Goal: Contribute content: Contribute content

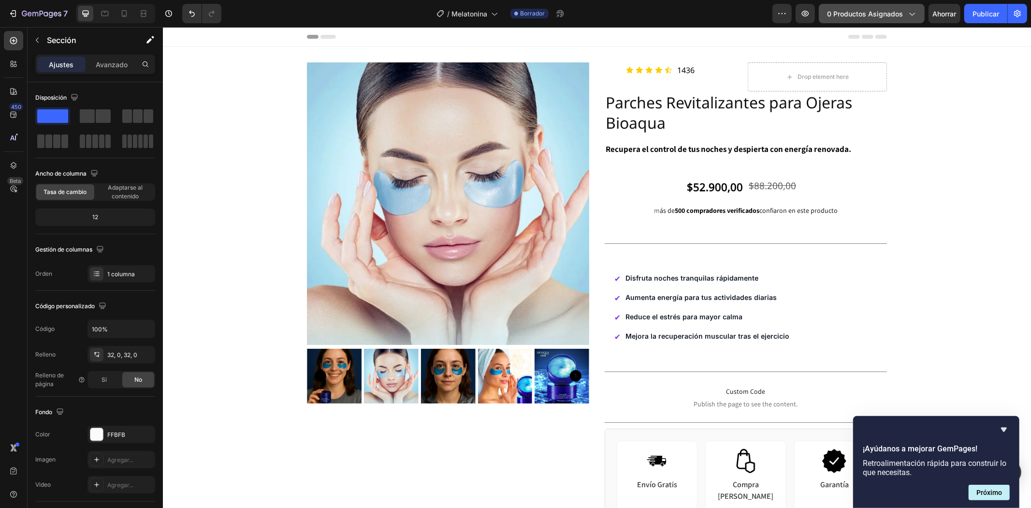
click at [910, 13] on icon "button" at bounding box center [912, 14] width 10 height 10
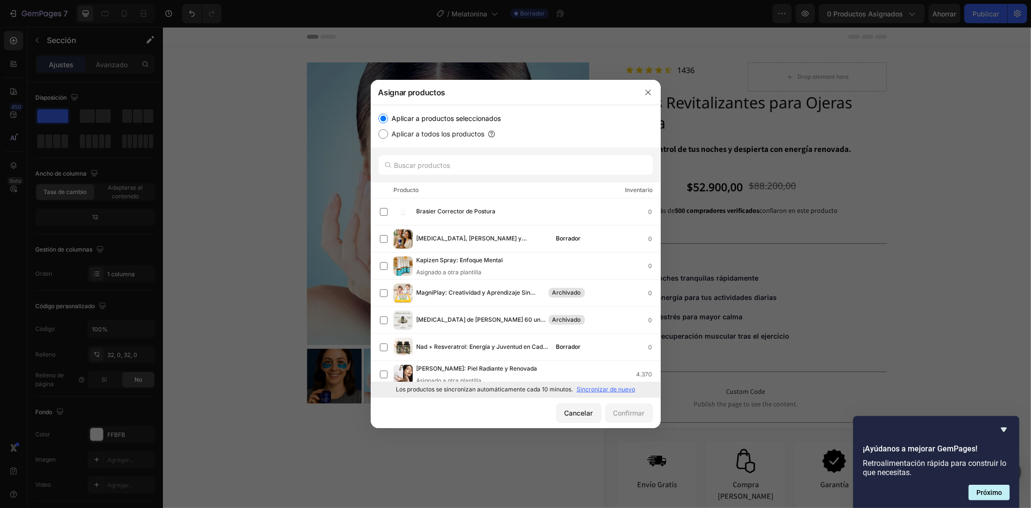
click at [984, 157] on div at bounding box center [515, 254] width 1031 height 508
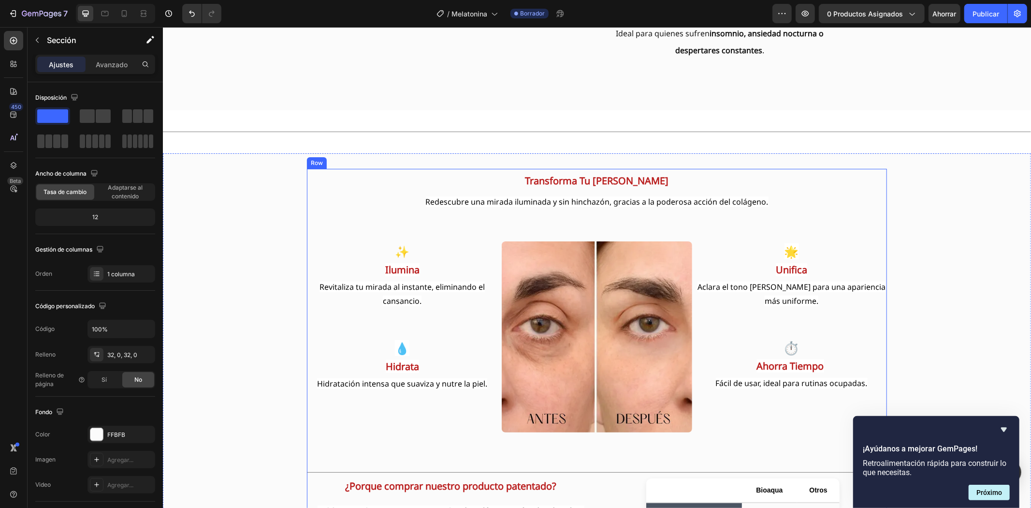
scroll to position [913, 0]
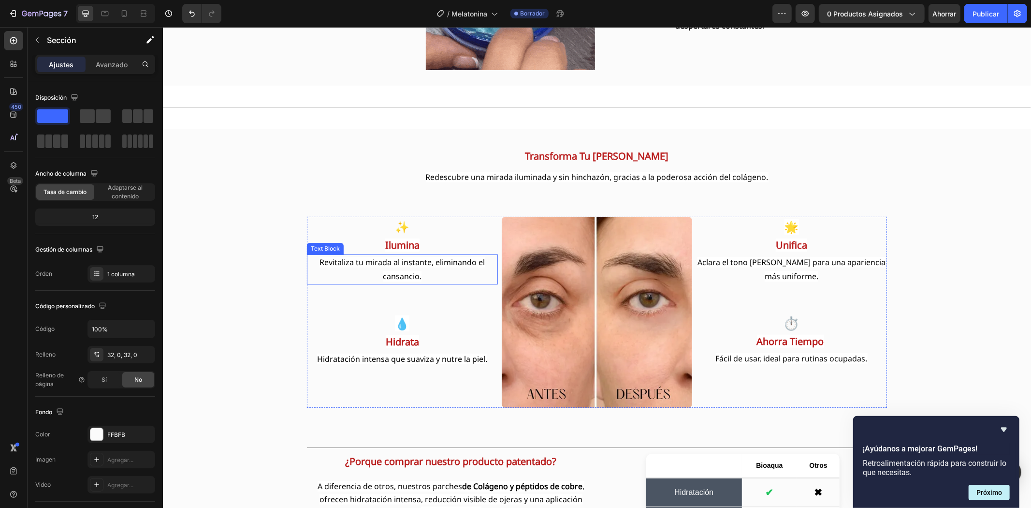
click at [381, 258] on span "Revitaliza tu mirada al instante, eliminando el cansancio." at bounding box center [401, 268] width 165 height 25
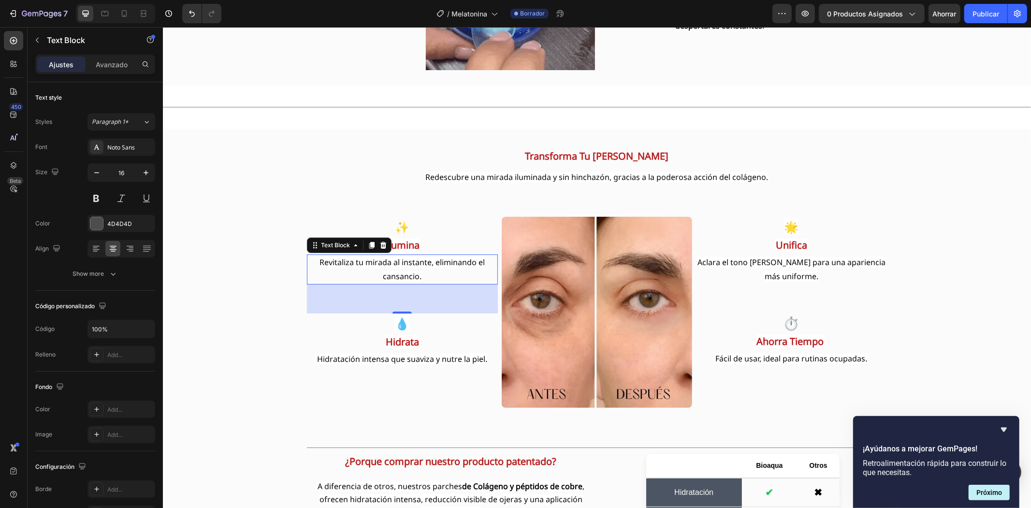
click at [381, 258] on span "Revitaliza tu mirada al instante, eliminando el cansancio." at bounding box center [401, 268] width 165 height 25
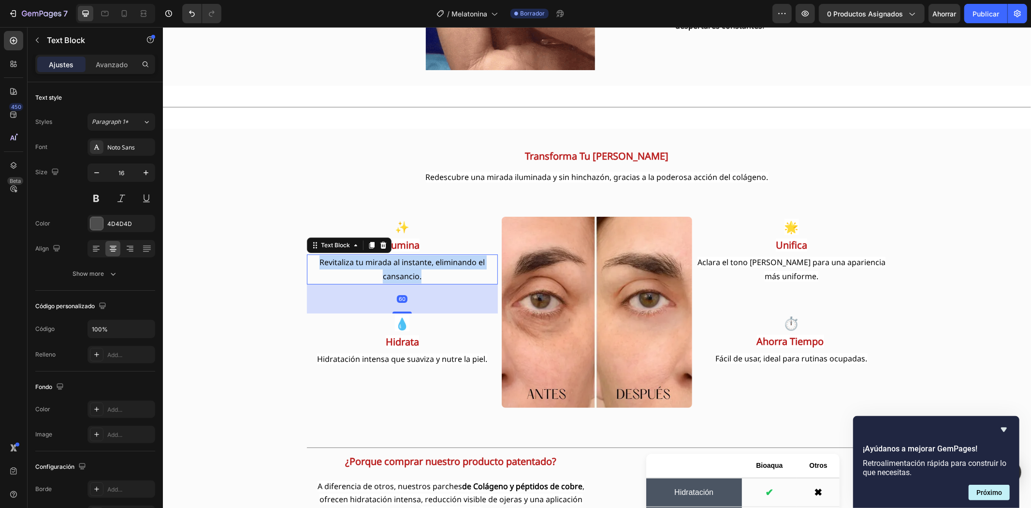
click at [381, 258] on span "Revitaliza tu mirada al instante, eliminando el cansancio." at bounding box center [401, 268] width 165 height 25
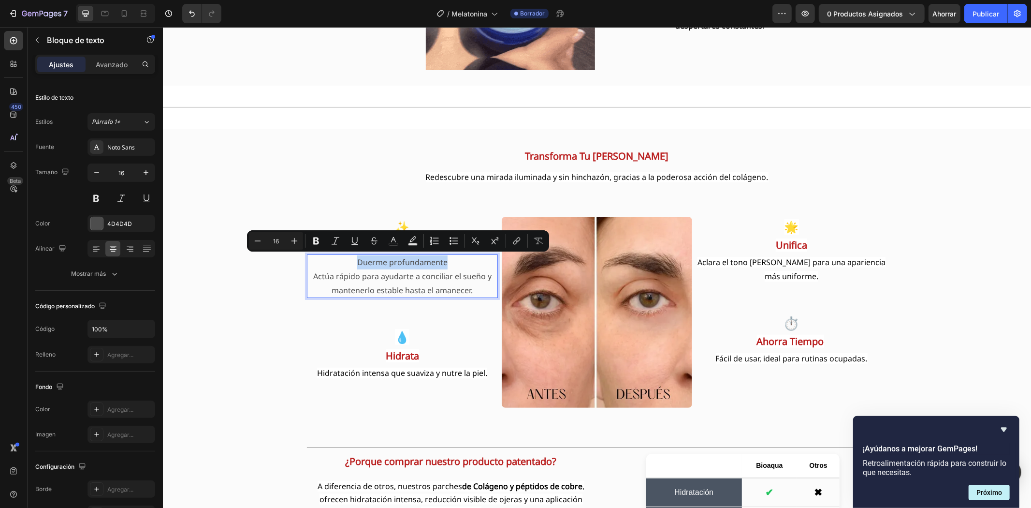
drag, startPoint x: 447, startPoint y: 260, endPoint x: 352, endPoint y: 263, distance: 95.3
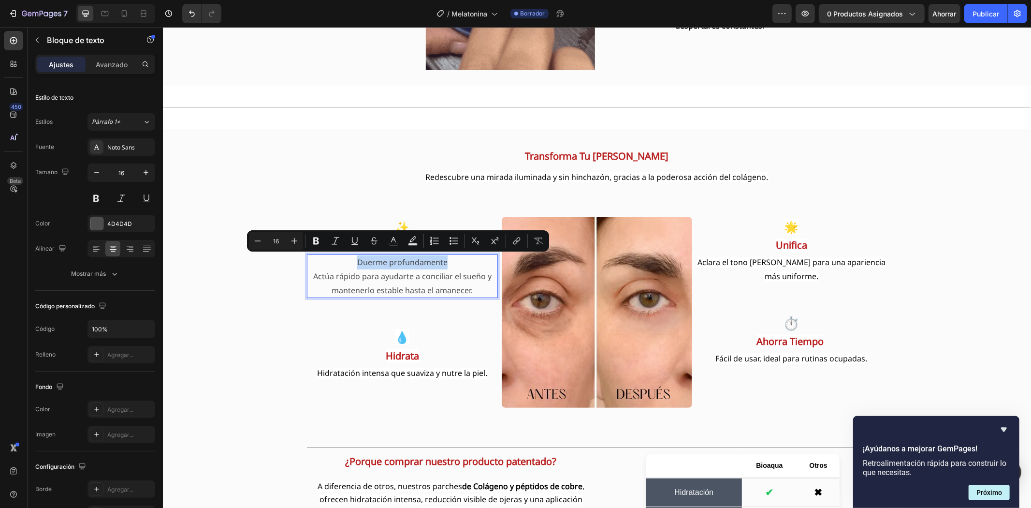
click at [352, 263] on p "Duerme profundamente" at bounding box center [401, 262] width 189 height 14
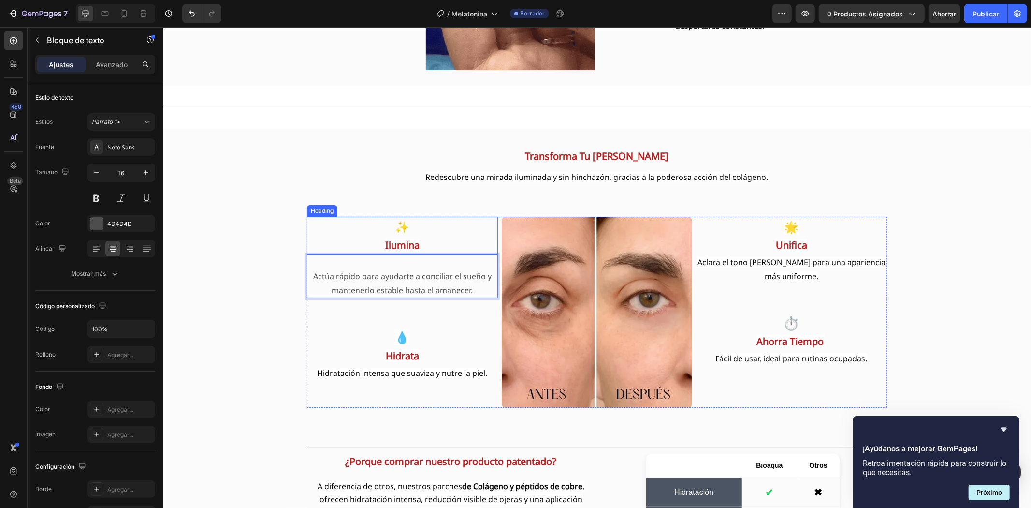
click at [398, 242] on strong "Ilumina" at bounding box center [402, 244] width 34 height 13
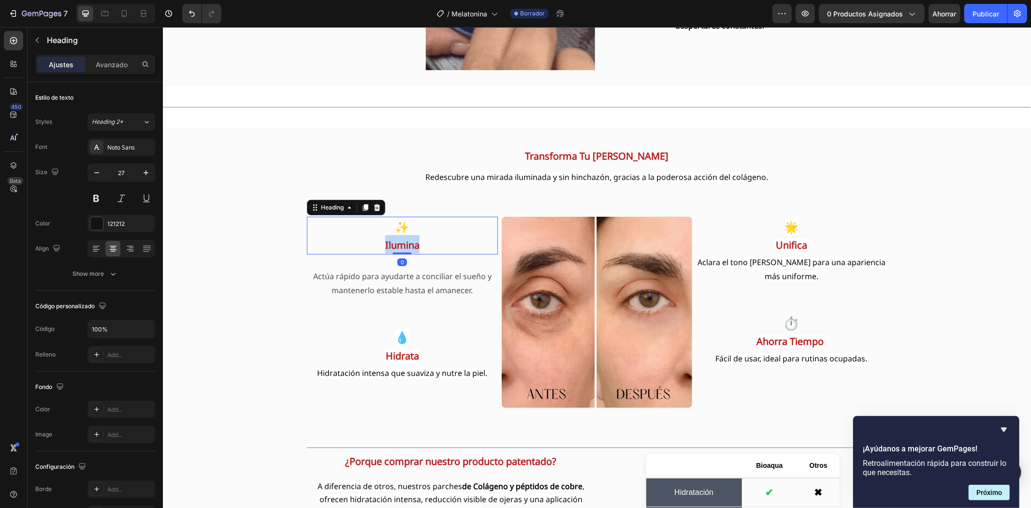
click at [398, 242] on strong "Ilumina" at bounding box center [402, 244] width 34 height 13
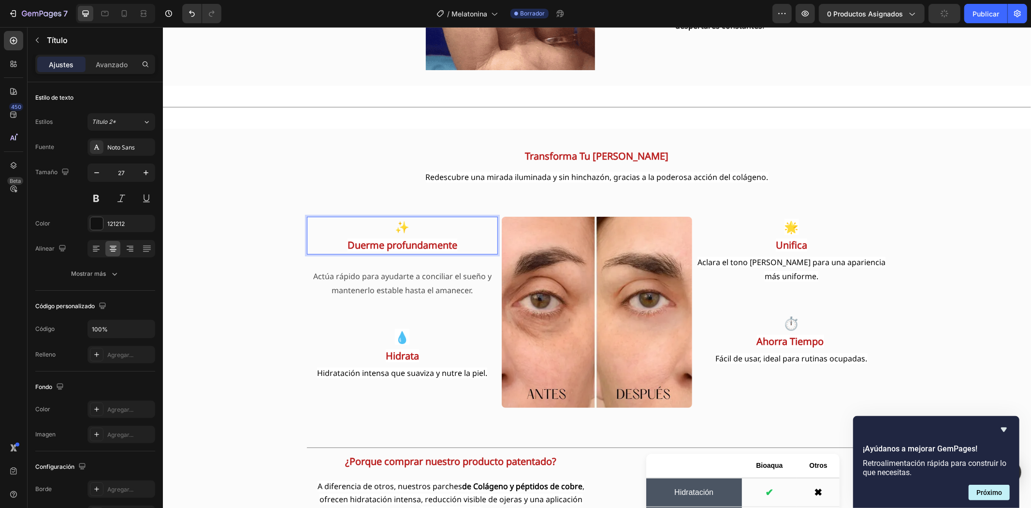
click at [399, 227] on span "✨" at bounding box center [401, 226] width 15 height 16
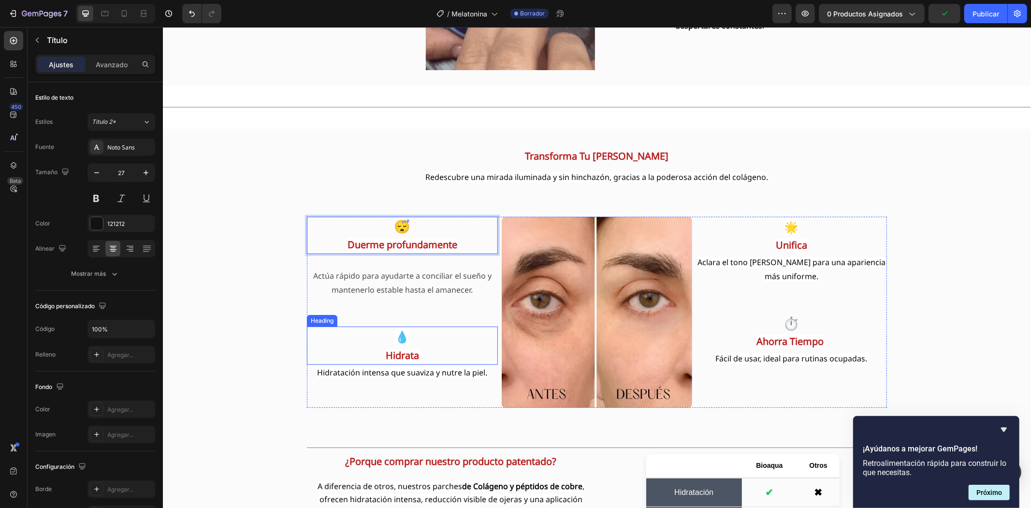
click at [400, 346] on h2 "💧 Hidrata" at bounding box center [401, 345] width 191 height 38
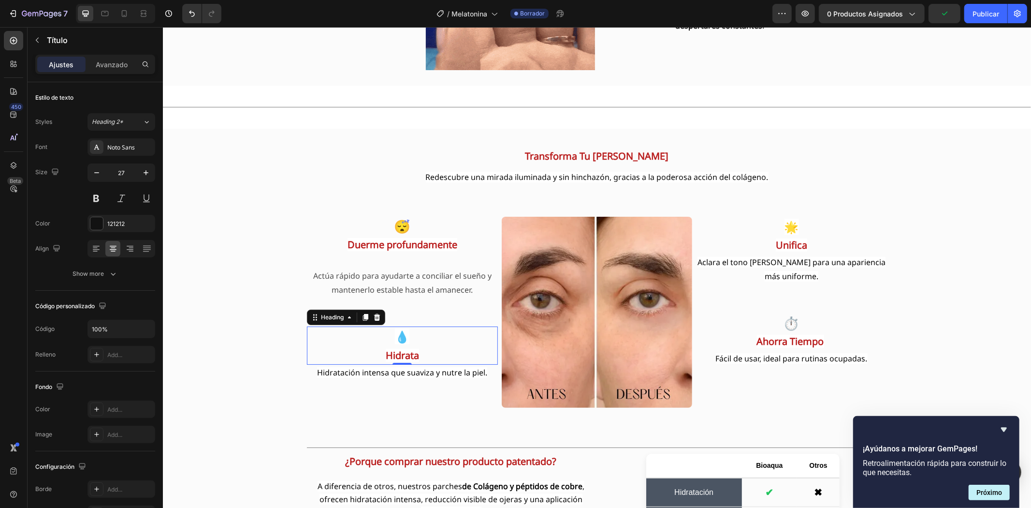
click at [400, 346] on h2 "💧 Hidrata" at bounding box center [401, 345] width 191 height 38
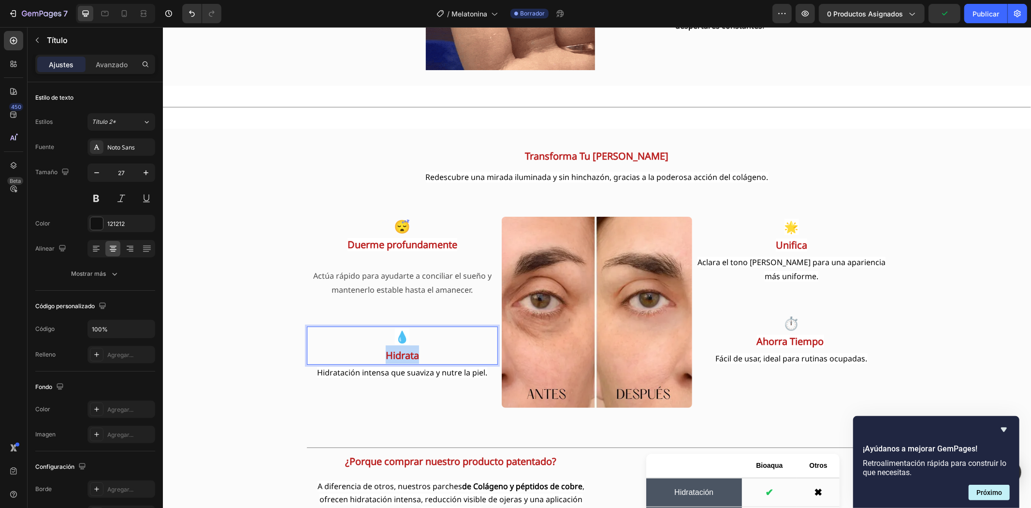
click at [400, 346] on p "💧 Hidrata" at bounding box center [401, 345] width 189 height 36
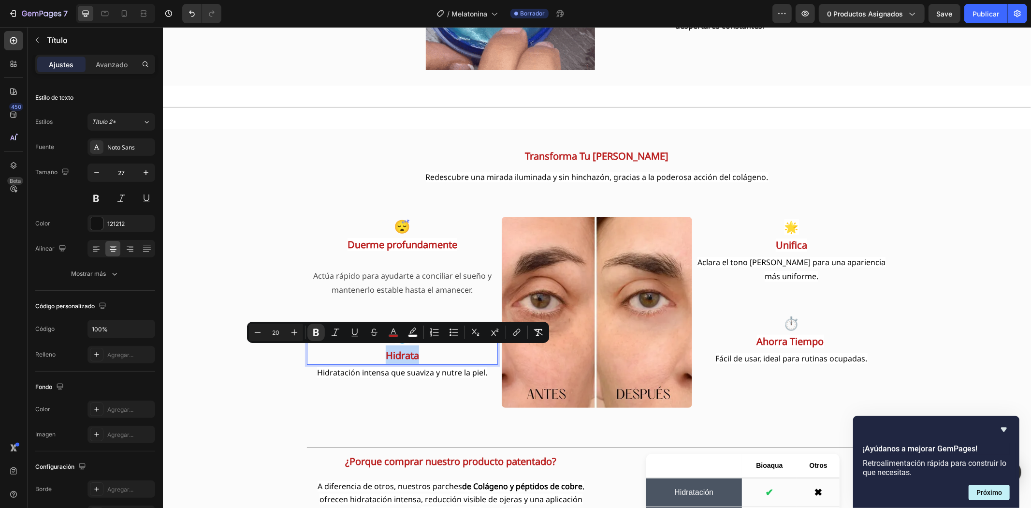
click at [400, 346] on p "💧 Hidrata" at bounding box center [401, 345] width 189 height 36
click at [405, 352] on strong "Hidrata" at bounding box center [401, 354] width 33 height 13
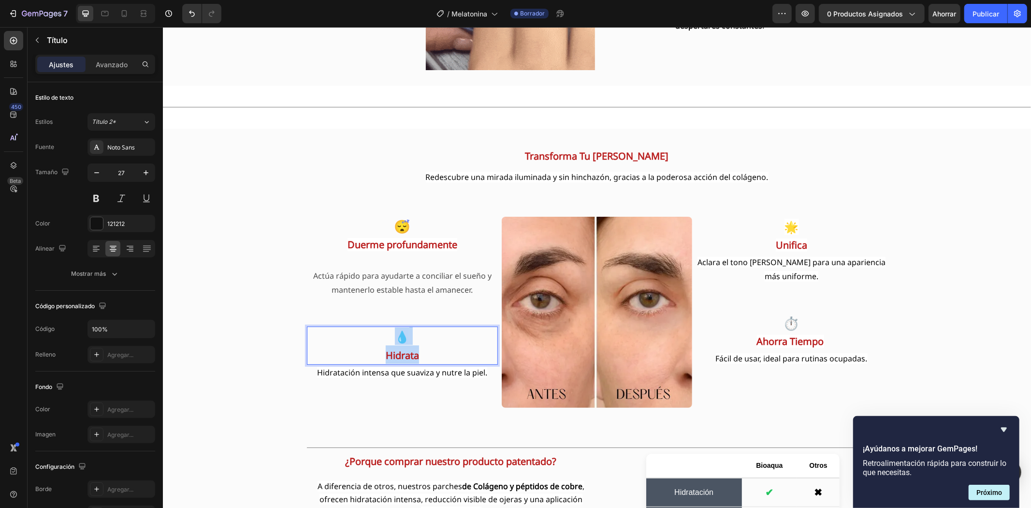
drag, startPoint x: 379, startPoint y: 336, endPoint x: 419, endPoint y: 350, distance: 41.6
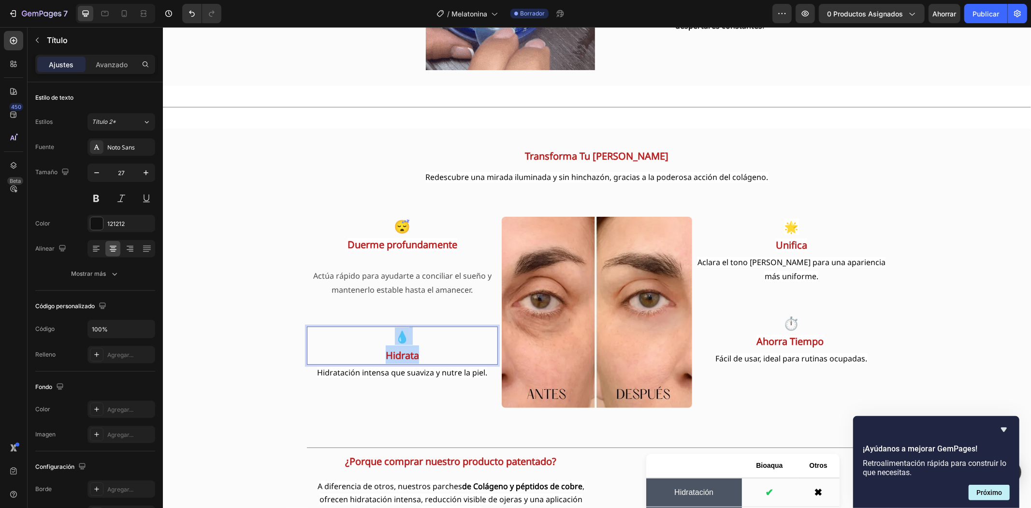
click at [419, 350] on p "💧 Hidrata" at bounding box center [401, 345] width 189 height 36
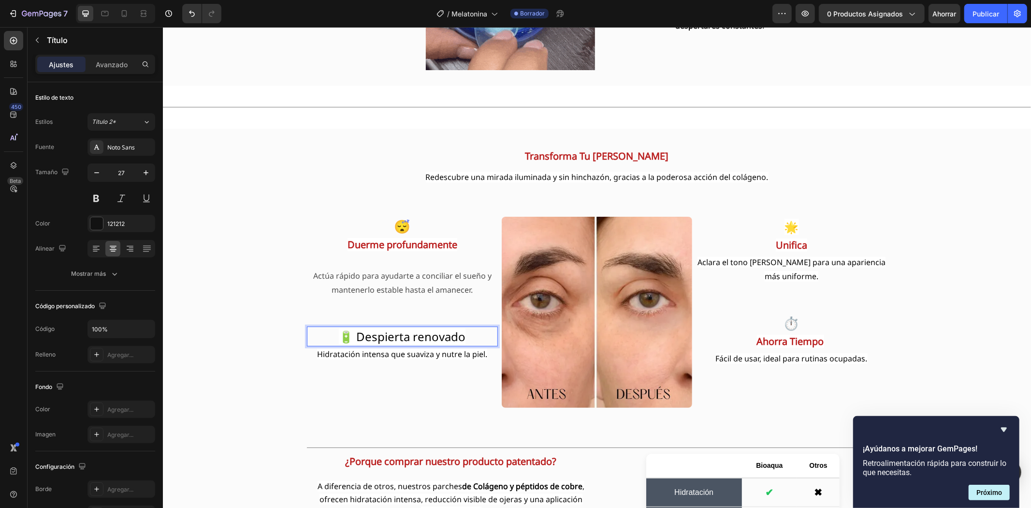
click at [352, 334] on span "🔋 Despierta renovado" at bounding box center [401, 336] width 127 height 16
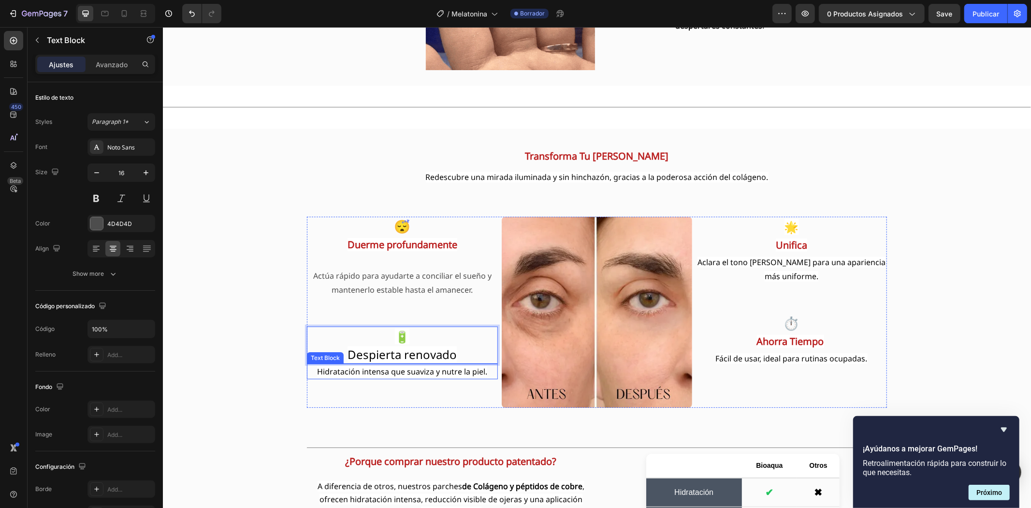
click at [311, 372] on p "Hidratación intensa que suaviza y nutre la piel." at bounding box center [401, 371] width 189 height 14
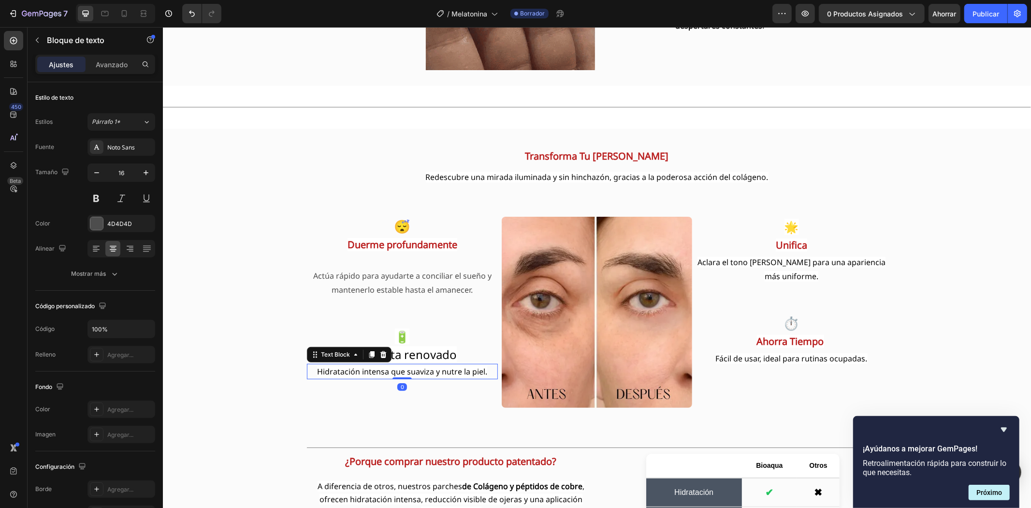
click at [311, 372] on p "Hidratación intensa que suaviza y nutre la piel." at bounding box center [401, 371] width 189 height 14
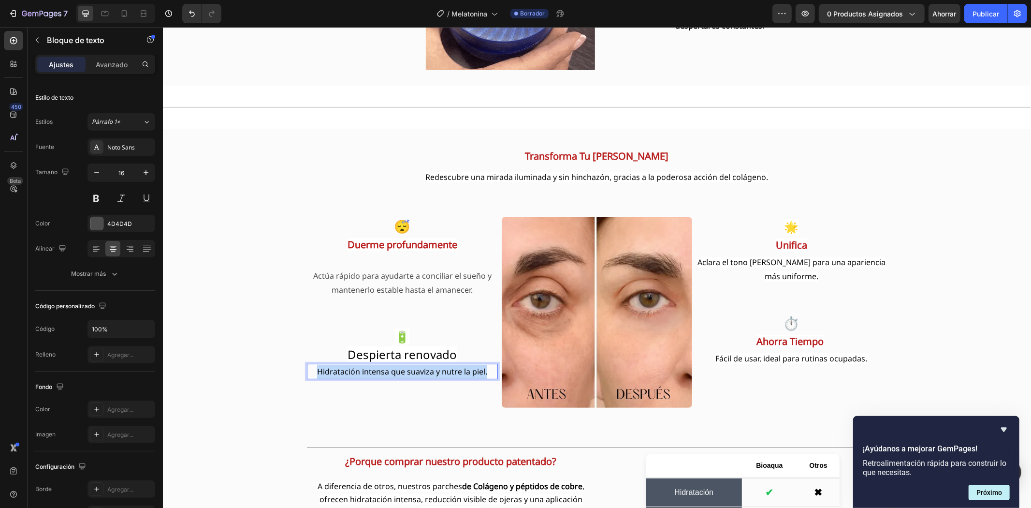
click at [311, 372] on p "Hidratación intensa que suaviza y nutre la piel." at bounding box center [401, 371] width 189 height 14
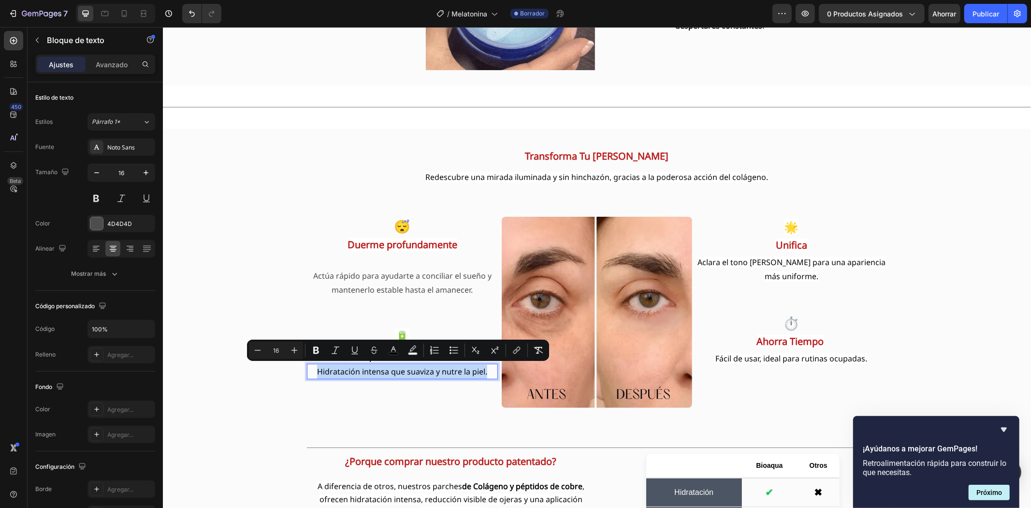
click at [311, 372] on p "Hidratación intensa que suaviza y nutre la piel." at bounding box center [401, 371] width 189 height 14
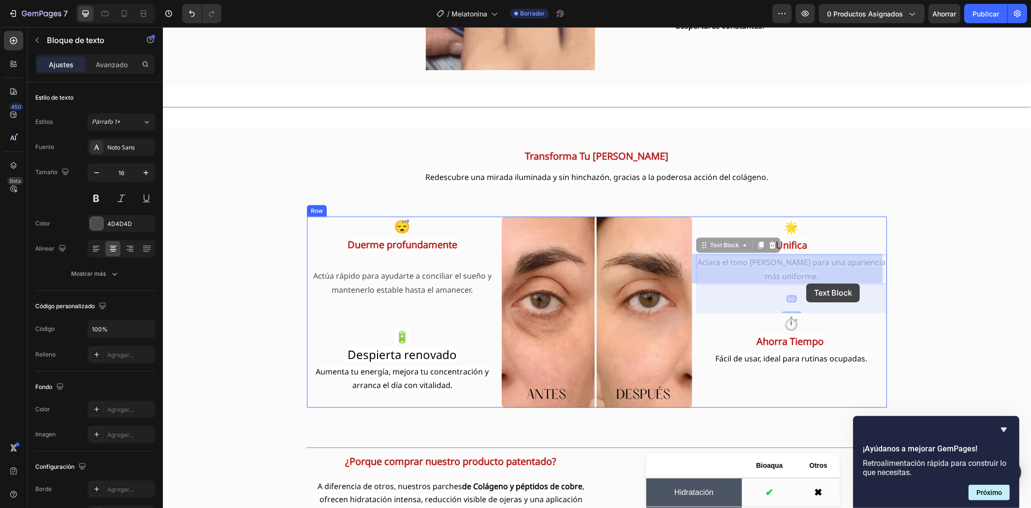
drag, startPoint x: 698, startPoint y: 262, endPoint x: 806, endPoint y: 283, distance: 110.4
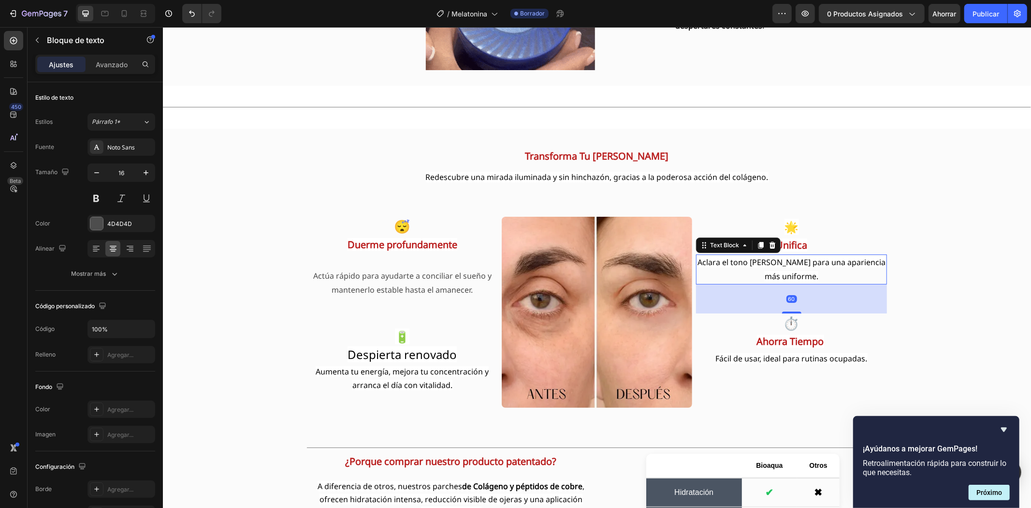
click at [723, 265] on span "Aclara el tono de piel para una apariencia más uniforme." at bounding box center [791, 268] width 188 height 25
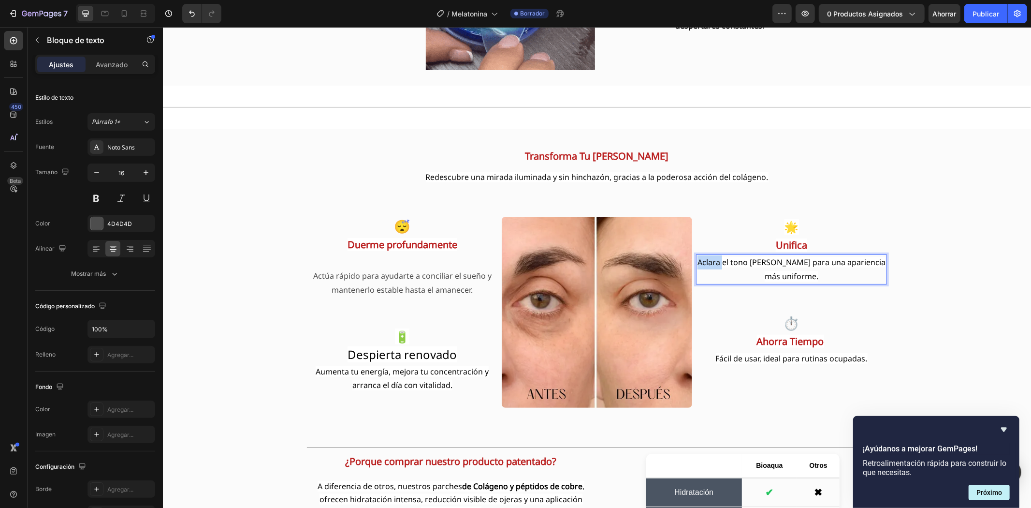
click at [723, 265] on span "Aclara el tono de piel para una apariencia más uniforme." at bounding box center [791, 268] width 188 height 25
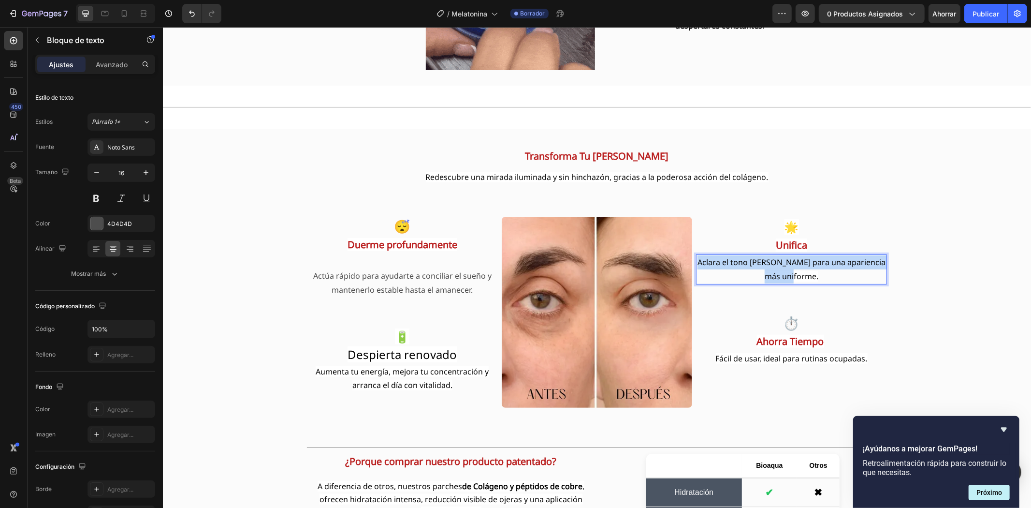
click at [723, 265] on span "Aclara el tono de piel para una apariencia más uniforme." at bounding box center [791, 268] width 188 height 25
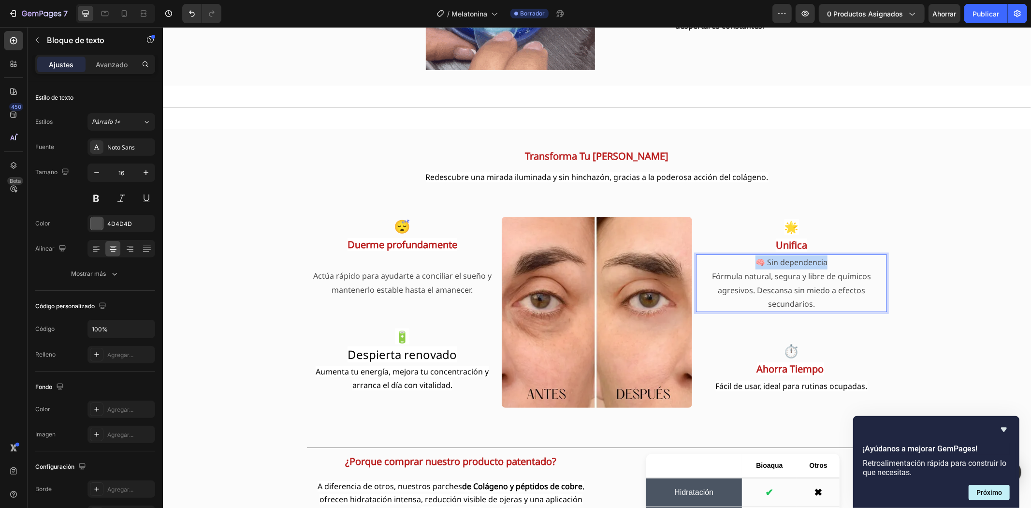
drag, startPoint x: 830, startPoint y: 259, endPoint x: 747, endPoint y: 266, distance: 83.4
click at [747, 266] on p "🧠 Sin dependencia" at bounding box center [791, 262] width 189 height 14
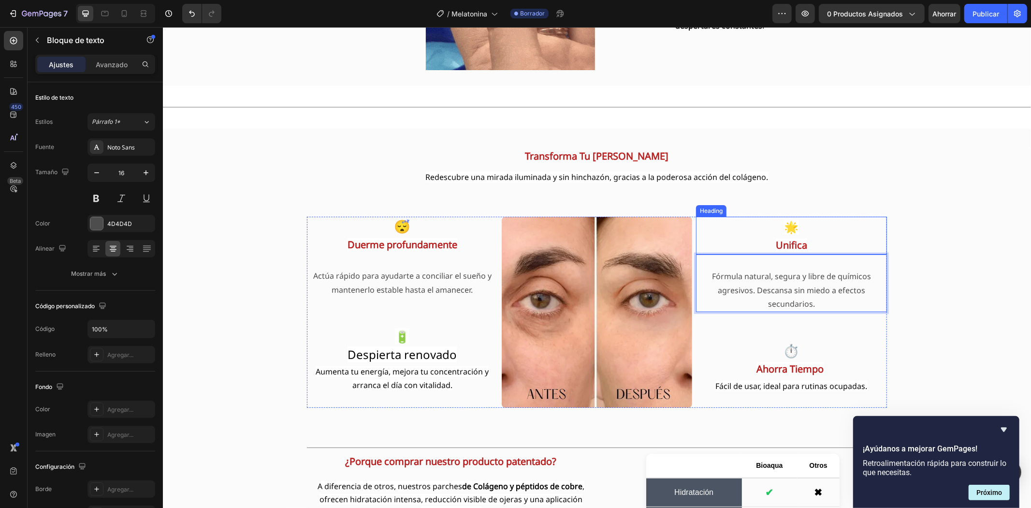
click at [763, 241] on h2 "🌟 Unifica" at bounding box center [791, 235] width 191 height 38
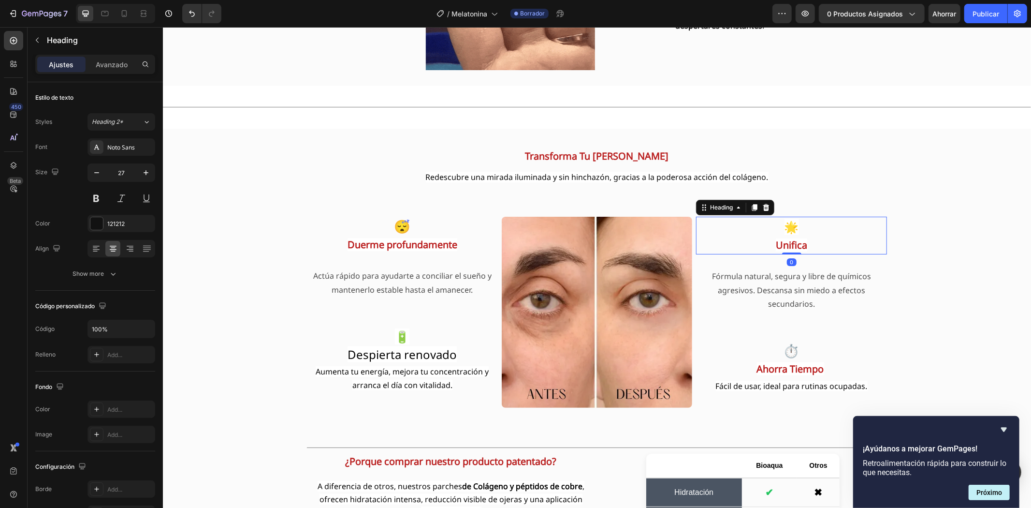
click at [763, 241] on h2 "🌟 Unifica" at bounding box center [791, 235] width 191 height 38
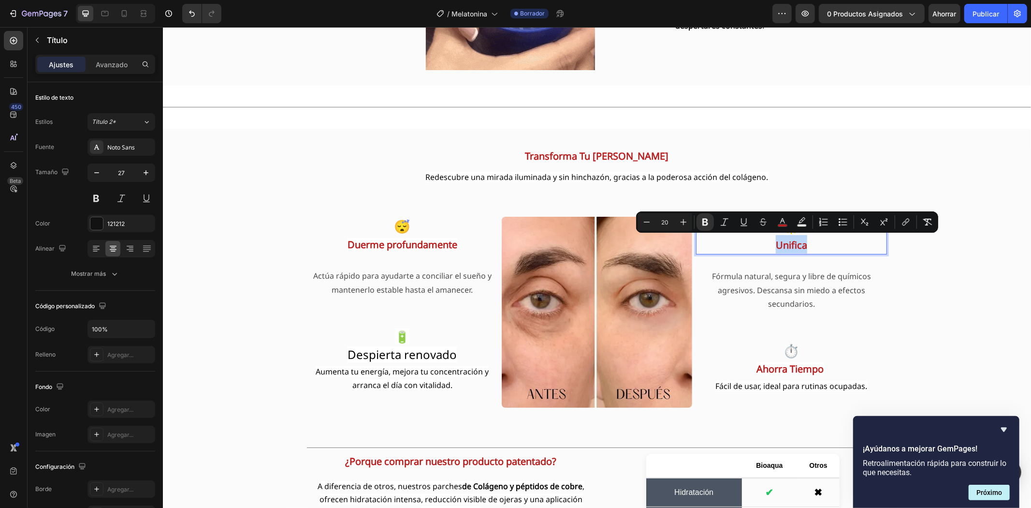
click at [763, 241] on p "🌟 Unifica" at bounding box center [791, 235] width 189 height 36
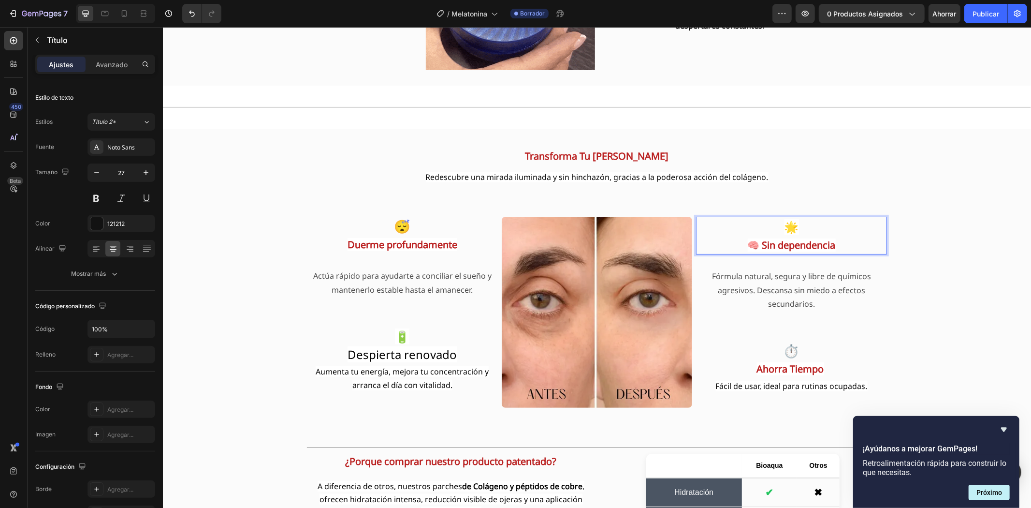
click at [796, 222] on p "🌟 🧠 Sin dependencia" at bounding box center [791, 235] width 189 height 36
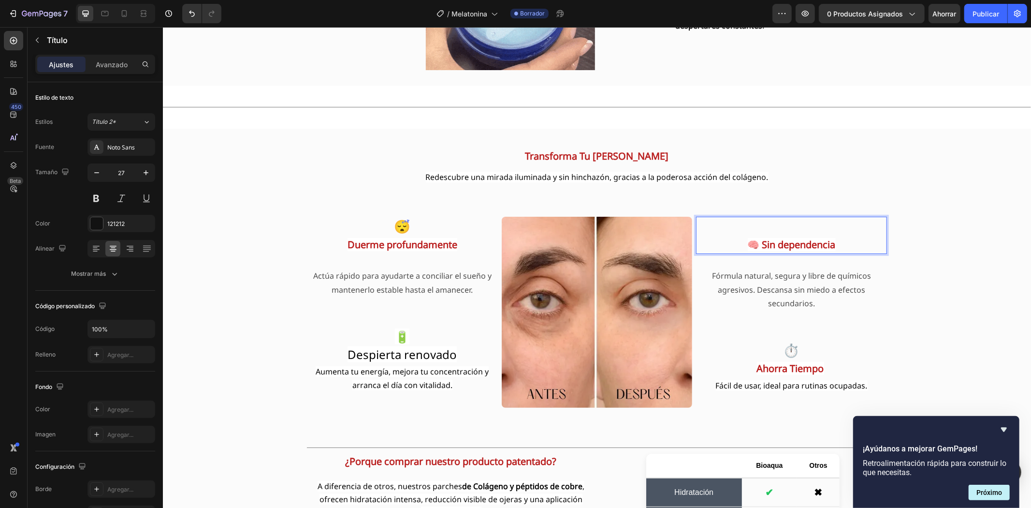
click at [754, 242] on strong "🧠 Sin dependencia" at bounding box center [791, 243] width 88 height 13
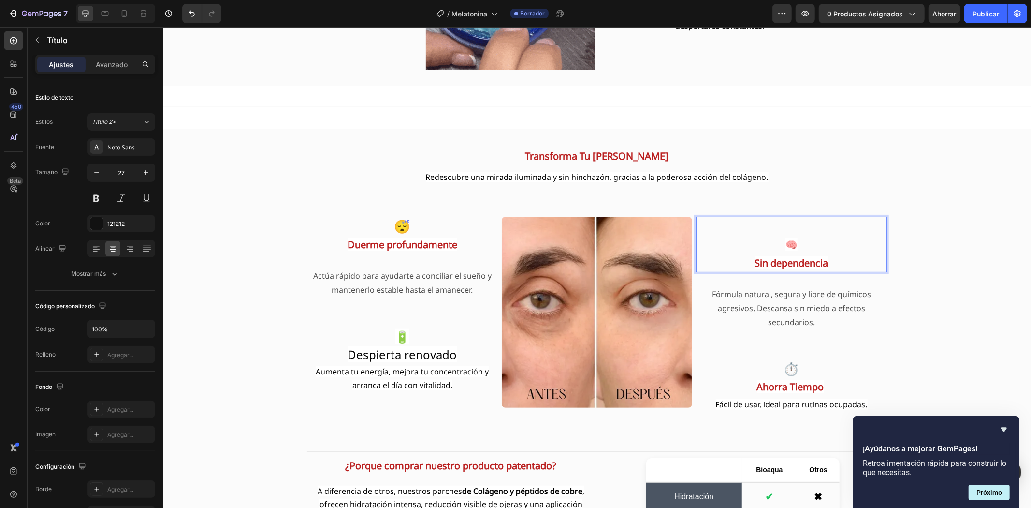
click at [774, 236] on p "🧠 Sin dependencia" at bounding box center [791, 244] width 189 height 54
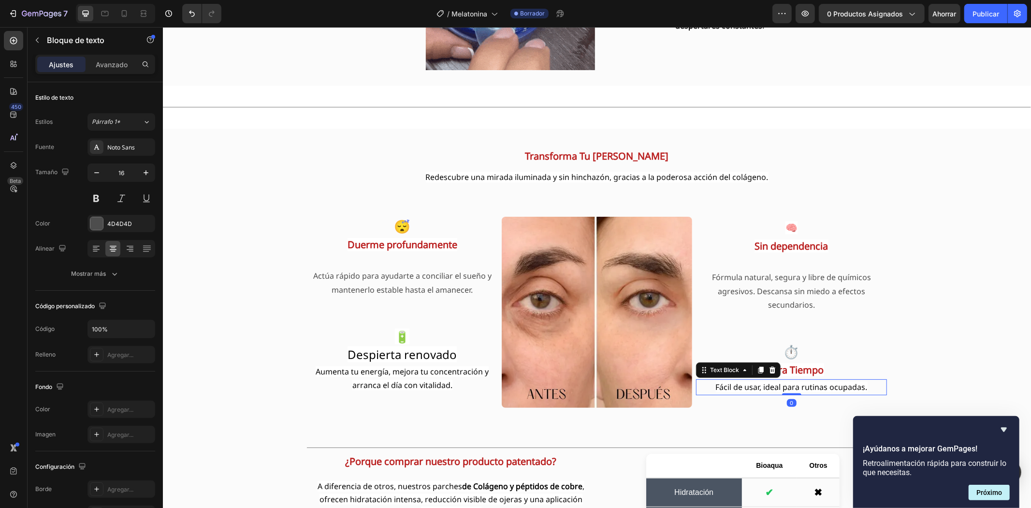
click at [724, 389] on span "Fácil de usar, ideal para rutinas ocupadas." at bounding box center [791, 386] width 152 height 11
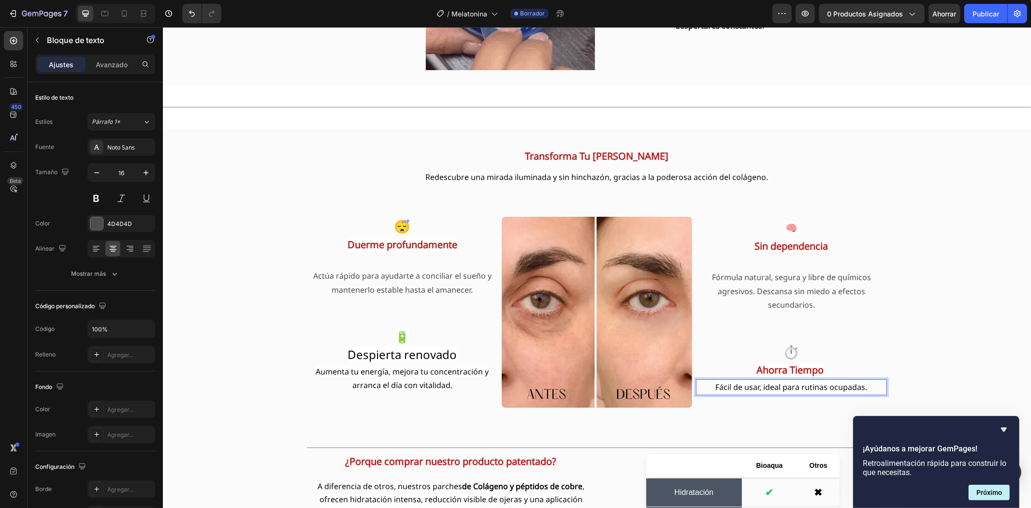
click at [705, 388] on p "Fácil de usar, ideal para rutinas ocupadas." at bounding box center [791, 386] width 189 height 14
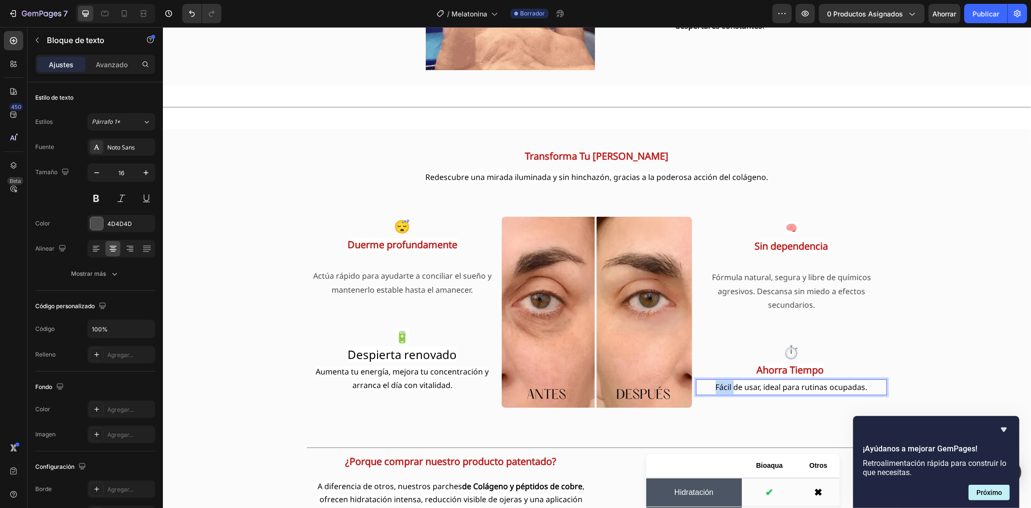
click at [705, 388] on p "Fácil de usar, ideal para rutinas ocupadas." at bounding box center [791, 386] width 189 height 14
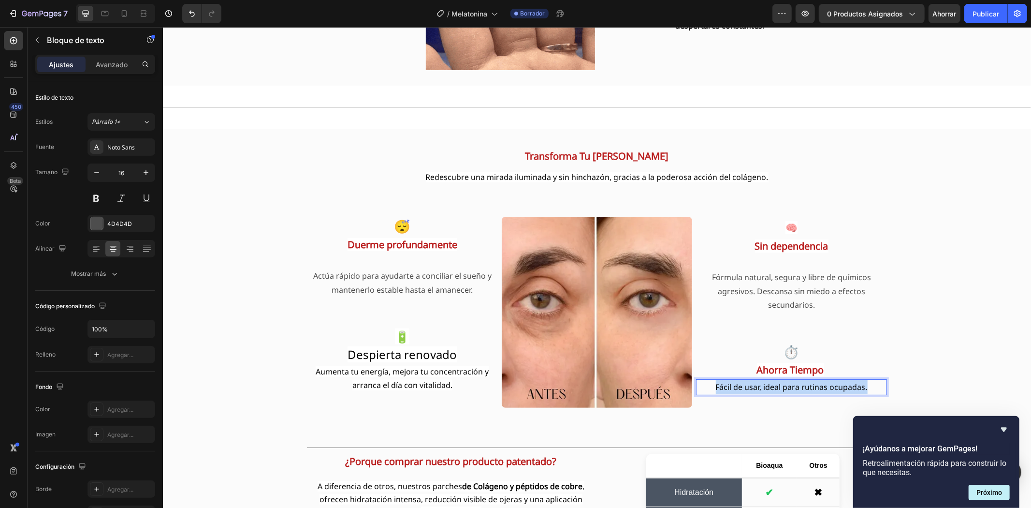
click at [705, 388] on p "Fácil de usar, ideal para rutinas ocupadas." at bounding box center [791, 386] width 189 height 14
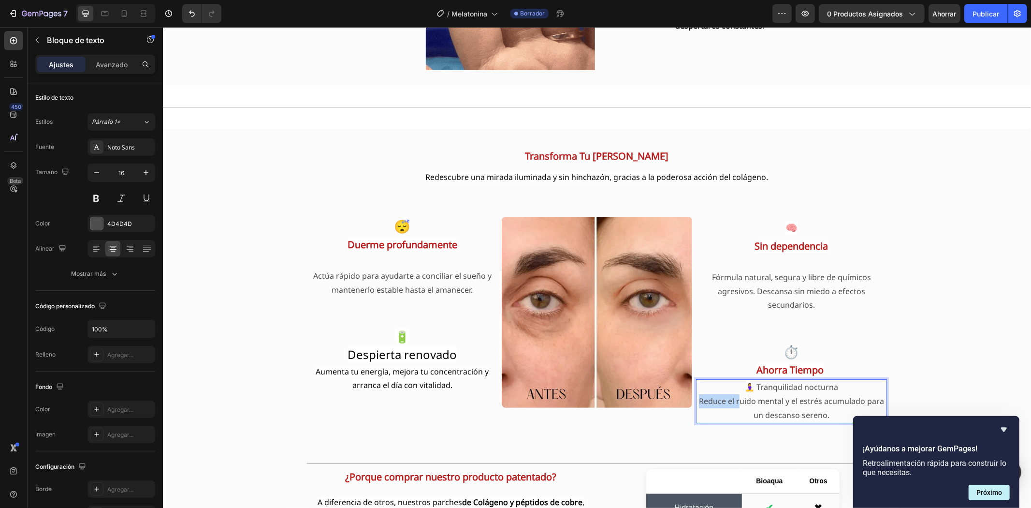
drag, startPoint x: 840, startPoint y: 387, endPoint x: 735, endPoint y: 393, distance: 105.1
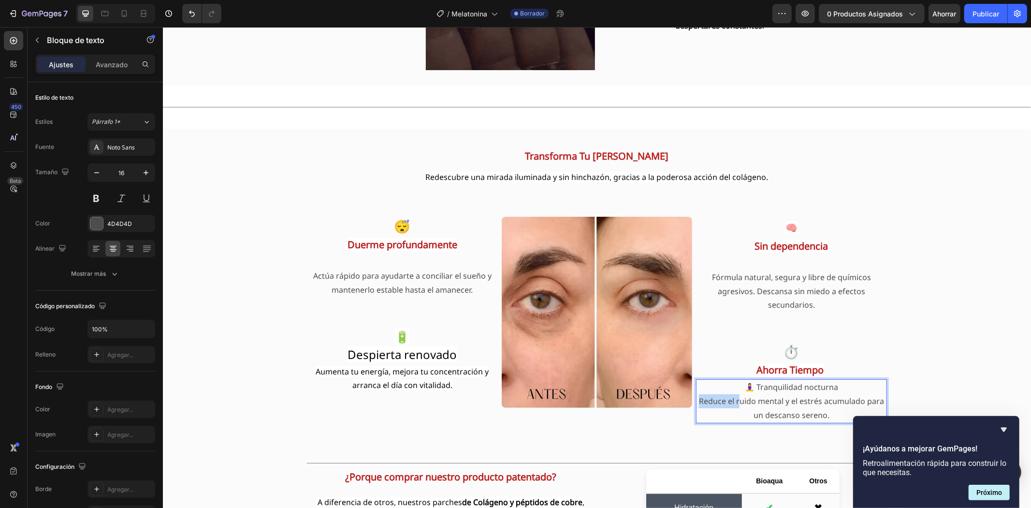
click at [735, 393] on div "🧘‍♀️ Tranquilidad nocturna Reduce el ruido mental y el estrés acumulado para un…" at bounding box center [791, 401] width 191 height 44
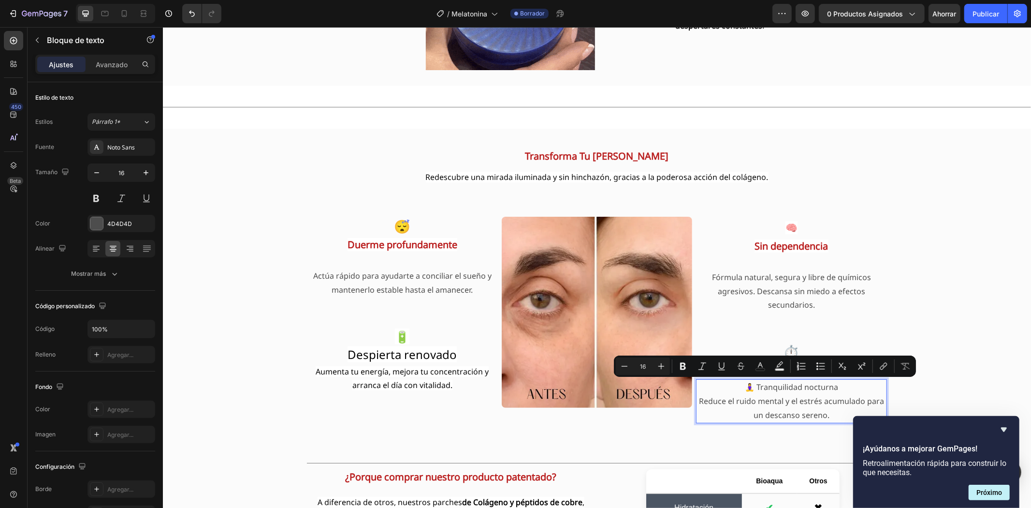
click at [742, 387] on p "🧘‍♀️ Tranquilidad nocturna" at bounding box center [791, 386] width 189 height 14
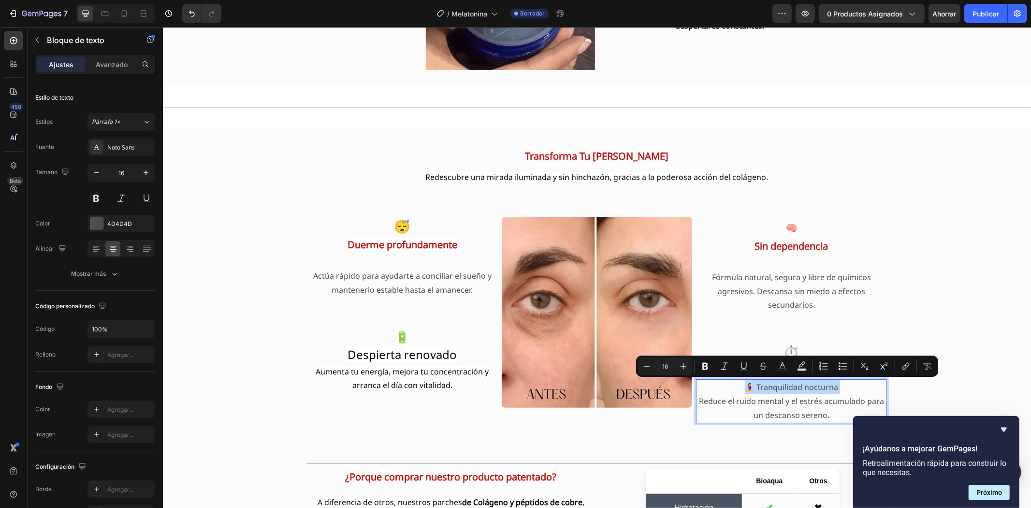
drag, startPoint x: 742, startPoint y: 387, endPoint x: 836, endPoint y: 385, distance: 93.8
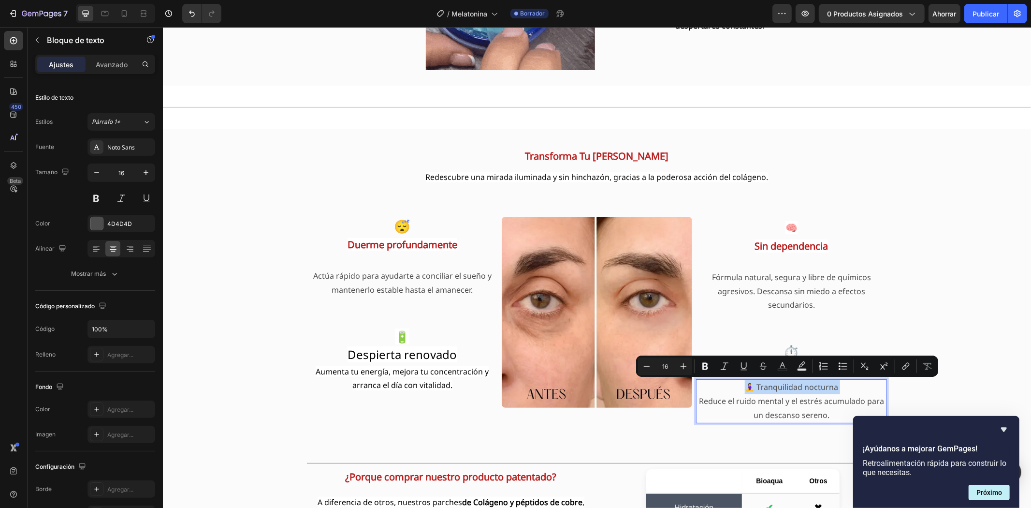
click at [836, 385] on p "🧘‍♀️ Tranquilidad nocturna" at bounding box center [791, 386] width 189 height 14
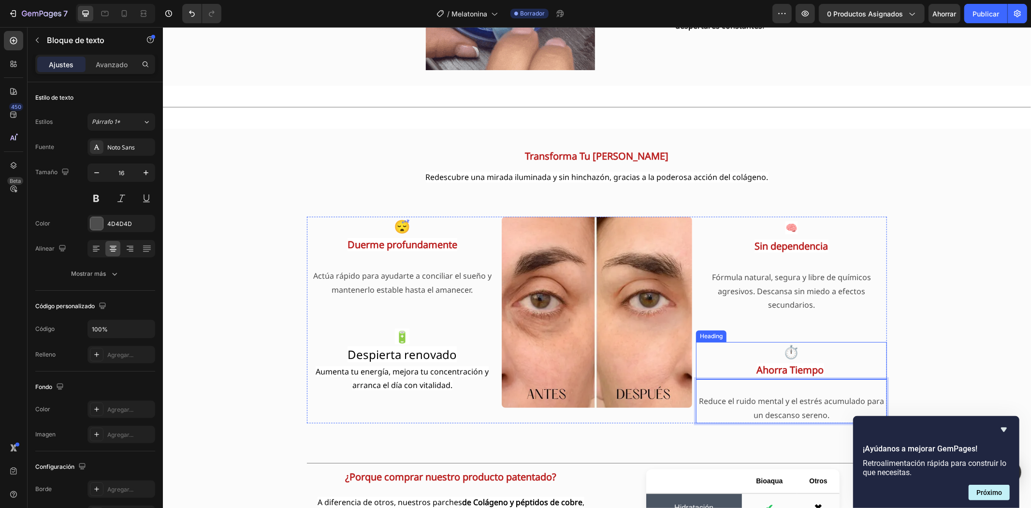
click at [757, 369] on strong "Ahorra Tiempo" at bounding box center [790, 369] width 67 height 13
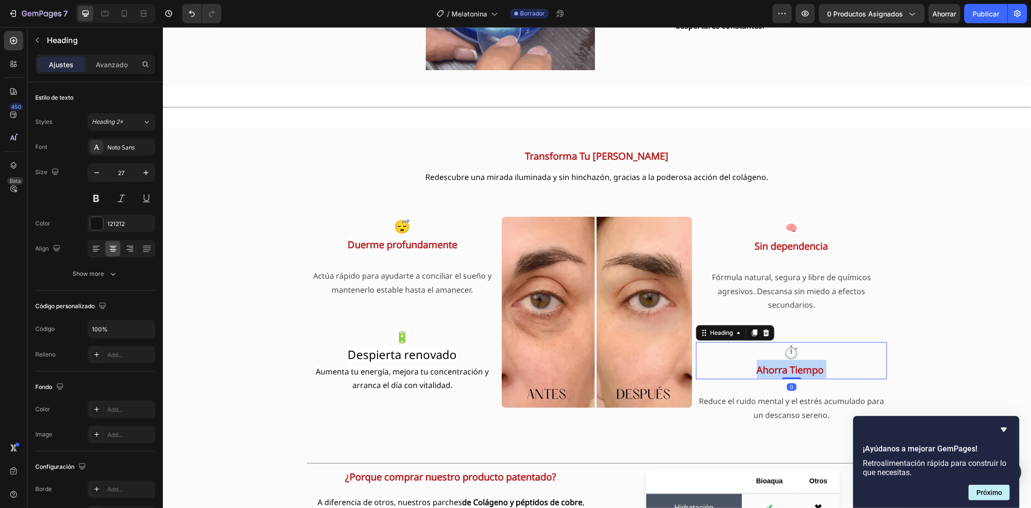
click at [757, 369] on strong "Ahorra Tiempo" at bounding box center [790, 369] width 67 height 13
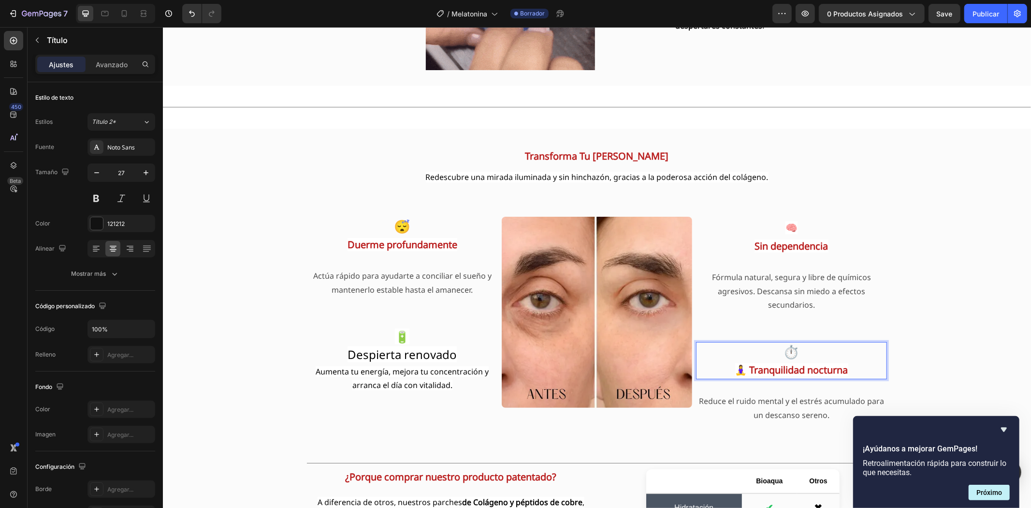
click at [798, 349] on p "⏱️ 🧘‍♀️ Tranquilidad nocturna" at bounding box center [791, 359] width 189 height 35
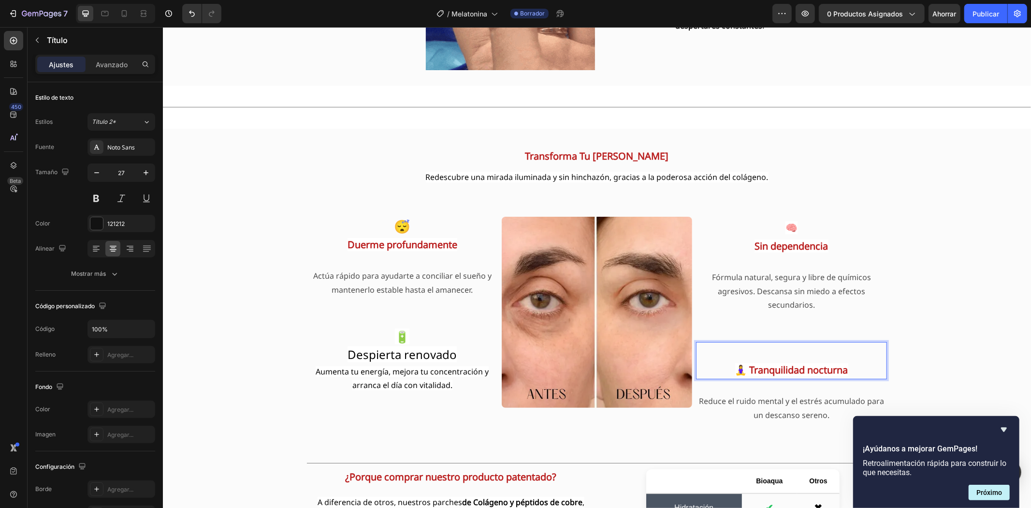
click at [742, 365] on strong "🧘‍♀️ Tranquilidad nocturna" at bounding box center [791, 369] width 113 height 13
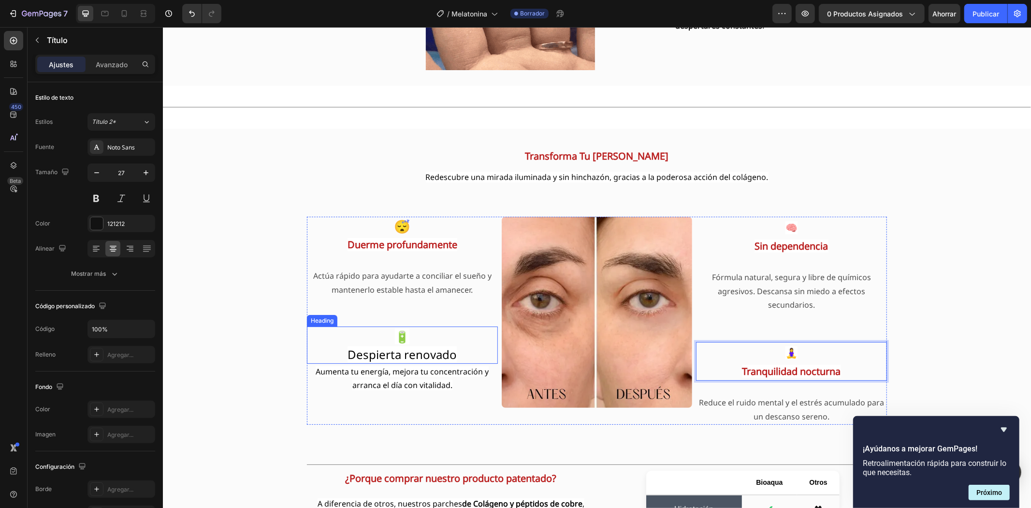
click at [399, 354] on span "Despierta renovado" at bounding box center [401, 354] width 109 height 16
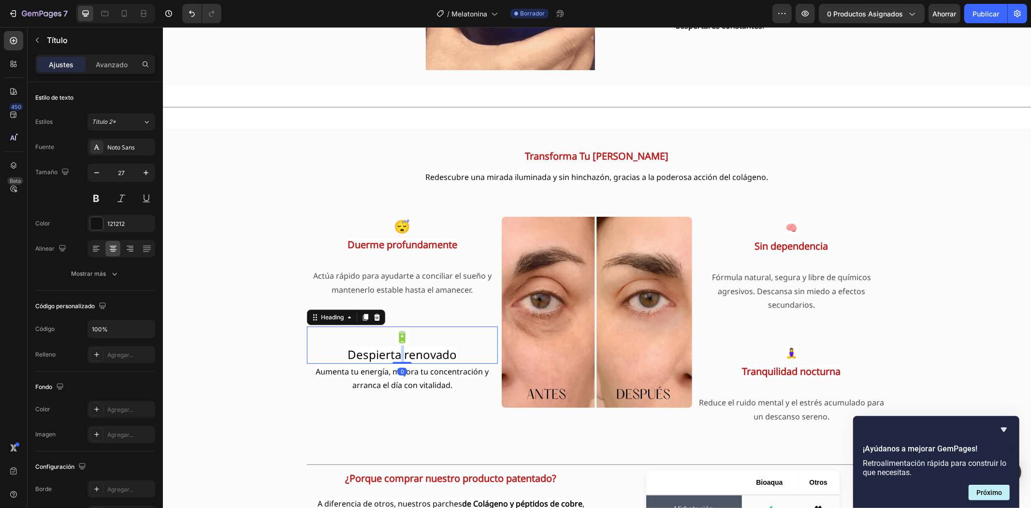
click at [398, 354] on span "Despierta renovado" at bounding box center [401, 354] width 109 height 16
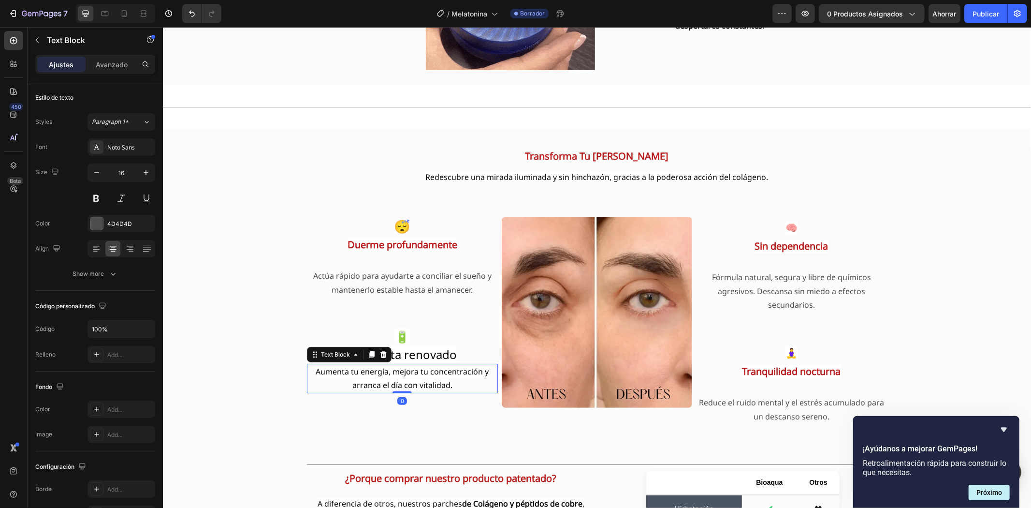
click at [352, 382] on span "Aumenta tu energía, mejora tu concentración y arranca el día con vitalidad." at bounding box center [401, 377] width 173 height 25
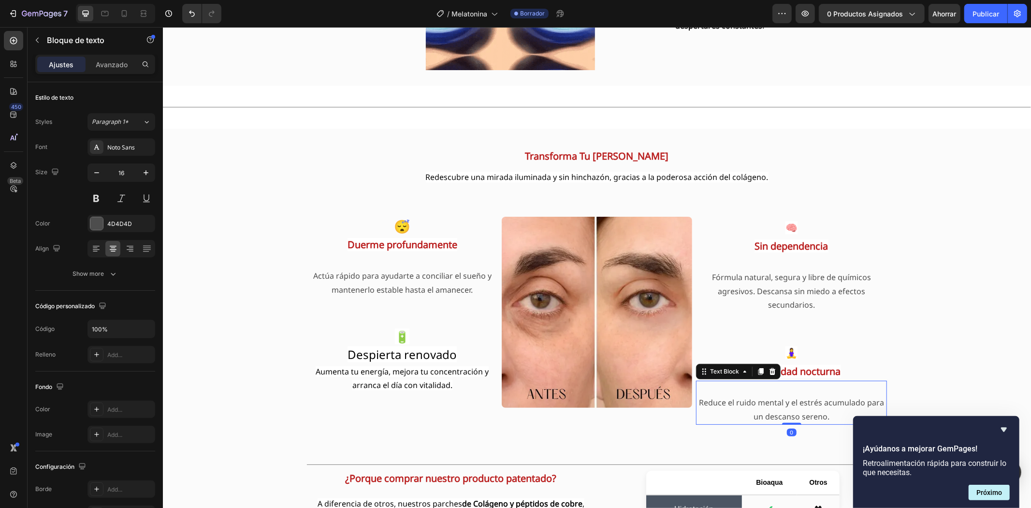
click at [697, 402] on p "Reduce el ruido mental y el estrés acumulado para un descanso sereno." at bounding box center [791, 409] width 189 height 28
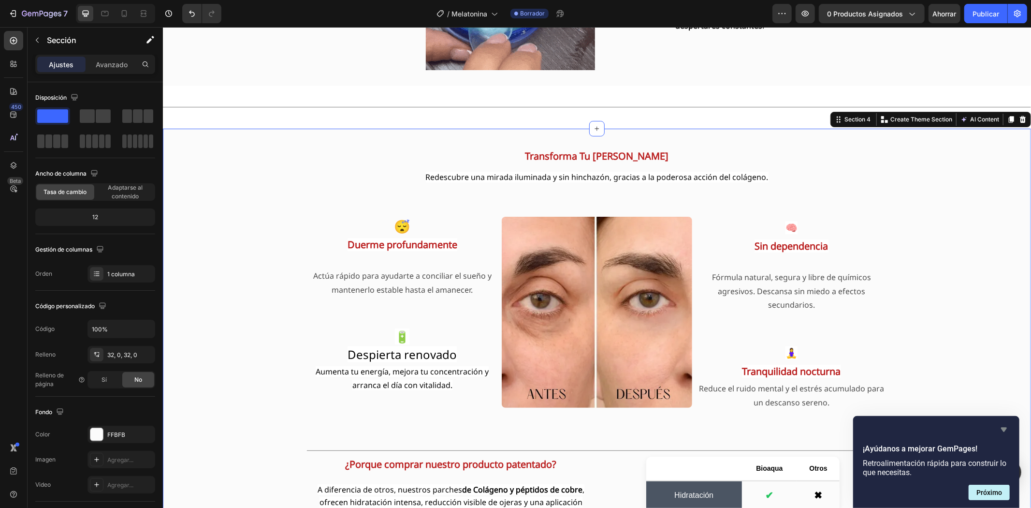
click at [1004, 430] on icon "Ocultar encuesta" at bounding box center [1004, 429] width 6 height 4
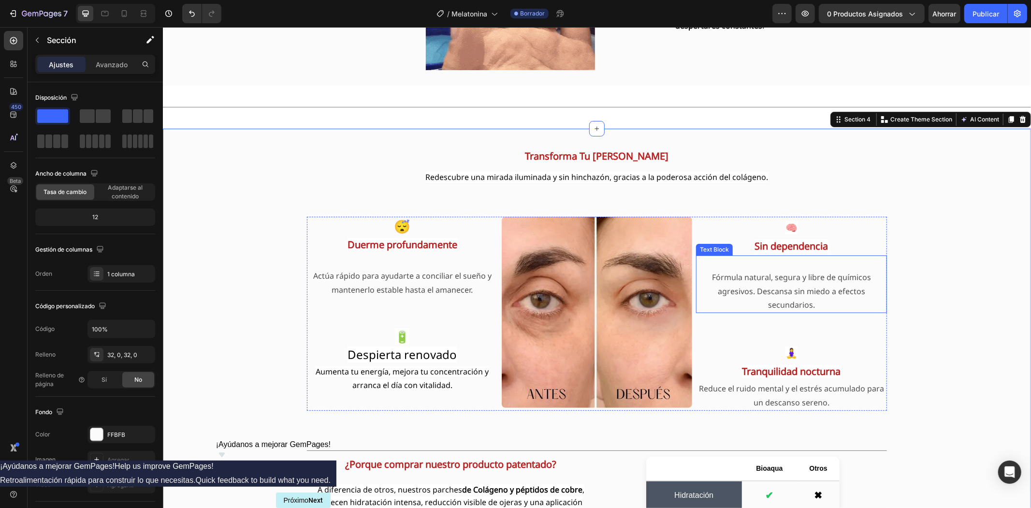
click at [704, 280] on p "Fórmula natural, segura y libre de químicos agresivos. Descansa sin miedo a efe…" at bounding box center [791, 291] width 189 height 42
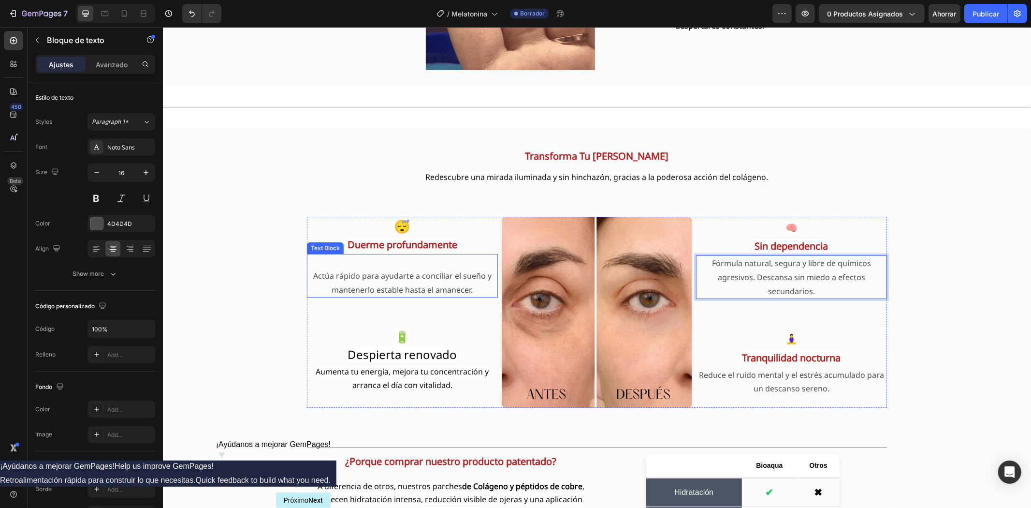
click at [308, 273] on p "Actúa rápido para ayudarte a conciliar el sueño y mantenerlo estable hasta el a…" at bounding box center [401, 282] width 189 height 28
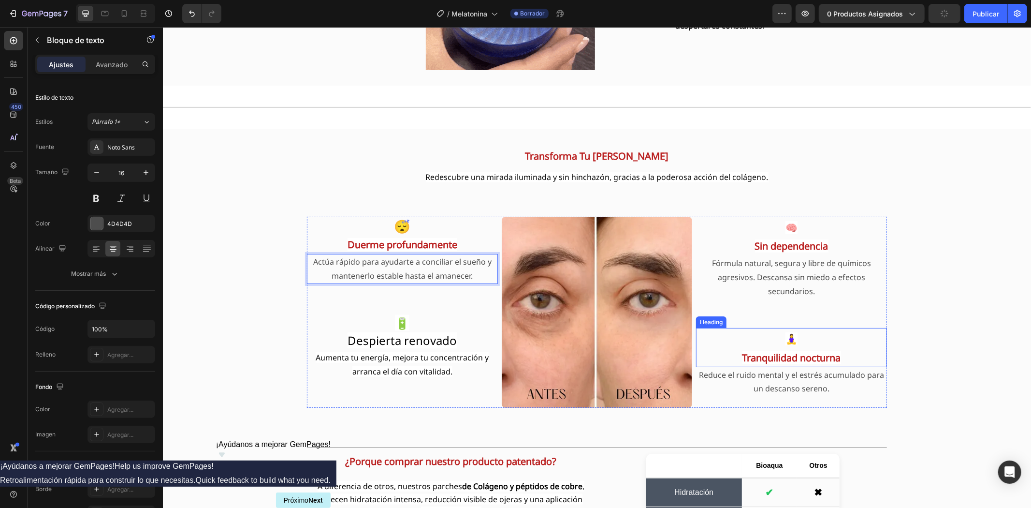
click at [764, 340] on p "⁠⁠⁠⁠⁠⁠⁠ 🧘‍♀️ Tranquilidad nocturna" at bounding box center [791, 346] width 189 height 37
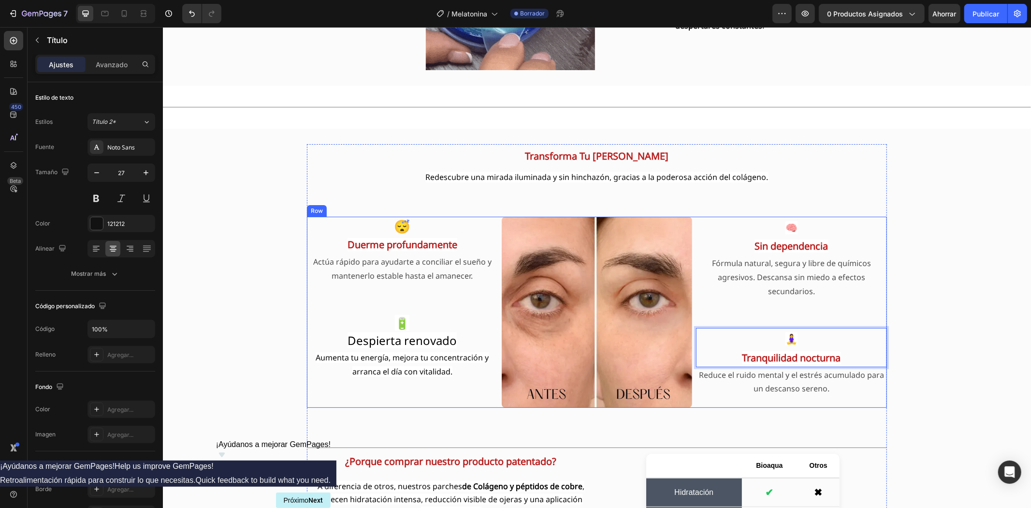
click at [783, 302] on div "⁠⁠⁠⁠⁠⁠⁠ 🧠 Sin dependencia Heading Fórmula natural, segura y libre de químicos a…" at bounding box center [791, 311] width 191 height 191
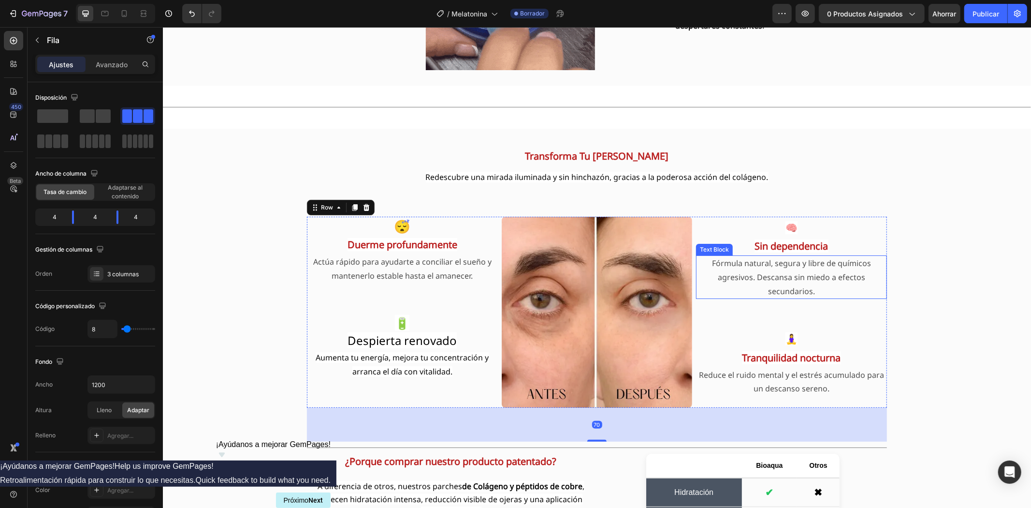
click at [783, 288] on p "Fórmula natural, segura y libre de químicos agresivos. Descansa sin miedo a efe…" at bounding box center [791, 277] width 189 height 42
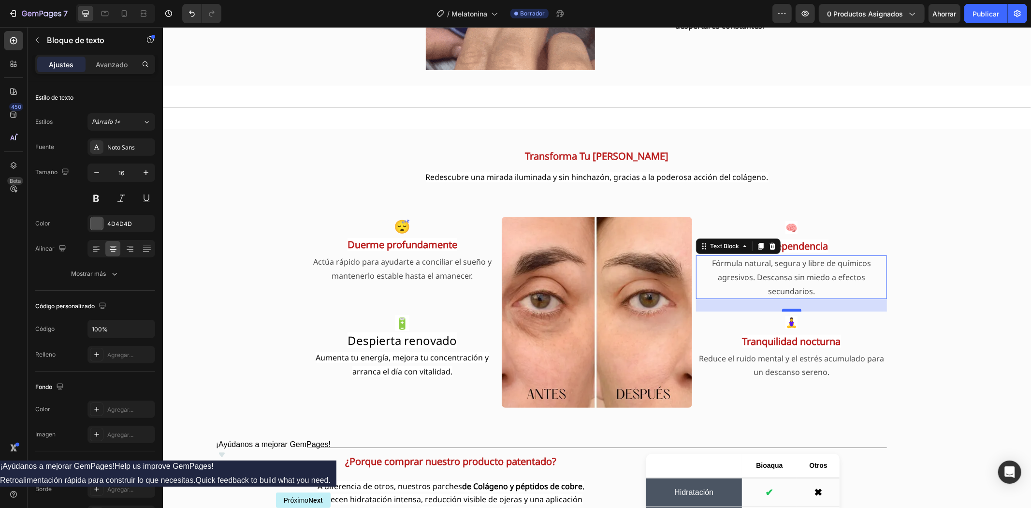
drag, startPoint x: 783, startPoint y: 325, endPoint x: 783, endPoint y: 309, distance: 16.4
click at [783, 309] on div at bounding box center [791, 309] width 19 height 3
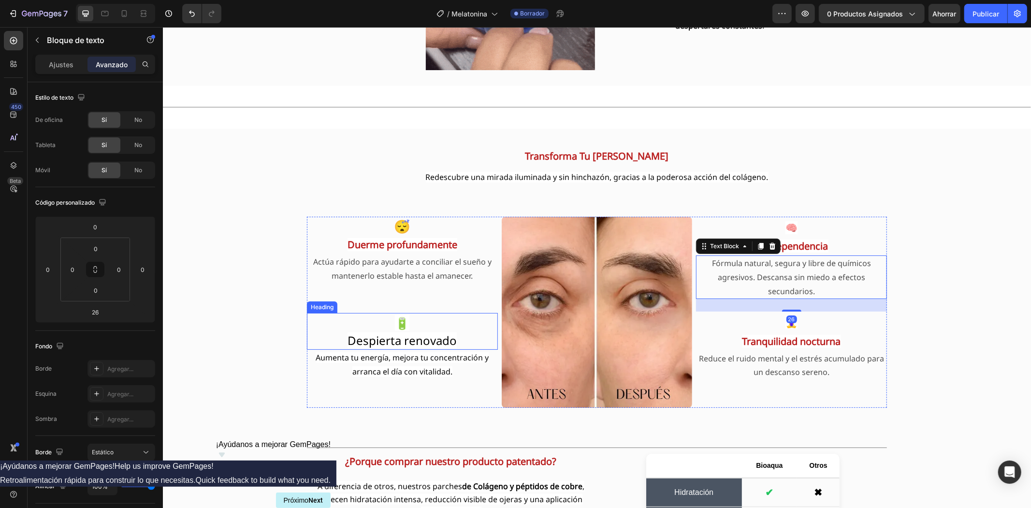
click at [347, 341] on span "Despierta renovado" at bounding box center [401, 340] width 109 height 16
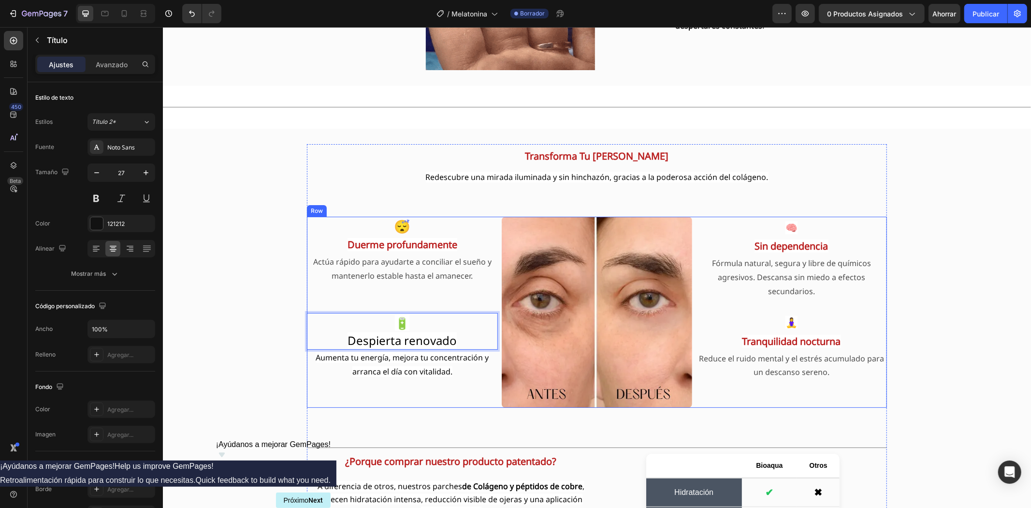
click at [385, 282] on div "😴 Duerme profundamente Heading Actúa rápido para ayudarte a conciliar el sueño …" at bounding box center [401, 311] width 191 height 191
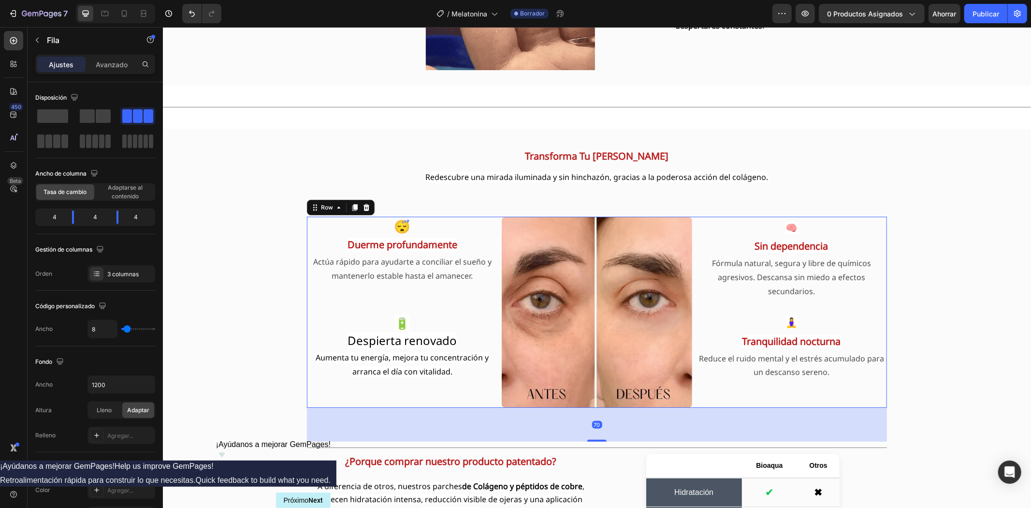
click at [385, 285] on div "😴 Duerme profundamente Heading Actúa rápido para ayudarte a conciliar el sueño …" at bounding box center [401, 311] width 191 height 191
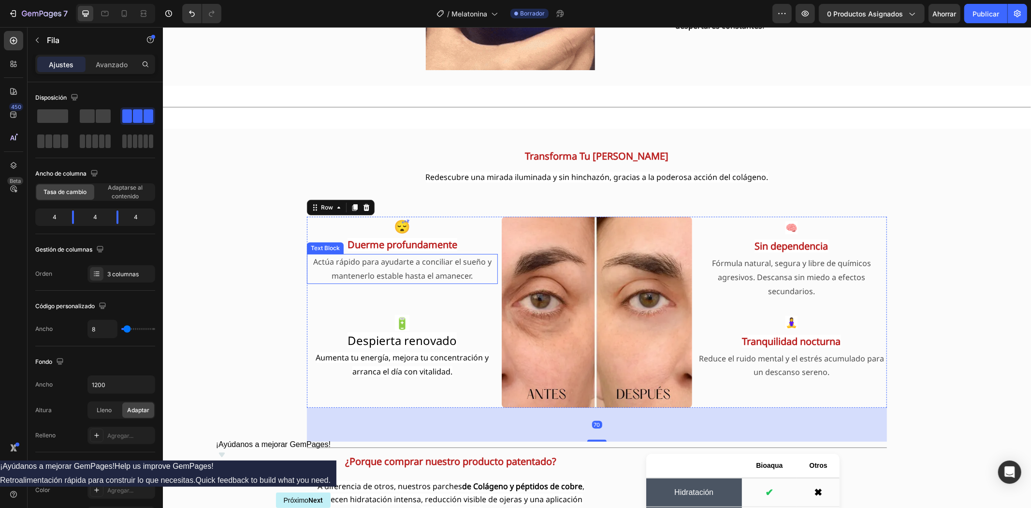
click at [389, 264] on p "Actúa rápido para ayudarte a conciliar el sueño y mantenerlo estable hasta el a…" at bounding box center [401, 268] width 189 height 28
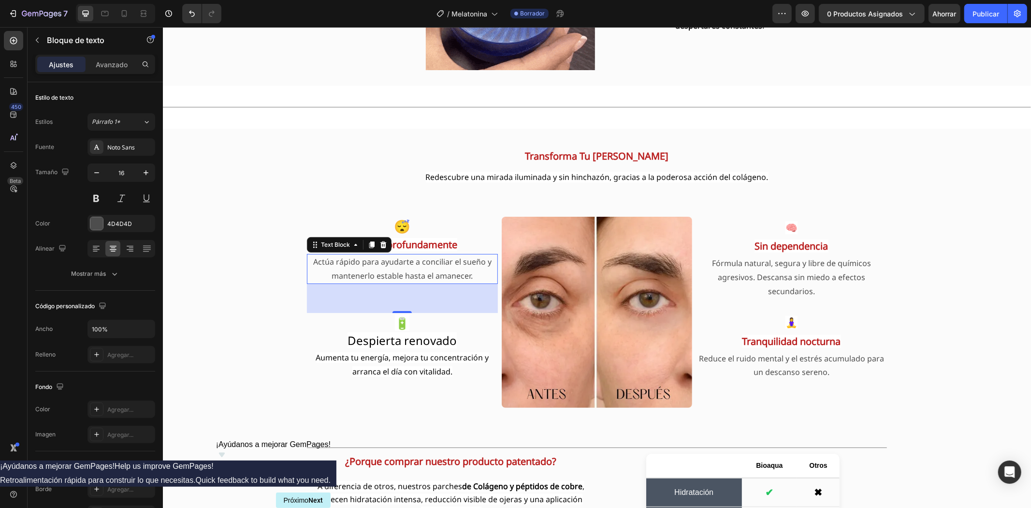
drag, startPoint x: 391, startPoint y: 307, endPoint x: 391, endPoint y: 299, distance: 7.7
click at [391, 299] on div "60" at bounding box center [401, 297] width 191 height 29
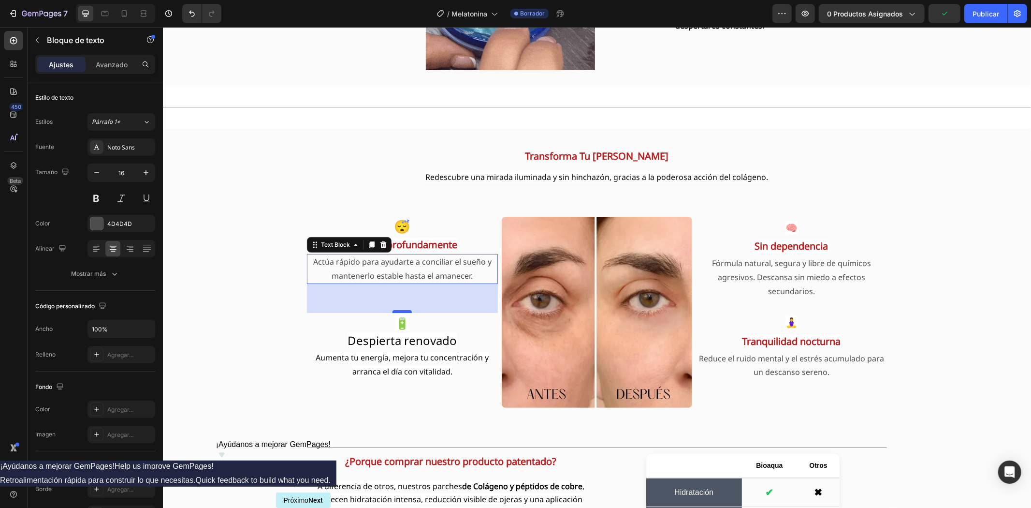
click at [397, 309] on div at bounding box center [401, 310] width 19 height 3
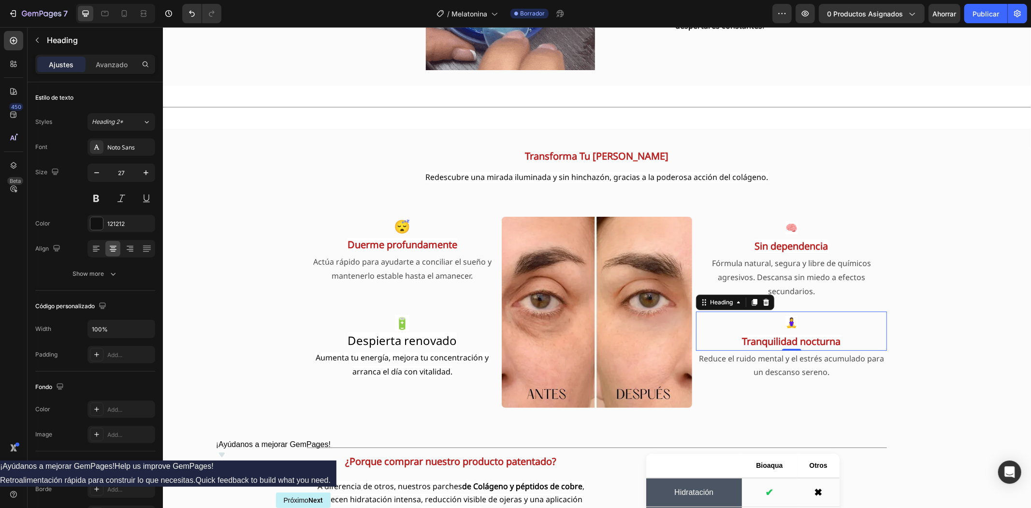
click at [750, 340] on strong "Tranquilidad nocturna" at bounding box center [791, 340] width 99 height 13
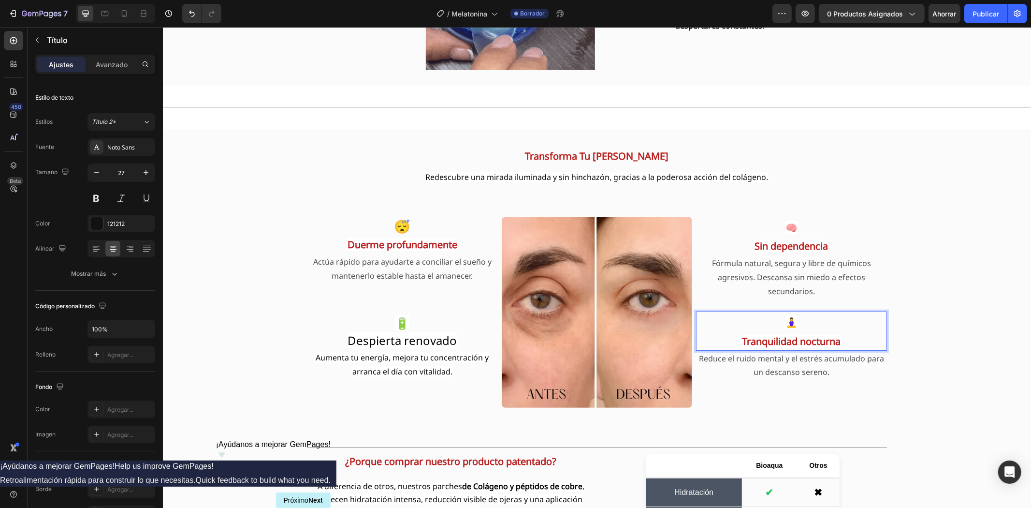
click at [750, 340] on strong "Tranquilidad nocturna" at bounding box center [791, 340] width 99 height 13
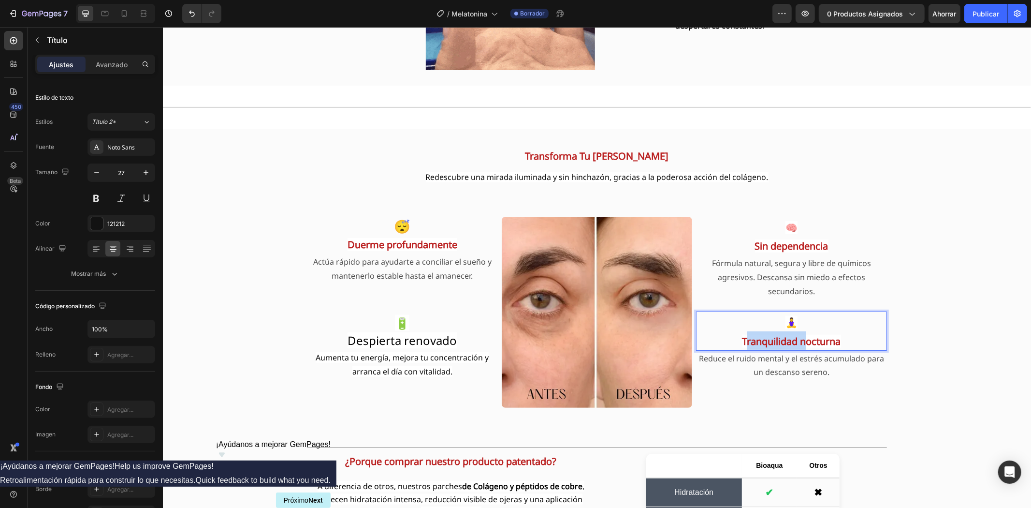
click at [750, 340] on strong "Tranquilidad nocturna" at bounding box center [791, 340] width 99 height 13
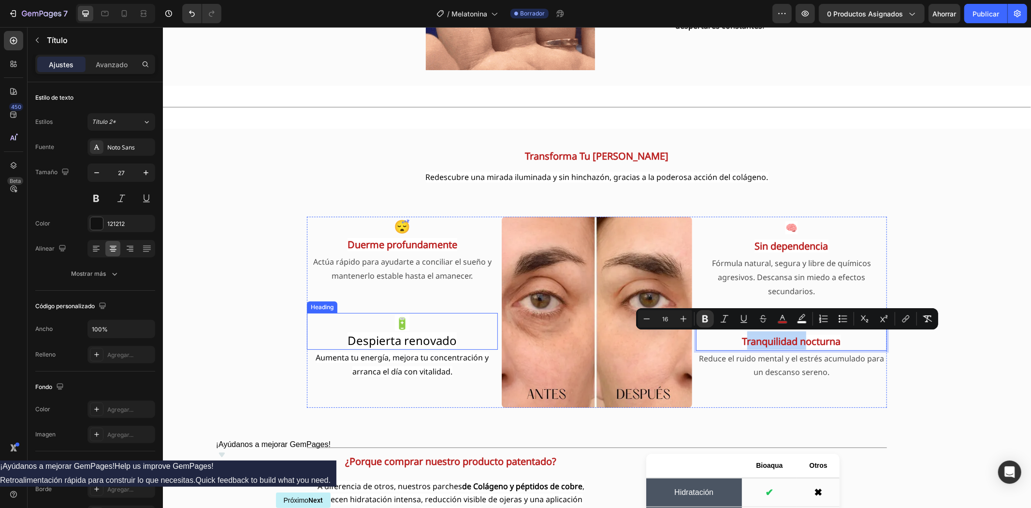
click at [384, 334] on span "Despierta renovado" at bounding box center [401, 340] width 109 height 16
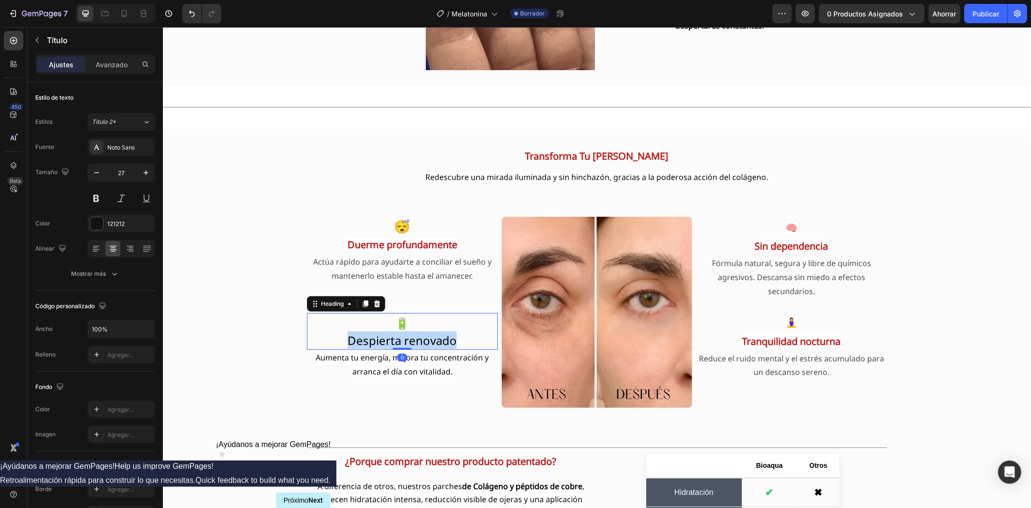
click at [384, 334] on span "Despierta renovado" at bounding box center [401, 340] width 109 height 16
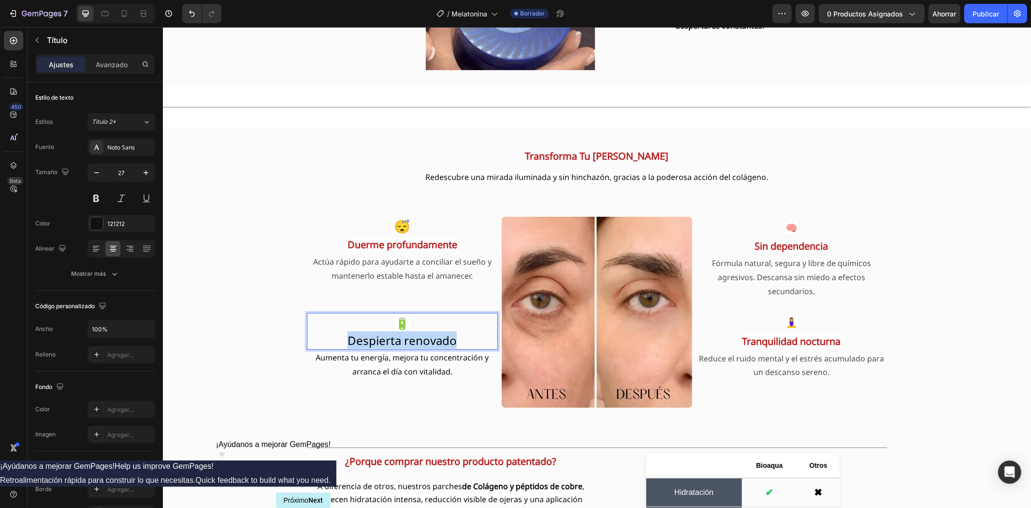
click at [384, 334] on span "Despierta renovado" at bounding box center [401, 340] width 109 height 16
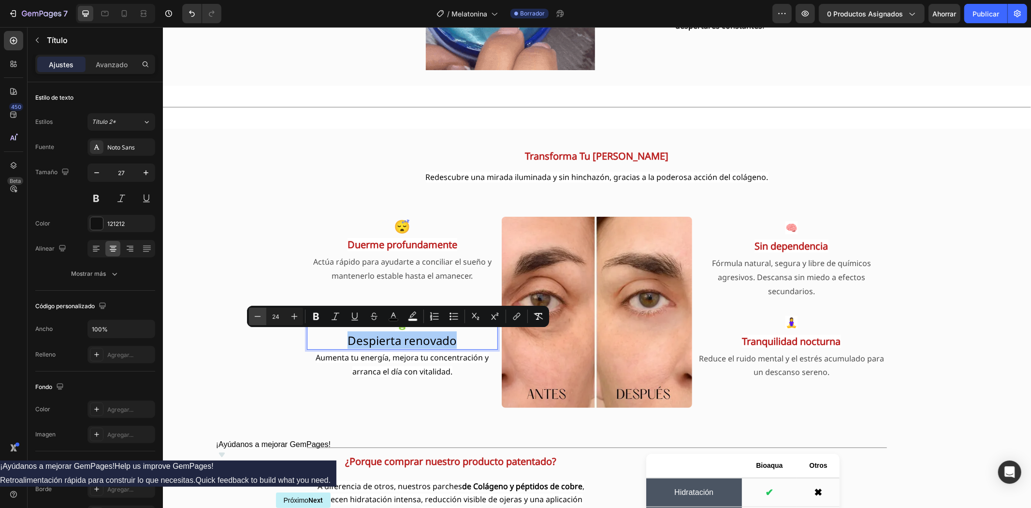
click at [253, 317] on icon "Editor contextual toolbar" at bounding box center [258, 316] width 10 height 10
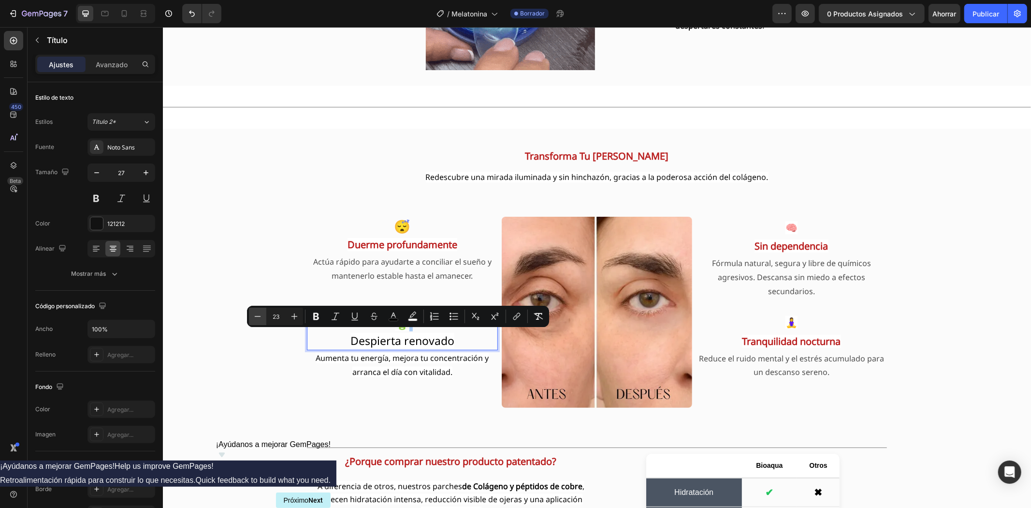
click at [253, 317] on icon "Editor contextual toolbar" at bounding box center [258, 316] width 10 height 10
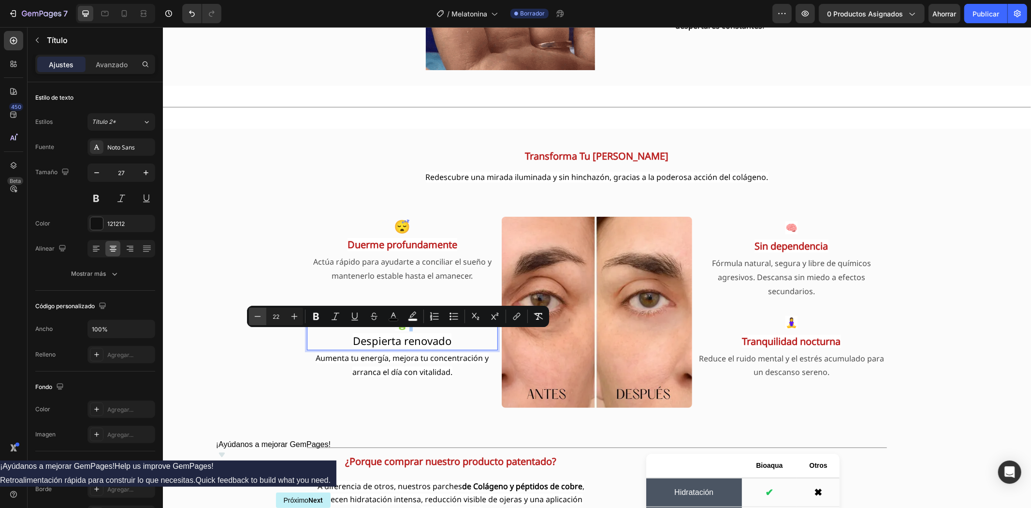
click at [253, 317] on icon "Editor contextual toolbar" at bounding box center [258, 316] width 10 height 10
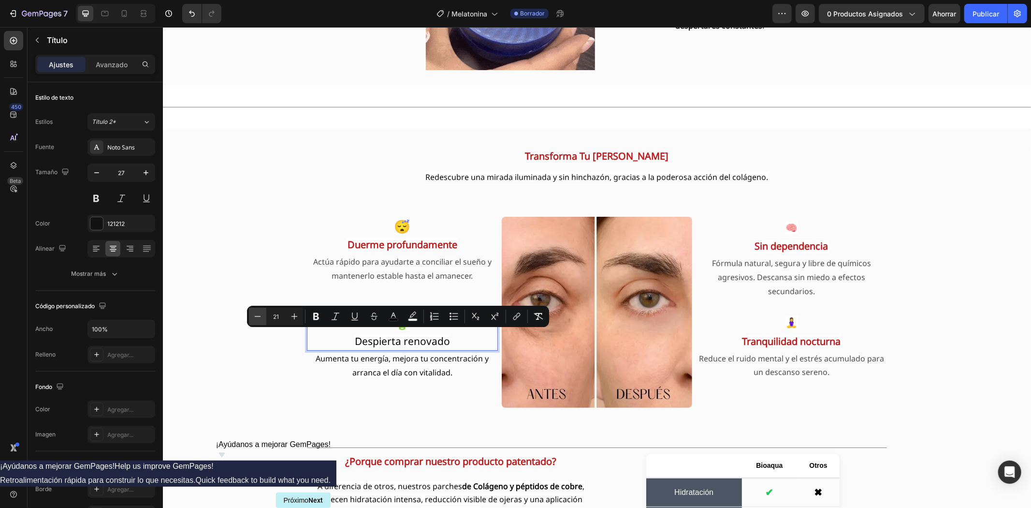
click at [253, 317] on icon "Editor contextual toolbar" at bounding box center [258, 316] width 10 height 10
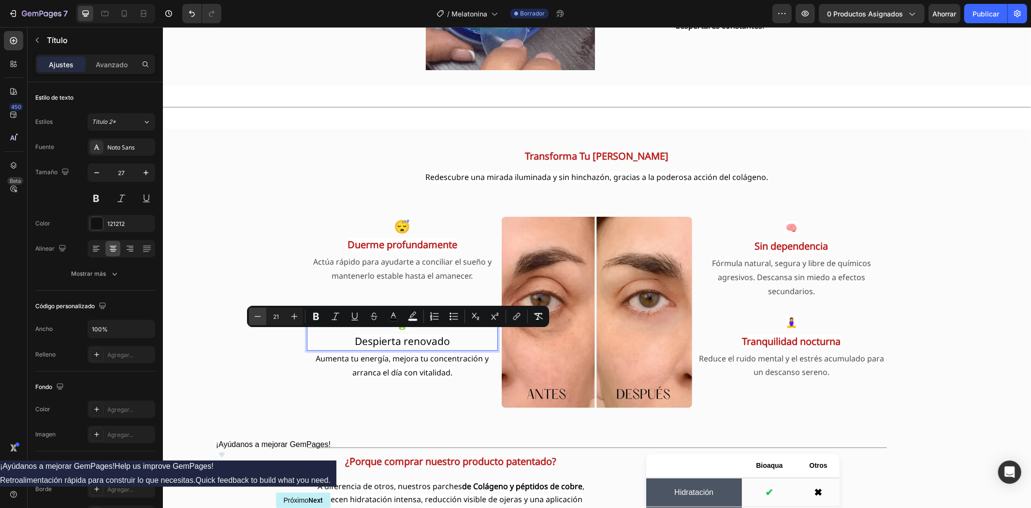
type input "20"
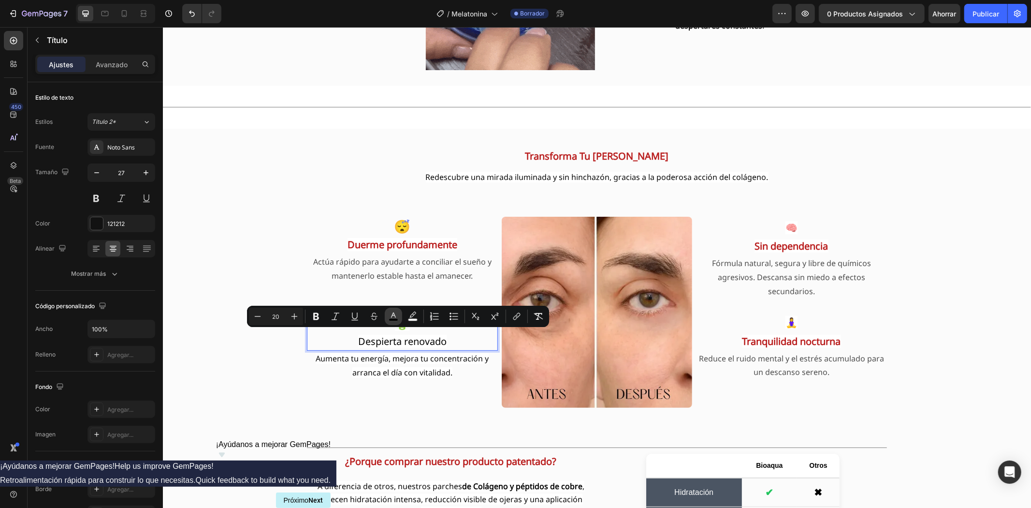
click at [394, 314] on icon "Editor contextual toolbar" at bounding box center [394, 316] width 10 height 10
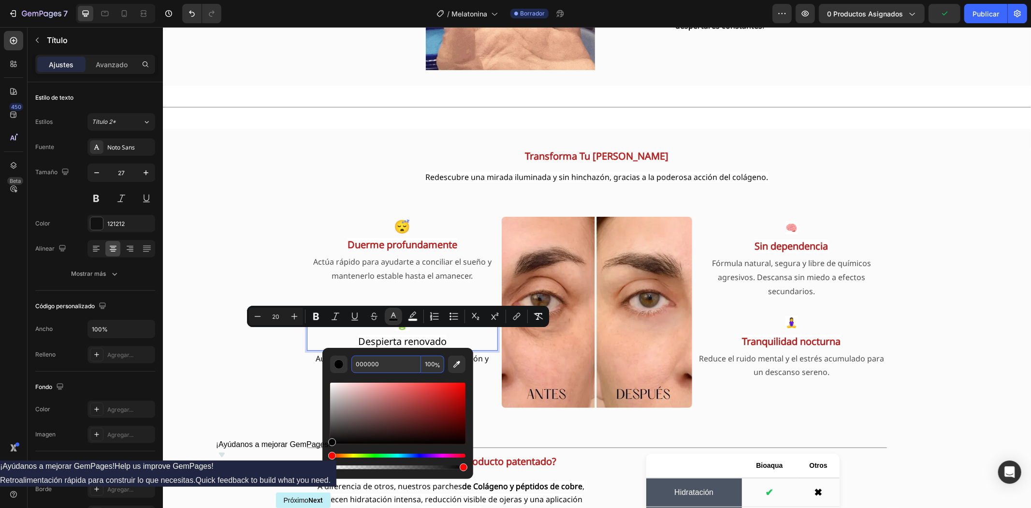
click at [379, 365] on input "000000" at bounding box center [386, 363] width 70 height 17
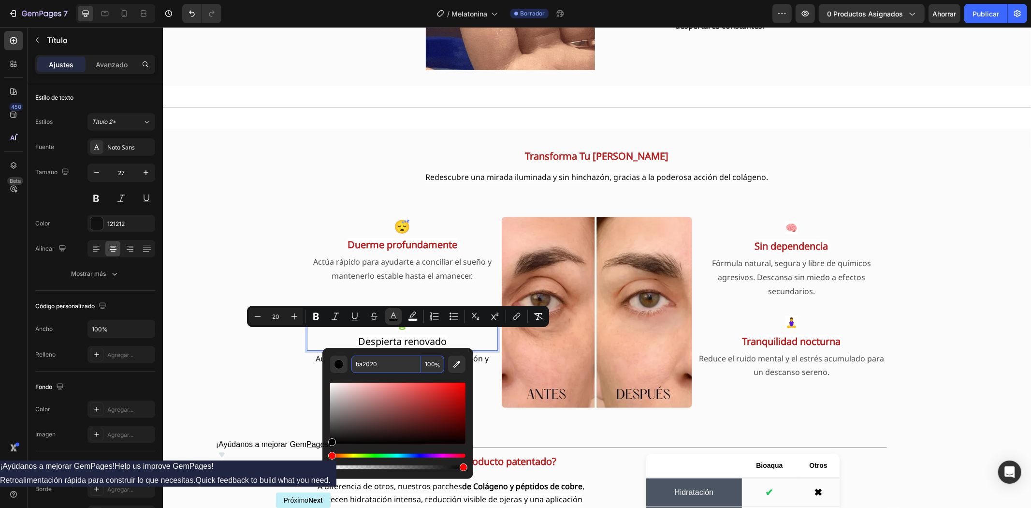
type input "BA2020"
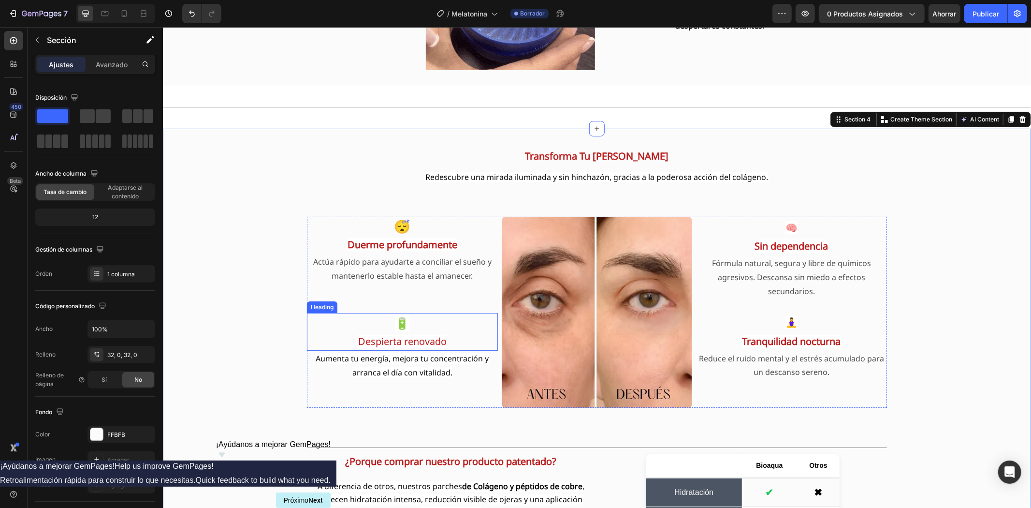
click at [392, 339] on span "Despierta renovado" at bounding box center [402, 340] width 88 height 13
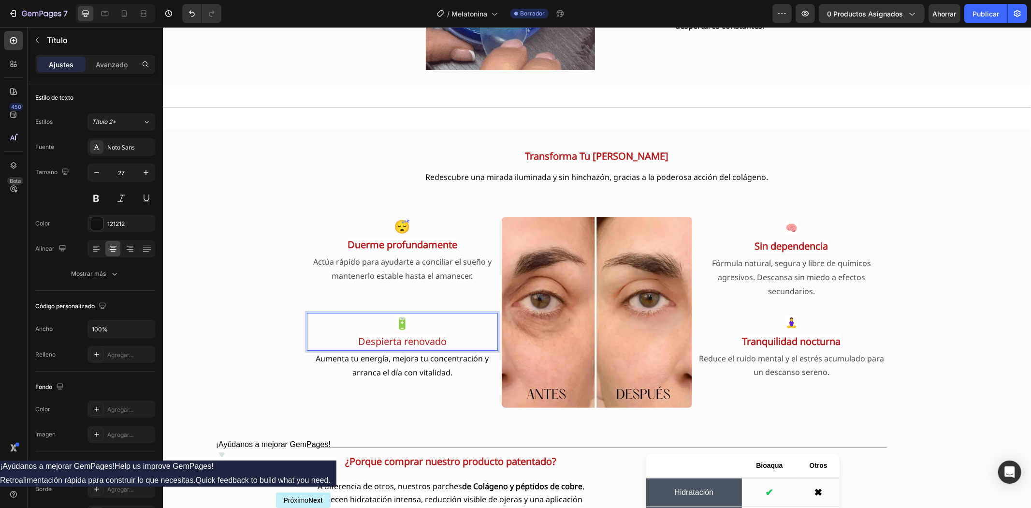
click at [392, 339] on span "Despierta renovado" at bounding box center [402, 340] width 88 height 13
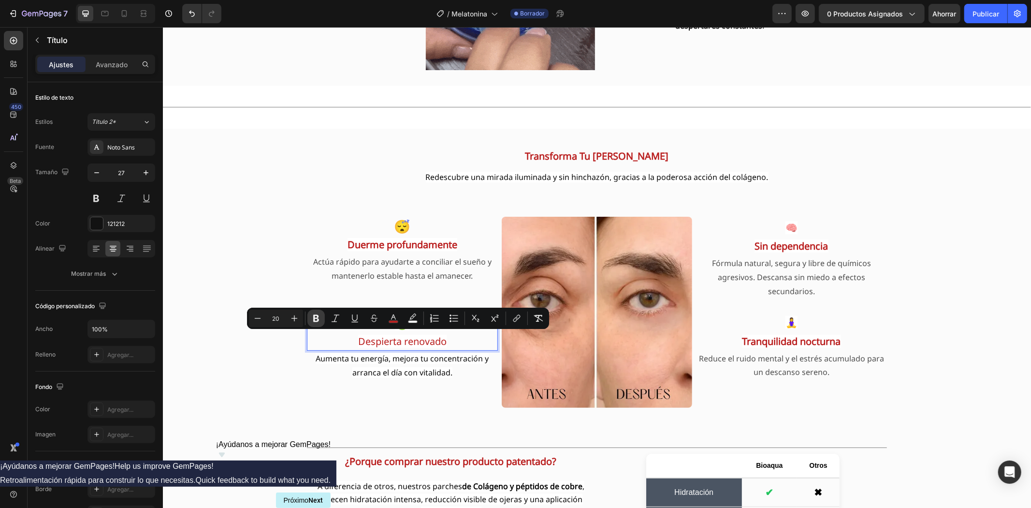
click at [318, 322] on button "Bold" at bounding box center [315, 317] width 17 height 17
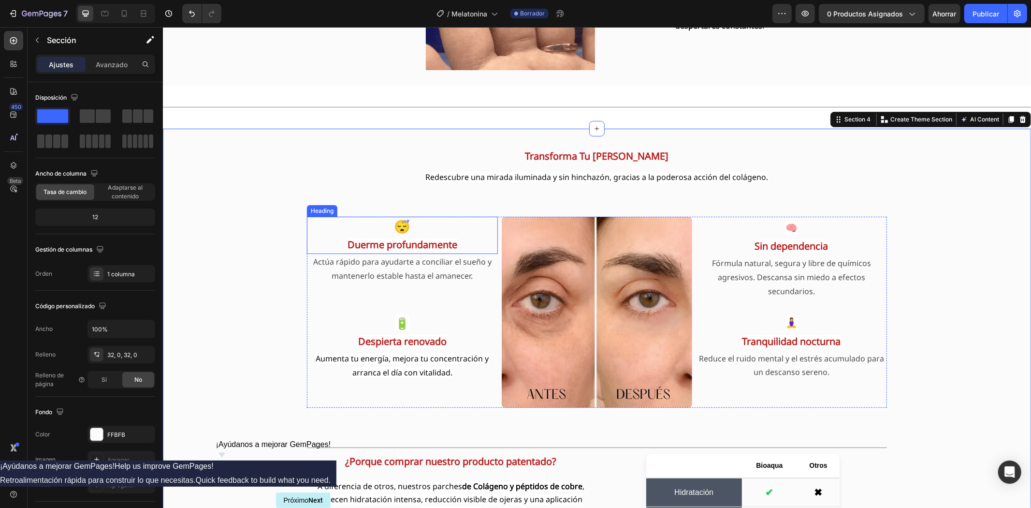
click at [394, 223] on p "😴 Duerme profundamente" at bounding box center [401, 234] width 189 height 35
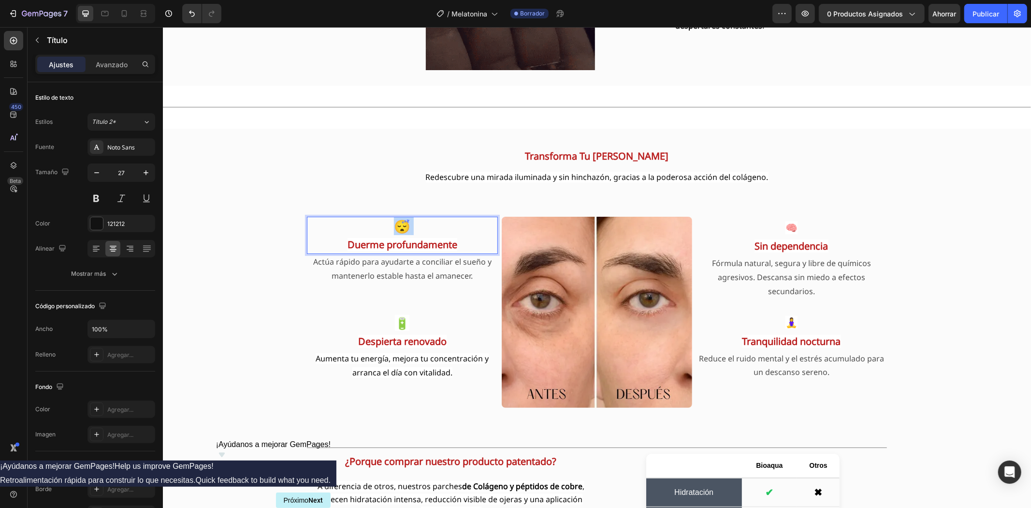
click at [394, 223] on p "😴 Duerme profundamente" at bounding box center [401, 234] width 189 height 35
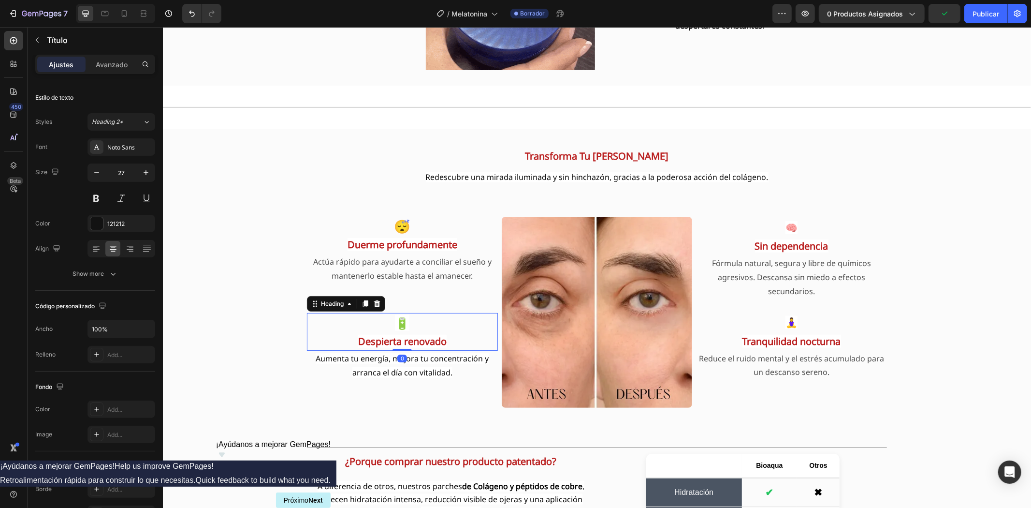
click at [397, 320] on span "🔋" at bounding box center [401, 322] width 15 height 16
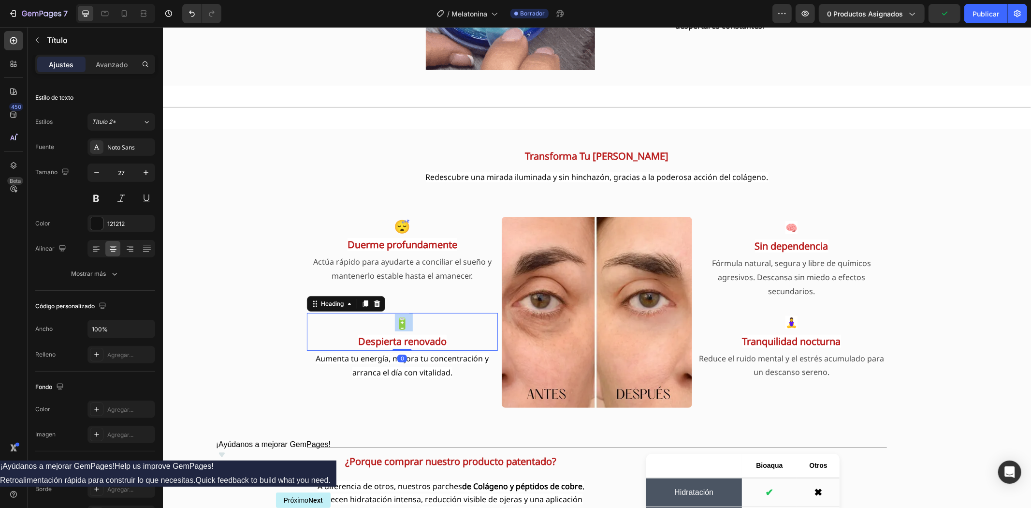
click at [397, 320] on span "🔋" at bounding box center [401, 322] width 15 height 16
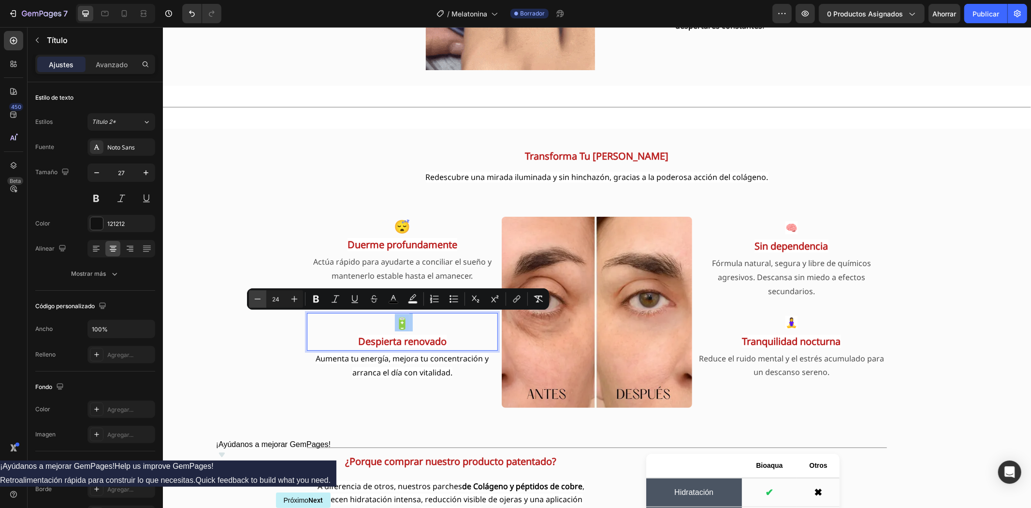
click at [258, 300] on icon "Editor contextual toolbar" at bounding box center [258, 299] width 10 height 10
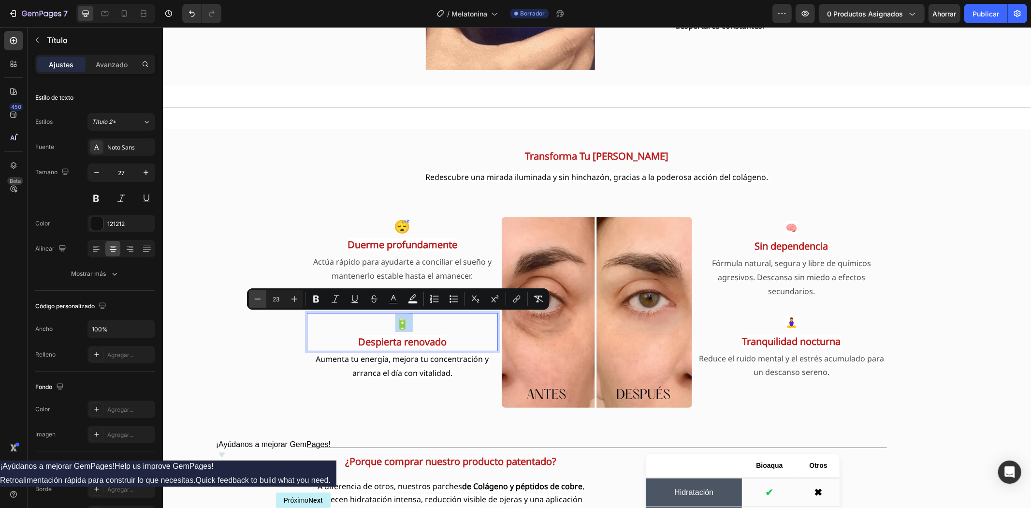
type input "22"
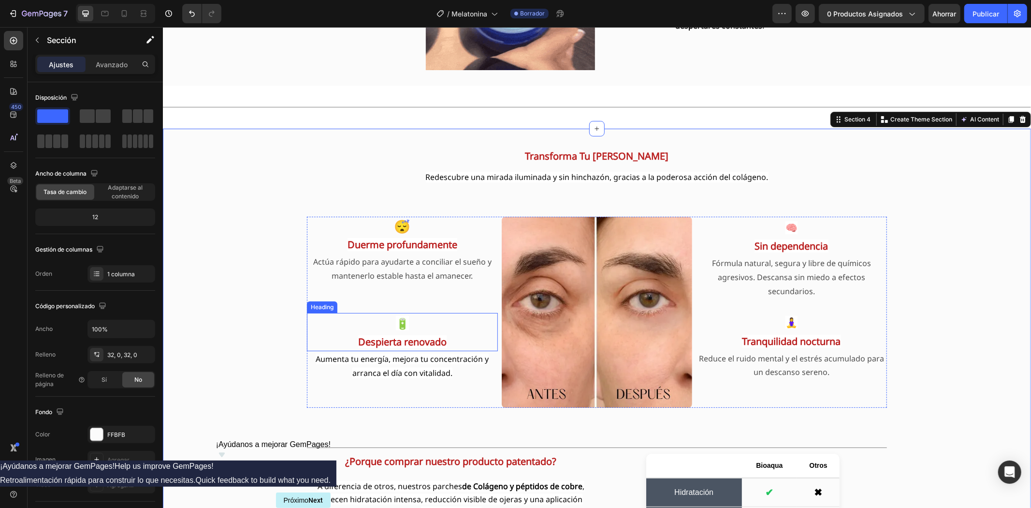
click at [396, 320] on span "🔋" at bounding box center [401, 322] width 13 height 15
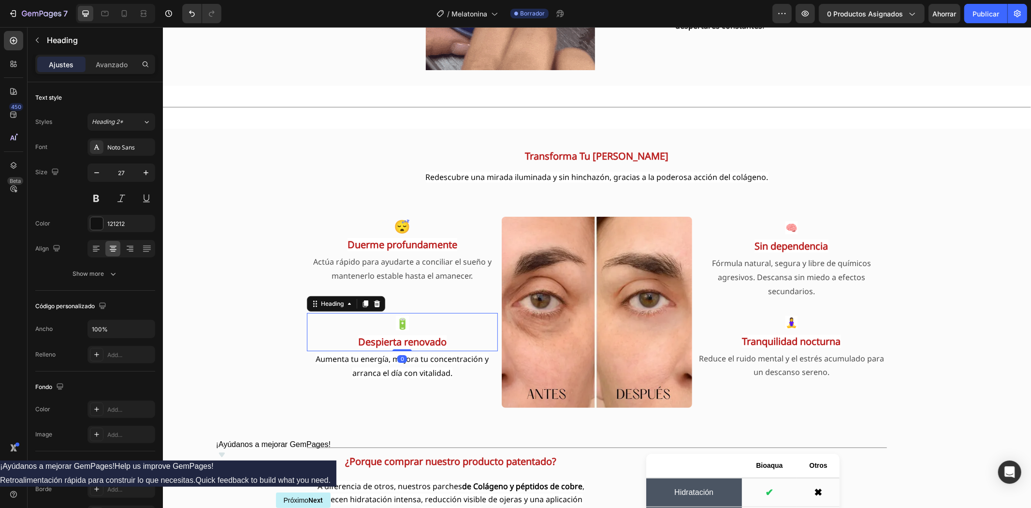
click at [396, 320] on span "🔋" at bounding box center [401, 322] width 13 height 15
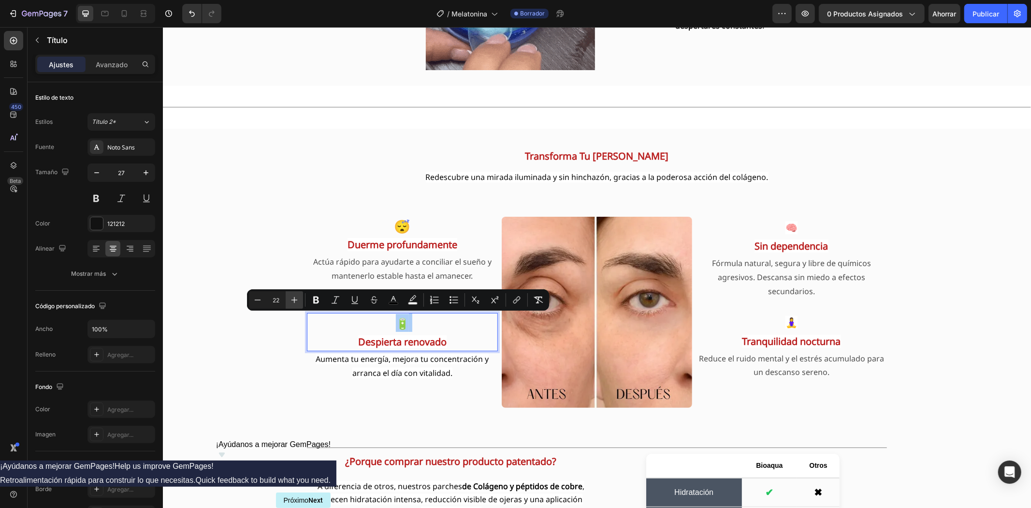
click at [295, 299] on icon "Editor contextual toolbar" at bounding box center [295, 300] width 10 height 10
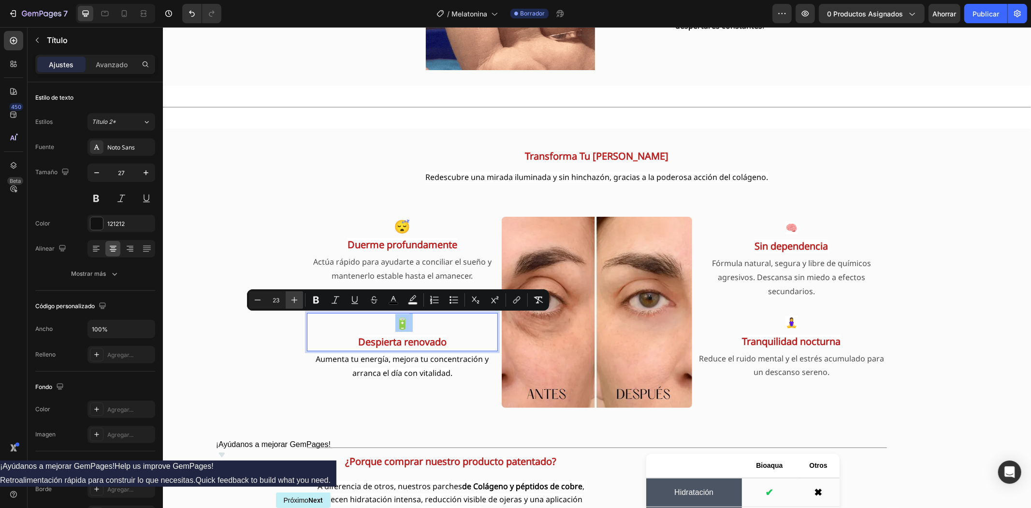
click at [295, 299] on icon "Editor contextual toolbar" at bounding box center [295, 300] width 10 height 10
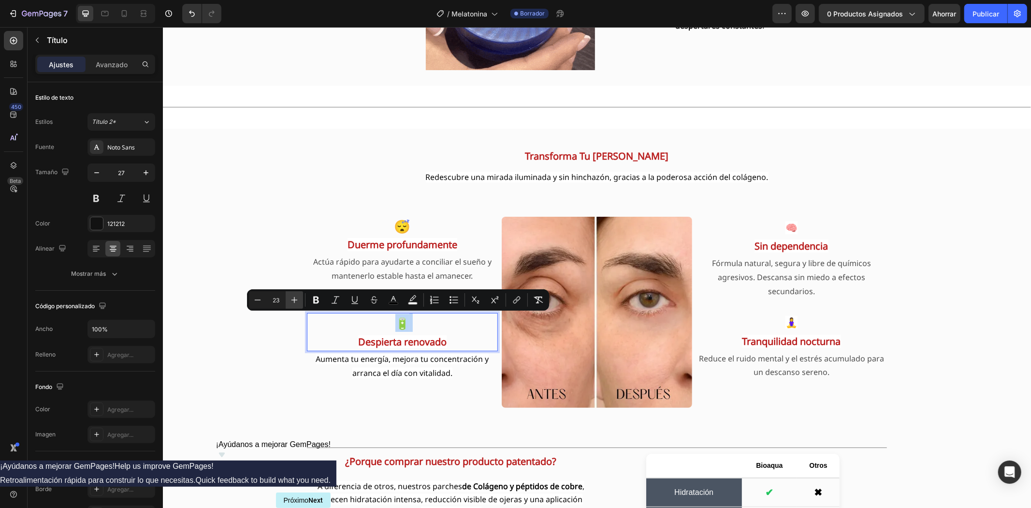
type input "24"
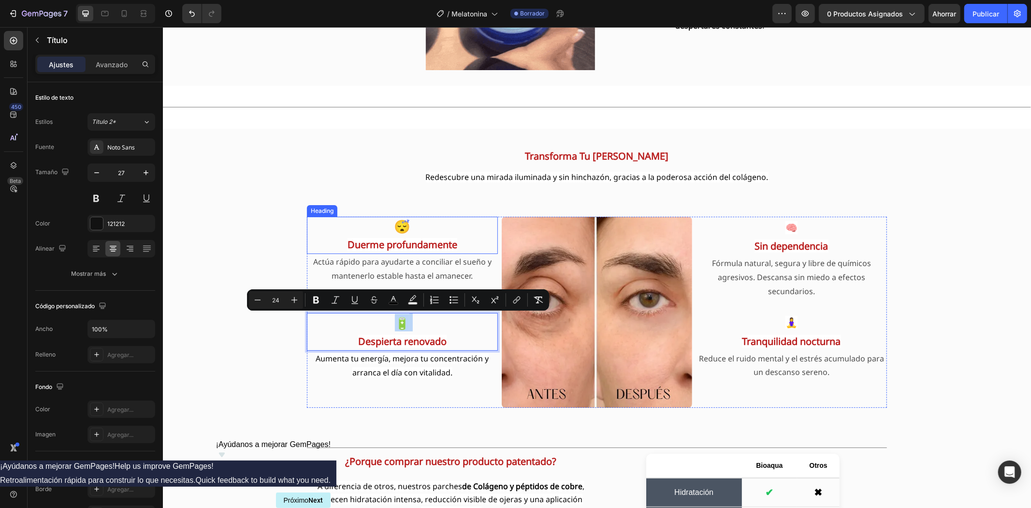
click at [395, 226] on p "😴 Duerme profundamente" at bounding box center [401, 234] width 189 height 35
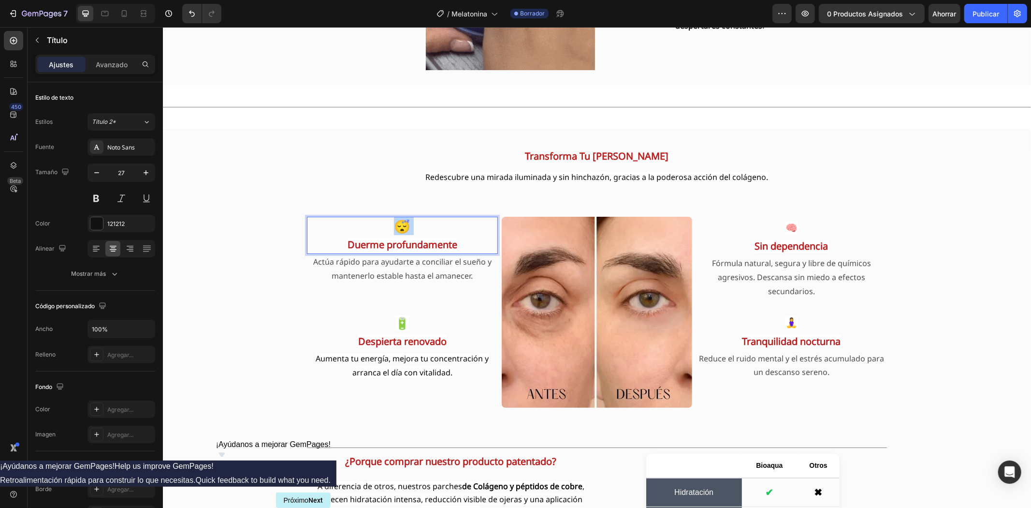
click at [395, 226] on p "😴 Duerme profundamente" at bounding box center [401, 234] width 189 height 35
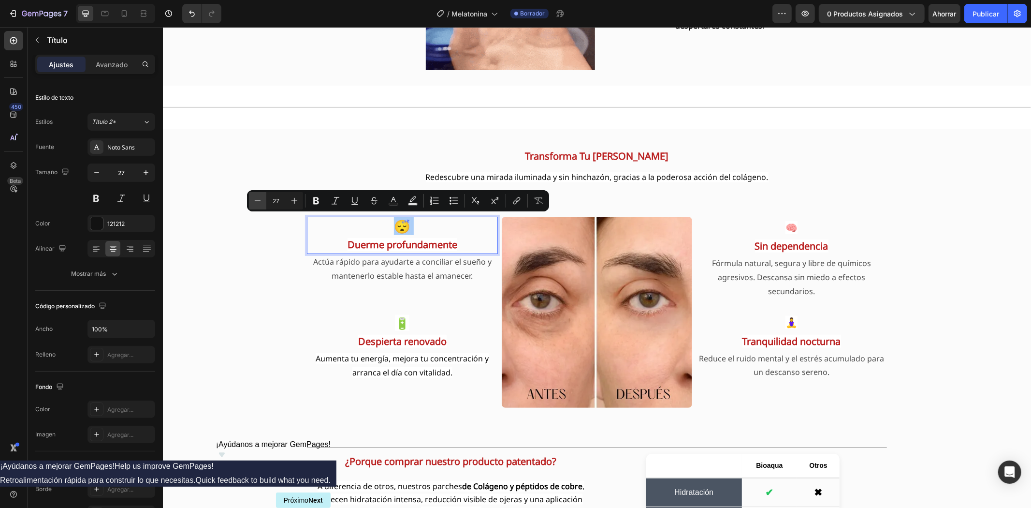
click at [254, 204] on icon "Editor contextual toolbar" at bounding box center [258, 201] width 10 height 10
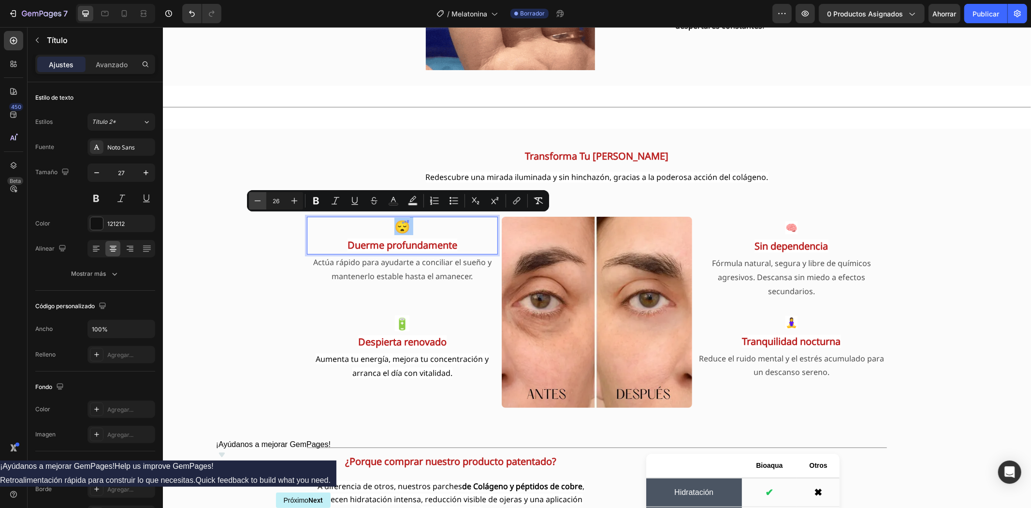
click at [254, 204] on icon "Editor contextual toolbar" at bounding box center [258, 201] width 10 height 10
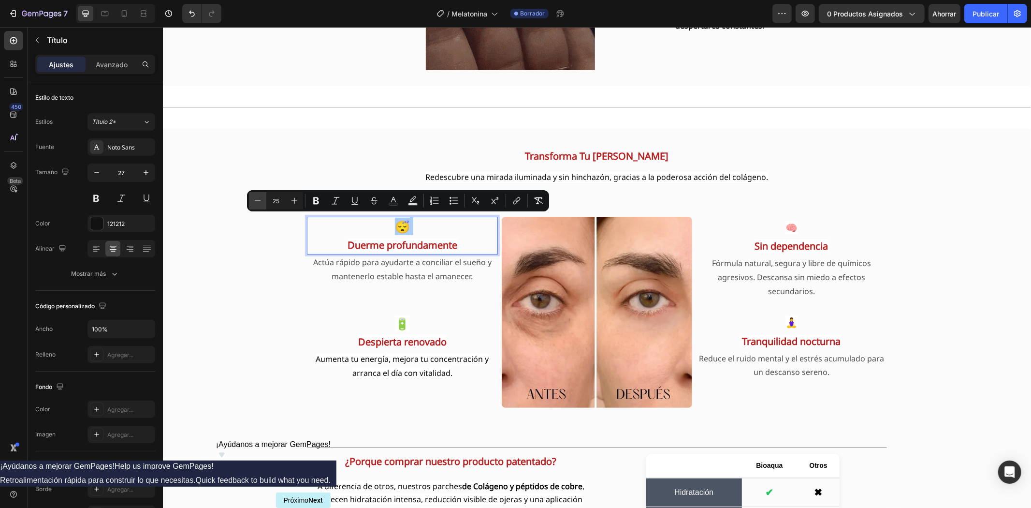
click at [254, 204] on icon "Editor contextual toolbar" at bounding box center [258, 201] width 10 height 10
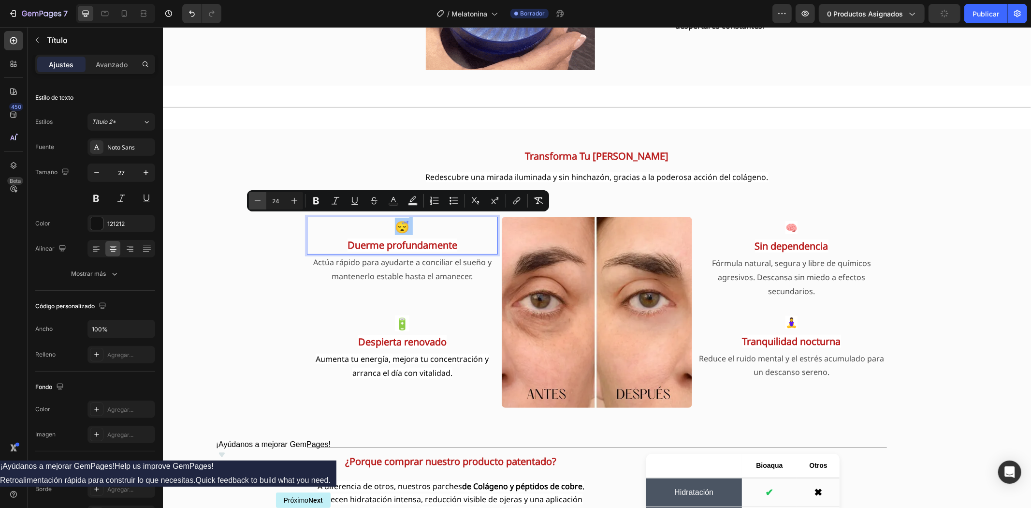
click at [254, 204] on icon "Editor contextual toolbar" at bounding box center [258, 201] width 10 height 10
click at [295, 201] on icon "Editor contextual toolbar" at bounding box center [295, 201] width 10 height 10
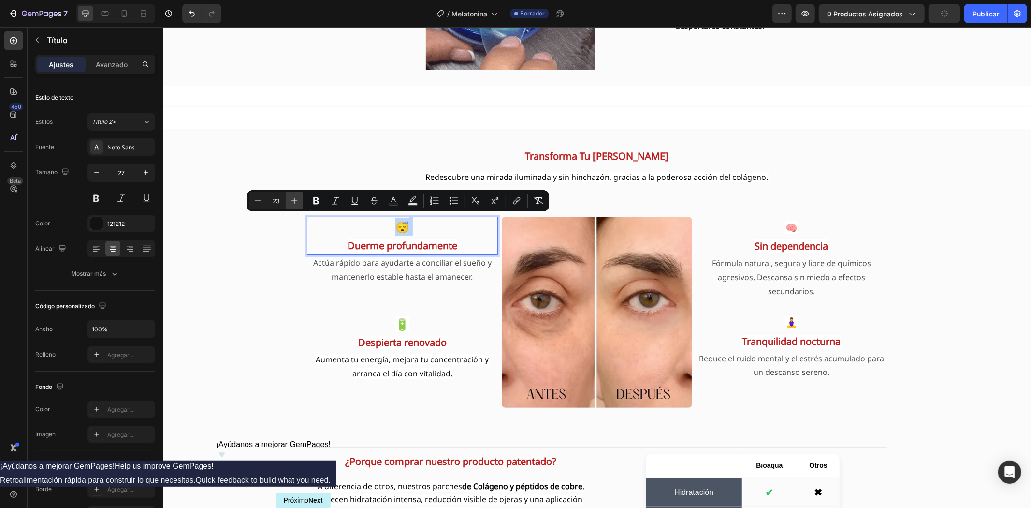
type input "24"
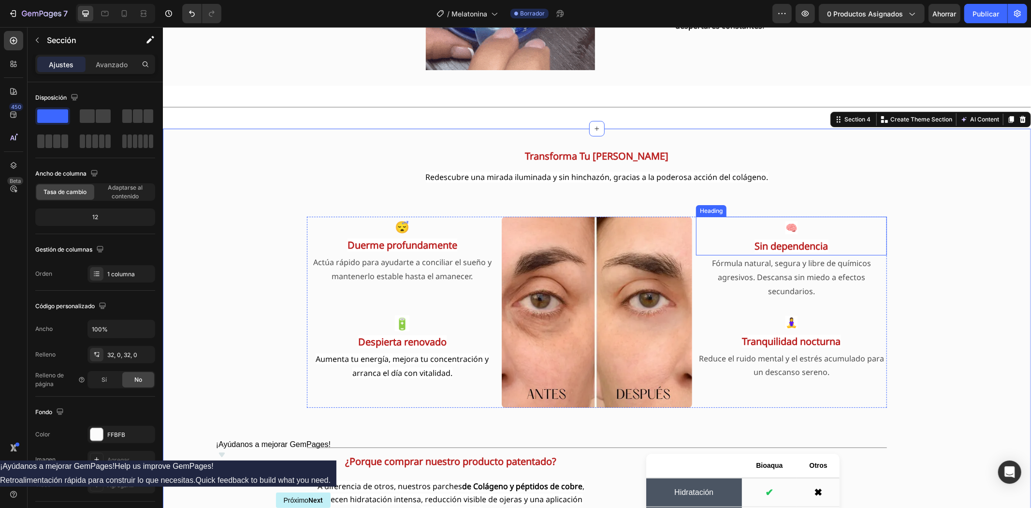
click at [785, 223] on strong "🧠" at bounding box center [791, 226] width 12 height 13
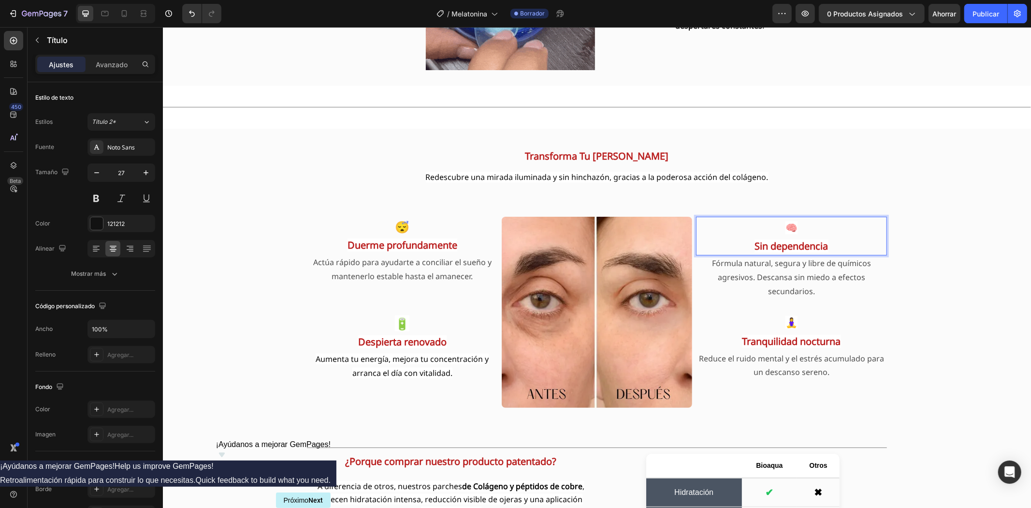
click at [785, 223] on strong "🧠" at bounding box center [791, 226] width 12 height 13
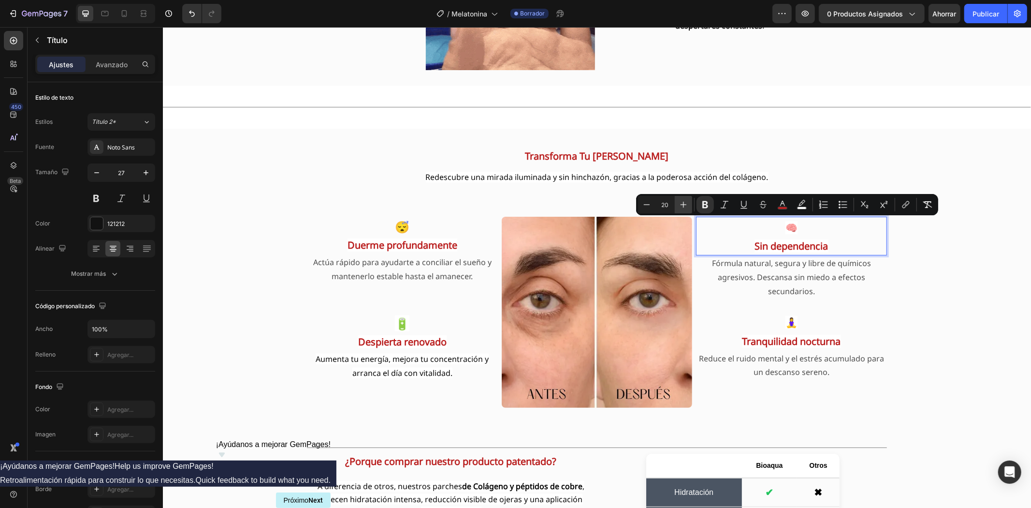
click at [687, 206] on icon "Editor contextual toolbar" at bounding box center [684, 205] width 10 height 10
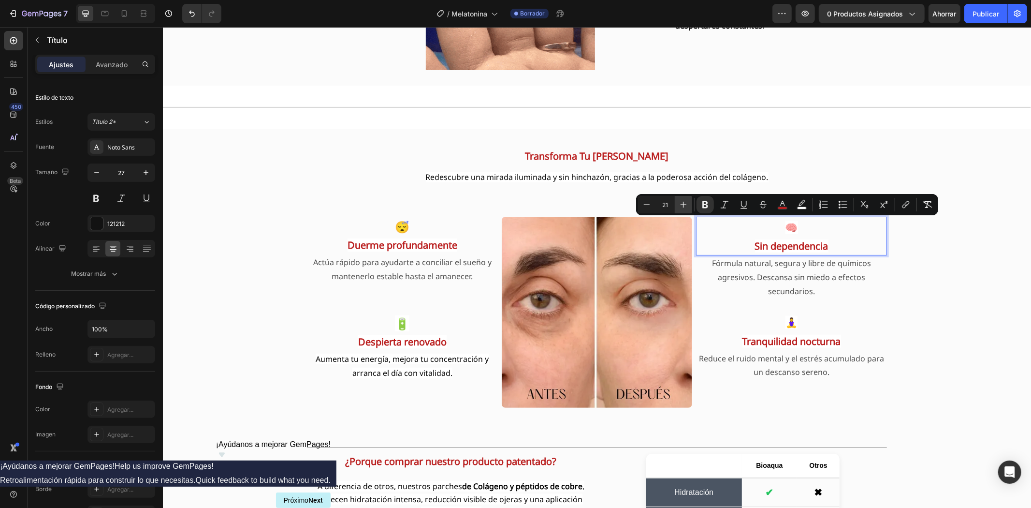
click at [687, 206] on icon "Editor contextual toolbar" at bounding box center [684, 205] width 10 height 10
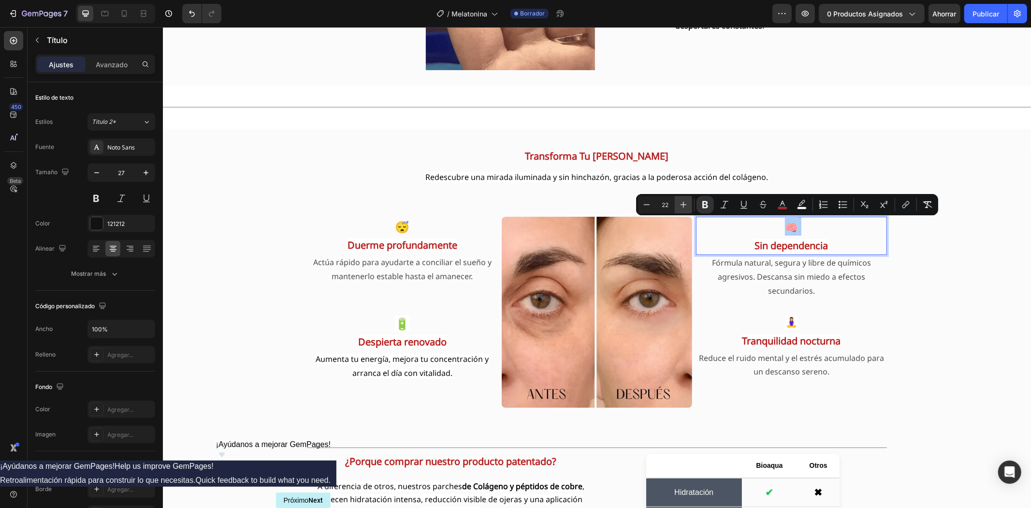
click at [687, 206] on icon "Editor contextual toolbar" at bounding box center [684, 205] width 10 height 10
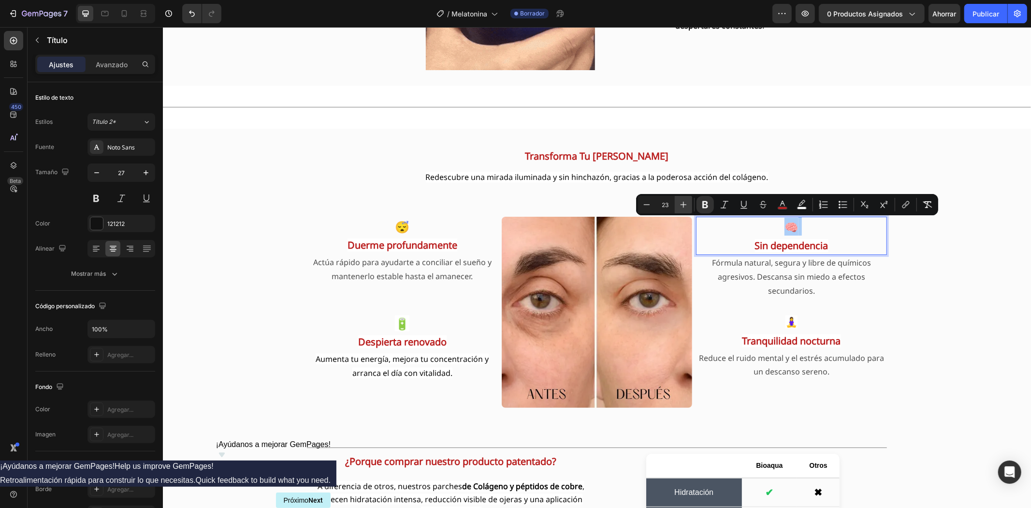
click at [687, 206] on icon "Editor contextual toolbar" at bounding box center [684, 205] width 10 height 10
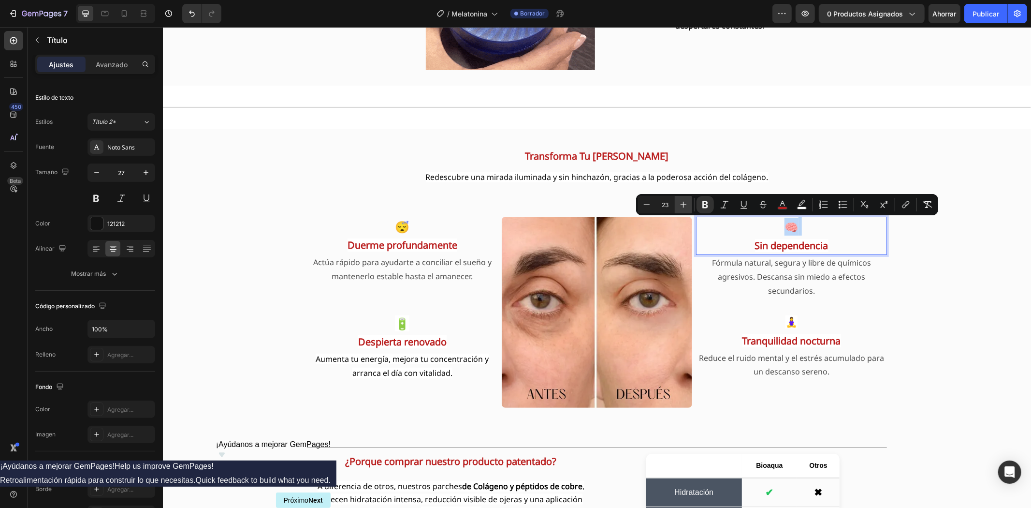
type input "24"
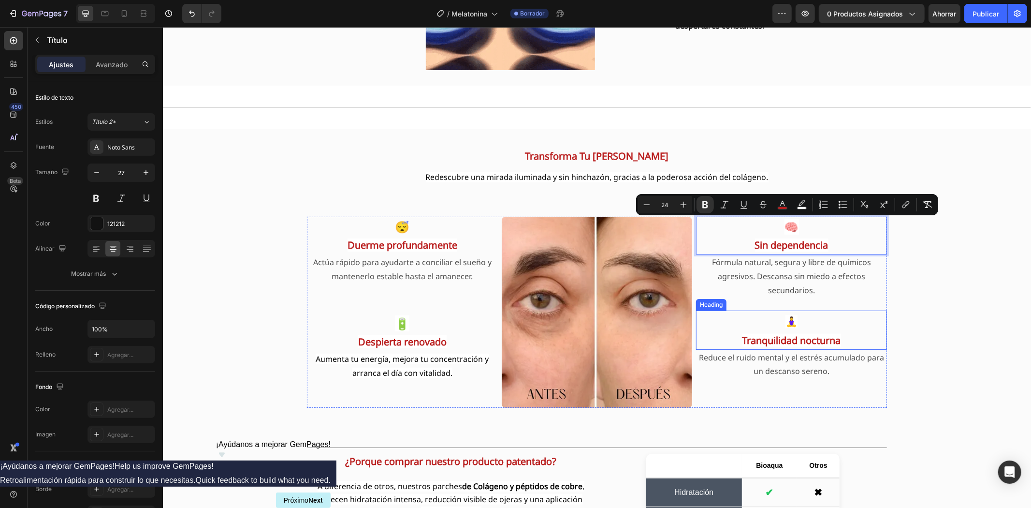
click at [786, 316] on strong "🧘‍♀️" at bounding box center [791, 320] width 12 height 13
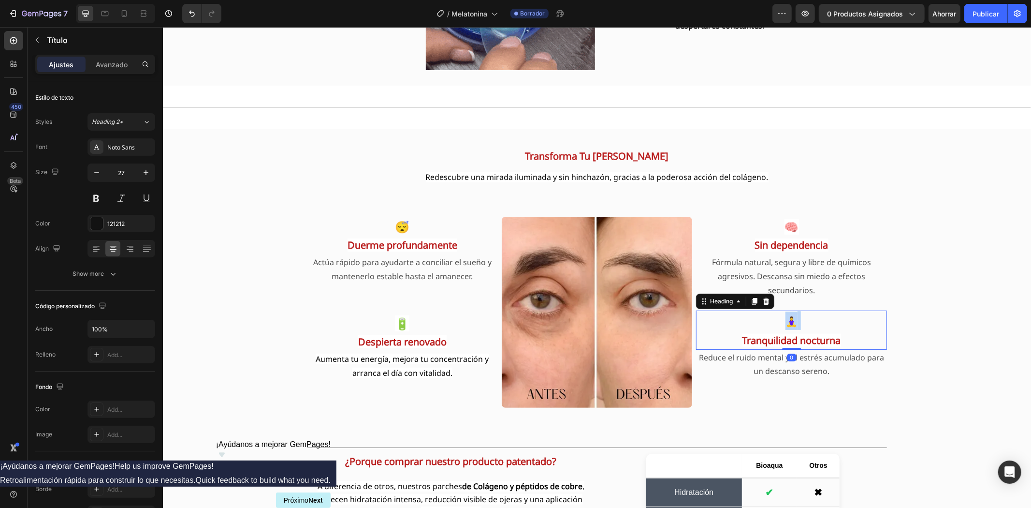
click at [786, 316] on strong "🧘‍♀️" at bounding box center [791, 320] width 12 height 13
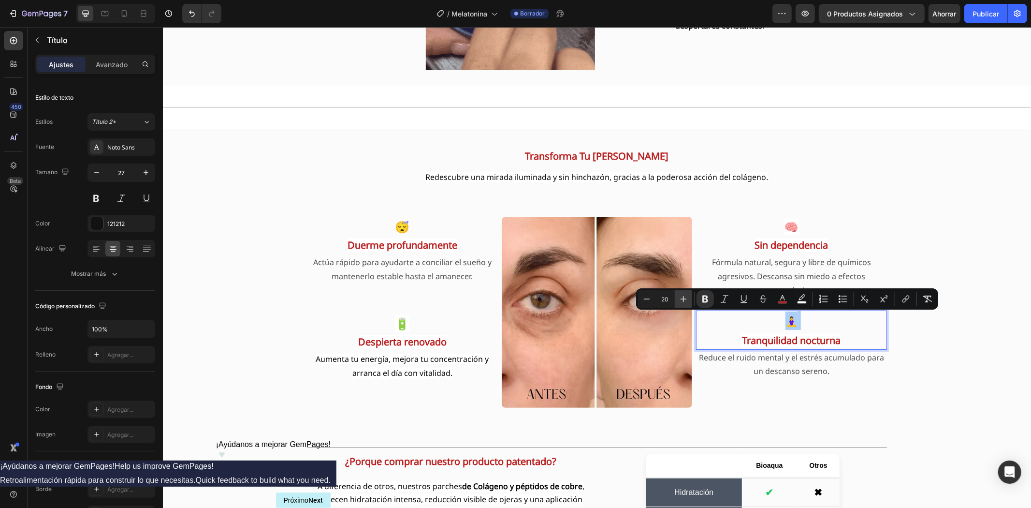
click at [685, 296] on icon "Editor contextual toolbar" at bounding box center [684, 299] width 10 height 10
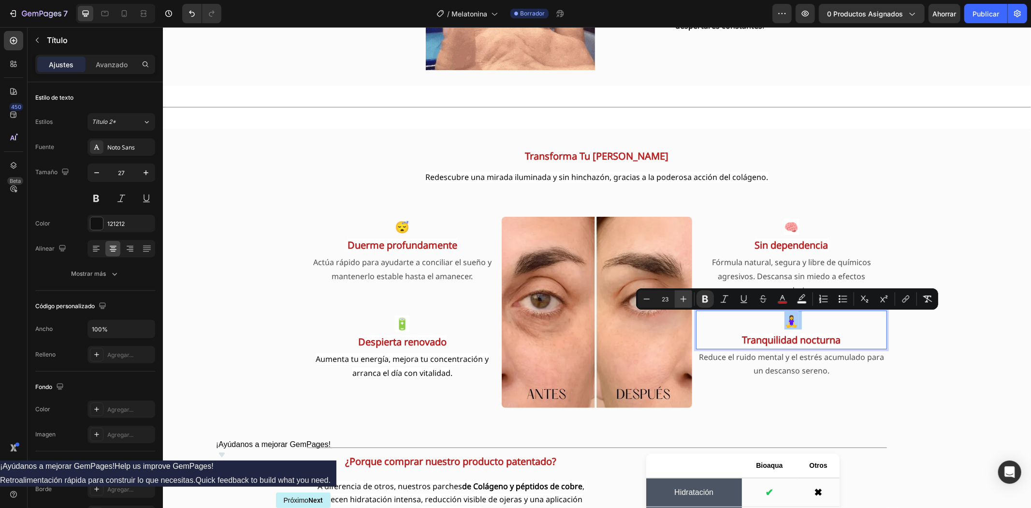
click at [685, 296] on icon "Editor contextual toolbar" at bounding box center [684, 299] width 10 height 10
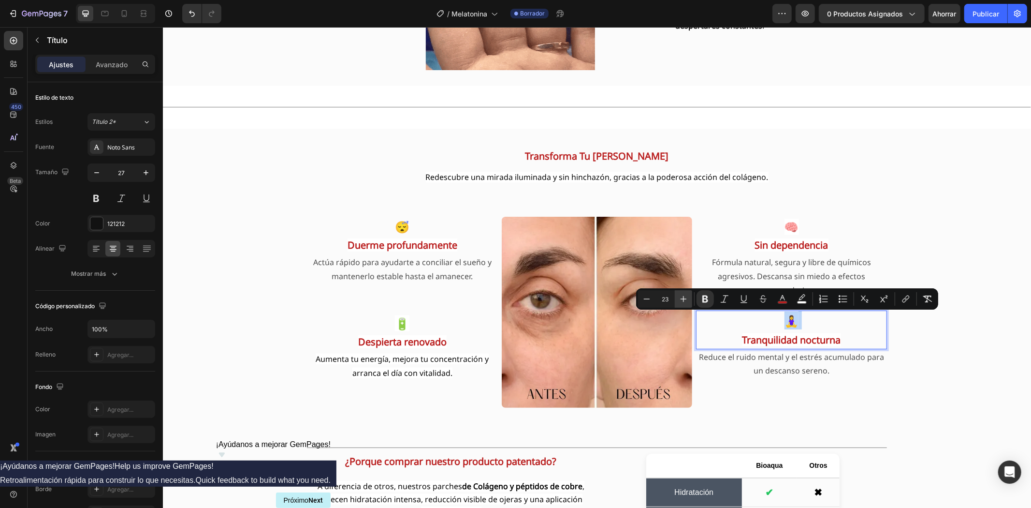
type input "24"
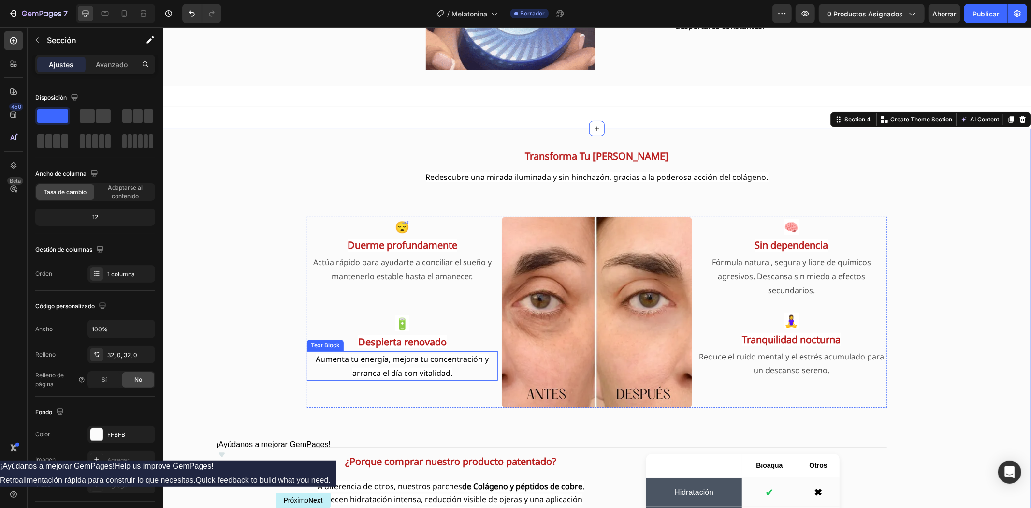
click at [395, 360] on span "Aumenta tu energía, mejora tu concentración y arranca el día con vitalidad." at bounding box center [401, 365] width 173 height 25
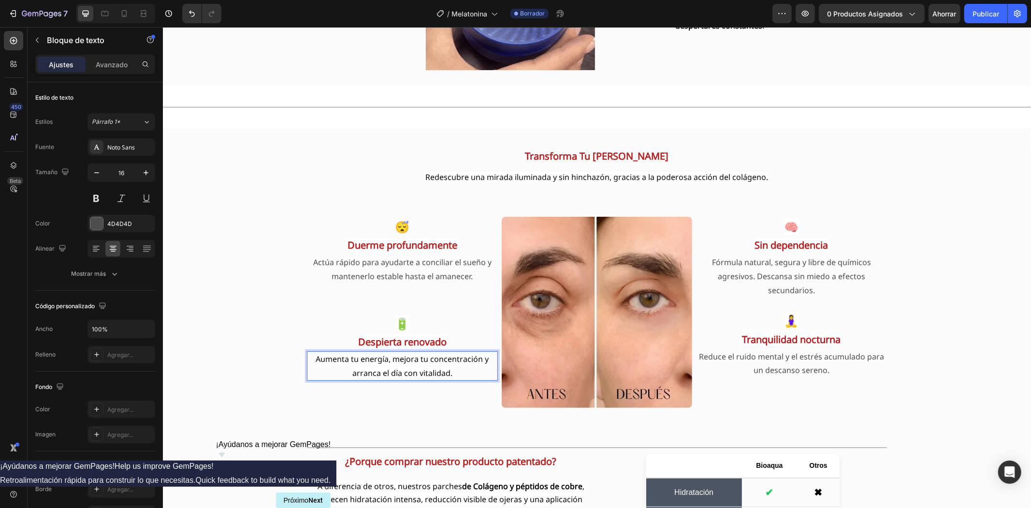
click at [395, 360] on span "Aumenta tu energía, mejora tu concentración y arranca el día con vitalidad." at bounding box center [401, 365] width 173 height 25
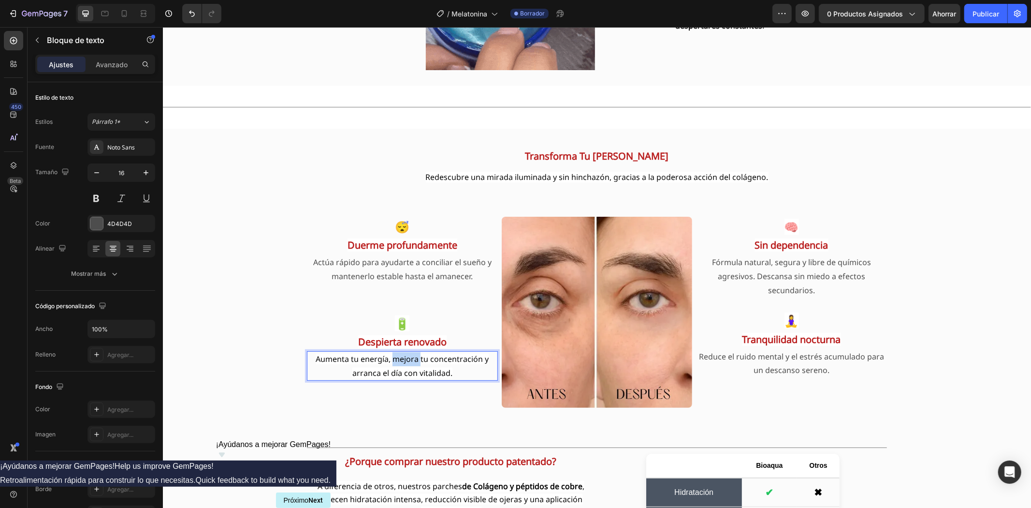
click at [395, 360] on span "Aumenta tu energía, mejora tu concentración y arranca el día con vitalidad." at bounding box center [401, 365] width 173 height 25
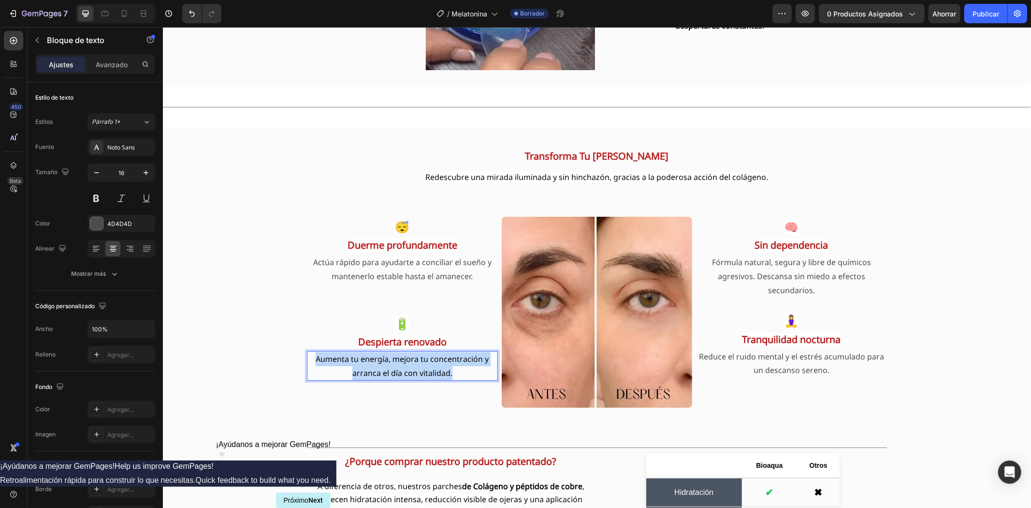
click at [395, 360] on span "Aumenta tu energía, mejora tu concentración y arranca el día con vitalidad." at bounding box center [401, 365] width 173 height 25
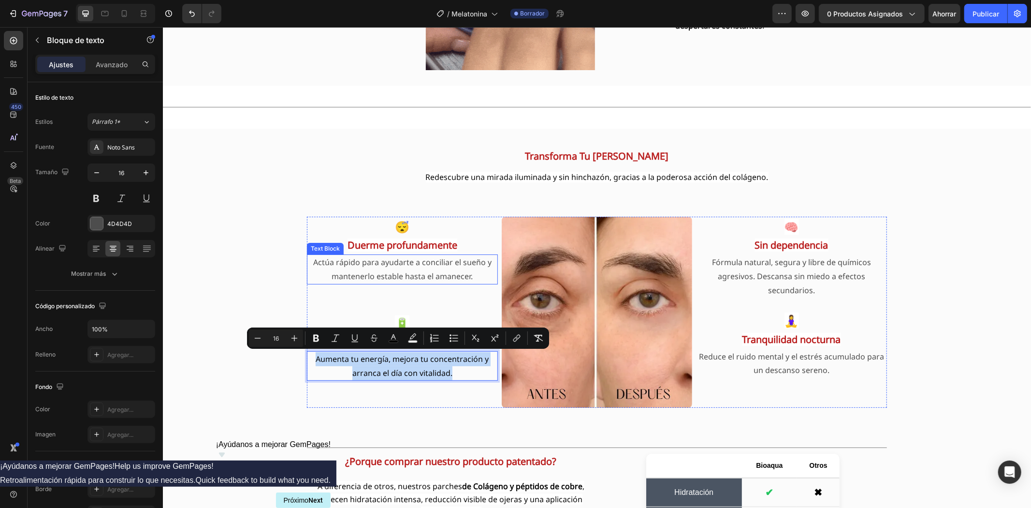
click at [365, 271] on p "Actúa rápido para ayudarte a conciliar el sueño y mantenerlo estable hasta el a…" at bounding box center [401, 269] width 189 height 28
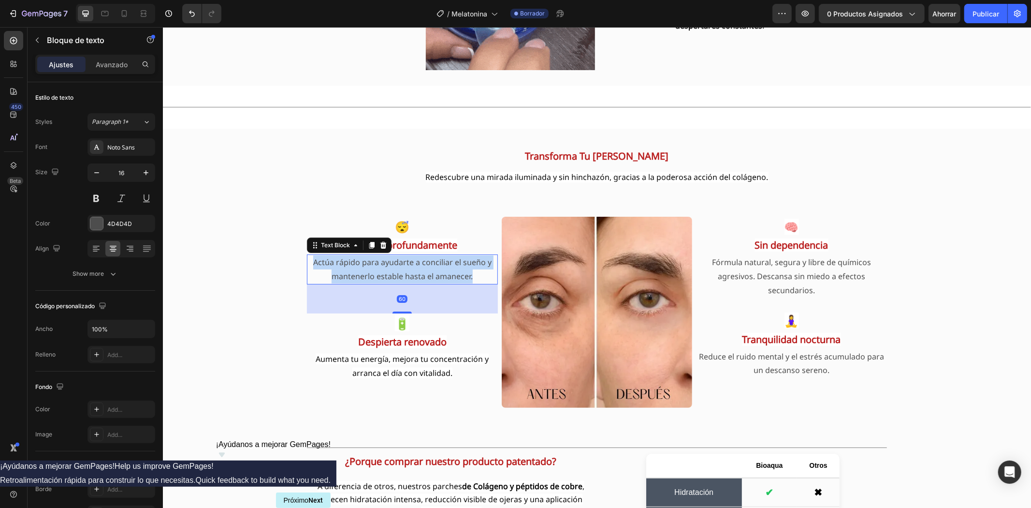
click at [365, 271] on p "Actúa rápido para ayudarte a conciliar el sueño y mantenerlo estable hasta el a…" at bounding box center [401, 269] width 189 height 28
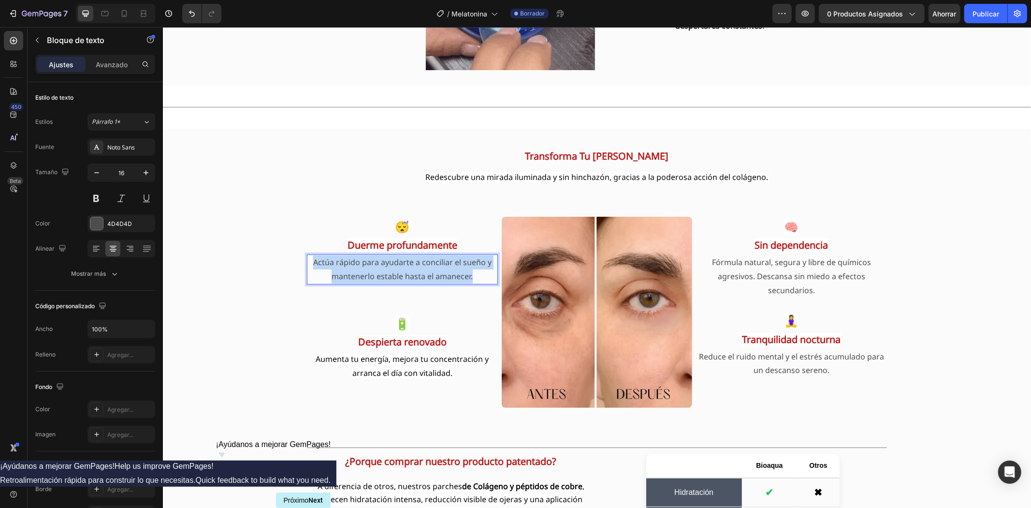
click at [365, 271] on p "Actúa rápido para ayudarte a conciliar el sueño y mantenerlo estable hasta el a…" at bounding box center [401, 269] width 189 height 28
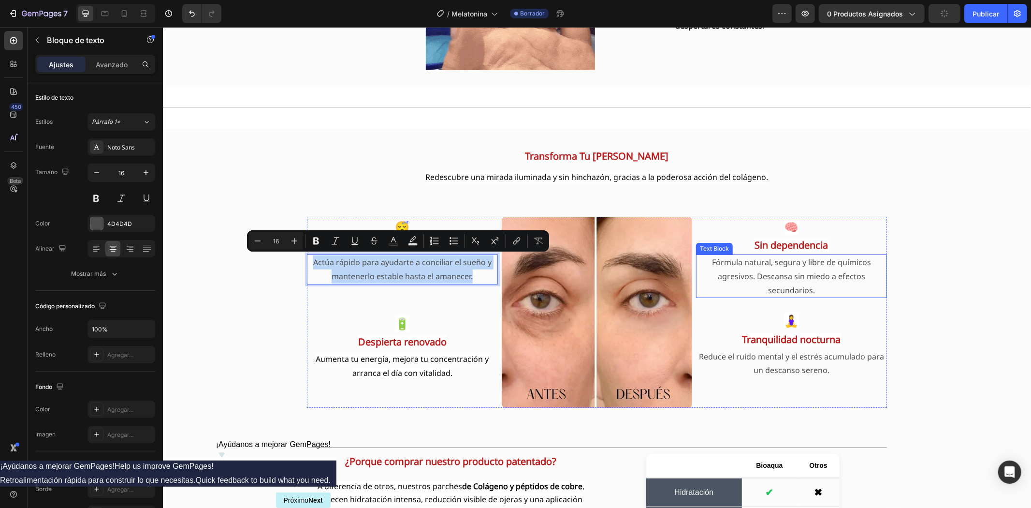
click at [743, 270] on p "Fórmula natural, segura y libre de químicos agresivos. Descansa sin miedo a efe…" at bounding box center [791, 276] width 189 height 42
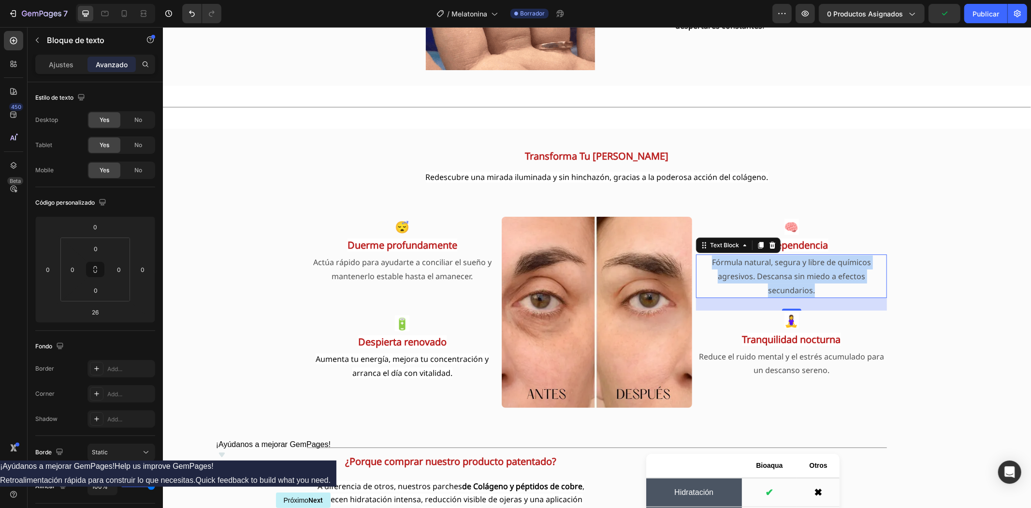
click at [743, 270] on p "Fórmula natural, segura y libre de químicos agresivos. Descansa sin miedo a efe…" at bounding box center [791, 276] width 189 height 42
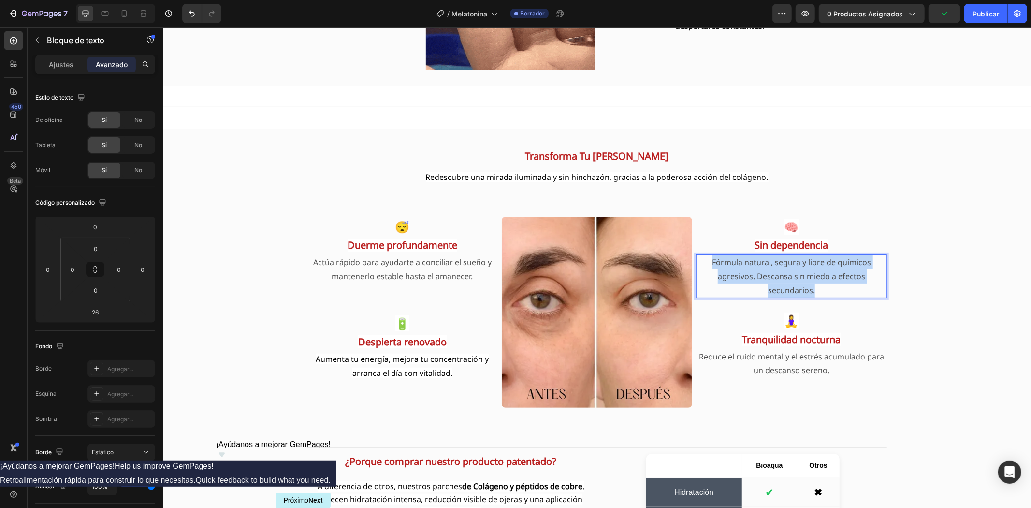
click at [743, 270] on p "Fórmula natural, segura y libre de químicos agresivos. Descansa sin miedo a efe…" at bounding box center [791, 276] width 189 height 42
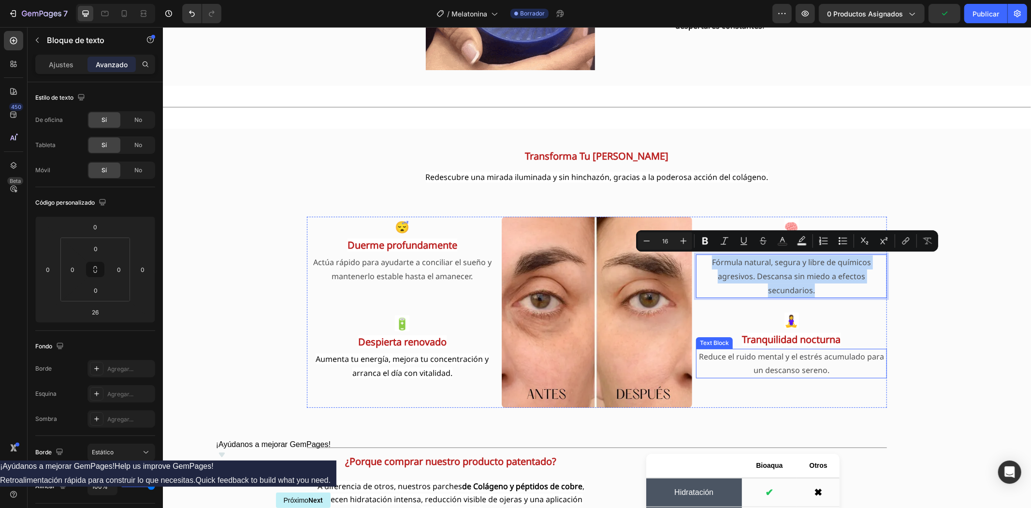
click at [743, 350] on p "Reduce el ruido mental y el estrés acumulado para un descanso sereno." at bounding box center [791, 363] width 189 height 28
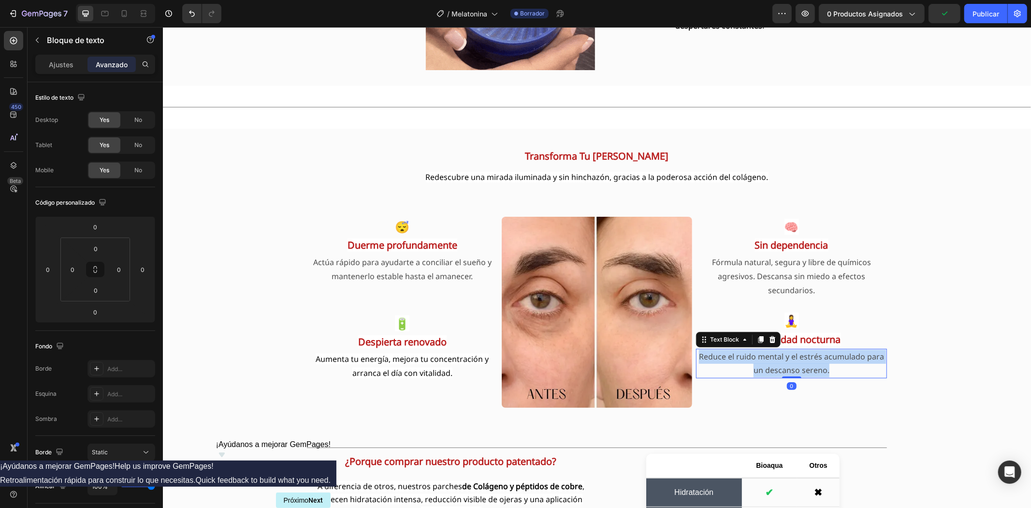
click at [743, 350] on p "Reduce el ruido mental y el estrés acumulado para un descanso sereno." at bounding box center [791, 363] width 189 height 28
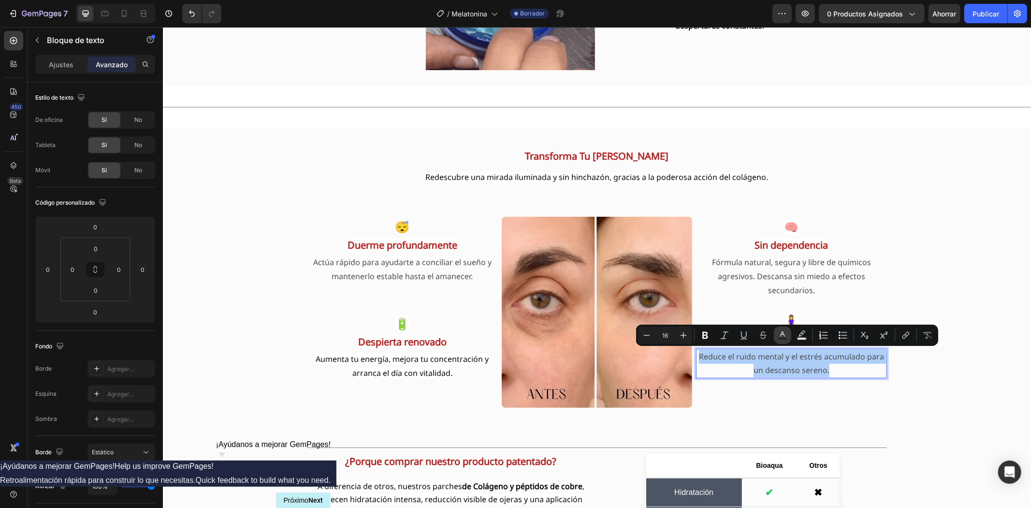
click at [780, 337] on rect "Editor contextual toolbar" at bounding box center [782, 338] width 9 height 2
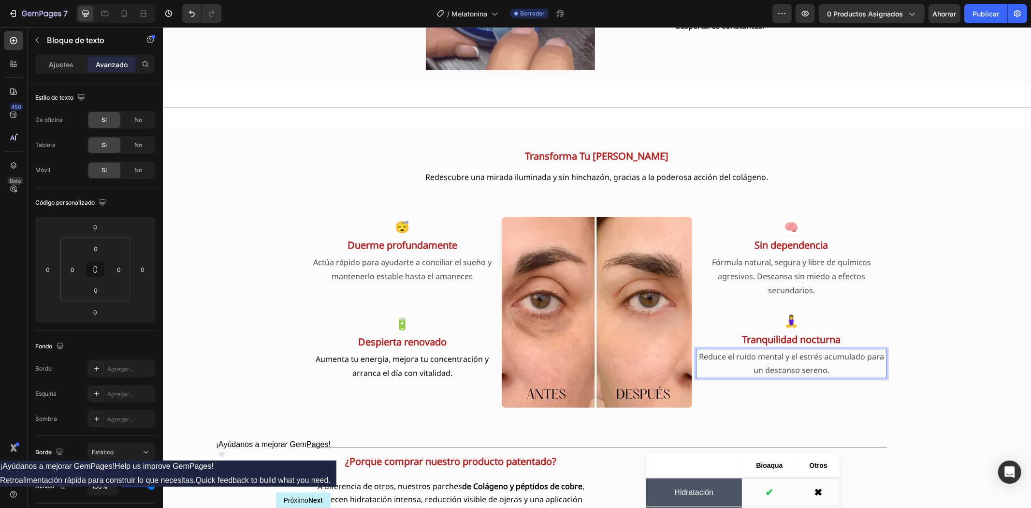
click at [760, 364] on p "Reduce el ruido mental y el estrés acumulado para un descanso sereno." at bounding box center [791, 363] width 189 height 28
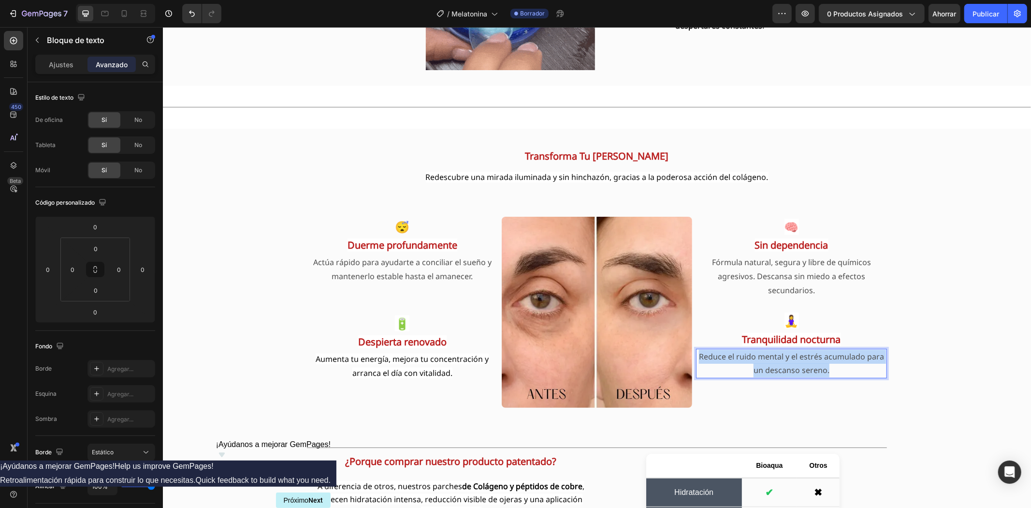
click at [760, 364] on p "Reduce el ruido mental y el estrés acumulado para un descanso sereno." at bounding box center [791, 363] width 189 height 28
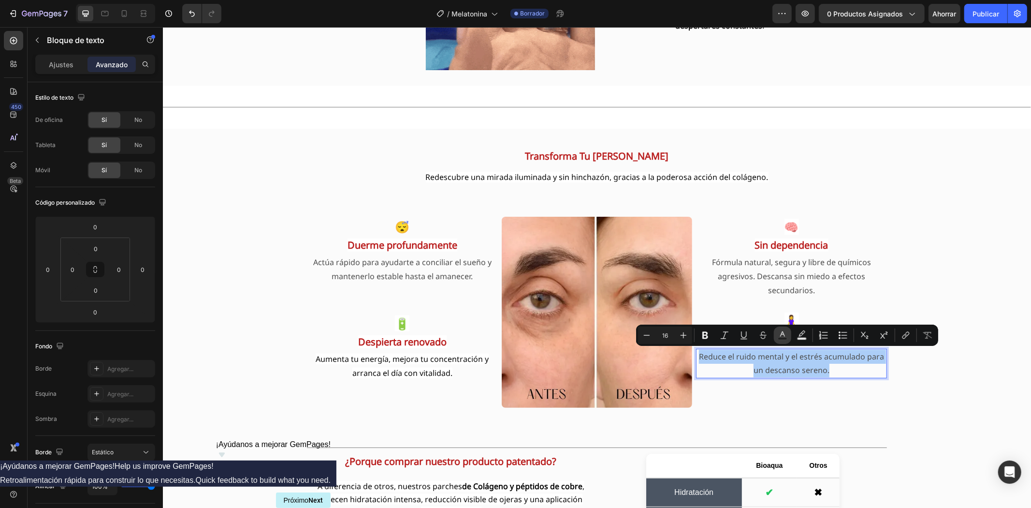
click at [782, 336] on icon "Editor contextual toolbar" at bounding box center [783, 335] width 10 height 10
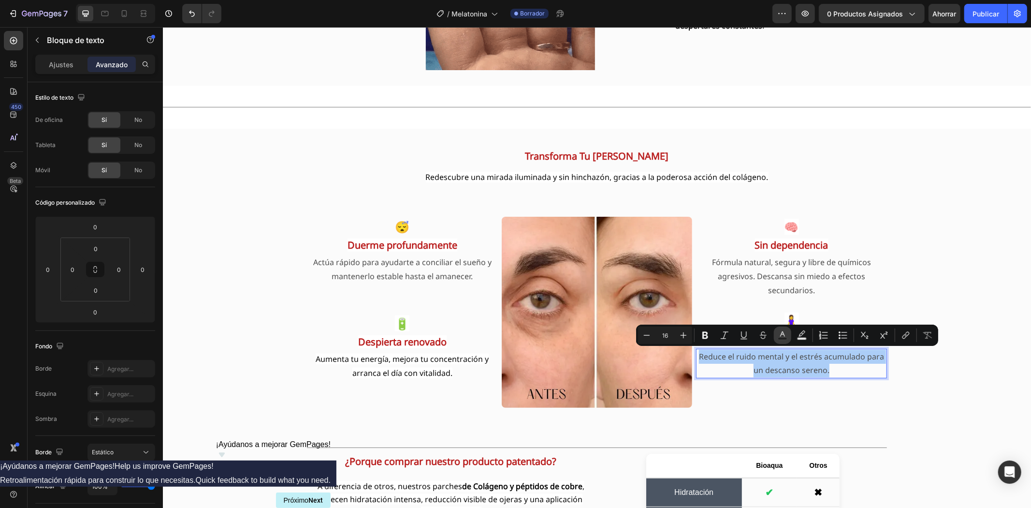
click at [781, 338] on rect "Editor contextual toolbar" at bounding box center [782, 338] width 9 height 2
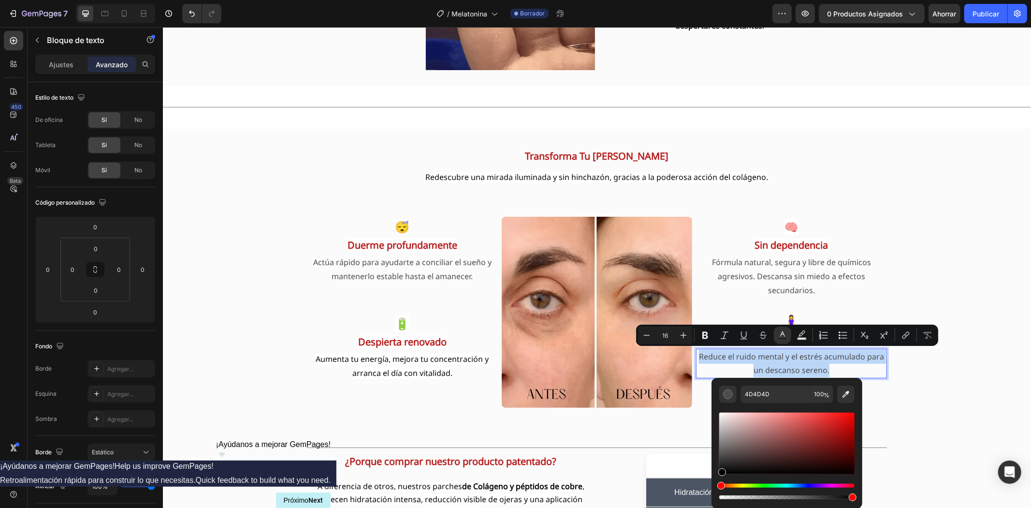
type input "000000"
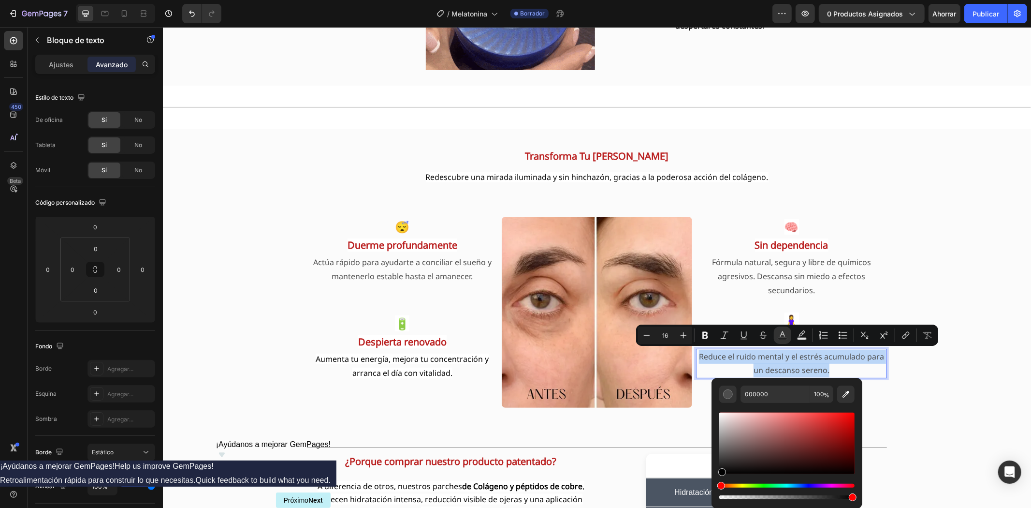
drag, startPoint x: 722, startPoint y: 458, endPoint x: 722, endPoint y: 485, distance: 26.6
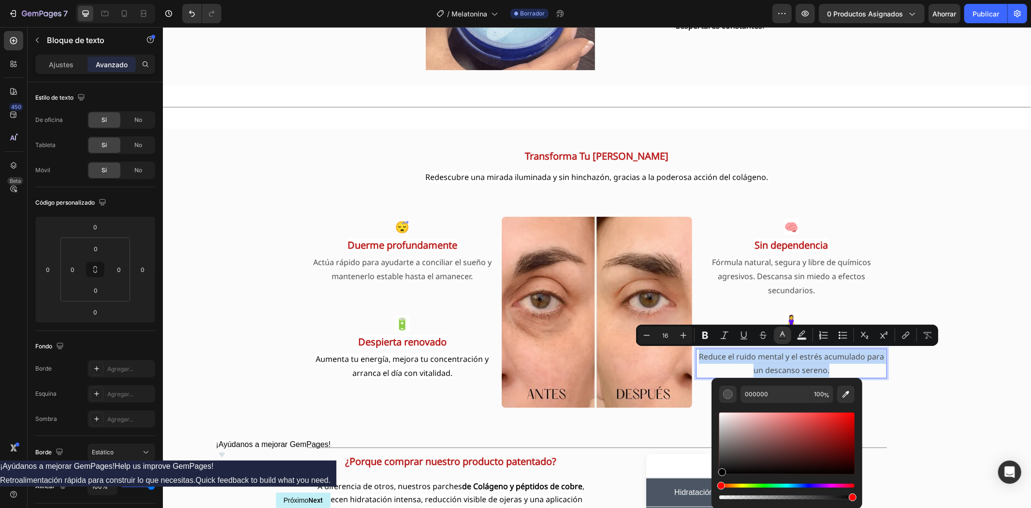
click at [722, 485] on div "Editor contextual toolbar" at bounding box center [786, 455] width 135 height 90
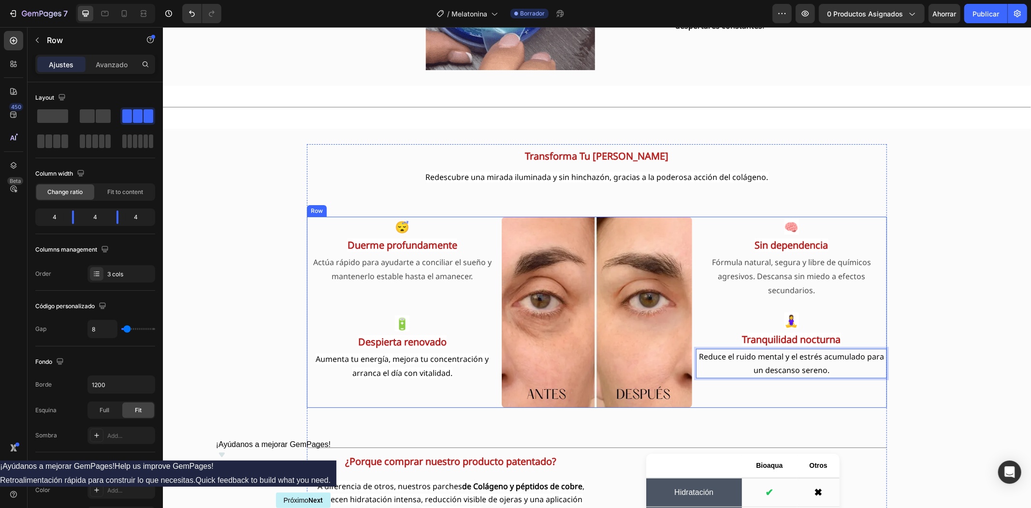
click at [373, 394] on div "⁠⁠⁠⁠⁠⁠⁠ 😴 Duerme profundamente Heading Actúa rápido para ayudarte a conciliar e…" at bounding box center [401, 311] width 191 height 191
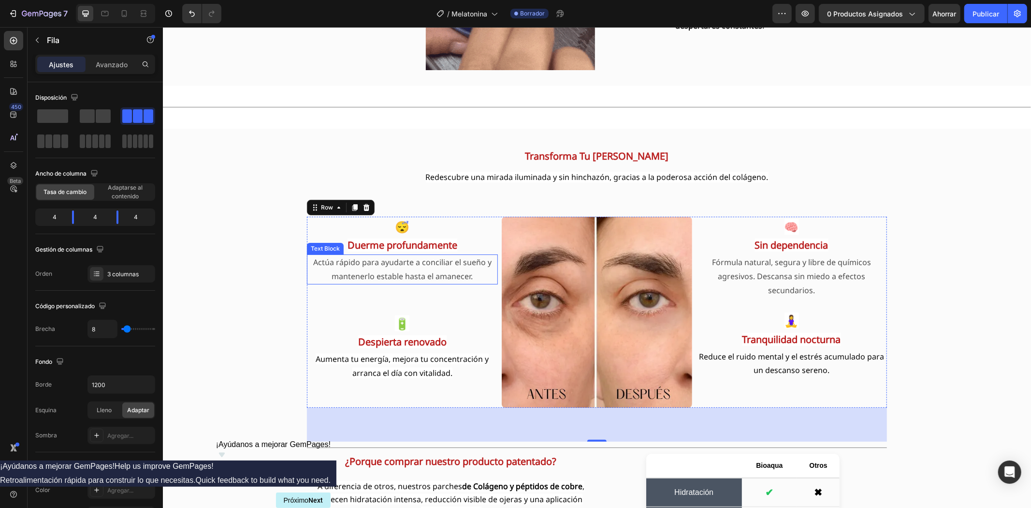
click at [401, 275] on p "Actúa rápido para ayudarte a conciliar el sueño y mantenerlo estable hasta el a…" at bounding box center [401, 269] width 189 height 28
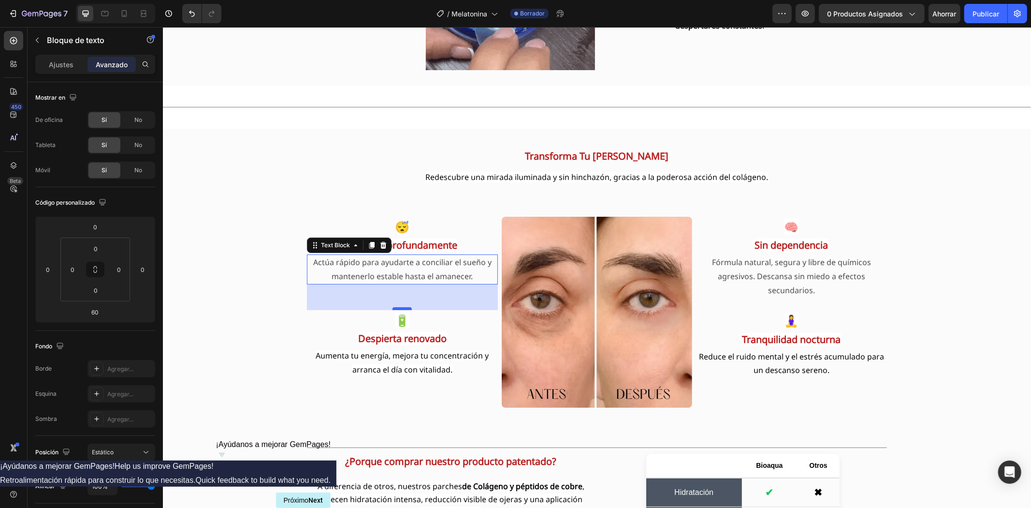
click at [393, 284] on div "53" at bounding box center [401, 284] width 191 height 0
type input "53"
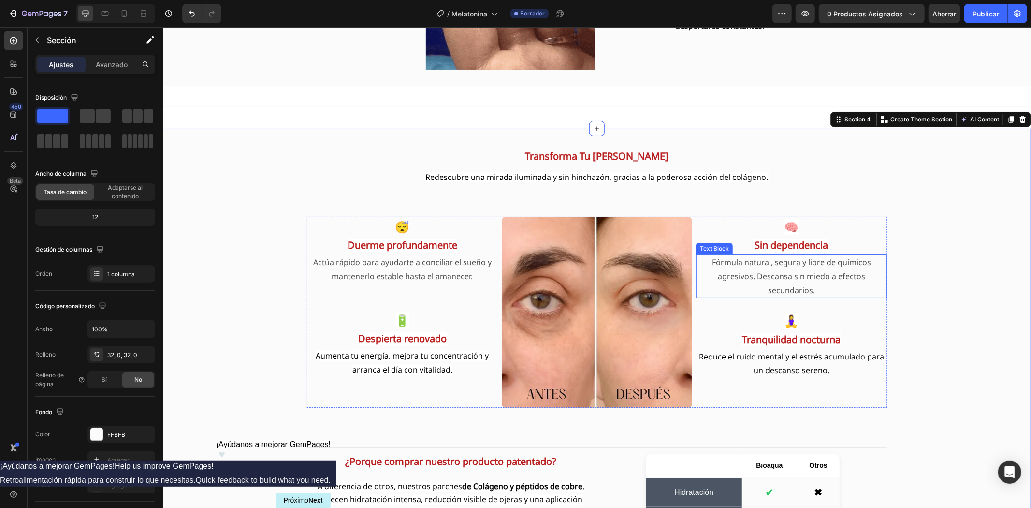
click at [758, 272] on p "Fórmula natural, segura y libre de químicos agresivos. Descansa sin miedo a efe…" at bounding box center [791, 276] width 189 height 42
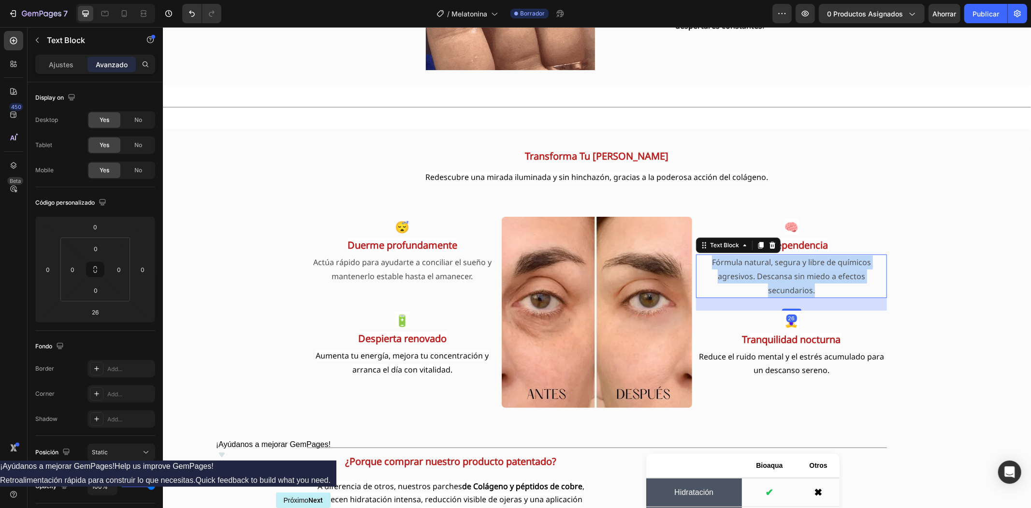
click at [758, 272] on p "Fórmula natural, segura y libre de químicos agresivos. Descansa sin miedo a efe…" at bounding box center [791, 276] width 189 height 42
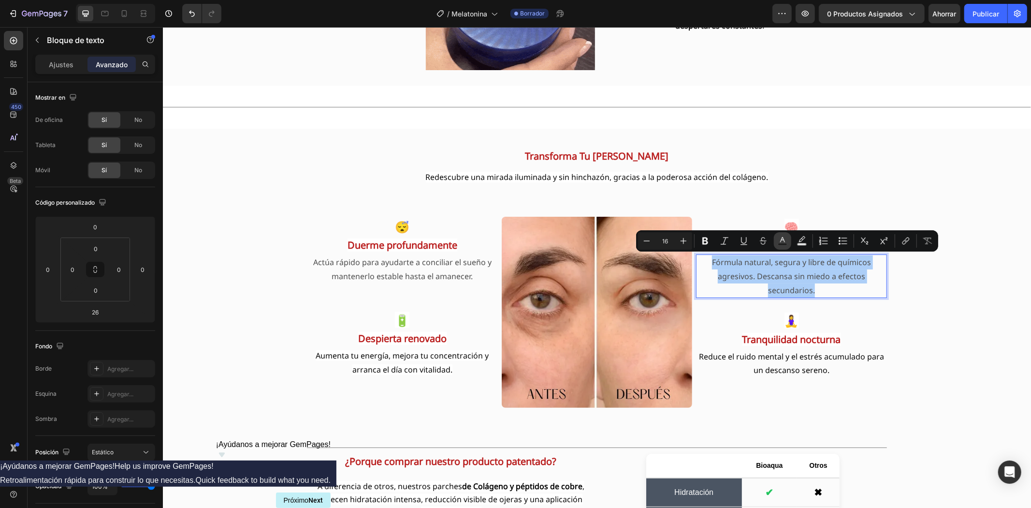
click at [786, 245] on rect "Editor contextual toolbar" at bounding box center [782, 244] width 9 height 2
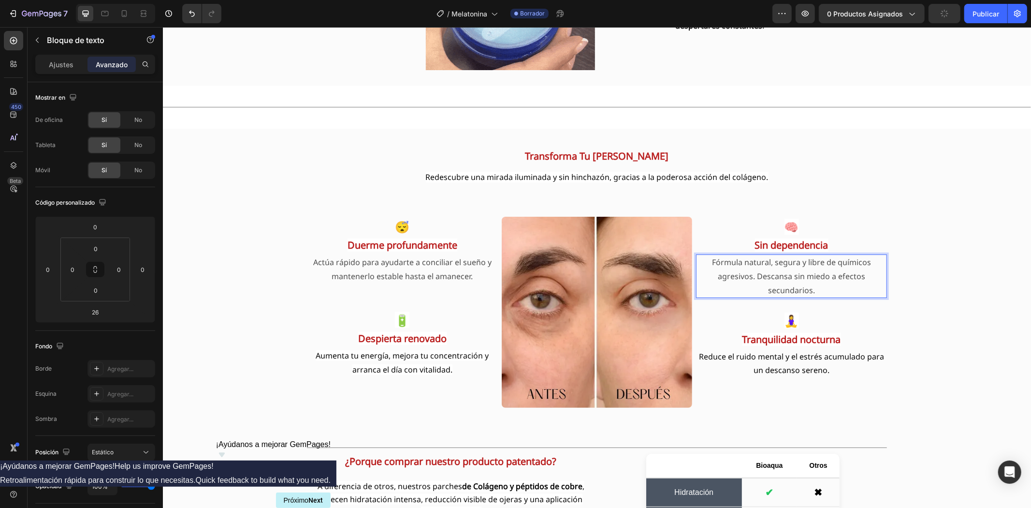
click at [777, 262] on p "Fórmula natural, segura y libre de químicos agresivos. Descansa sin miedo a efe…" at bounding box center [791, 276] width 189 height 42
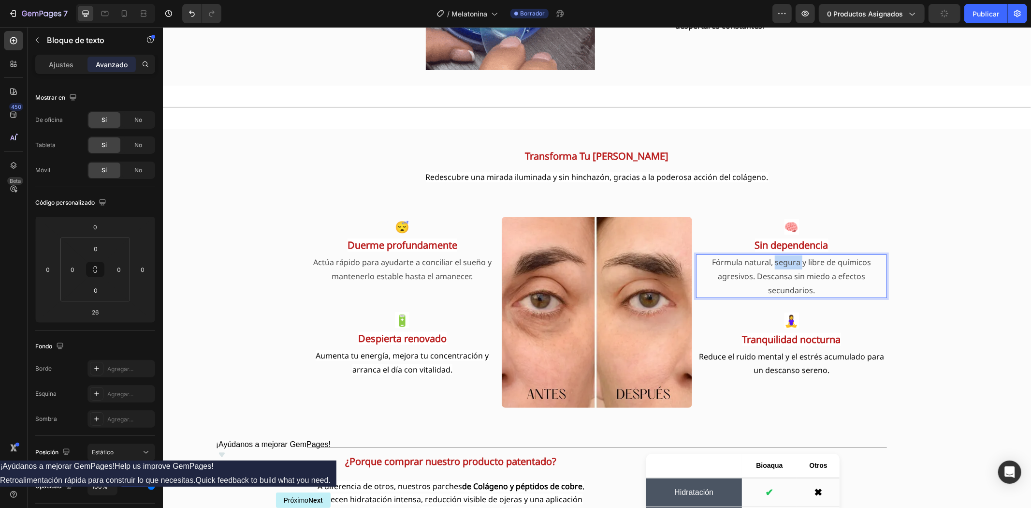
click at [777, 262] on p "Fórmula natural, segura y libre de químicos agresivos. Descansa sin miedo a efe…" at bounding box center [791, 276] width 189 height 42
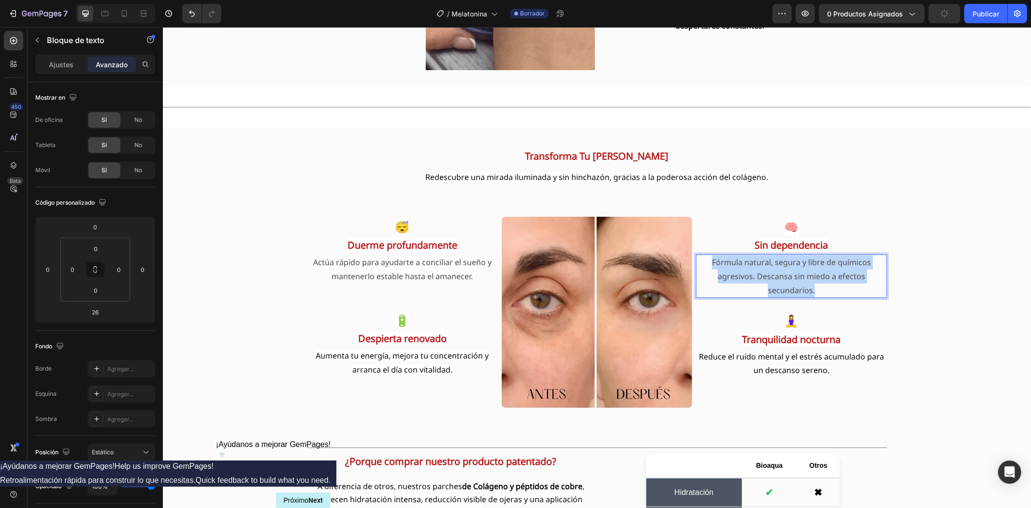
click at [777, 262] on p "Fórmula natural, segura y libre de químicos agresivos. Descansa sin miedo a efe…" at bounding box center [791, 276] width 189 height 42
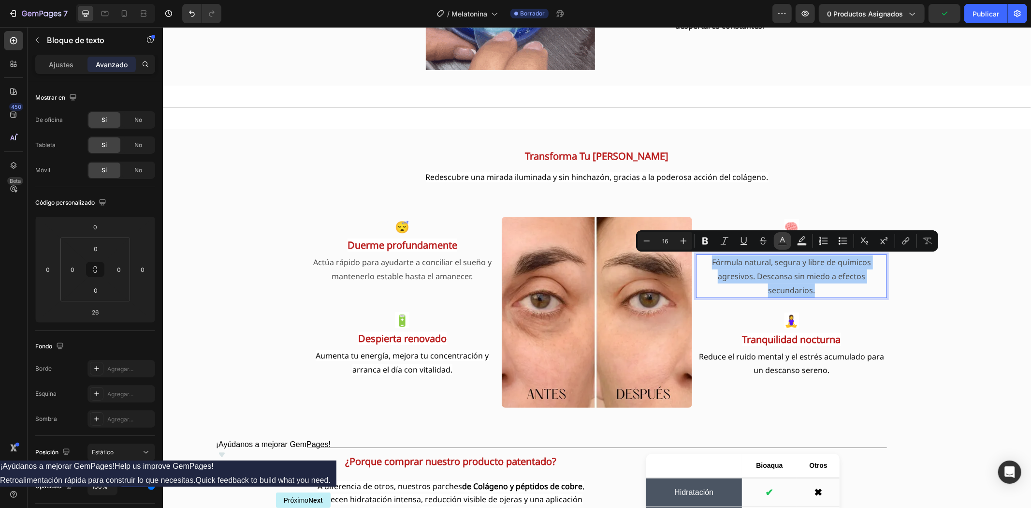
click at [784, 245] on button "Text Color" at bounding box center [782, 240] width 17 height 17
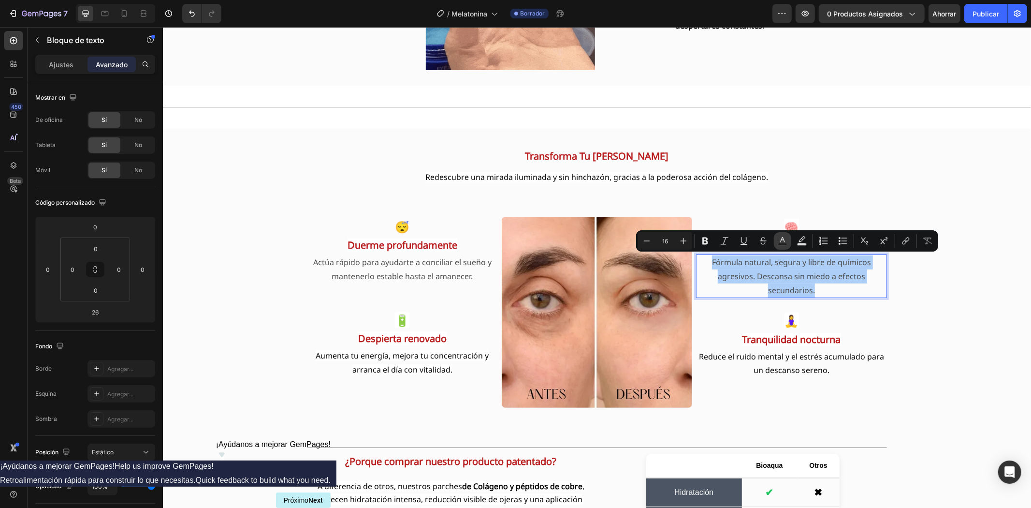
click at [783, 243] on rect "Barra de herramientas contextual del editor" at bounding box center [782, 244] width 9 height 2
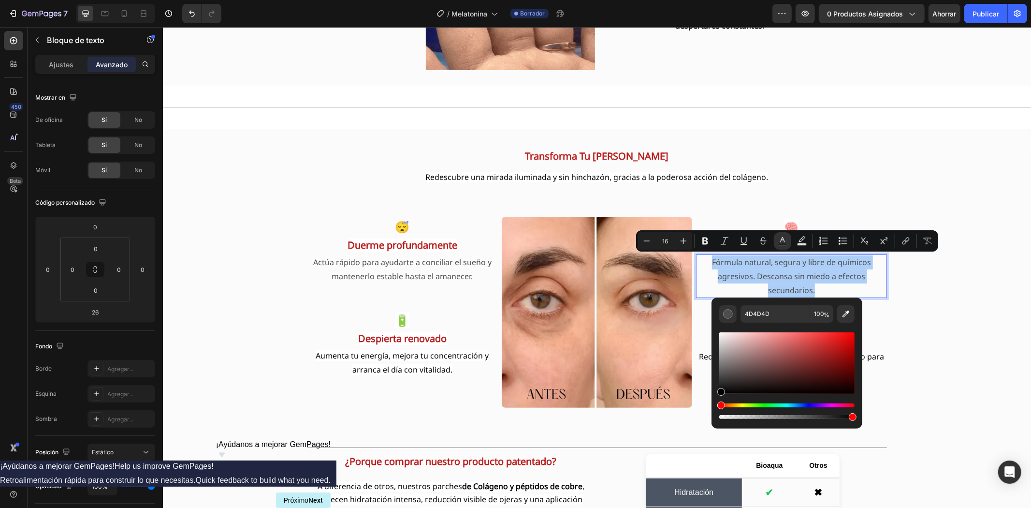
drag, startPoint x: 720, startPoint y: 375, endPoint x: 718, endPoint y: 403, distance: 28.1
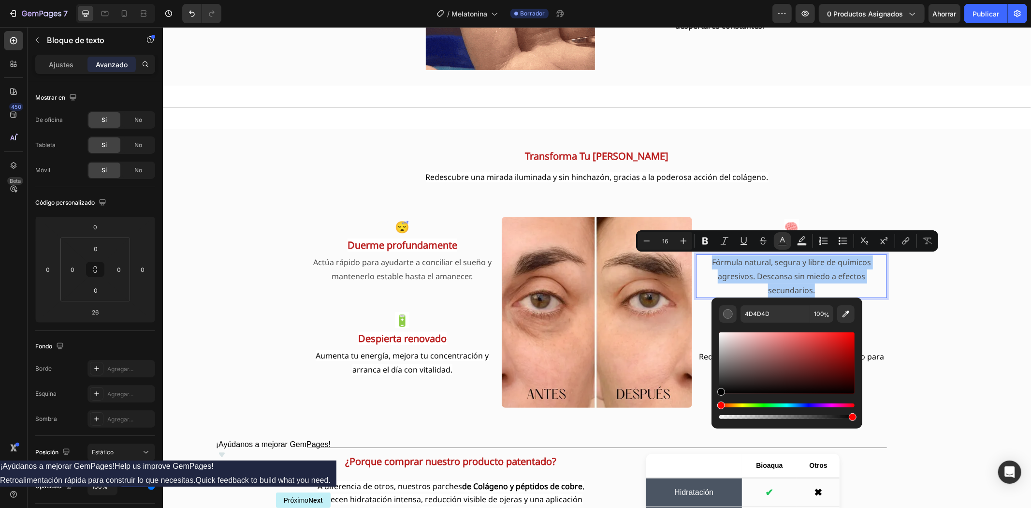
click at [719, 403] on div "Barra de herramientas contextual del editor" at bounding box center [786, 375] width 135 height 90
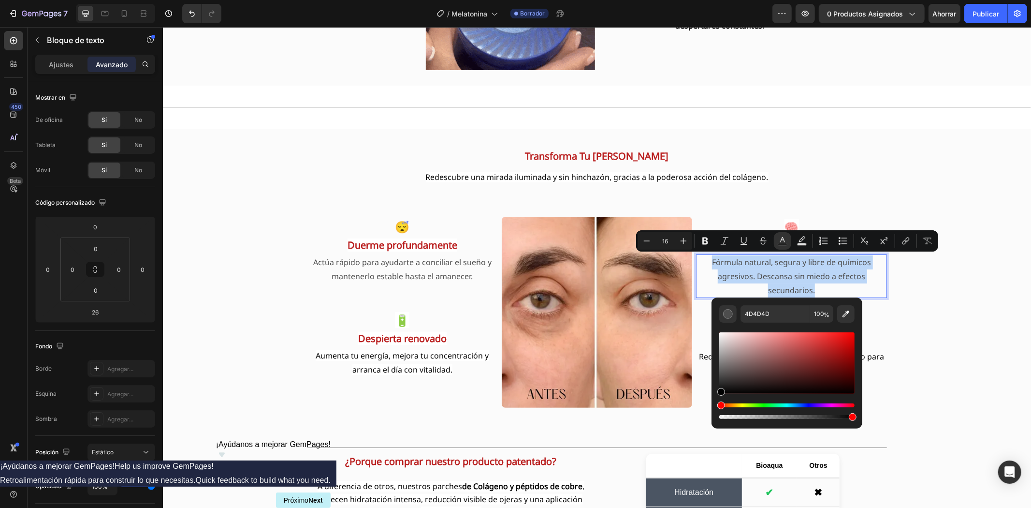
type input "000000"
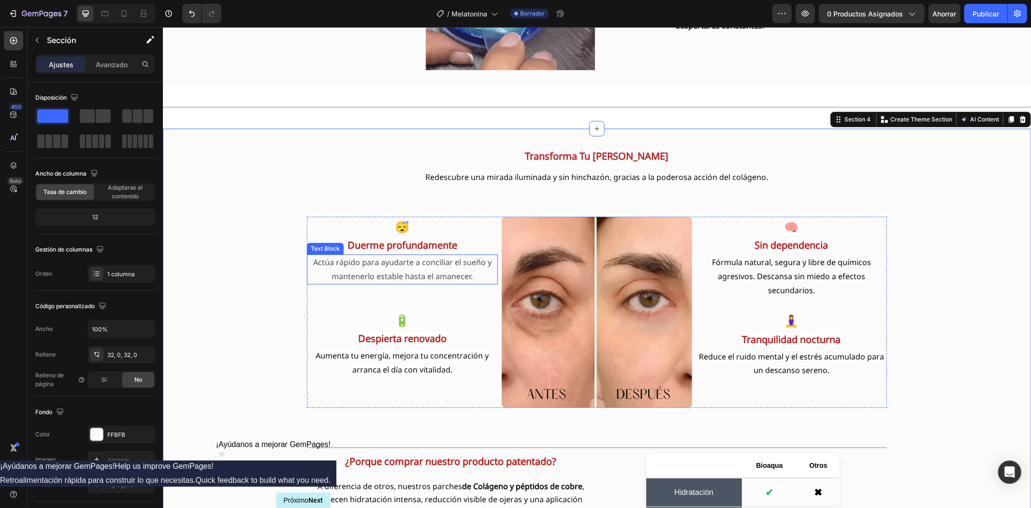
click at [422, 271] on p "Actúa rápido para ayudarte a conciliar el sueño y mantenerlo estable hasta el a…" at bounding box center [401, 269] width 189 height 28
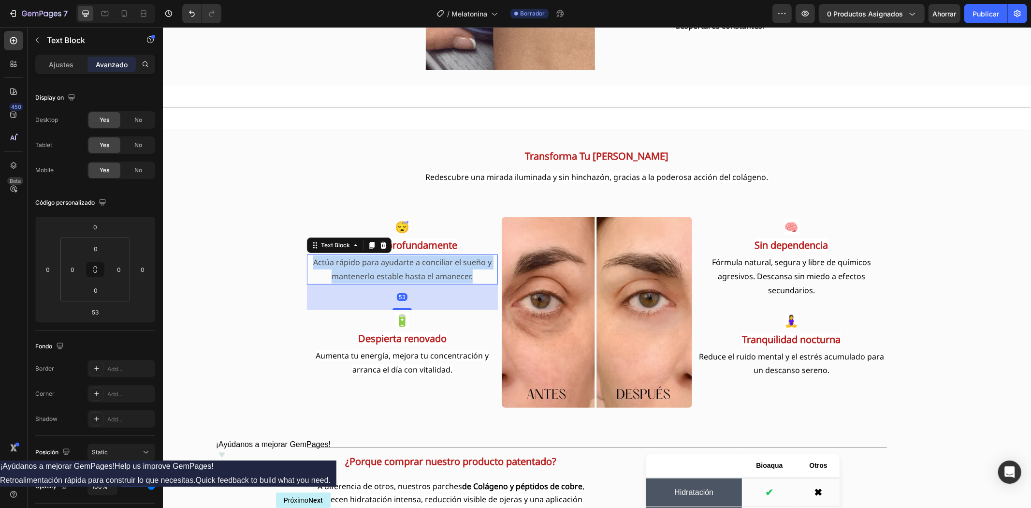
click at [422, 271] on p "Actúa rápido para ayudarte a conciliar el sueño y mantenerlo estable hasta el a…" at bounding box center [401, 269] width 189 height 28
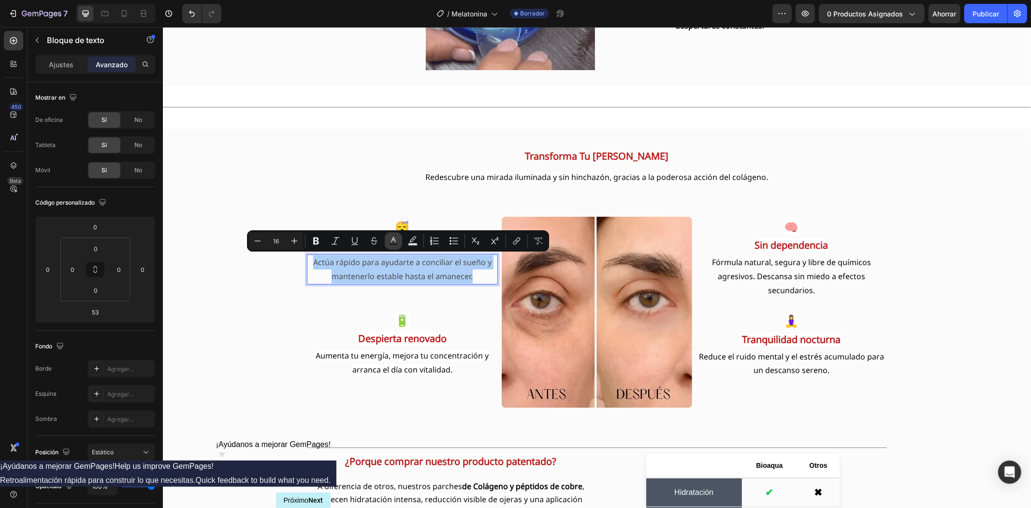
click at [393, 243] on rect "Editor contextual toolbar" at bounding box center [393, 244] width 9 height 2
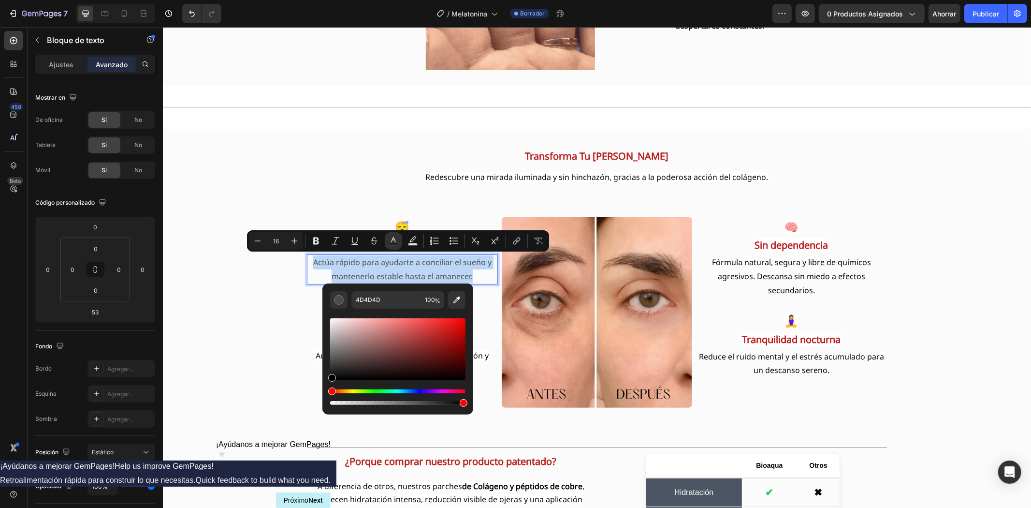
type input "000000"
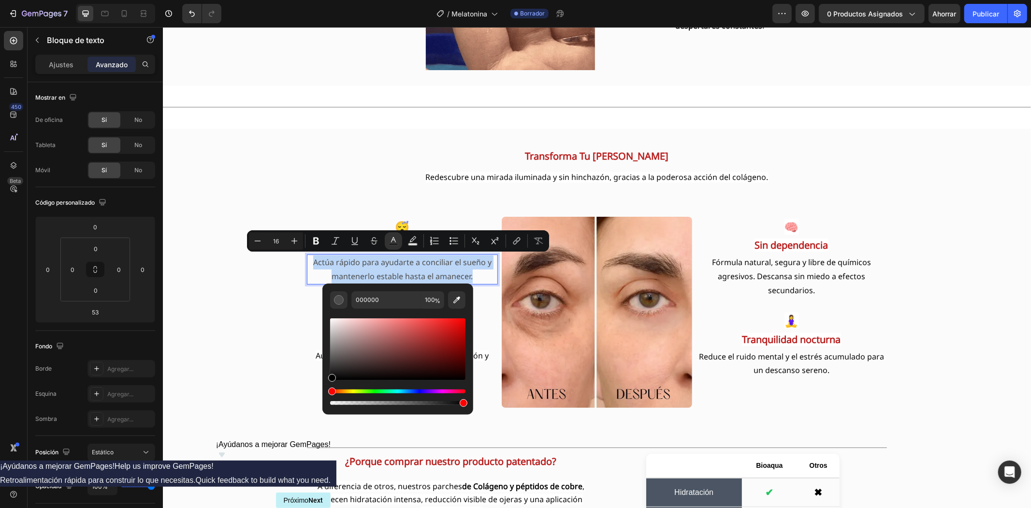
drag, startPoint x: 332, startPoint y: 360, endPoint x: 325, endPoint y: 383, distance: 24.2
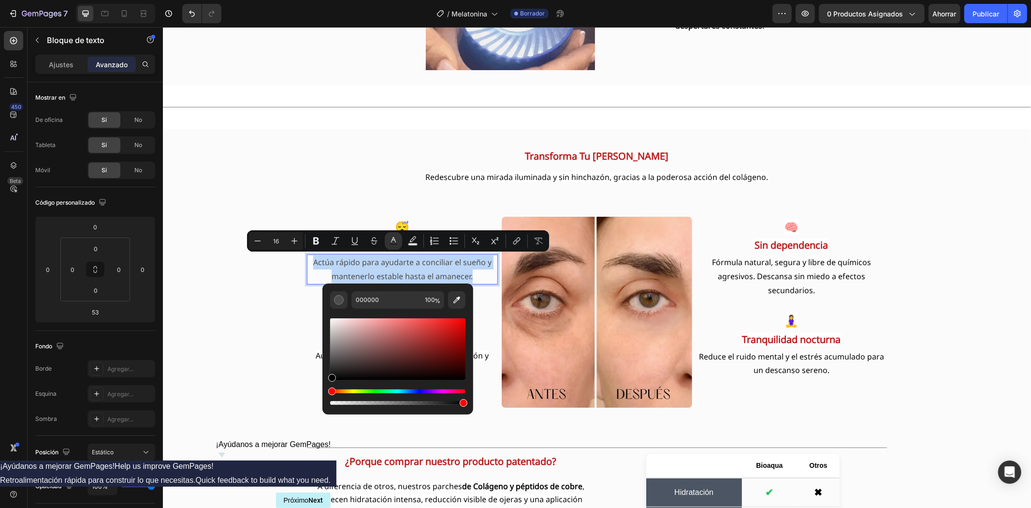
click at [325, 383] on div "000000 100 %" at bounding box center [397, 344] width 151 height 123
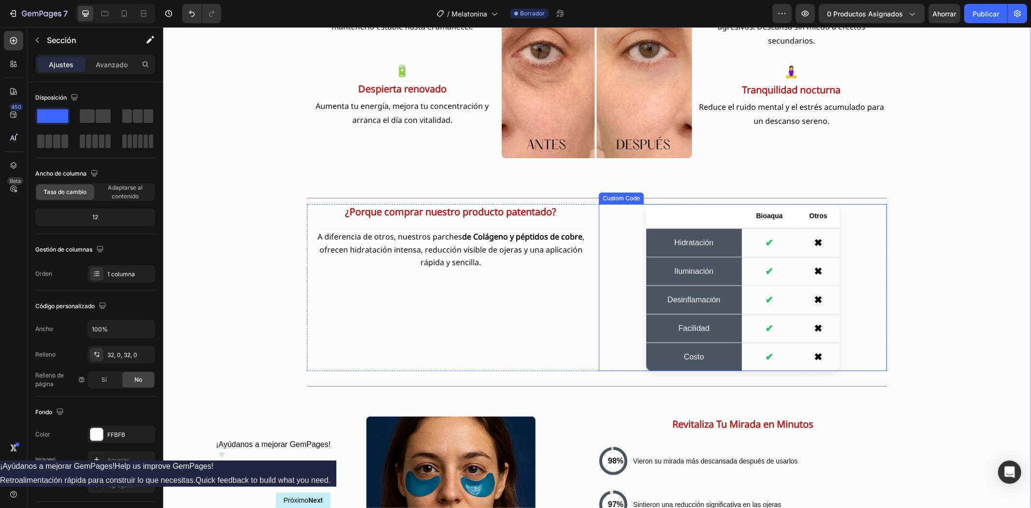
scroll to position [1181, 0]
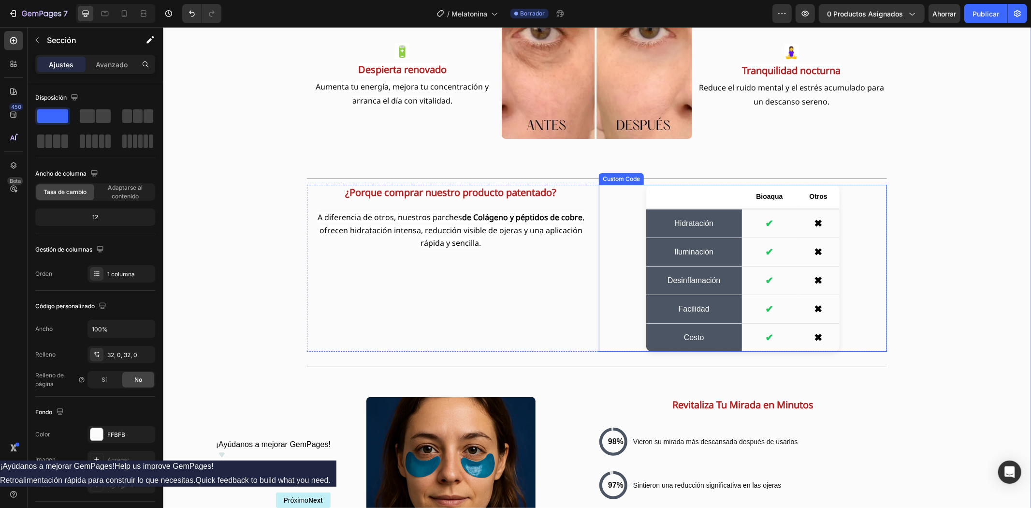
click at [691, 267] on td "Desinflamación" at bounding box center [694, 279] width 96 height 29
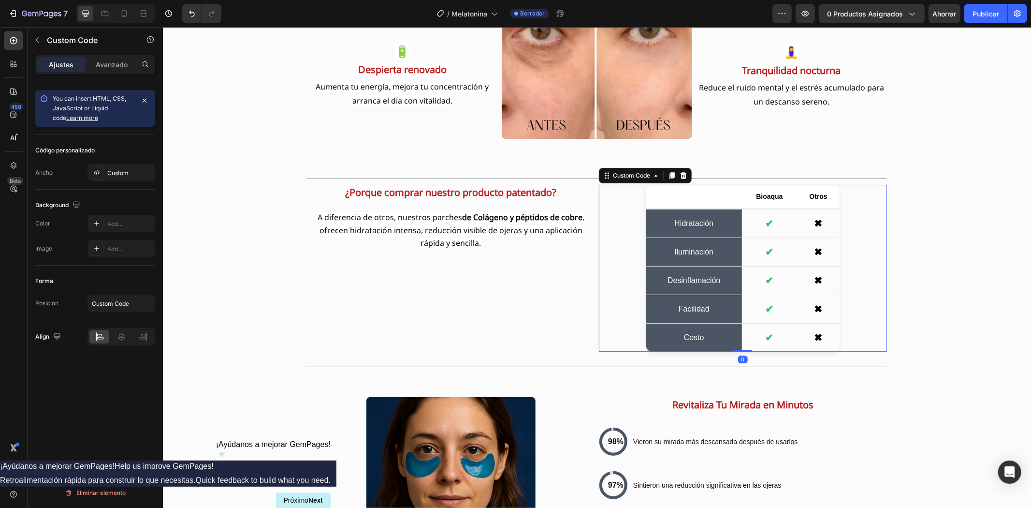
click at [691, 267] on td "Desinflamación" at bounding box center [694, 279] width 96 height 29
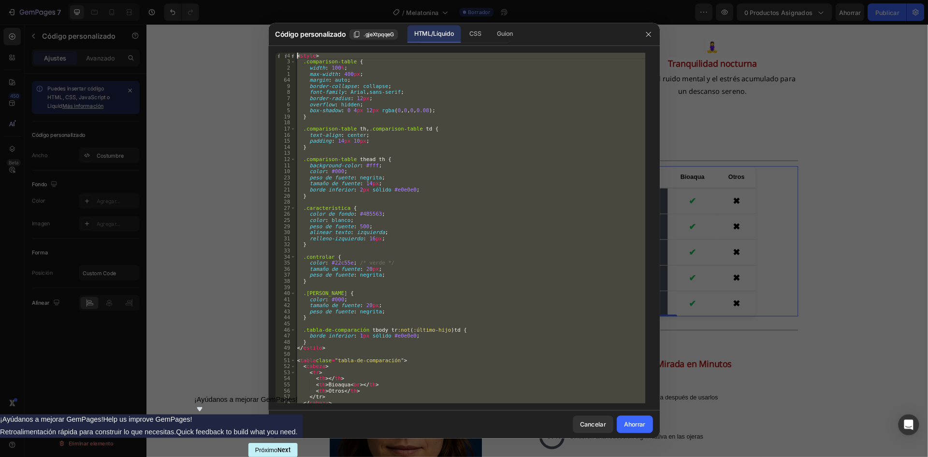
scroll to position [0, 0]
drag, startPoint x: 403, startPoint y: 439, endPoint x: 361, endPoint y: 19, distance: 421.7
click at [361, 19] on div "Código personalizado .gjeXtpqqeG HTML/Líquido CSS Guion padding-left: 16px; 4 3…" at bounding box center [515, 254] width 1031 height 508
type textarea "<style> .comparison-table {"
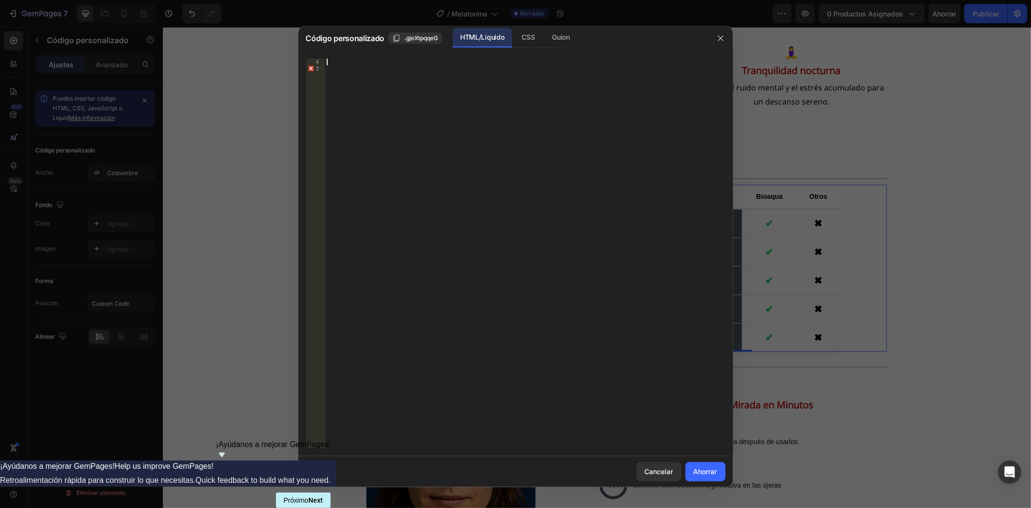
click at [332, 65] on div at bounding box center [525, 259] width 400 height 403
click at [332, 63] on font "Inserte aquí el código Liquid personalizado, agregue fragmentos o el código de …" at bounding box center [448, 61] width 238 height 6
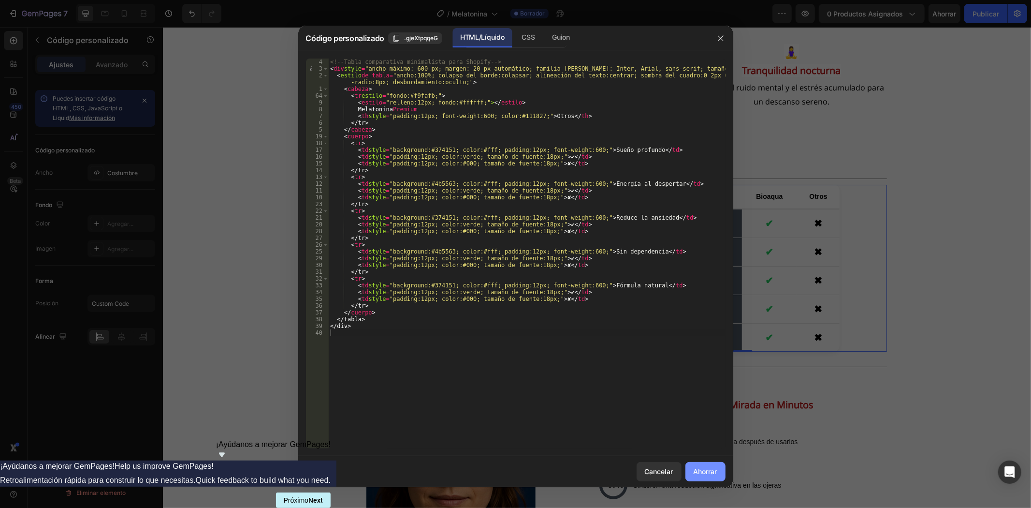
click at [701, 472] on font "Ahorrar" at bounding box center [706, 471] width 24 height 8
type textarea "</div>"
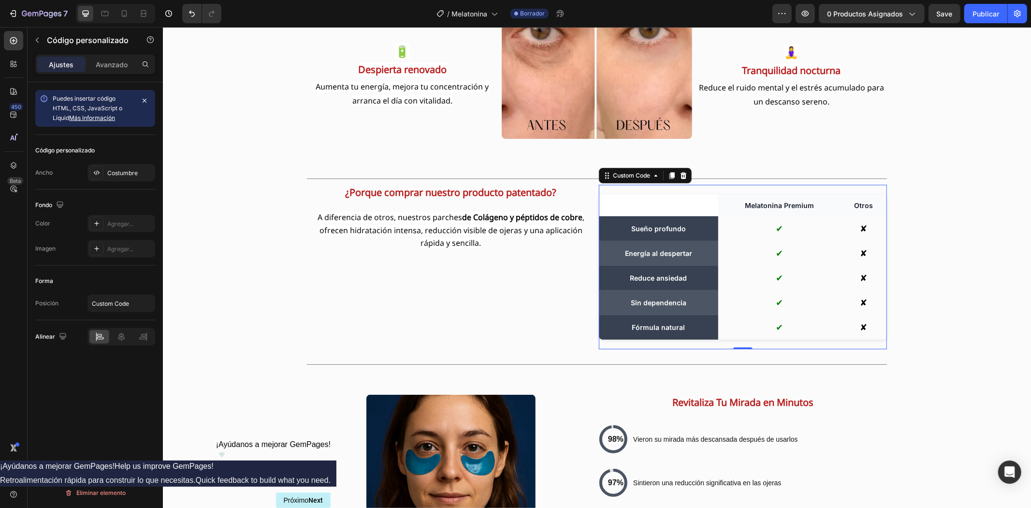
click at [655, 291] on td "Sin dependencia" at bounding box center [657, 302] width 119 height 25
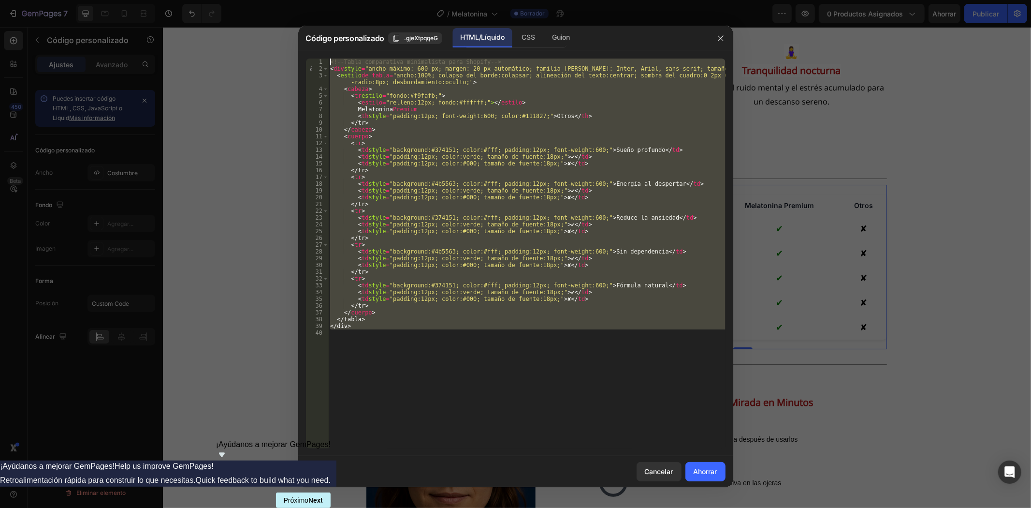
drag, startPoint x: 398, startPoint y: 330, endPoint x: 332, endPoint y: 54, distance: 283.9
click at [332, 54] on div "<td style="padding:12px; color:green; font-size:18px;">✔</td> 1 2 3 4 5 6 7 8 9…" at bounding box center [515, 253] width 435 height 405
type textarea "<!-- Tabla comparativa minimalista para Shopify --> <div style="max-width:600px…"
drag, startPoint x: 337, startPoint y: 57, endPoint x: 331, endPoint y: 60, distance: 6.5
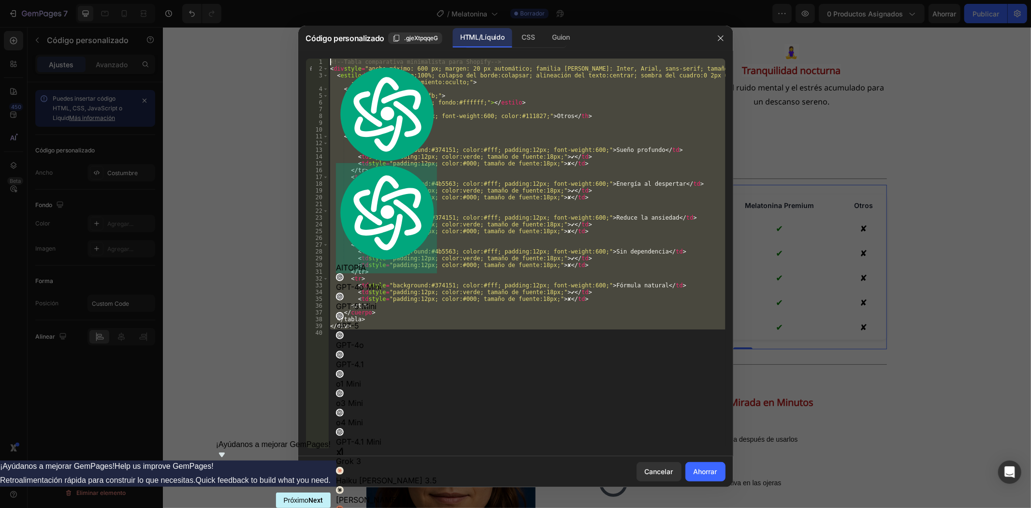
paste textarea
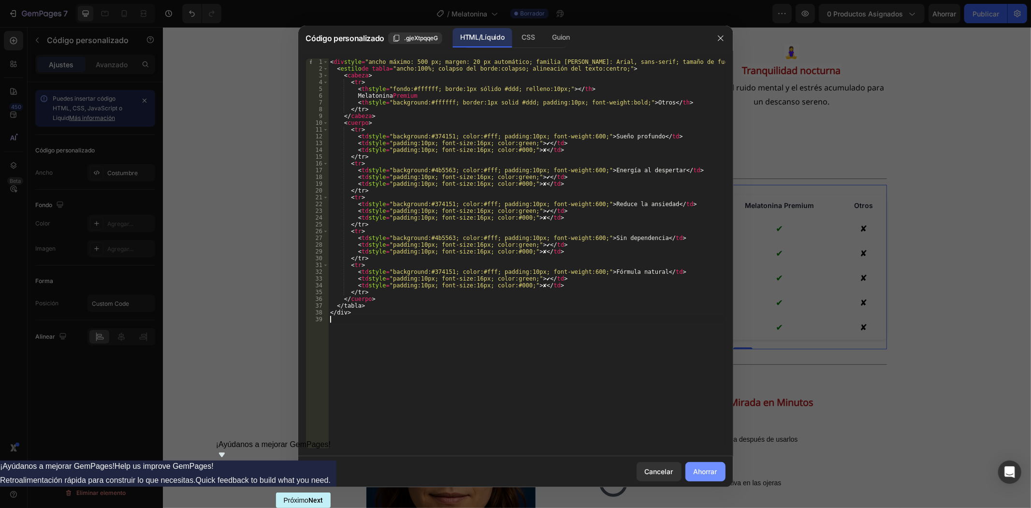
click at [701, 477] on button "Ahorrar" at bounding box center [705, 471] width 40 height 19
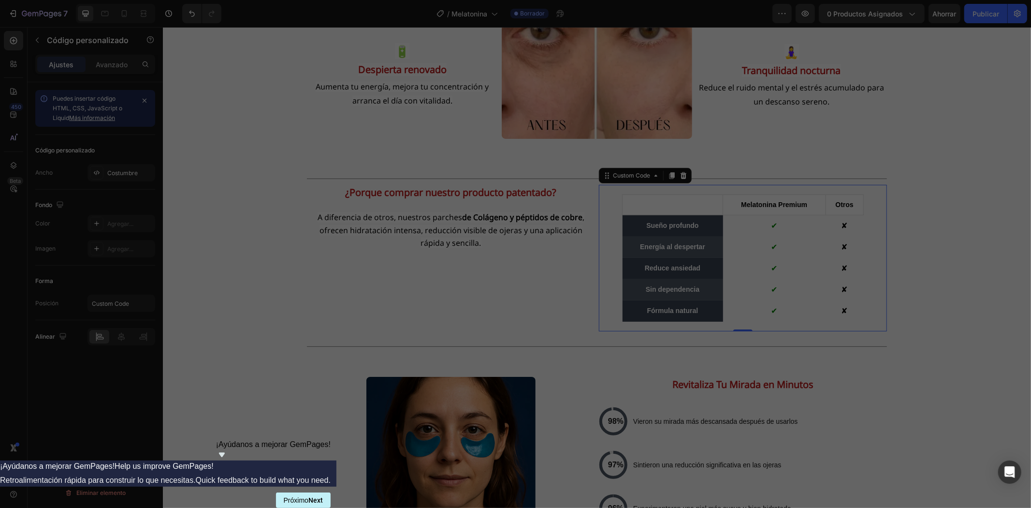
type textarea "</div>"
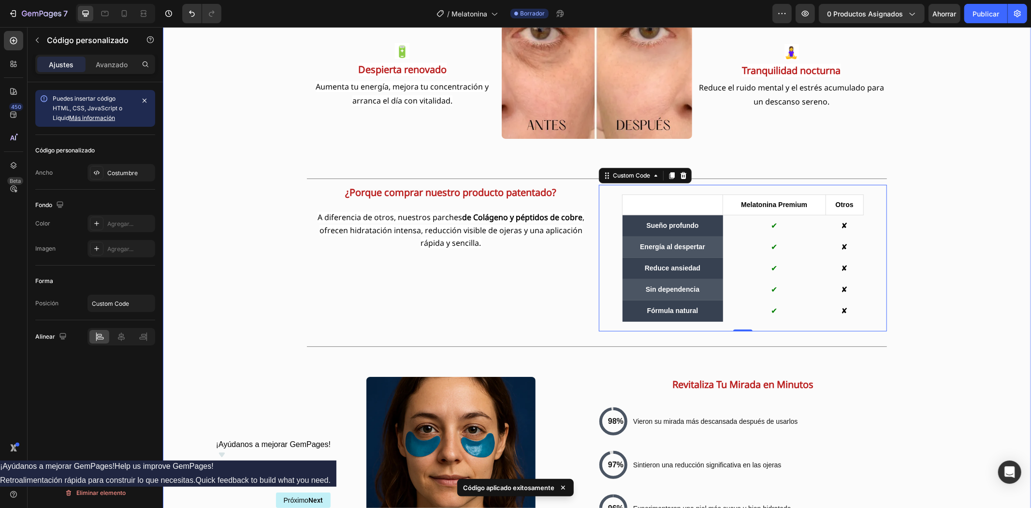
click at [998, 255] on div "Transforma Tu Mirada Cansada Redescubre una mirada iluminada y sin hinchazón, g…" at bounding box center [596, 384] width 868 height 1018
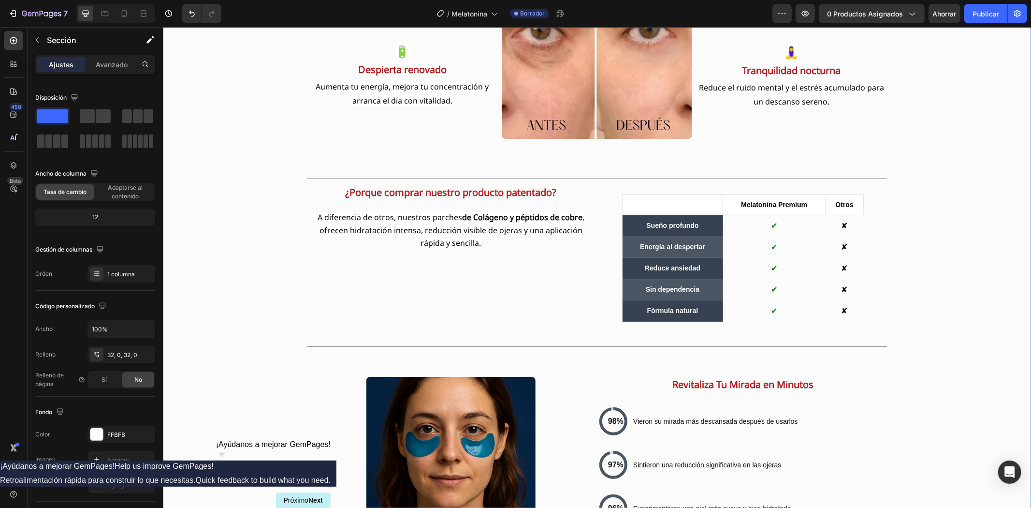
click at [966, 330] on div "Transforma Tu Mirada Cansada Redescubre una mirada iluminada y sin hinchazón, g…" at bounding box center [596, 384] width 868 height 1018
click at [645, 257] on td "Reduce ansiedad" at bounding box center [672, 267] width 101 height 21
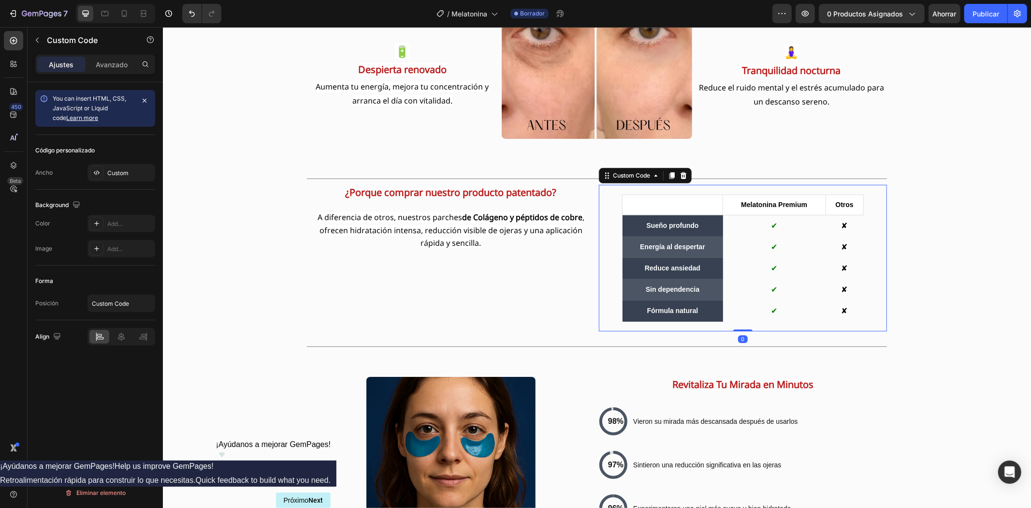
click at [645, 257] on td "Reduce ansiedad" at bounding box center [672, 267] width 101 height 21
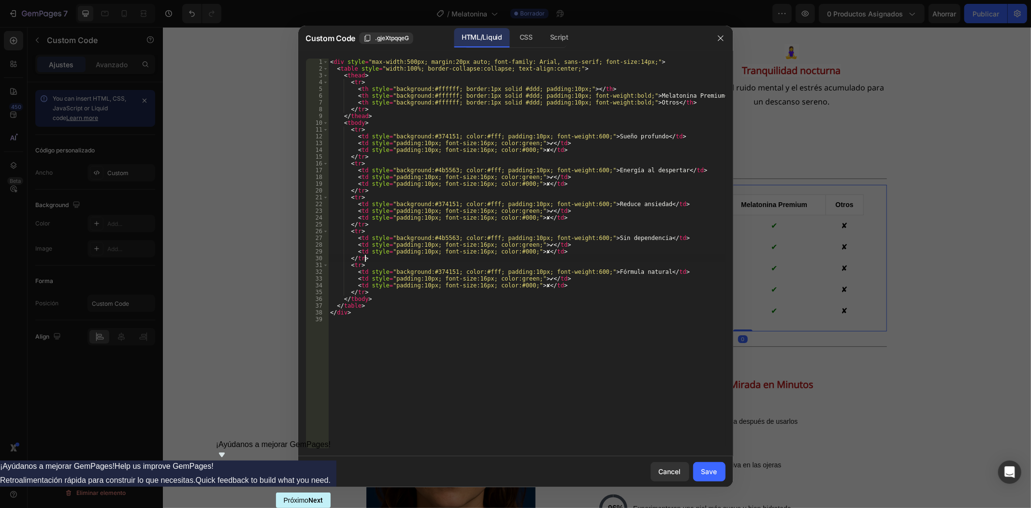
click at [646, 256] on div "< div style = "max-width:500px; margin:20px auto; font-family: Arial, sans-seri…" at bounding box center [526, 259] width 397 height 403
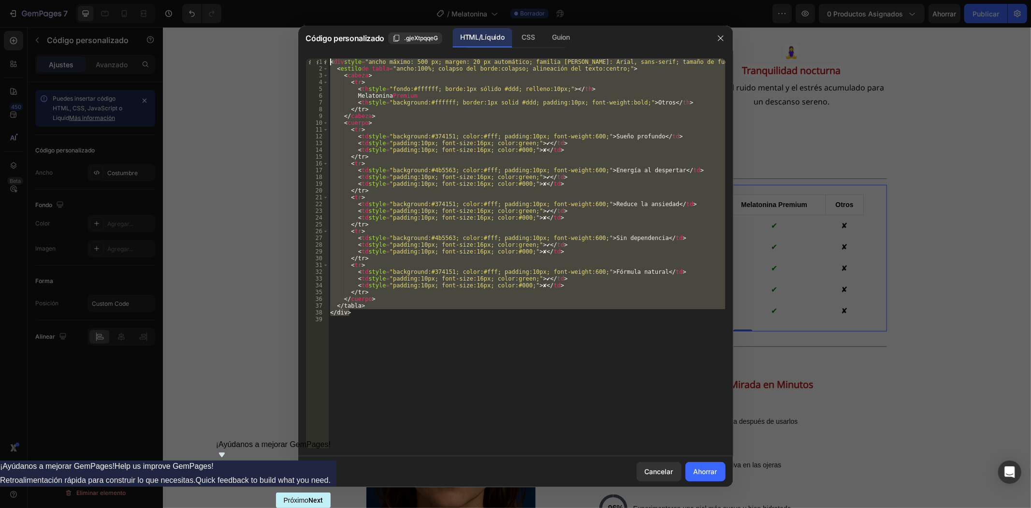
drag, startPoint x: 377, startPoint y: 317, endPoint x: 334, endPoint y: 57, distance: 263.1
click at [334, 57] on div "</tr> 1 2 3 4 5 6 7 8 9 10 11 12 13 14 15 16 17 18 19 20 21 22 23 24 25 26 27 2…" at bounding box center [515, 253] width 435 height 405
type textarea "<div style="max-width:500px; margin:20px auto; font-family: Arial, sans-serif; …"
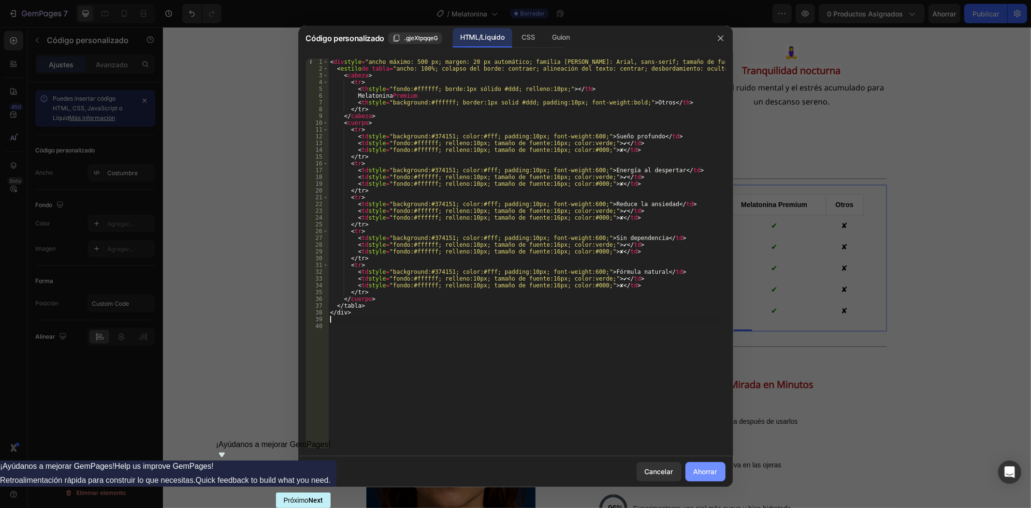
click at [695, 470] on font "Ahorrar" at bounding box center [706, 471] width 24 height 8
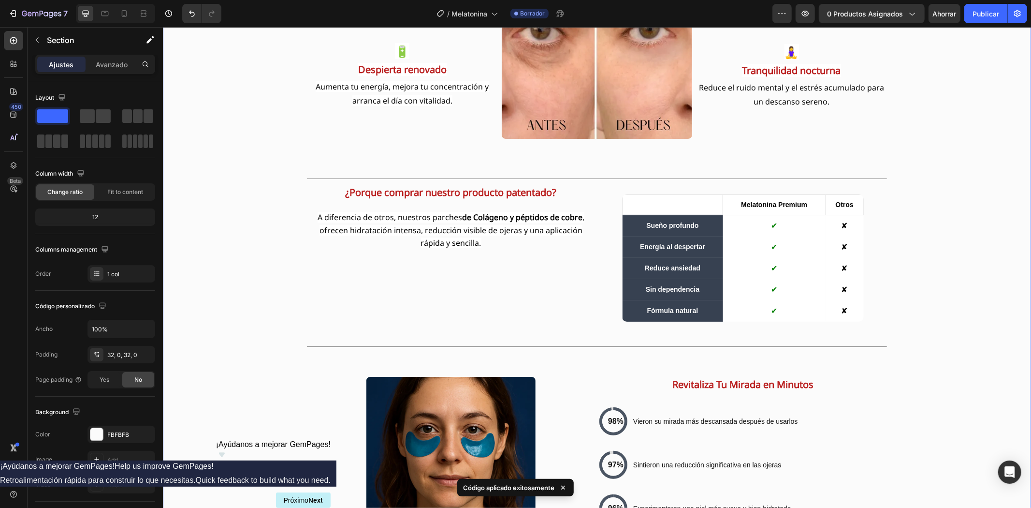
click at [955, 336] on div "Transforma Tu Mirada Cansada Redescubre una mirada iluminada y sin hinchazón, g…" at bounding box center [596, 384] width 868 height 1018
click at [350, 222] on p "A diferencia de otros, nuestros parches de Colágeno y péptidos de cobre , ofrec…" at bounding box center [450, 229] width 286 height 39
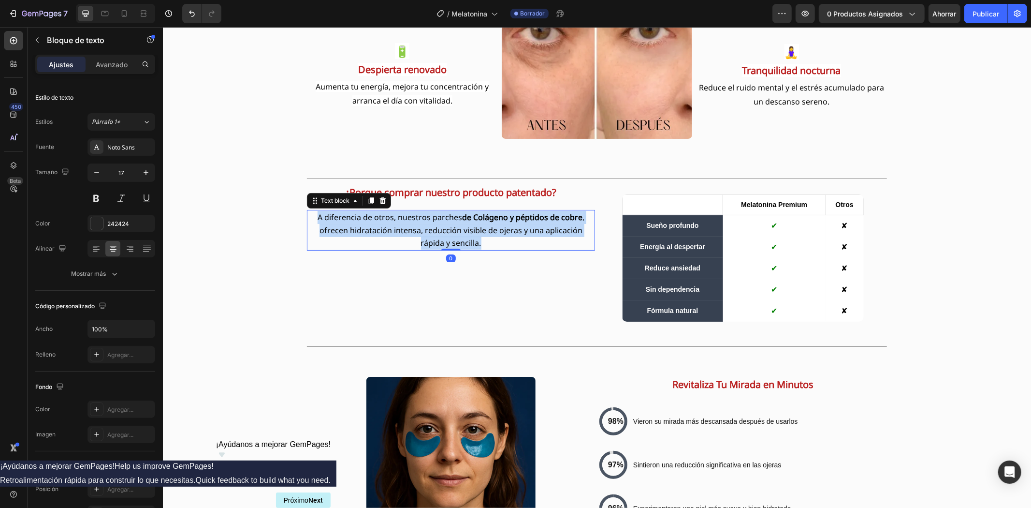
click at [350, 222] on p "A diferencia de otros, nuestros parches de Colágeno y péptidos de cobre , ofrec…" at bounding box center [450, 229] width 286 height 39
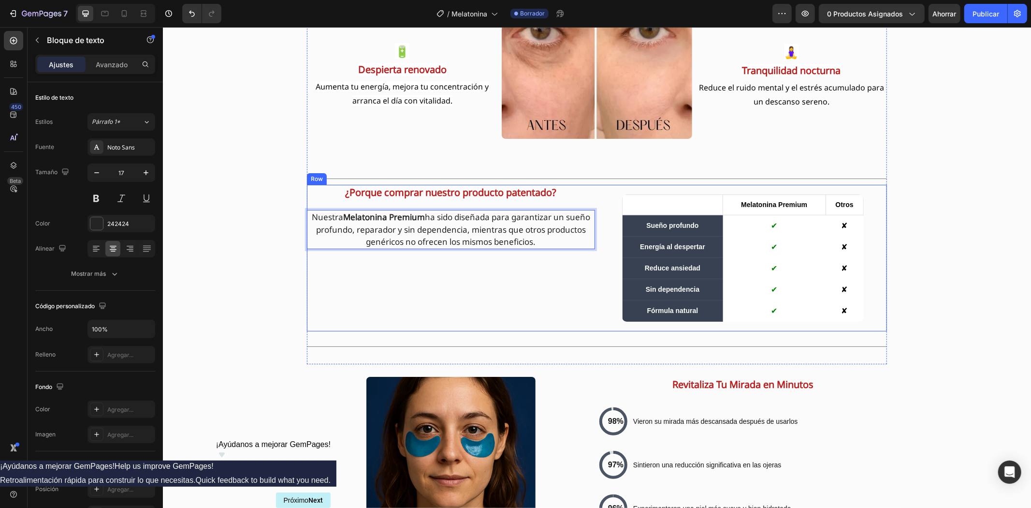
click at [419, 295] on div "¿Porque comprar nuestro producto patentado? Text Block Nuestra Melatonina Premi…" at bounding box center [450, 257] width 288 height 146
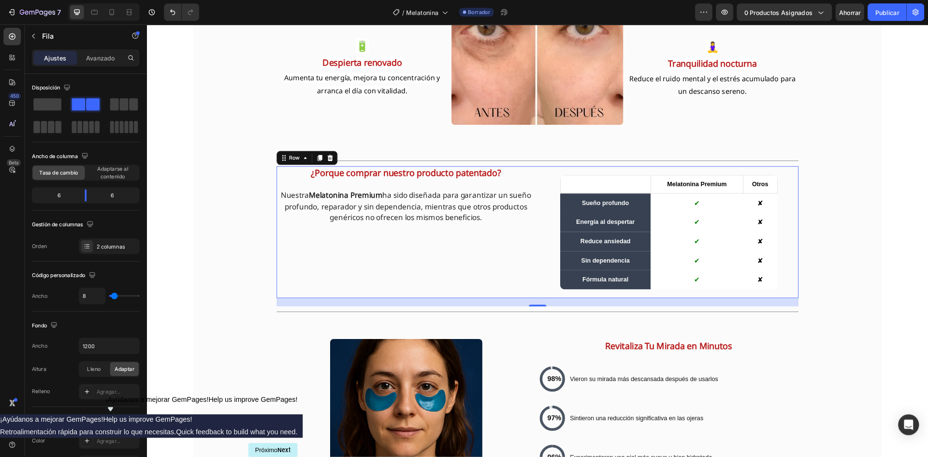
scroll to position [1181, 0]
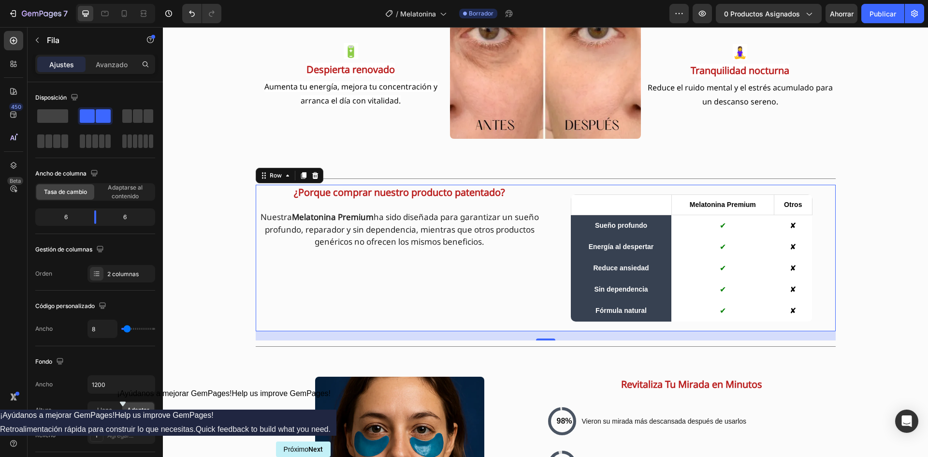
drag, startPoint x: 1163, startPoint y: 27, endPoint x: 189, endPoint y: 316, distance: 1015.4
click at [189, 316] on div "Transforma Tu Mirada Cansada Redescubre una mirada iluminada y sin hinchazón, g…" at bounding box center [545, 385] width 765 height 1018
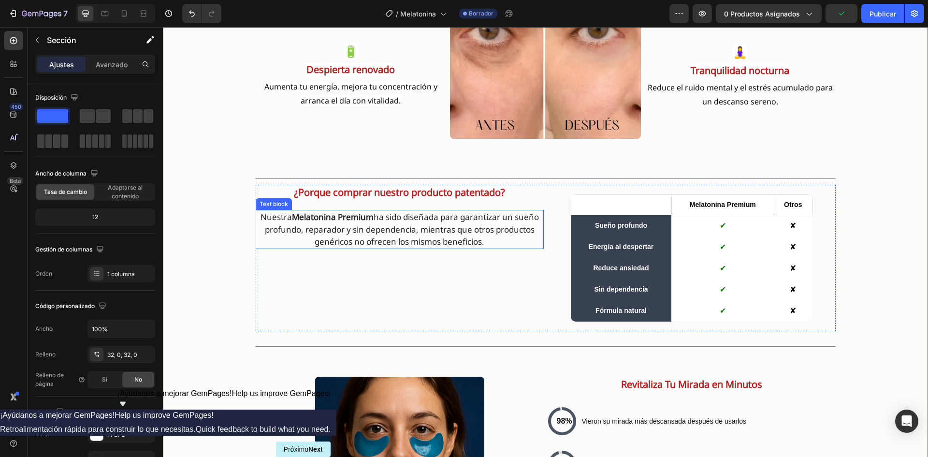
click at [420, 228] on p "Nuestra Melatonina Premium ha sido diseñada para garantizar un sueño profundo, …" at bounding box center [400, 229] width 286 height 37
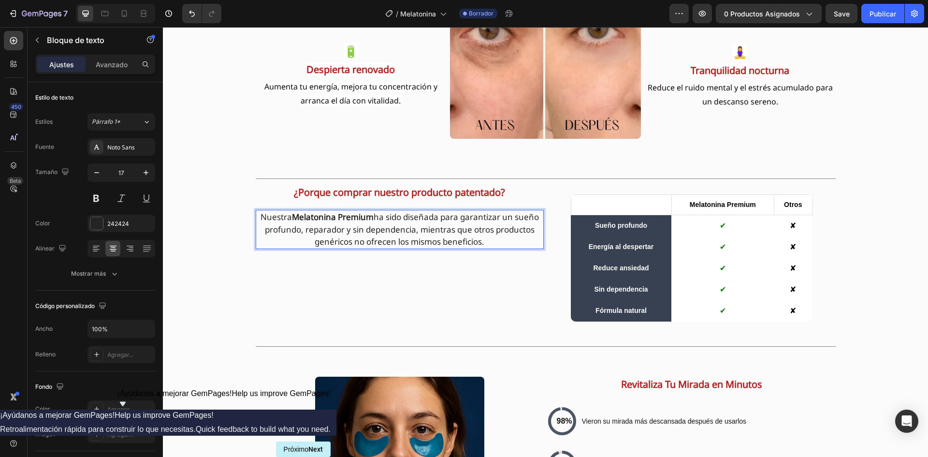
click at [420, 228] on p "Nuestra Melatonina Premium ha sido diseñada para garantizar un sueño profundo, …" at bounding box center [400, 229] width 286 height 37
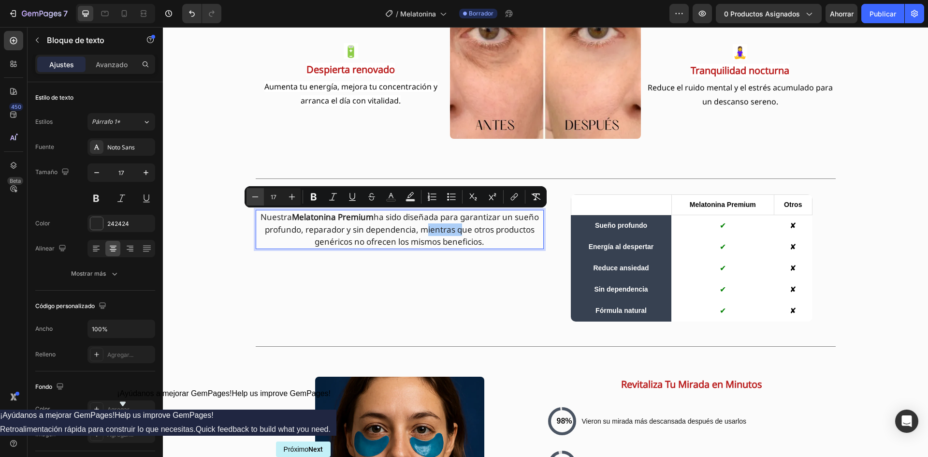
click at [253, 199] on icon "Editor contextual toolbar" at bounding box center [255, 197] width 10 height 10
type input "16"
click at [238, 231] on div "Transforma Tu Mirada Cansada Redescubre una mirada iluminada y sin hinchazón, g…" at bounding box center [545, 385] width 765 height 1018
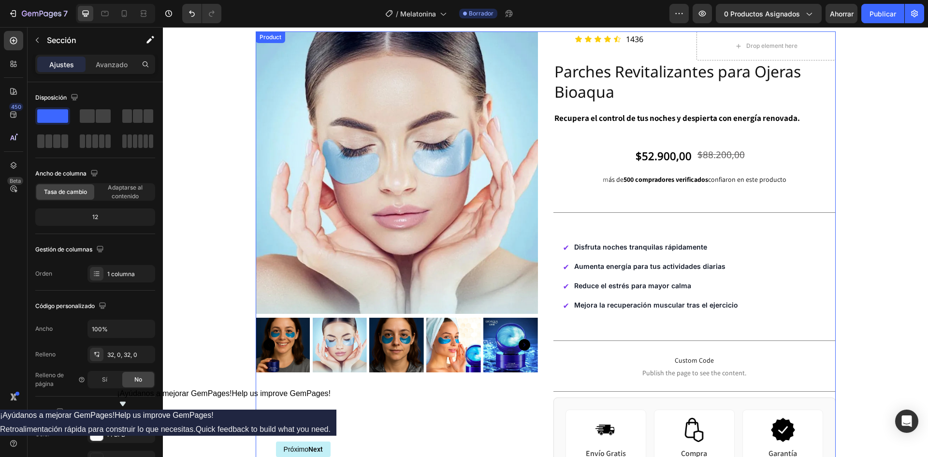
scroll to position [21, 0]
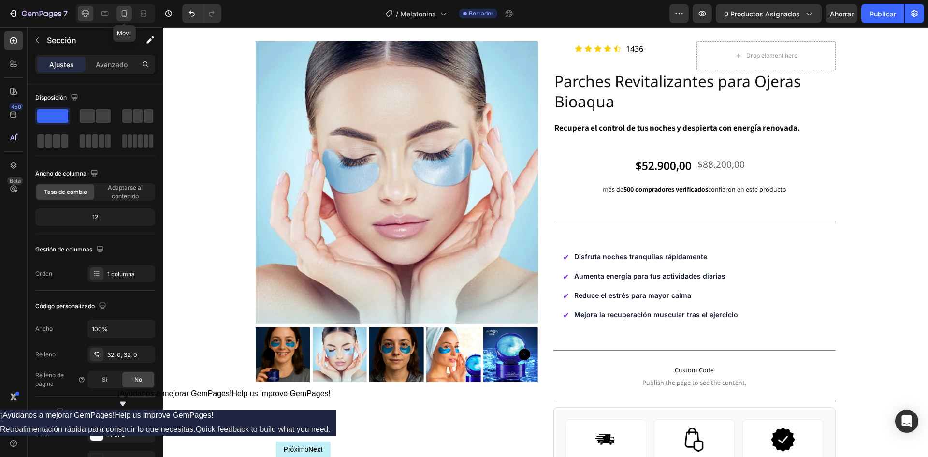
click at [119, 9] on icon at bounding box center [124, 14] width 10 height 10
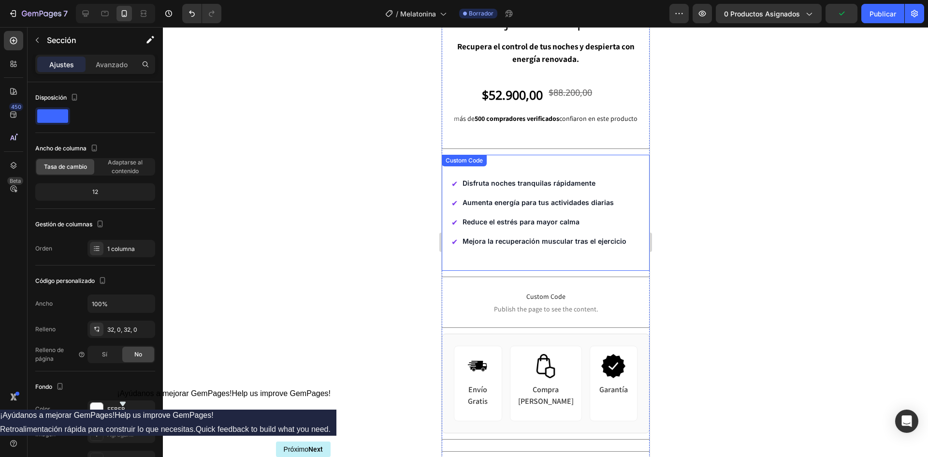
scroll to position [305, 0]
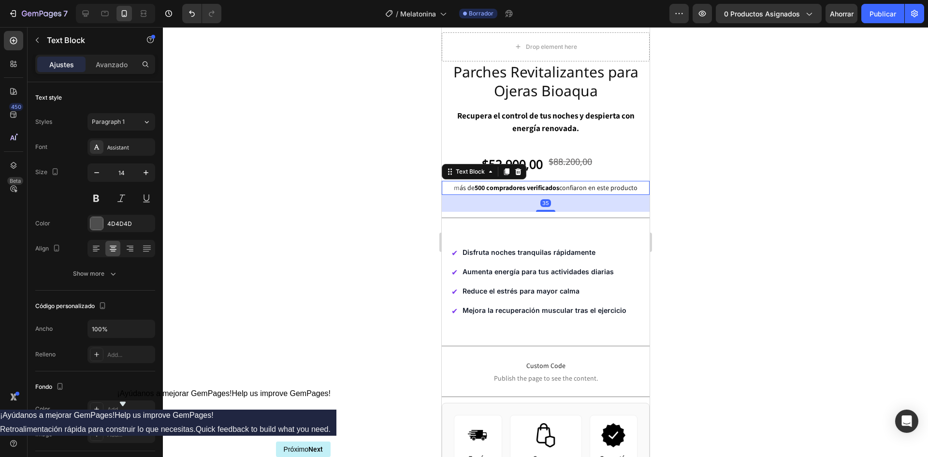
click at [581, 183] on span "ás de 500 compradores verificados confiaron en este producto" at bounding box center [548, 187] width 178 height 9
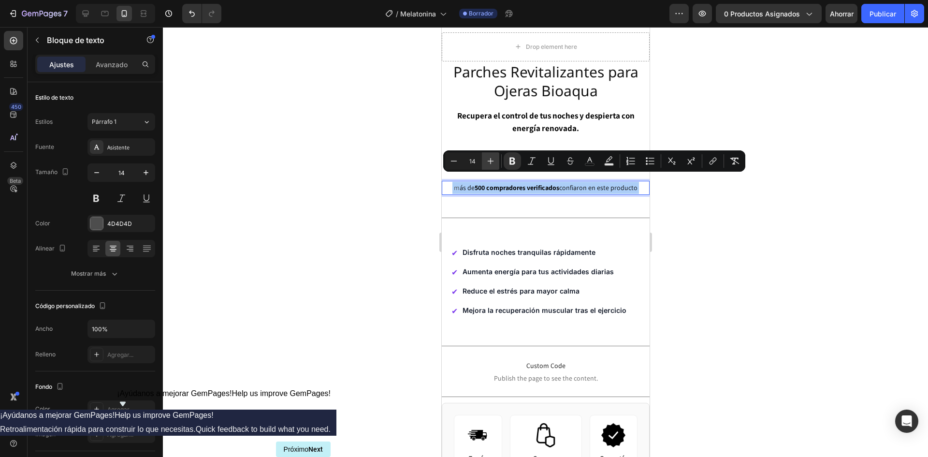
click at [492, 163] on icon "Editor contextual toolbar" at bounding box center [491, 161] width 10 height 10
click at [490, 164] on icon "Editor contextual toolbar" at bounding box center [491, 161] width 10 height 10
type input "16"
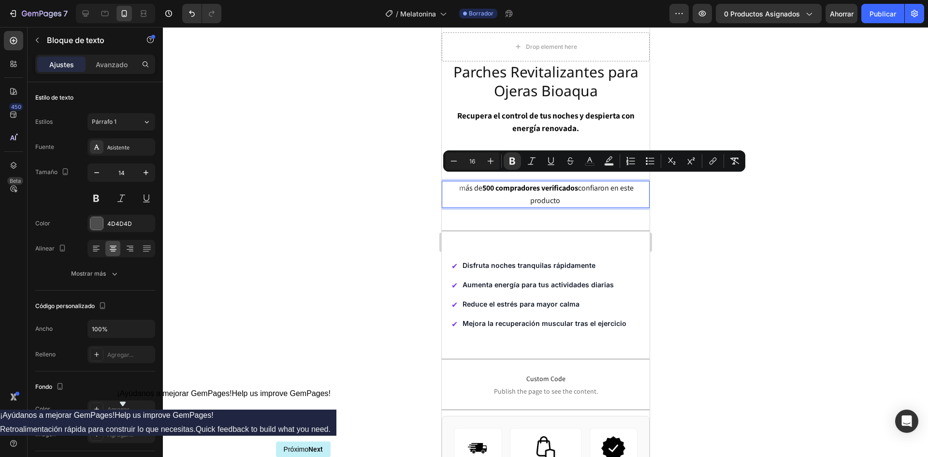
click at [682, 222] on div at bounding box center [545, 242] width 765 height 430
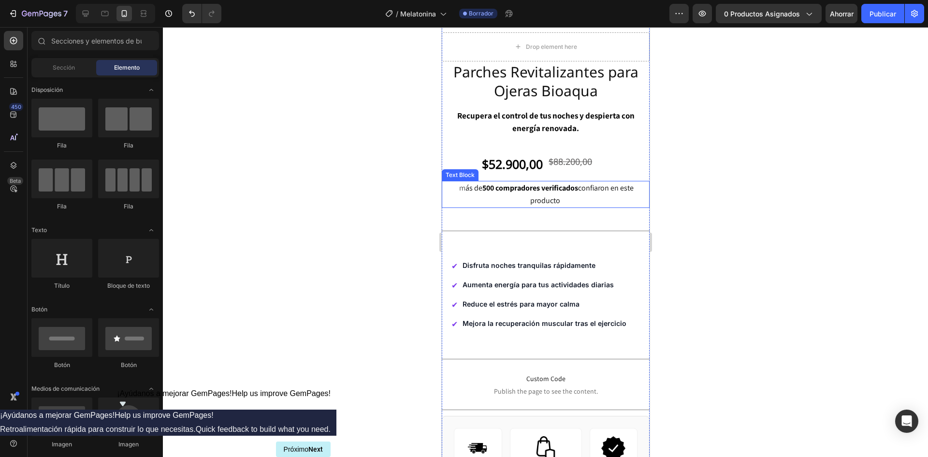
click at [525, 186] on p "m ás de 500 compradores verificados confiaron en este producto" at bounding box center [545, 194] width 206 height 25
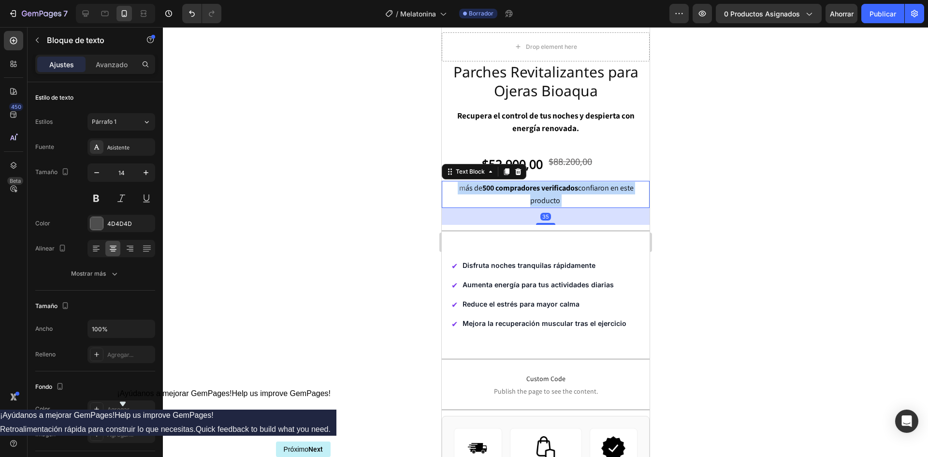
click at [525, 186] on p "m ás de 500 compradores verificados confiaron en este producto" at bounding box center [545, 194] width 206 height 25
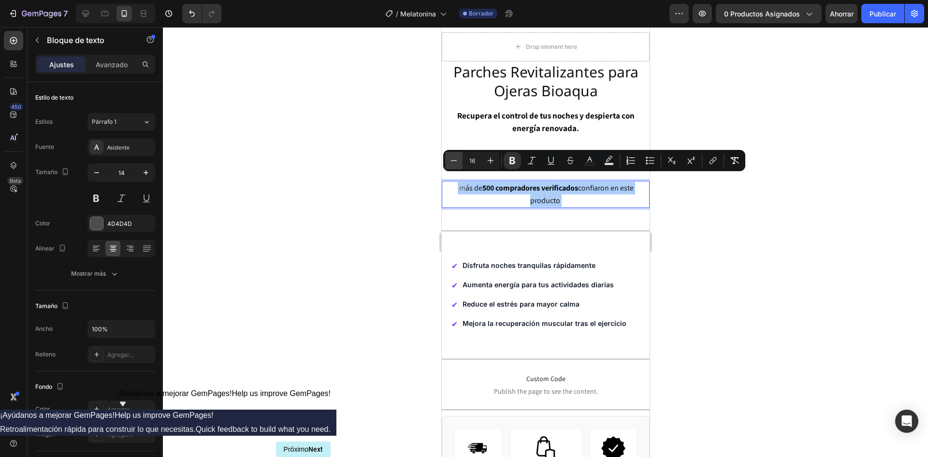
click at [453, 159] on icon "Editor contextual toolbar" at bounding box center [454, 161] width 10 height 10
type input "14"
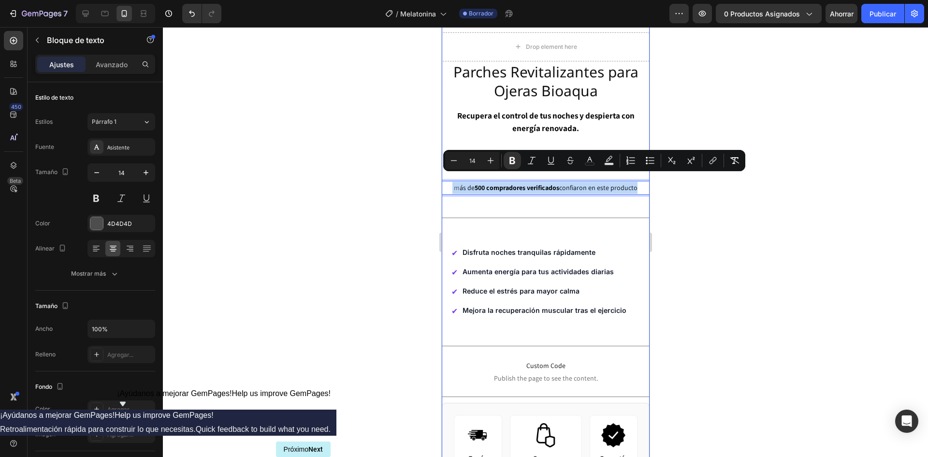
click at [559, 203] on div "Icon Icon Icon Icon Icon Icon List 1436 Text Block Row Drop element here Row Pa…" at bounding box center [545, 373] width 208 height 723
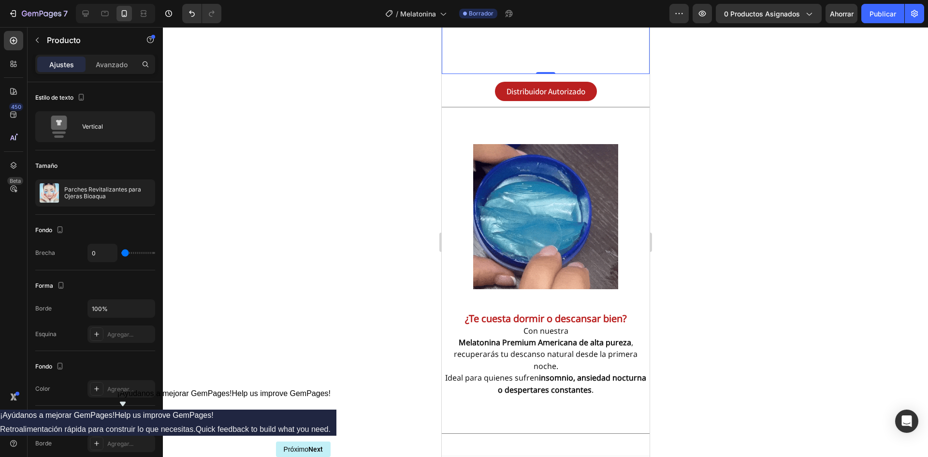
scroll to position [1030, 0]
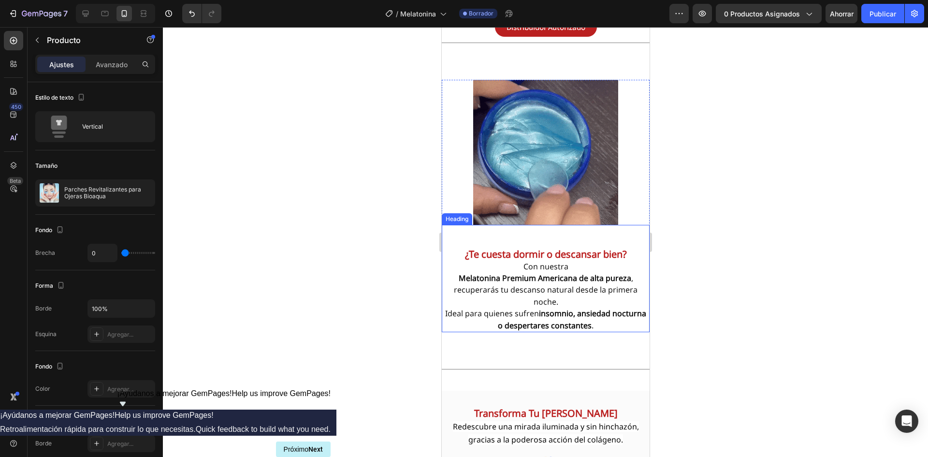
click at [592, 248] on strong "¿Te cuesta dormir o descansar bien?" at bounding box center [546, 254] width 162 height 13
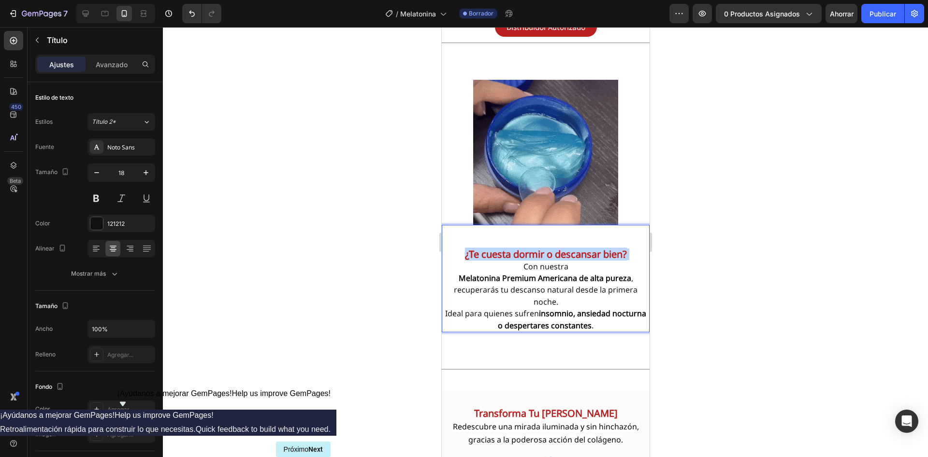
click at [592, 248] on strong "¿Te cuesta dormir o descansar bien?" at bounding box center [546, 254] width 162 height 13
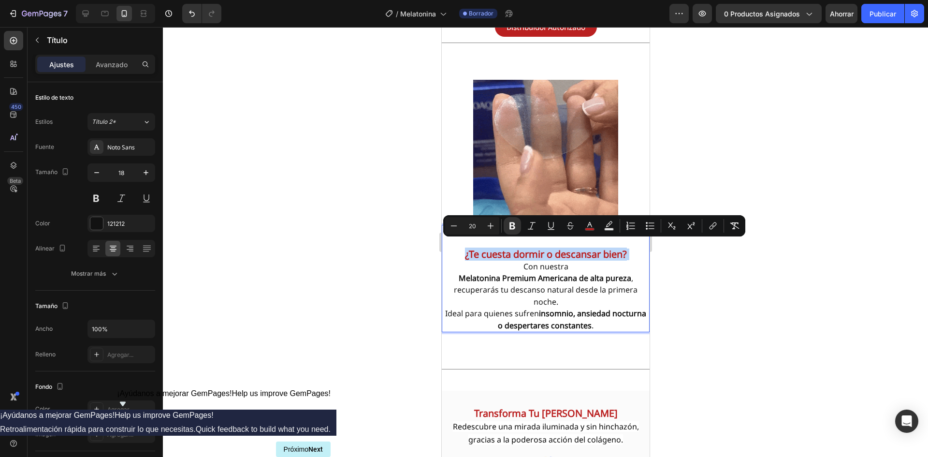
type input "16"
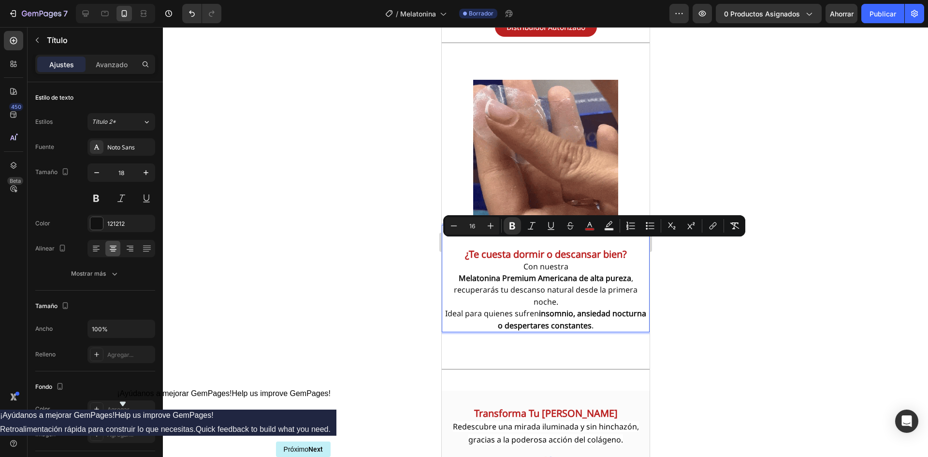
click at [538, 273] on strong "Melatonina Premium Americana de alta pureza" at bounding box center [544, 278] width 173 height 11
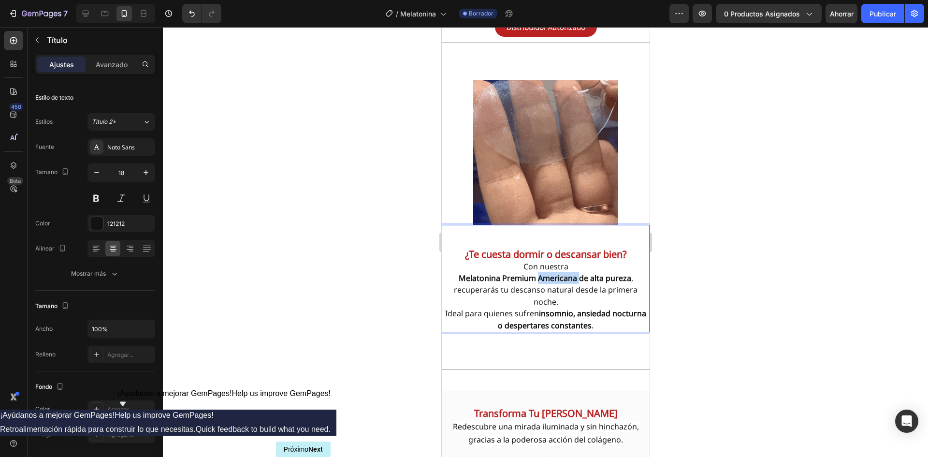
click at [538, 273] on strong "Melatonina Premium Americana de alta pureza" at bounding box center [544, 278] width 173 height 11
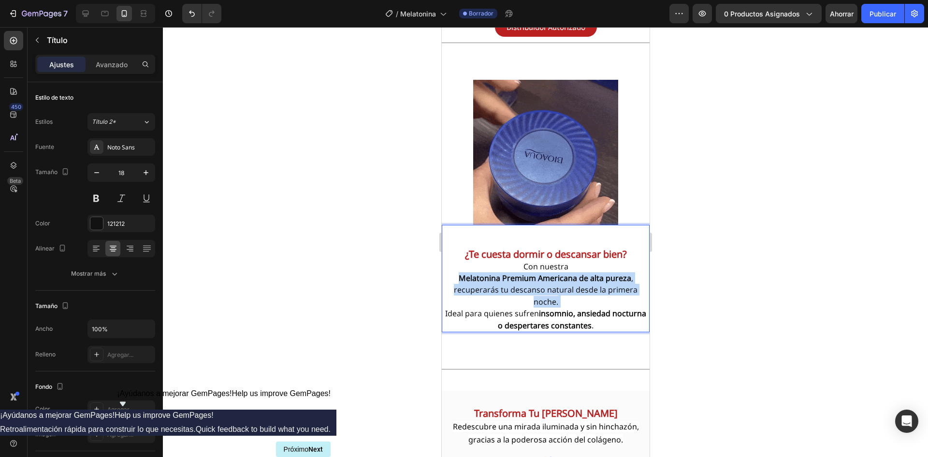
click at [538, 273] on strong "Melatonina Premium Americana de alta pureza" at bounding box center [544, 278] width 173 height 11
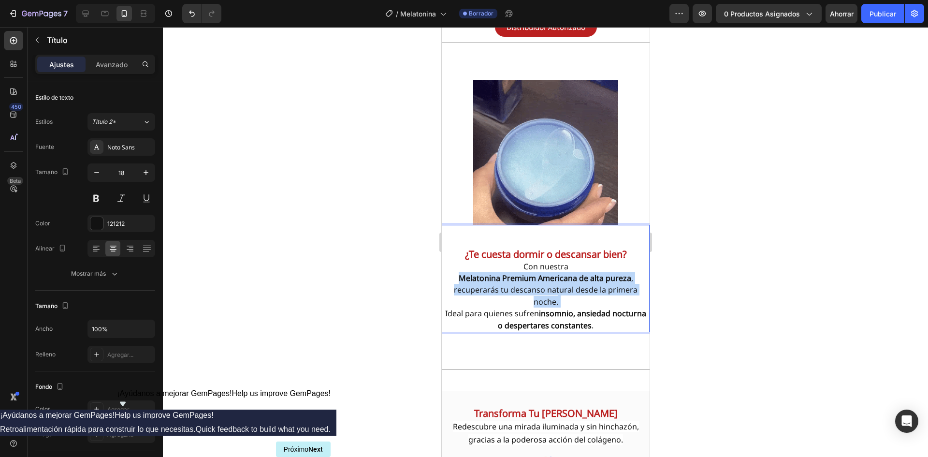
click at [538, 273] on strong "Melatonina Premium Americana de alta pureza" at bounding box center [544, 278] width 173 height 11
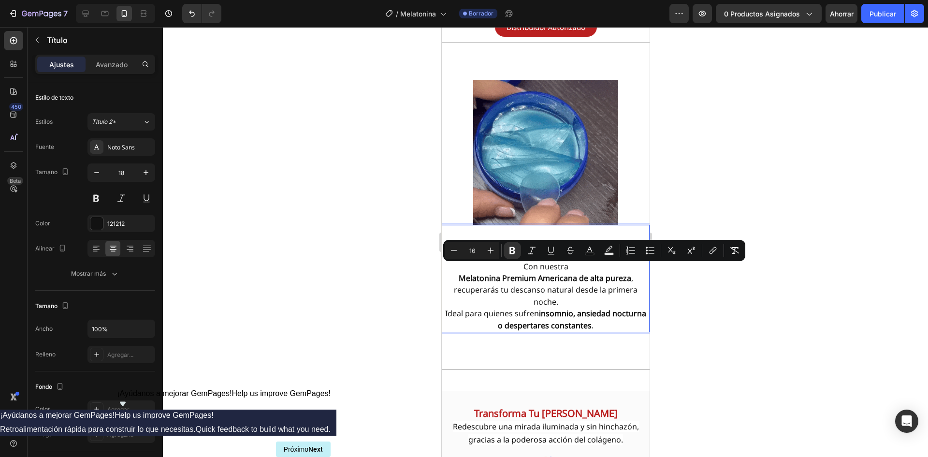
click at [532, 308] on span "Ideal para quienes sufren insomnio, ansiedad nocturna o despertares constantes ." at bounding box center [545, 319] width 201 height 22
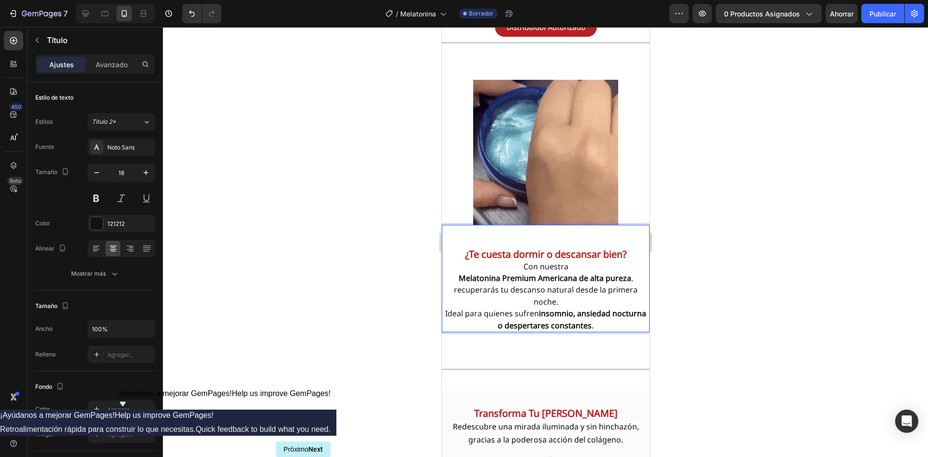
click at [532, 308] on span "Ideal para quienes sufren insomnio, ansiedad nocturna o despertares constantes ." at bounding box center [545, 319] width 201 height 22
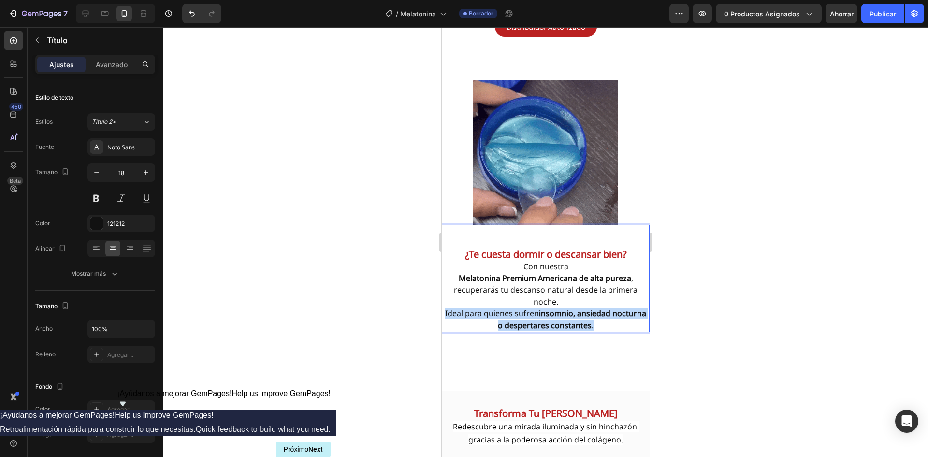
click at [532, 308] on span "Ideal para quienes sufren insomnio, ansiedad nocturna o despertares constantes ." at bounding box center [545, 319] width 201 height 22
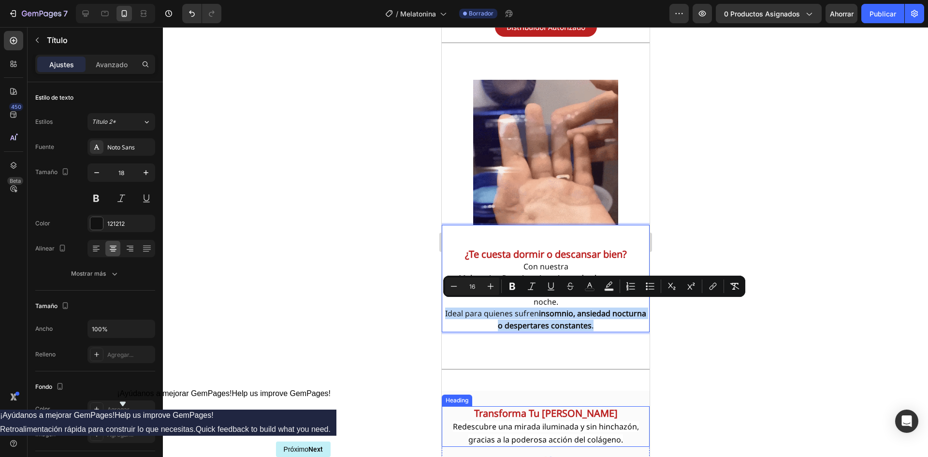
click at [488, 408] on strong "Transforma Tu Mirada Cansada" at bounding box center [546, 413] width 144 height 13
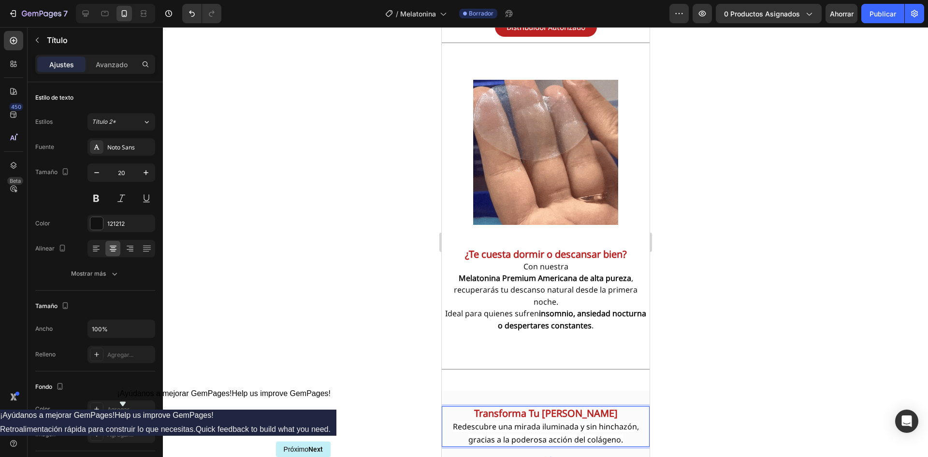
click at [488, 408] on strong "Transforma Tu Mirada Cansada" at bounding box center [546, 413] width 144 height 13
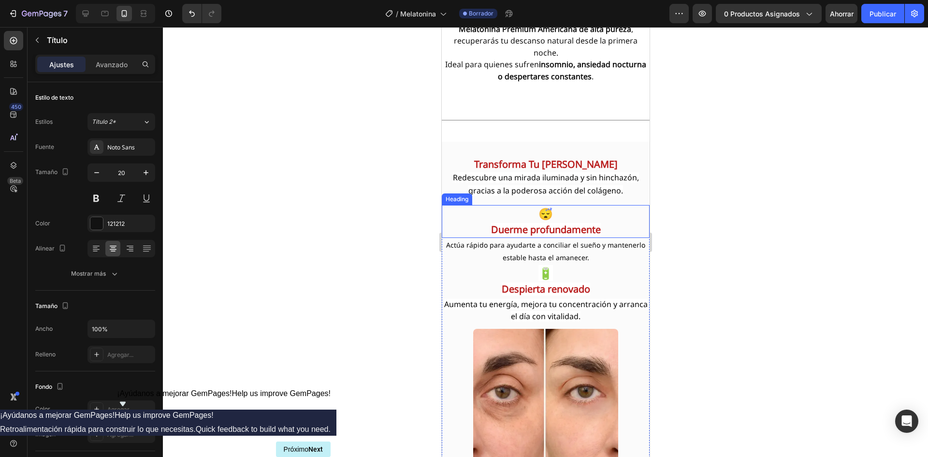
scroll to position [1223, 0]
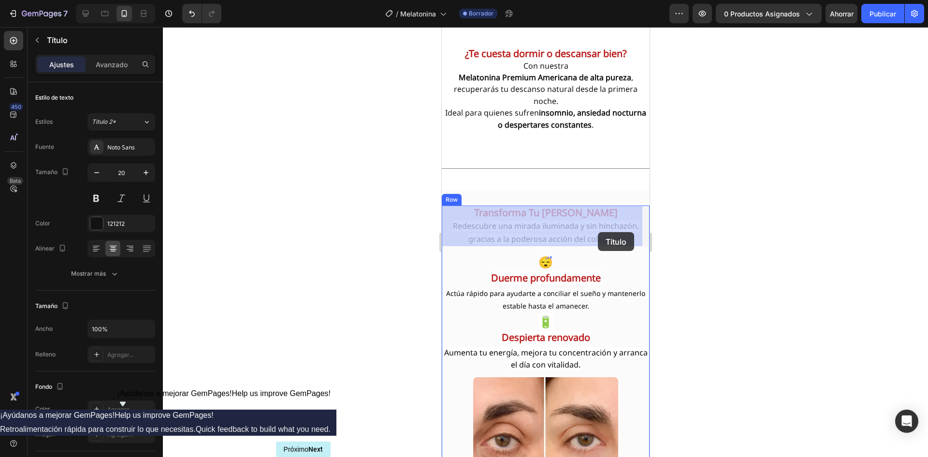
drag, startPoint x: 463, startPoint y: 207, endPoint x: 597, endPoint y: 232, distance: 136.7
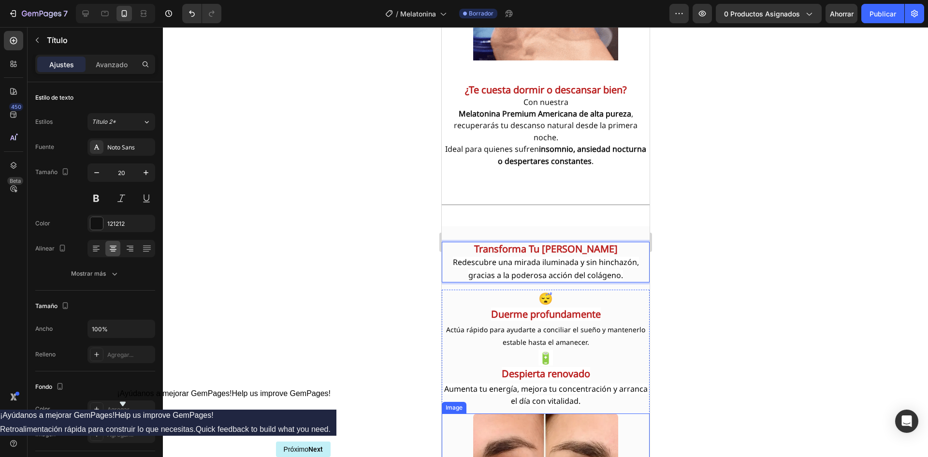
scroll to position [1175, 0]
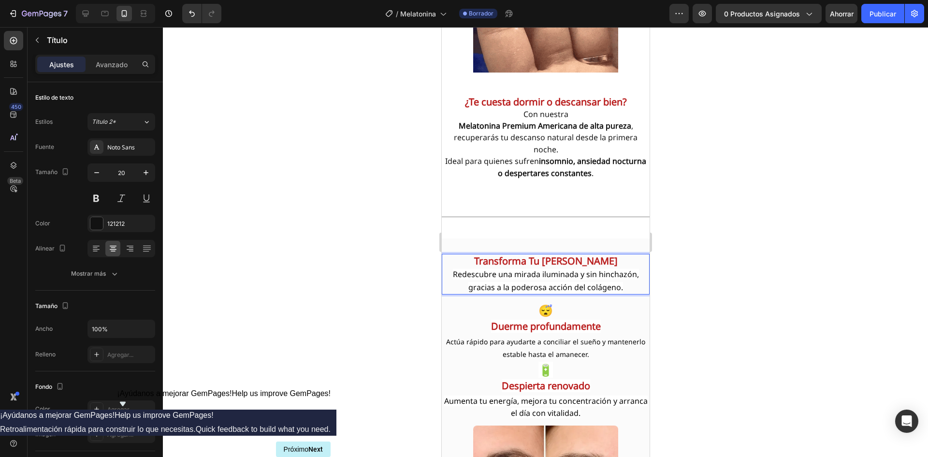
click at [467, 261] on p "Transforma Tu Mirada Cansada Redescubre una mirada iluminada y sin hinchazón, g…" at bounding box center [545, 274] width 206 height 39
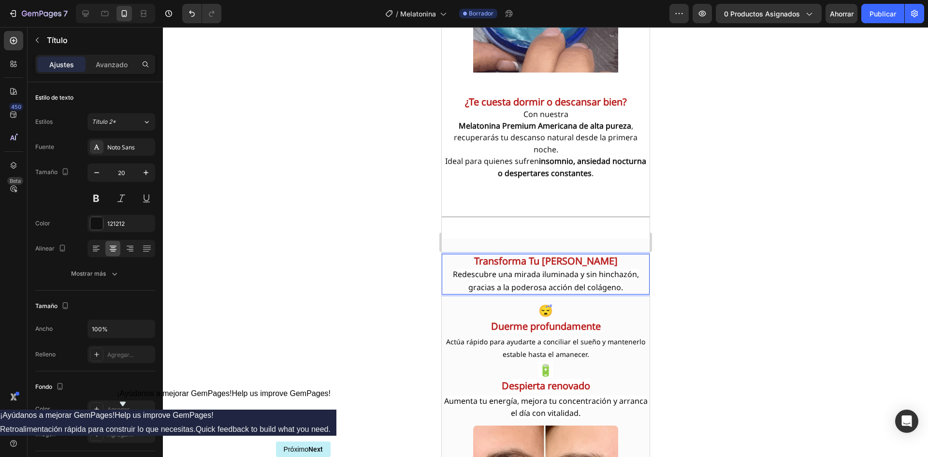
click at [467, 261] on p "Transforma Tu Mirada Cansada Redescubre una mirada iluminada y sin hinchazón, g…" at bounding box center [545, 274] width 206 height 39
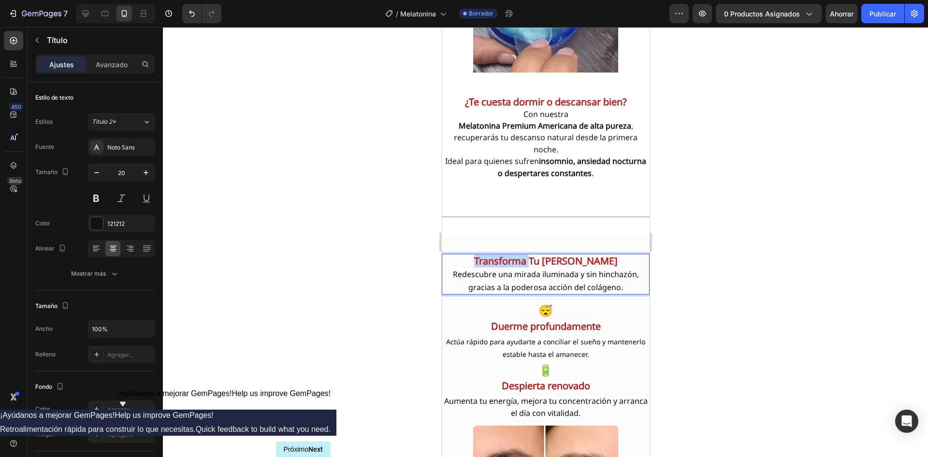
click at [467, 261] on p "Transforma Tu Mirada Cansada Redescubre una mirada iluminada y sin hinchazón, g…" at bounding box center [545, 274] width 206 height 39
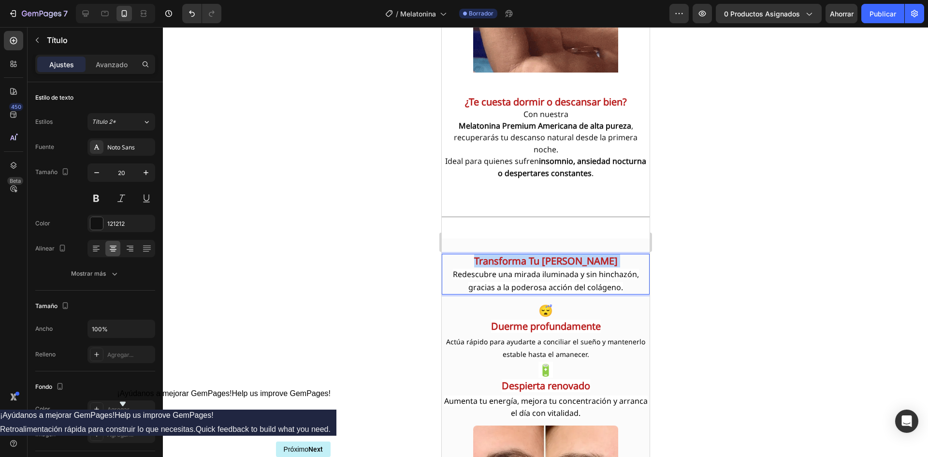
click at [467, 261] on p "Transforma Tu Mirada Cansada Redescubre una mirada iluminada y sin hinchazón, g…" at bounding box center [545, 274] width 206 height 39
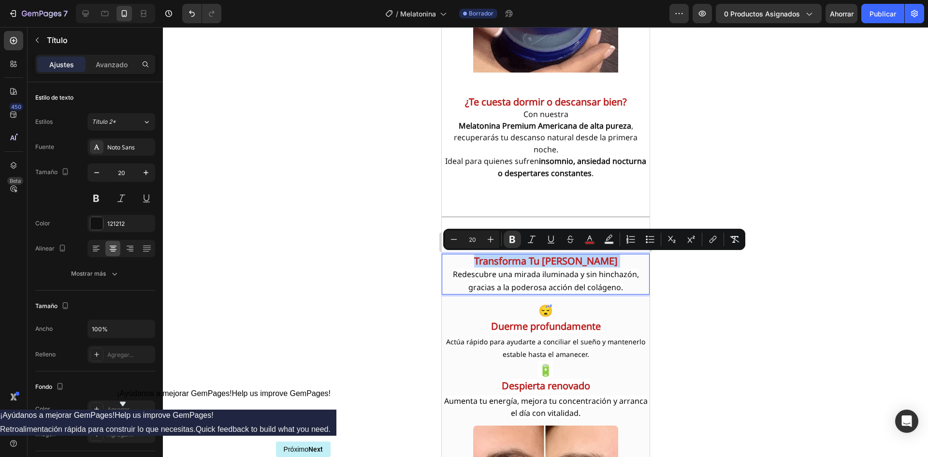
click at [467, 261] on p "Transforma Tu Mirada Cansada Redescubre una mirada iluminada y sin hinchazón, g…" at bounding box center [545, 274] width 206 height 39
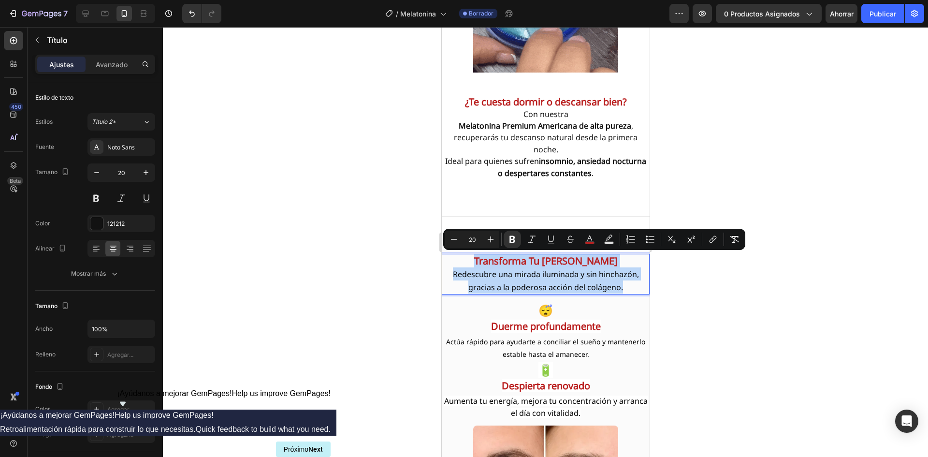
drag, startPoint x: 467, startPoint y: 261, endPoint x: 616, endPoint y: 290, distance: 151.6
click at [616, 290] on p "Transforma Tu Mirada Cansada Redescubre una mirada iluminada y sin hinchazón, g…" at bounding box center [545, 274] width 206 height 39
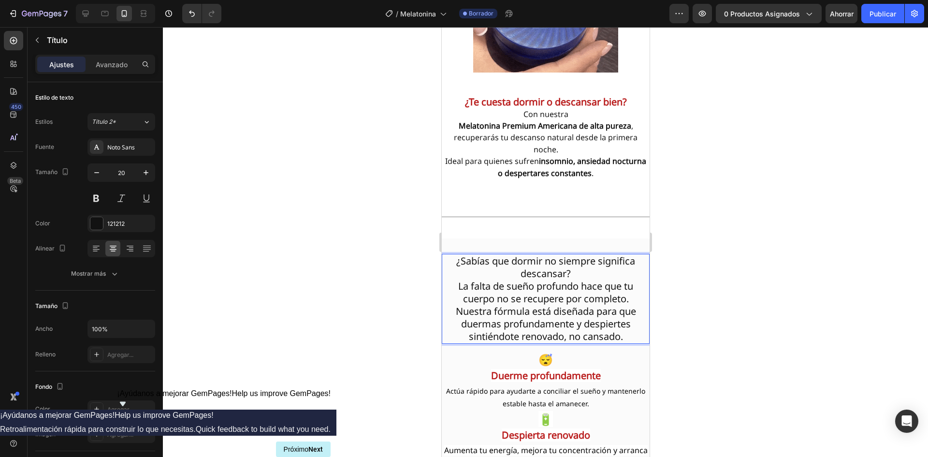
click at [571, 275] on p "¿Sabías que dormir no siempre significa descansar?" at bounding box center [545, 267] width 206 height 25
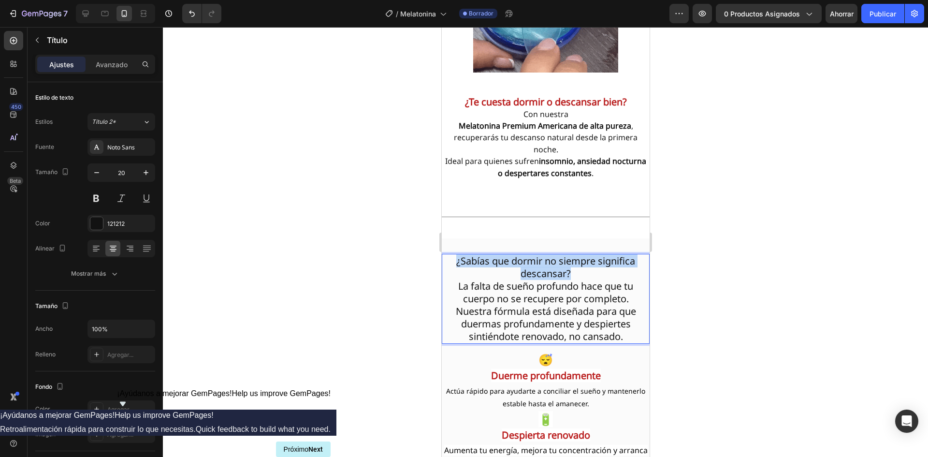
drag, startPoint x: 571, startPoint y: 273, endPoint x: 450, endPoint y: 264, distance: 121.2
click at [450, 264] on p "¿Sabías que dormir no siempre significa descansar?" at bounding box center [545, 267] width 206 height 25
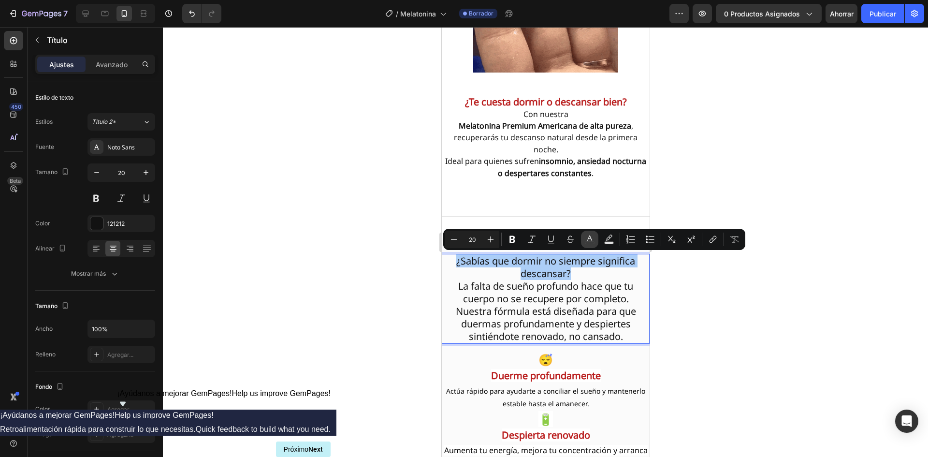
click at [589, 242] on rect "Editor contextual toolbar" at bounding box center [589, 243] width 9 height 2
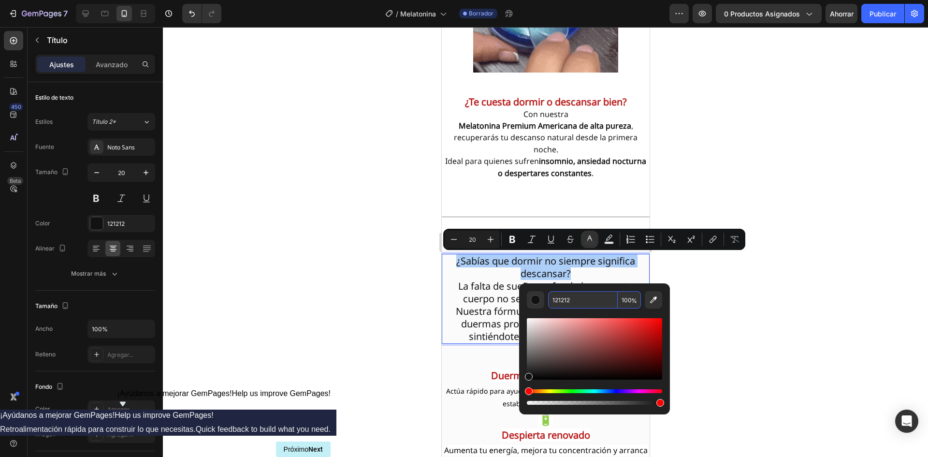
click at [555, 299] on input "121212" at bounding box center [583, 299] width 70 height 17
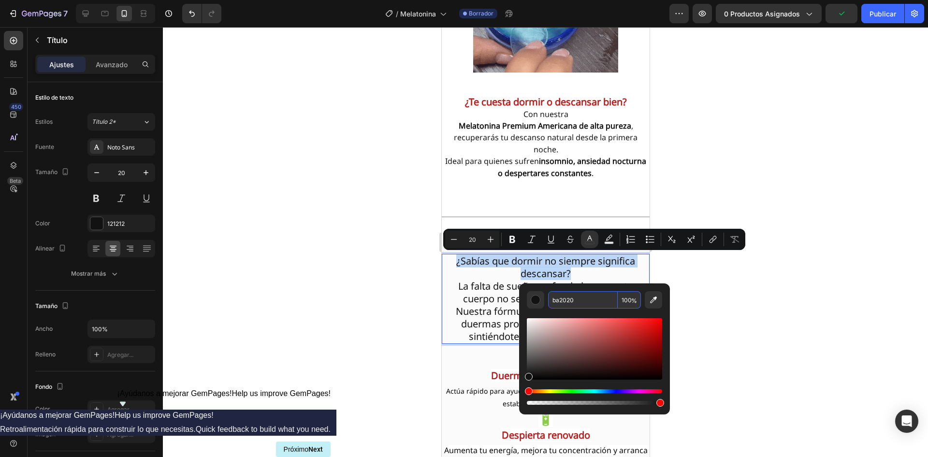
type input "BA2020"
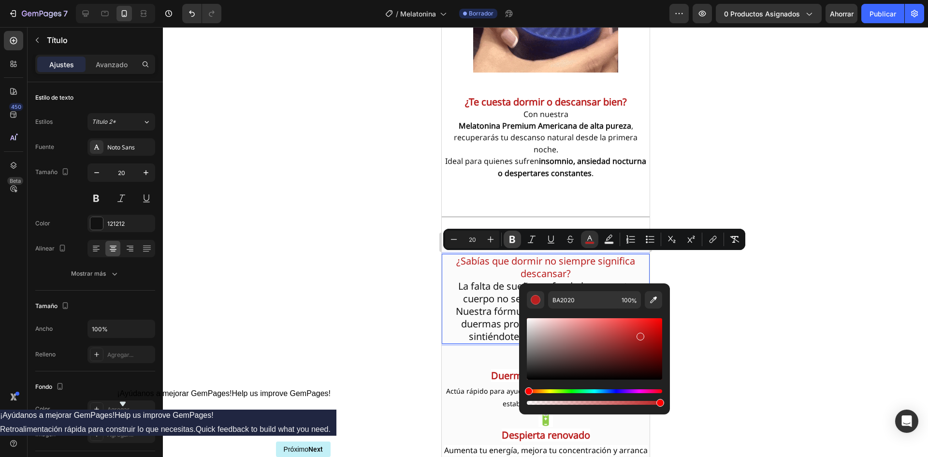
click at [512, 241] on icon "Barra de herramientas contextual del editor" at bounding box center [513, 239] width 10 height 10
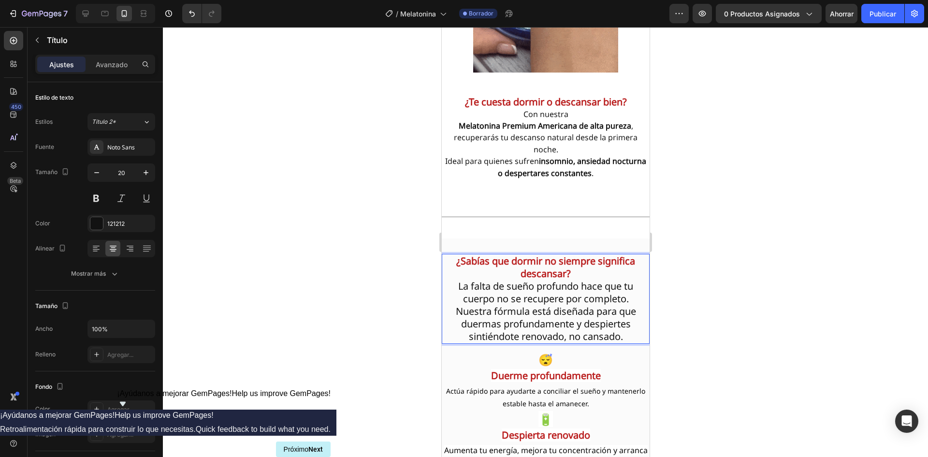
click at [455, 284] on p "La falta de sueño profundo hace que tu cuerpo no se recupere por completo. Nues…" at bounding box center [545, 311] width 206 height 63
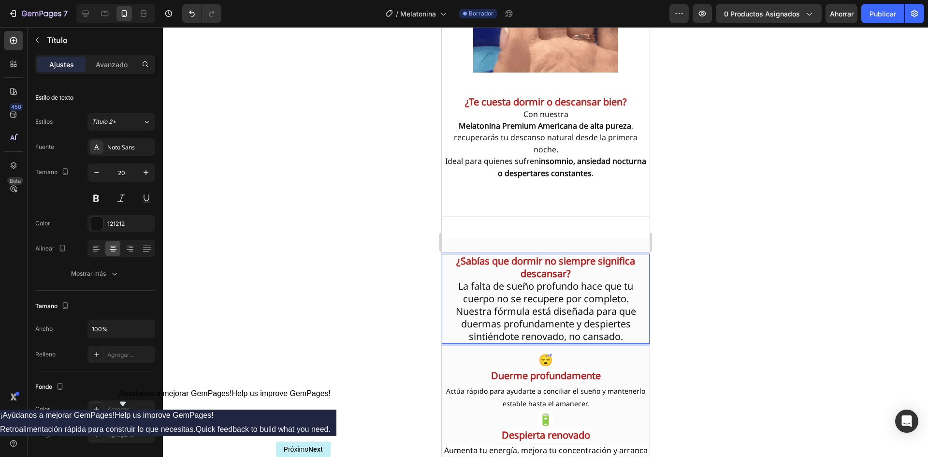
click at [452, 286] on p "La falta de sueño profundo hace que tu cuerpo no se recupere por completo. Nues…" at bounding box center [545, 311] width 206 height 63
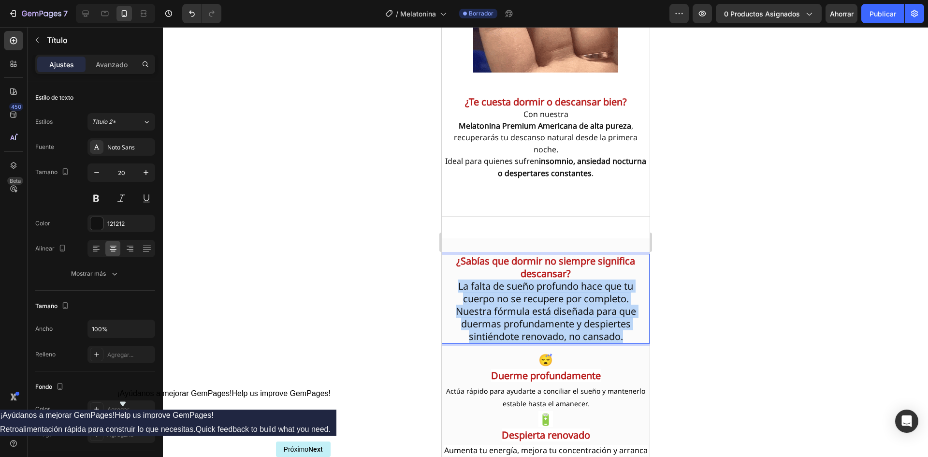
drag, startPoint x: 452, startPoint y: 286, endPoint x: 620, endPoint y: 335, distance: 174.7
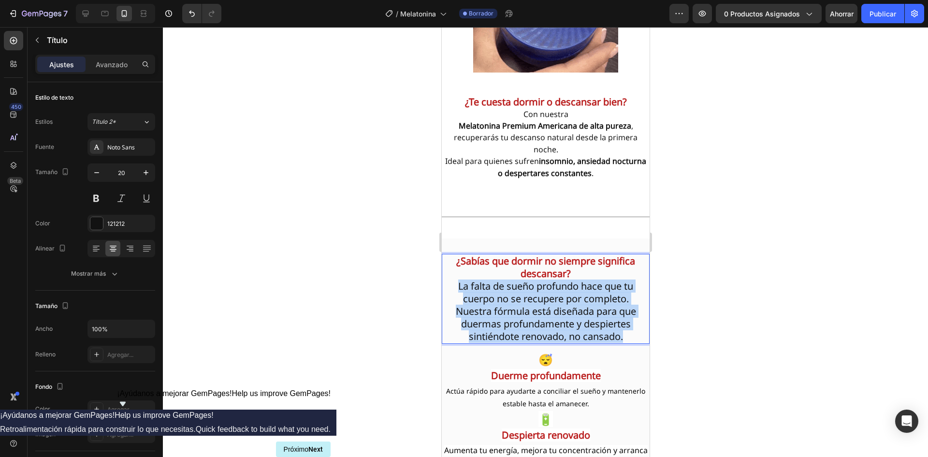
click at [620, 335] on p "La falta de sueño profundo hace que tu cuerpo no se recupere por completo. Nues…" at bounding box center [545, 311] width 206 height 63
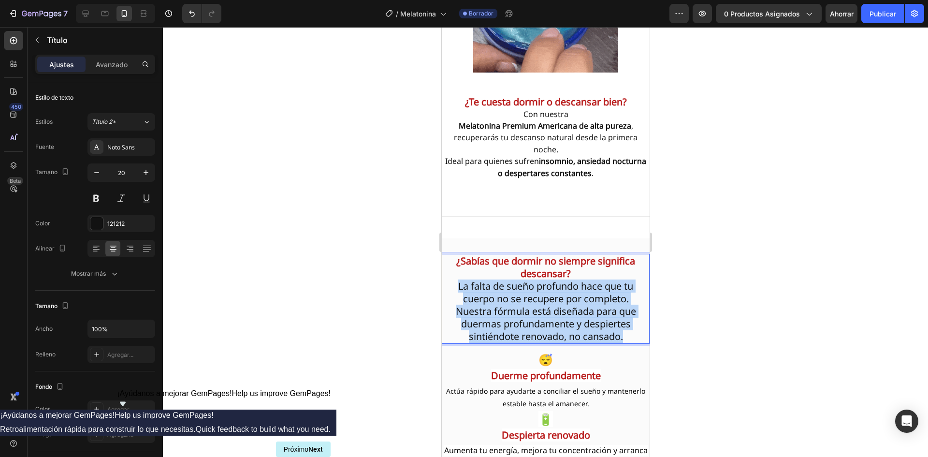
click at [473, 301] on p "La falta de sueño profundo hace que tu cuerpo no se recupere por completo. Nues…" at bounding box center [545, 311] width 206 height 63
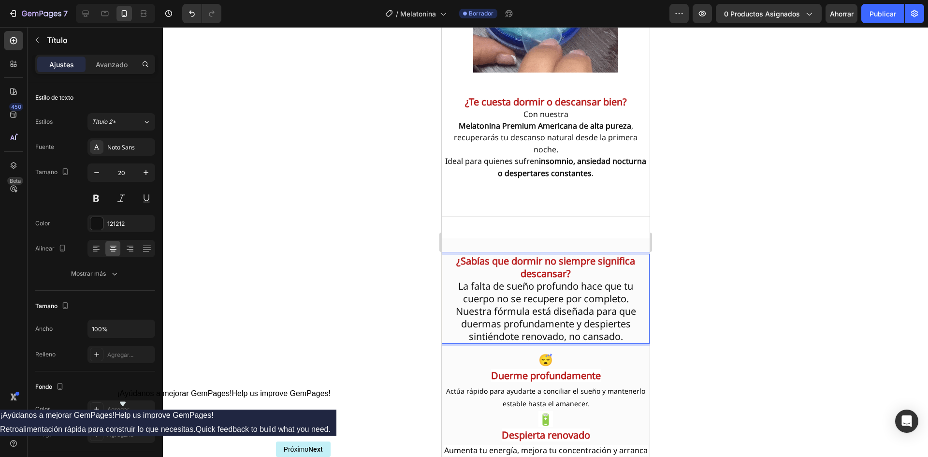
click at [469, 301] on p "La falta de sueño profundo hace que tu cuerpo no se recupere por completo. Nues…" at bounding box center [545, 311] width 206 height 63
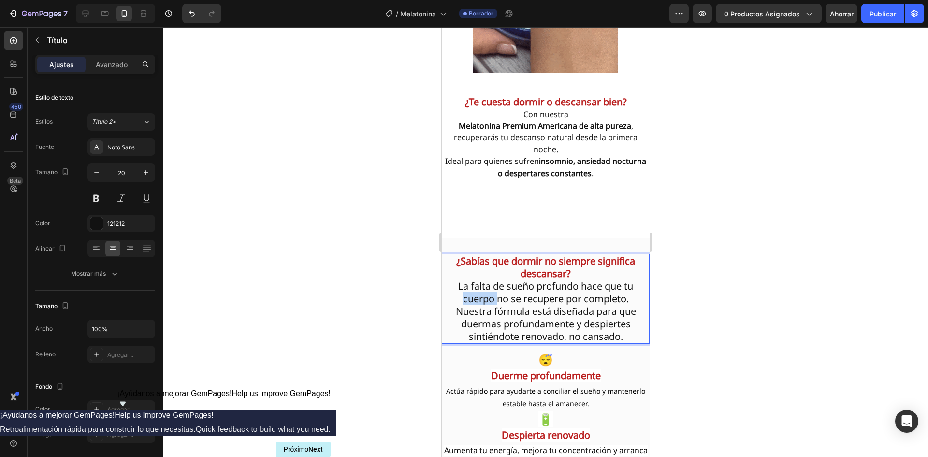
click at [469, 301] on p "La falta de sueño profundo hace que tu cuerpo no se recupere por completo. Nues…" at bounding box center [545, 311] width 206 height 63
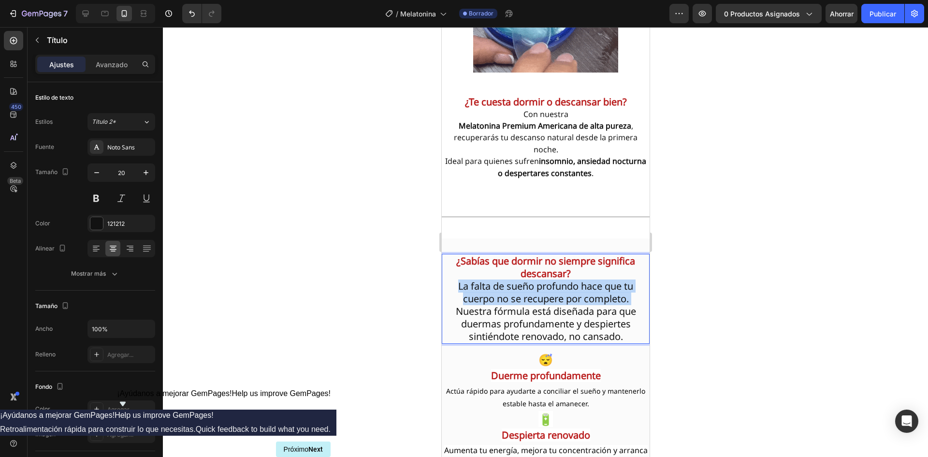
click at [469, 301] on p "La falta de sueño profundo hace que tu cuerpo no se recupere por completo. Nues…" at bounding box center [545, 311] width 206 height 63
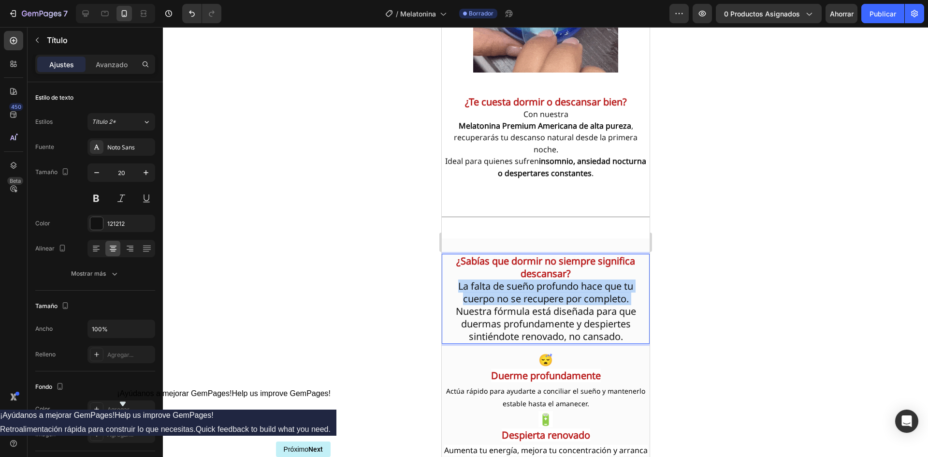
click at [469, 301] on p "La falta de sueño profundo hace que tu cuerpo no se recupere por completo. Nues…" at bounding box center [545, 311] width 206 height 63
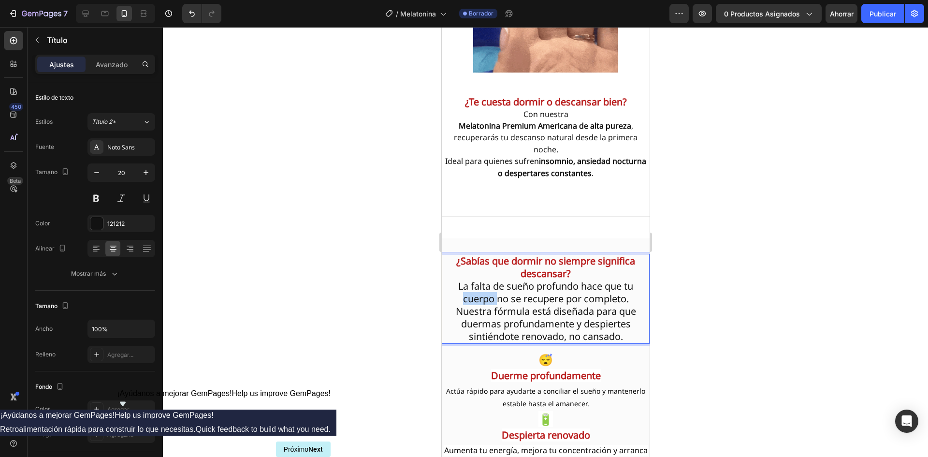
click at [469, 302] on p "La falta de sueño profundo hace que tu cuerpo no se recupere por completo. Nues…" at bounding box center [545, 311] width 206 height 63
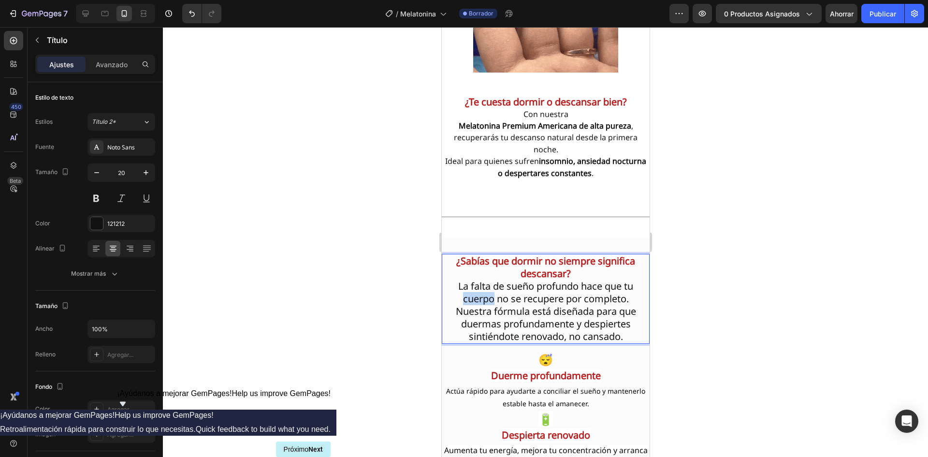
click at [469, 303] on p "La falta de sueño profundo hace que tu cuerpo no se recupere por completo. Nues…" at bounding box center [545, 311] width 206 height 63
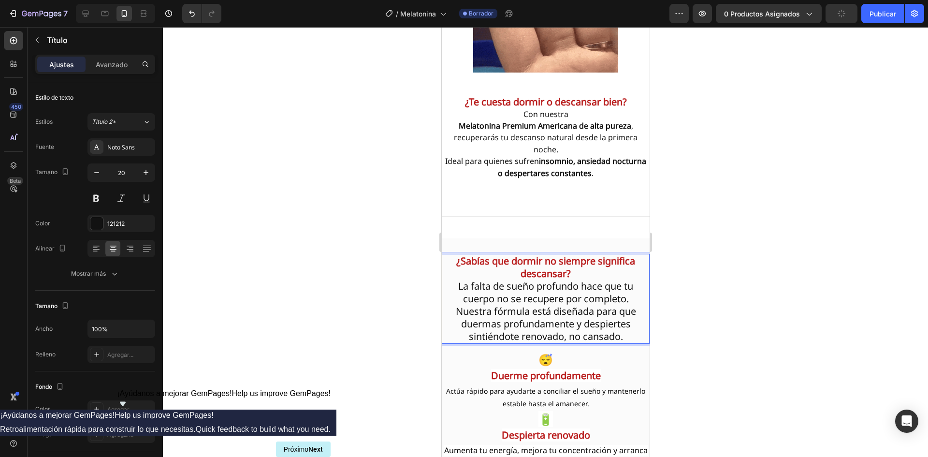
click at [451, 289] on p "La falta de sueño profundo hace que tu cuerpo no se recupere por completo. Nues…" at bounding box center [545, 311] width 206 height 63
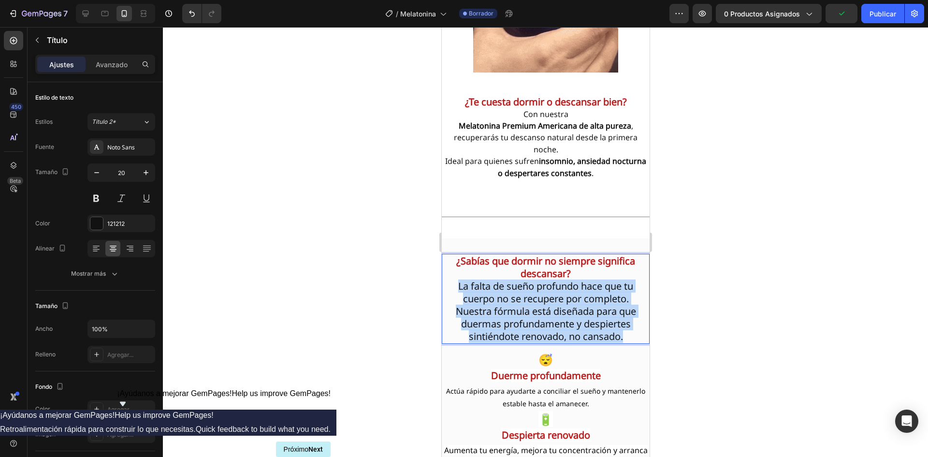
drag, startPoint x: 451, startPoint y: 289, endPoint x: 623, endPoint y: 337, distance: 178.8
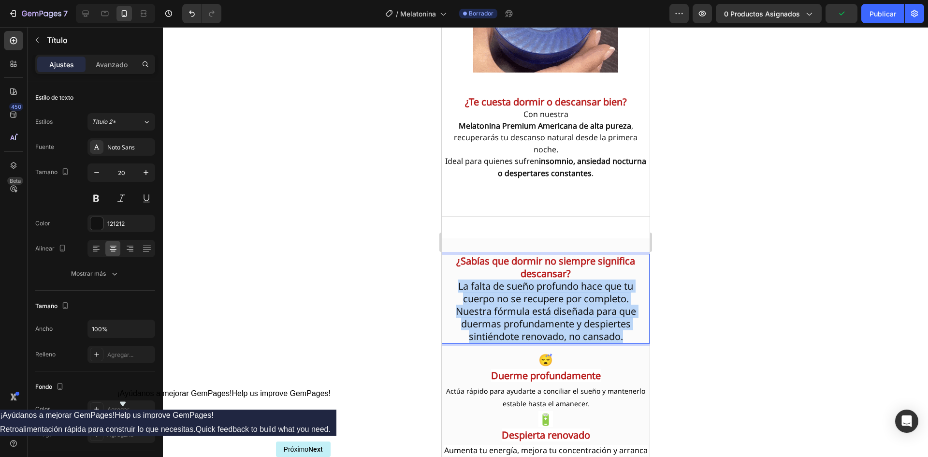
click at [623, 337] on p "La falta de sueño profundo hace que tu cuerpo no se recupere por completo. Nues…" at bounding box center [545, 311] width 206 height 63
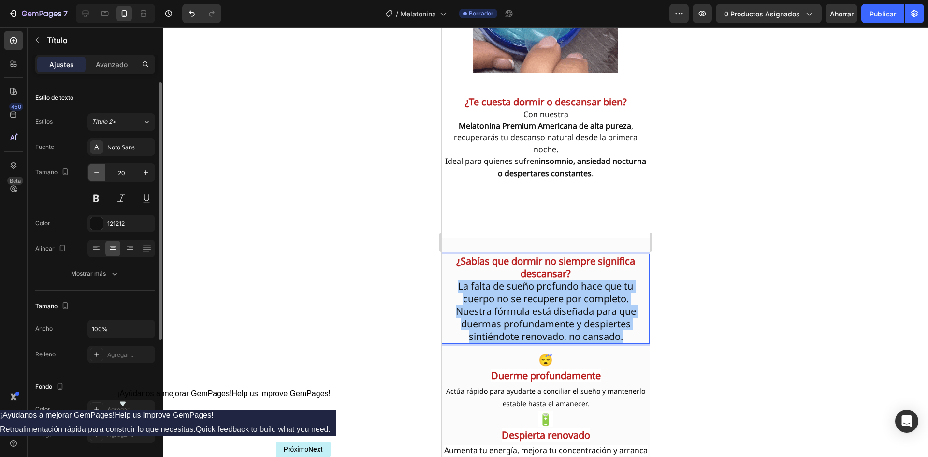
click at [98, 175] on icon "button" at bounding box center [97, 173] width 10 height 10
type input "19"
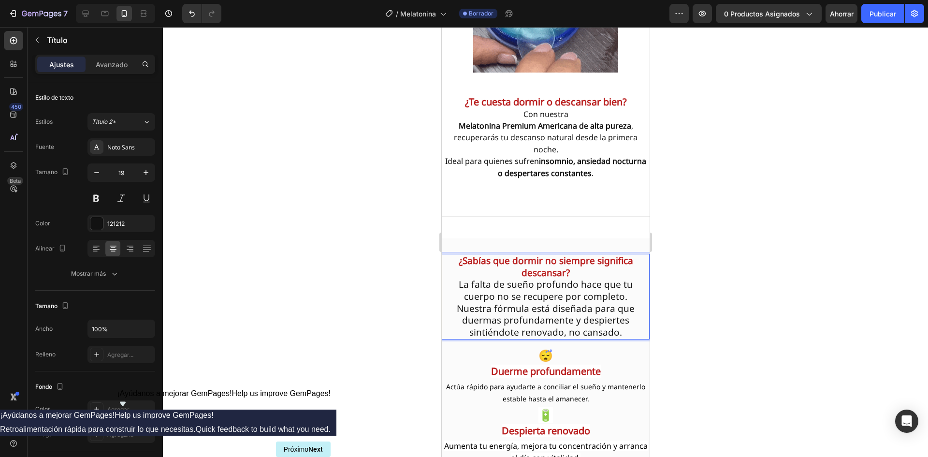
click at [476, 304] on p "¿Sabías que dormir no siempre significa descansar? La falta de sueño profundo h…" at bounding box center [545, 297] width 206 height 84
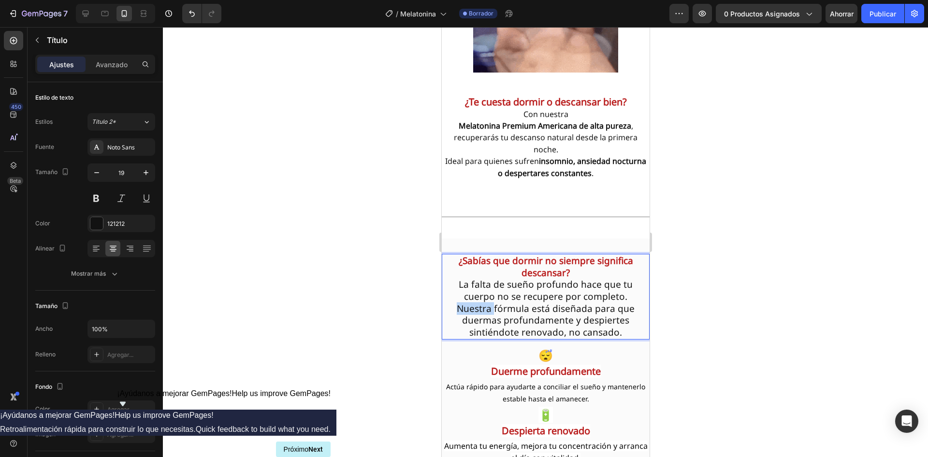
click at [476, 304] on p "¿Sabías que dormir no siempre significa descansar? La falta de sueño profundo h…" at bounding box center [545, 297] width 206 height 84
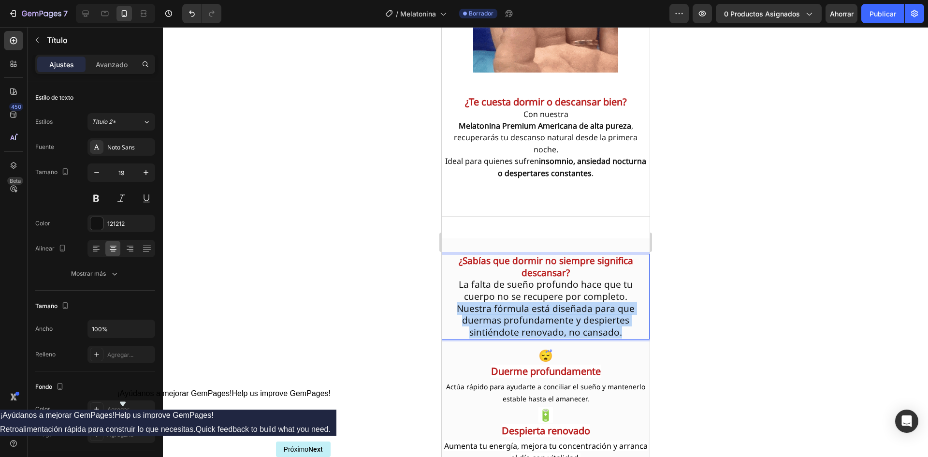
click at [476, 304] on p "¿Sabías que dormir no siempre significa descansar? La falta de sueño profundo h…" at bounding box center [545, 297] width 206 height 84
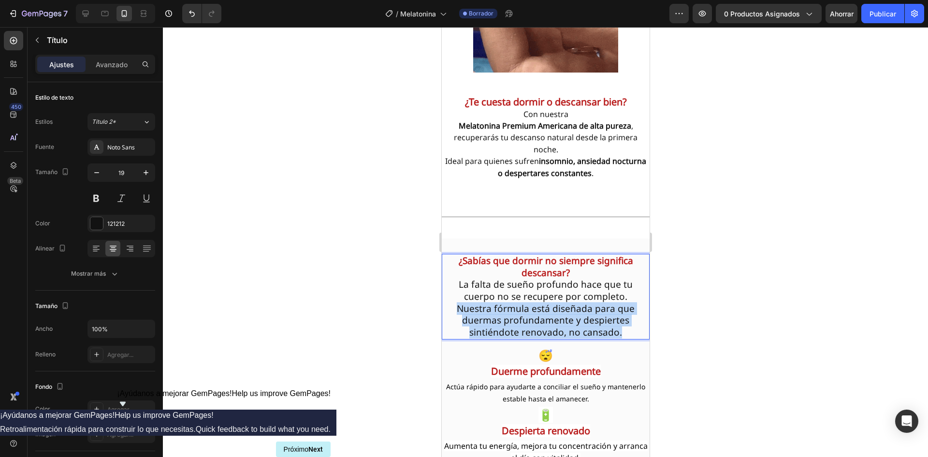
click at [476, 304] on p "¿Sabías que dormir no siempre significa descansar? La falta de sueño profundo h…" at bounding box center [545, 297] width 206 height 84
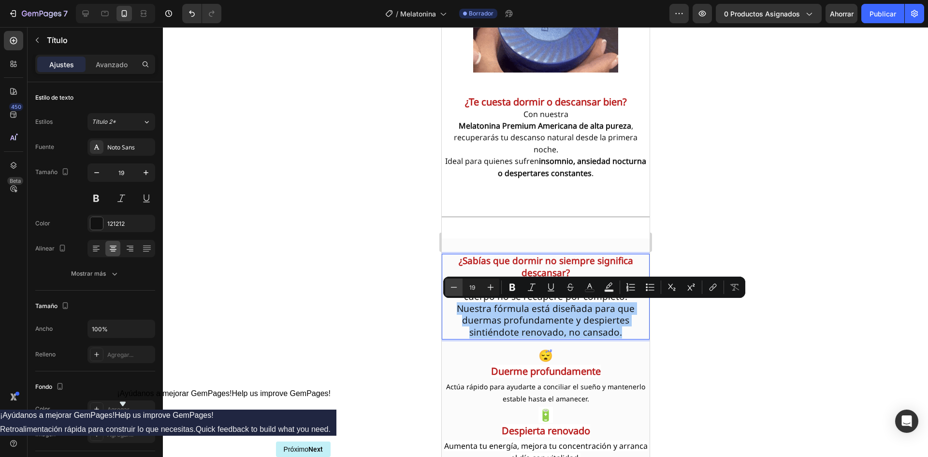
click at [458, 290] on button "Minus" at bounding box center [453, 286] width 17 height 17
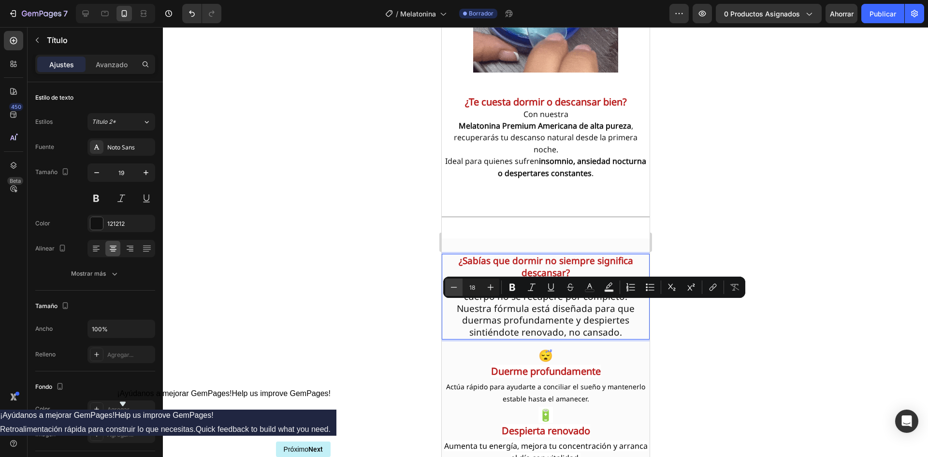
click at [458, 290] on icon "Editor contextual toolbar" at bounding box center [454, 287] width 10 height 10
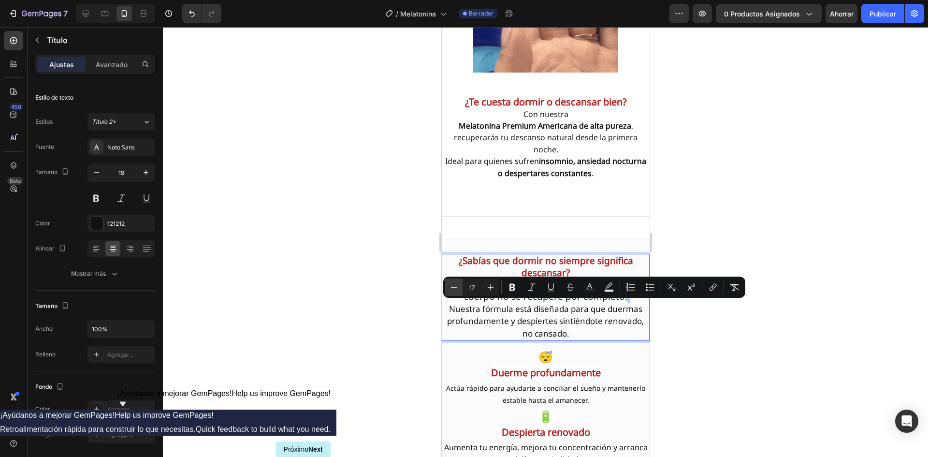
click at [458, 290] on icon "Editor contextual toolbar" at bounding box center [454, 287] width 10 height 10
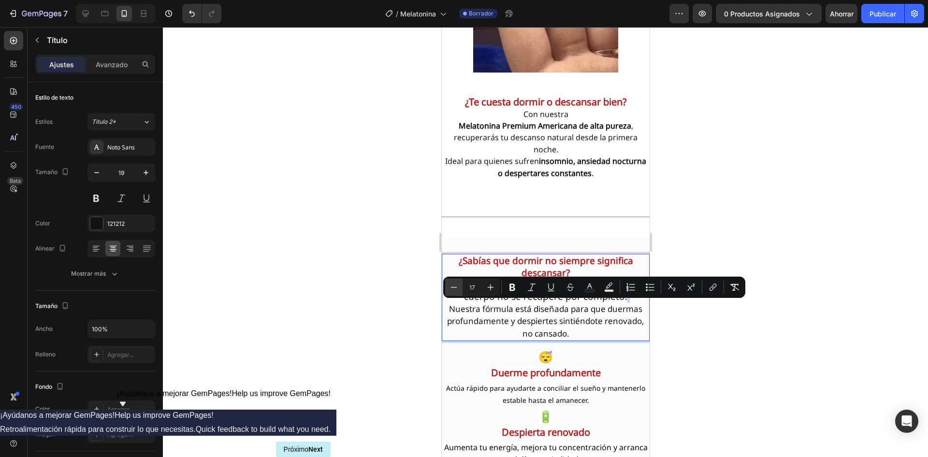
type input "16"
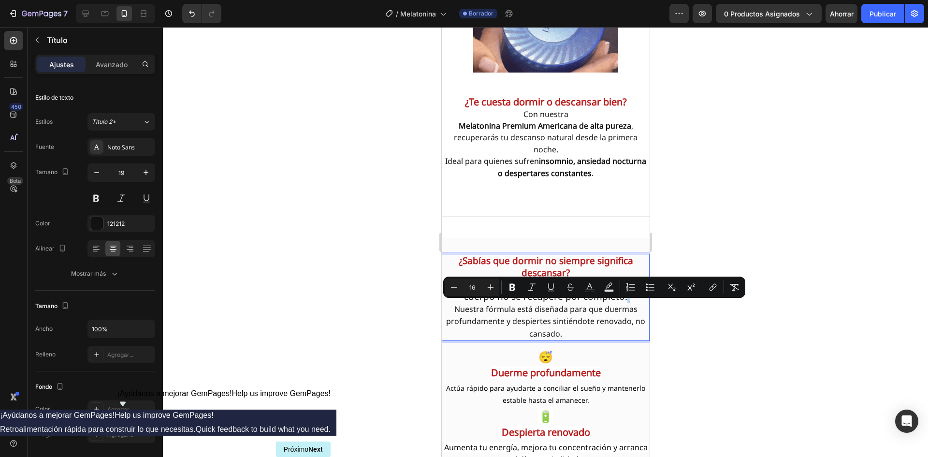
click at [451, 304] on span "Nuestra fórmula está diseñada para que duermas profundamente y despiertes sinti…" at bounding box center [545, 321] width 199 height 35
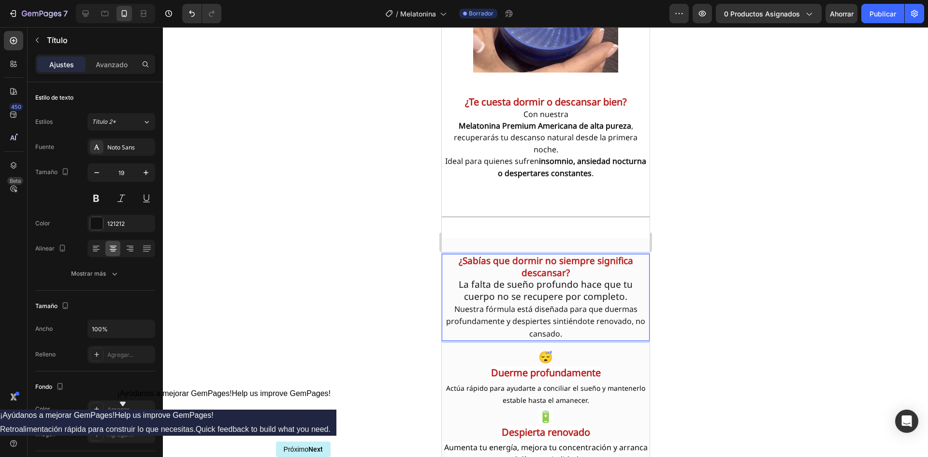
click at [469, 291] on p "¿Sabías que dormir no siempre significa descansar? La falta de sueño profundo h…" at bounding box center [545, 297] width 206 height 85
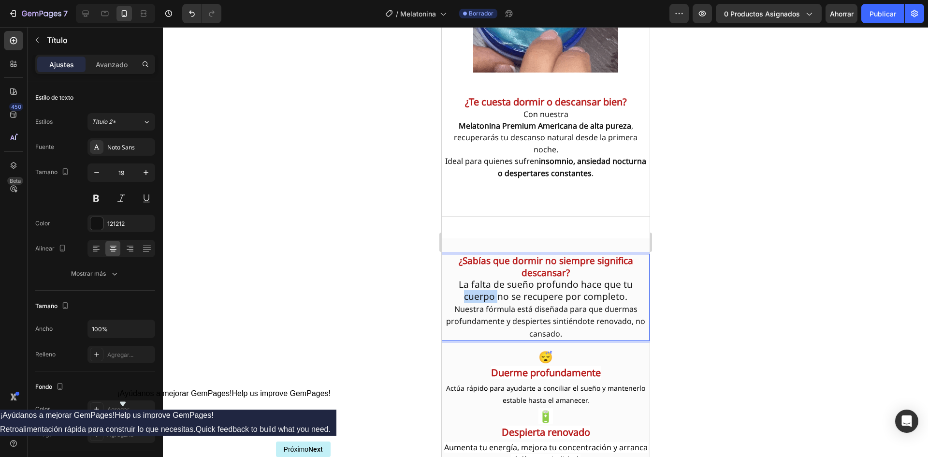
click at [469, 291] on p "¿Sabías que dormir no siempre significa descansar? La falta de sueño profundo h…" at bounding box center [545, 297] width 206 height 85
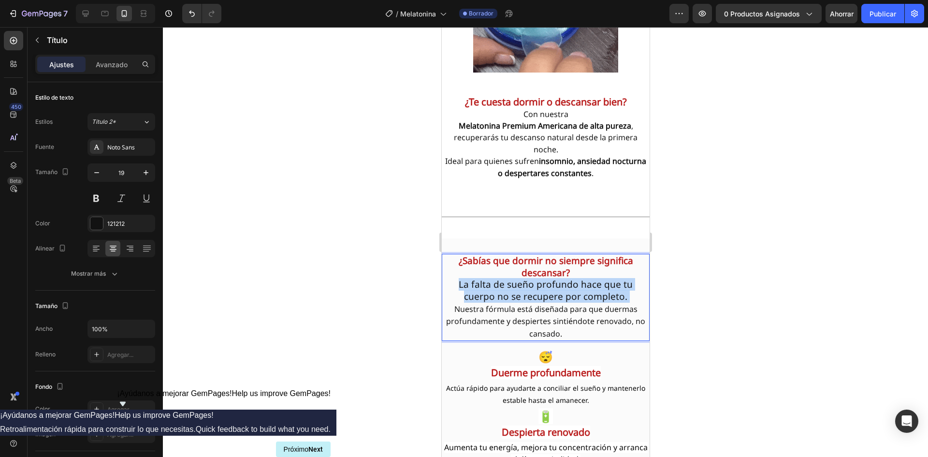
click at [469, 291] on p "¿Sabías que dormir no siempre significa descansar? La falta de sueño profundo h…" at bounding box center [545, 297] width 206 height 85
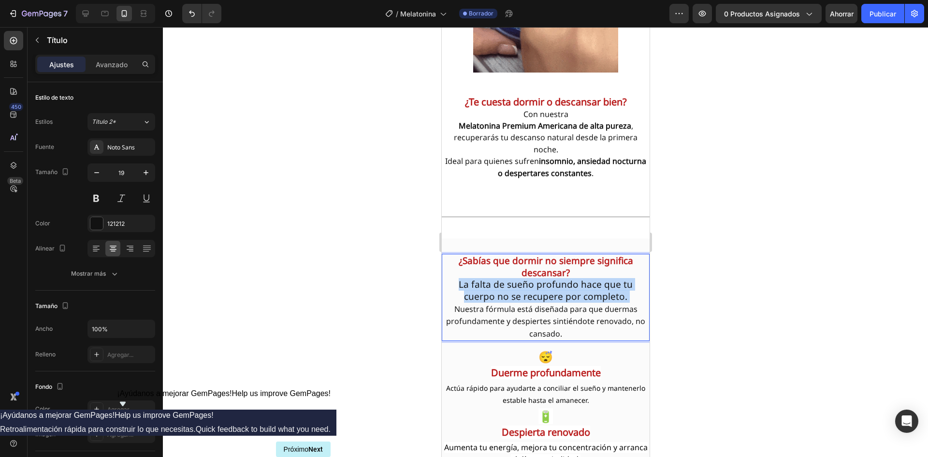
click at [469, 291] on p "¿Sabías que dormir no siempre significa descansar? La falta de sueño profundo h…" at bounding box center [545, 297] width 206 height 85
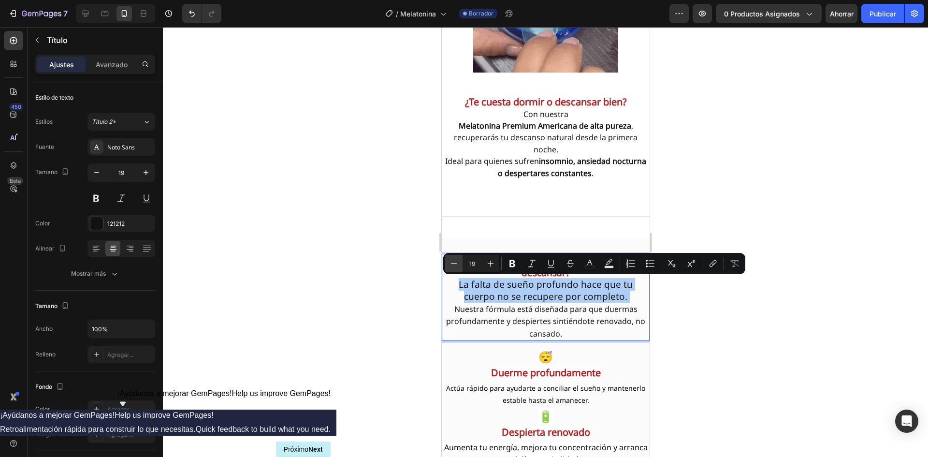
click at [452, 264] on icon "Editor contextual toolbar" at bounding box center [454, 264] width 10 height 10
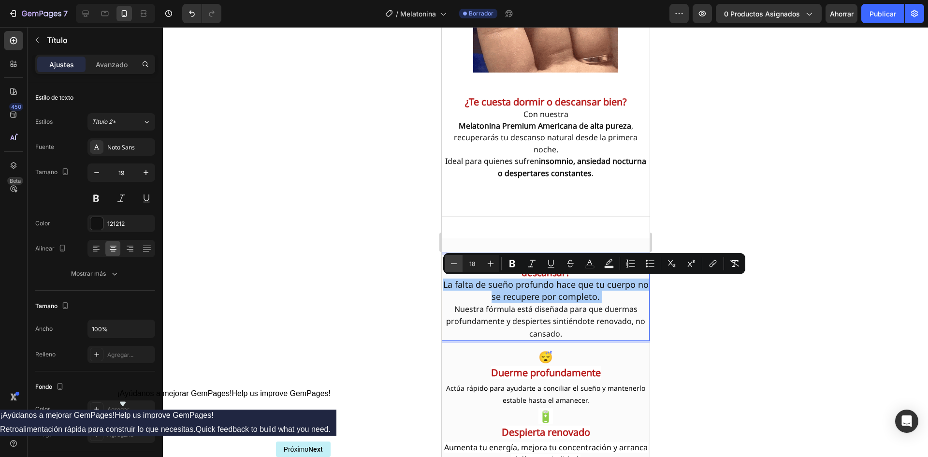
click at [452, 264] on icon "Editor contextual toolbar" at bounding box center [454, 264] width 10 height 10
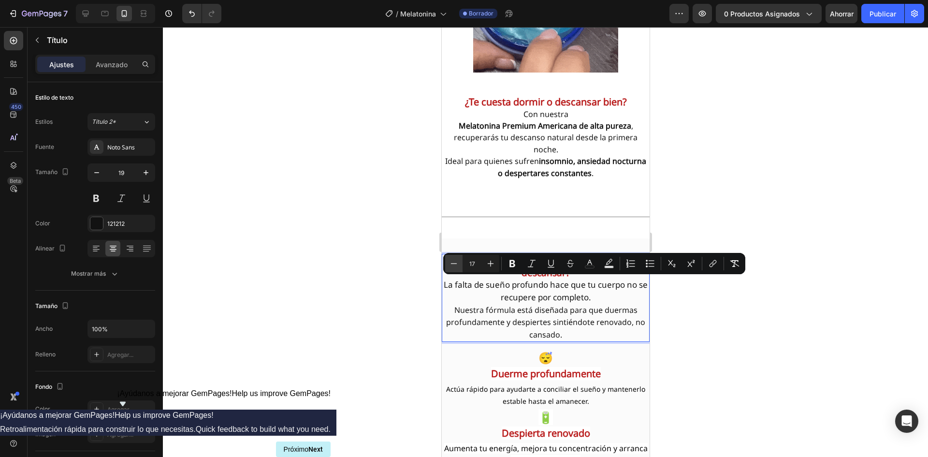
click at [452, 264] on icon "Editor contextual toolbar" at bounding box center [454, 264] width 10 height 10
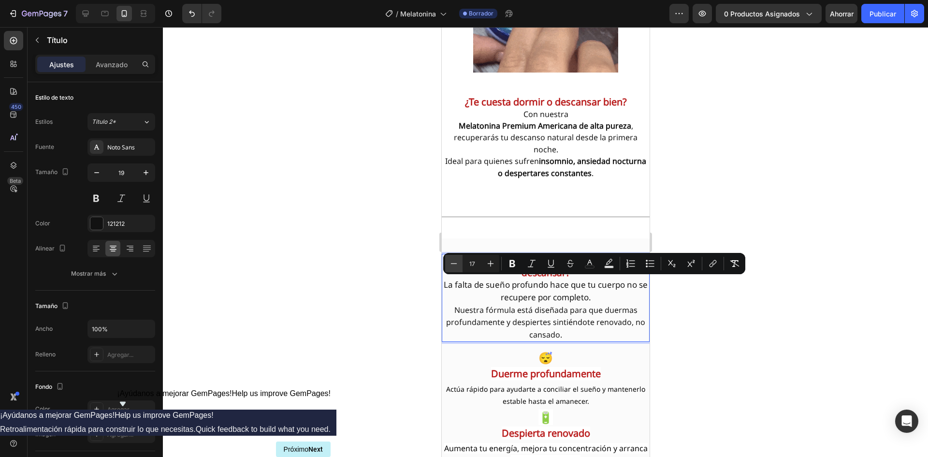
type input "16"
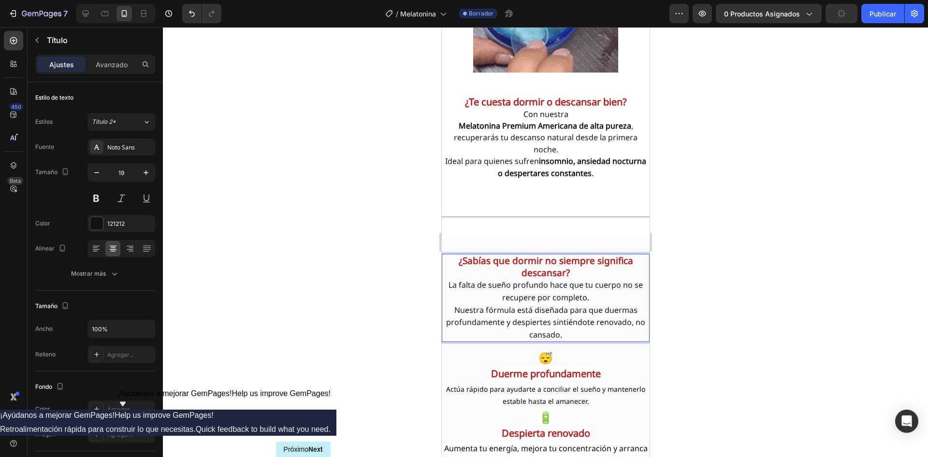
click at [501, 336] on p "¿Sabías que dormir no siempre significa descansar? La falta de sueño profundo h…" at bounding box center [545, 298] width 206 height 86
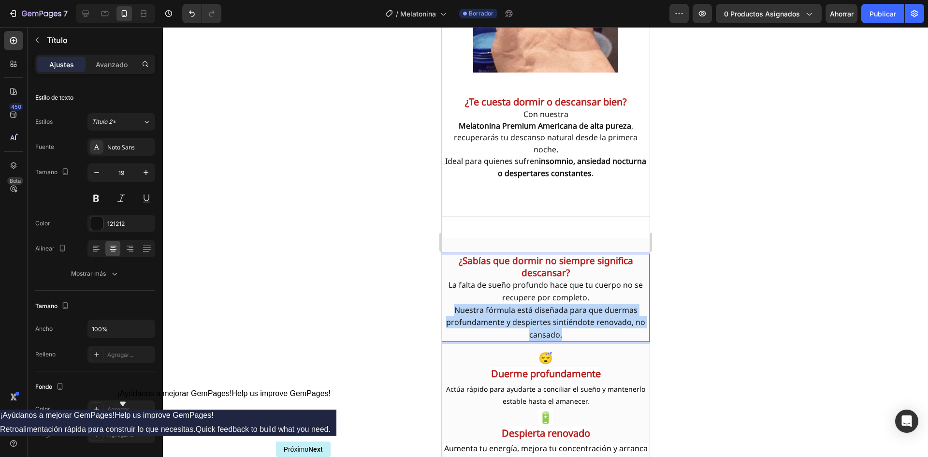
drag, startPoint x: 449, startPoint y: 308, endPoint x: 560, endPoint y: 334, distance: 114.1
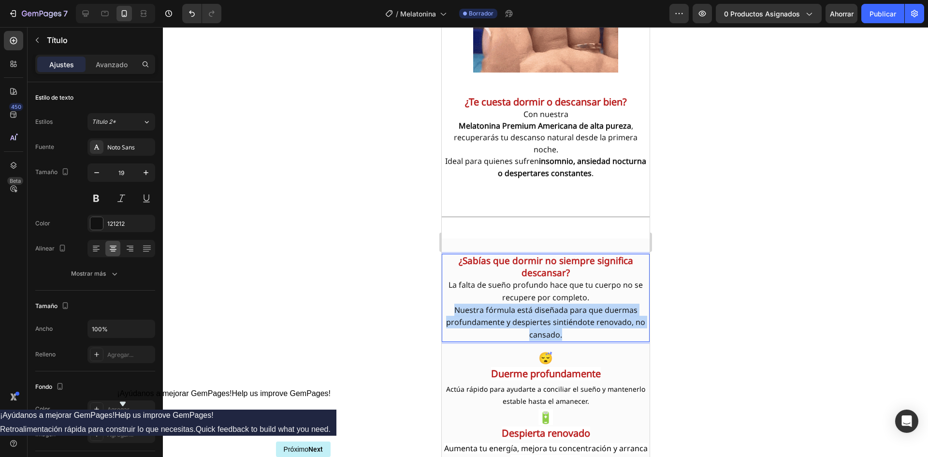
click at [560, 334] on p "¿Sabías que dormir no siempre significa descansar? La falta de sueño profundo h…" at bounding box center [545, 298] width 206 height 86
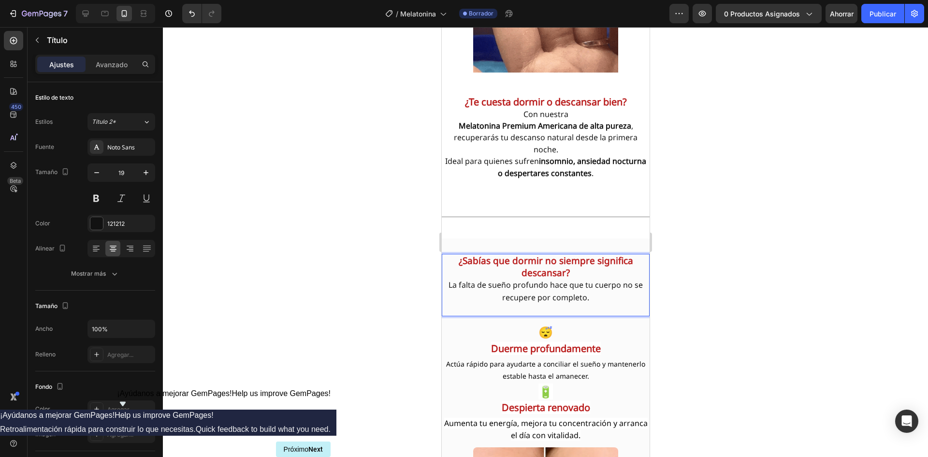
click at [570, 274] on p "¿Sabías que dormir no siempre significa descansar? La falta de sueño profundo h…" at bounding box center [545, 285] width 206 height 61
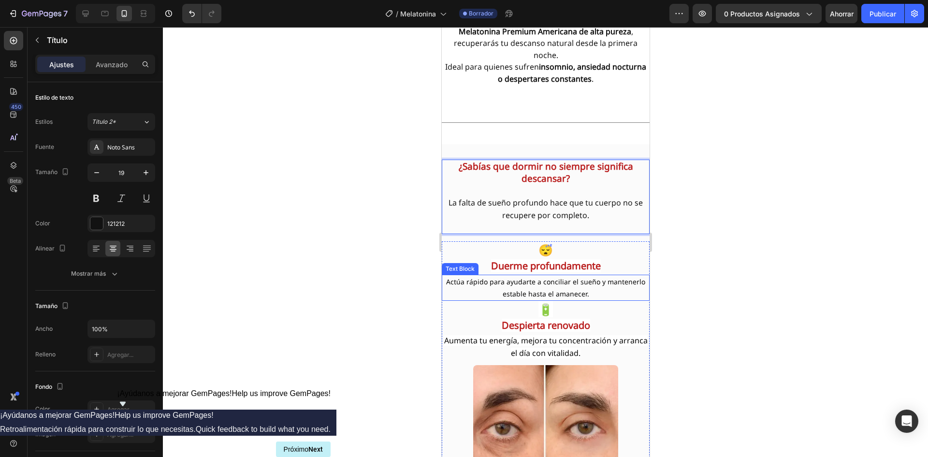
scroll to position [1272, 0]
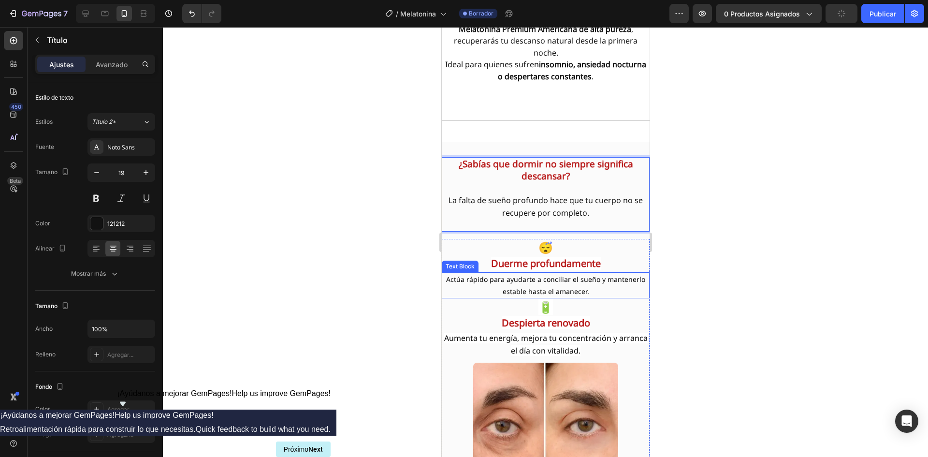
click at [518, 284] on p "Actúa rápido para ayudarte a conciliar el sueño y mantenerlo estable hasta el a…" at bounding box center [545, 285] width 206 height 24
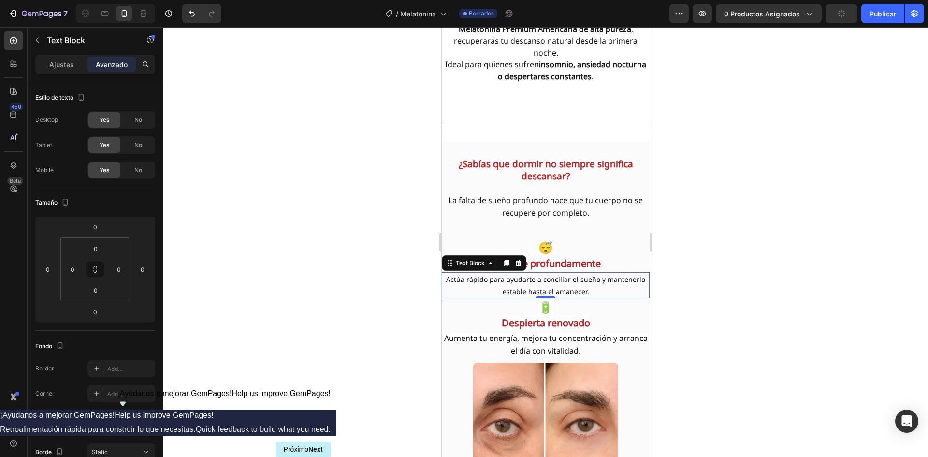
click at [518, 284] on p "Actúa rápido para ayudarte a conciliar el sueño y mantenerlo estable hasta el a…" at bounding box center [545, 285] width 206 height 24
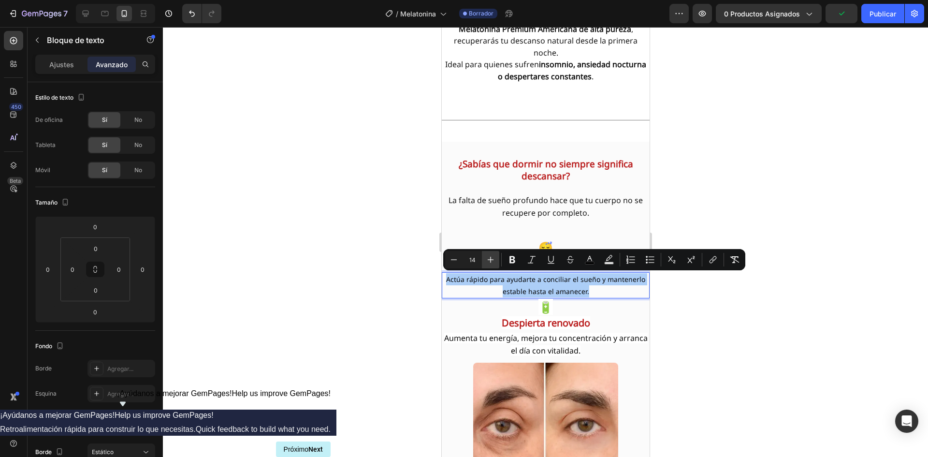
click at [491, 260] on icon "Editor contextual toolbar" at bounding box center [491, 260] width 6 height 6
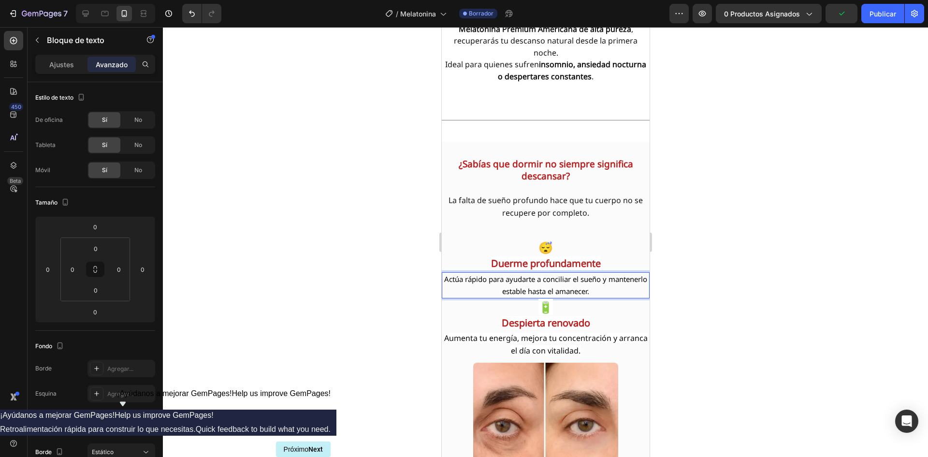
click at [491, 260] on strong "Duerme profundamente" at bounding box center [546, 263] width 110 height 13
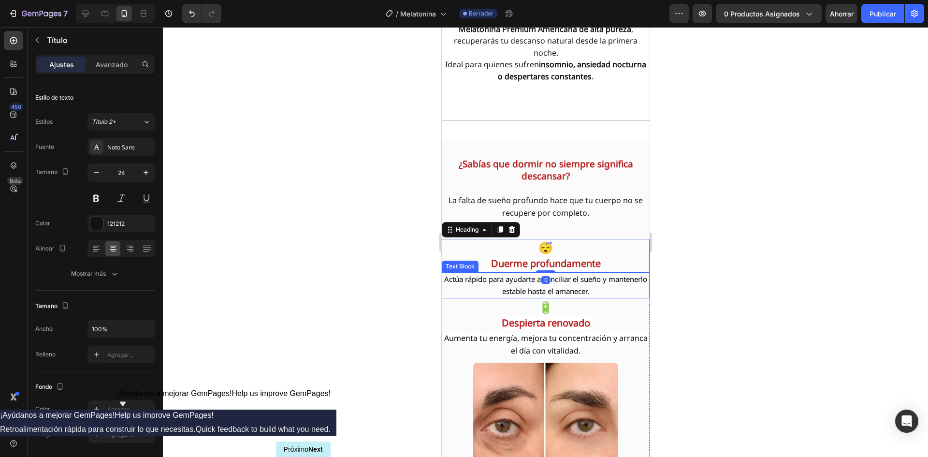
click at [493, 289] on span "Actúa rápido para ayudarte a conciliar el sueño y mantenerlo estable hasta el a…" at bounding box center [545, 285] width 203 height 22
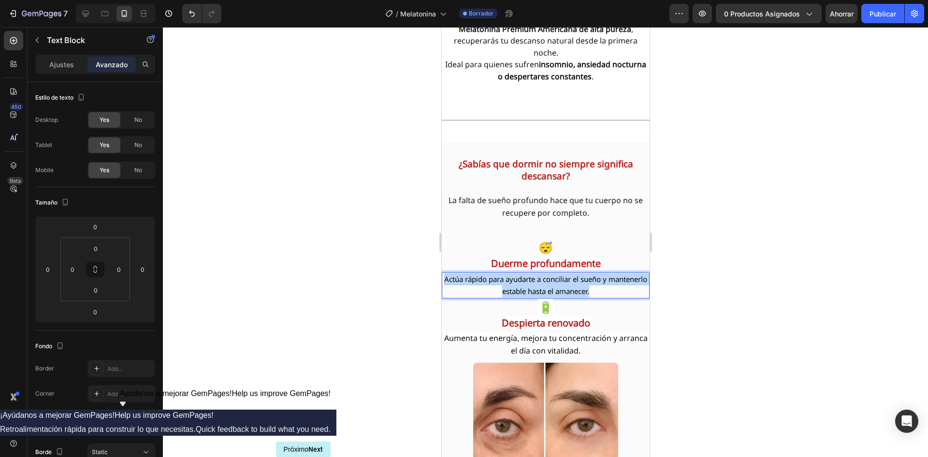
click at [493, 289] on span "Actúa rápido para ayudarte a conciliar el sueño y mantenerlo estable hasta el a…" at bounding box center [545, 285] width 203 height 22
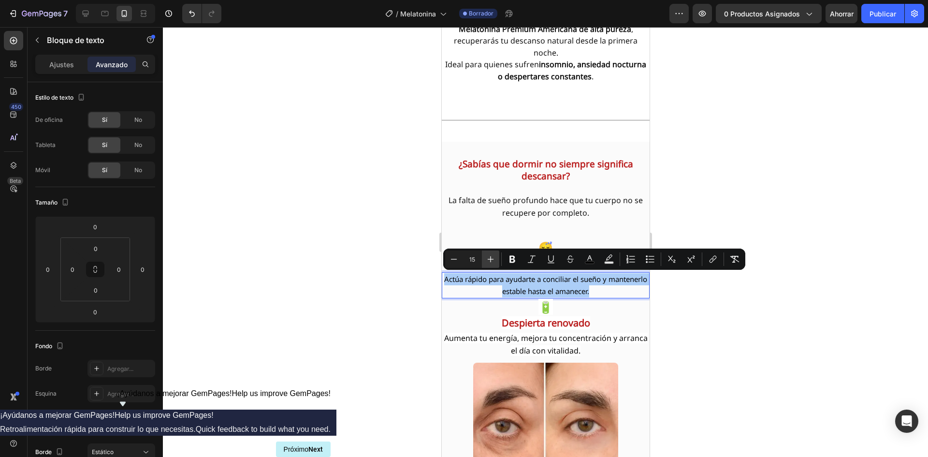
click at [492, 261] on icon "Editor contextual toolbar" at bounding box center [491, 259] width 10 height 10
type input "16"
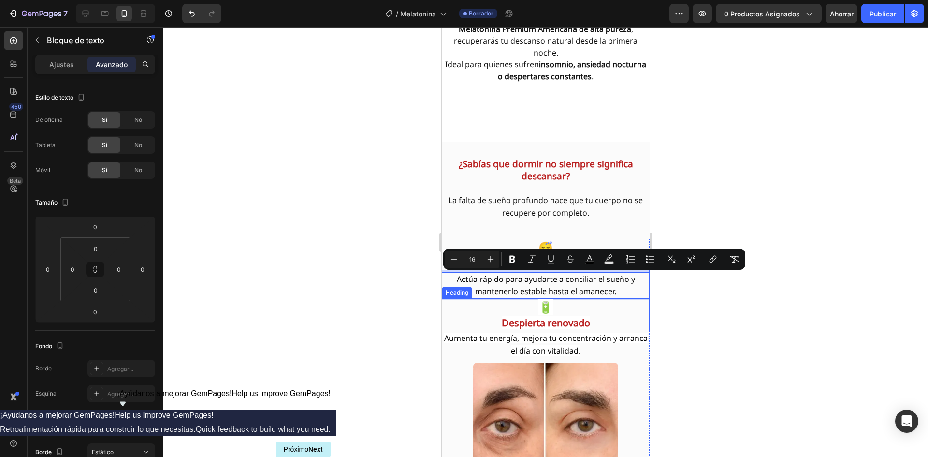
click at [613, 315] on h2 "🔋 Despierta renovado" at bounding box center [545, 314] width 208 height 33
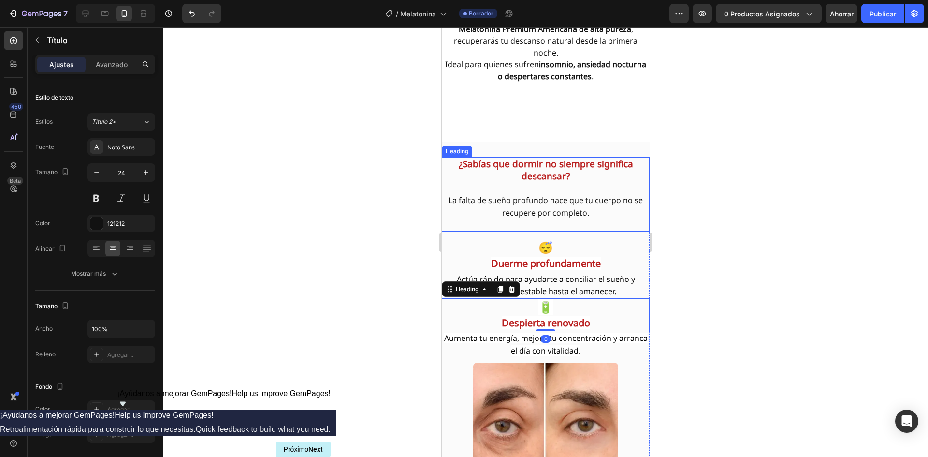
click at [536, 213] on span "La falta de sueño profundo hace que tu cuerpo no se recupere por completo." at bounding box center [545, 206] width 194 height 23
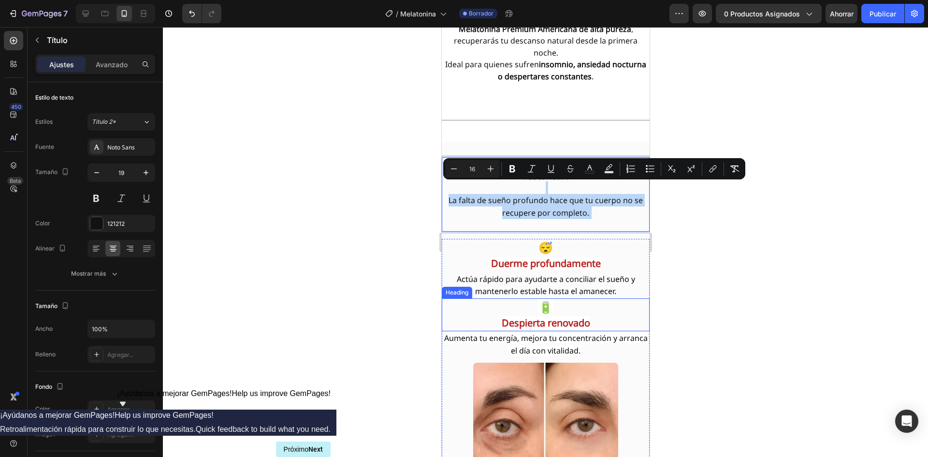
scroll to position [1320, 0]
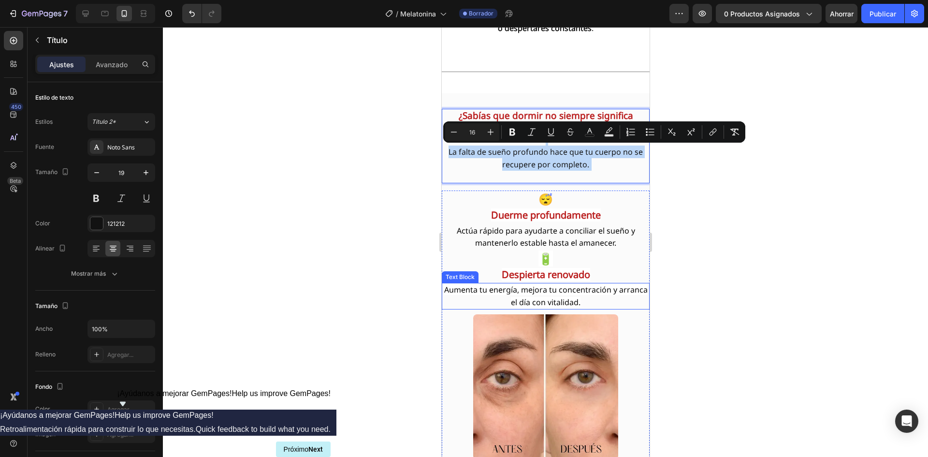
click at [552, 298] on span "Aumenta tu energía, mejora tu concentración y arranca el día con vitalidad." at bounding box center [546, 295] width 204 height 23
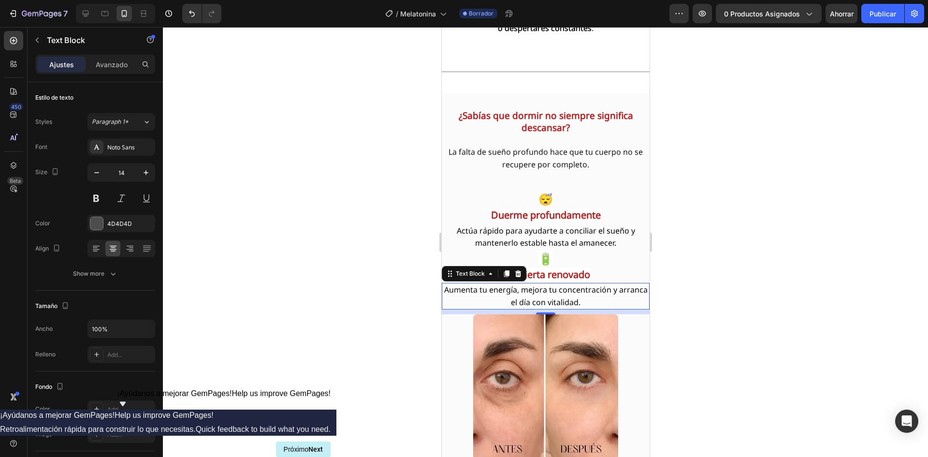
click at [552, 298] on span "Aumenta tu energía, mejora tu concentración y arranca el día con vitalidad." at bounding box center [546, 295] width 204 height 23
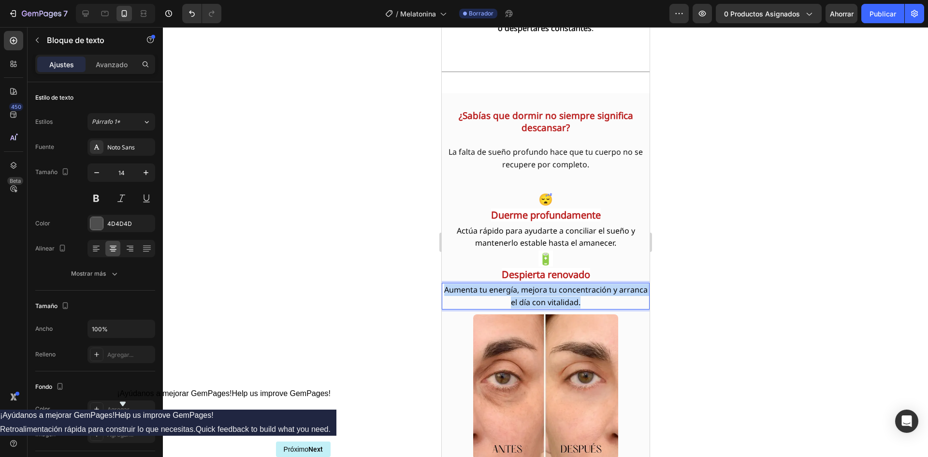
click at [552, 298] on span "Aumenta tu energía, mejora tu concentración y arranca el día con vitalidad." at bounding box center [546, 295] width 204 height 23
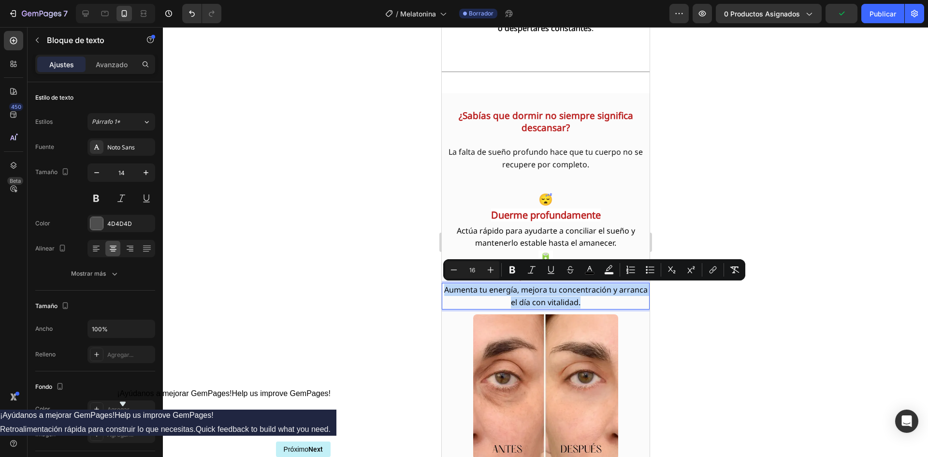
click at [636, 305] on p "Aumenta tu energía, mejora tu concentración y arranca el día con vitalidad." at bounding box center [545, 296] width 206 height 24
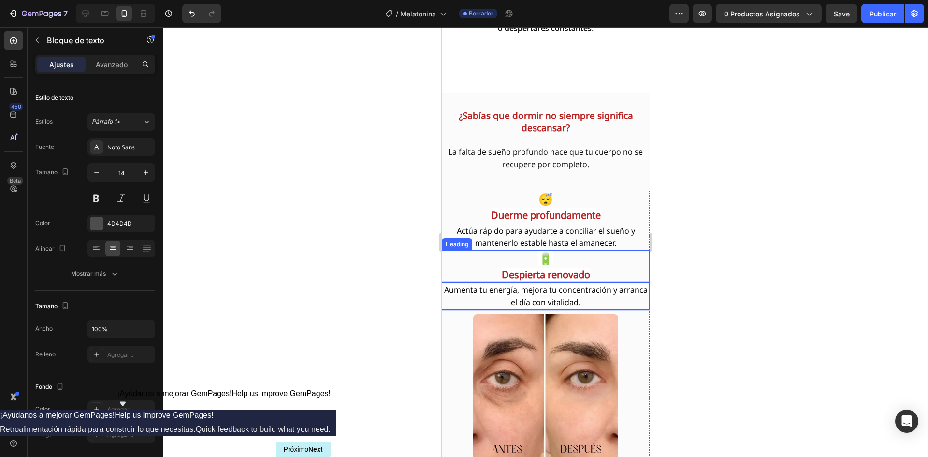
click at [578, 274] on strong "Despierta renovado" at bounding box center [545, 274] width 88 height 13
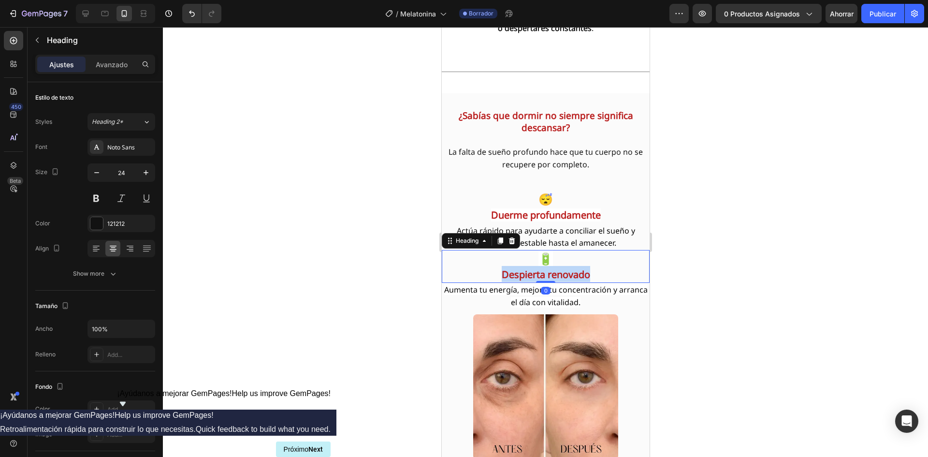
click at [578, 274] on strong "Despierta renovado" at bounding box center [545, 274] width 88 height 13
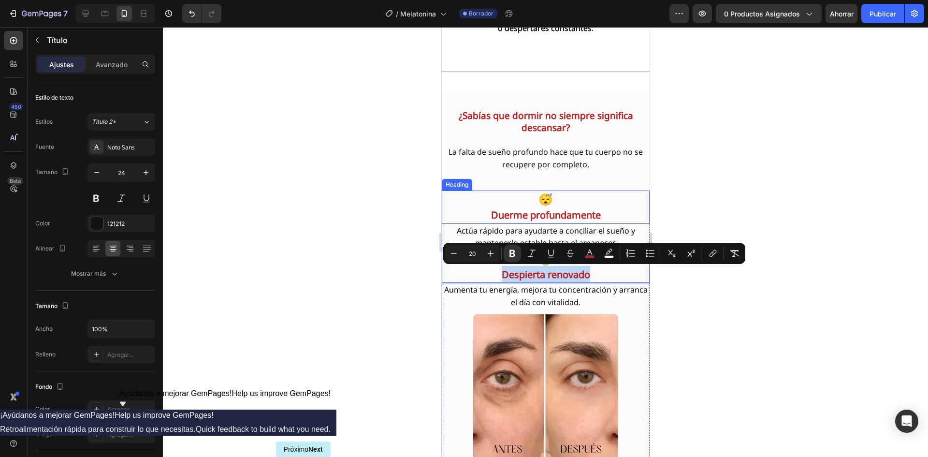
click at [551, 218] on strong "Duerme profundamente" at bounding box center [546, 214] width 110 height 13
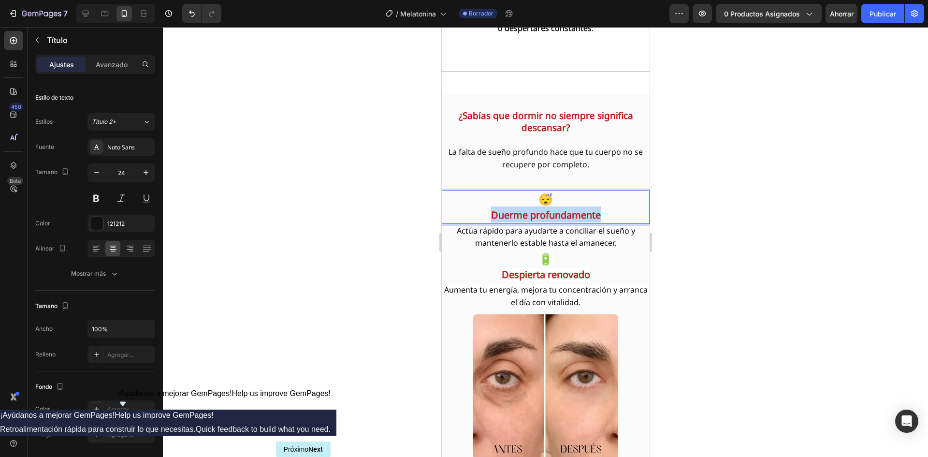
click at [551, 218] on strong "Duerme profundamente" at bounding box center [546, 214] width 110 height 13
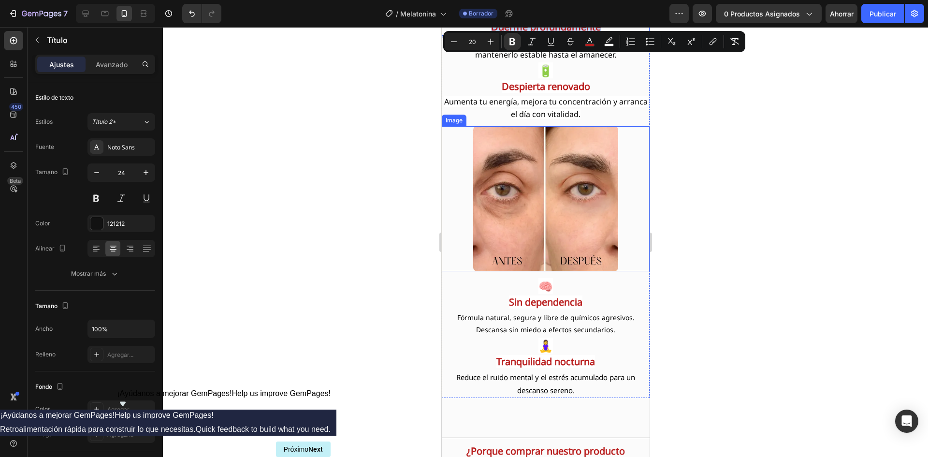
scroll to position [1514, 0]
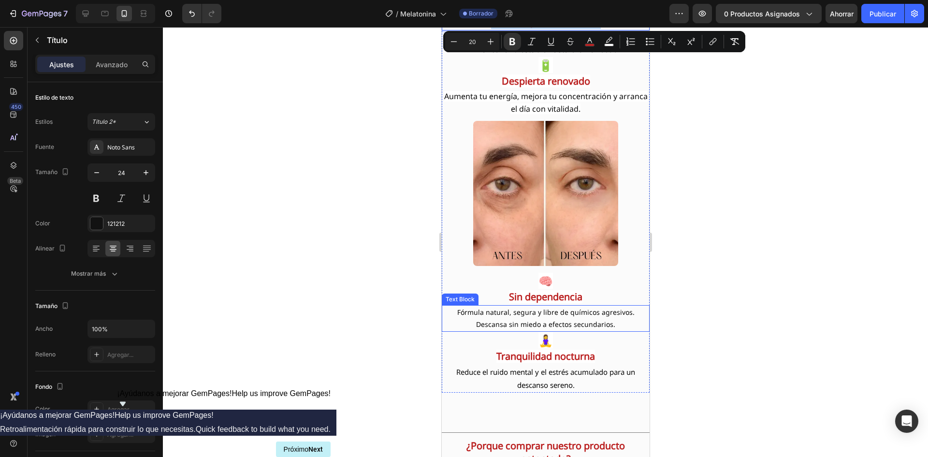
click at [510, 323] on span "Fórmula natural, segura y libre de químicos agresivos. Descansa sin miedo a efe…" at bounding box center [545, 317] width 177 height 21
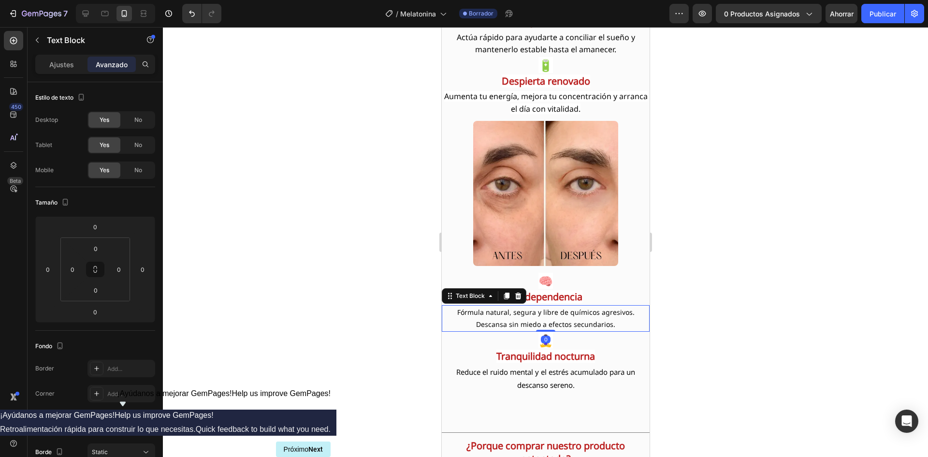
click at [510, 323] on span "Fórmula natural, segura y libre de químicos agresivos. Descansa sin miedo a efe…" at bounding box center [545, 317] width 177 height 21
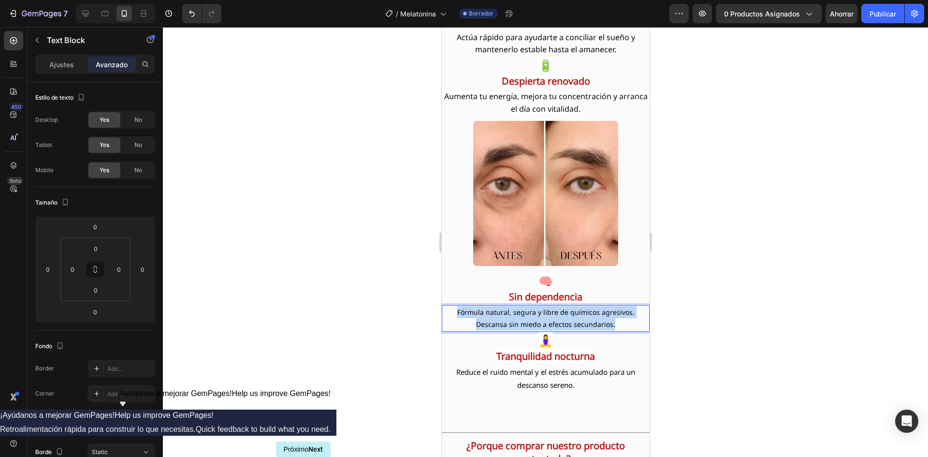
click at [510, 323] on span "Fórmula natural, segura y libre de químicos agresivos. Descansa sin miedo a efe…" at bounding box center [545, 317] width 177 height 21
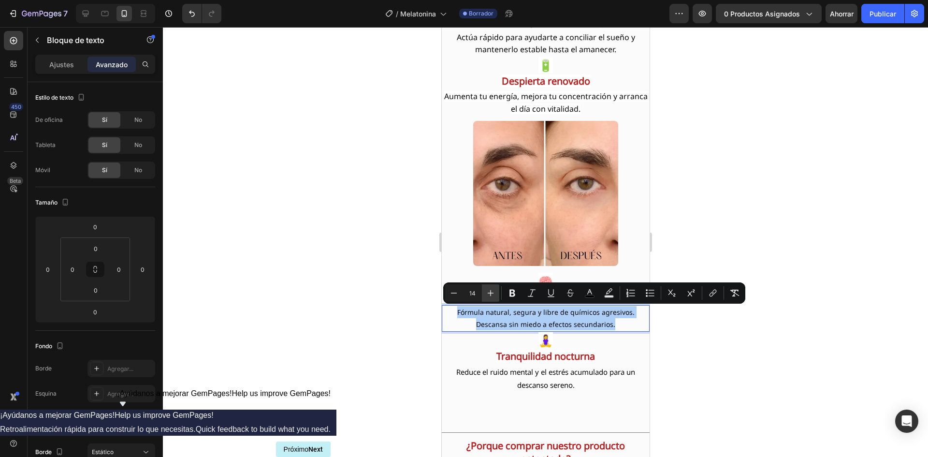
click at [491, 294] on icon "Editor contextual toolbar" at bounding box center [491, 293] width 10 height 10
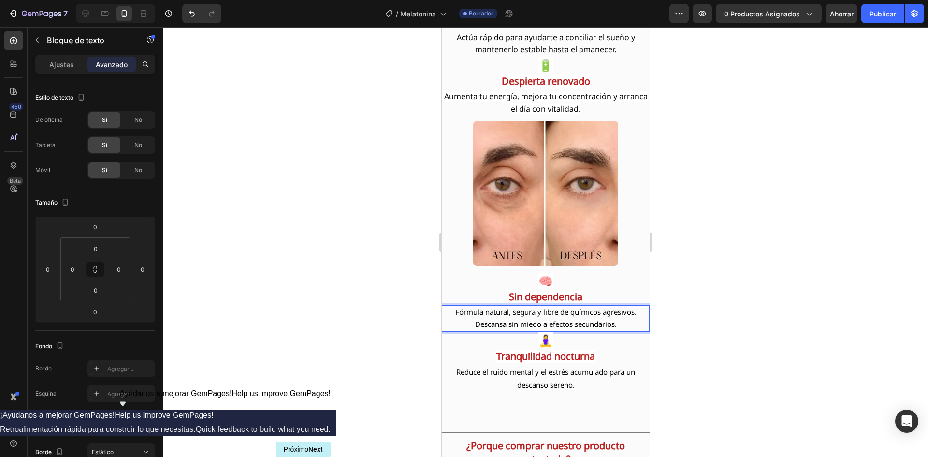
click at [490, 295] on h2 "🧠 Sin dependencia" at bounding box center [545, 288] width 208 height 33
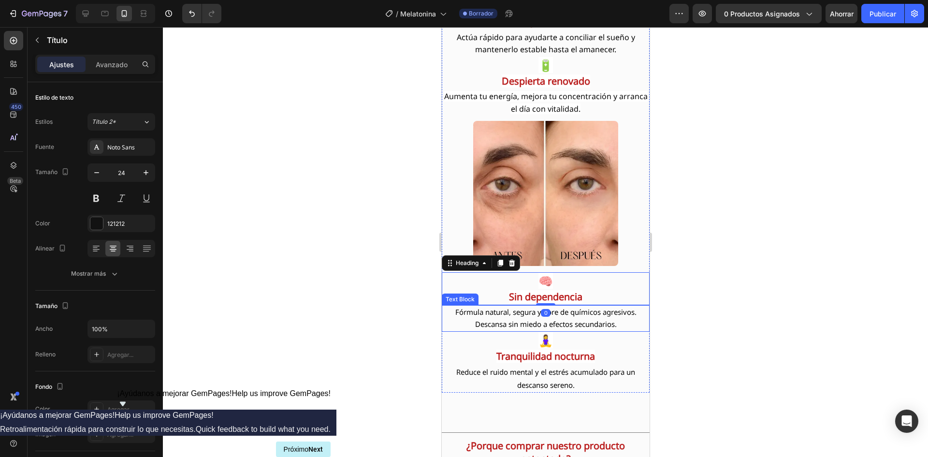
click at [492, 318] on p "Fórmula natural, segura y libre de químicos agresivos. Descansa sin miedo a efe…" at bounding box center [545, 318] width 206 height 24
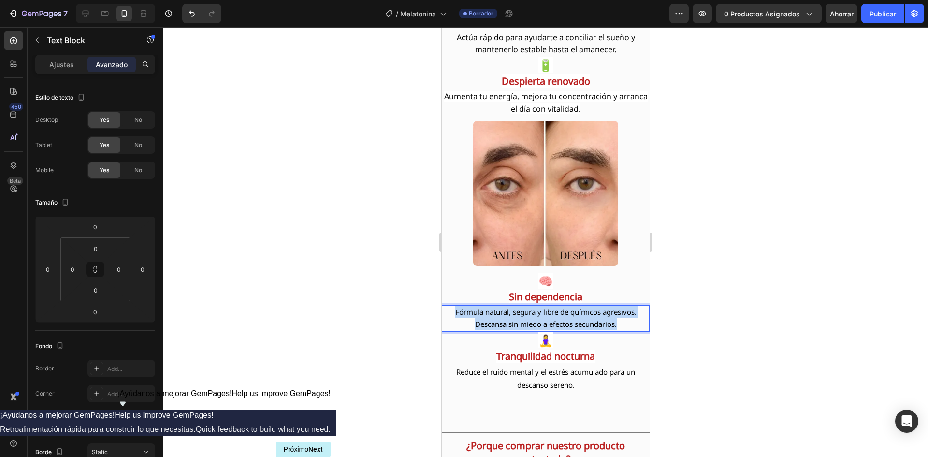
click at [492, 318] on p "Fórmula natural, segura y libre de químicos agresivos. Descansa sin miedo a efe…" at bounding box center [545, 318] width 206 height 24
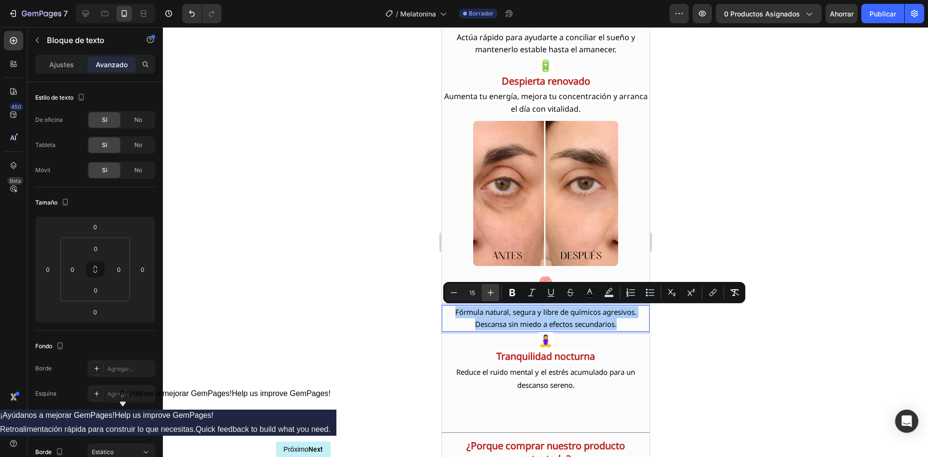
click at [487, 297] on button "Plus" at bounding box center [490, 292] width 17 height 17
type input "16"
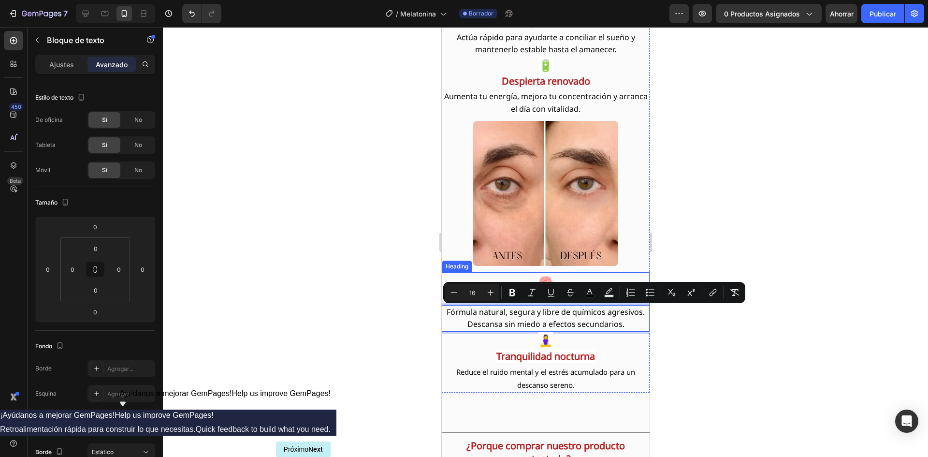
click at [458, 274] on h2 "🧠 Sin dependencia" at bounding box center [545, 288] width 208 height 33
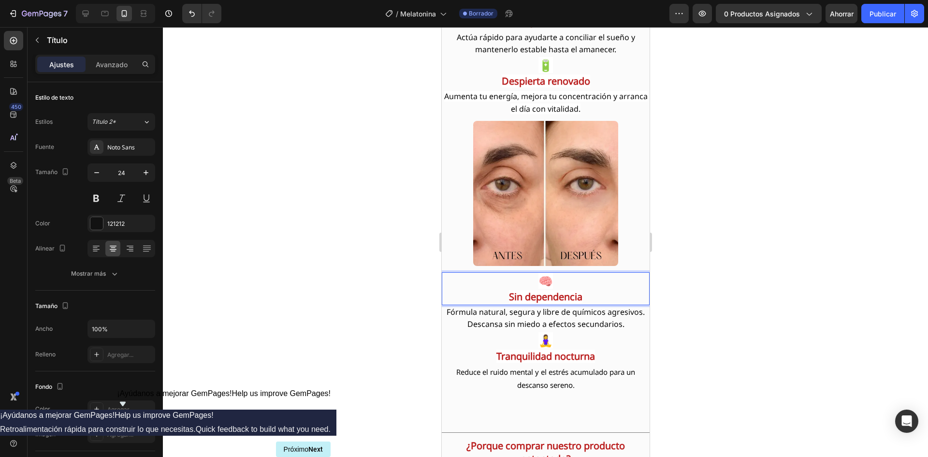
click at [525, 297] on strong "Sin dependencia" at bounding box center [545, 296] width 73 height 13
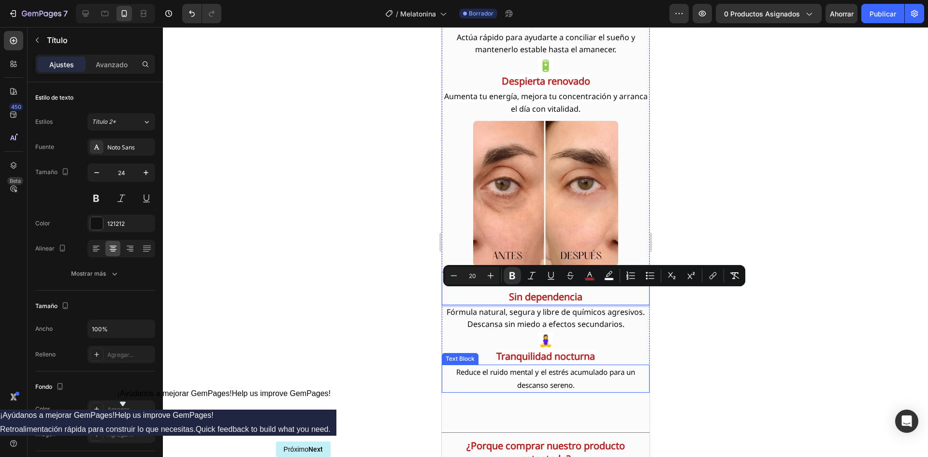
click at [511, 376] on span "Reduce el ruido mental y el estrés acumulado para un descanso sereno." at bounding box center [545, 378] width 179 height 23
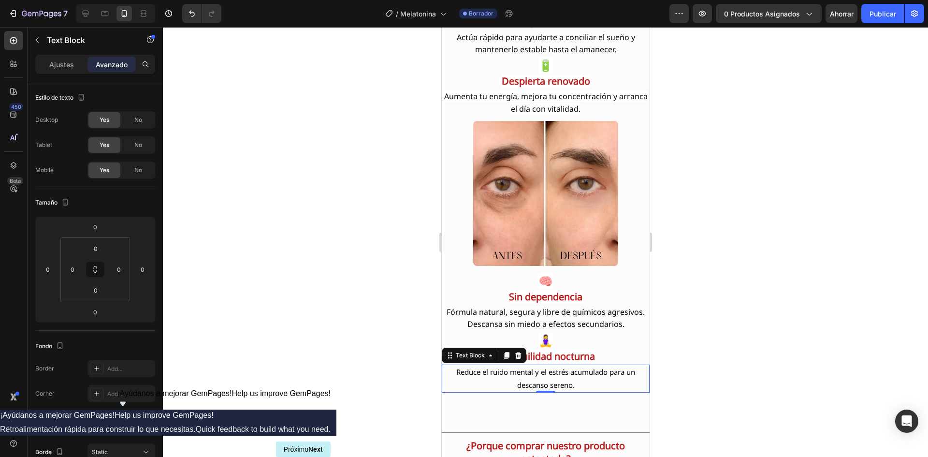
click at [511, 376] on span "Reduce el ruido mental y el estrés acumulado para un descanso sereno." at bounding box center [545, 378] width 179 height 23
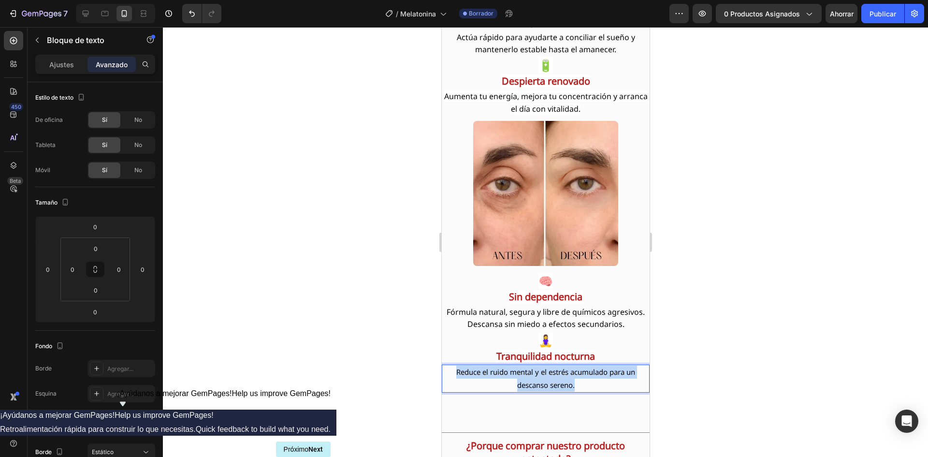
click at [511, 376] on span "Reduce el ruido mental y el estrés acumulado para un descanso sereno." at bounding box center [545, 378] width 179 height 23
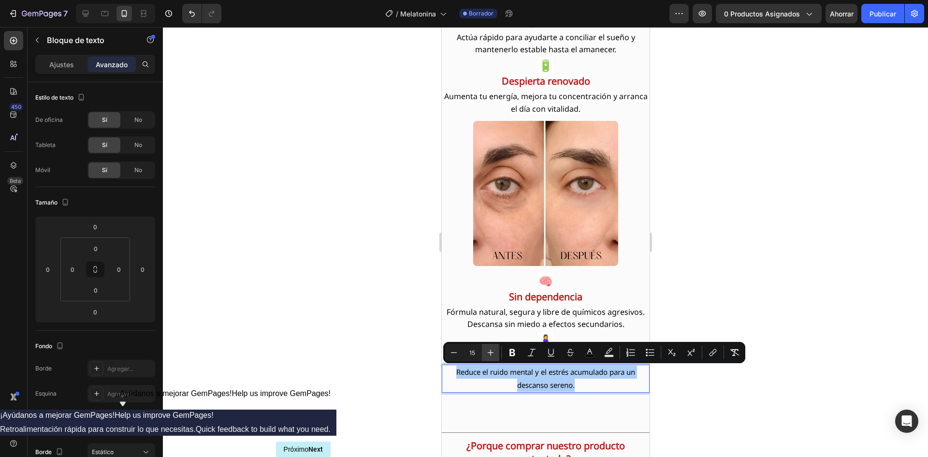
click at [495, 354] on icon "Editor contextual toolbar" at bounding box center [491, 353] width 10 height 10
type input "16"
click at [586, 386] on p "Reduce el ruido mental y el estrés acumulado para un descanso sereno." at bounding box center [545, 378] width 206 height 26
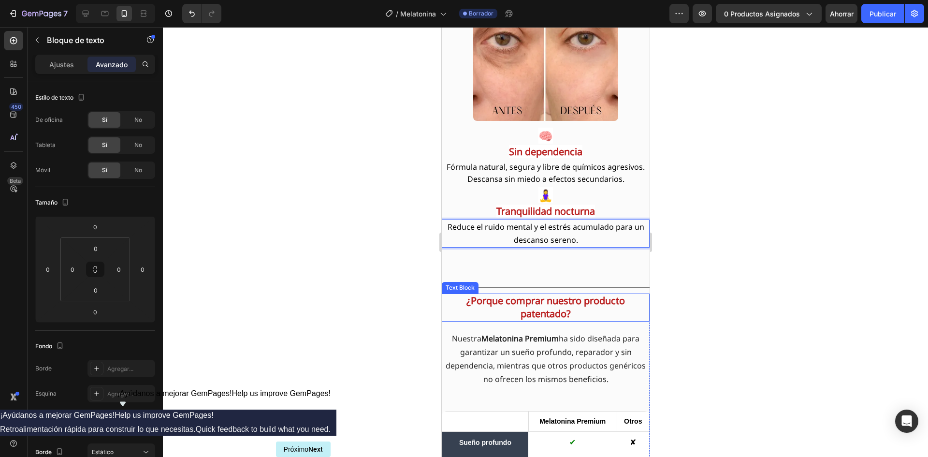
scroll to position [1707, 0]
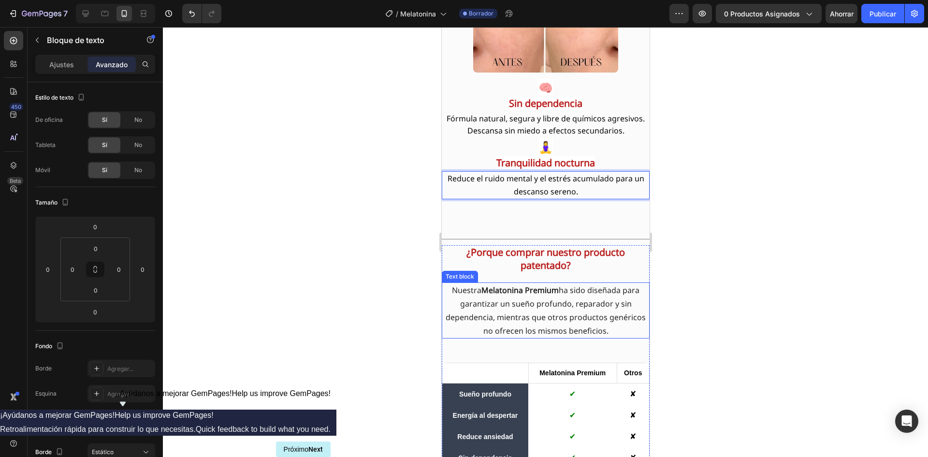
click at [526, 319] on span "Nuestra Melatonina Premium ha sido diseñada para garantizar un sueño profundo, …" at bounding box center [545, 310] width 200 height 51
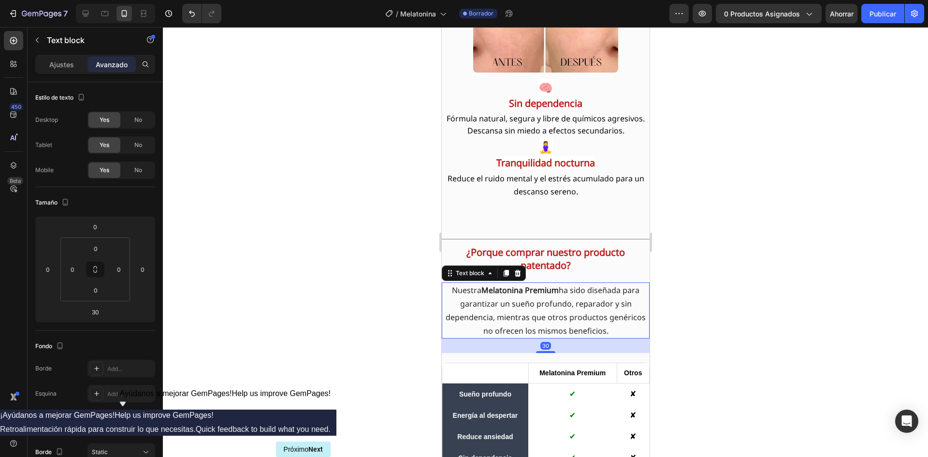
click at [526, 319] on span "Nuestra Melatonina Premium ha sido diseñada para garantizar un sueño profundo, …" at bounding box center [545, 310] width 200 height 51
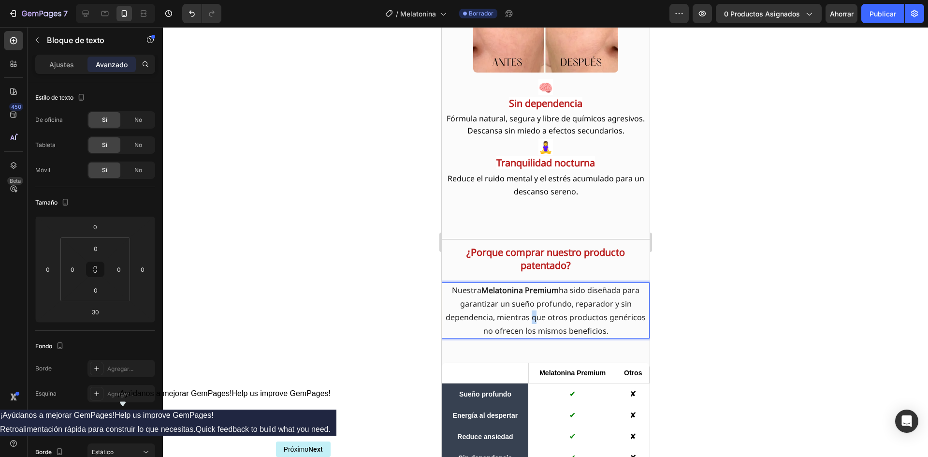
click at [526, 319] on span "Nuestra Melatonina Premium ha sido diseñada para garantizar un sueño profundo, …" at bounding box center [545, 310] width 200 height 51
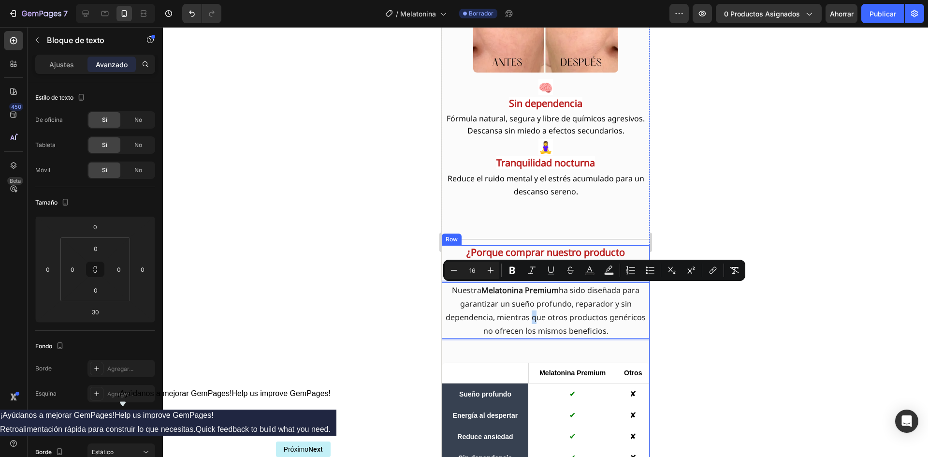
click at [607, 344] on div "¿Porque comprar nuestro producto patentado? Text Block Nuestra Melatonina Premi…" at bounding box center [545, 299] width 208 height 108
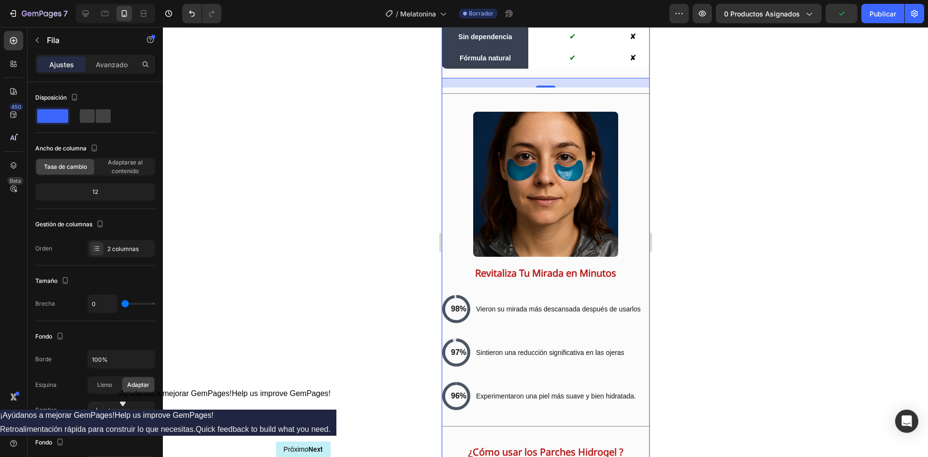
scroll to position [2190, 0]
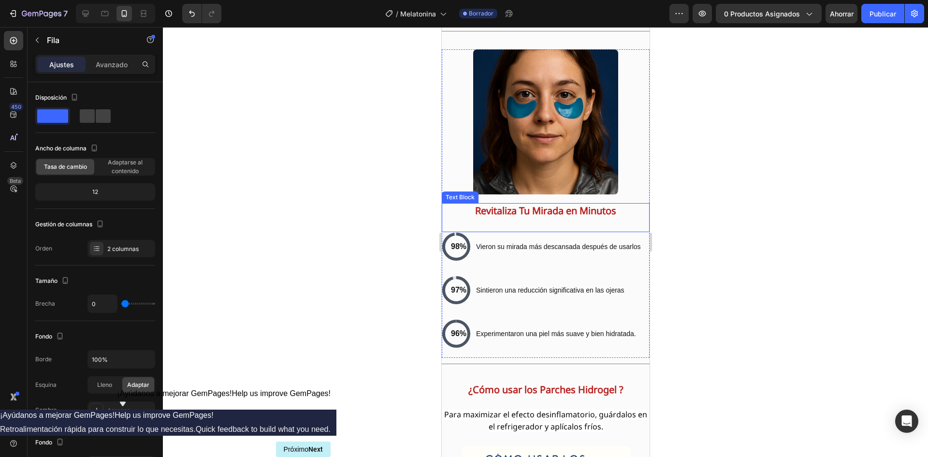
click at [462, 212] on p "Revitaliza Tu Mirada en Minutos" at bounding box center [545, 211] width 206 height 14
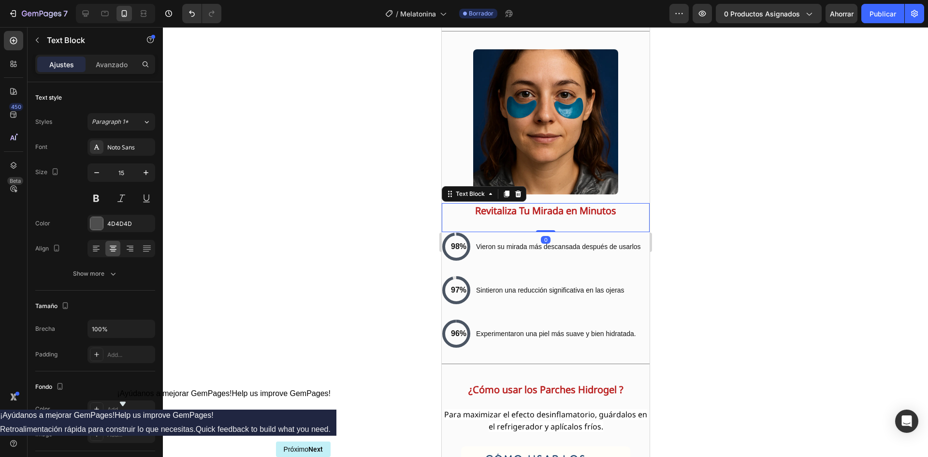
click at [462, 212] on p "Revitaliza Tu Mirada en Minutos" at bounding box center [545, 211] width 206 height 14
click at [462, 213] on p "Revitaliza Tu Mirada en Minutos" at bounding box center [545, 211] width 206 height 14
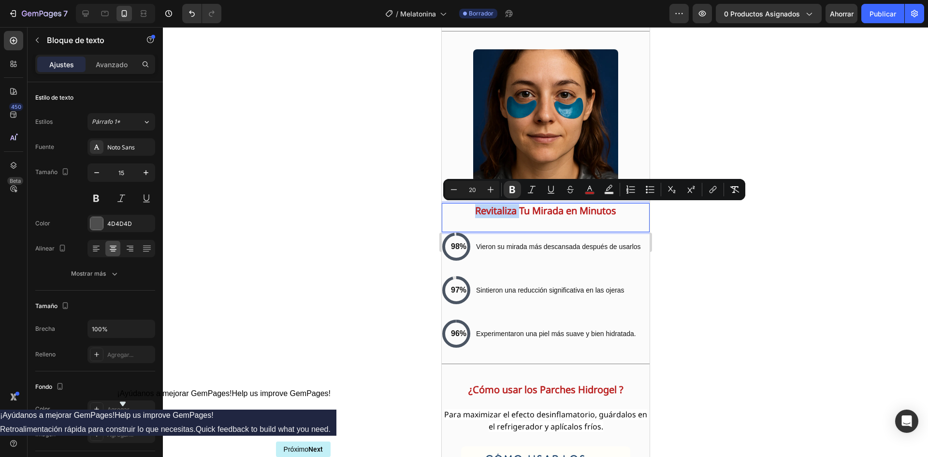
click at [461, 215] on p "Revitaliza Tu Mirada en Minutos" at bounding box center [545, 211] width 206 height 14
click at [462, 216] on p "Revitaliza Tu Mirada en Minutos" at bounding box center [545, 211] width 206 height 14
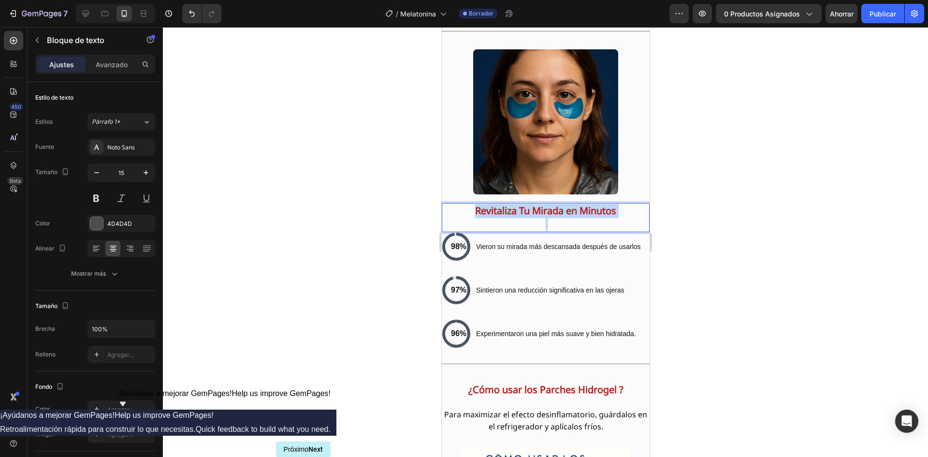
click at [462, 216] on p "Revitaliza Tu Mirada en Minutos" at bounding box center [545, 211] width 206 height 14
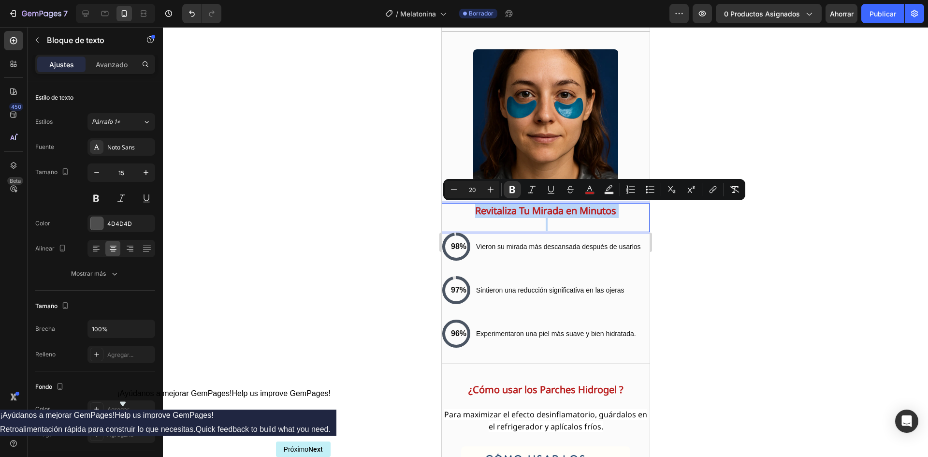
type input "15"
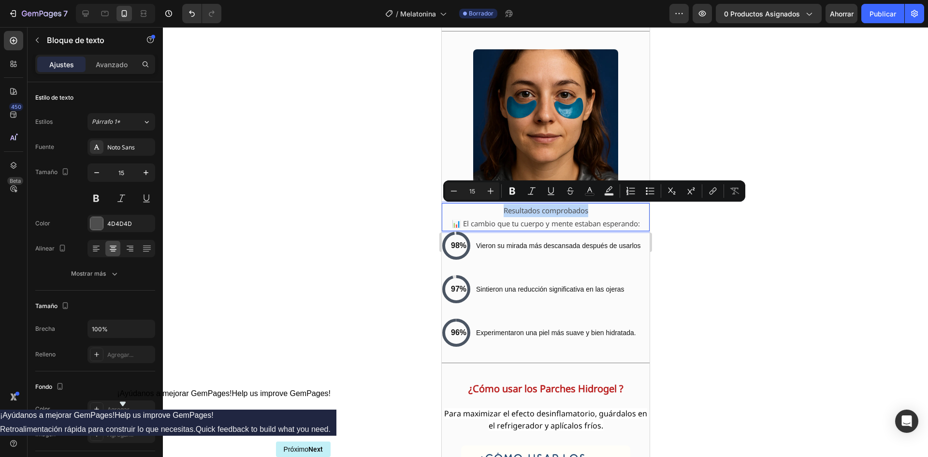
drag, startPoint x: 594, startPoint y: 209, endPoint x: 493, endPoint y: 210, distance: 101.0
click at [493, 210] on p "Resultados comprobados" at bounding box center [545, 210] width 206 height 13
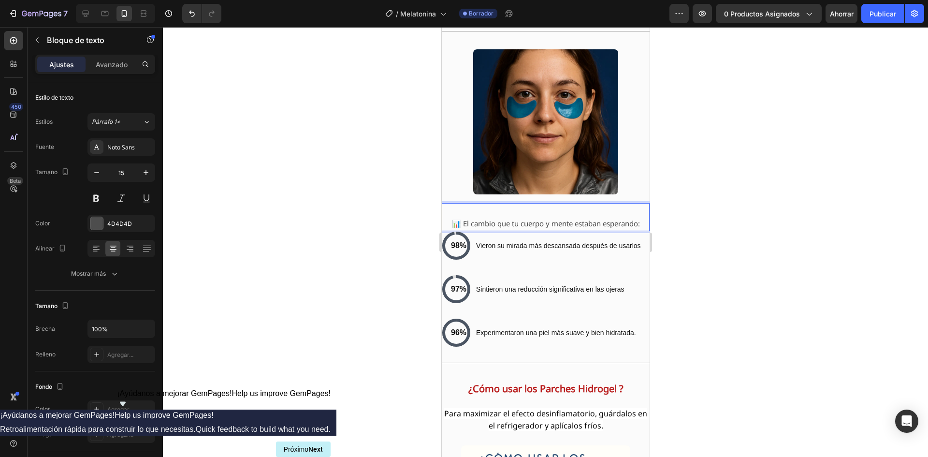
click at [523, 224] on p "📊 El cambio que tu cuerpo y mente estaban esperando:" at bounding box center [545, 223] width 206 height 13
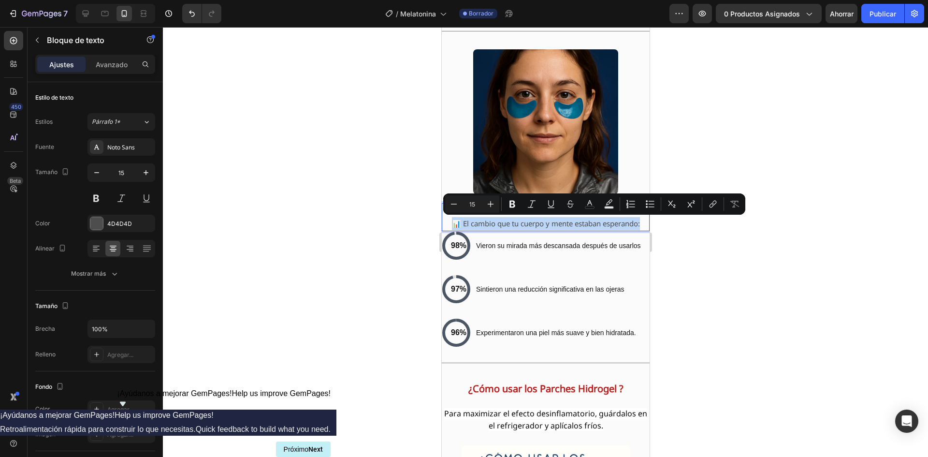
click at [523, 224] on p "📊 El cambio que tu cuerpo y mente estaban esperando:" at bounding box center [545, 223] width 206 height 13
click at [490, 205] on icon "Editor contextual toolbar" at bounding box center [491, 204] width 10 height 10
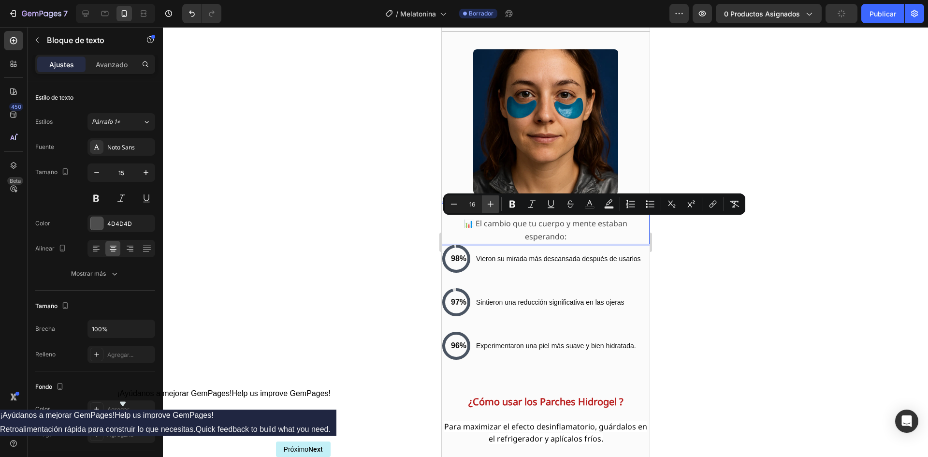
click at [490, 205] on icon "Editor contextual toolbar" at bounding box center [491, 204] width 10 height 10
type input "20"
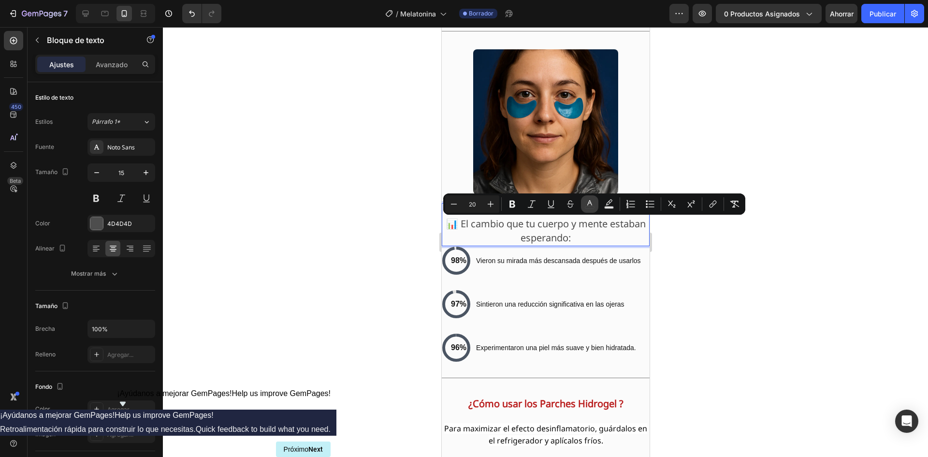
click at [589, 207] on icon "Barra de herramientas contextual del editor" at bounding box center [590, 204] width 10 height 10
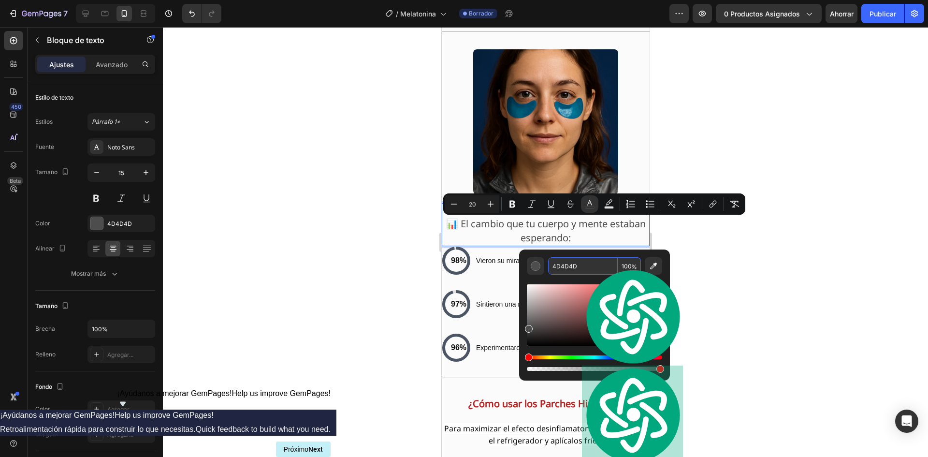
click at [577, 262] on input "4D4D4D" at bounding box center [583, 265] width 70 height 17
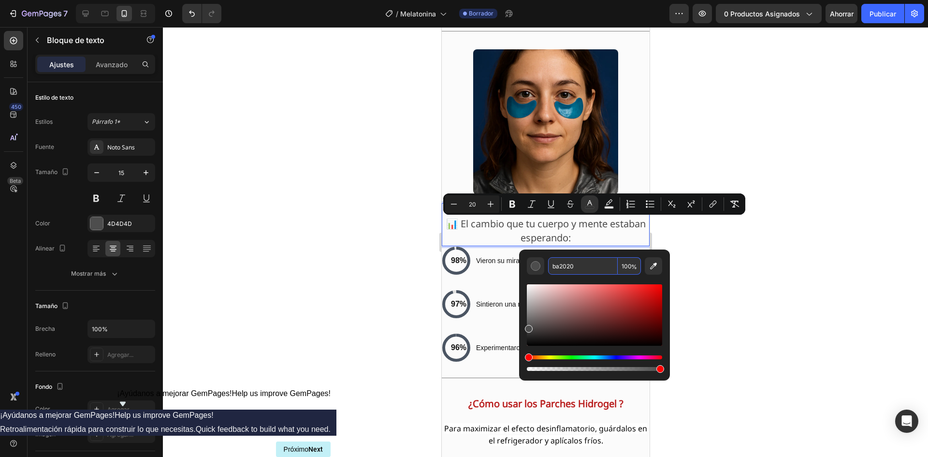
type input "BA2020"
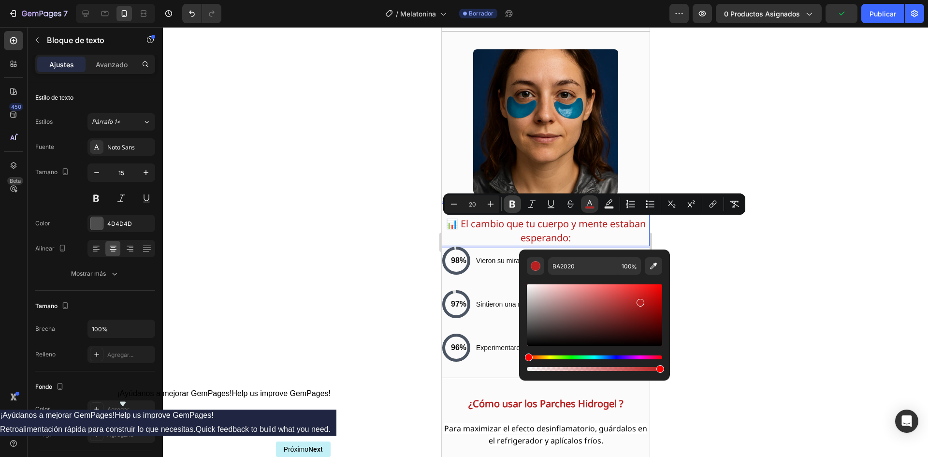
click at [514, 203] on icon "Barra de herramientas contextual del editor" at bounding box center [513, 204] width 6 height 7
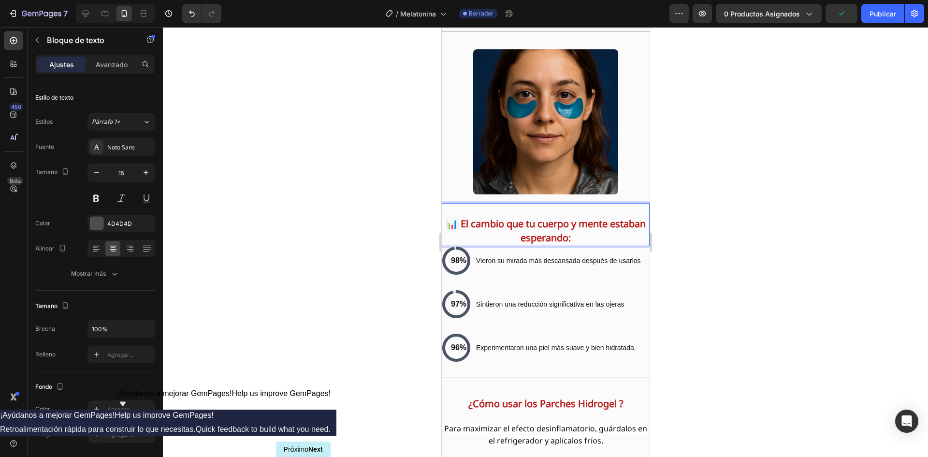
click at [478, 234] on p "📊 El cambio que tu cuerpo y mente estaban esperando:" at bounding box center [545, 231] width 206 height 28
click at [474, 220] on strong "📊 El cambio que tu cuerpo y mente estaban esperando:" at bounding box center [546, 230] width 200 height 27
click at [490, 264] on p "Vieron su mirada más descansada después de usarlos" at bounding box center [558, 261] width 165 height 10
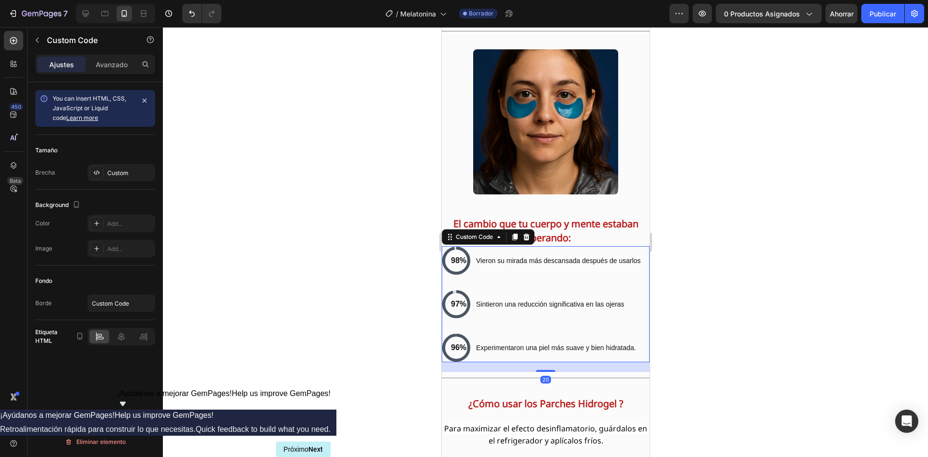
click at [490, 264] on p "Vieron su mirada más descansada después de usarlos" at bounding box center [558, 261] width 165 height 10
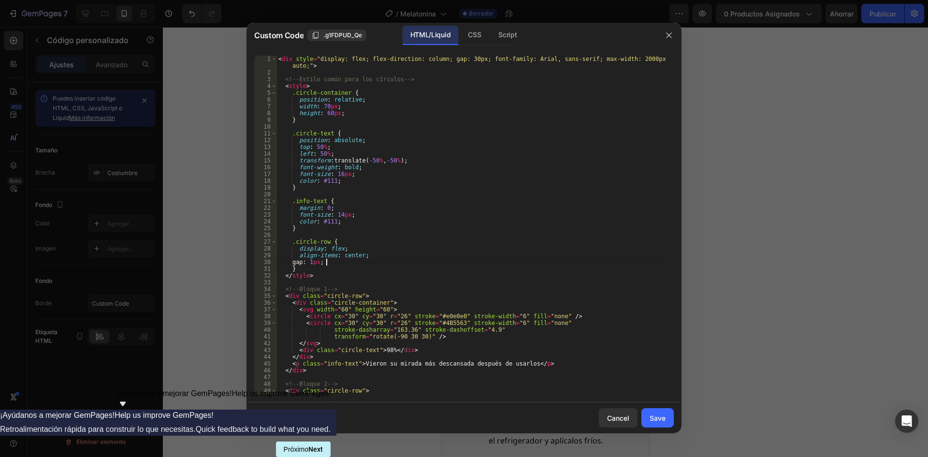
click at [490, 264] on div "< div style = "display: flex; flex-direction: column; gap: 30px; font-family: A…" at bounding box center [472, 235] width 390 height 359
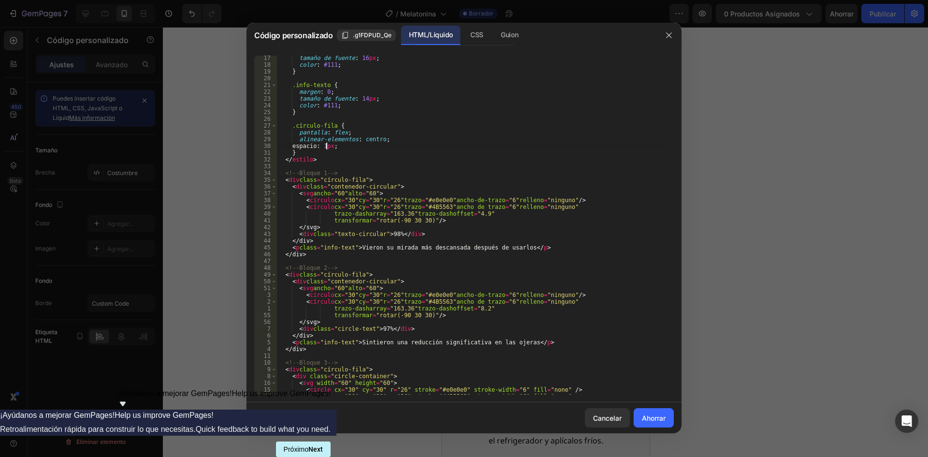
scroll to position [116, 0]
drag, startPoint x: 374, startPoint y: 343, endPoint x: 538, endPoint y: 344, distance: 163.9
click at [538, 344] on div "tamaño de fuente : 16 px ; color : #111 ; } .info-texto { margen : 0 ; tamaño d…" at bounding box center [472, 231] width 390 height 352
click at [393, 343] on div "tamaño de fuente : 16 px ; color : #111 ; } .info-texto { margen : 0 ; tamaño d…" at bounding box center [472, 231] width 390 height 352
click at [391, 345] on div "tamaño de fuente : 16 px ; color : #111 ; } .info-texto { margen : 0 ; tamaño d…" at bounding box center [472, 231] width 390 height 352
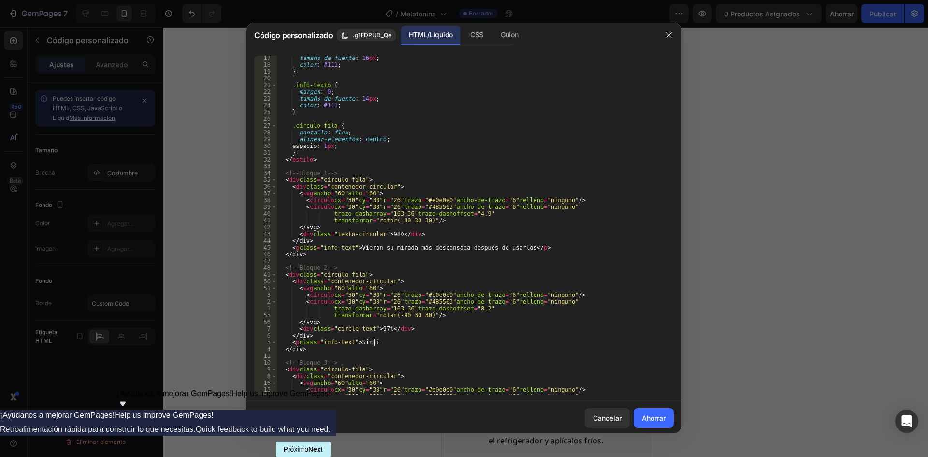
click at [391, 340] on div "tamaño de fuente : 16 px ; color : #111 ; } .info-texto { margen : 0 ; tamaño d…" at bounding box center [472, 231] width 390 height 352
paste textarea "notaron un mejor sueño desde la primera noche."
click at [390, 341] on div "tamaño de fuente : 16 px ; color : #111 ; } .info-texto { margen : 0 ; tamaño d…" at bounding box center [472, 231] width 390 height 352
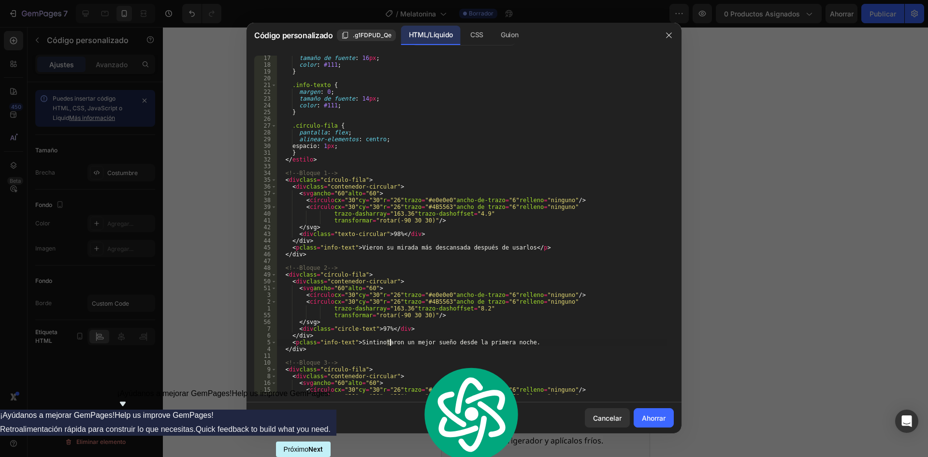
click at [367, 343] on div "tamaño de fuente : 16 px ; color : #111 ; } .info-texto { margen : 0 ; tamaño d…" at bounding box center [472, 231] width 390 height 352
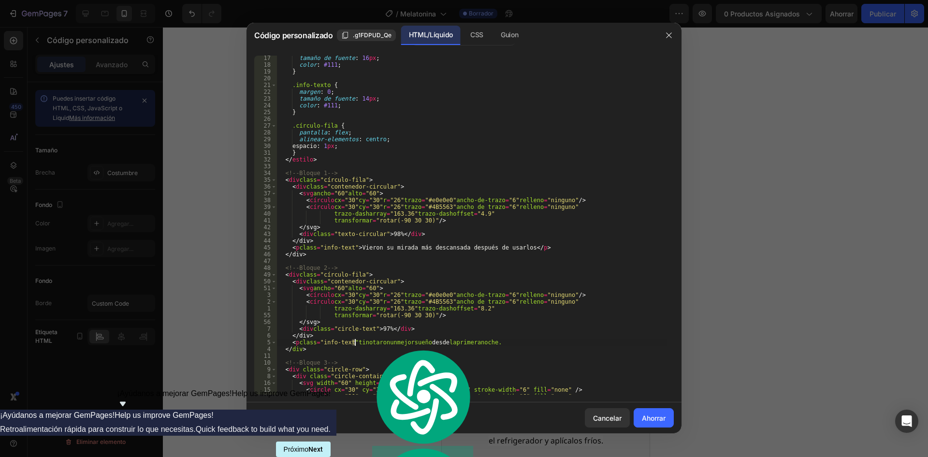
type textarea "<p class="info-text">Stinotaron un mejor sueño desde la primera noche."
drag, startPoint x: 595, startPoint y: 417, endPoint x: 609, endPoint y: 436, distance: 23.2
click at [595, 419] on font "Cancelar" at bounding box center [607, 418] width 29 height 8
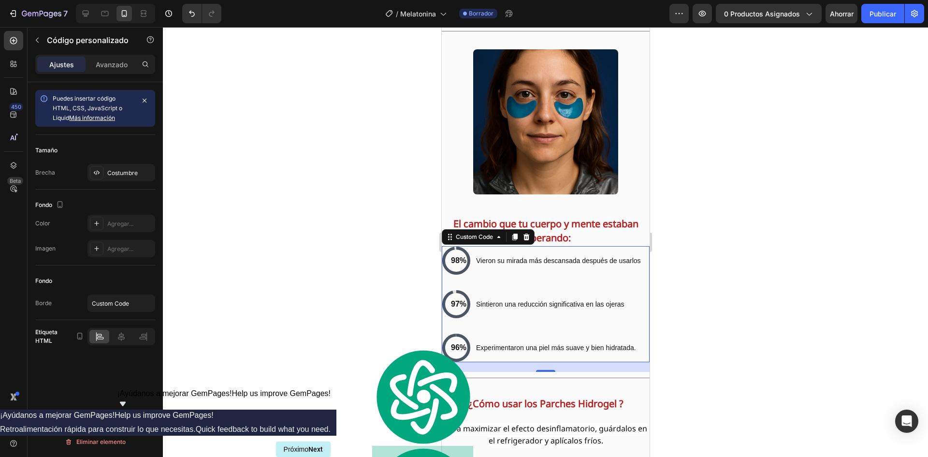
click at [714, 307] on div at bounding box center [545, 242] width 765 height 430
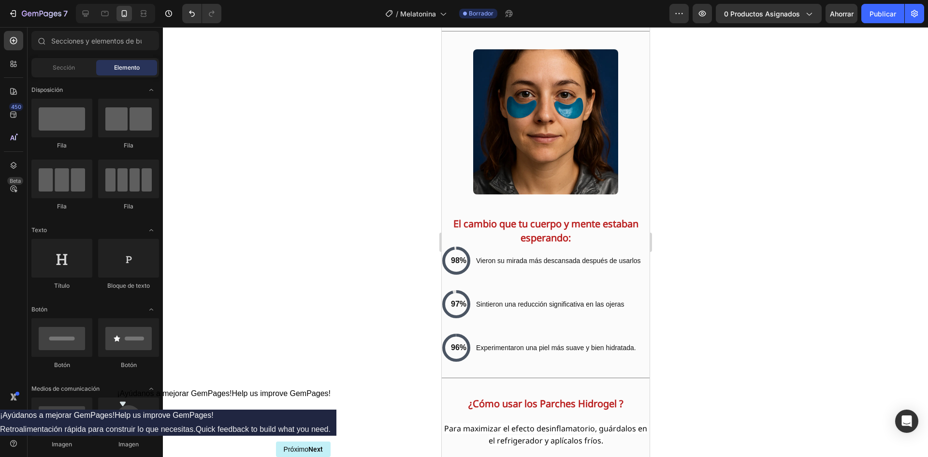
click at [403, 300] on div at bounding box center [545, 242] width 765 height 430
click at [490, 295] on div "97% Sintieron una reducción significativa en las ojeras" at bounding box center [545, 304] width 208 height 29
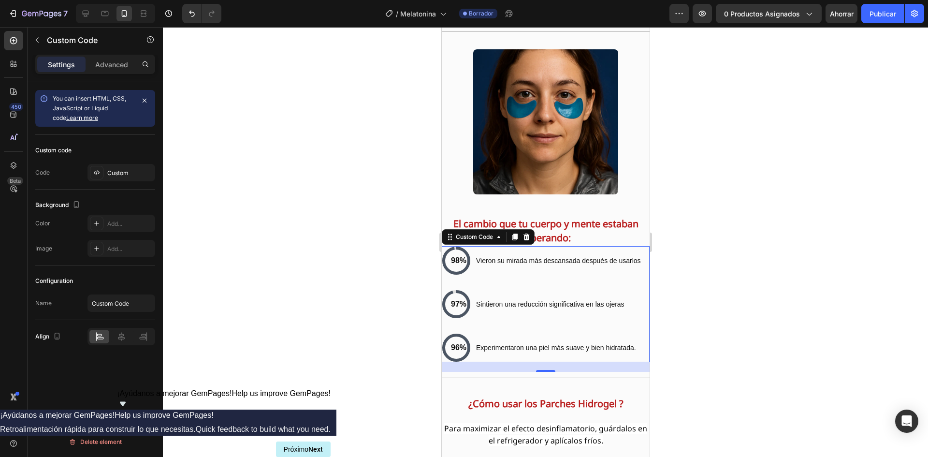
click at [490, 295] on div "97% Sintieron una reducción significativa en las ojeras" at bounding box center [545, 304] width 208 height 29
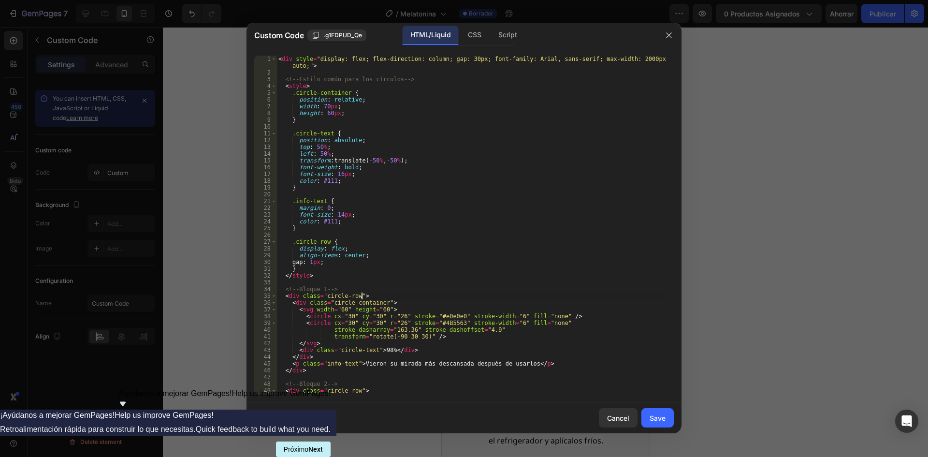
click at [491, 295] on div "< div style = "display: flex; flex-direction: column; gap: 30px; font-family: A…" at bounding box center [472, 235] width 390 height 359
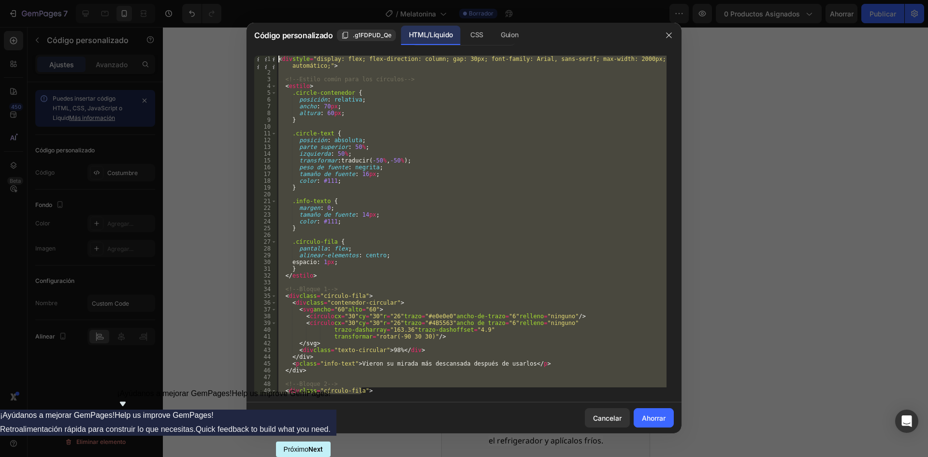
drag, startPoint x: 391, startPoint y: 389, endPoint x: 290, endPoint y: 47, distance: 356.7
click at [290, 47] on div "Código personalizado .g1FDPUD_Qe HTML/Líquido CSS Guion <div class="circle-row"…" at bounding box center [464, 228] width 435 height 410
type textarea "<div style="display: flex; flex-direction: column; gap: 30px; font-family: Aria…"
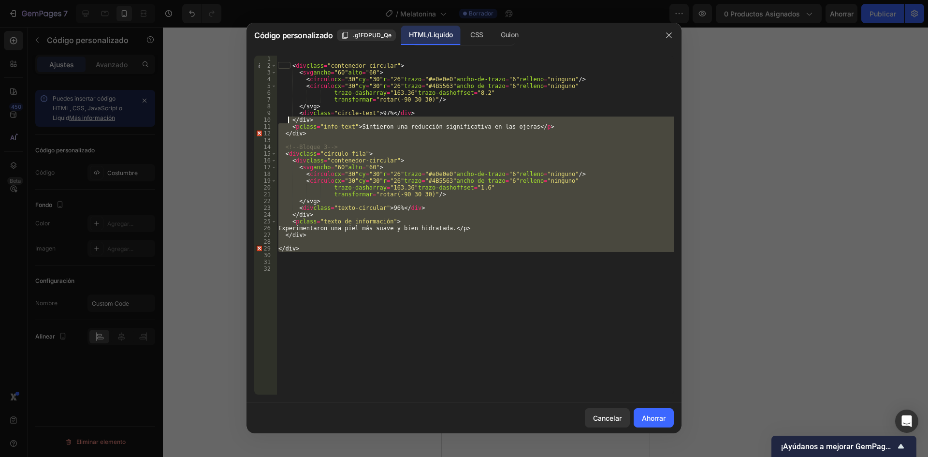
scroll to position [2190, 0]
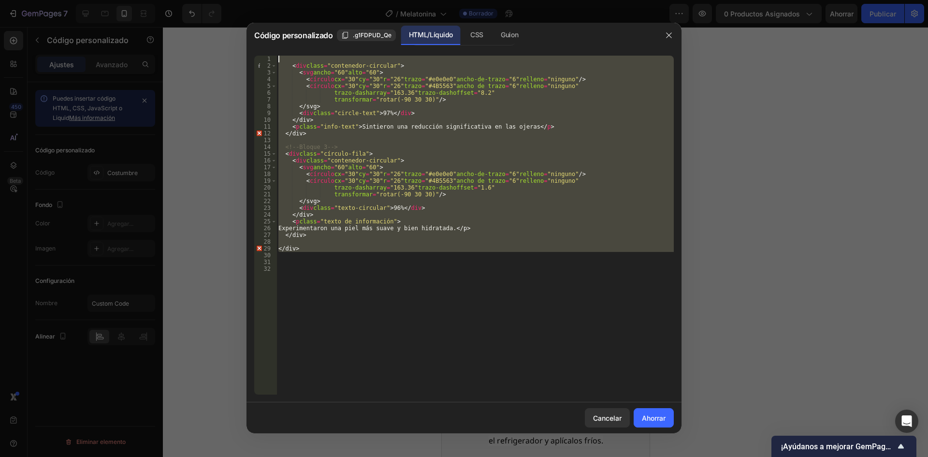
click at [284, 58] on div "< div class = "contenedor-circular" > < svg ancho = "60" alto = "60" > < círcul…" at bounding box center [475, 232] width 397 height 352
type textarea "<div class="circle-container">"
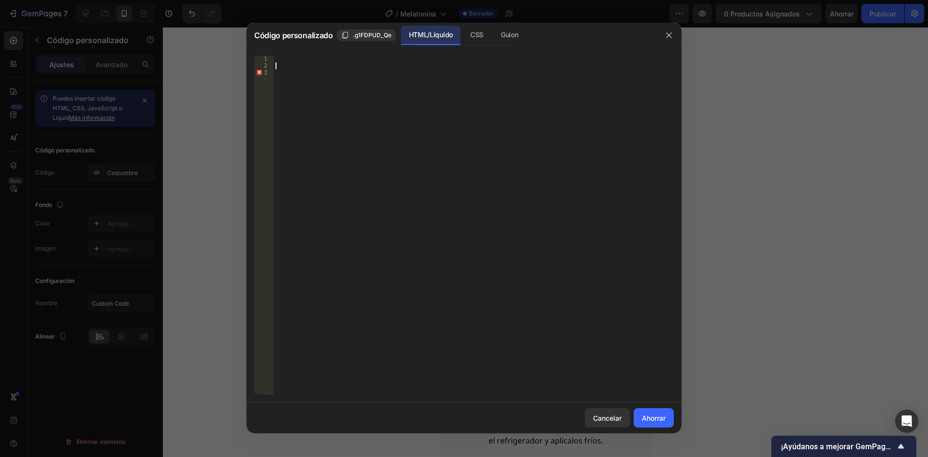
drag, startPoint x: 285, startPoint y: 64, endPoint x: 465, endPoint y: 150, distance: 199.6
click at [465, 150] on div at bounding box center [474, 232] width 400 height 352
click at [279, 58] on font "Inserte aquí el código Liquid personalizado, agregue fragmentos o el código de …" at bounding box center [396, 59] width 238 height 6
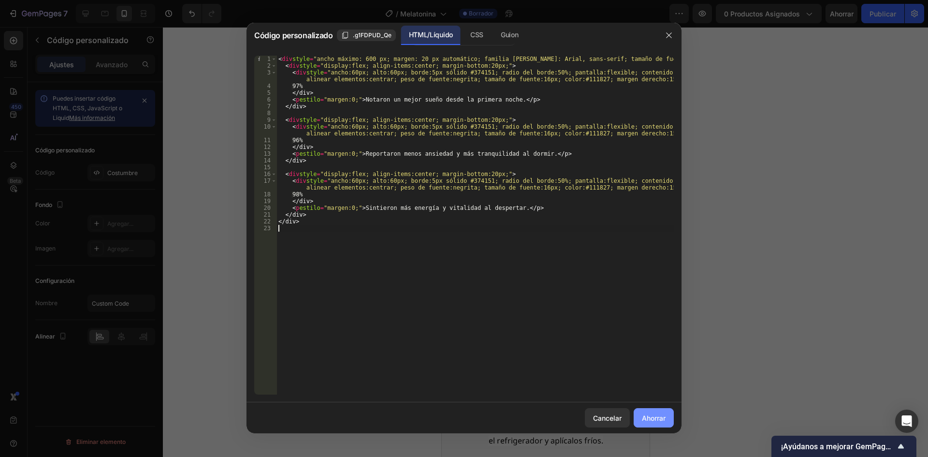
click at [651, 417] on font "Ahorrar" at bounding box center [654, 418] width 24 height 8
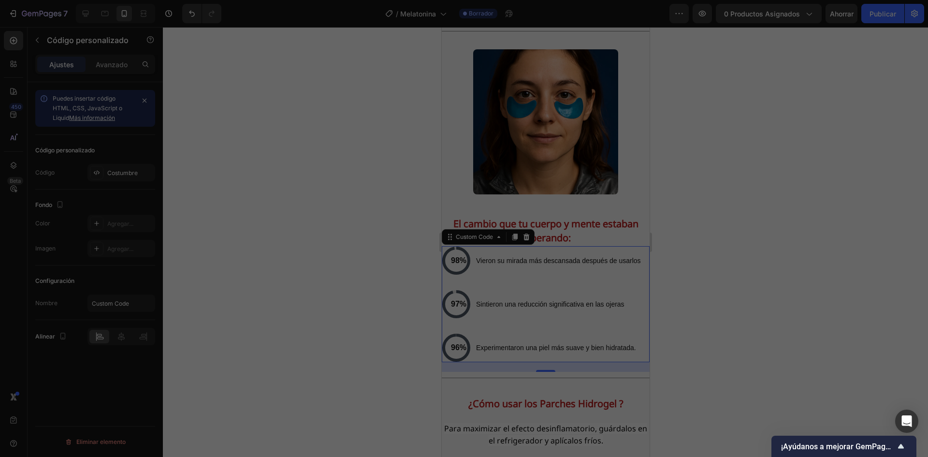
type textarea "</div>"
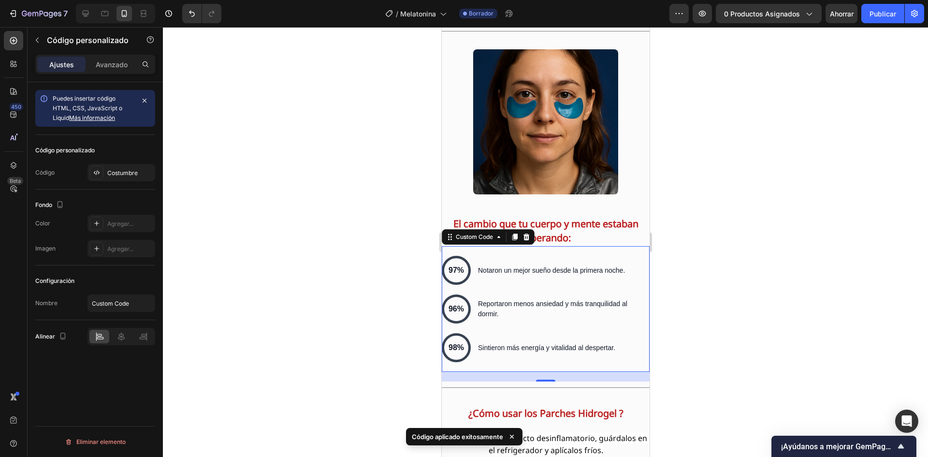
click at [351, 280] on div at bounding box center [545, 242] width 765 height 430
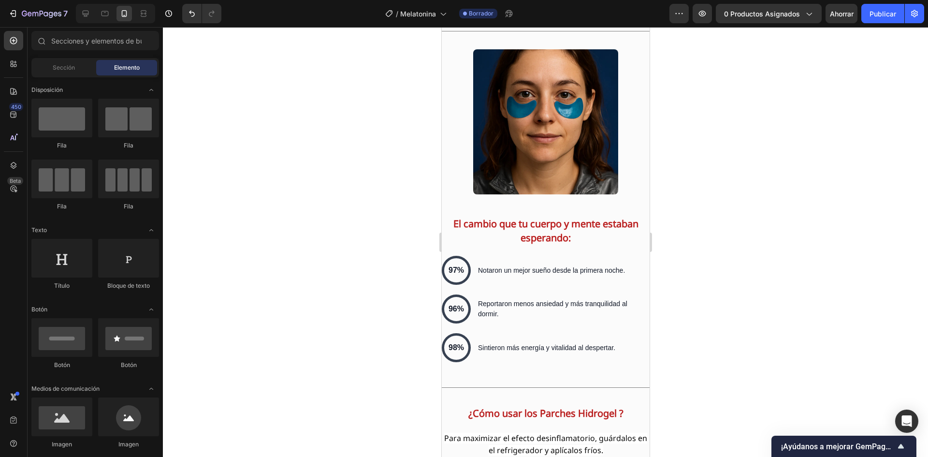
click at [702, 331] on div at bounding box center [545, 242] width 765 height 430
click at [291, 317] on div at bounding box center [545, 242] width 765 height 430
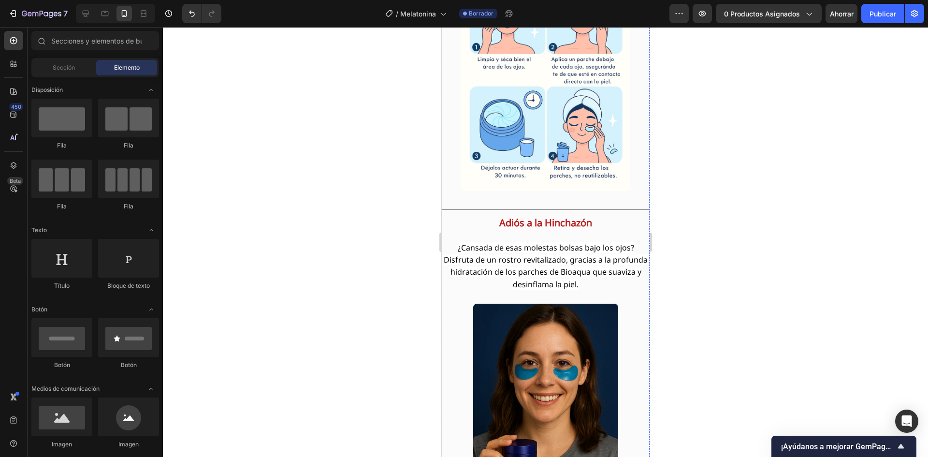
scroll to position [2722, 0]
click at [482, 225] on p "Adiós a la Hinchazón" at bounding box center [545, 224] width 206 height 13
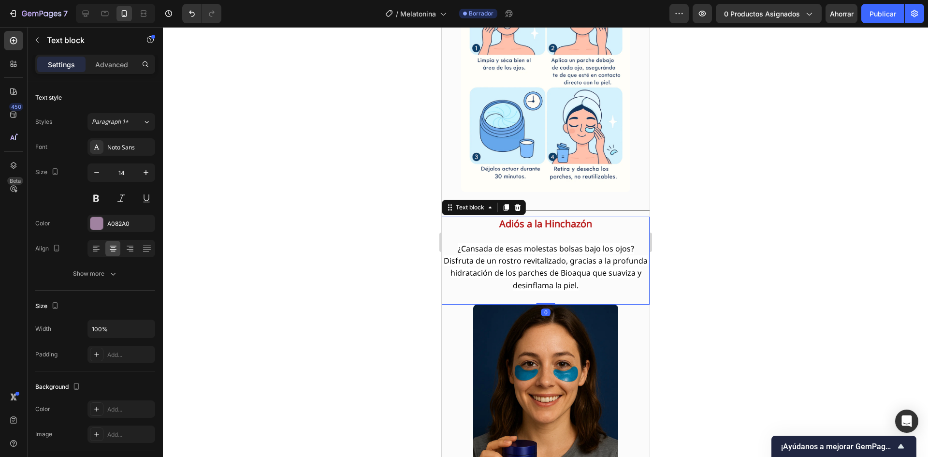
click at [482, 225] on p "Adiós a la Hinchazón" at bounding box center [545, 224] width 206 height 13
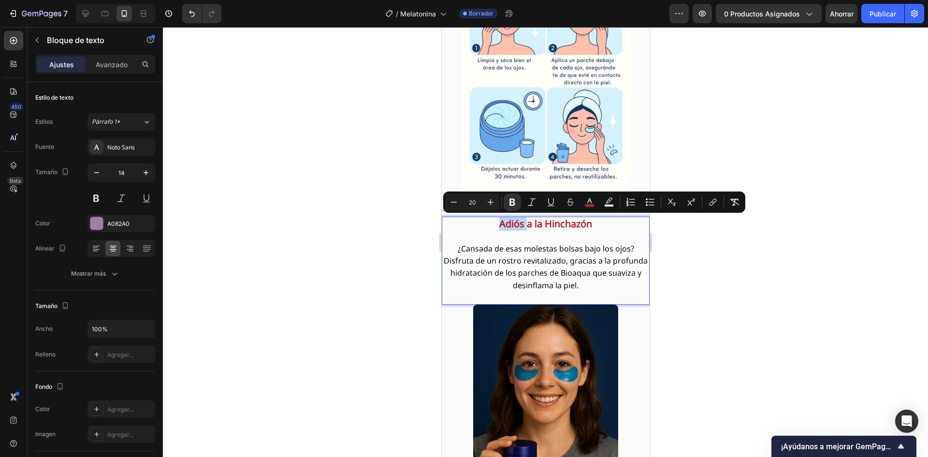
click at [482, 225] on p "Adiós a la Hinchazón" at bounding box center [545, 224] width 206 height 13
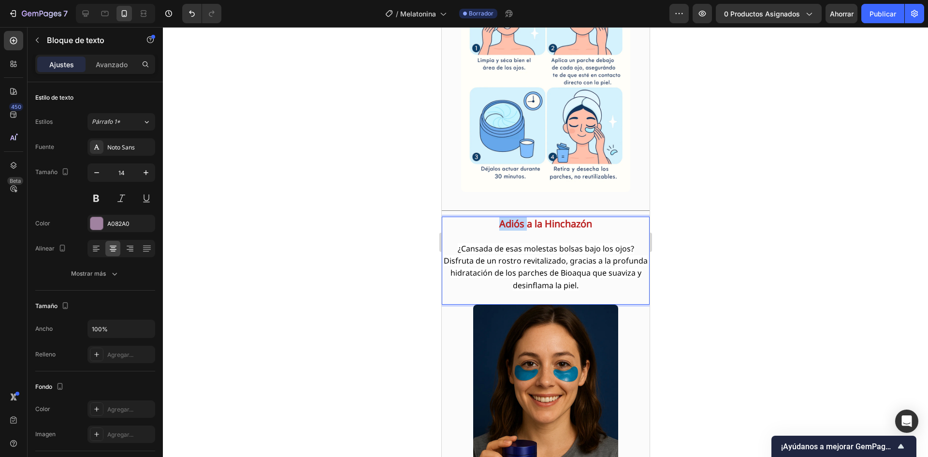
click at [482, 225] on p "Adiós a la Hinchazón" at bounding box center [545, 224] width 206 height 13
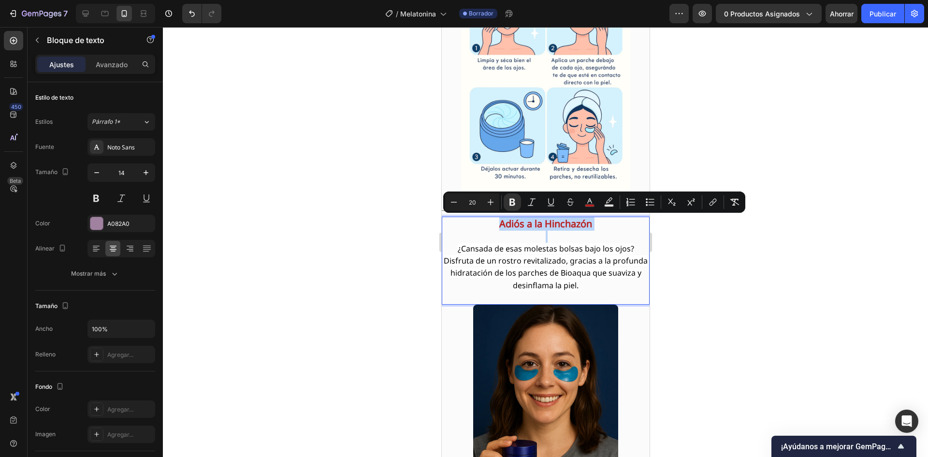
click at [482, 225] on p "Adiós a la Hinchazón" at bounding box center [545, 224] width 206 height 13
click at [481, 225] on p "Adiós a la Hinchazón" at bounding box center [545, 224] width 206 height 13
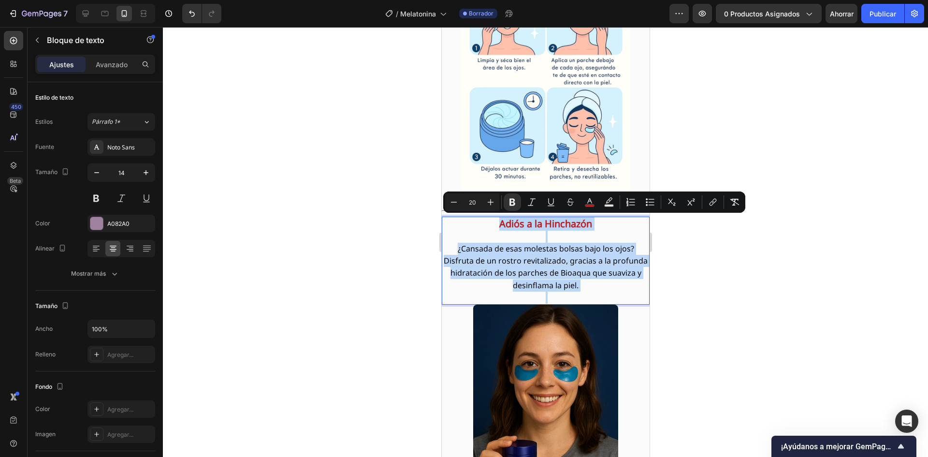
drag, startPoint x: 481, startPoint y: 225, endPoint x: 563, endPoint y: 266, distance: 91.9
click at [597, 286] on div "Adiós a la Hinchazón ¿Cansada de esas molestas bolsas bajo los ojos? Disfruta d…" at bounding box center [545, 261] width 208 height 88
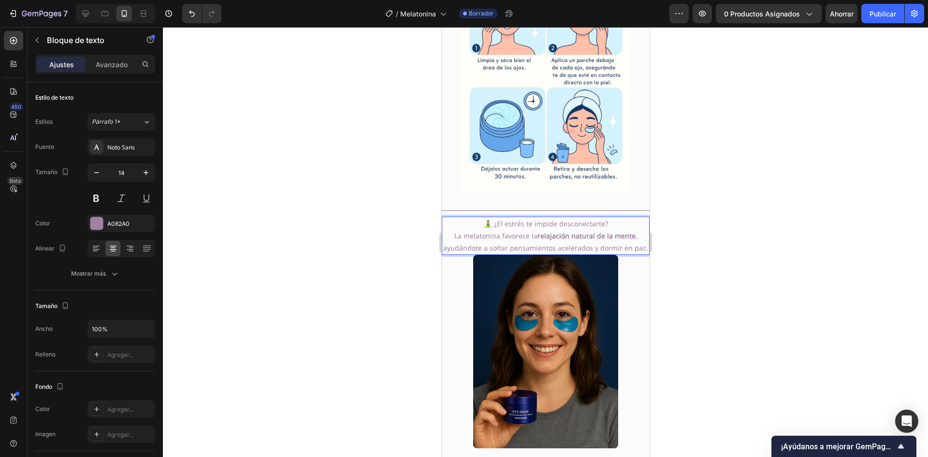
click at [611, 222] on p "🧘‍♂️ ¿El estrés te impide desconectarte?" at bounding box center [545, 224] width 206 height 12
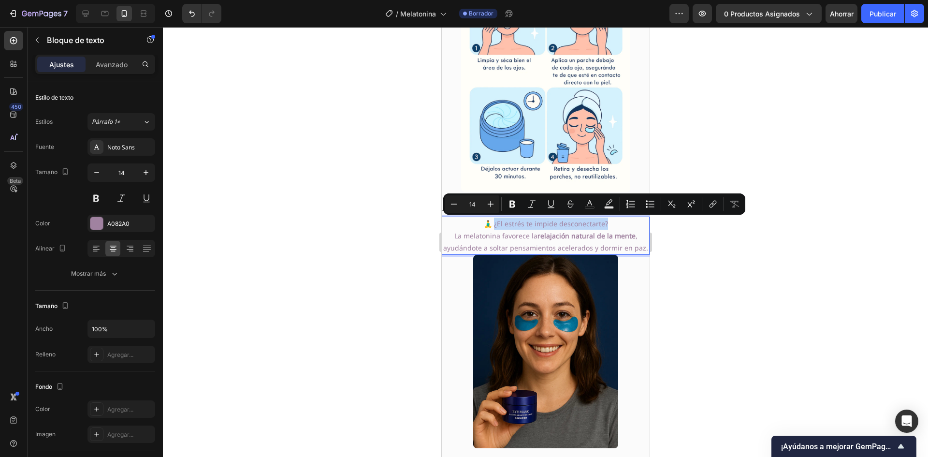
drag, startPoint x: 611, startPoint y: 222, endPoint x: 492, endPoint y: 227, distance: 119.0
click at [492, 227] on p "🧘‍♂️ ¿El estrés te impide desconectarte?" at bounding box center [545, 224] width 206 height 12
click at [489, 203] on icon "Editor contextual toolbar" at bounding box center [491, 204] width 10 height 10
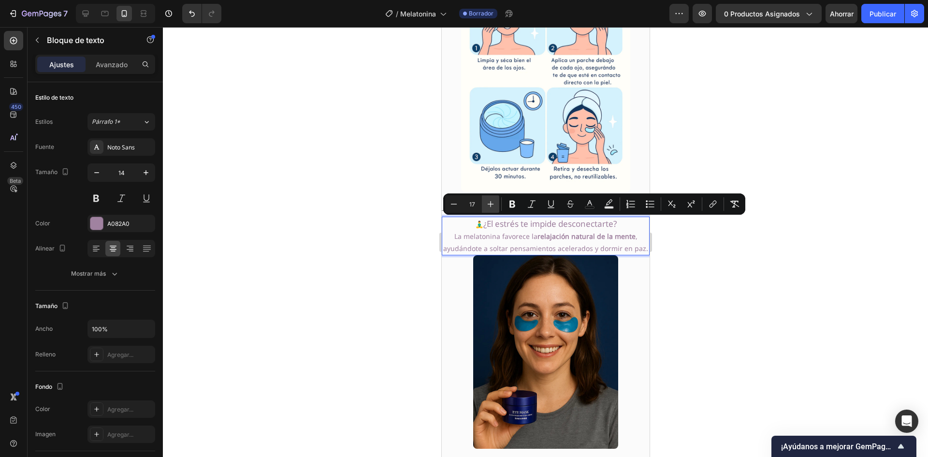
click at [489, 203] on icon "Editor contextual toolbar" at bounding box center [491, 204] width 10 height 10
type input "20"
click at [592, 207] on icon "Editor contextual toolbar" at bounding box center [590, 204] width 10 height 10
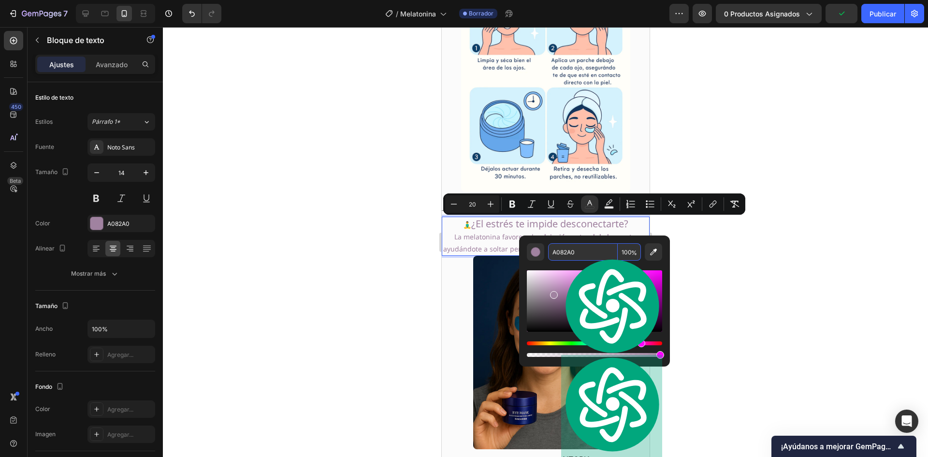
click at [556, 252] on input "A082A0" at bounding box center [583, 251] width 70 height 17
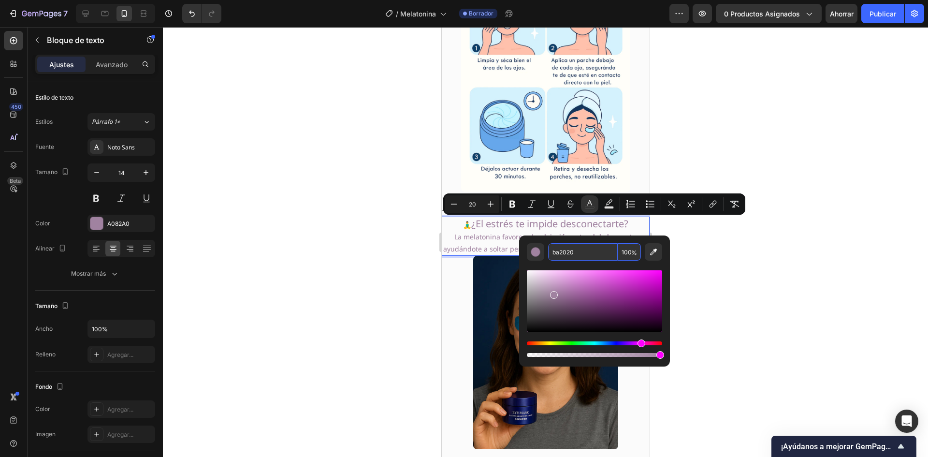
type input "BA2020"
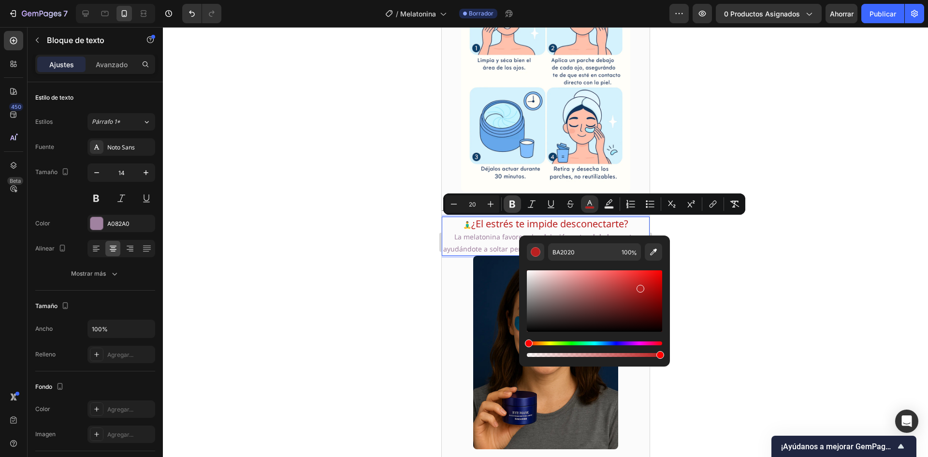
click at [513, 205] on icon "Barra de herramientas contextual del editor" at bounding box center [513, 204] width 10 height 10
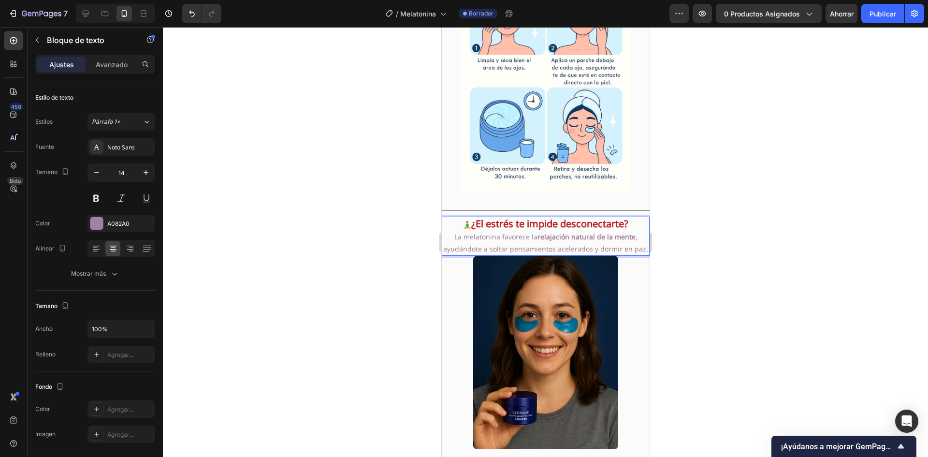
click at [462, 228] on p "🧘‍♂️ ¿El estrés te impide desconectarte?" at bounding box center [545, 224] width 206 height 13
click at [461, 228] on p "🧘‍♂️ ¿El estrés te impide desconectarte?" at bounding box center [545, 224] width 206 height 13
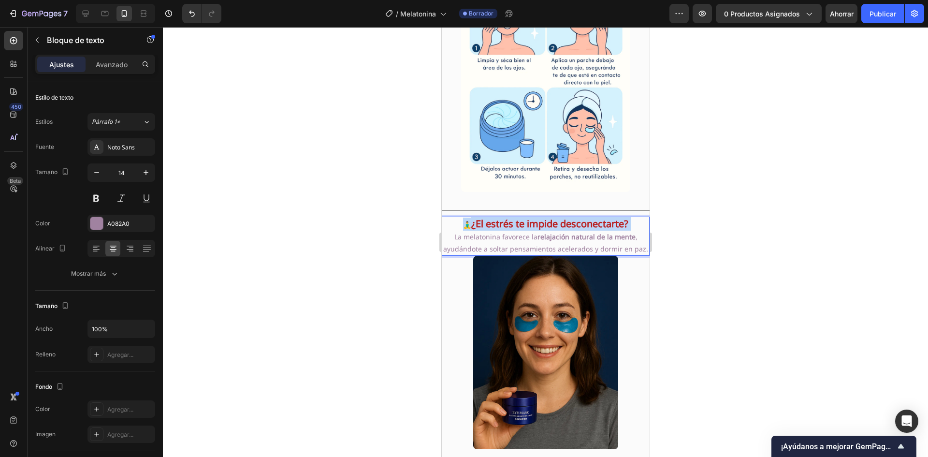
click at [461, 228] on p "🧘‍♂️ ¿El estrés te impide desconectarte?" at bounding box center [545, 224] width 206 height 13
click at [462, 227] on p "🧘‍♂️ ¿El estrés te impide desconectarte?" at bounding box center [545, 224] width 206 height 13
drag, startPoint x: 466, startPoint y: 225, endPoint x: 457, endPoint y: 224, distance: 9.7
click at [457, 224] on p "🧘‍♂️ ¿El estrés te impide desconectarte?" at bounding box center [545, 224] width 206 height 13
click at [452, 233] on p "La melatonina favorece la relajación natural de la mente , ayudándote a soltar …" at bounding box center [545, 243] width 206 height 24
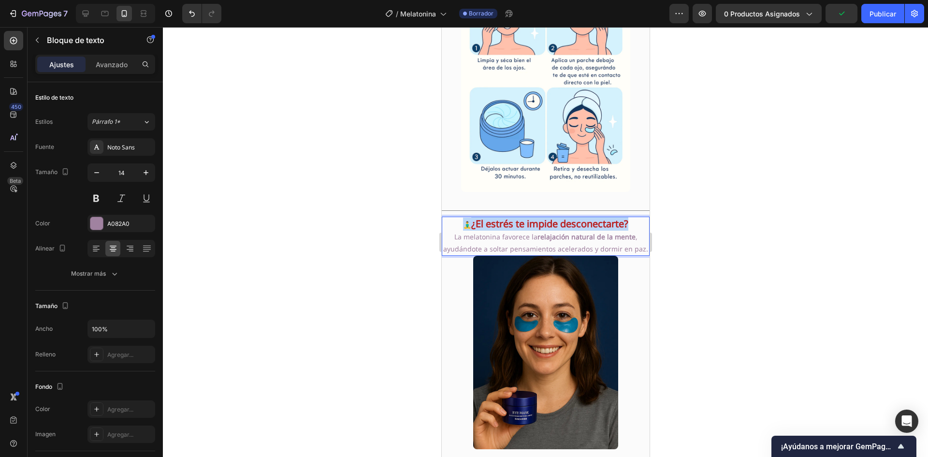
drag, startPoint x: 454, startPoint y: 226, endPoint x: 627, endPoint y: 230, distance: 173.6
click at [627, 230] on p "🧘‍♂️ ¿El estrés te impide desconectarte?" at bounding box center [545, 224] width 206 height 13
click at [467, 228] on p "🧘‍♂️ ¿El estrés te impide desconectarte?" at bounding box center [545, 224] width 206 height 13
click at [452, 237] on p "La melatonina favorece la relajación natural de la mente , ayudándote a soltar …" at bounding box center [545, 243] width 206 height 24
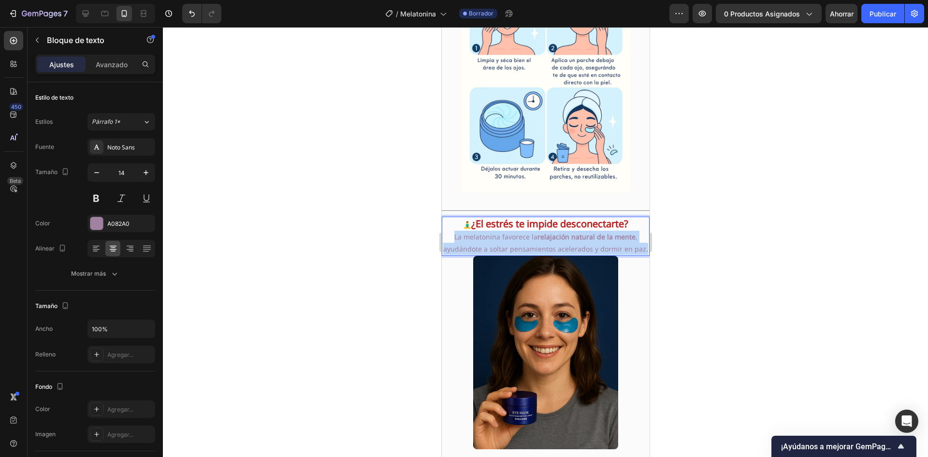
drag, startPoint x: 452, startPoint y: 237, endPoint x: 600, endPoint y: 258, distance: 148.8
click at [600, 255] on p "La melatonina favorece la relajación natural de la mente , ayudándote a soltar …" at bounding box center [545, 243] width 206 height 24
click at [474, 245] on p "La melatonina favorece la relajación natural de la mente , ayudándote a soltar …" at bounding box center [545, 243] width 206 height 24
click at [401, 284] on div at bounding box center [545, 242] width 765 height 430
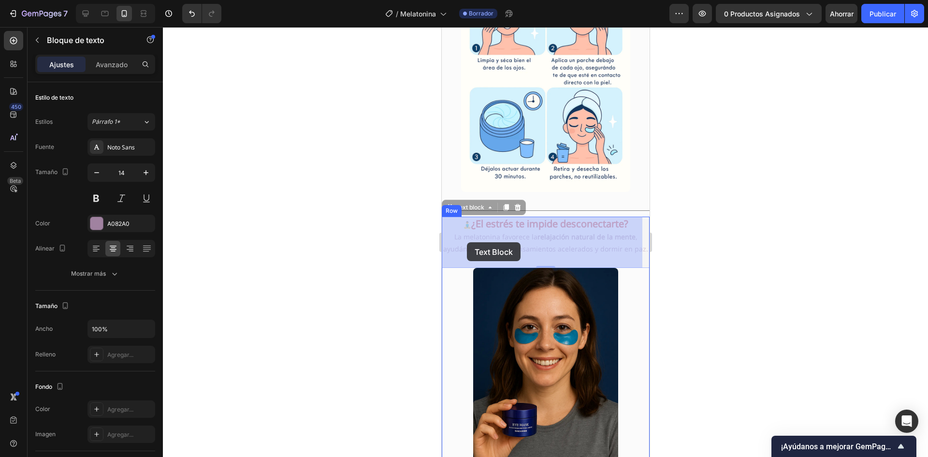
drag, startPoint x: 553, startPoint y: 261, endPoint x: 466, endPoint y: 242, distance: 88.5
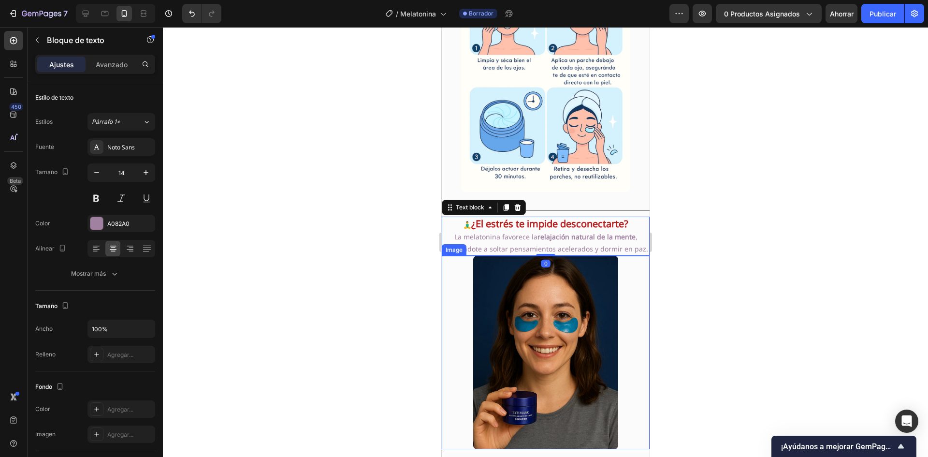
click at [420, 339] on div at bounding box center [545, 242] width 765 height 430
click at [473, 248] on p "La melatonina favorece la relajación natural de la mente , ayudándote a soltar …" at bounding box center [545, 243] width 206 height 24
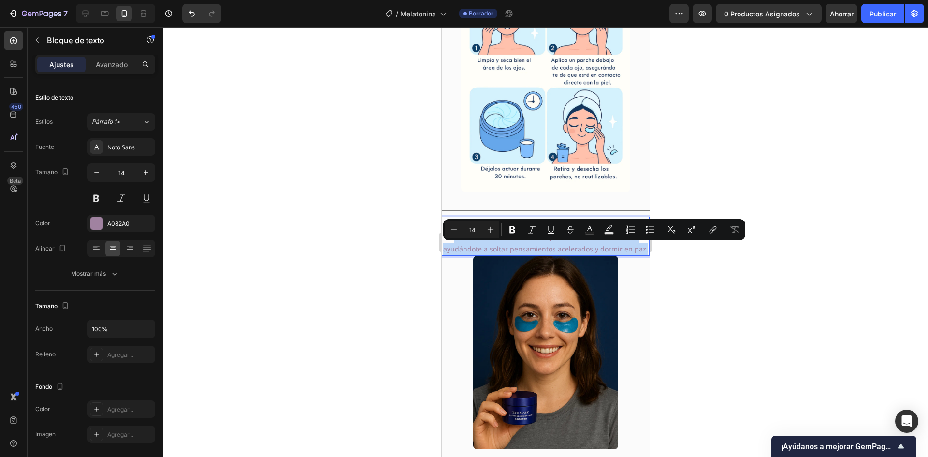
click at [473, 248] on p "La melatonina favorece la relajación natural de la mente , ayudándote a soltar …" at bounding box center [545, 243] width 206 height 24
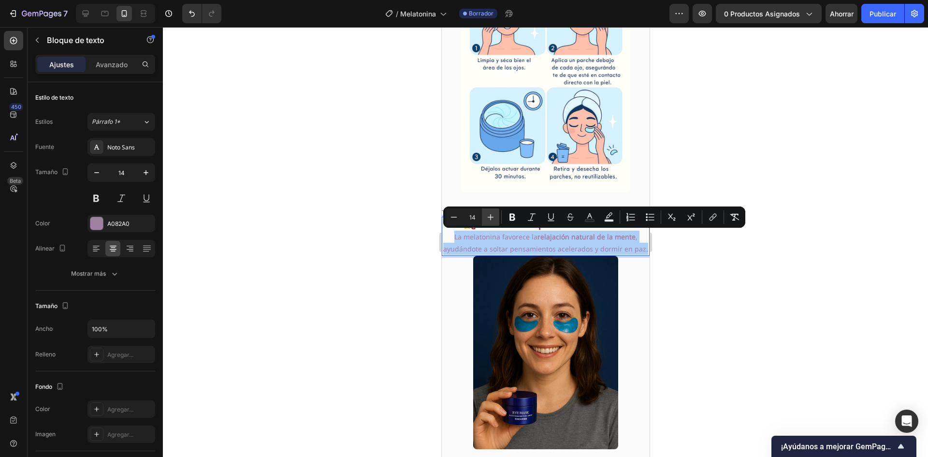
click at [490, 216] on icon "Editor contextual toolbar" at bounding box center [491, 217] width 10 height 10
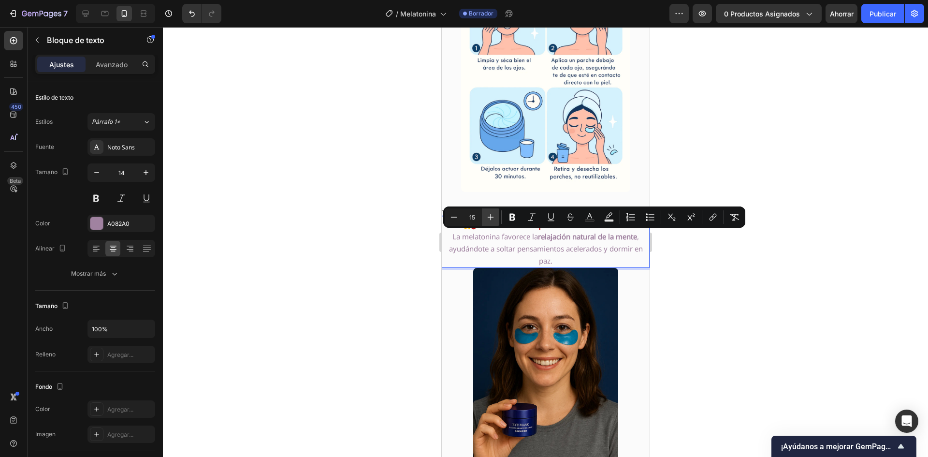
click at [490, 216] on icon "Editor contextual toolbar" at bounding box center [491, 217] width 10 height 10
type input "16"
click at [587, 219] on rect "Editor contextual toolbar" at bounding box center [589, 220] width 9 height 2
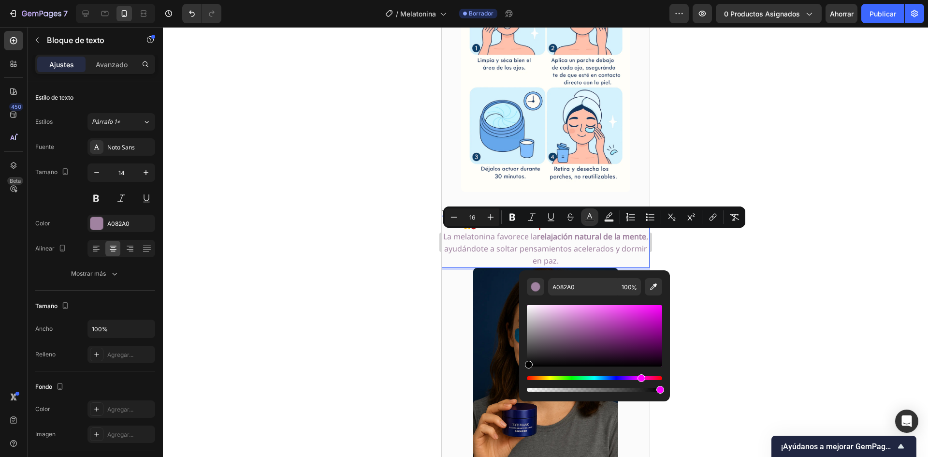
drag, startPoint x: 553, startPoint y: 329, endPoint x: 72, endPoint y: 328, distance: 482.0
click at [524, 369] on div "A082A0 100 %" at bounding box center [594, 331] width 151 height 123
type input "000000"
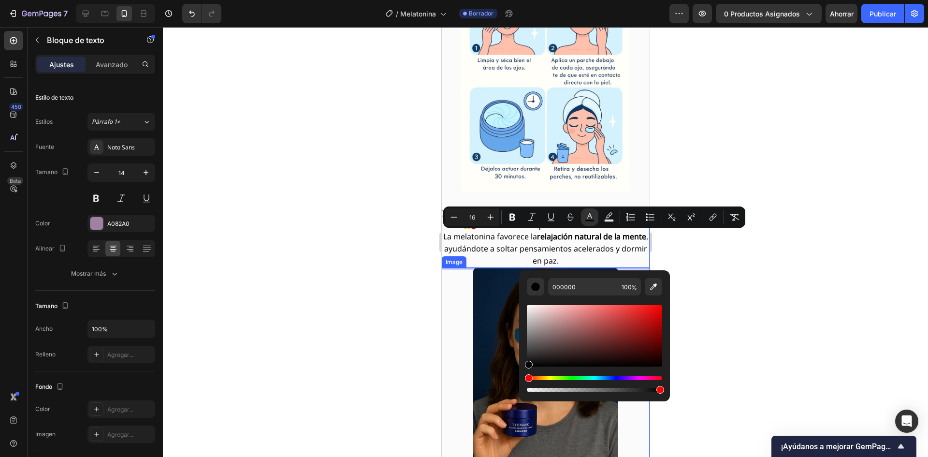
click at [391, 294] on div at bounding box center [545, 242] width 765 height 430
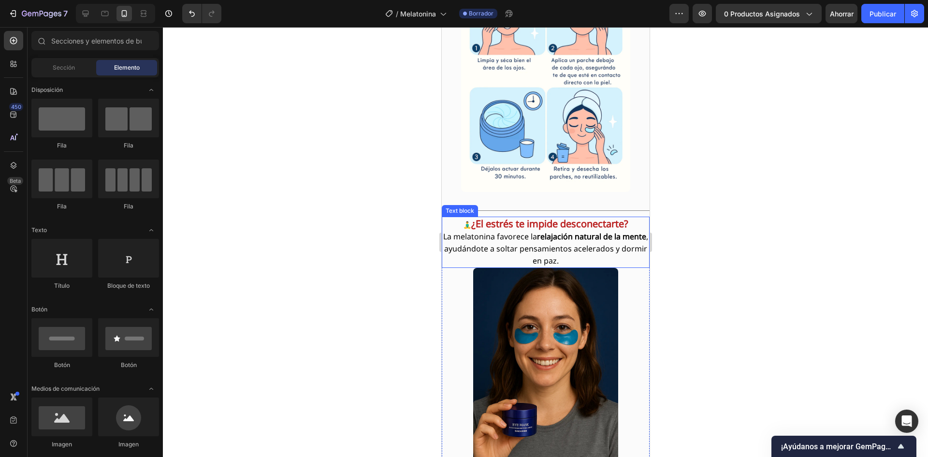
click at [463, 227] on p "🧘‍♂️ ¿El estrés te impide desconectarte?" at bounding box center [545, 224] width 206 height 13
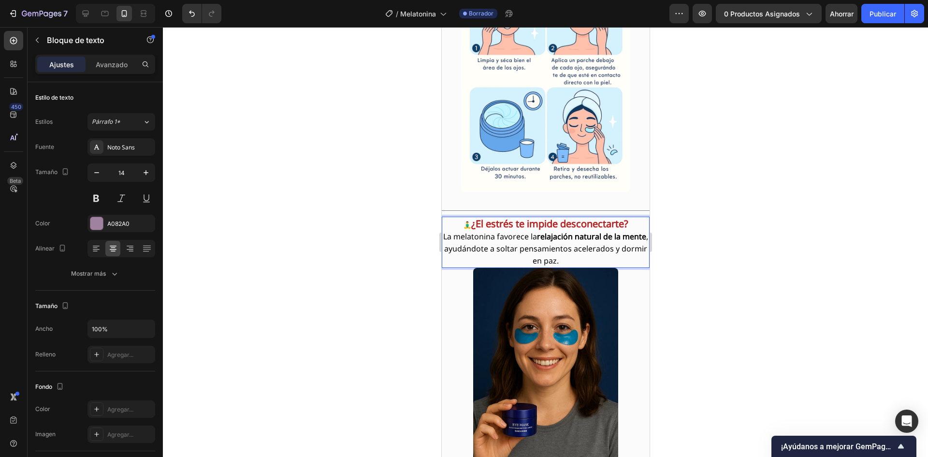
click at [463, 224] on p "🧘‍♂️ ¿El estrés te impide desconectarte?" at bounding box center [545, 224] width 206 height 13
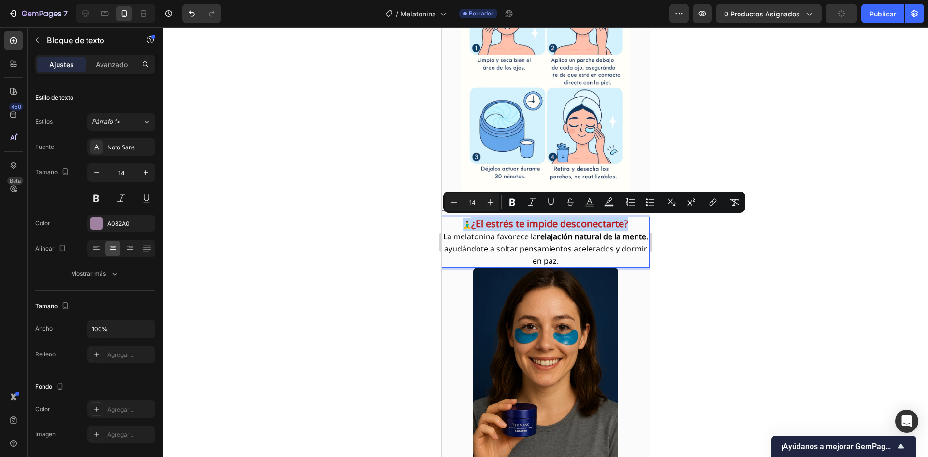
click at [463, 224] on p "🧘‍♂️ ¿El estrés te impide desconectarte?" at bounding box center [545, 224] width 206 height 13
click at [489, 204] on icon "Editor contextual toolbar" at bounding box center [491, 202] width 10 height 10
click at [489, 204] on icon "Barra de herramientas contextual del editor" at bounding box center [491, 202] width 10 height 10
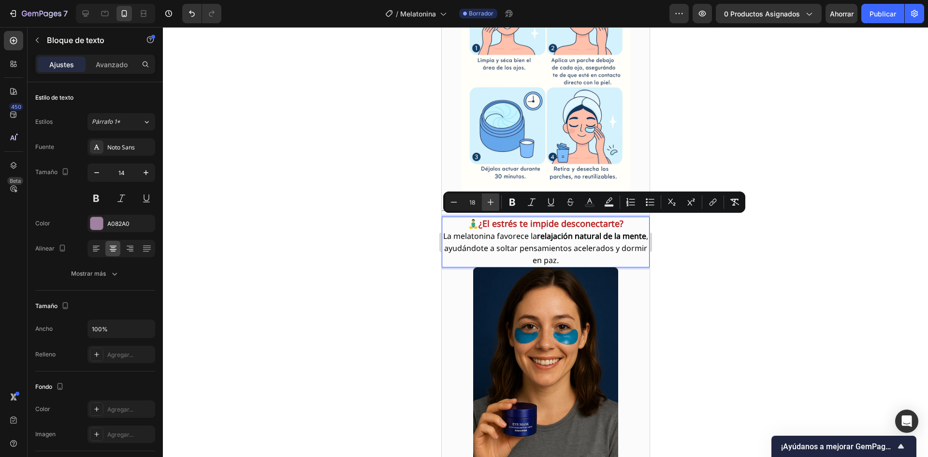
click at [489, 204] on icon "Barra de herramientas contextual del editor" at bounding box center [491, 202] width 10 height 10
type input "20"
click at [409, 242] on div at bounding box center [545, 242] width 765 height 430
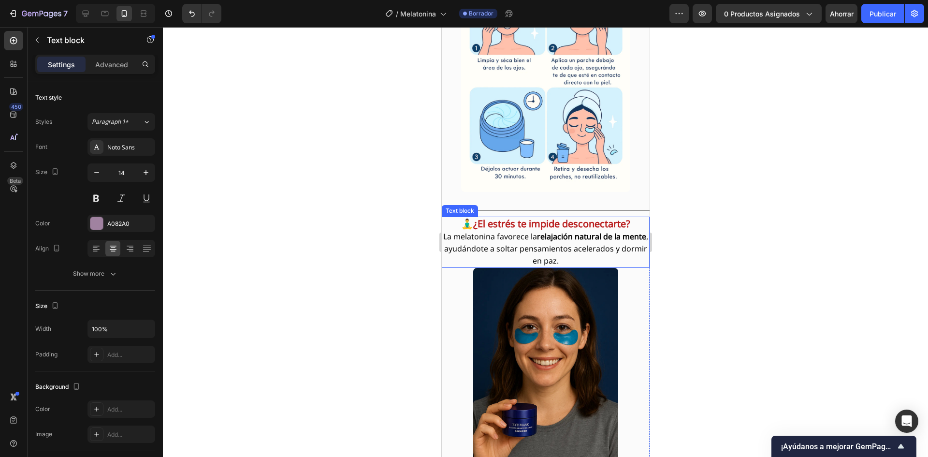
click at [629, 225] on p "🧘‍♂️ ¿El estrés te impide desconectarte?" at bounding box center [545, 224] width 206 height 13
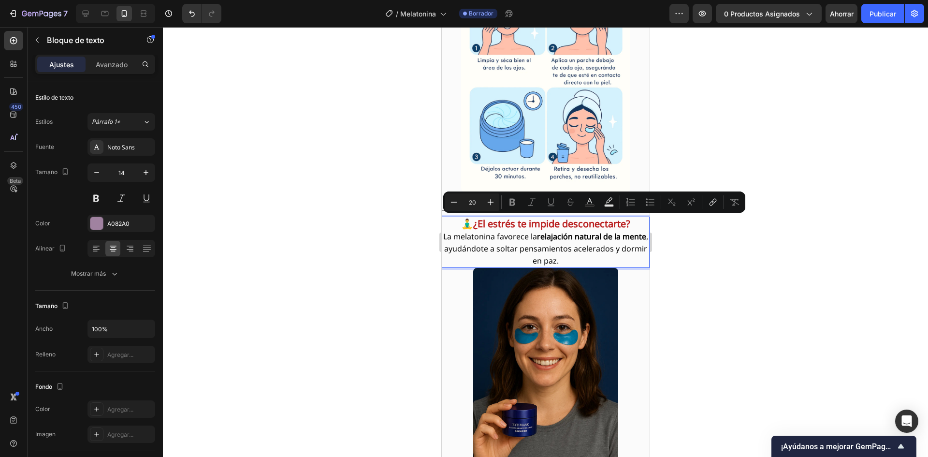
click at [629, 225] on p "🧘‍♂️ ¿El estrés te impide desconectarte?" at bounding box center [545, 224] width 206 height 13
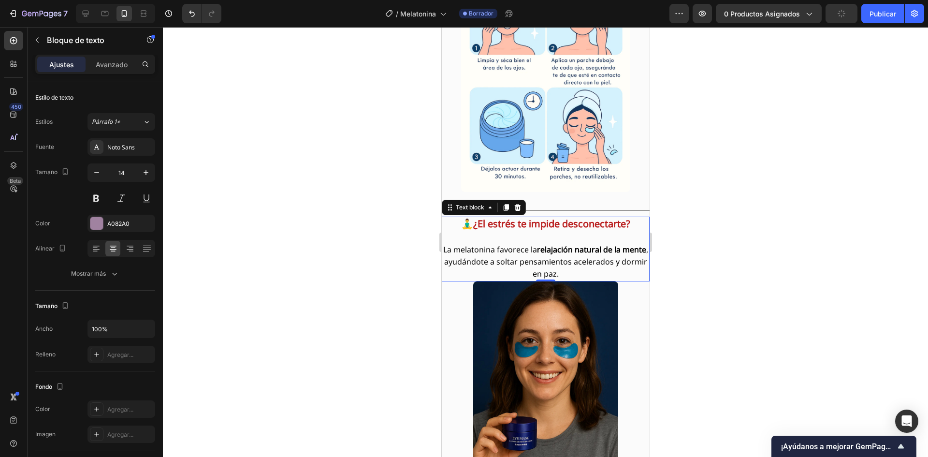
click at [291, 282] on div at bounding box center [545, 242] width 765 height 430
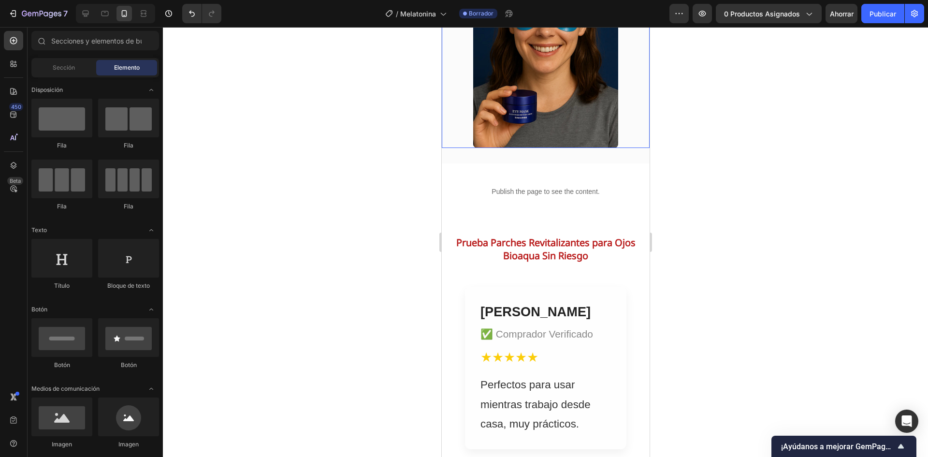
scroll to position [3060, 0]
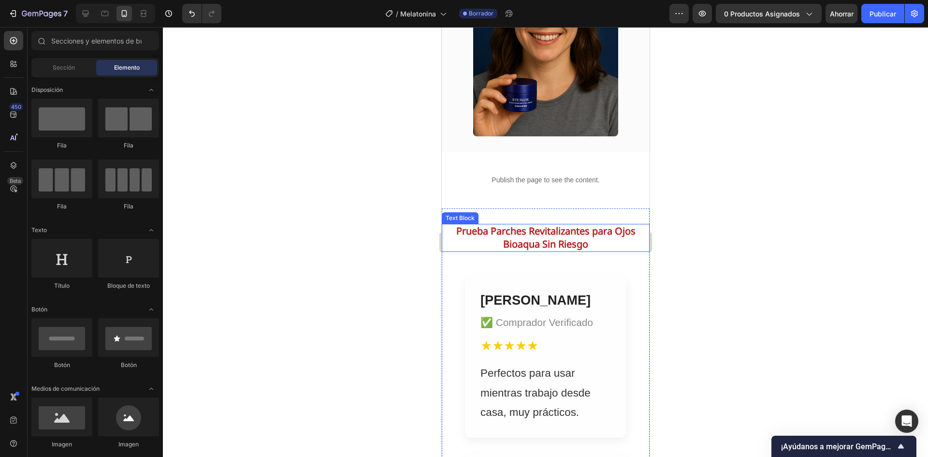
click at [464, 235] on strong "Prueba Parches Revitalizantes para Ojos Bioaqua Sin Riesgo" at bounding box center [545, 237] width 179 height 26
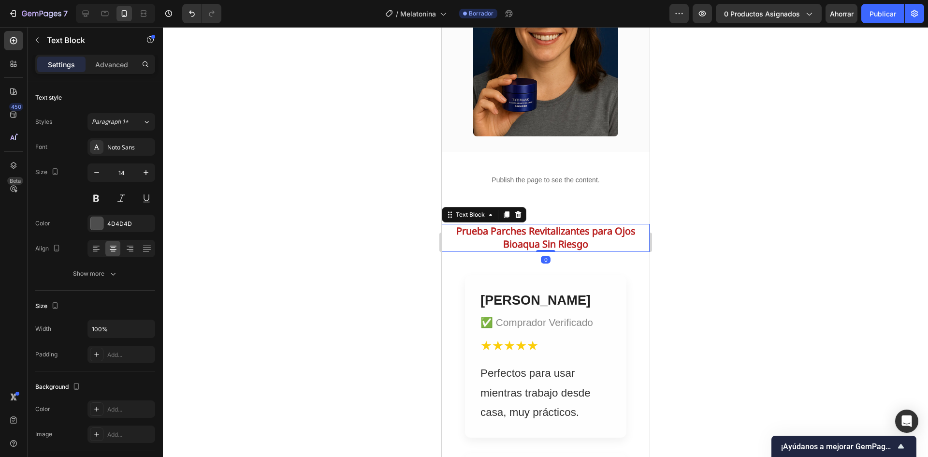
click at [464, 235] on strong "Prueba Parches Revitalizantes para Ojos Bioaqua Sin Riesgo" at bounding box center [545, 237] width 179 height 26
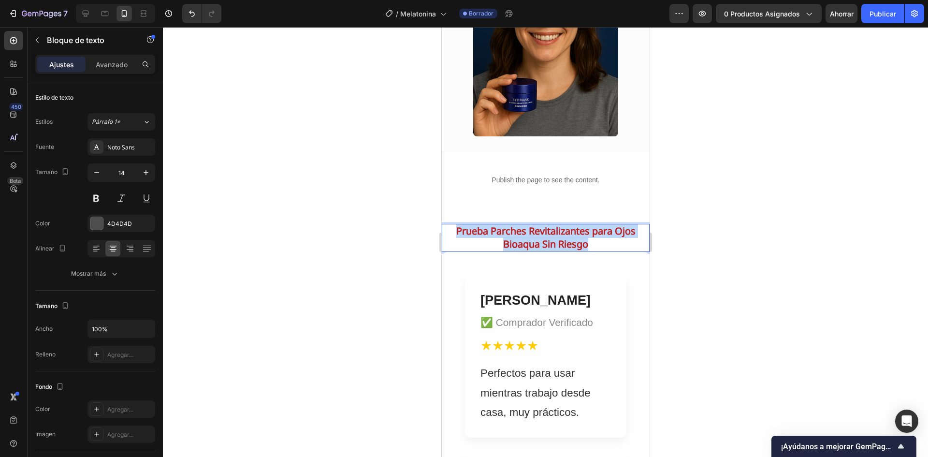
click at [464, 235] on strong "Prueba Parches Revitalizantes para Ojos Bioaqua Sin Riesgo" at bounding box center [545, 237] width 179 height 26
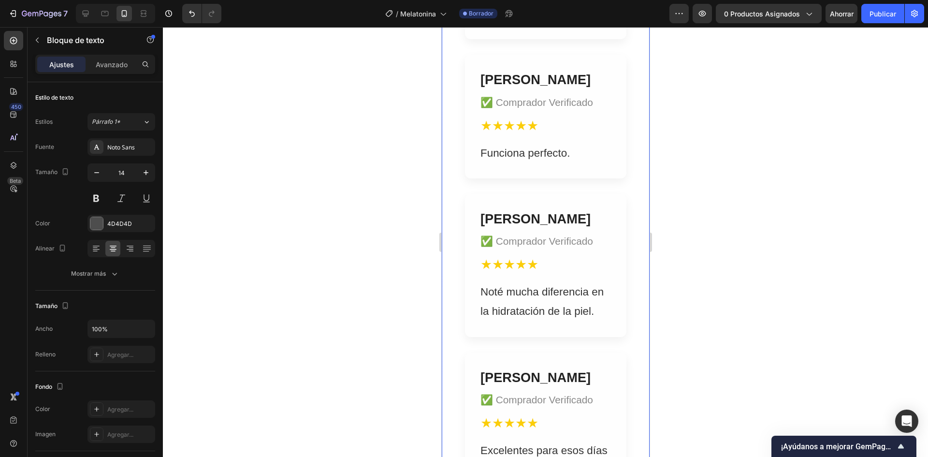
scroll to position [3641, 0]
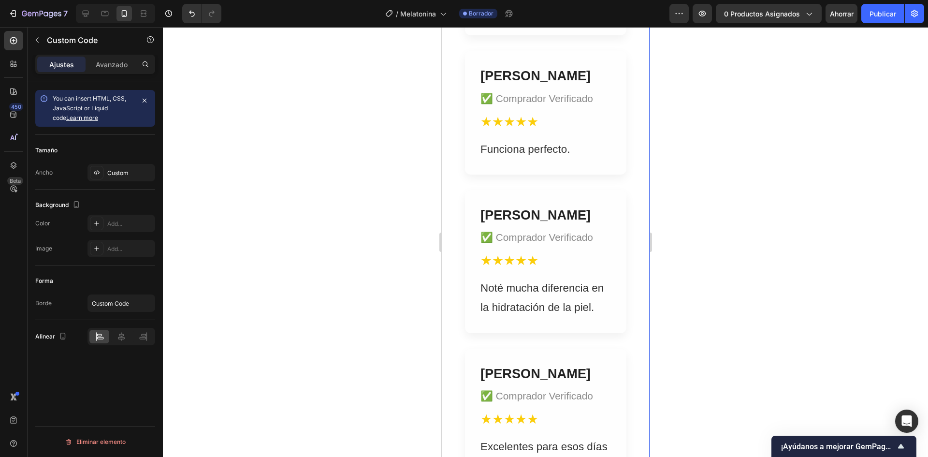
click at [526, 318] on div "Noté mucha diferencia en la hidratación de la piel." at bounding box center [545, 297] width 131 height 39
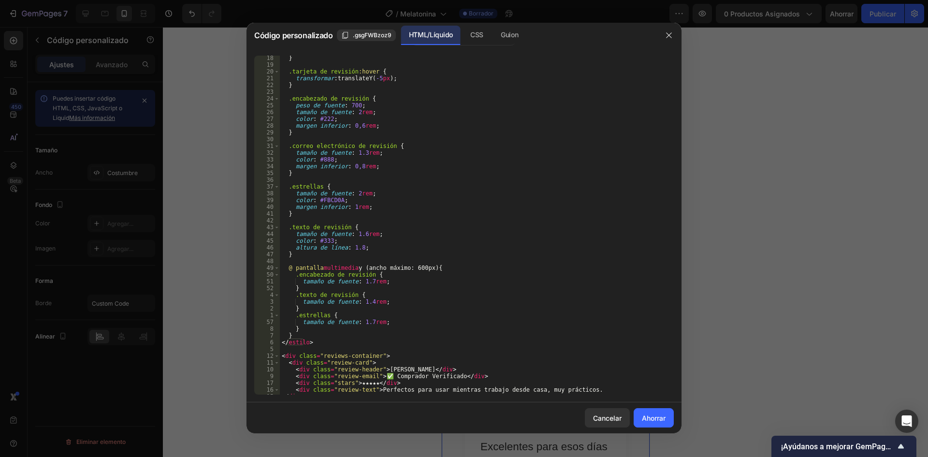
scroll to position [174, 0]
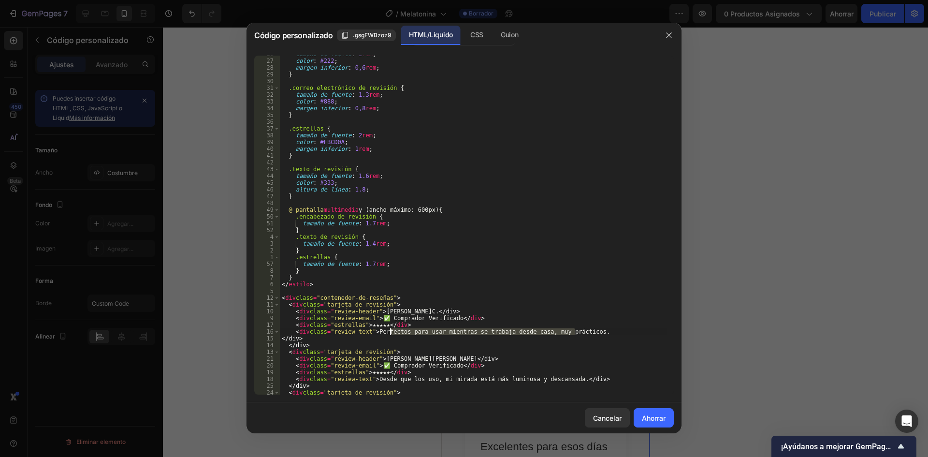
drag, startPoint x: 604, startPoint y: 332, endPoint x: 391, endPoint y: 330, distance: 213.2
click at [391, 330] on div "tamaño de fuente : 2 rem ; color : #222 ; margen inferior : 0,6 rem ; } .correo…" at bounding box center [473, 227] width 387 height 352
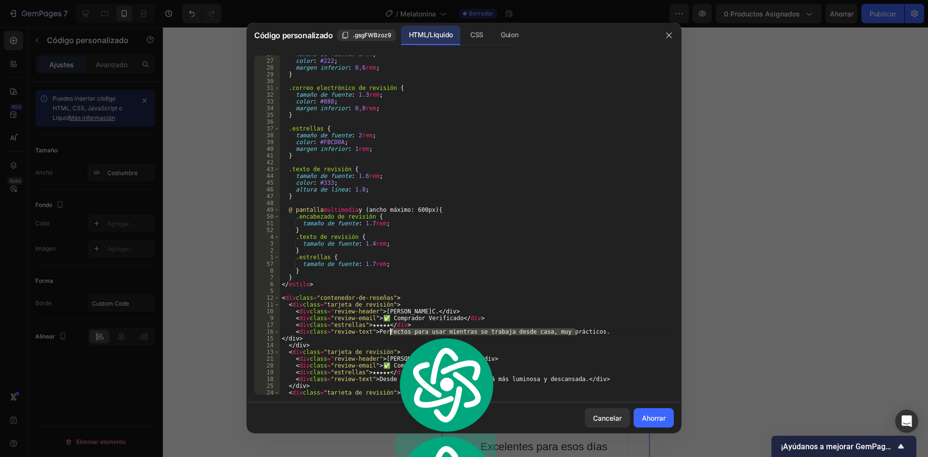
paste textarea "Tenía años con insomnio y probé de todo sin resultados. Desde la primera noche …"
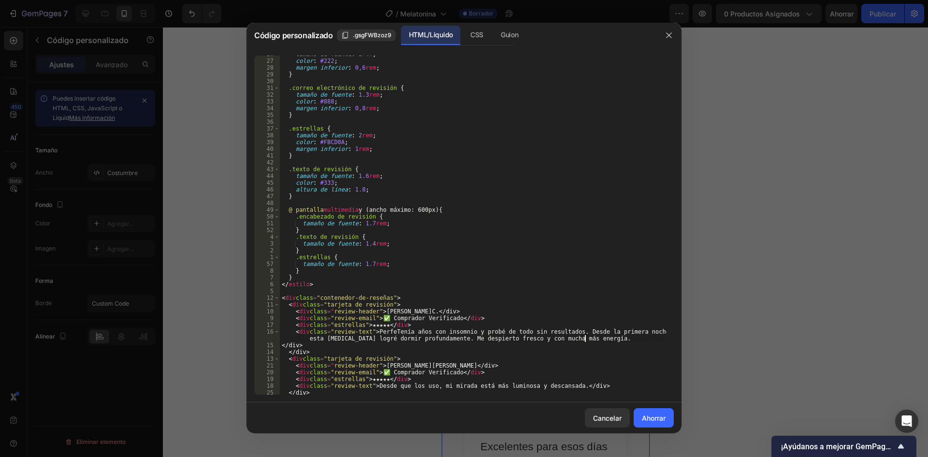
type textarea "<div class="review-text">Perfectos para usar mientras trabajo desde casa, muy p…"
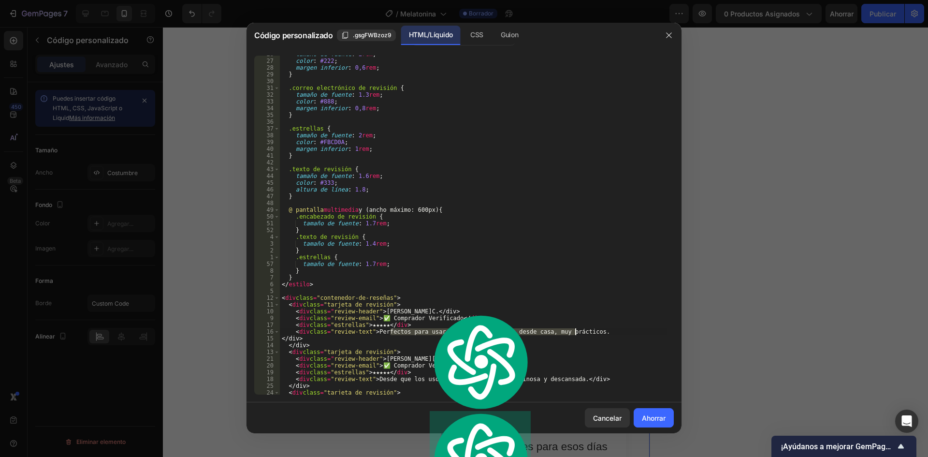
click at [796, 350] on div at bounding box center [464, 228] width 928 height 457
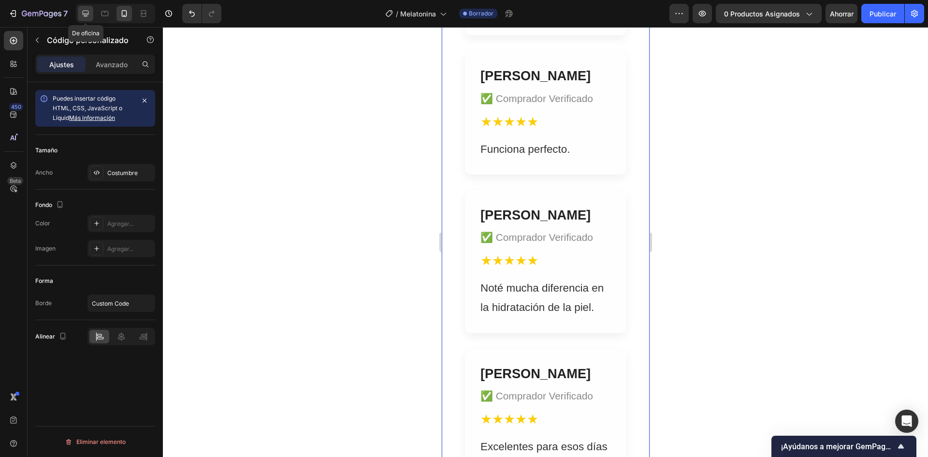
click at [88, 15] on icon at bounding box center [86, 14] width 10 height 10
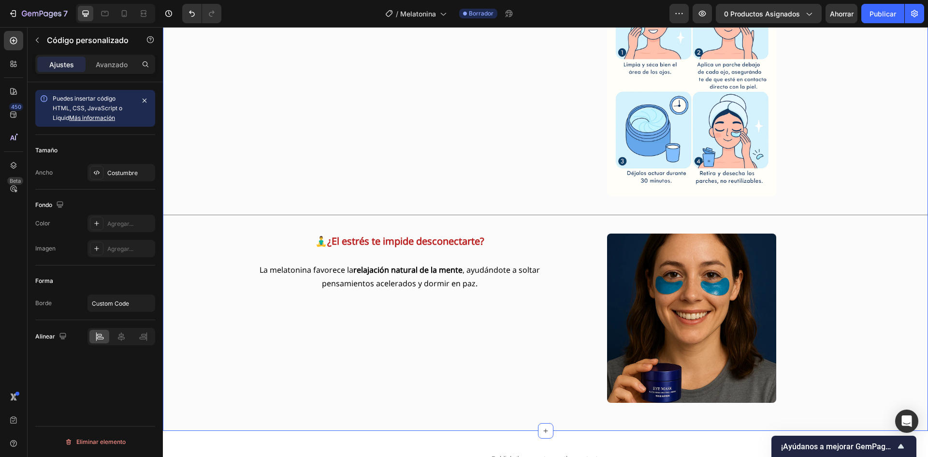
scroll to position [2147, 0]
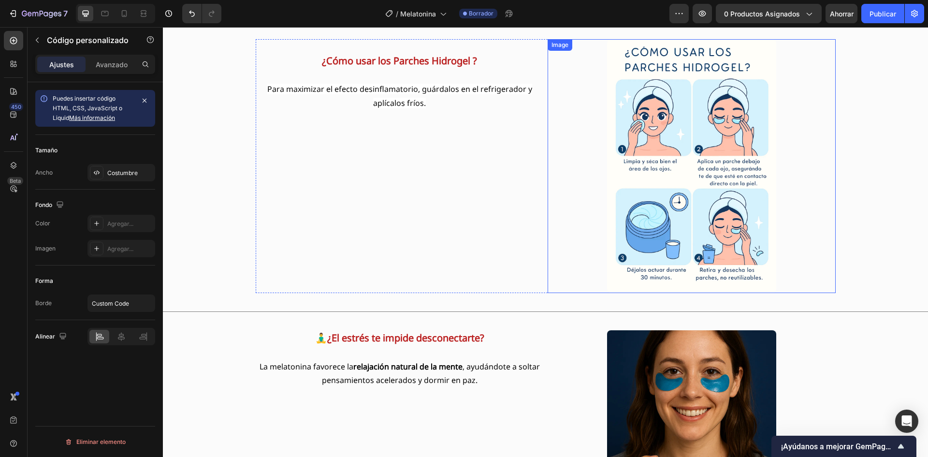
click at [660, 200] on img at bounding box center [691, 166] width 169 height 254
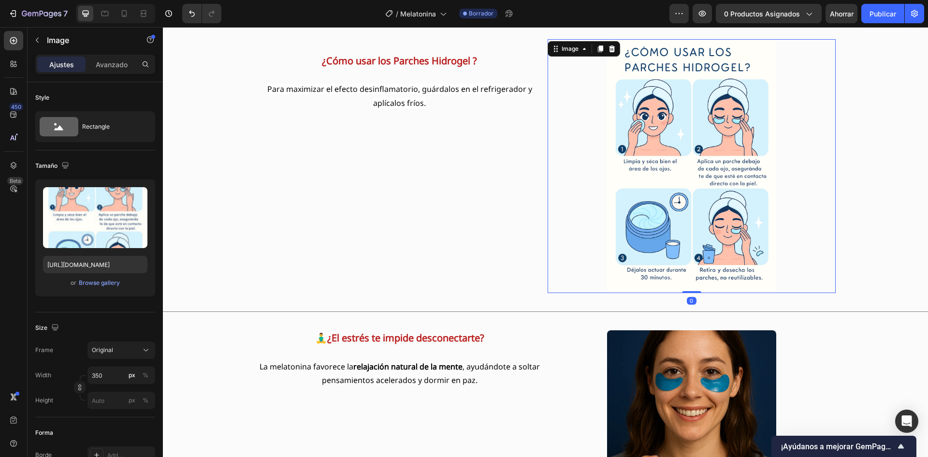
click at [660, 200] on img at bounding box center [691, 166] width 169 height 254
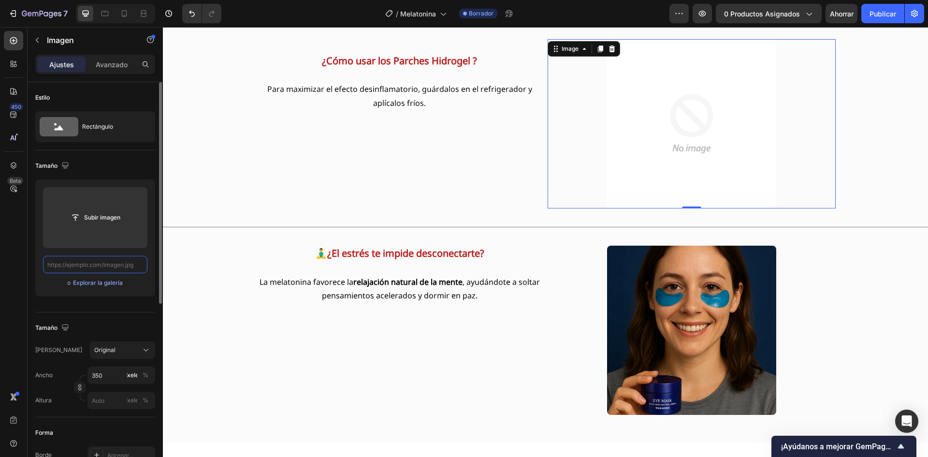
scroll to position [0, 0]
click at [72, 268] on input "text" at bounding box center [95, 264] width 104 height 17
paste input "https://chatgpt.com/c/68d9edaa-60c4-832a-9441-d254f6b34baa"
type input "https://chatgpt.com/c/68d9edaa-60c4-832a-9441-d254f6b34baa"
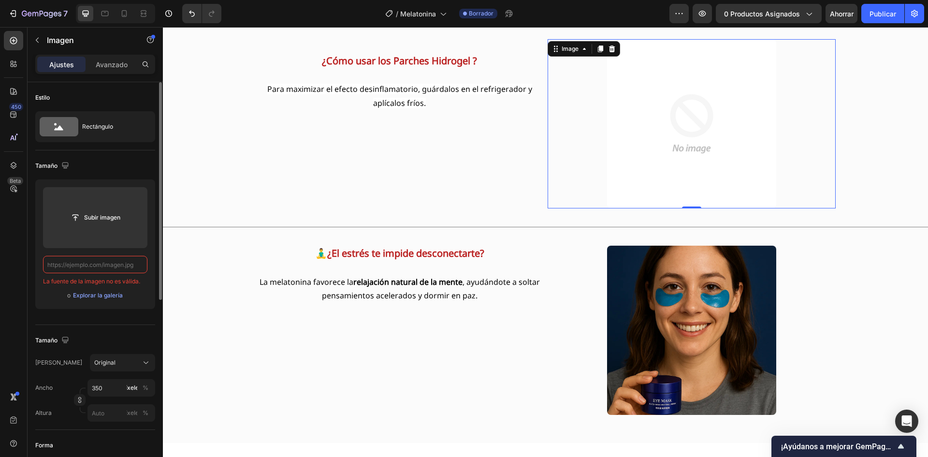
click at [52, 264] on input "text" at bounding box center [95, 264] width 104 height 17
paste input "https://chatgpt.com/c/68d9edaa-60c4-832a-9441-d254f6b34baa"
type input "https://chatgpt.com/c/68d9edaa-60c4-832a-9441-d254f6b34baa"
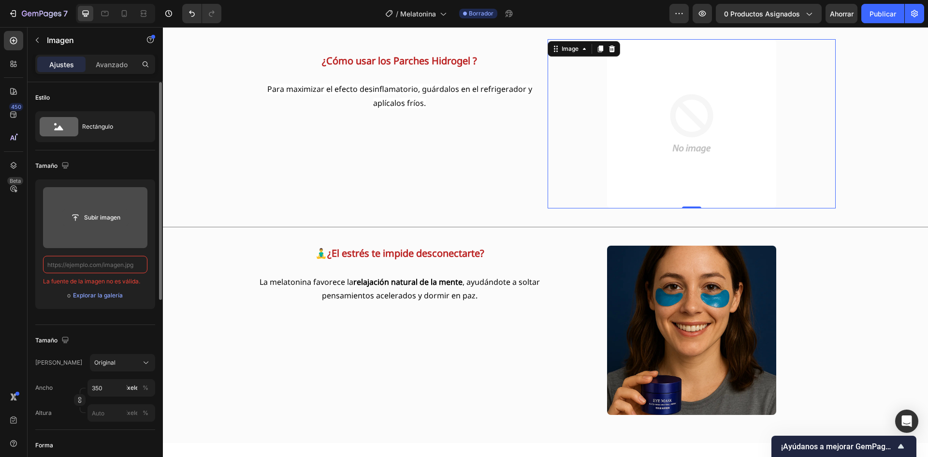
click at [102, 223] on input "file" at bounding box center [95, 217] width 65 height 16
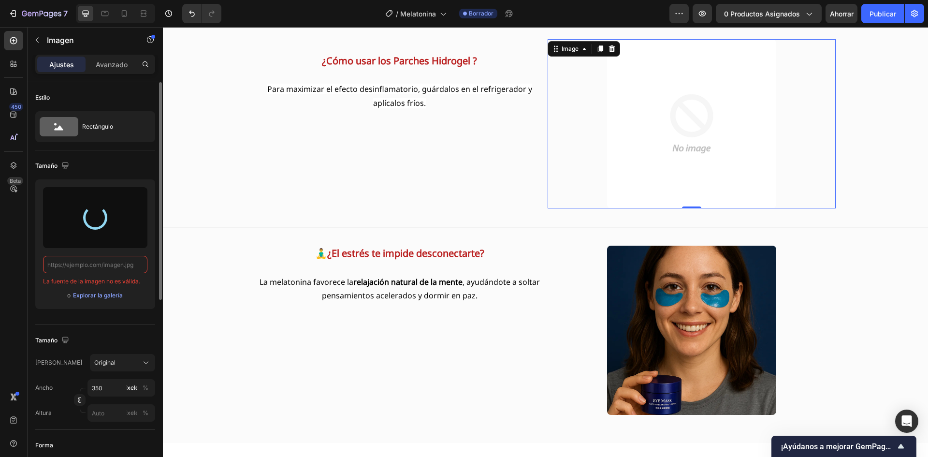
type input "[URL][DOMAIN_NAME]"
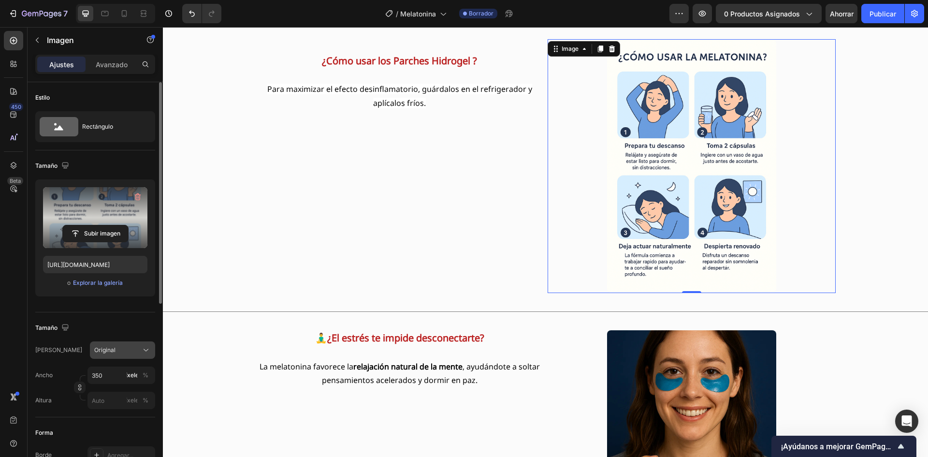
click at [114, 351] on div "Original" at bounding box center [116, 350] width 45 height 9
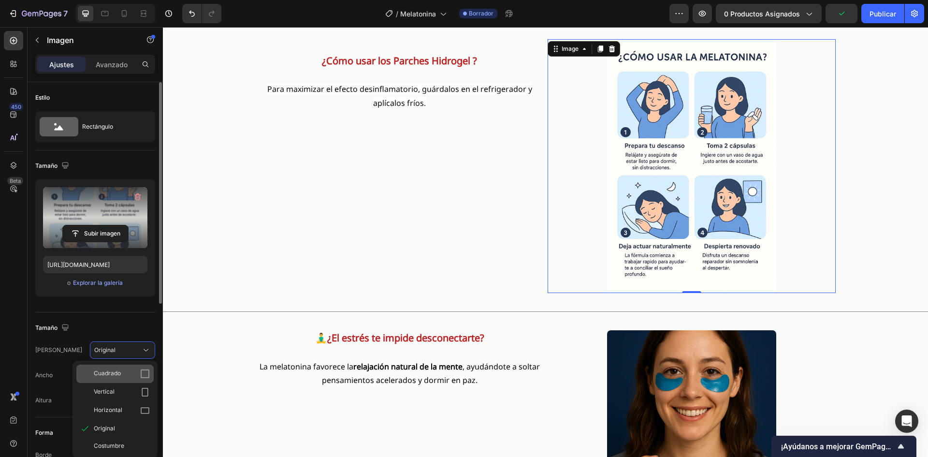
click at [112, 371] on font "Cuadrado" at bounding box center [107, 372] width 27 height 7
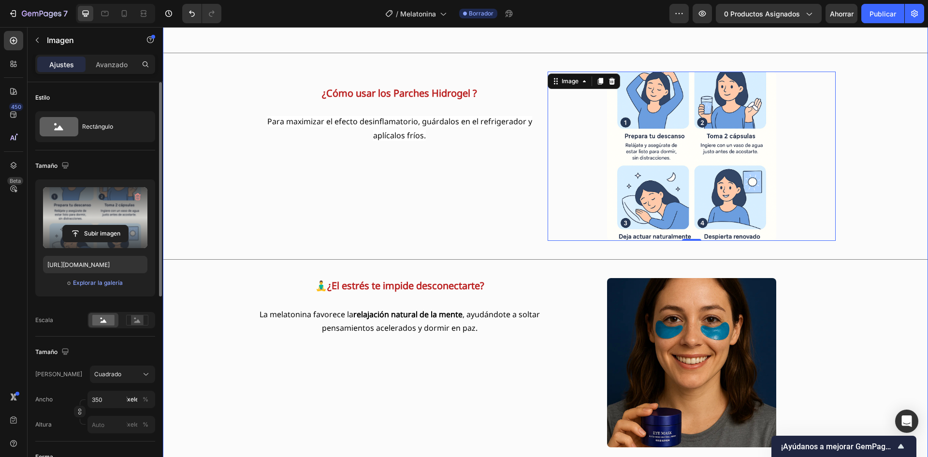
scroll to position [2099, 0]
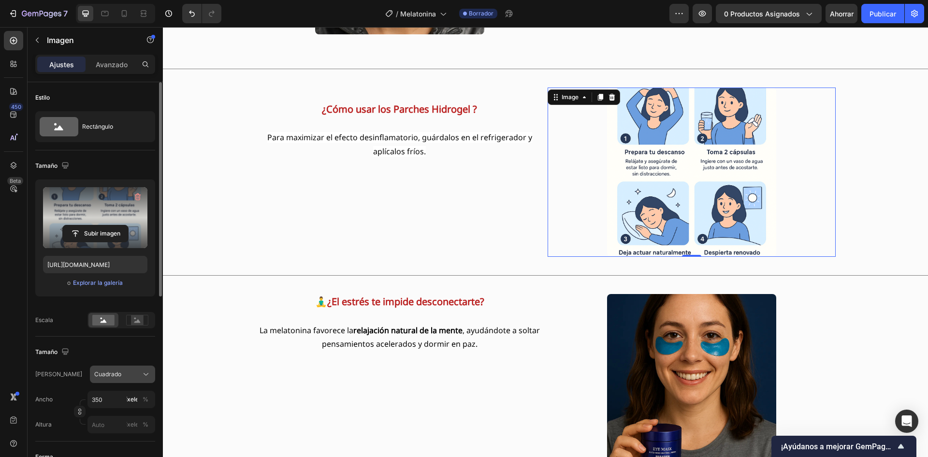
click at [98, 368] on button "Cuadrado" at bounding box center [122, 373] width 65 height 17
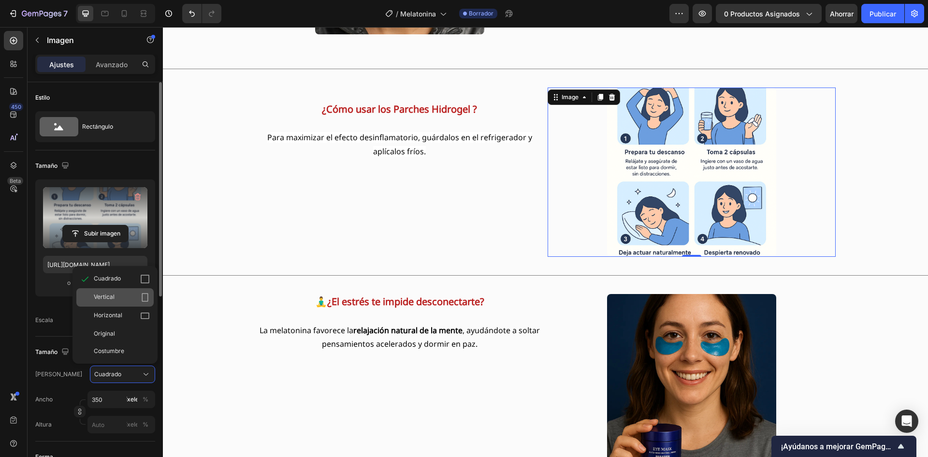
click at [100, 304] on div "Vertical" at bounding box center [114, 297] width 77 height 18
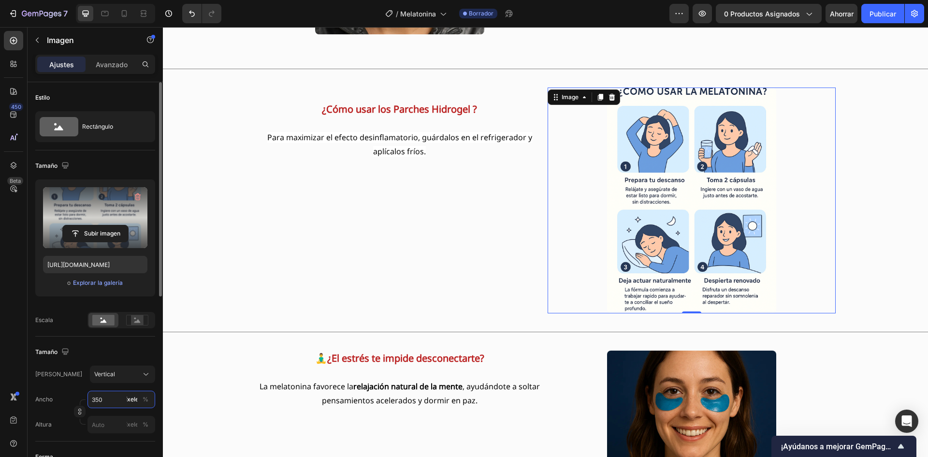
click at [101, 405] on input "350" at bounding box center [121, 399] width 68 height 17
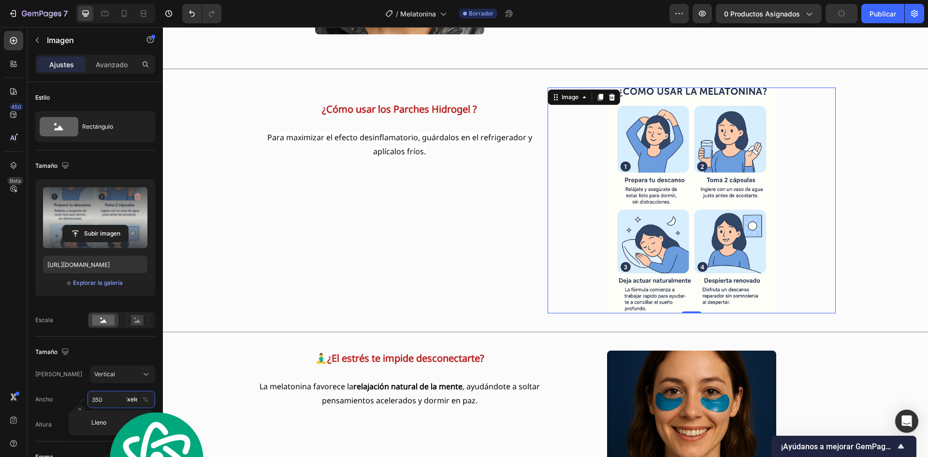
type input "3"
type input "4"
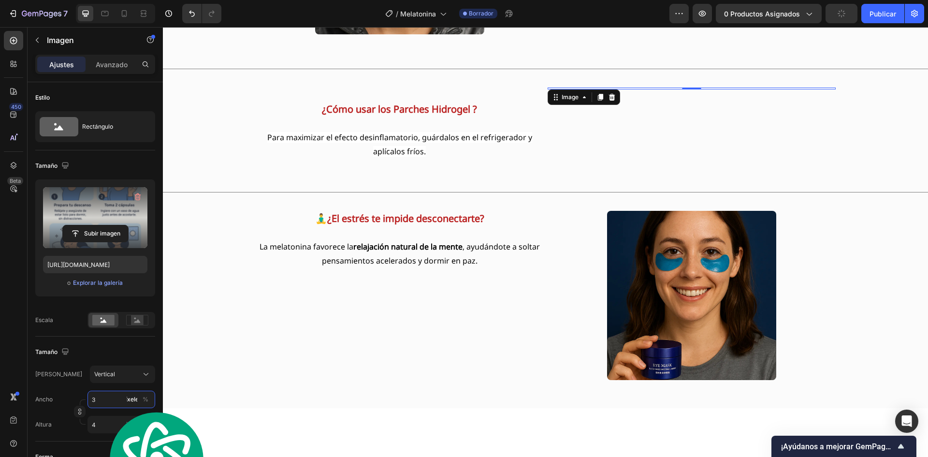
type input "30"
type input "40"
type input "300"
type input "400"
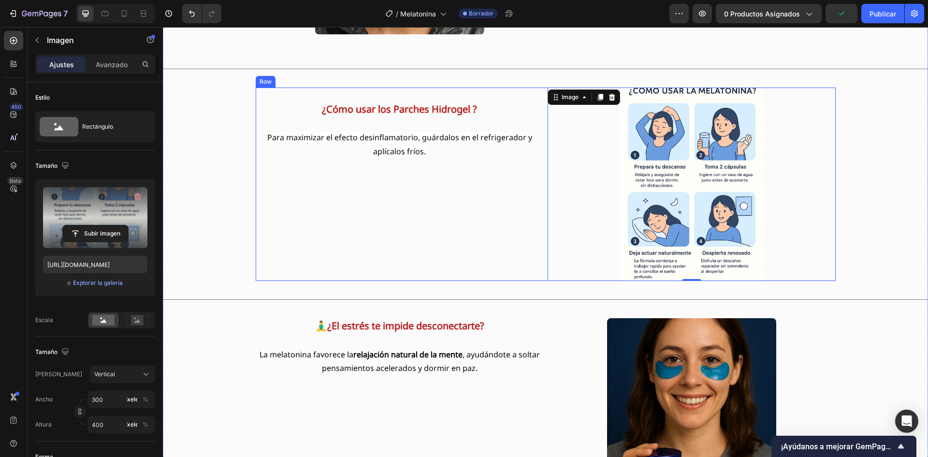
click at [344, 242] on div "¿Cómo usar los Parches Hidrogel ? Para maximizar el efecto desinflamatorio, guá…" at bounding box center [400, 183] width 288 height 193
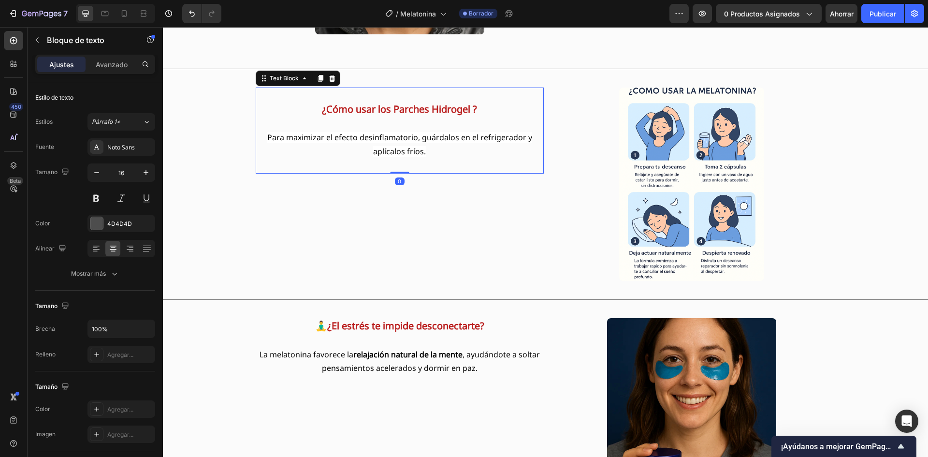
click at [257, 137] on p "Para maximizar el efecto desinflamatorio, guárdalos en el refrigerador y aplíca…" at bounding box center [400, 145] width 286 height 28
click at [268, 136] on span "Para maximizar el efecto desinflamatorio, guárdalos en el refrigerador y aplíca…" at bounding box center [399, 144] width 265 height 25
click at [261, 142] on p "Para maximizar el efecto desinflamatorio, guárdalos en el refrigerador y aplíca…" at bounding box center [400, 145] width 286 height 28
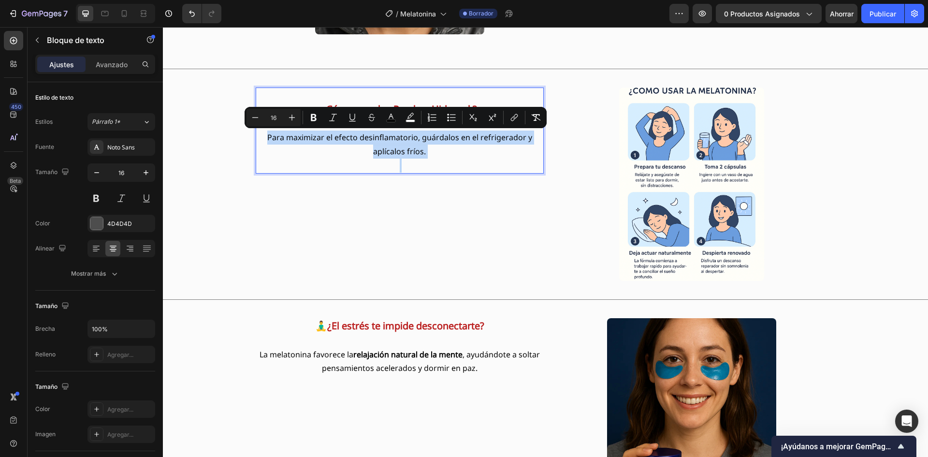
drag, startPoint x: 263, startPoint y: 141, endPoint x: 426, endPoint y: 166, distance: 165.3
click at [426, 166] on div "¿Cómo usar los Parches Hidrogel ? Para maximizar el efecto desinflamatorio, guá…" at bounding box center [400, 130] width 288 height 86
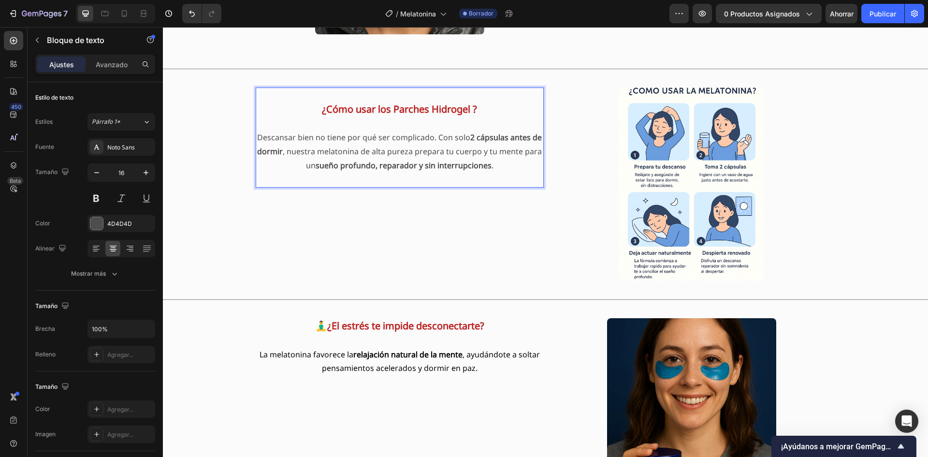
click at [257, 132] on p "Descansar bien no tiene por qué ser complicado. Con solo 2 cápsulas antes de do…" at bounding box center [400, 152] width 286 height 42
click at [257, 136] on p "Descansar bien no tiene por qué ser complicado. Con solo 2 cápsulas antes de do…" at bounding box center [400, 152] width 286 height 42
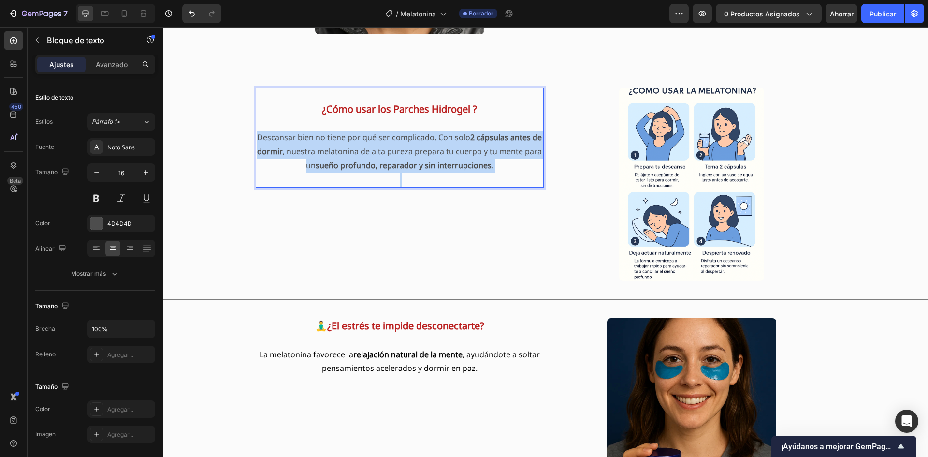
click at [257, 136] on p "Descansar bien no tiene por qué ser complicado. Con solo 2 cápsulas antes de do…" at bounding box center [400, 152] width 286 height 42
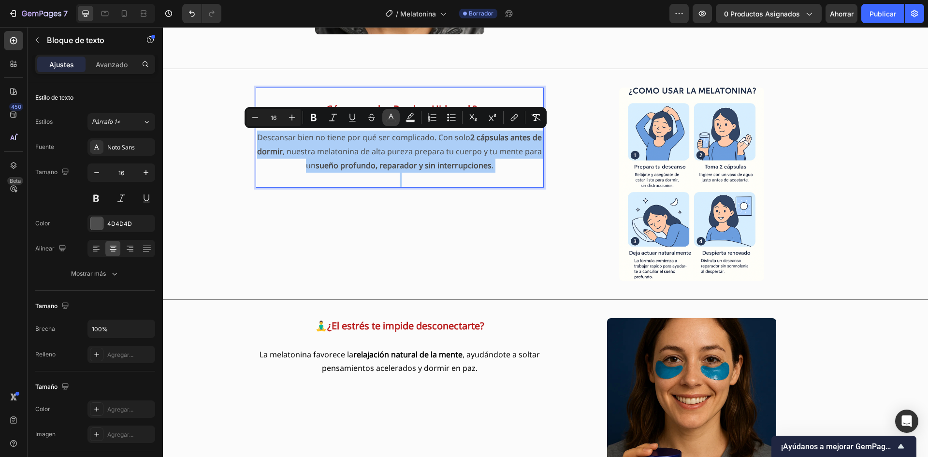
click at [385, 117] on button "color" at bounding box center [390, 117] width 17 height 17
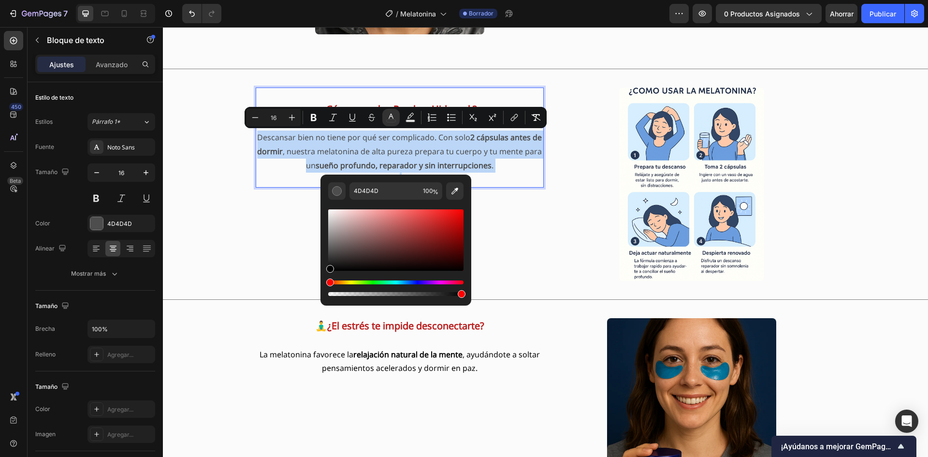
type input "000000"
drag, startPoint x: 332, startPoint y: 251, endPoint x: 325, endPoint y: 276, distance: 25.2
click at [325, 276] on div "000000 100 %" at bounding box center [395, 236] width 151 height 123
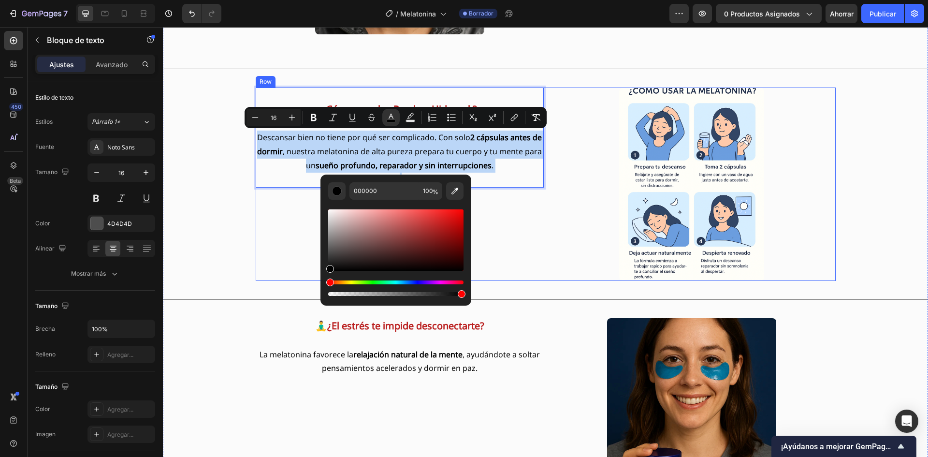
click at [285, 236] on div "¿Cómo usar los Parches Hidrogel ? Descansar bien no tiene por qué ser complicad…" at bounding box center [400, 183] width 288 height 193
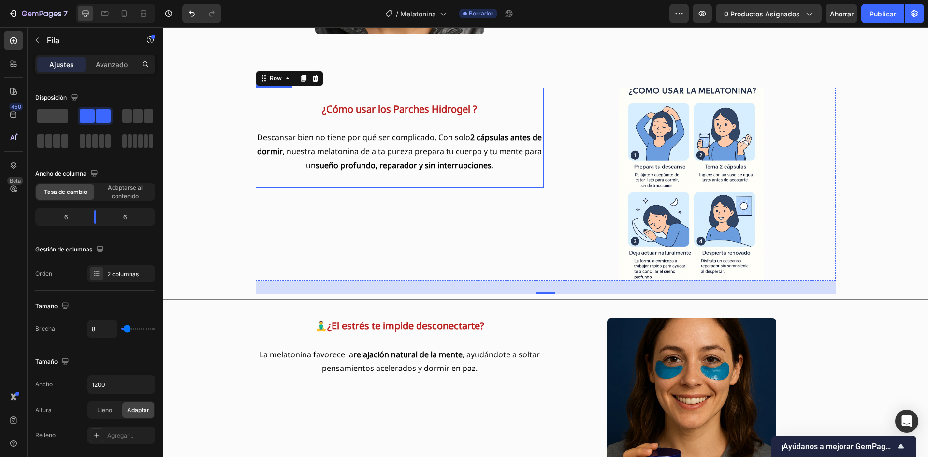
click at [466, 108] on strong "¿Cómo usar los Parches Hidrogel ?" at bounding box center [399, 108] width 155 height 13
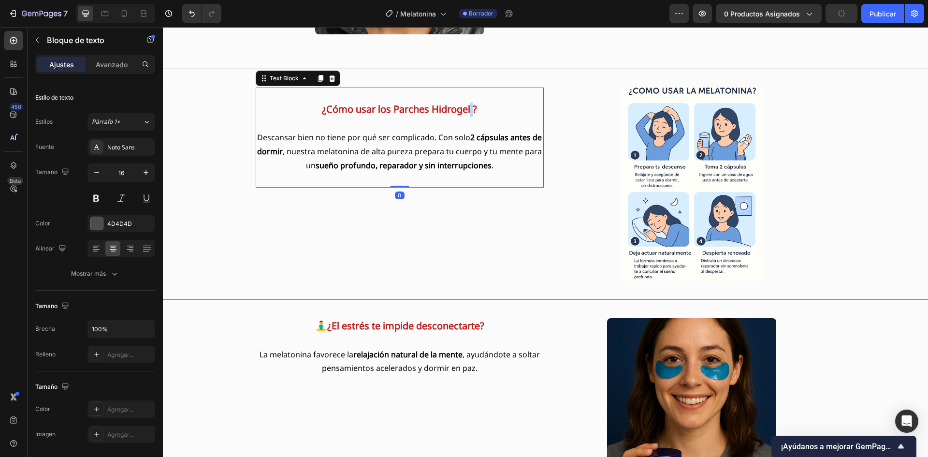
click at [466, 108] on strong "¿Cómo usar los Parches Hidrogel ?" at bounding box center [399, 108] width 155 height 13
click at [390, 108] on strong "¿Cómo usar la melatotina Premium?" at bounding box center [399, 108] width 163 height 13
click at [128, 13] on icon at bounding box center [124, 14] width 10 height 10
type input "14"
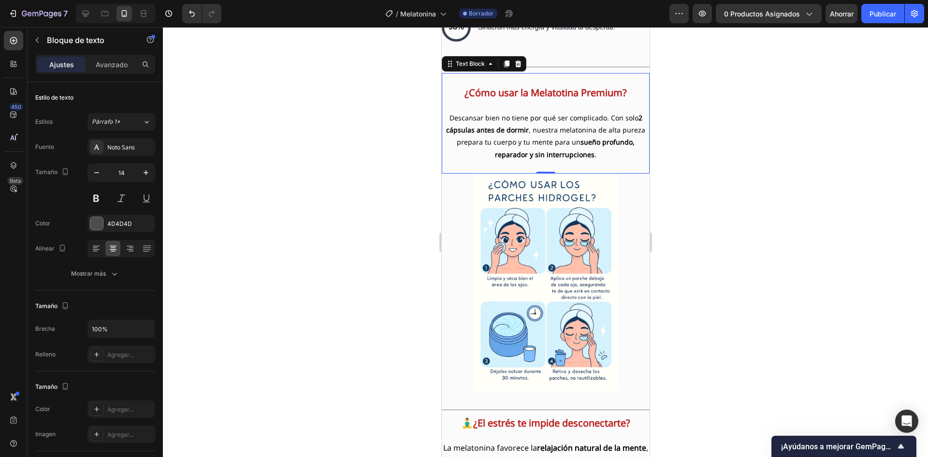
scroll to position [2523, 0]
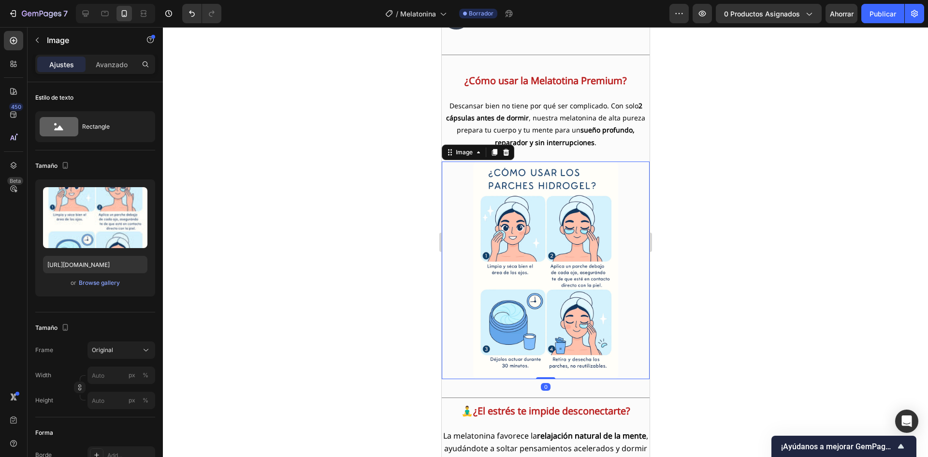
click at [540, 233] on img at bounding box center [545, 270] width 145 height 218
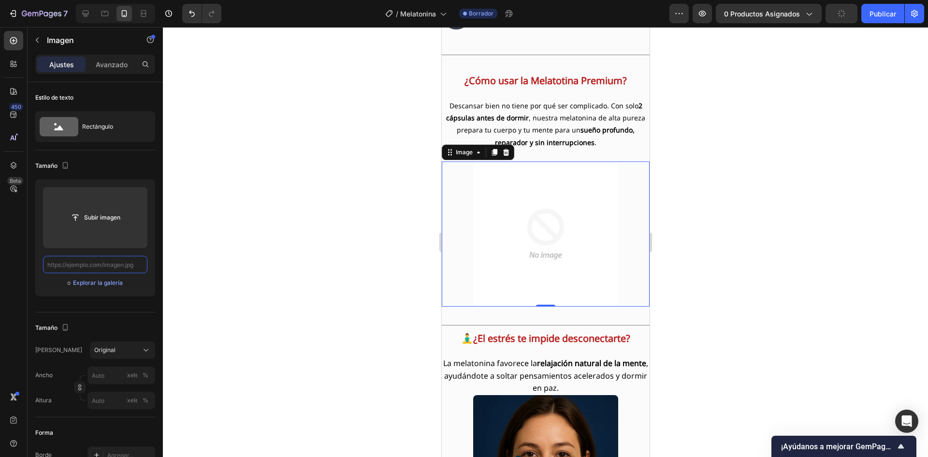
scroll to position [0, 0]
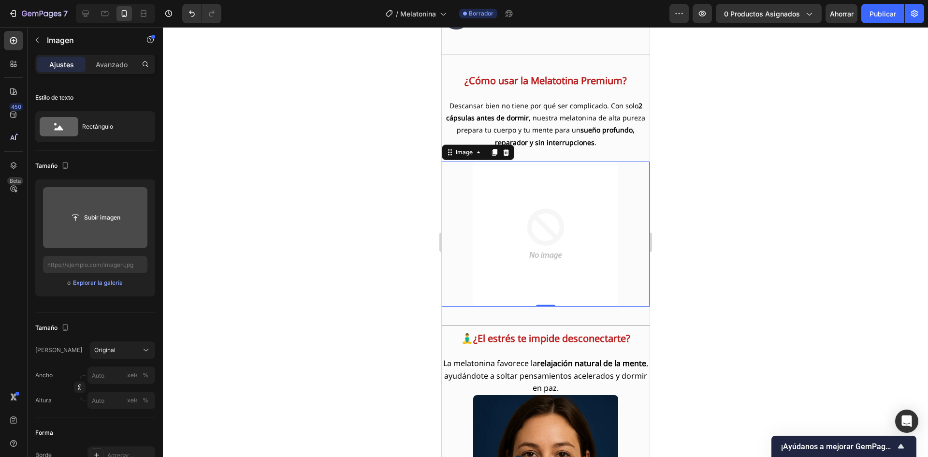
click at [110, 218] on input "file" at bounding box center [95, 217] width 65 height 16
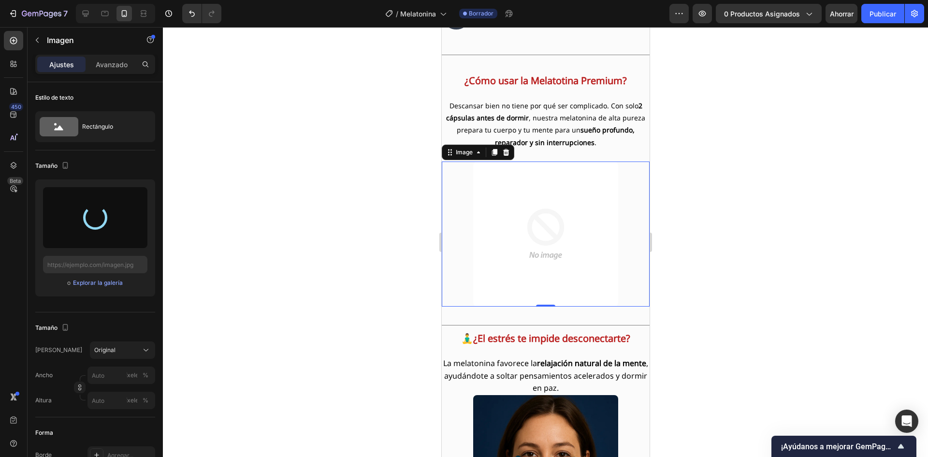
type input "[URL][DOMAIN_NAME]"
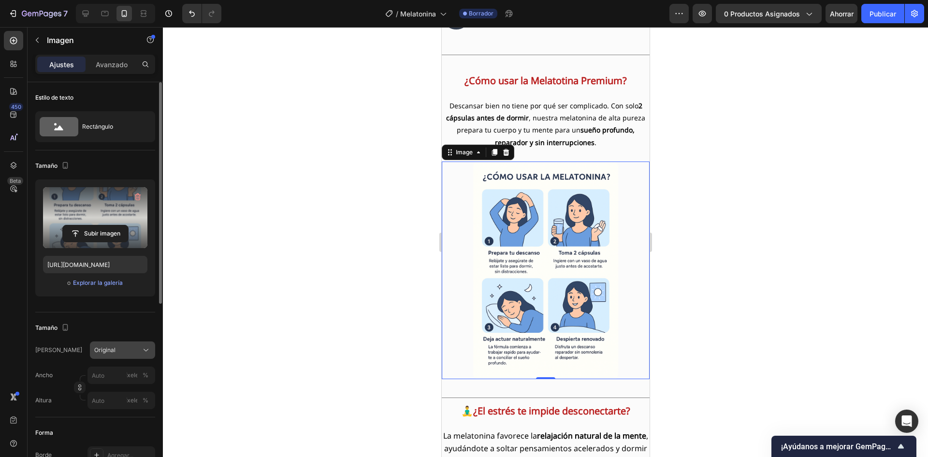
click at [117, 347] on div "Original" at bounding box center [116, 350] width 45 height 9
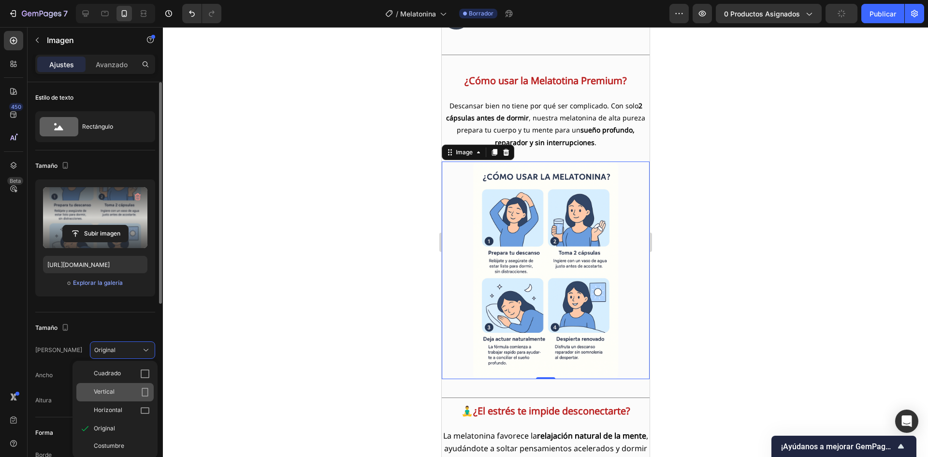
click at [101, 385] on div "Vertical" at bounding box center [114, 392] width 77 height 18
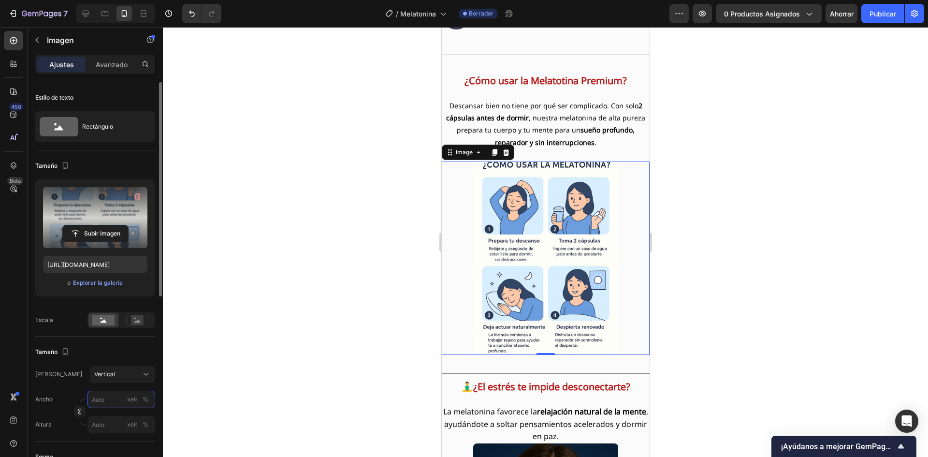
click at [114, 398] on input "píxeles %" at bounding box center [121, 399] width 68 height 17
type input "3"
type input "4"
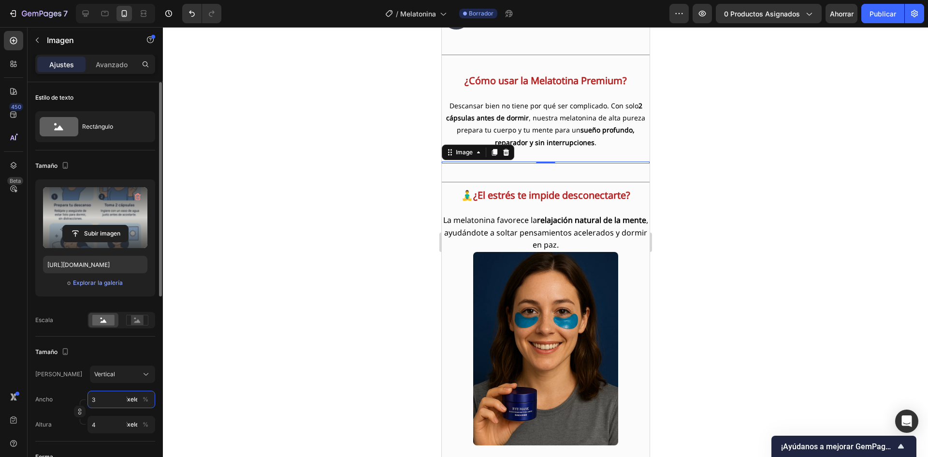
type input "30"
type input "40"
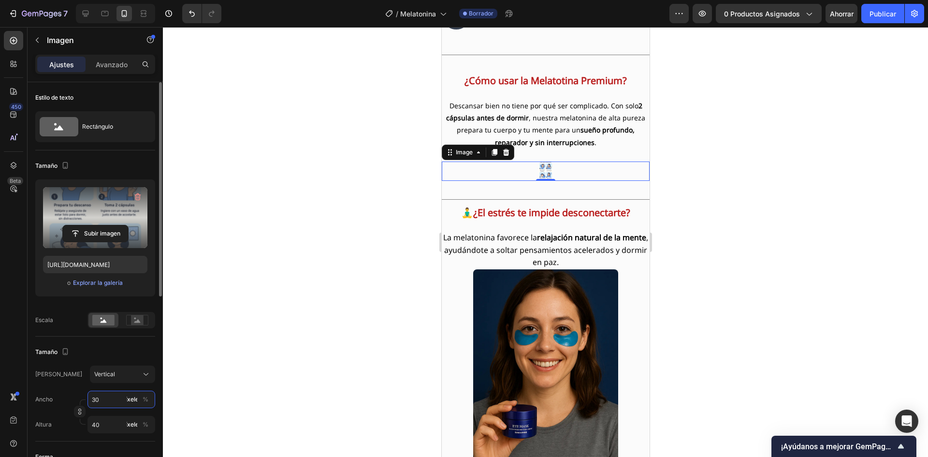
type input "300"
type input "400"
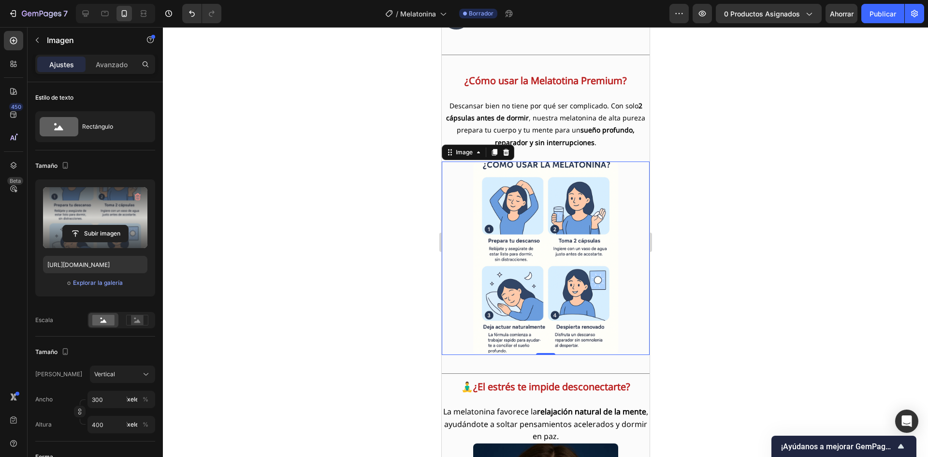
click at [350, 296] on div at bounding box center [545, 242] width 765 height 430
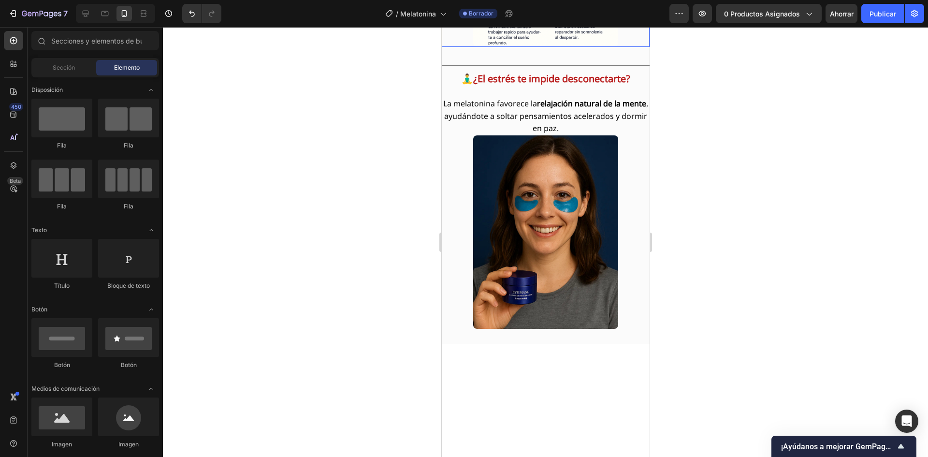
scroll to position [2668, 0]
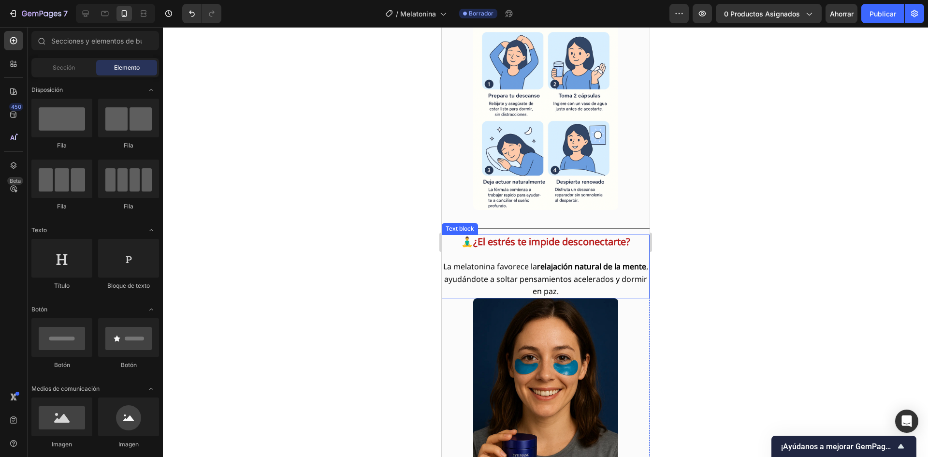
click at [544, 240] on strong "¿El estrés te impide desconectarte?" at bounding box center [551, 241] width 157 height 13
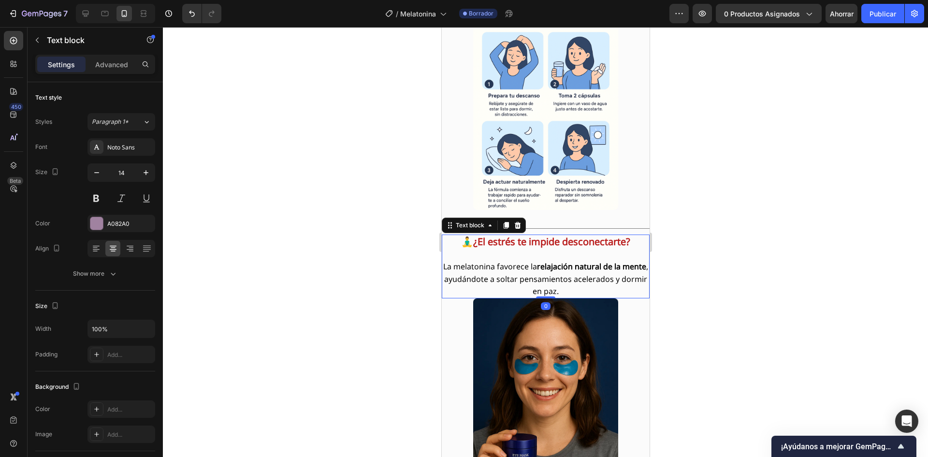
click at [544, 240] on strong "¿El estrés te impide desconectarte?" at bounding box center [551, 241] width 157 height 13
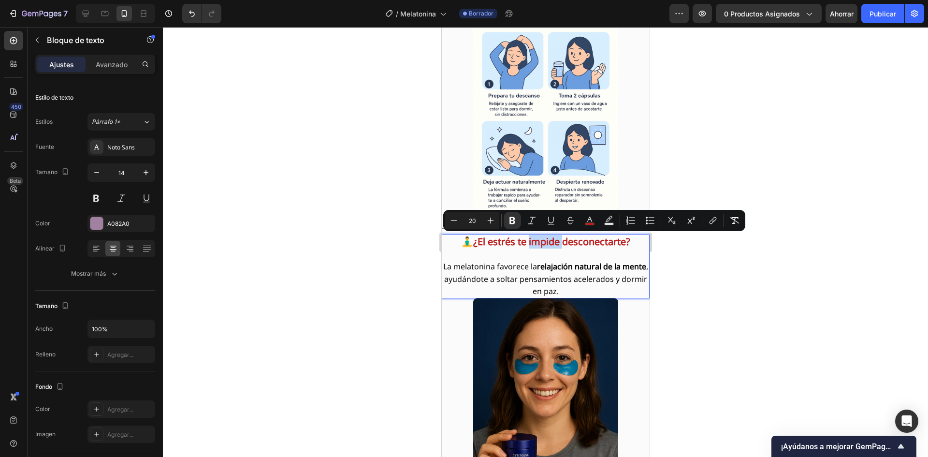
click at [544, 240] on strong "¿El estrés te impide desconectarte?" at bounding box center [551, 241] width 157 height 13
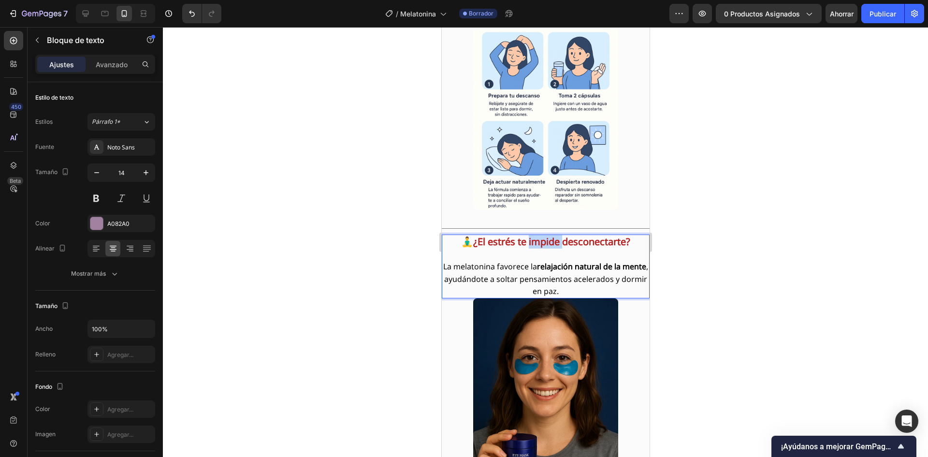
click at [544, 240] on strong "¿El estrés te impide desconectarte?" at bounding box center [551, 241] width 157 height 13
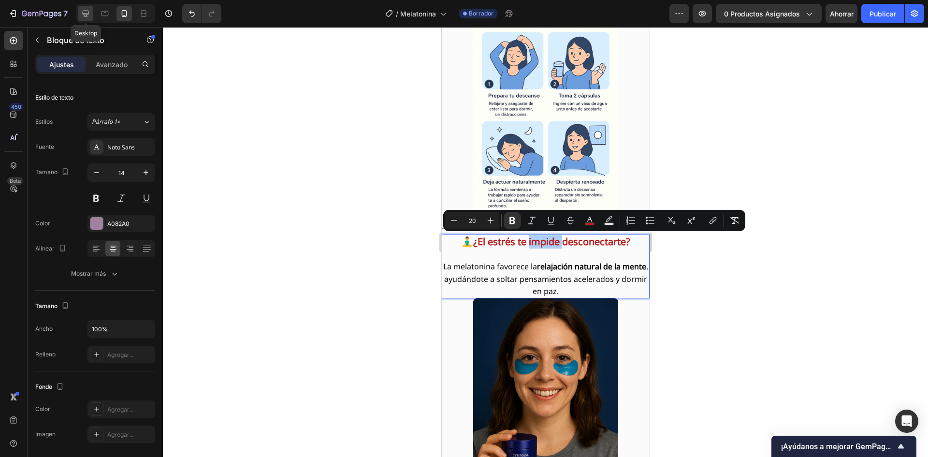
click at [81, 12] on icon at bounding box center [86, 14] width 10 height 10
type input "16"
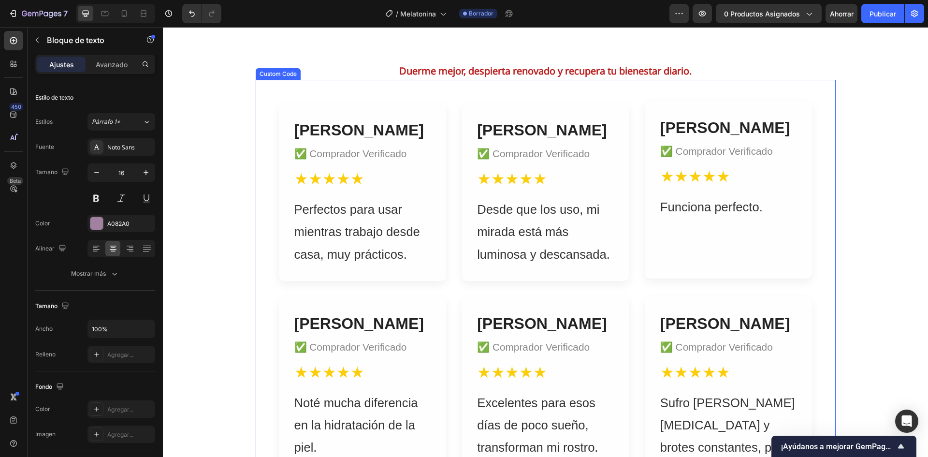
scroll to position [2646, 0]
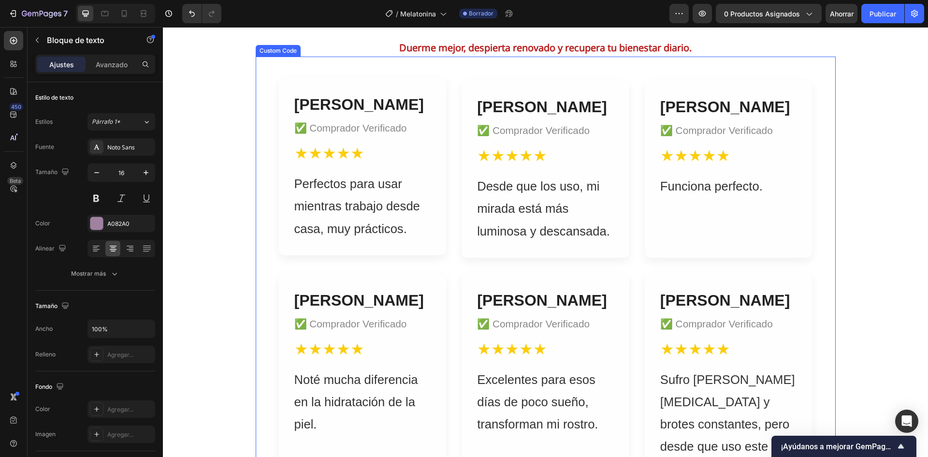
click at [416, 142] on div "★★★★★" at bounding box center [362, 153] width 137 height 23
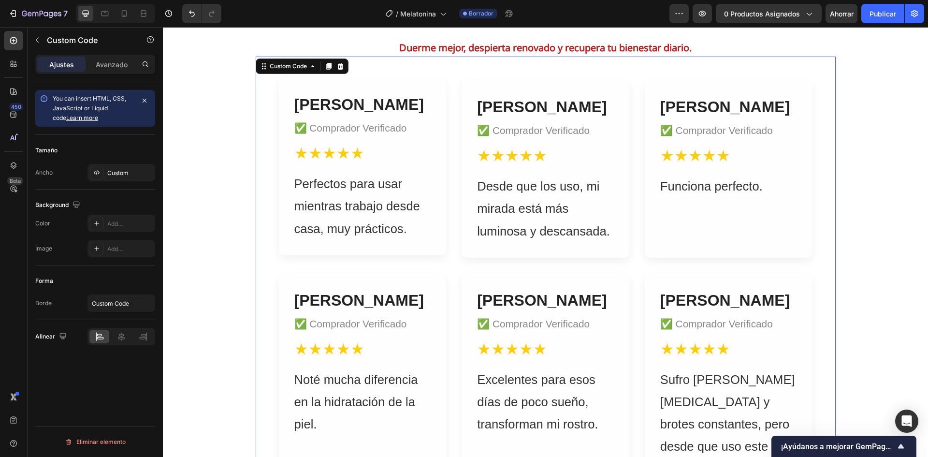
click at [416, 142] on div "★★★★★" at bounding box center [362, 153] width 137 height 23
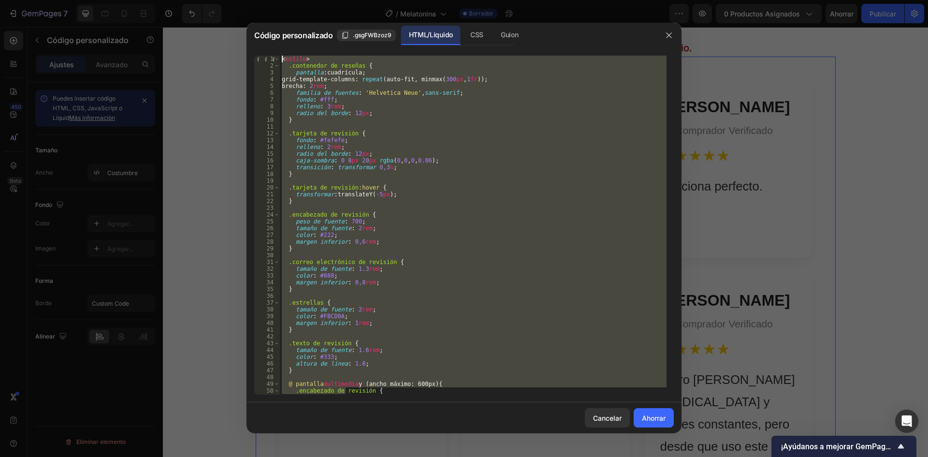
drag, startPoint x: 381, startPoint y: 392, endPoint x: 291, endPoint y: 57, distance: 346.3
click at [285, 55] on div "background: #fefefe; 1 2 3 4 5 6 7 8 9 10 11 12 13 14 15 16 17 18 19 20 21 22 2…" at bounding box center [464, 225] width 435 height 354
type textarea "<style> .reviews-container {"
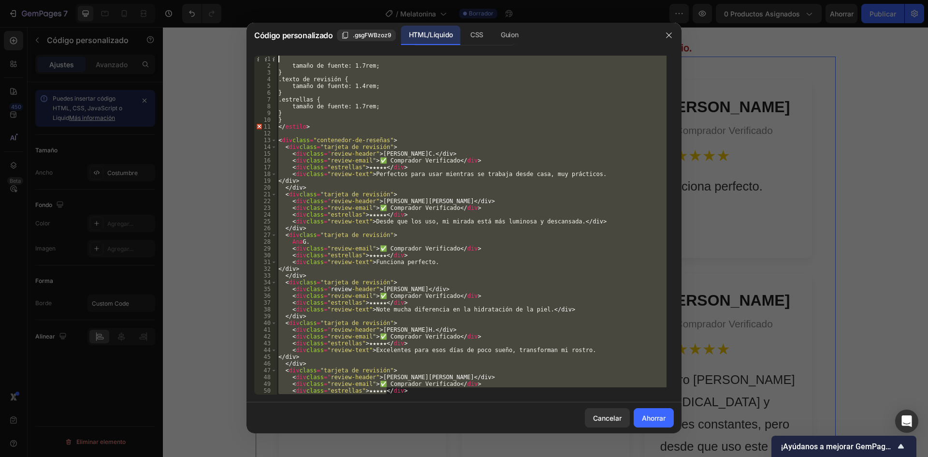
drag, startPoint x: 441, startPoint y: 388, endPoint x: 310, endPoint y: 52, distance: 361.1
click at [310, 52] on div "1 2 3 4 5 6 7 8 9 10 11 12 13 14 15 16 17 18 19 20 21 22 23 24 25 26 27 28 29 3…" at bounding box center [464, 225] width 435 height 354
type textarea "font-size: 1.7rem;"
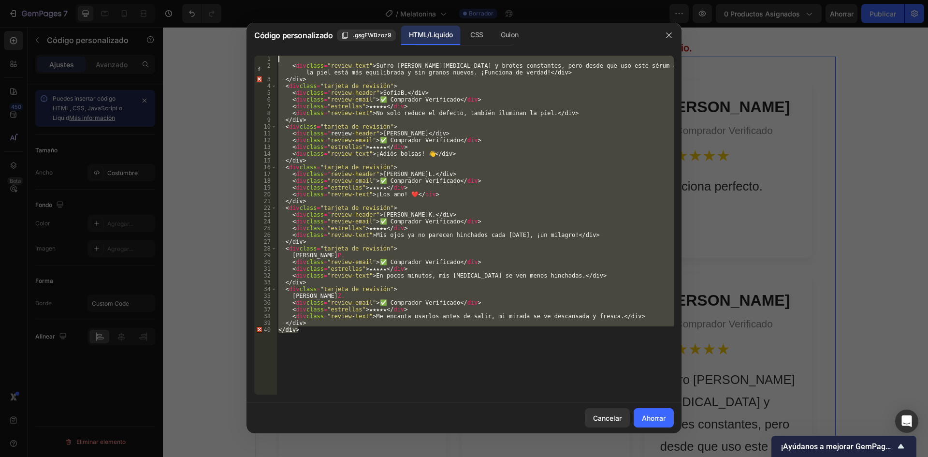
drag, startPoint x: 316, startPoint y: 334, endPoint x: 287, endPoint y: 54, distance: 281.9
click at [287, 54] on div "1 2 3 4 5 6 7 8 9 10 11 12 13 14 15 16 17 18 19 20 21 22 23 24 25 26 27 28 29 3…" at bounding box center [464, 225] width 435 height 354
type textarea "<div class="review-text">Sufro de piel grasa y brotes constantes, pero desde qu…"
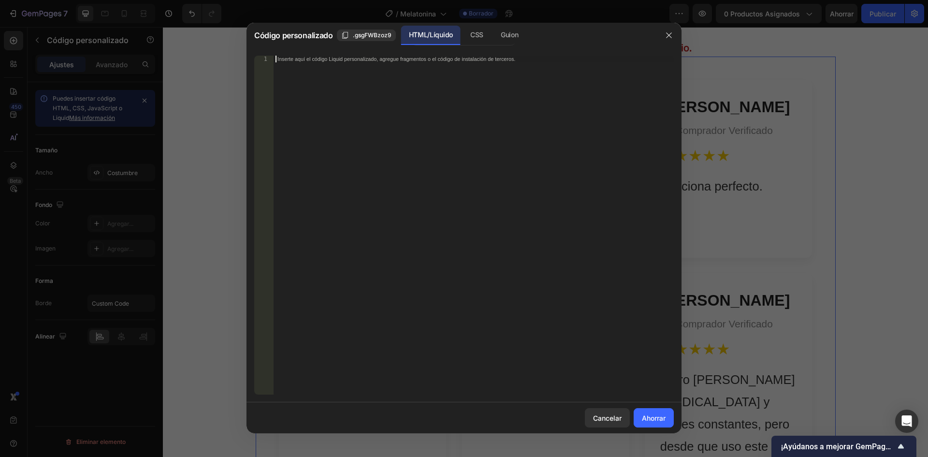
click at [282, 59] on font "Inserte aquí el código Liquid personalizado, agregue fragmentos o el código de …" at bounding box center [396, 59] width 238 height 6
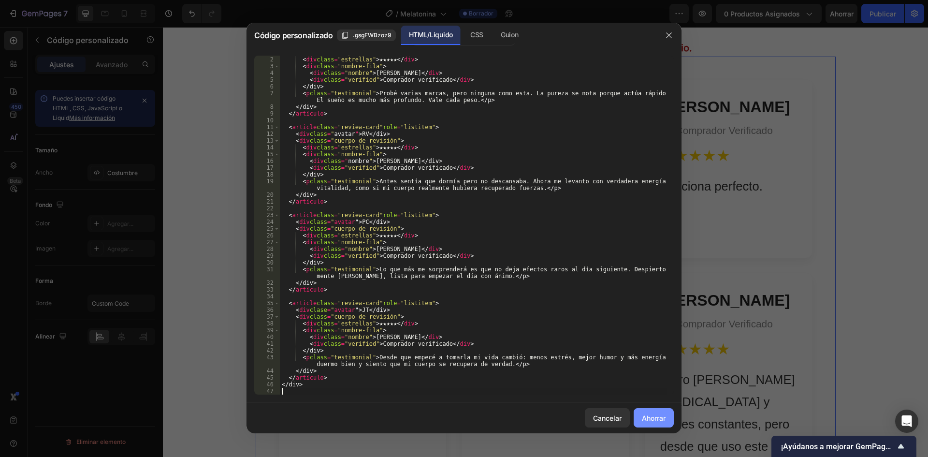
click at [644, 424] on button "Ahorrar" at bounding box center [654, 417] width 40 height 19
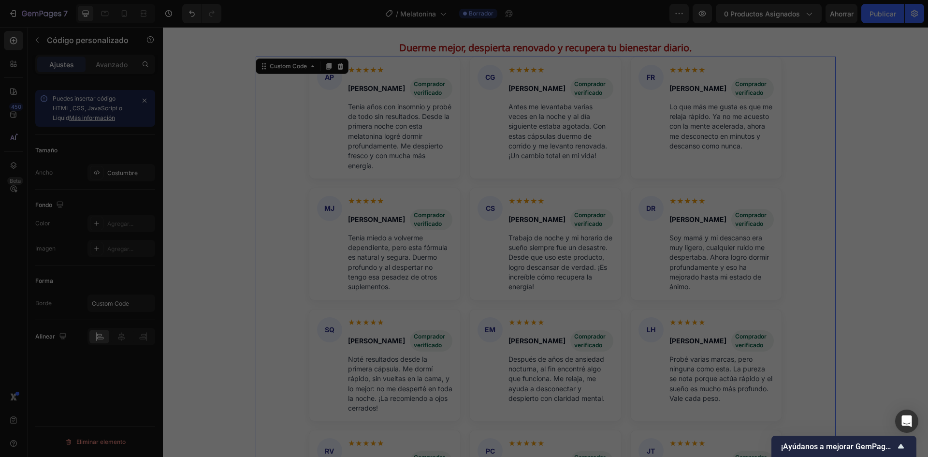
type textarea "</div>"
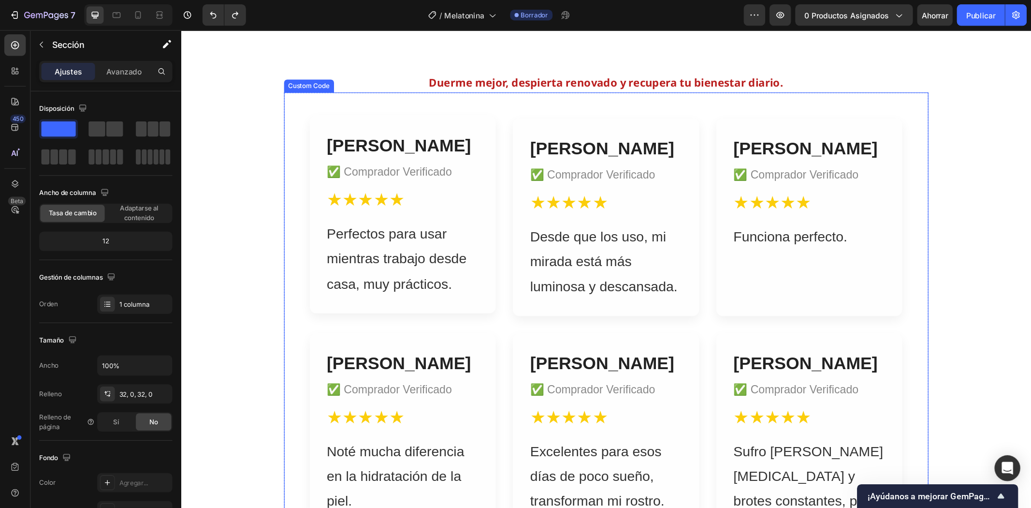
scroll to position [2598, 0]
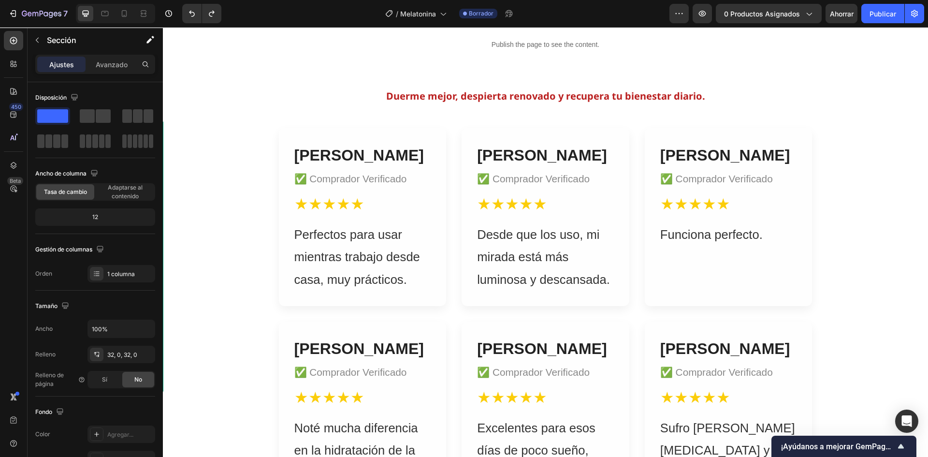
drag, startPoint x: 230, startPoint y: 129, endPoint x: 825, endPoint y: 324, distance: 626.3
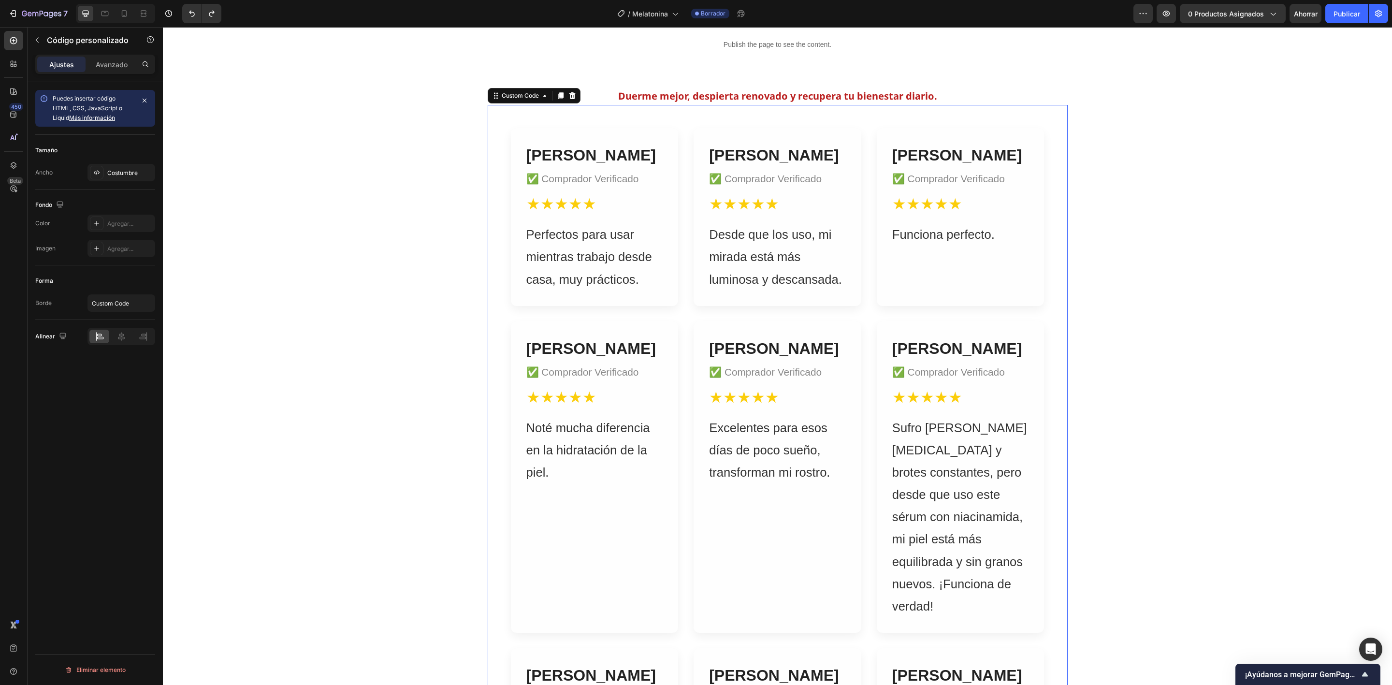
drag, startPoint x: 1091, startPoint y: 28, endPoint x: 434, endPoint y: 402, distance: 756.0
click at [434, 402] on div "Duerme mejor, despierta renovado y recupera tu bienestar diario. Text Block Roc…" at bounding box center [777, 576] width 1229 height 976
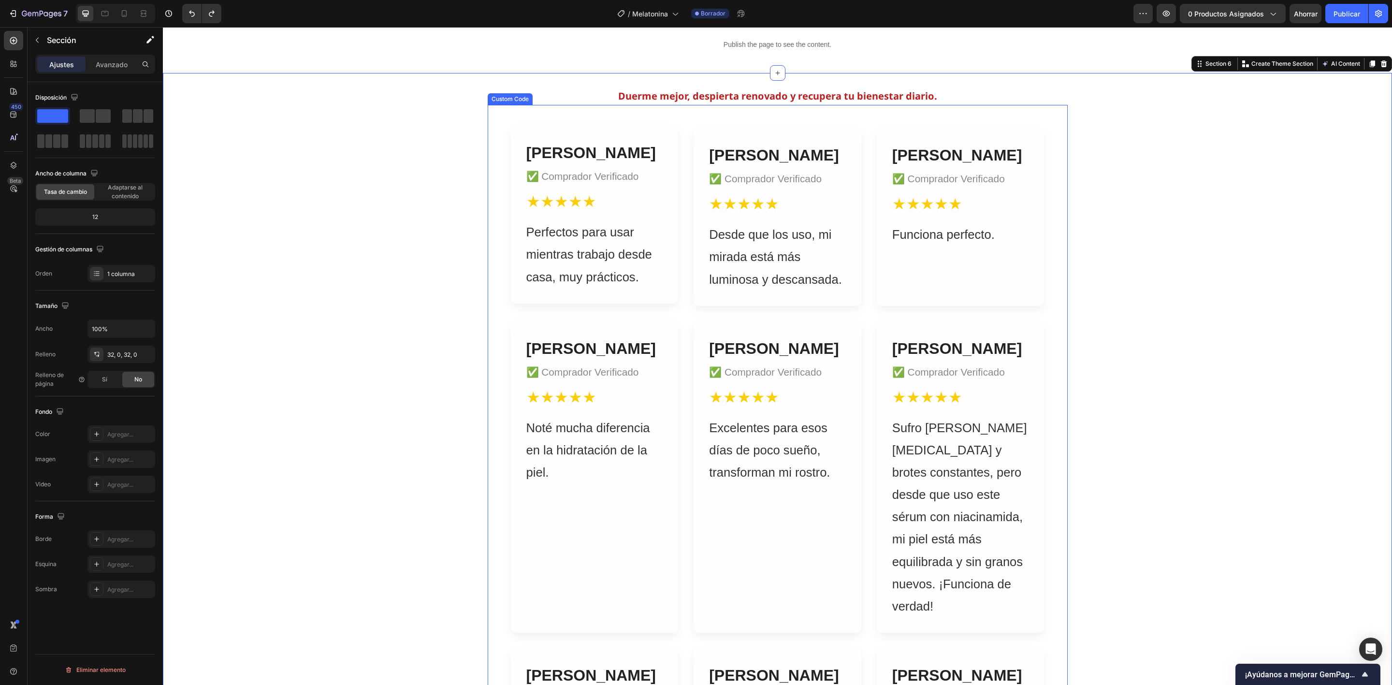
click at [594, 259] on div "Perfectos para usar mientras trabajo desde casa, muy prácticos." at bounding box center [594, 254] width 137 height 67
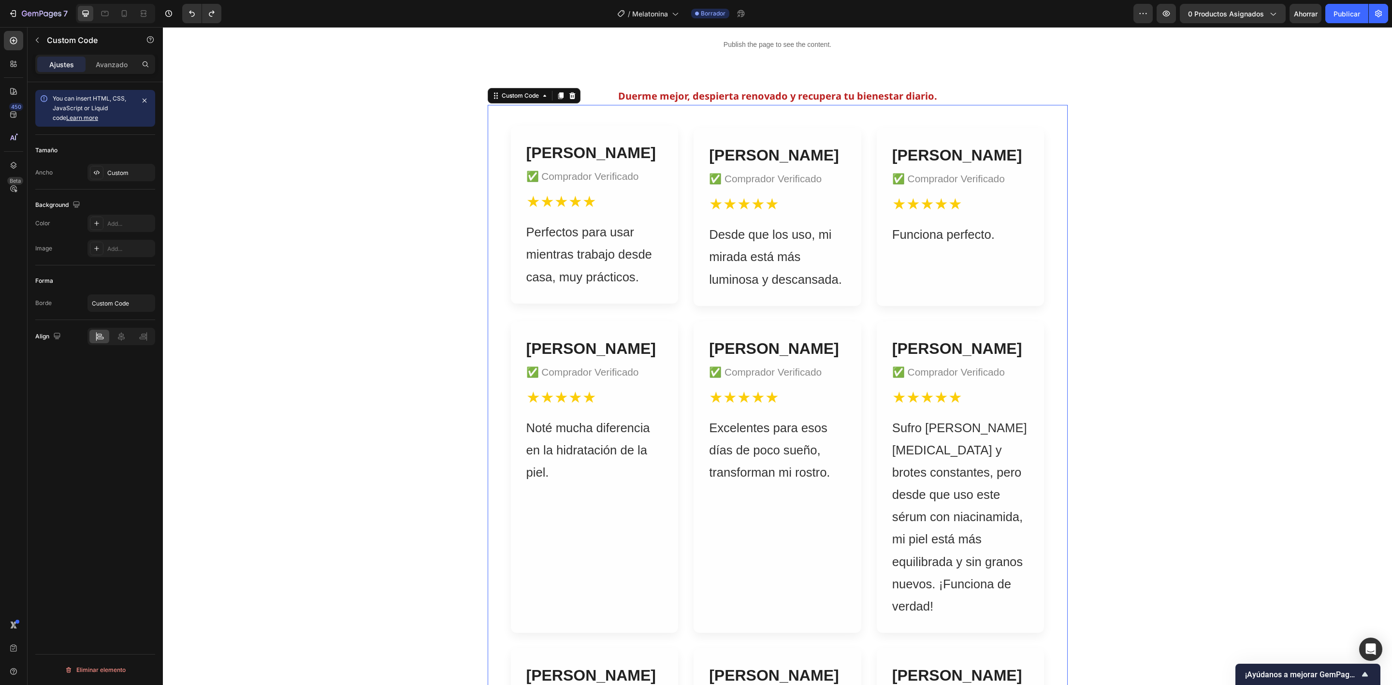
click at [594, 259] on div "Perfectos para usar mientras trabajo desde casa, muy prácticos." at bounding box center [594, 254] width 137 height 67
click at [576, 261] on div "Perfectos para usar mientras trabajo desde casa, muy prácticos." at bounding box center [594, 254] width 137 height 67
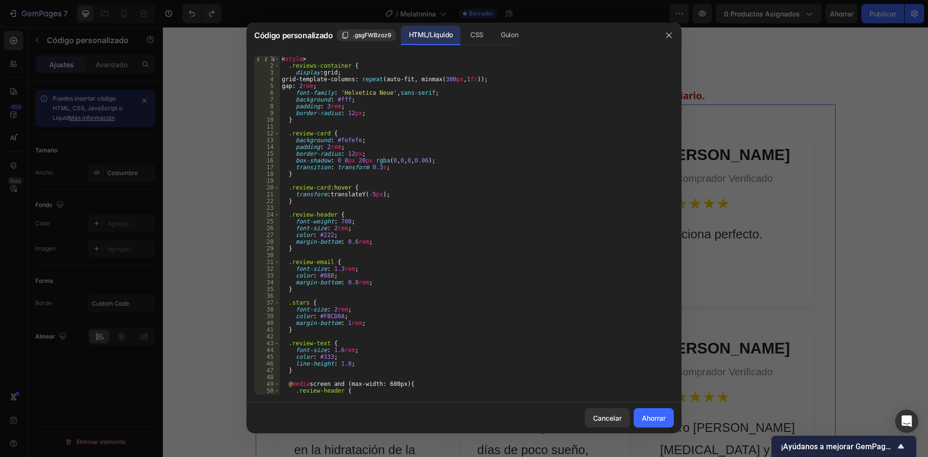
scroll to position [2599, 0]
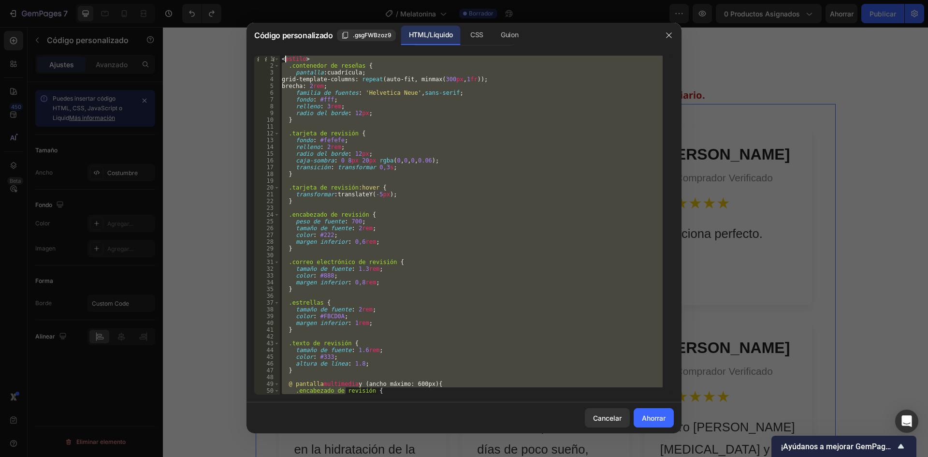
drag, startPoint x: 1366, startPoint y: 0, endPoint x: 285, endPoint y: 57, distance: 1082.3
click at [285, 57] on div "< estilo > .contenedor de reseñas { pantalla : cuadrícula ; grid-template-colum…" at bounding box center [471, 232] width 383 height 352
type textarea "<"
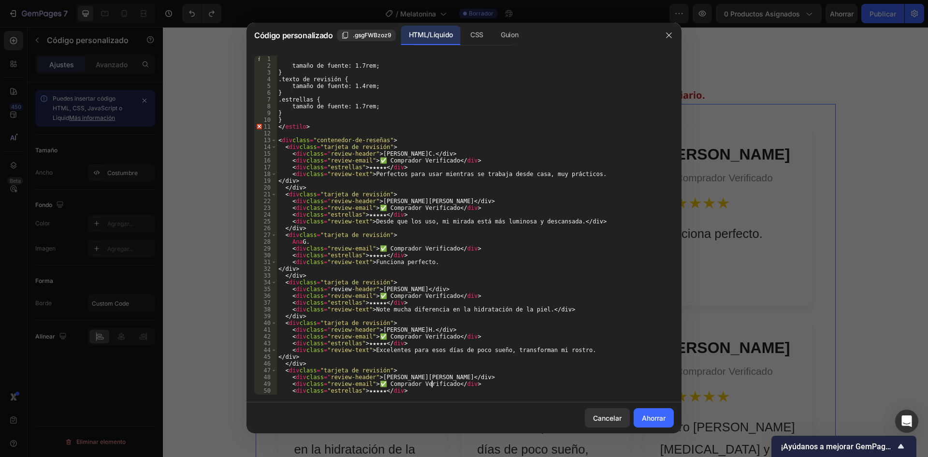
click at [432, 388] on div "tamaño de fuente: 1.7rem; } .texto de revisión { tamaño de fuente: 1.4rem; } .e…" at bounding box center [470, 235] width 386 height 359
click at [430, 390] on div "tamaño de fuente: 1.7rem; } .texto de revisión { tamaño de fuente: 1.4rem; } .e…" at bounding box center [470, 225] width 386 height 339
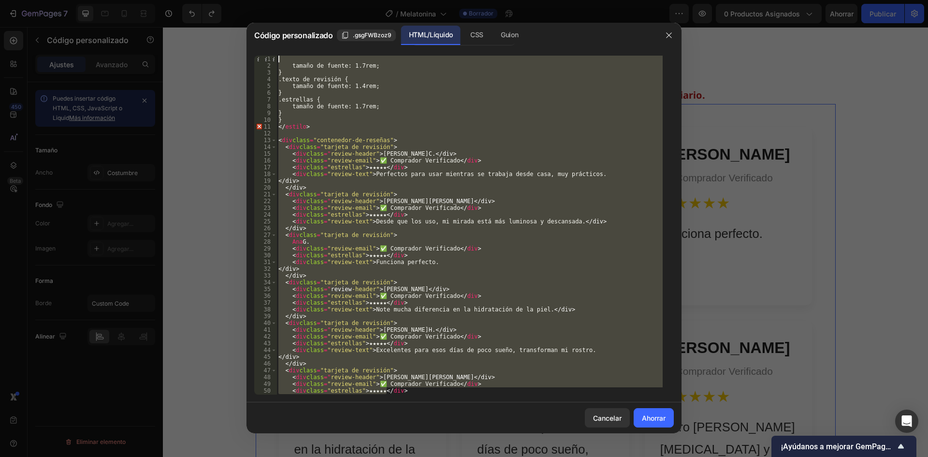
drag, startPoint x: 429, startPoint y: 391, endPoint x: 314, endPoint y: 58, distance: 353.0
click at [314, 58] on div "tamaño de fuente: 1.7rem; } .texto de revisión { tamaño de fuente: 1.4rem; } .e…" at bounding box center [470, 235] width 386 height 359
type textarea "font-size: 1.7rem;"
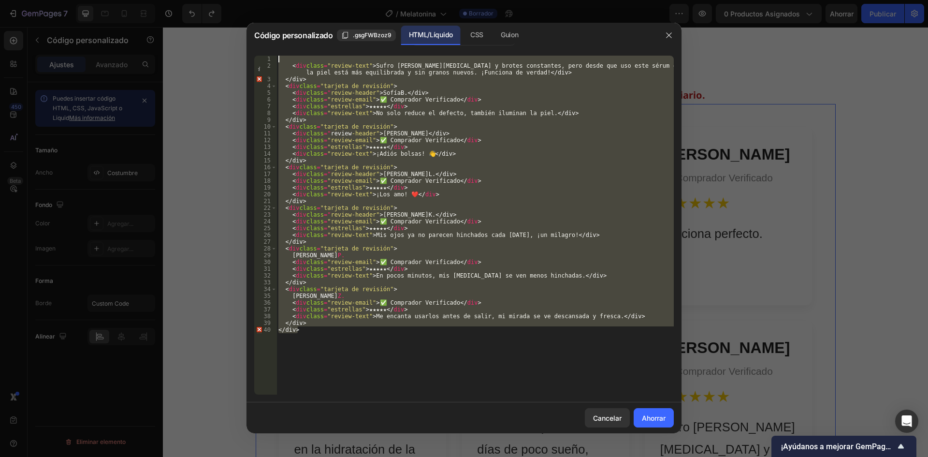
drag, startPoint x: 343, startPoint y: 342, endPoint x: 296, endPoint y: 56, distance: 290.0
click at [296, 56] on div "< div class = "review-text" > Sufro de piel grasa y brotes constantes, pero des…" at bounding box center [475, 232] width 397 height 352
type textarea "<div class="review-text">Sufro de piel grasa y brotes constantes, pero desde qu…"
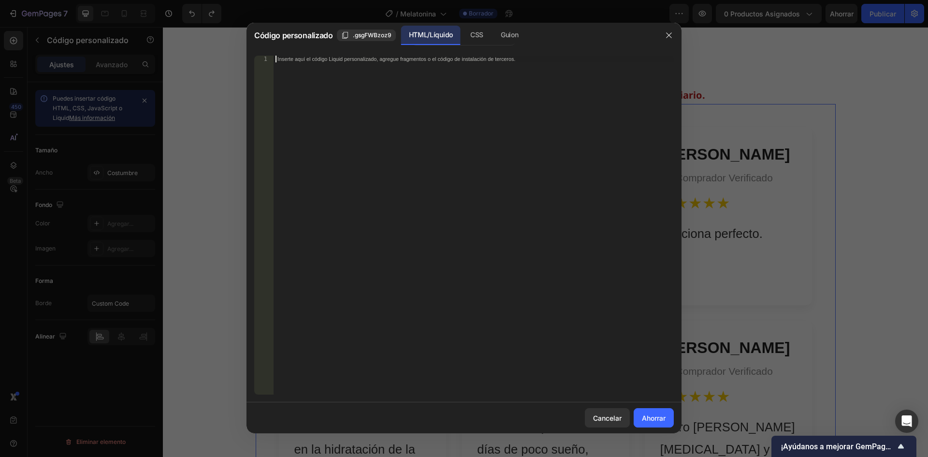
click at [277, 61] on font "Inserte aquí el código Liquid personalizado, agregue fragmentos o el código de …" at bounding box center [396, 59] width 238 height 6
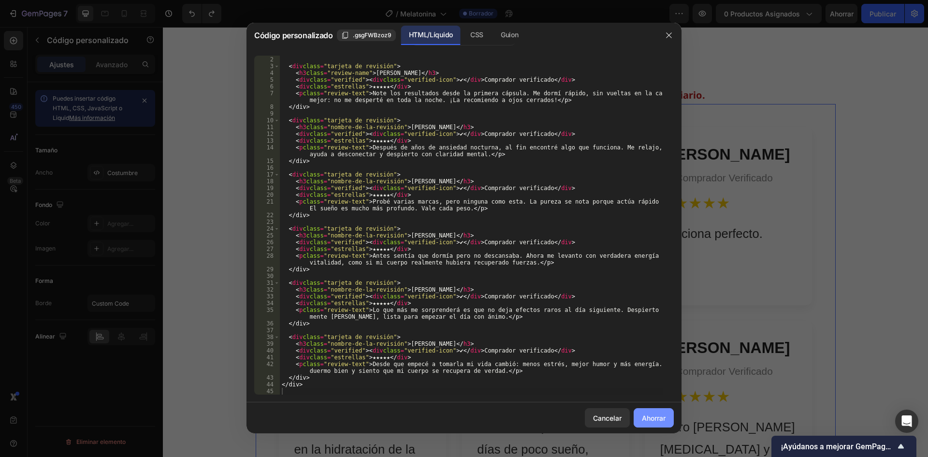
click at [646, 418] on font "Ahorrar" at bounding box center [654, 418] width 24 height 8
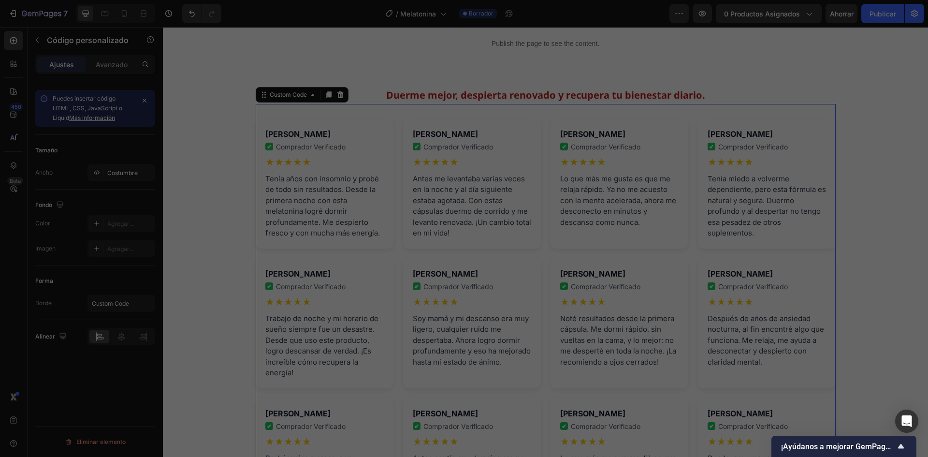
type textarea "</div>"
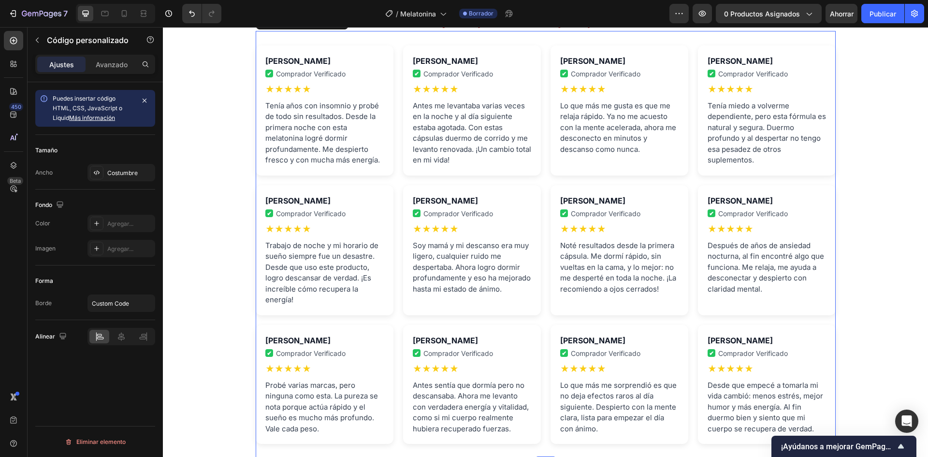
scroll to position [2647, 0]
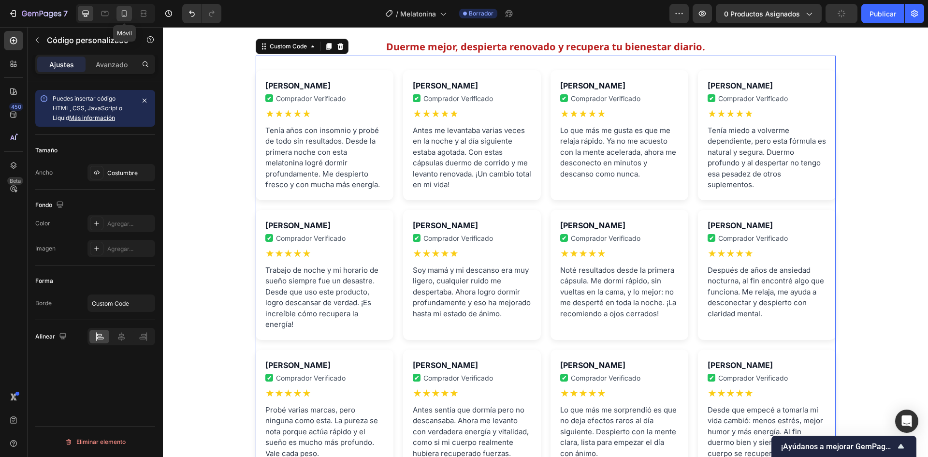
click at [123, 14] on icon at bounding box center [124, 14] width 10 height 10
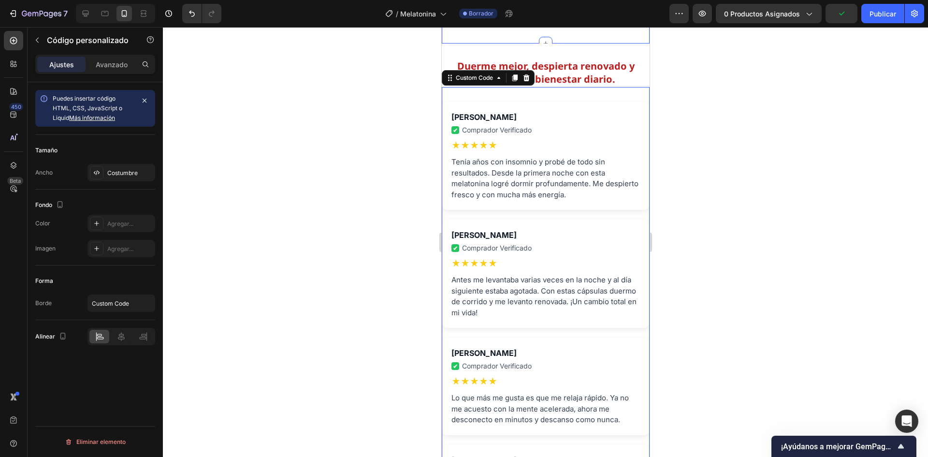
scroll to position [2508, 0]
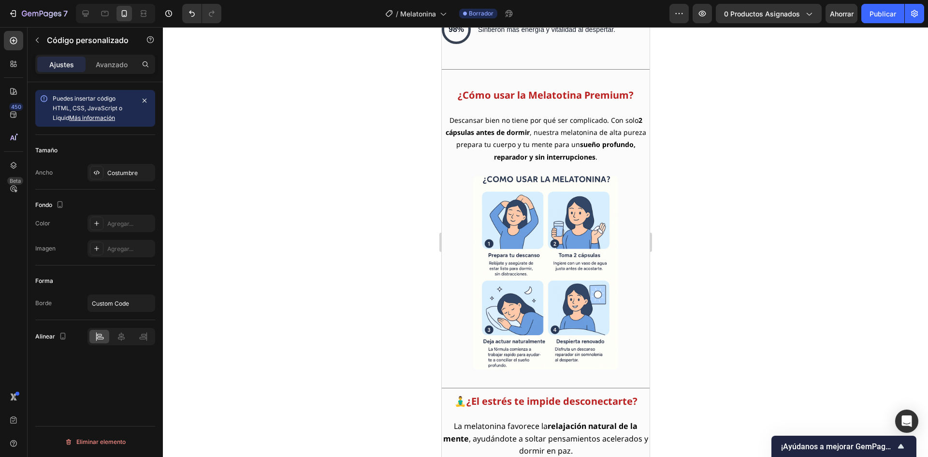
click at [694, 211] on div at bounding box center [545, 242] width 765 height 430
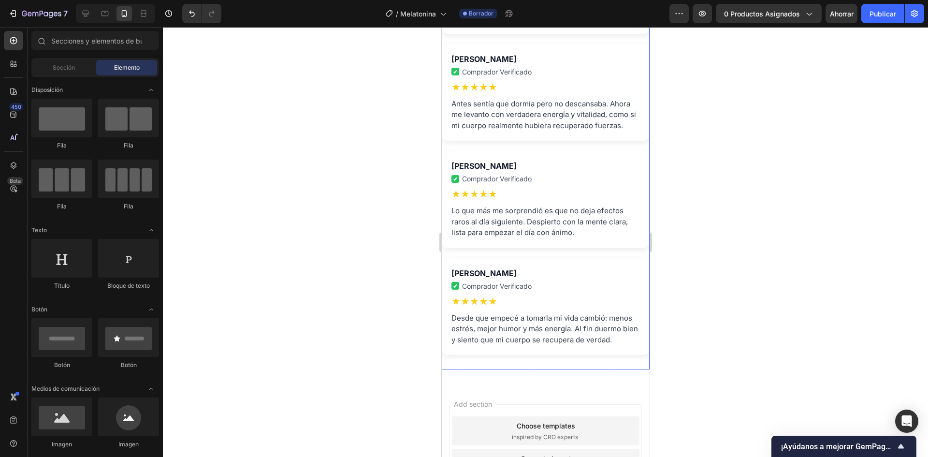
scroll to position [4297, 0]
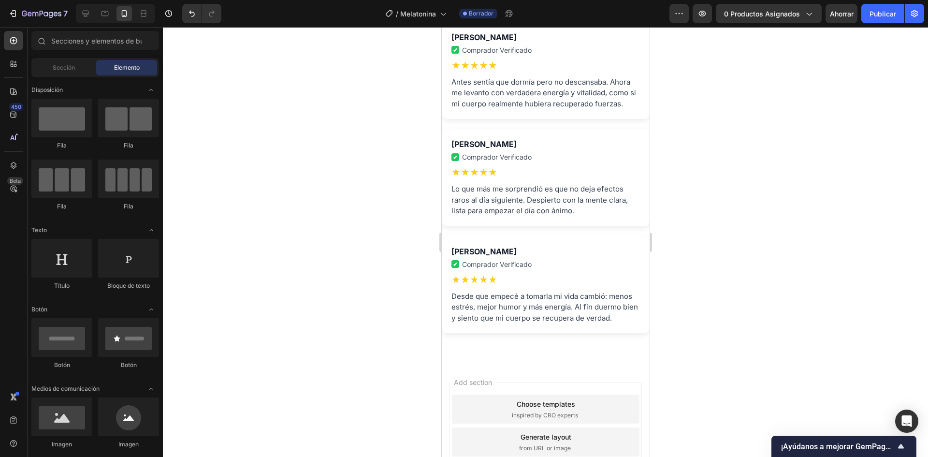
click at [341, 264] on div at bounding box center [545, 242] width 765 height 430
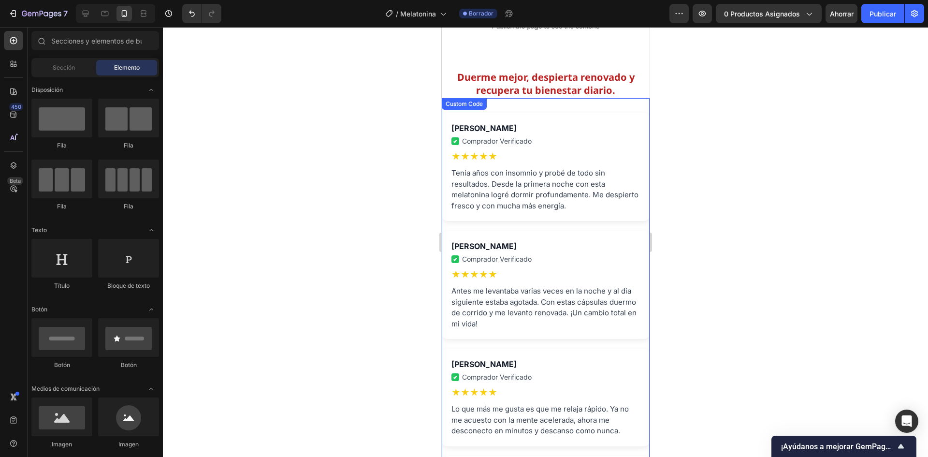
scroll to position [2702, 0]
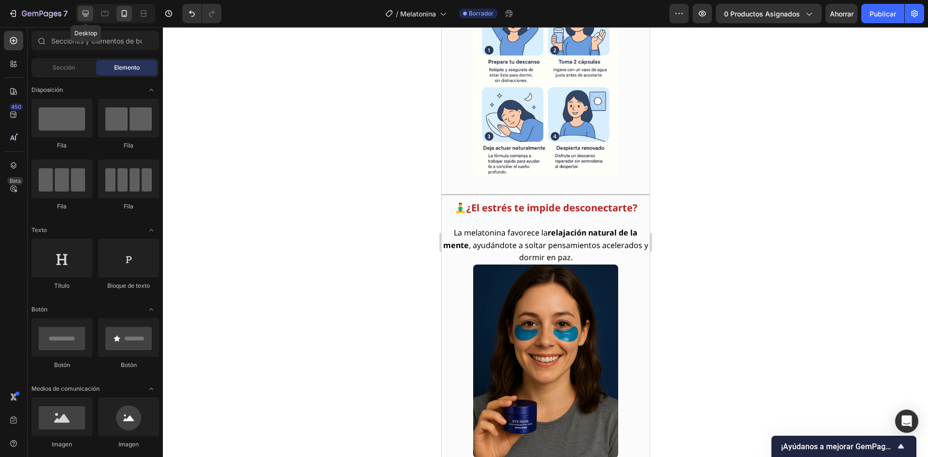
click at [78, 11] on div at bounding box center [85, 13] width 15 height 15
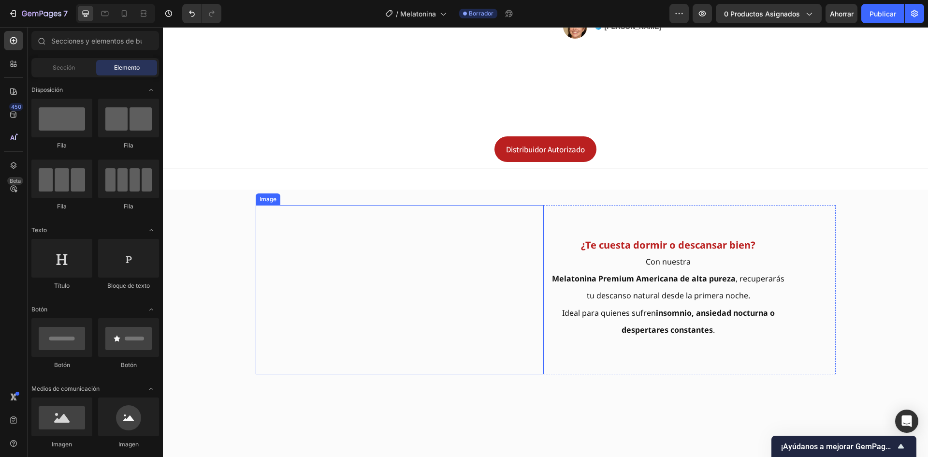
scroll to position [725, 0]
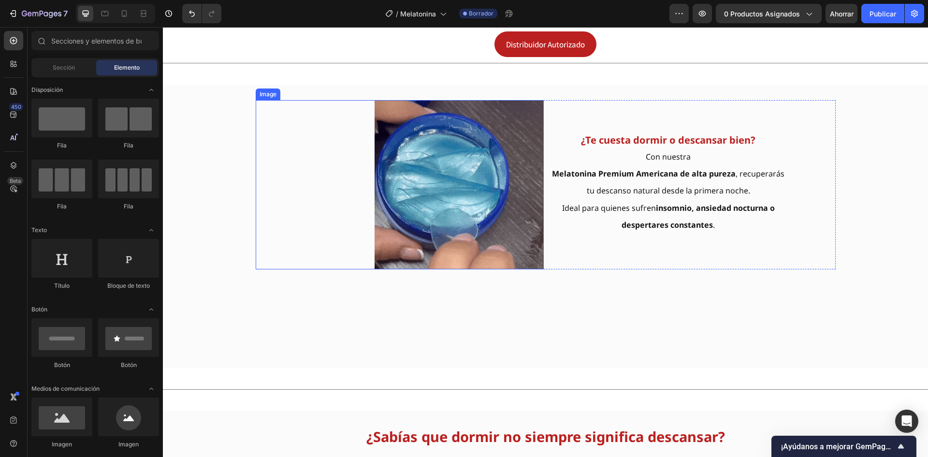
click at [464, 205] on img at bounding box center [459, 184] width 169 height 169
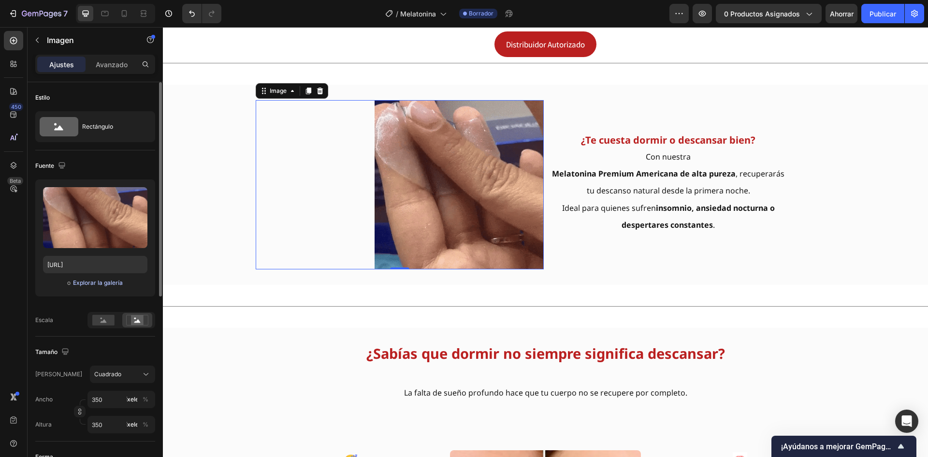
click at [110, 284] on font "Explorar la galería" at bounding box center [98, 282] width 50 height 7
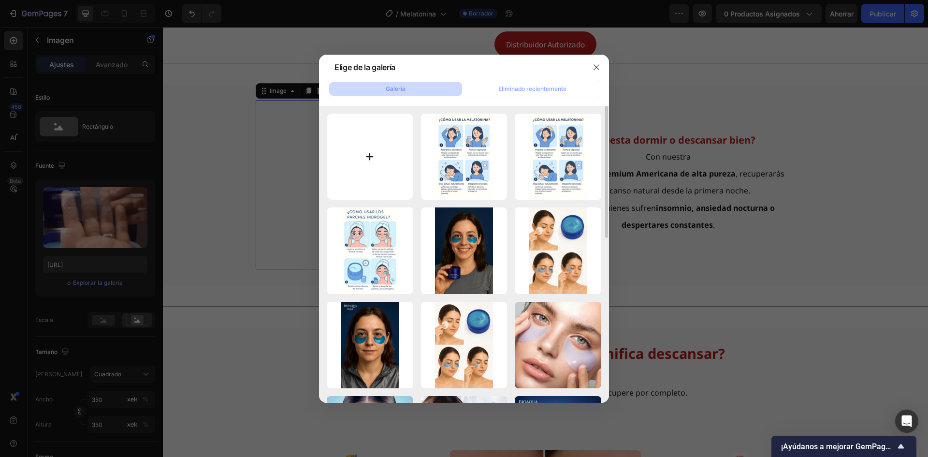
click at [367, 156] on input "file" at bounding box center [370, 157] width 87 height 87
type input "C:\fakepath\land 4.webp"
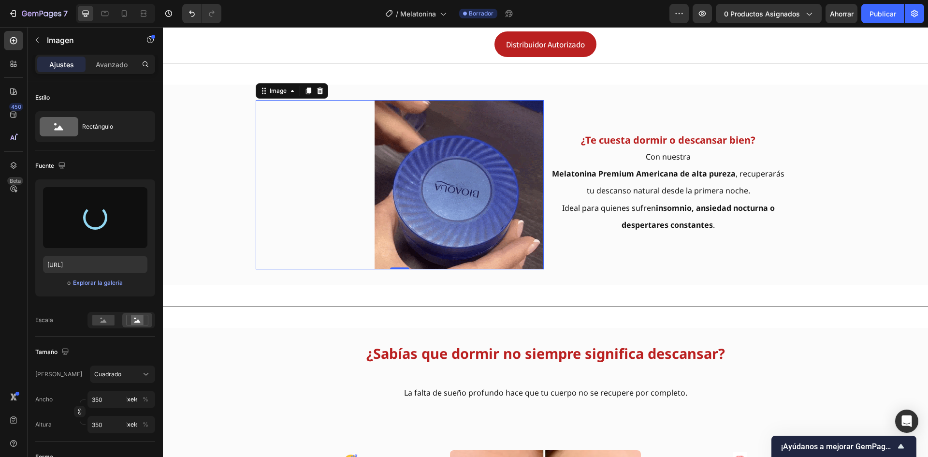
type input "https://cdn.shopify.com/s/files/1/0818/2343/3021/files/gempages_495609804476121…"
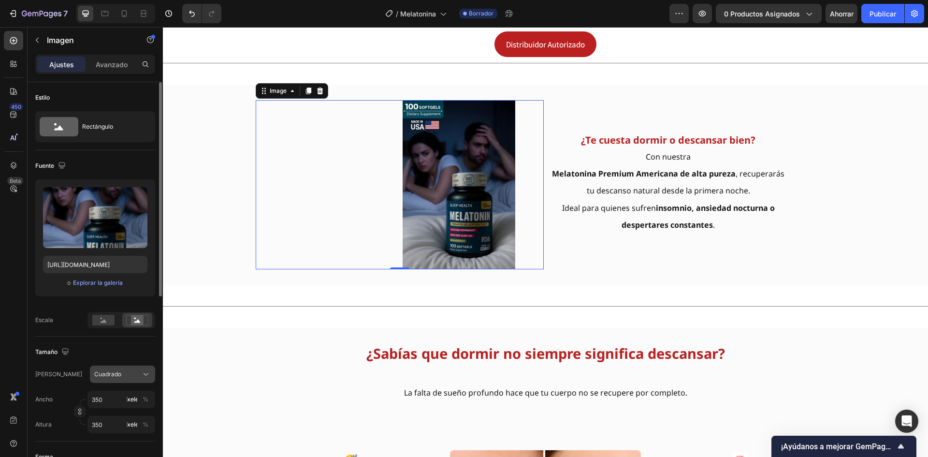
click at [108, 378] on span "Cuadrado" at bounding box center [107, 374] width 27 height 9
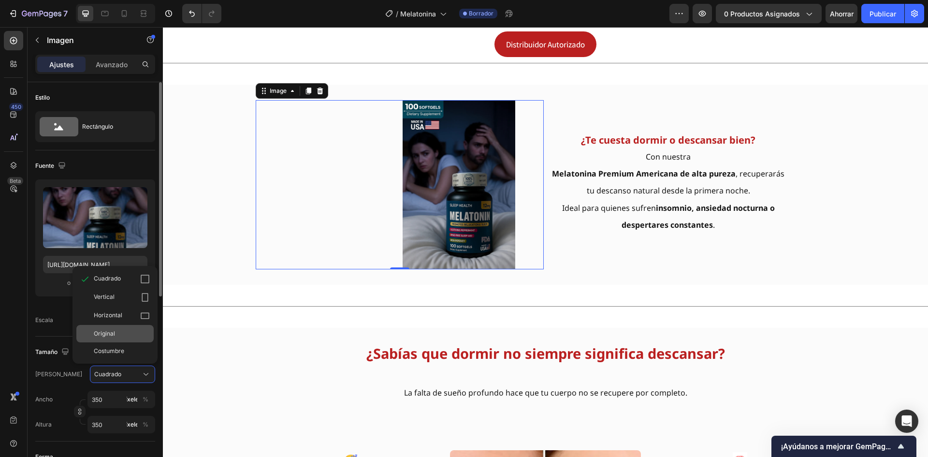
click at [103, 331] on font "Original" at bounding box center [104, 333] width 21 height 7
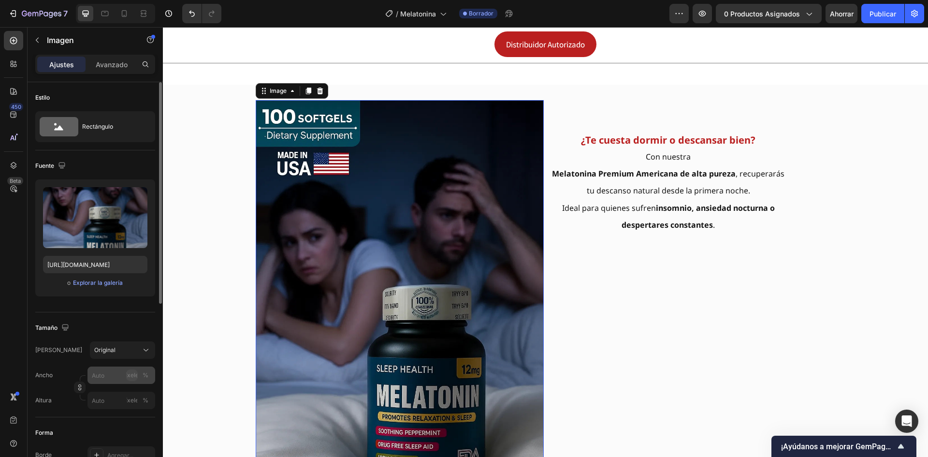
scroll to position [97, 0]
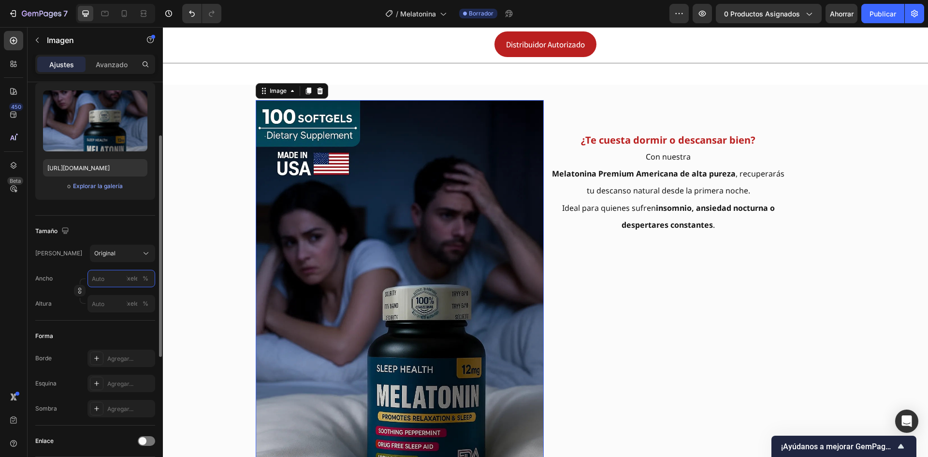
click at [108, 283] on input "píxeles %" at bounding box center [121, 278] width 68 height 17
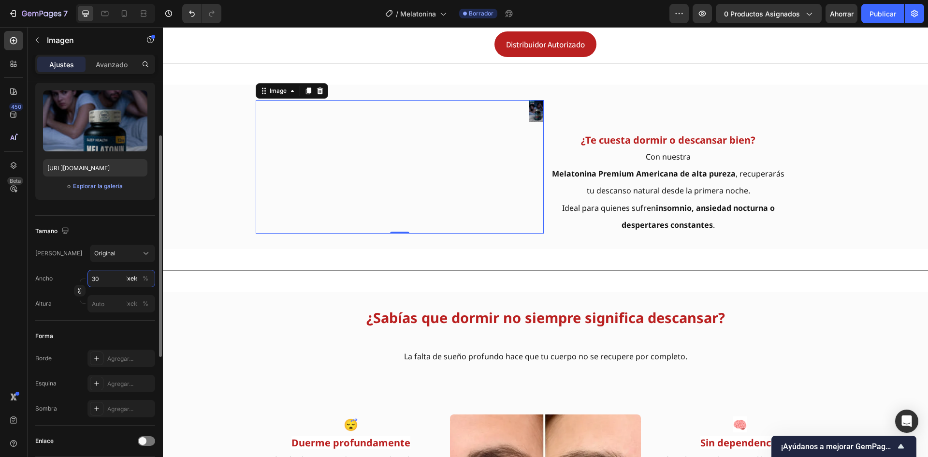
type input "300"
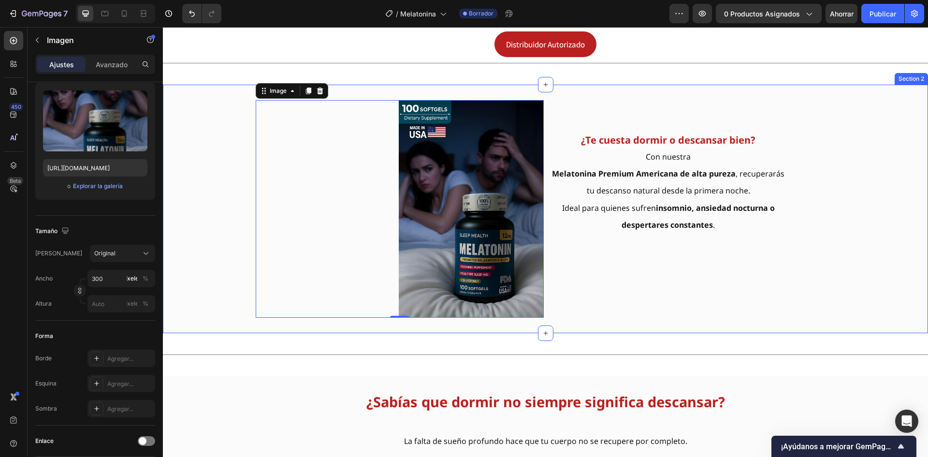
click at [186, 270] on div "Image 0 ¿Te cuesta dormir o descansar bien? Con nuestra Melatonina Premium Amer…" at bounding box center [545, 209] width 765 height 218
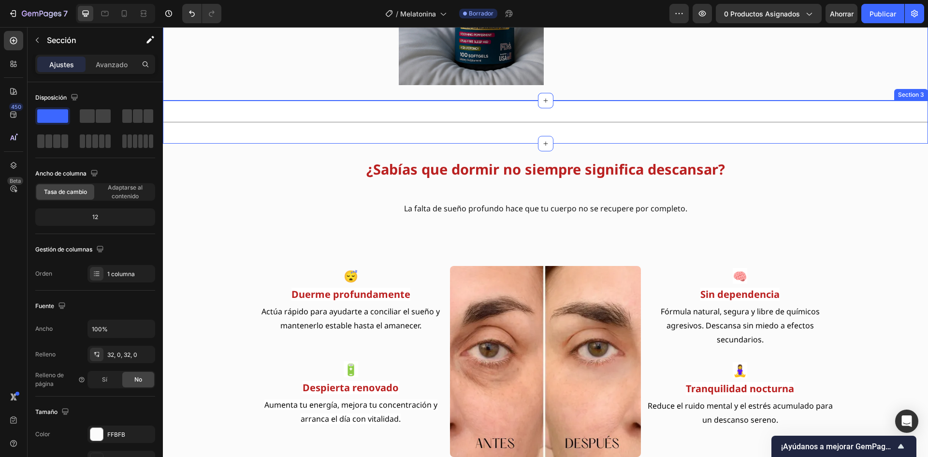
scroll to position [1015, 0]
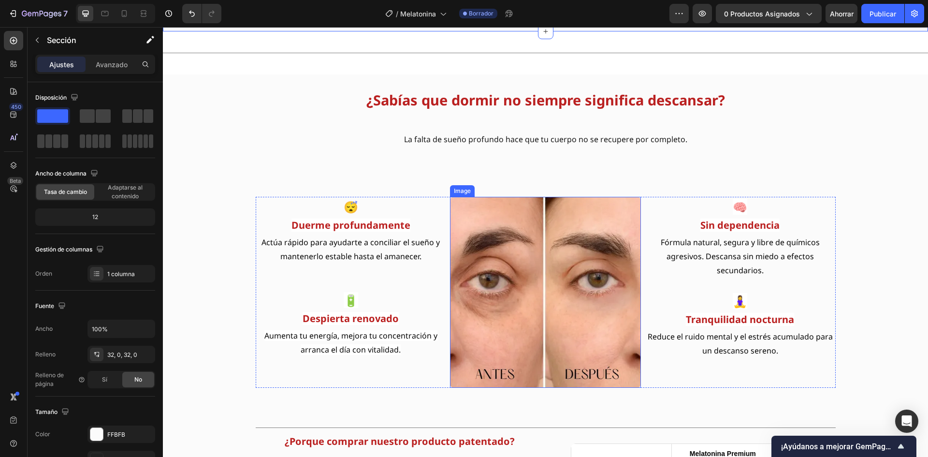
click at [544, 304] on img at bounding box center [545, 292] width 191 height 191
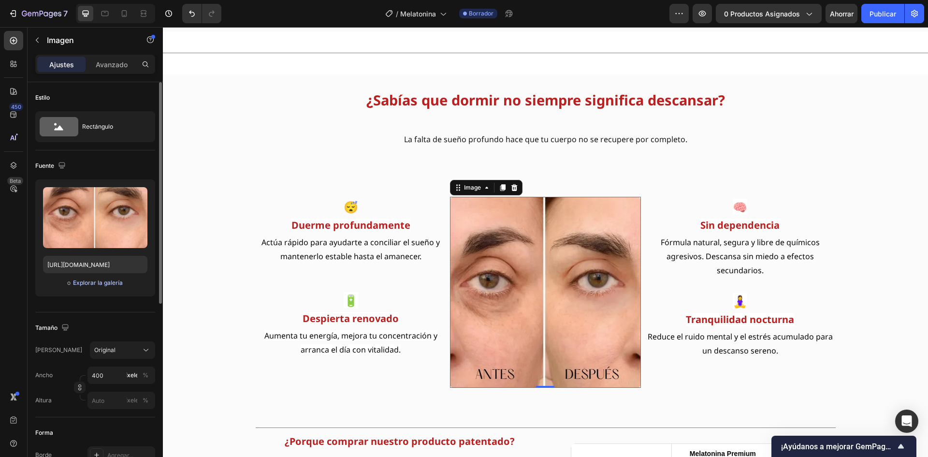
click at [109, 282] on font "Explorar la galería" at bounding box center [98, 282] width 50 height 7
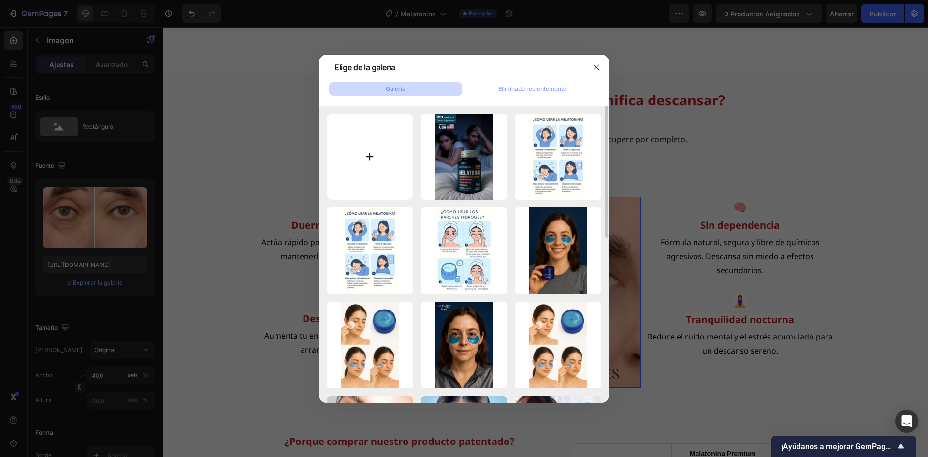
click at [370, 159] on input "file" at bounding box center [370, 157] width 87 height 87
type input "C:\fakepath\land 2.webp"
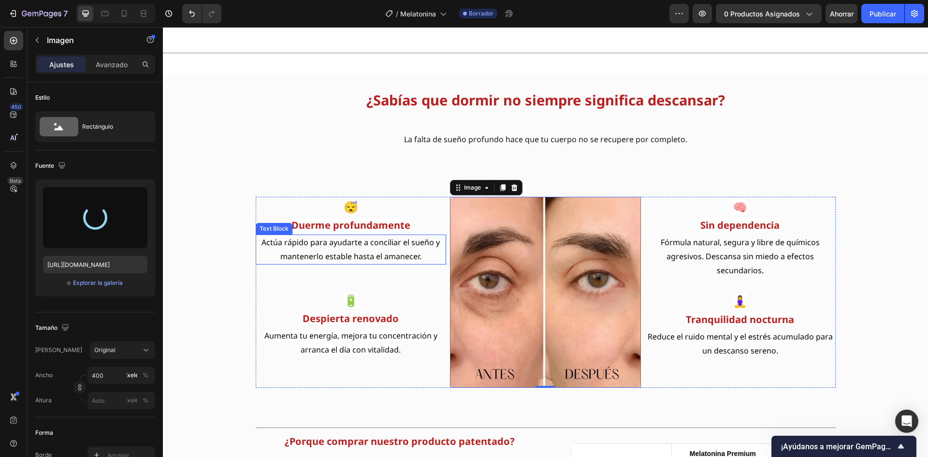
type input "https://cdn.shopify.com/s/files/1/0818/2343/3021/files/gempages_495609804476121…"
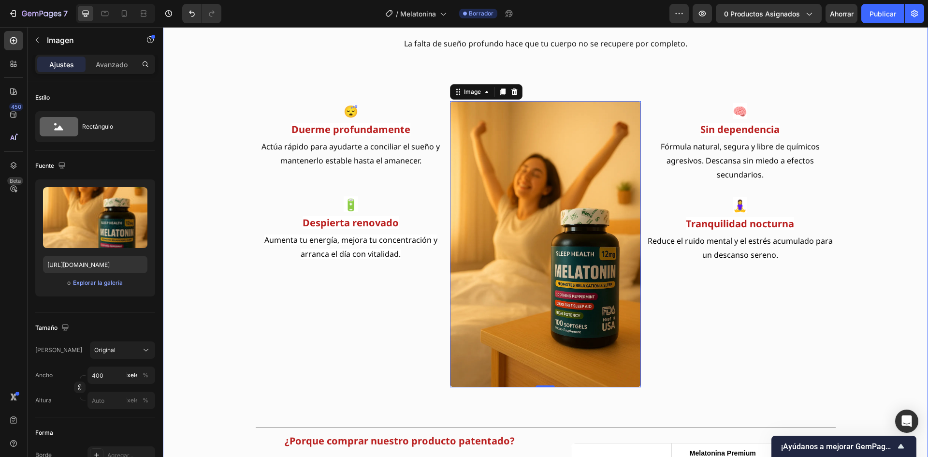
scroll to position [1112, 0]
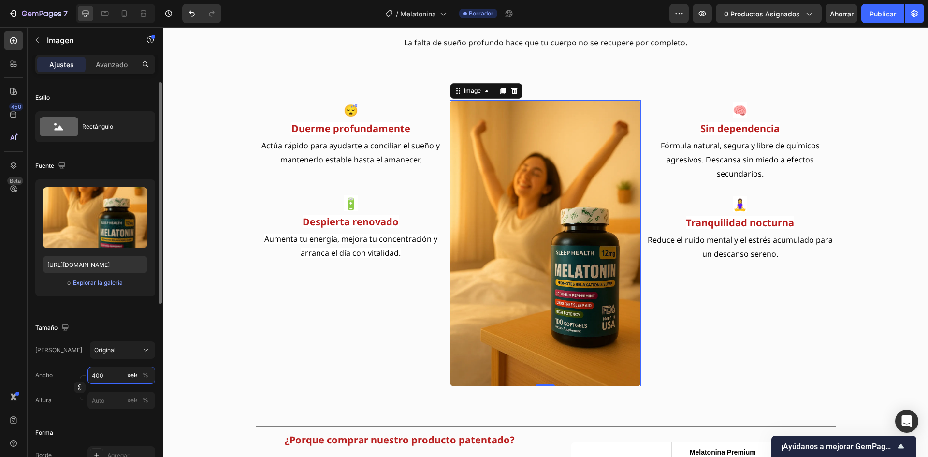
click at [106, 375] on input "400" at bounding box center [121, 374] width 68 height 17
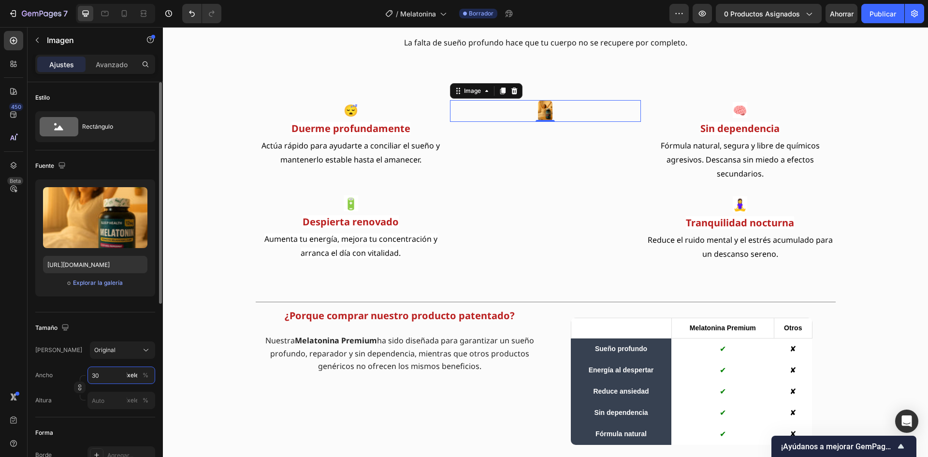
type input "300"
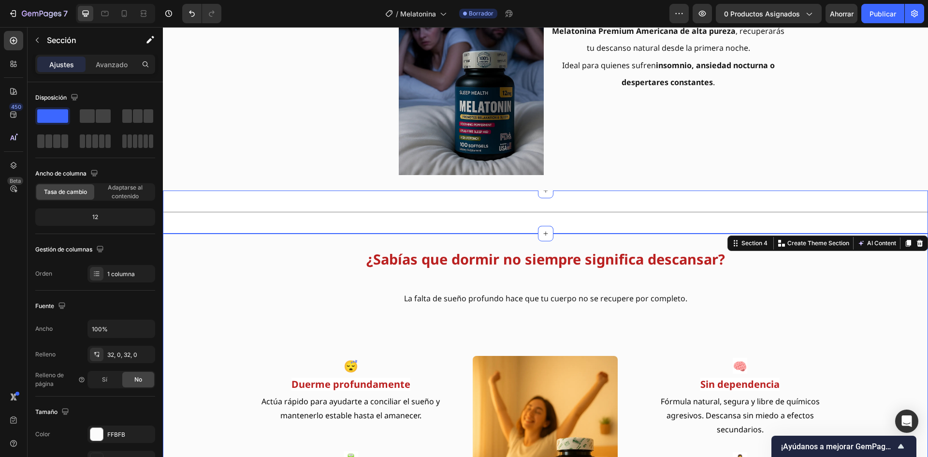
scroll to position [773, 0]
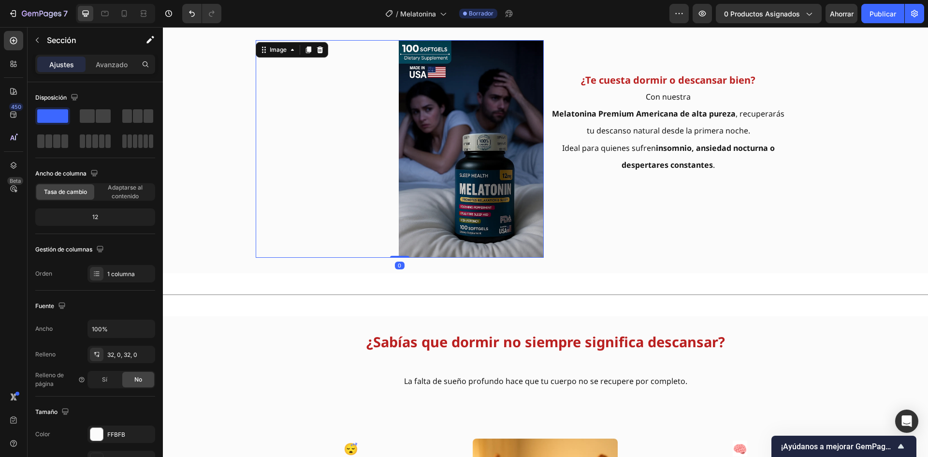
click at [437, 185] on img at bounding box center [471, 149] width 145 height 218
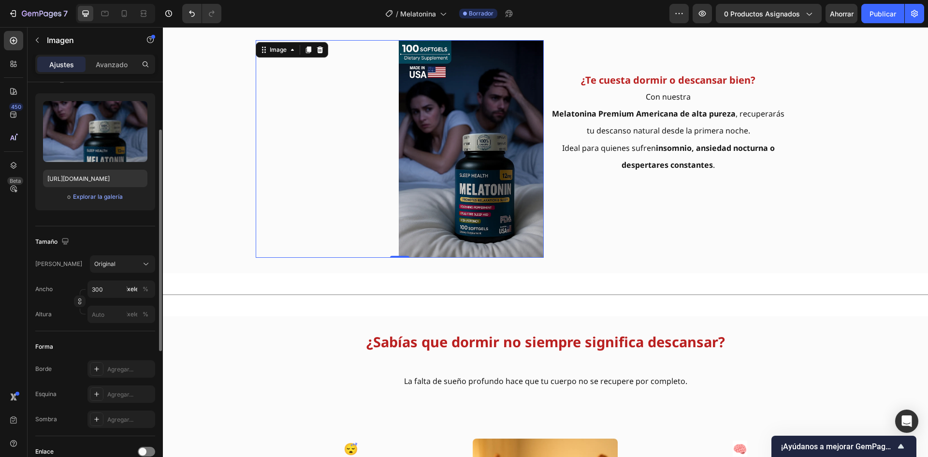
scroll to position [134, 0]
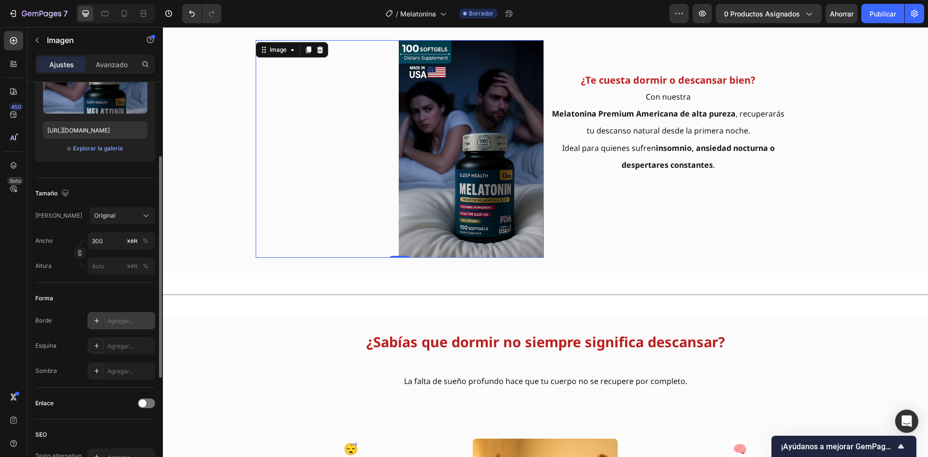
click at [102, 321] on div at bounding box center [97, 321] width 14 height 14
click at [96, 345] on icon at bounding box center [97, 346] width 8 height 8
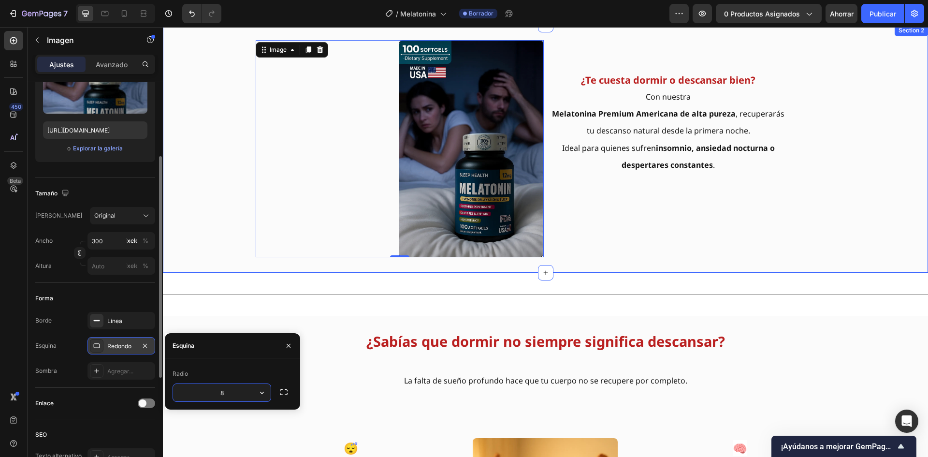
click at [198, 257] on div "Image 0 ¿Te cuesta dormir o descansar bien? Con nuestra Melatonina Premium Amer…" at bounding box center [545, 148] width 765 height 217
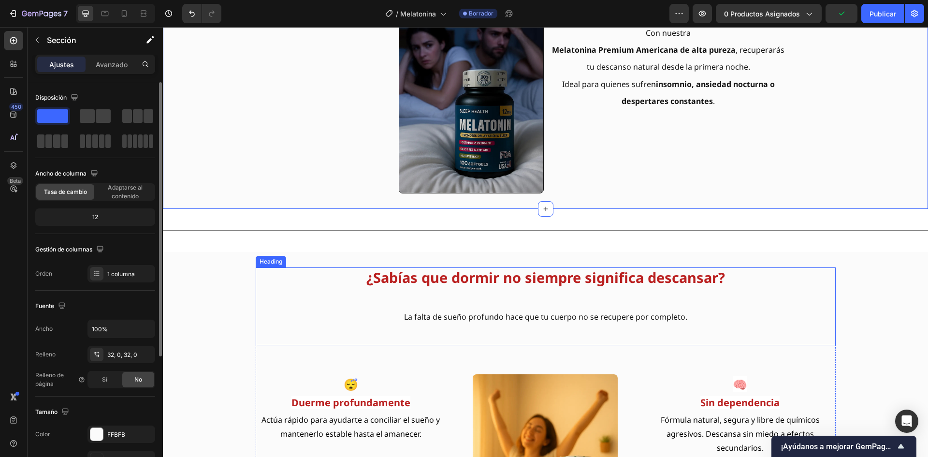
scroll to position [822, 0]
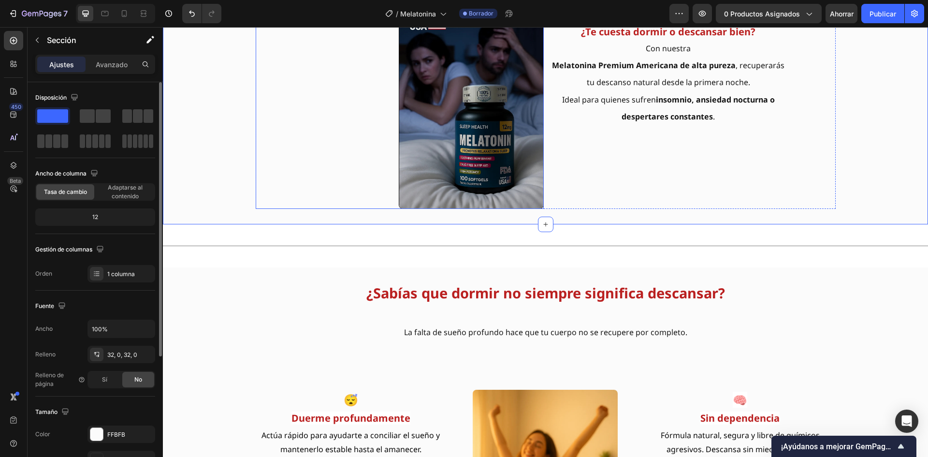
click at [301, 162] on div at bounding box center [400, 100] width 288 height 217
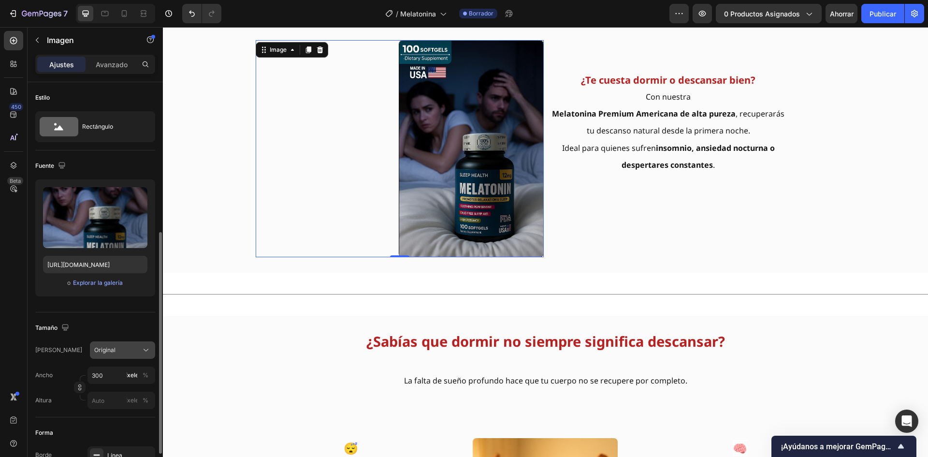
scroll to position [97, 0]
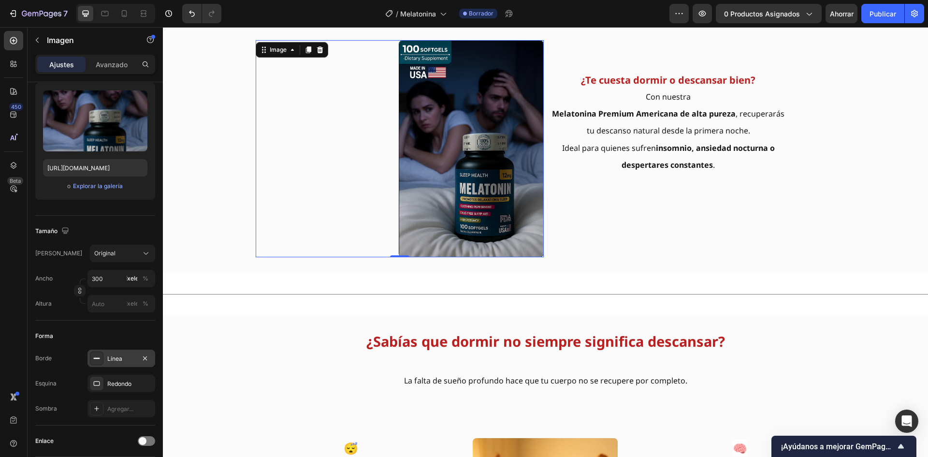
click at [96, 357] on icon at bounding box center [97, 358] width 8 height 8
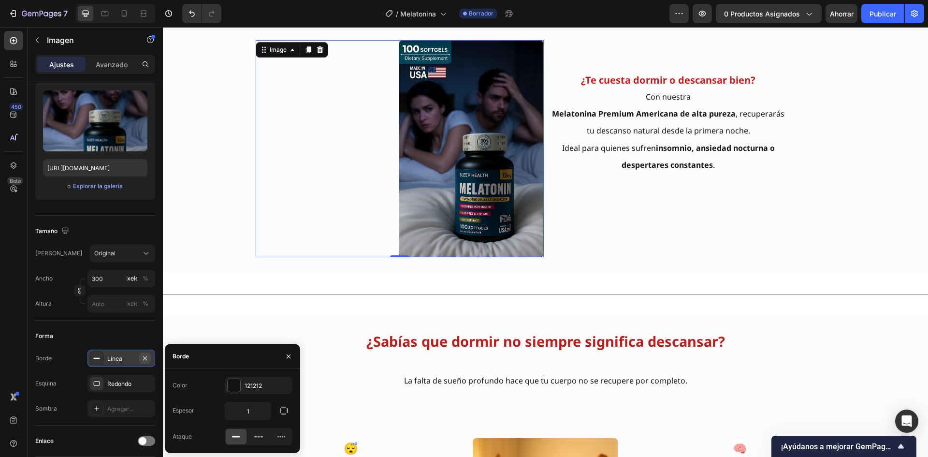
click at [146, 357] on icon "button" at bounding box center [145, 358] width 8 height 8
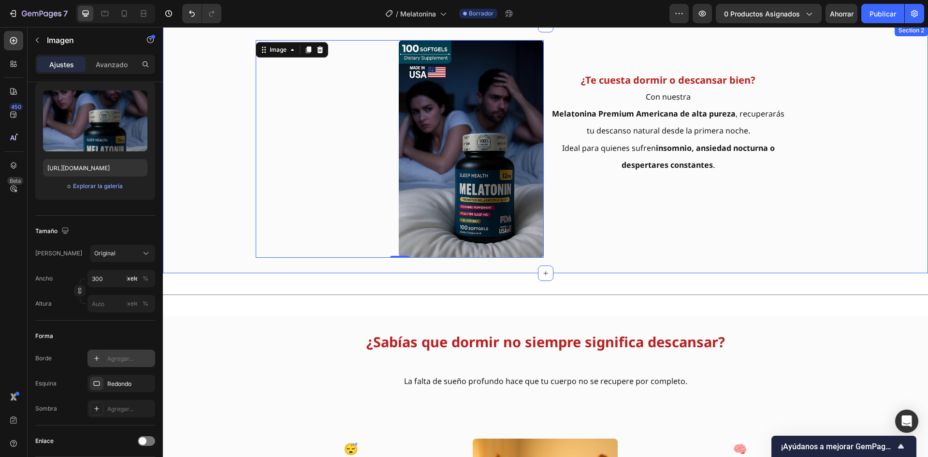
click at [859, 184] on div "Image 0 ¿Te cuesta dormir o descansar bien? Con nuestra Melatonina Premium Amer…" at bounding box center [545, 149] width 765 height 218
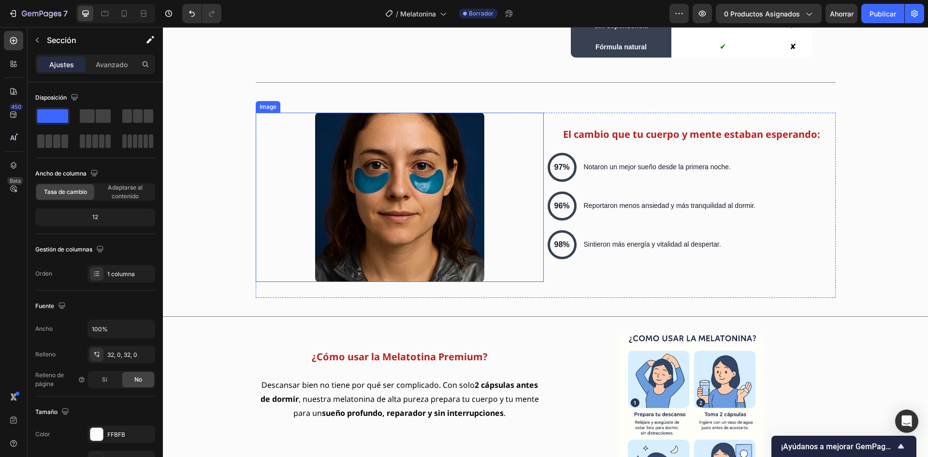
scroll to position [1547, 0]
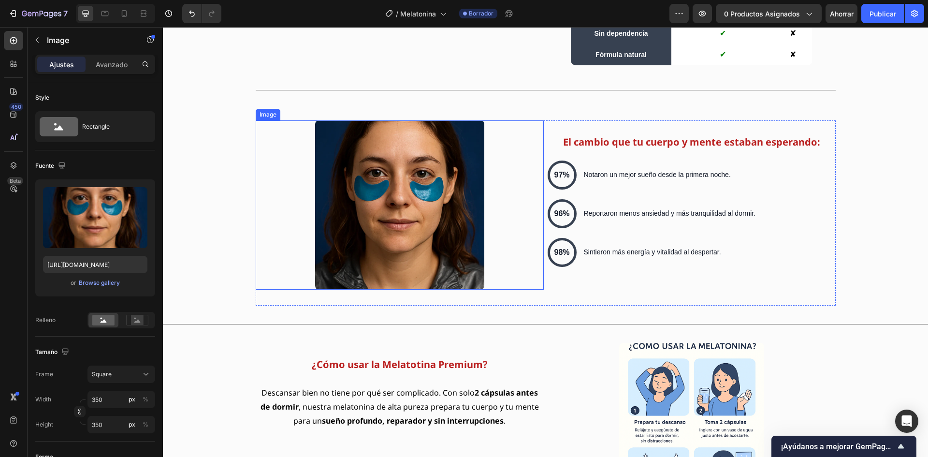
click at [410, 220] on img at bounding box center [399, 204] width 169 height 169
click at [110, 283] on font "Explorar la galería" at bounding box center [98, 282] width 50 height 7
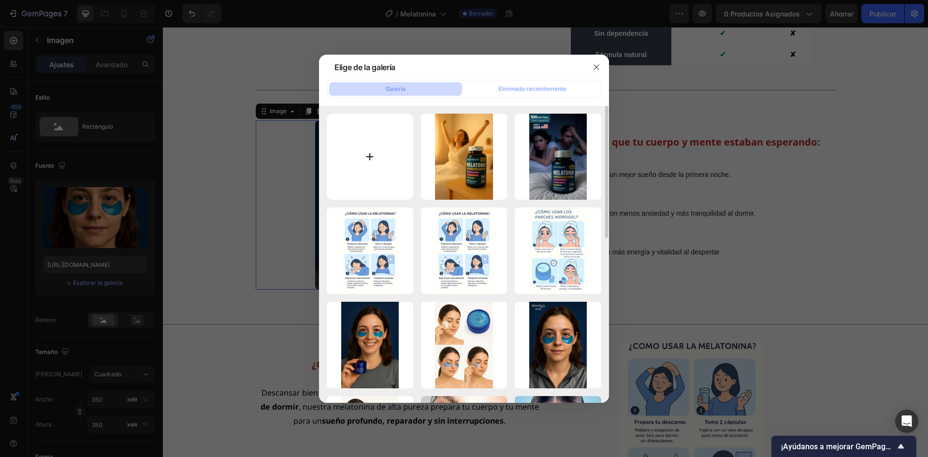
click at [368, 163] on input "file" at bounding box center [370, 157] width 87 height 87
type input "C:\fakepath\land 1.webp"
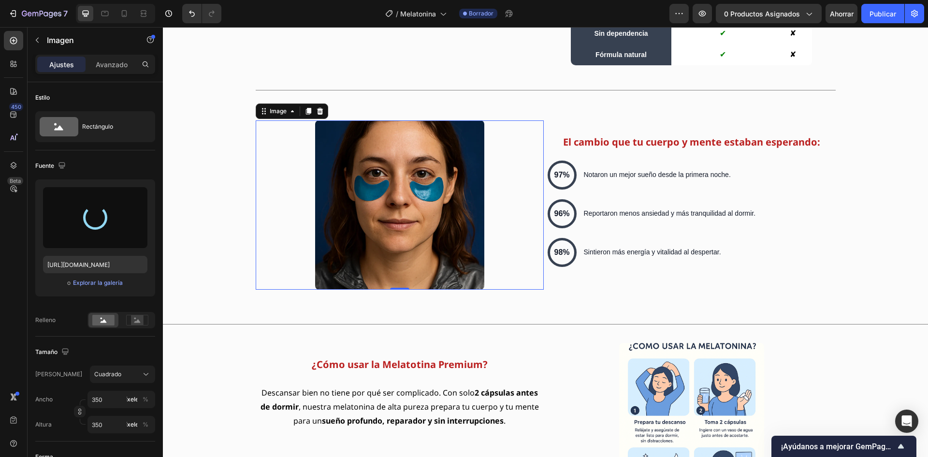
type input "https://cdn.shopify.com/s/files/1/0818/2343/3021/files/gempages_495609804476121…"
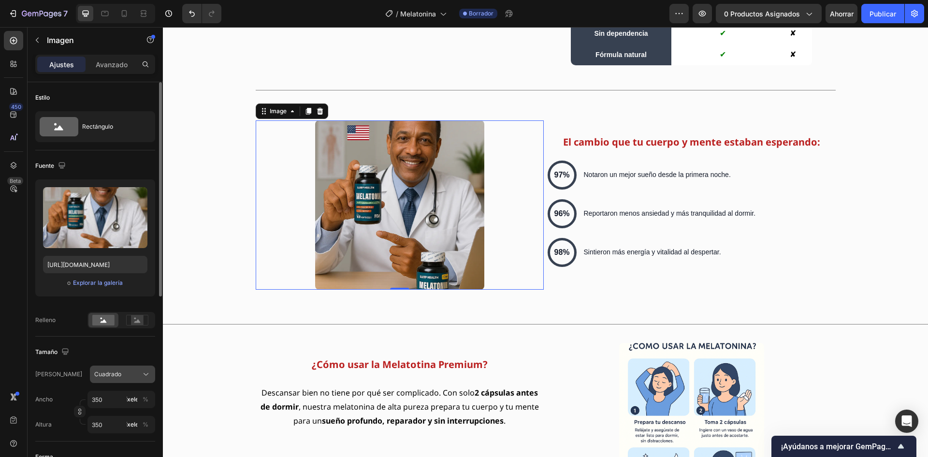
click at [127, 374] on div "Cuadrado" at bounding box center [116, 374] width 45 height 9
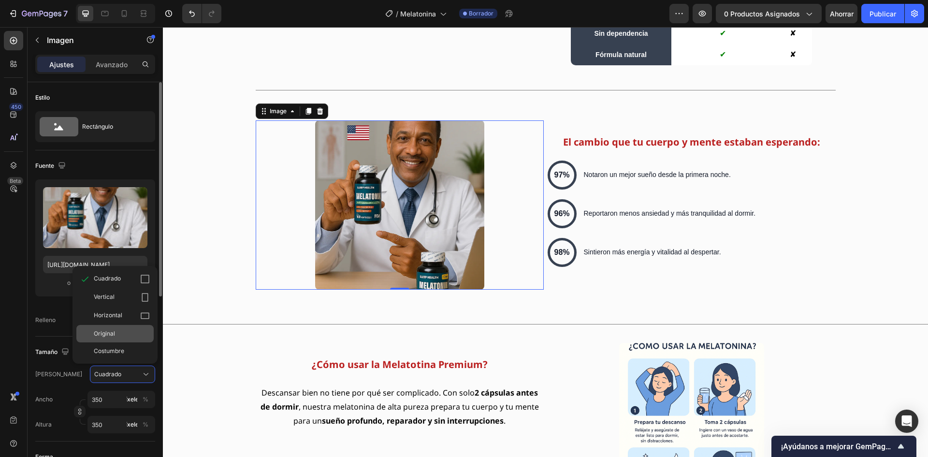
click at [100, 332] on font "Original" at bounding box center [104, 333] width 21 height 7
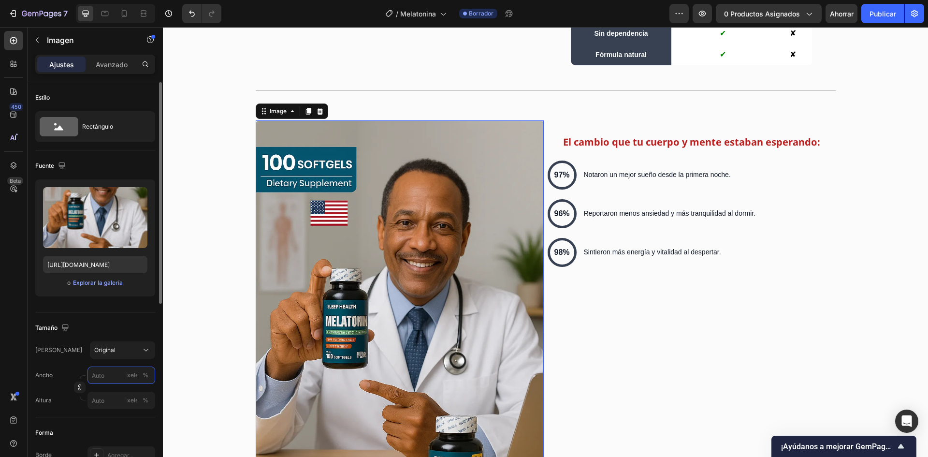
click at [107, 374] on input "píxeles %" at bounding box center [121, 374] width 68 height 17
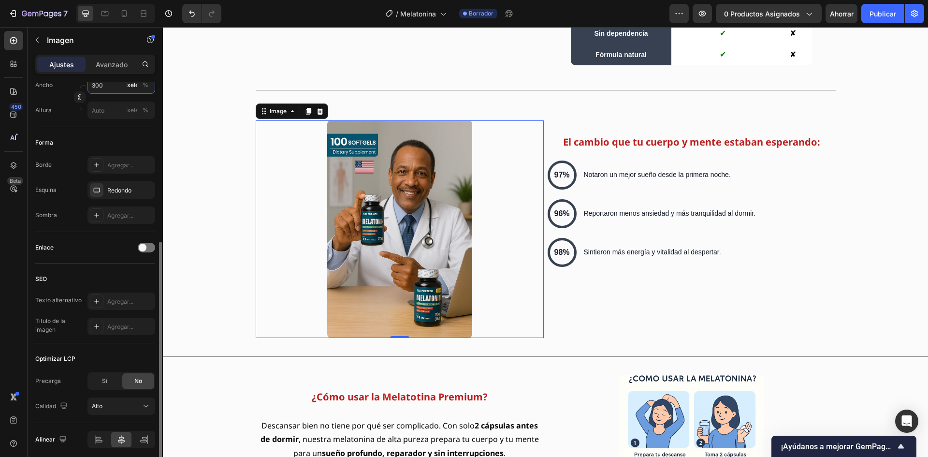
scroll to position [328, 0]
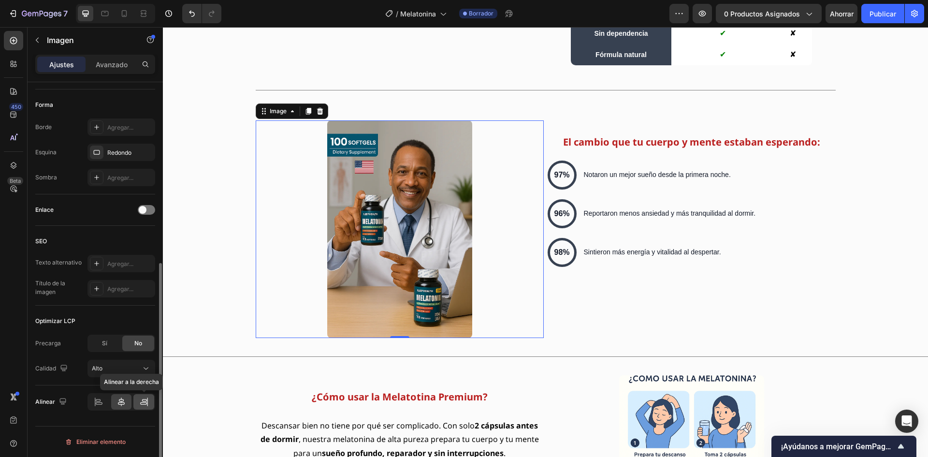
type input "300"
click at [139, 402] on icon at bounding box center [144, 402] width 10 height 10
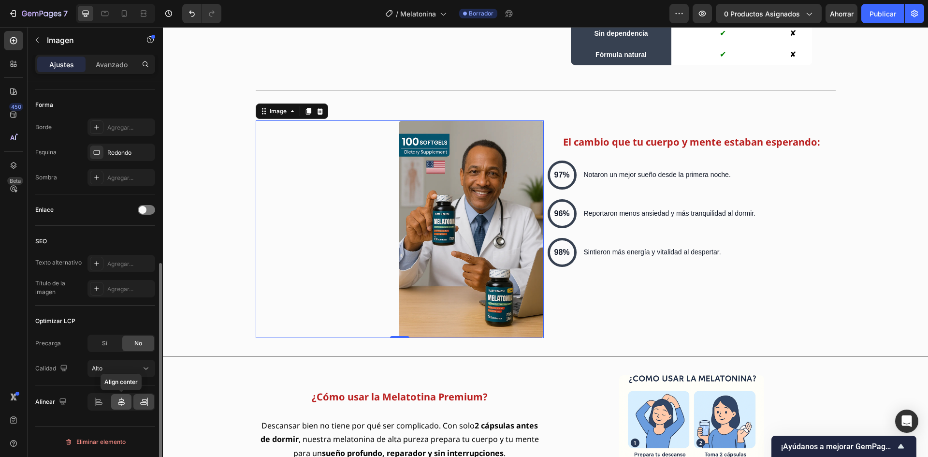
click at [122, 401] on icon at bounding box center [121, 401] width 7 height 9
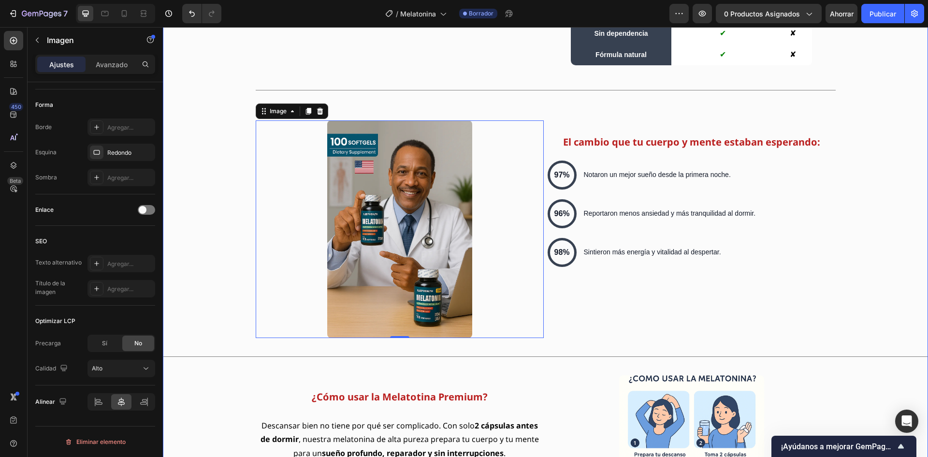
click at [198, 301] on div "¿Sabías que dormir no siempre significa descansar? La falta de sueño profundo h…" at bounding box center [545, 172] width 765 height 1229
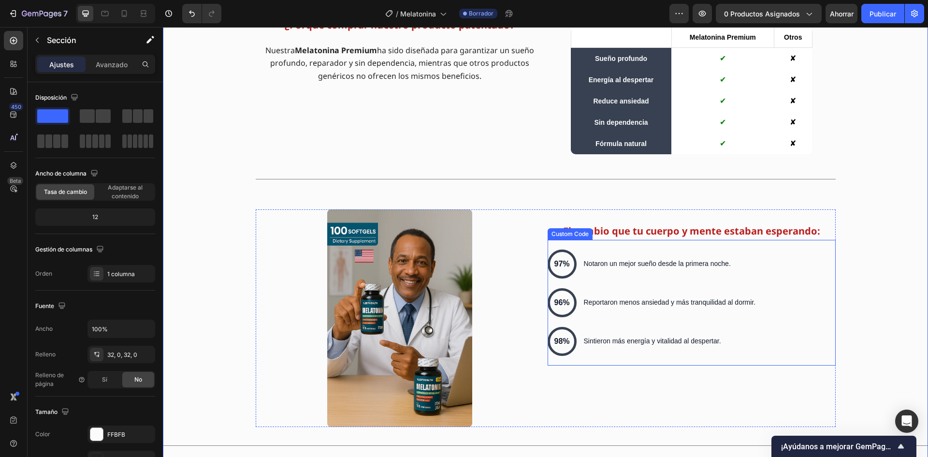
scroll to position [1450, 0]
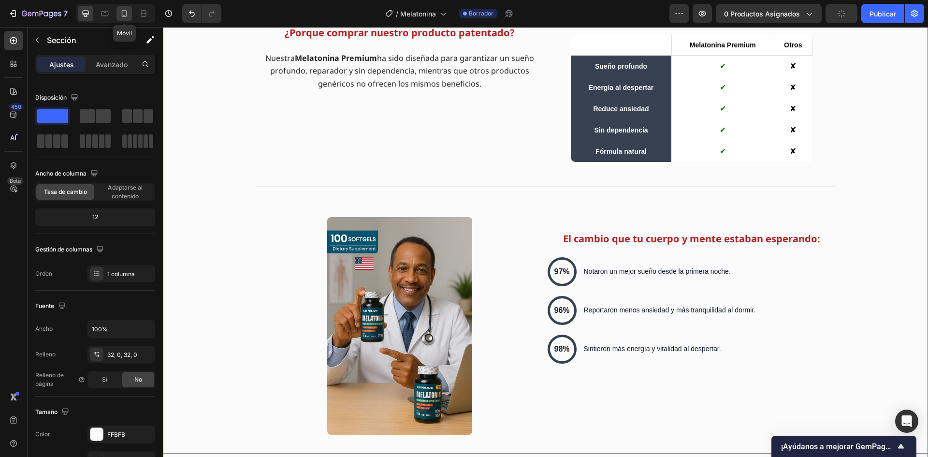
click at [123, 15] on icon at bounding box center [124, 14] width 10 height 10
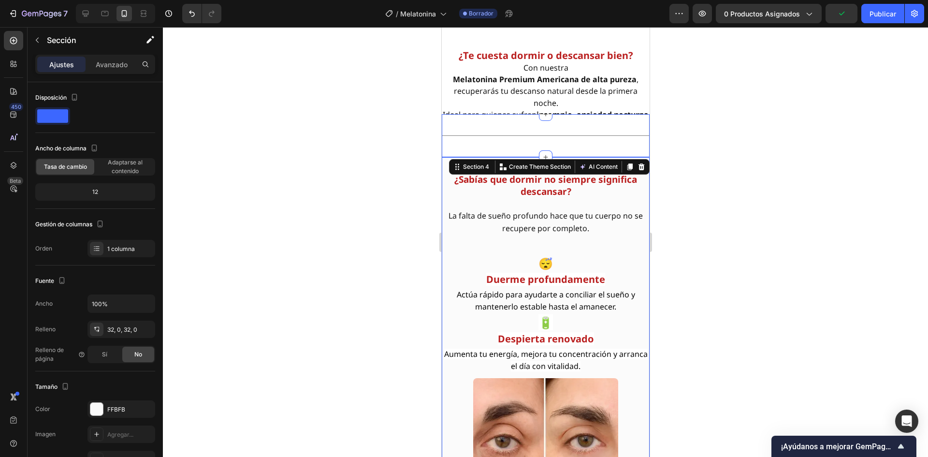
scroll to position [813, 0]
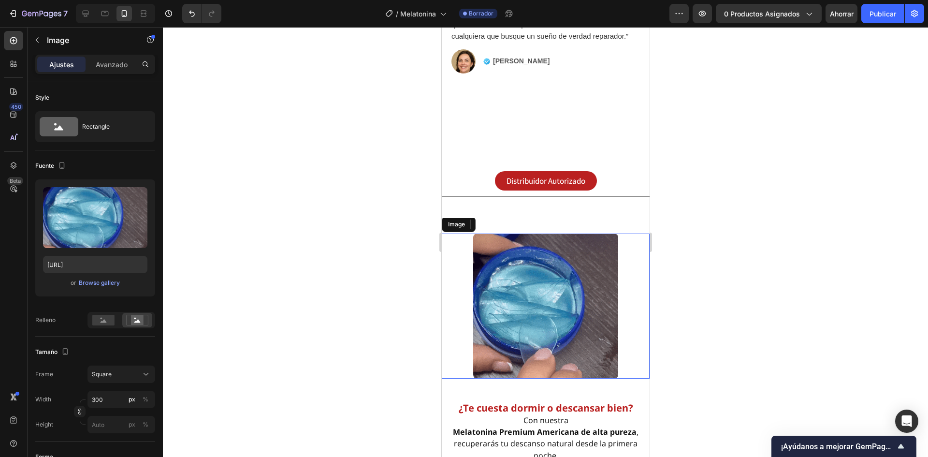
click at [527, 233] on img at bounding box center [545, 305] width 145 height 145
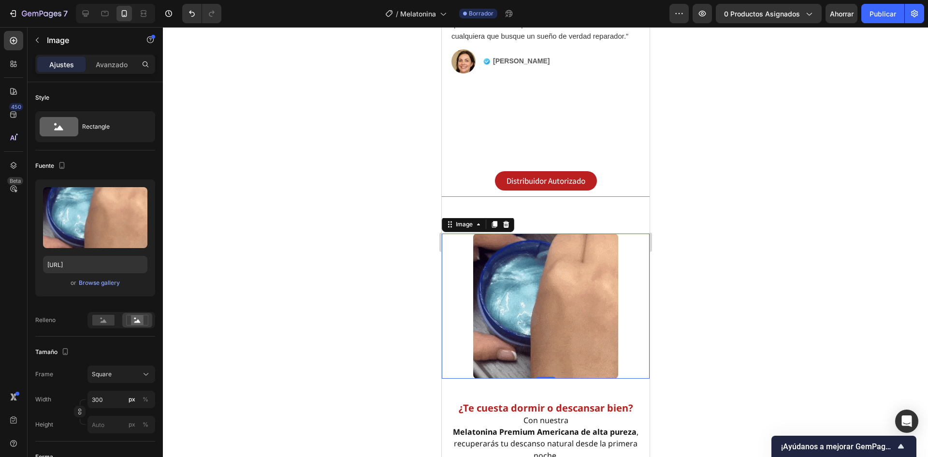
scroll to position [981, 0]
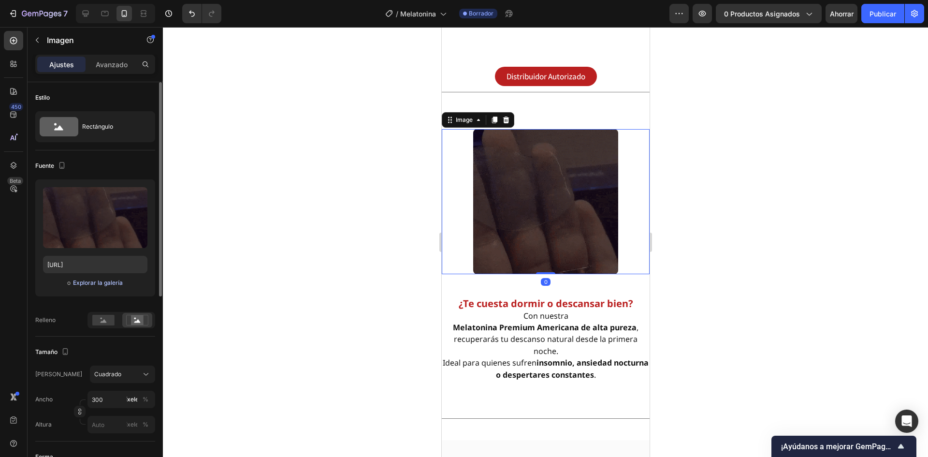
click at [98, 284] on font "Explorar la galería" at bounding box center [98, 282] width 50 height 7
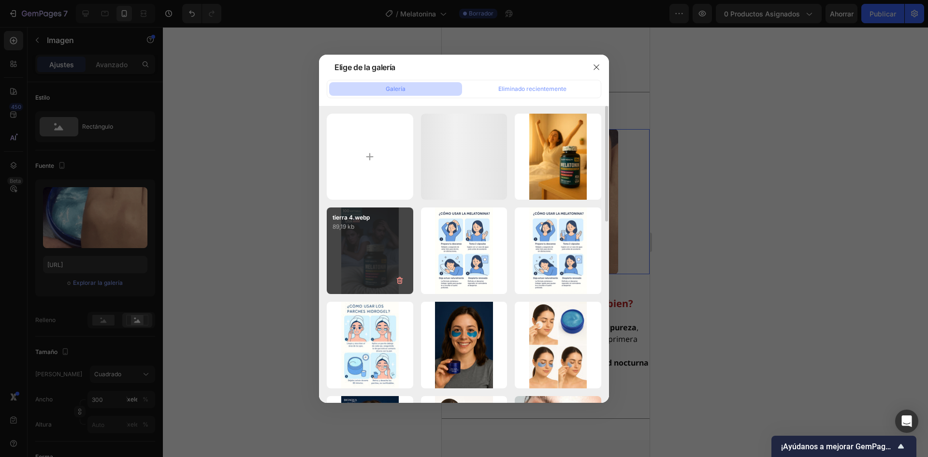
click at [366, 255] on div "tierra 4.webp 89,19 kb" at bounding box center [370, 250] width 87 height 87
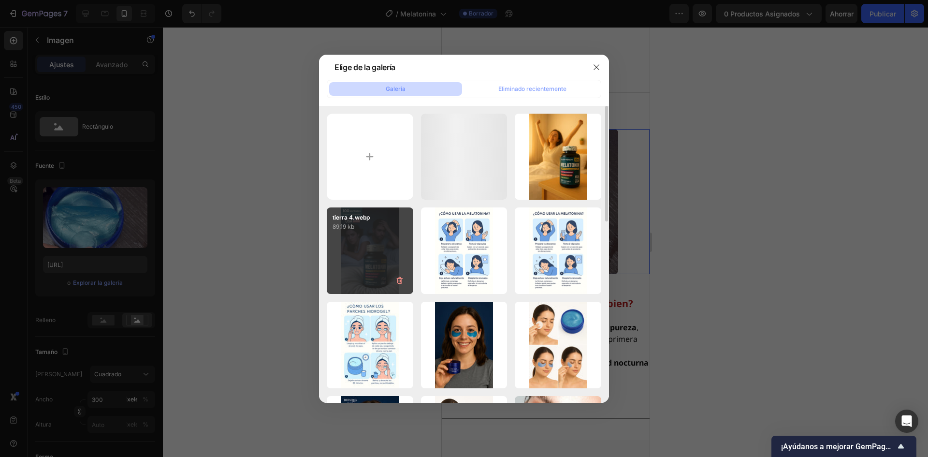
type input "https://cdn.shopify.com/s/files/1/0818/2343/3021/files/gempages_495609804476121…"
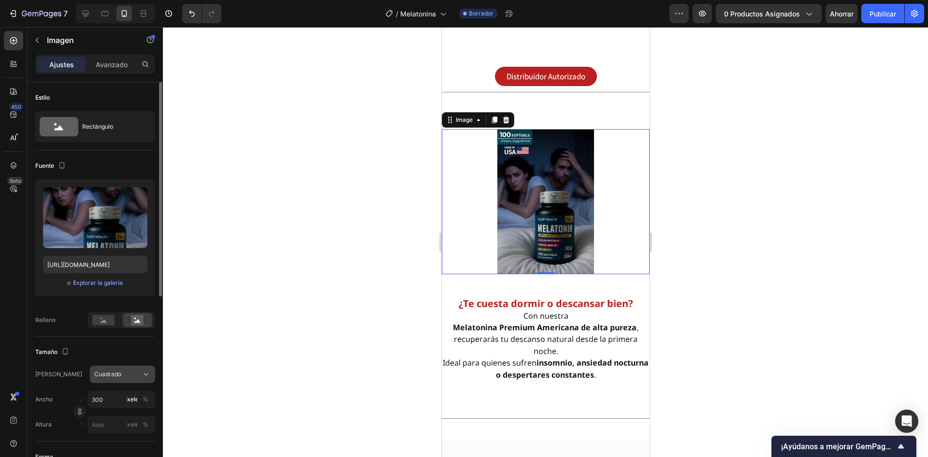
click at [112, 374] on font "Cuadrado" at bounding box center [107, 373] width 27 height 7
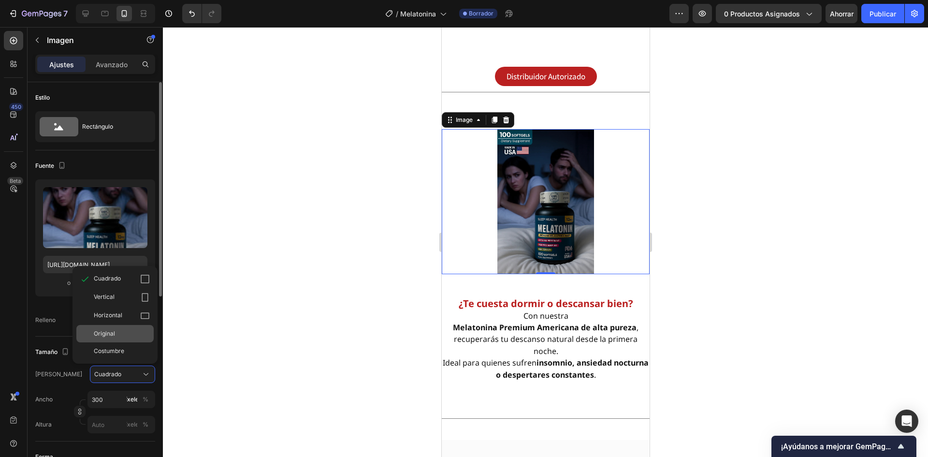
click at [107, 335] on font "Original" at bounding box center [104, 333] width 21 height 7
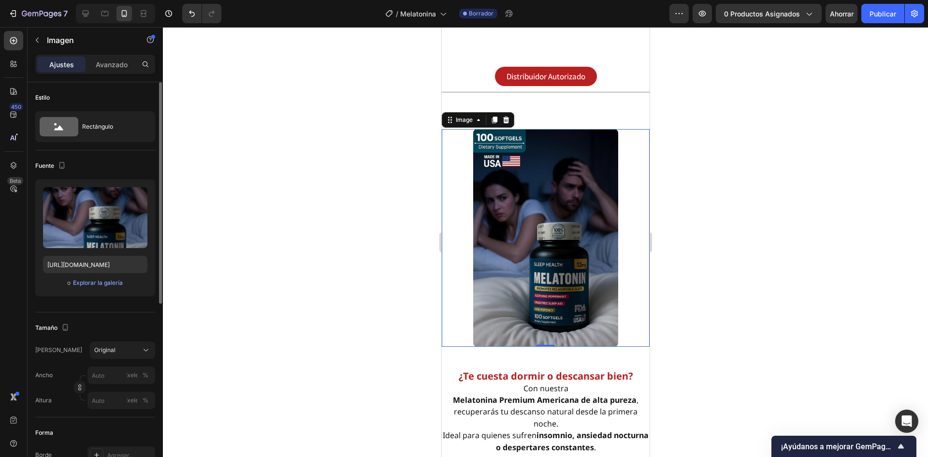
click at [253, 330] on div at bounding box center [545, 242] width 765 height 430
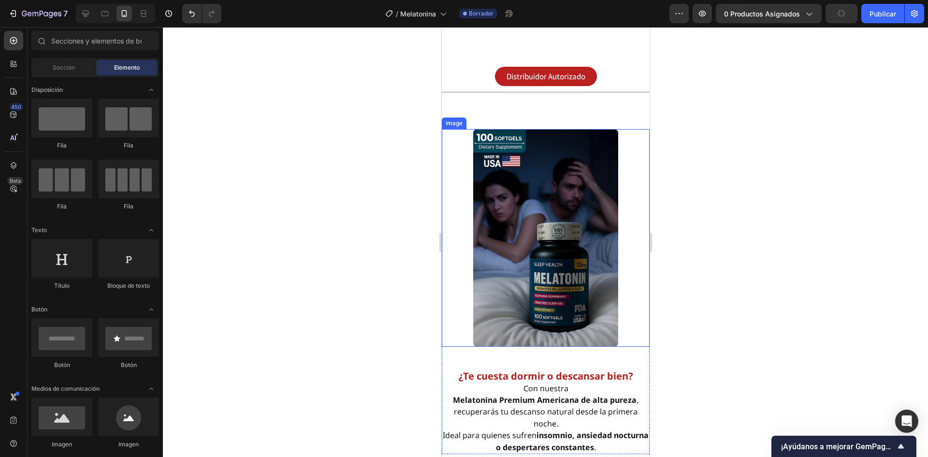
click at [495, 257] on img at bounding box center [545, 238] width 145 height 218
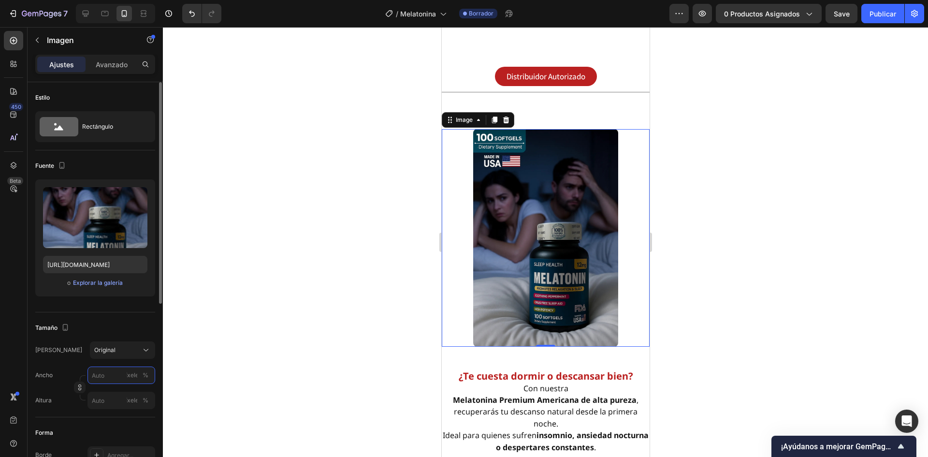
click at [104, 379] on input "píxeles %" at bounding box center [121, 374] width 68 height 17
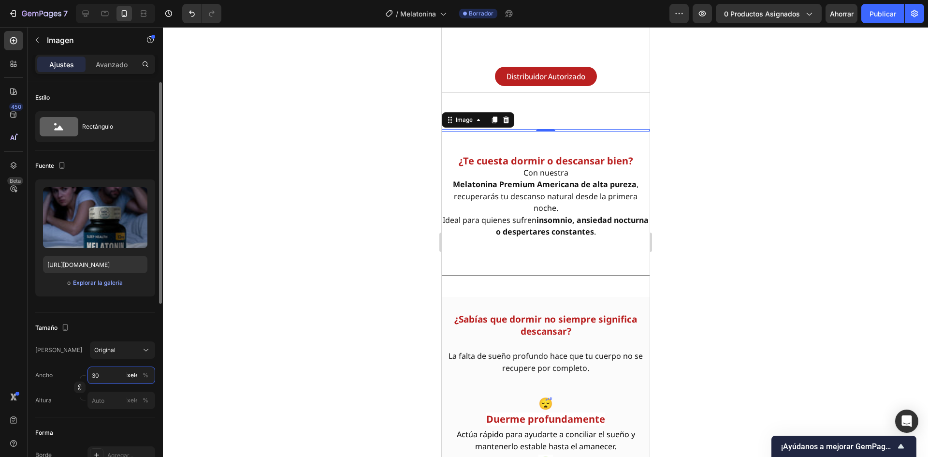
type input "300"
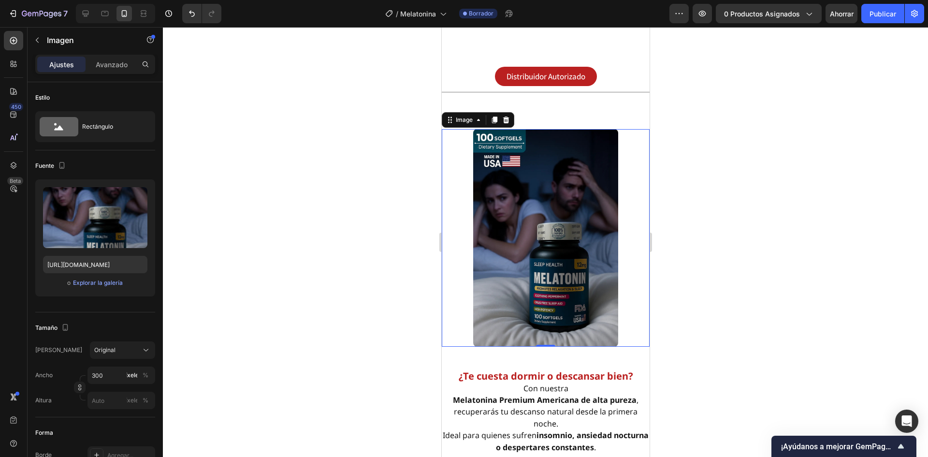
click at [333, 261] on div at bounding box center [545, 242] width 765 height 430
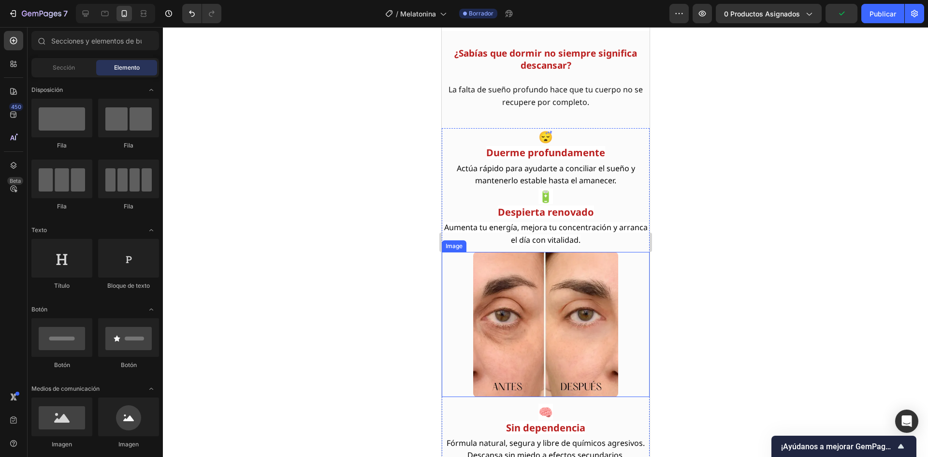
scroll to position [1513, 0]
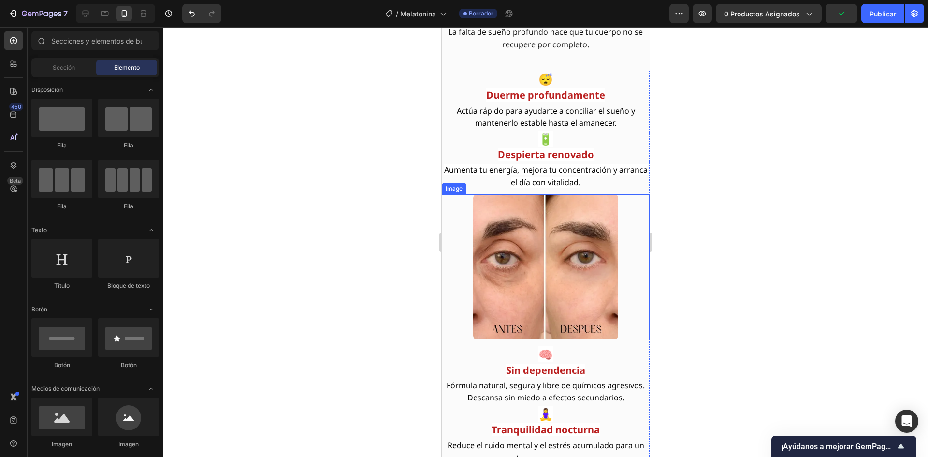
click at [539, 278] on img at bounding box center [545, 266] width 145 height 145
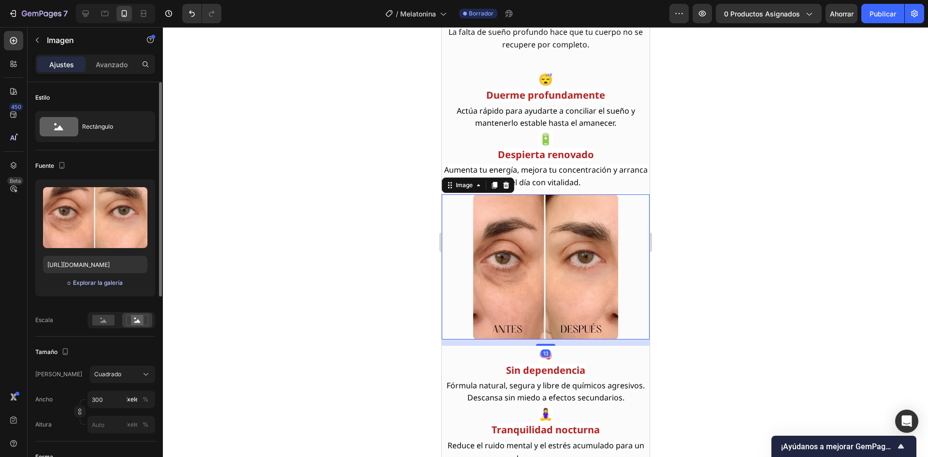
click at [92, 285] on font "Explorar la galería" at bounding box center [98, 282] width 50 height 7
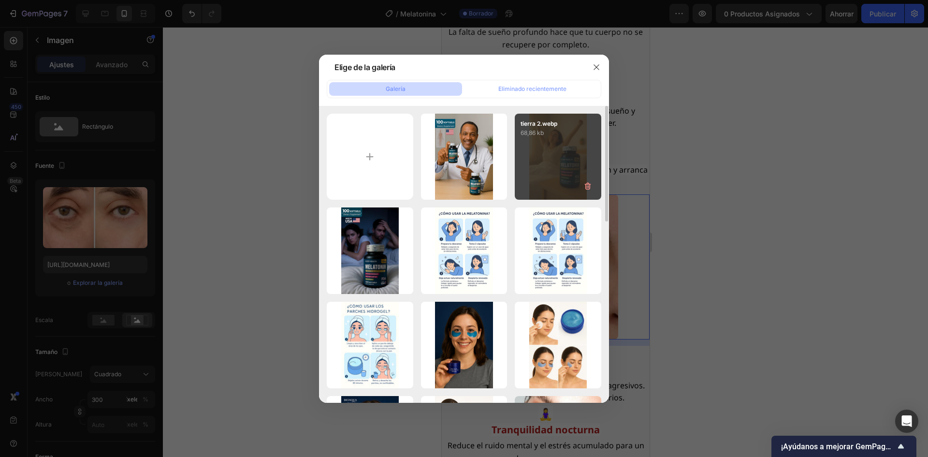
click at [543, 165] on div "tierra 2.webp 68,86 kb" at bounding box center [558, 157] width 87 height 87
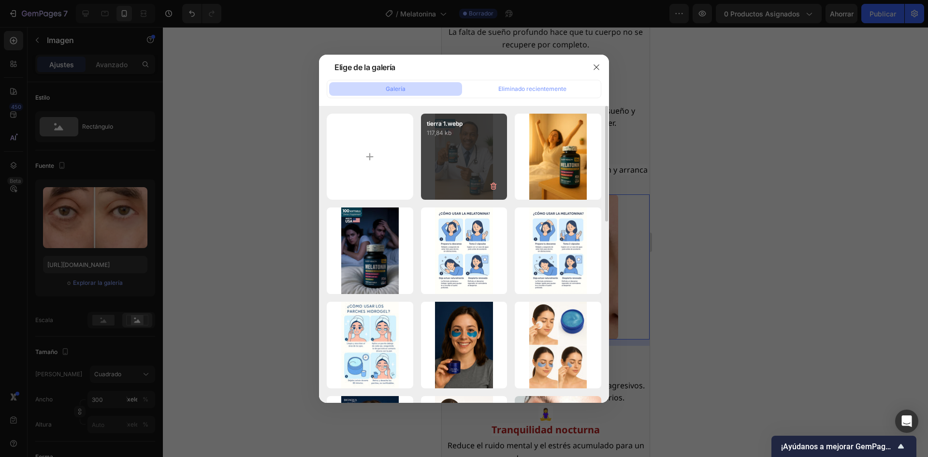
type input "https://cdn.shopify.com/s/files/1/0818/2343/3021/files/gempages_495609804476121…"
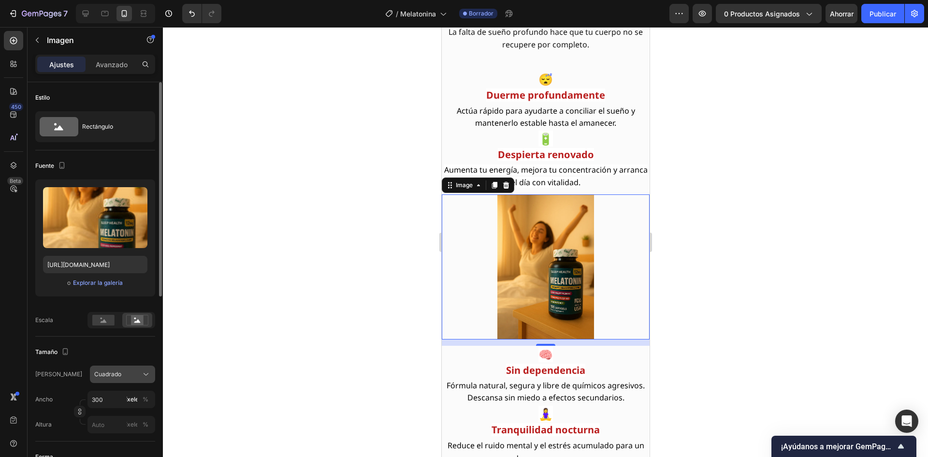
click at [124, 369] on div "Cuadrado" at bounding box center [122, 374] width 57 height 10
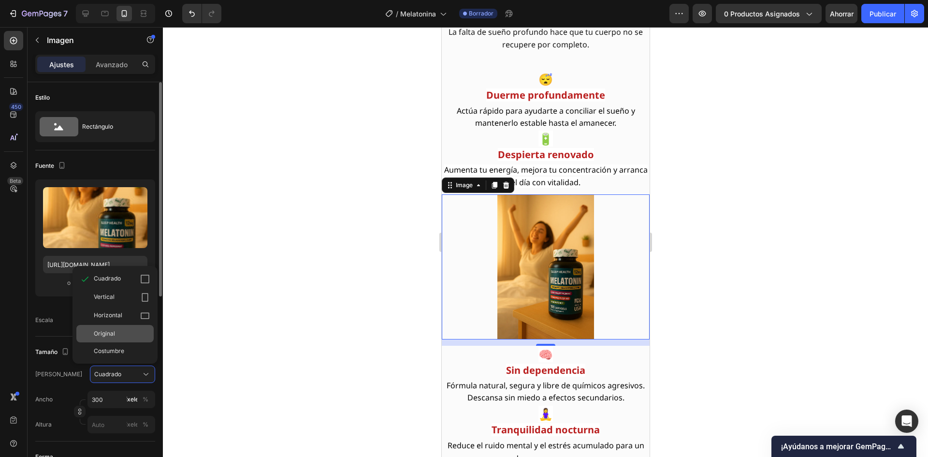
click at [112, 335] on font "Original" at bounding box center [104, 333] width 21 height 7
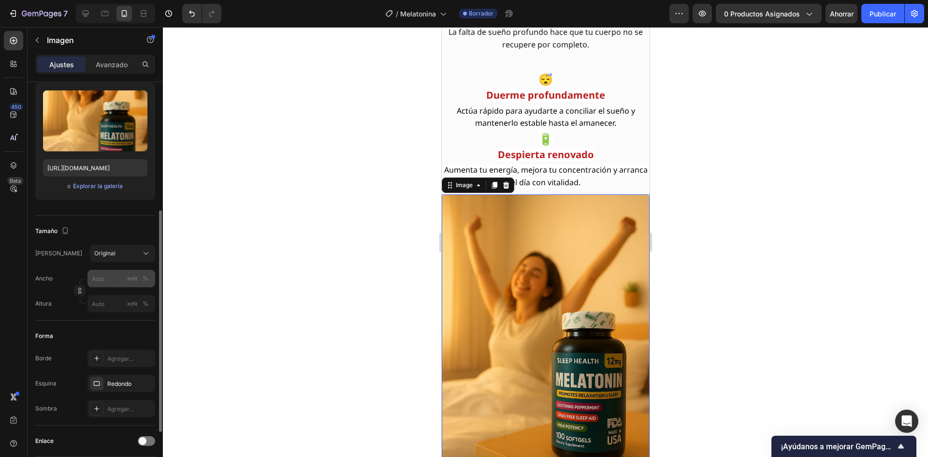
scroll to position [145, 0]
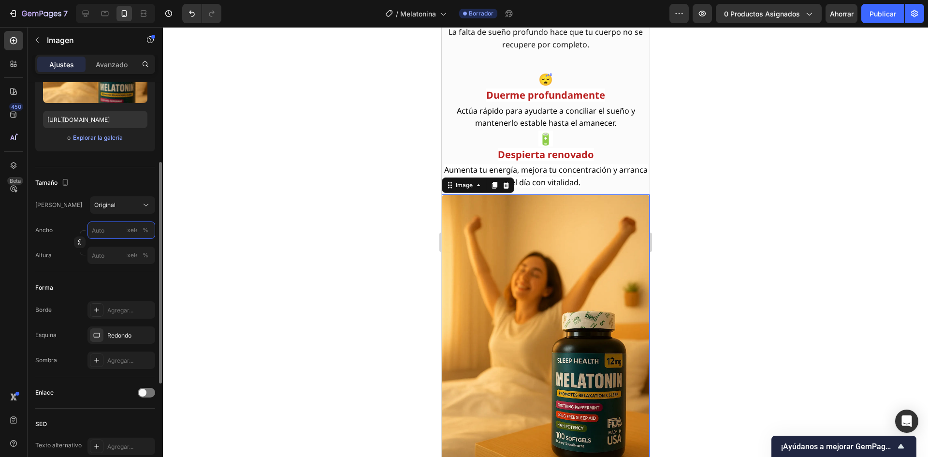
click at [106, 233] on input "píxeles %" at bounding box center [121, 229] width 68 height 17
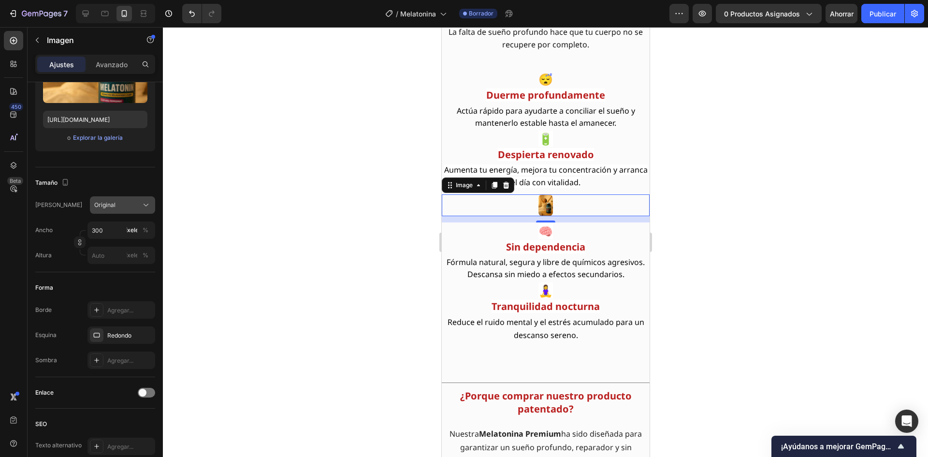
click at [124, 209] on div "Original" at bounding box center [116, 205] width 45 height 9
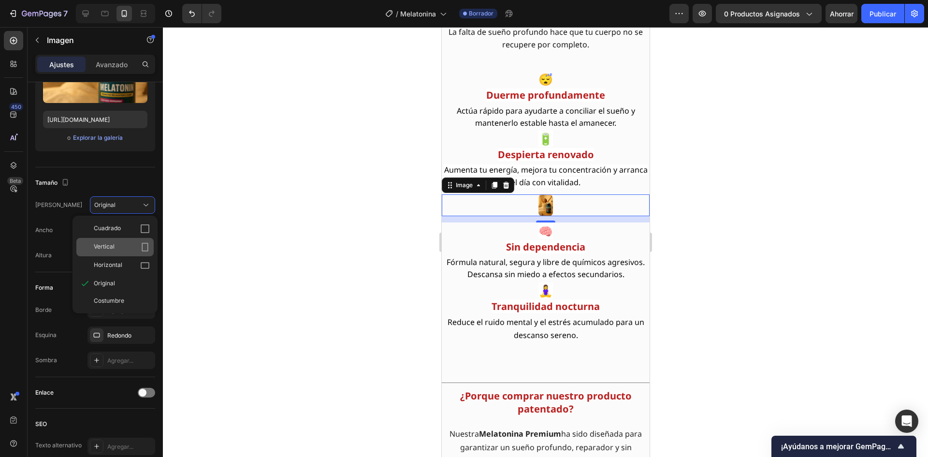
click at [108, 242] on span "Vertical" at bounding box center [104, 247] width 21 height 10
type input "30"
type input "40"
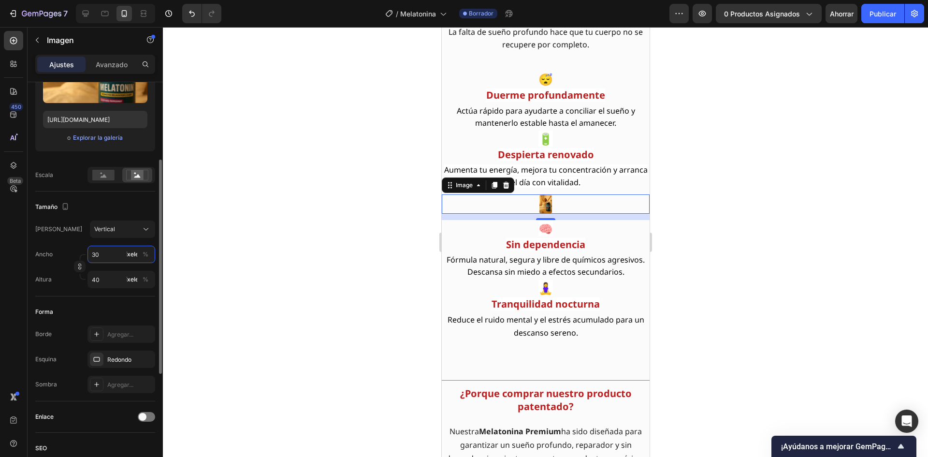
click at [109, 260] on input "30" at bounding box center [121, 254] width 68 height 17
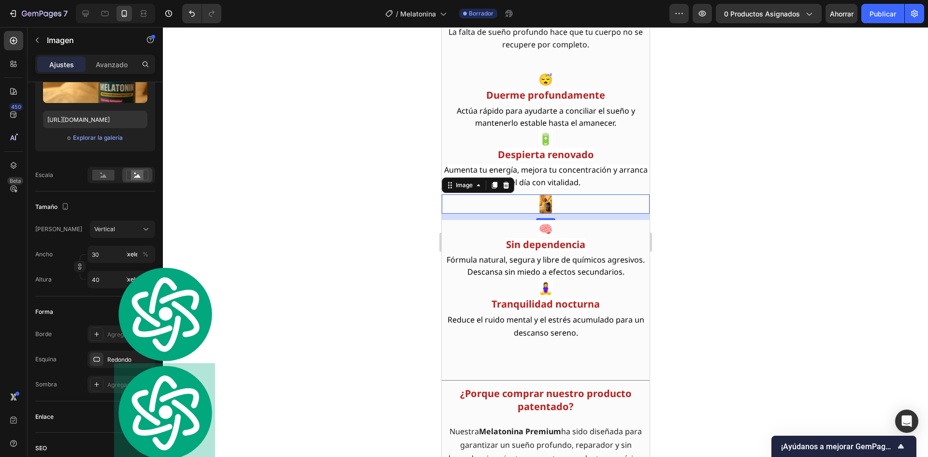
click at [177, 220] on div at bounding box center [545, 242] width 765 height 430
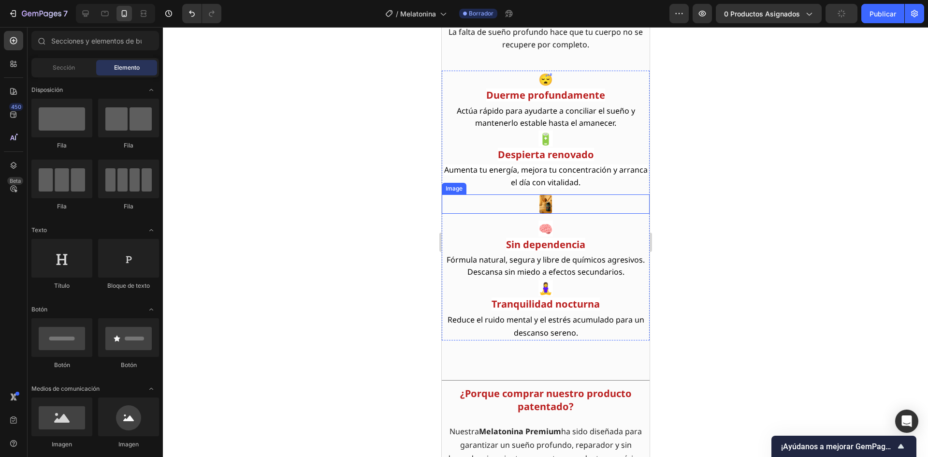
click at [546, 205] on img at bounding box center [545, 203] width 15 height 19
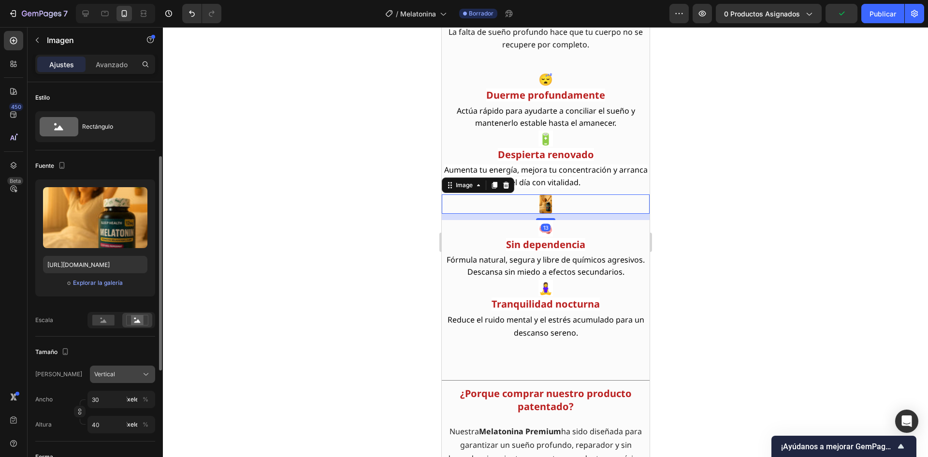
scroll to position [97, 0]
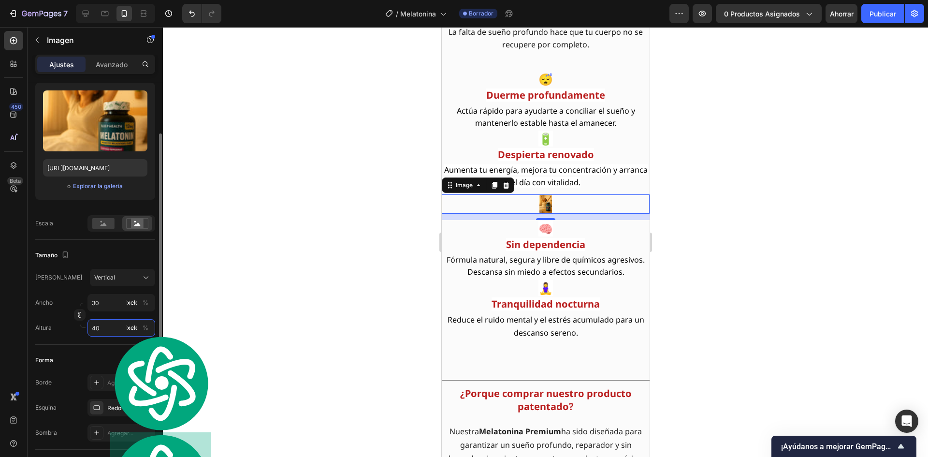
click at [105, 329] on input "40" at bounding box center [121, 327] width 68 height 17
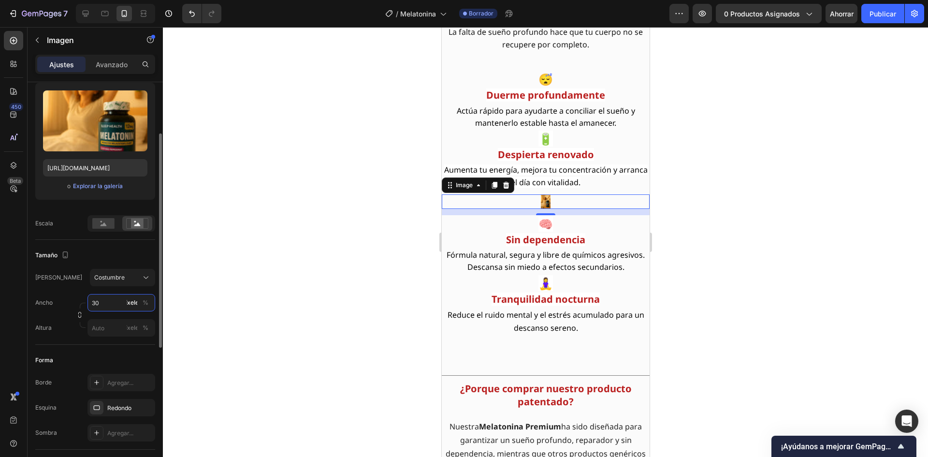
click at [101, 302] on div "Ancho 30 píxeles % Altura píxeles %" at bounding box center [95, 315] width 120 height 43
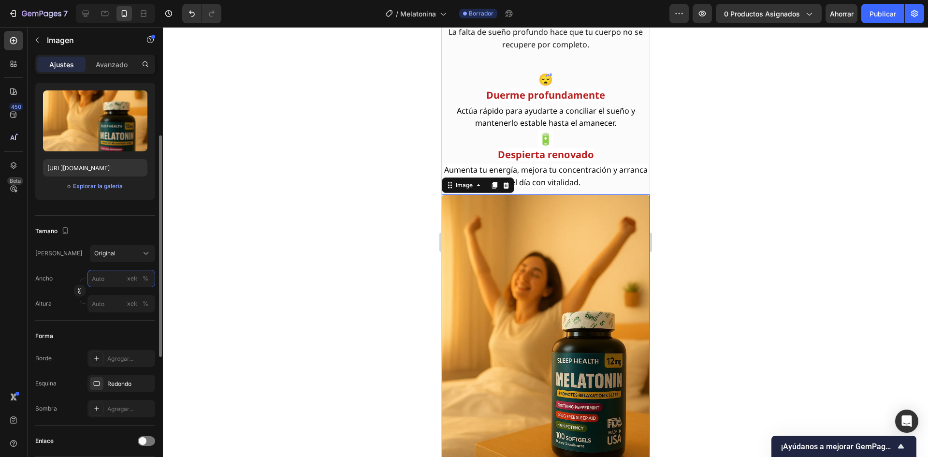
click at [105, 281] on input "píxeles %" at bounding box center [121, 278] width 68 height 17
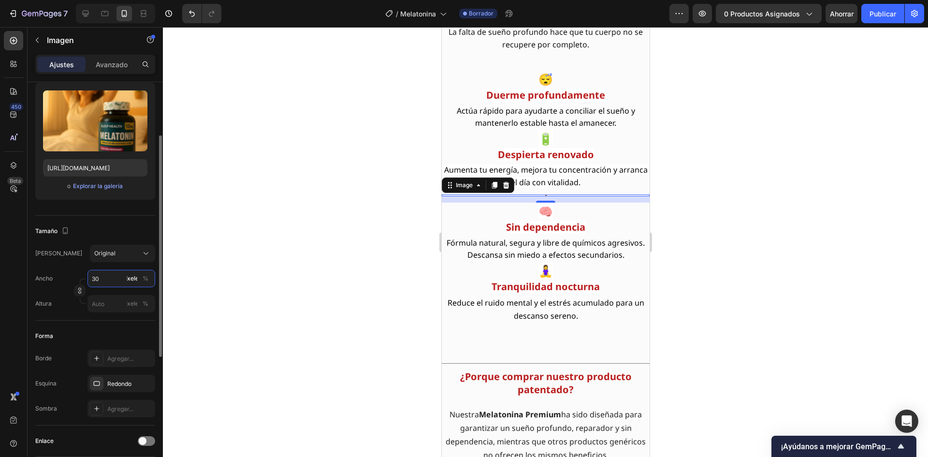
type input "300"
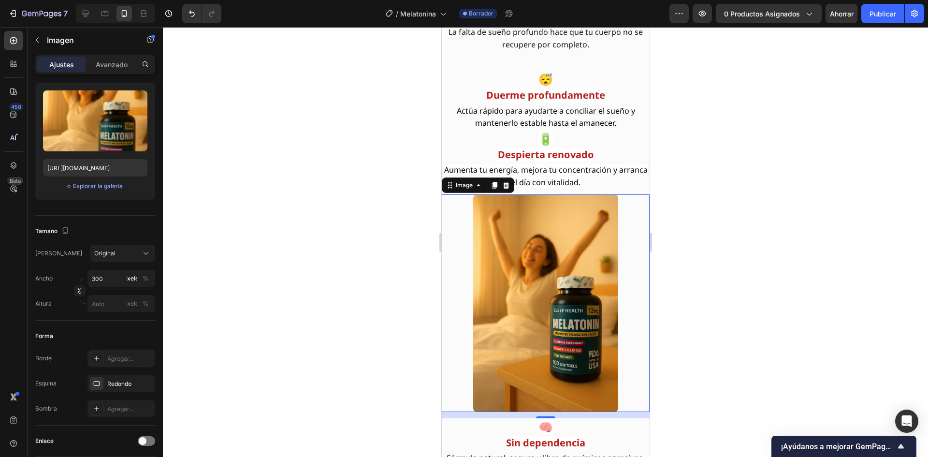
click at [393, 194] on div at bounding box center [545, 242] width 765 height 430
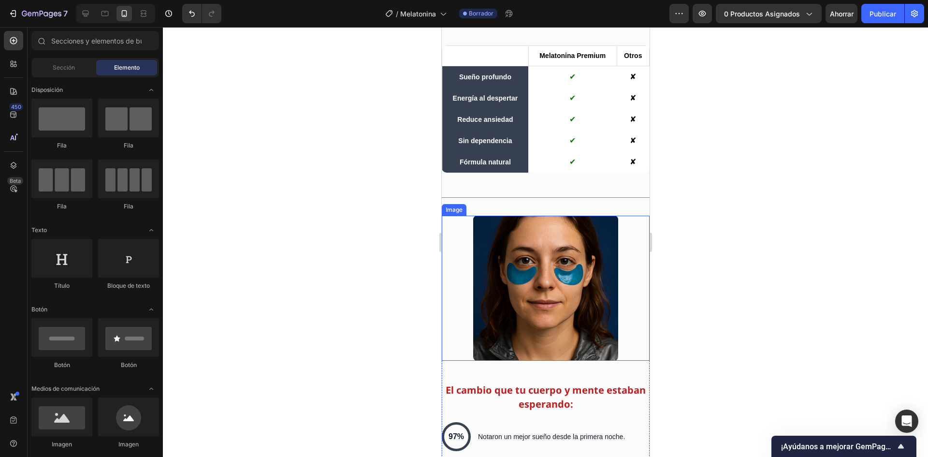
scroll to position [2189, 0]
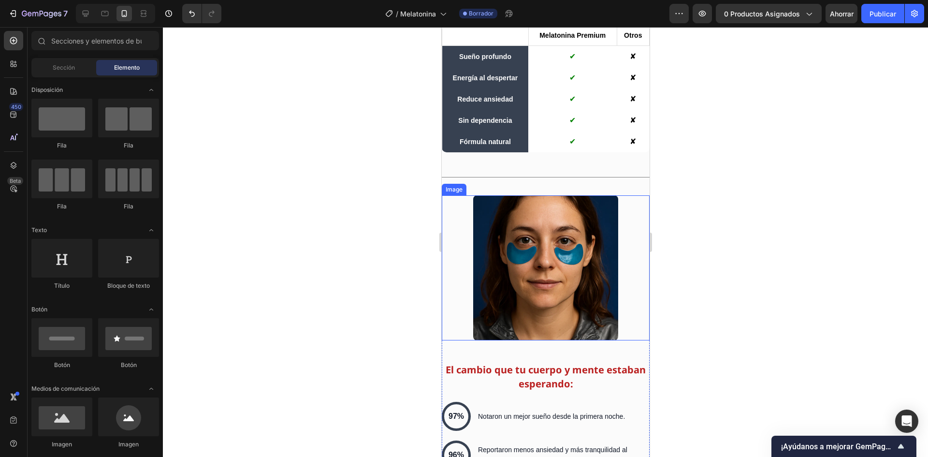
click at [501, 257] on img at bounding box center [545, 267] width 145 height 145
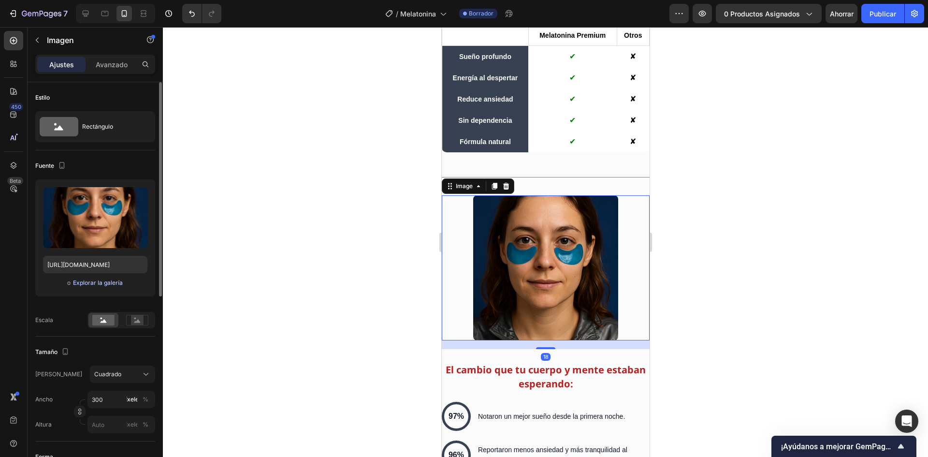
click at [92, 284] on font "Explorar la galería" at bounding box center [98, 282] width 50 height 7
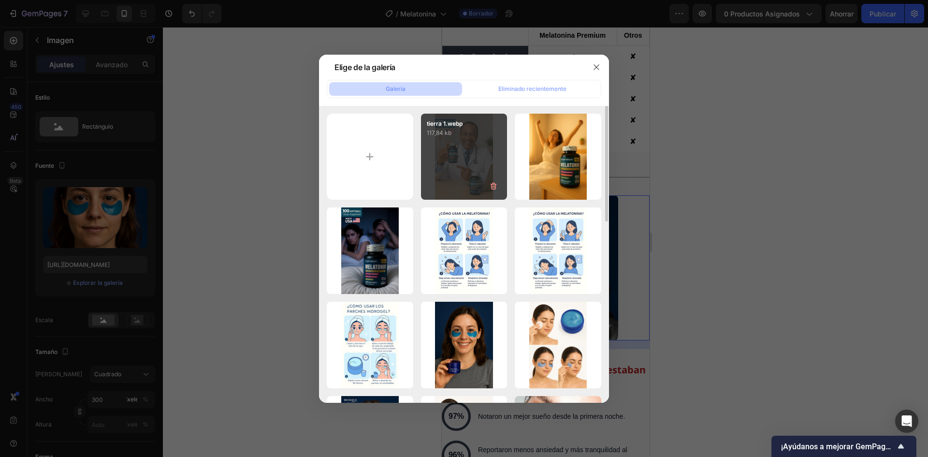
click at [457, 177] on div "tierra 1.webp 117,84 kb" at bounding box center [464, 157] width 87 height 87
type input "https://cdn.shopify.com/s/files/1/0818/2343/3021/files/gempages_495609804476121…"
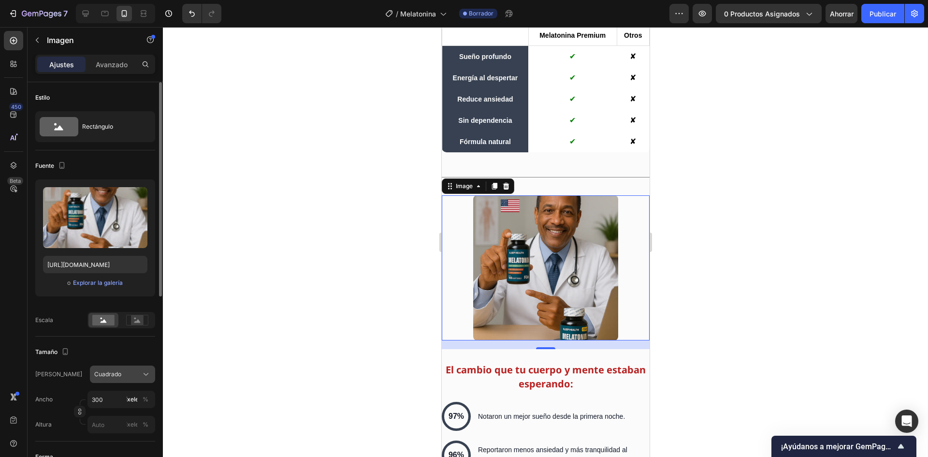
click at [117, 371] on font "Cuadrado" at bounding box center [107, 373] width 27 height 7
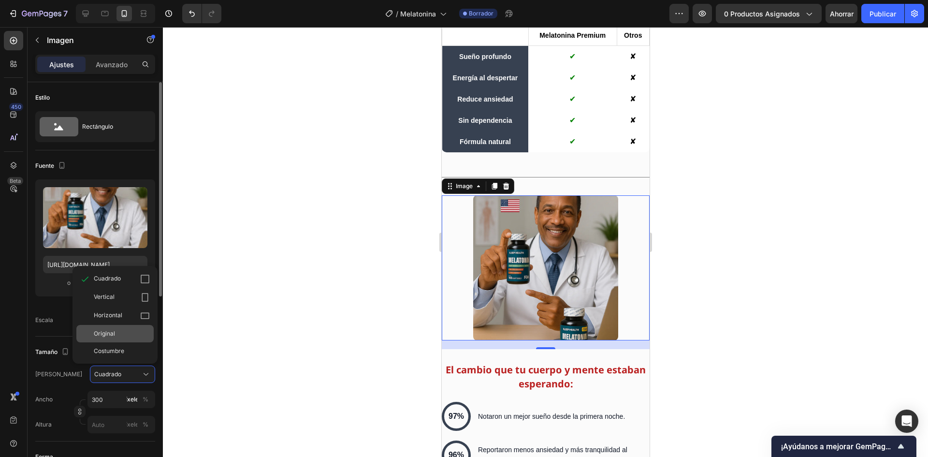
click at [98, 335] on font "Original" at bounding box center [104, 333] width 21 height 7
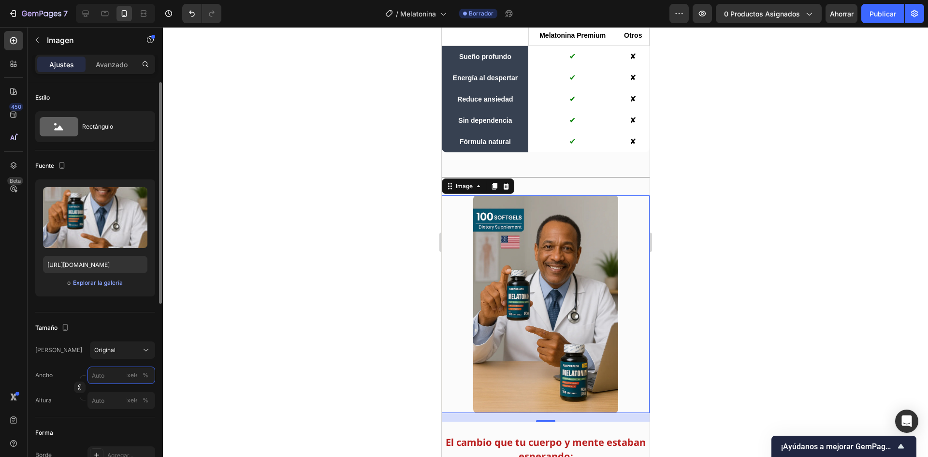
click at [102, 376] on input "píxeles %" at bounding box center [121, 374] width 68 height 17
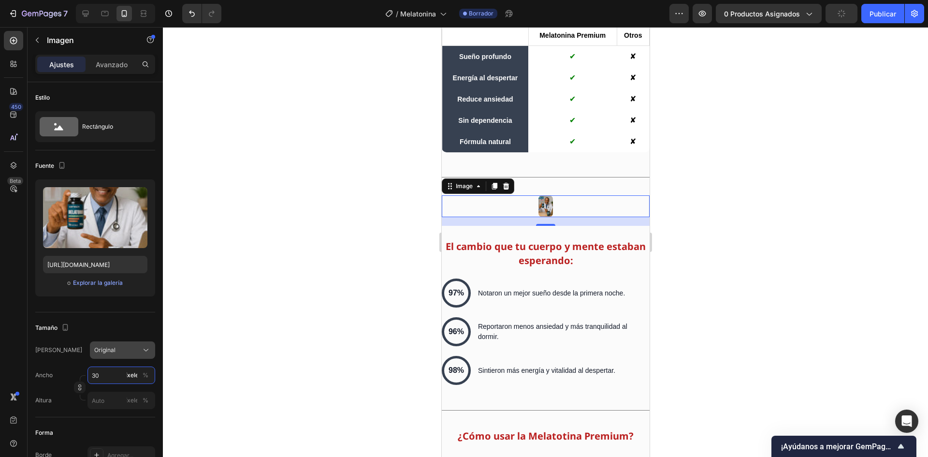
type input "30"
click at [123, 352] on div "Original" at bounding box center [116, 350] width 45 height 9
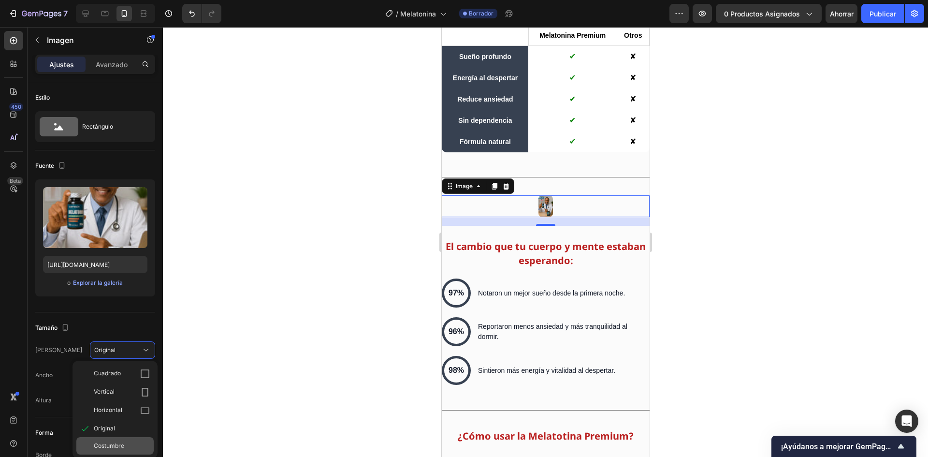
click at [111, 446] on font "Costumbre" at bounding box center [109, 445] width 30 height 7
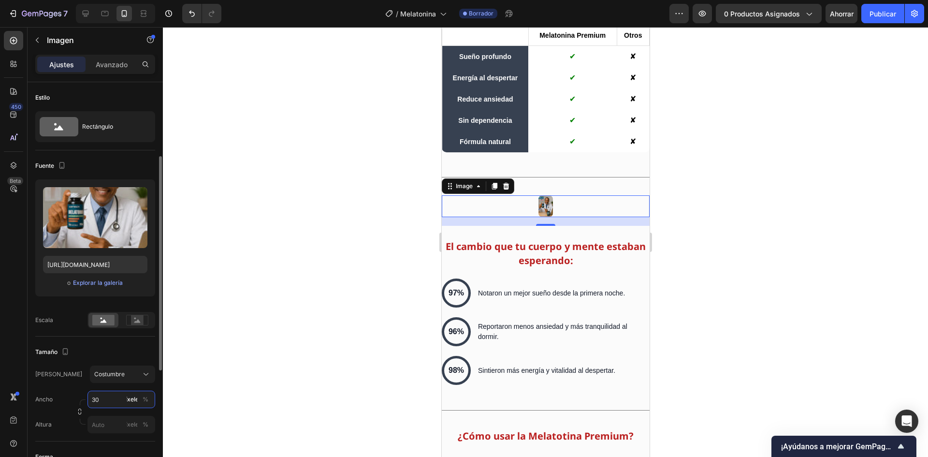
scroll to position [97, 0]
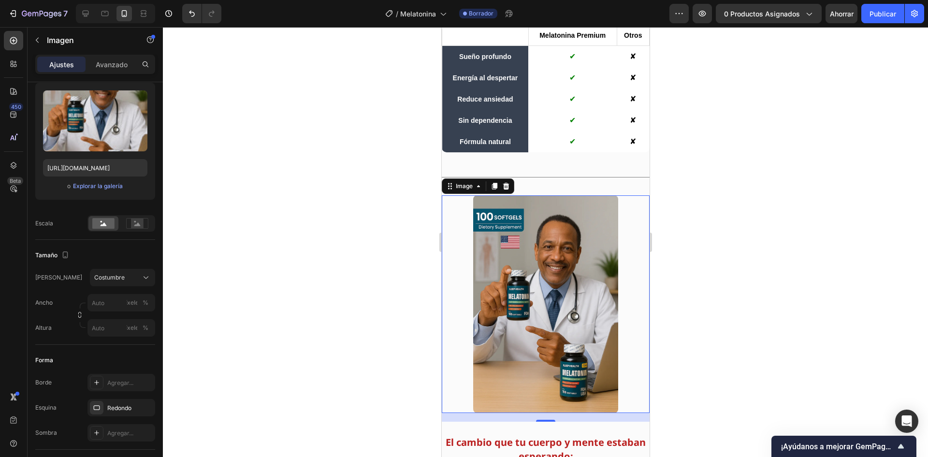
click at [278, 279] on div at bounding box center [545, 242] width 765 height 430
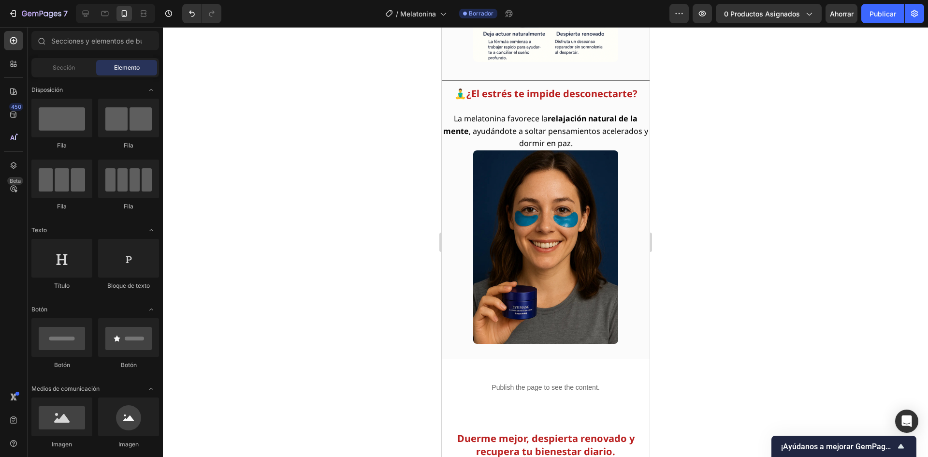
scroll to position [3011, 0]
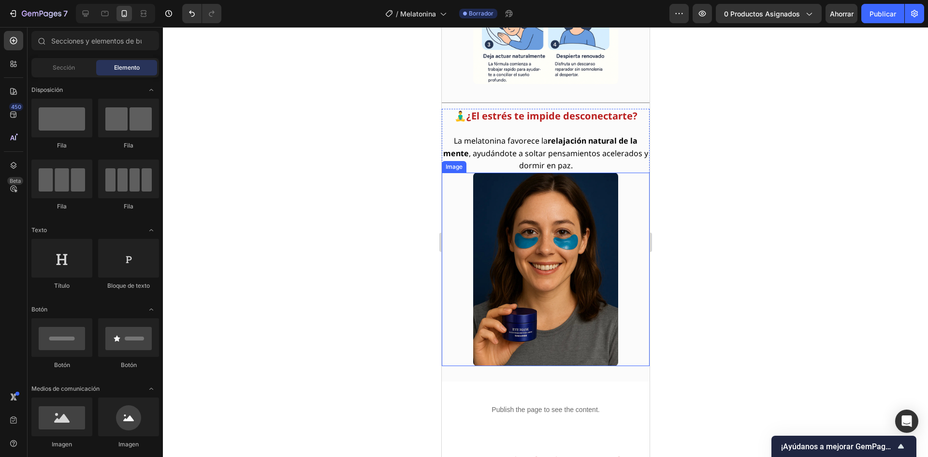
click at [520, 262] on img at bounding box center [545, 269] width 145 height 193
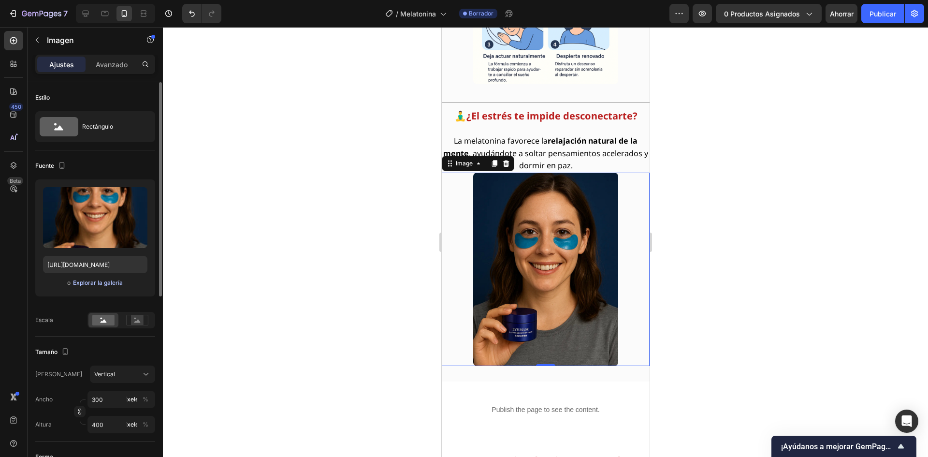
click at [86, 283] on font "Explorar la galería" at bounding box center [98, 282] width 50 height 7
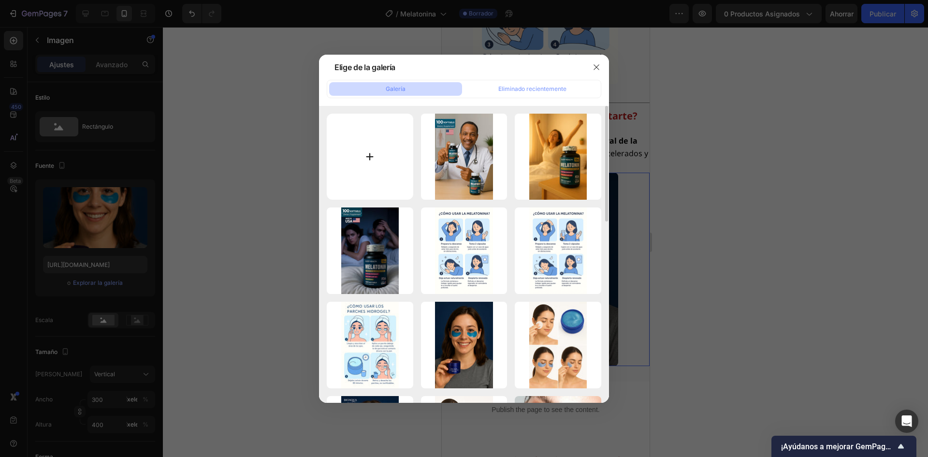
click at [367, 156] on input "file" at bounding box center [370, 157] width 87 height 87
type input "C:\fakepath\land 3.webp"
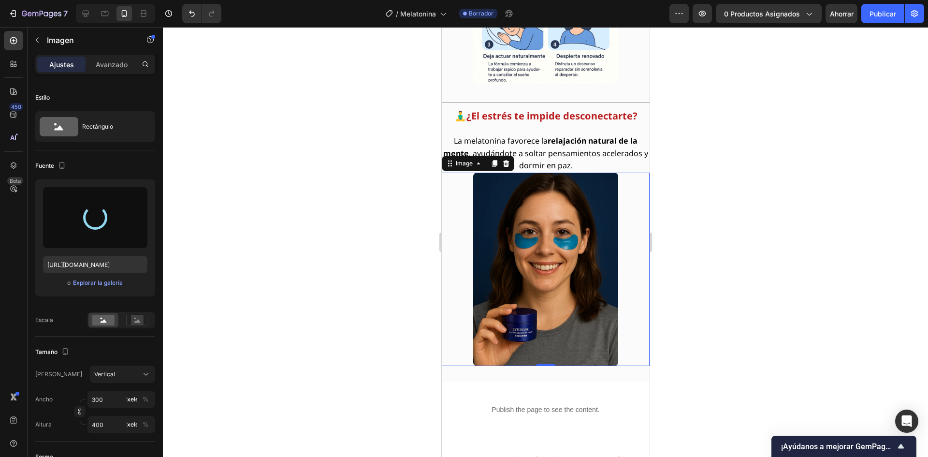
type input "[URL][DOMAIN_NAME]"
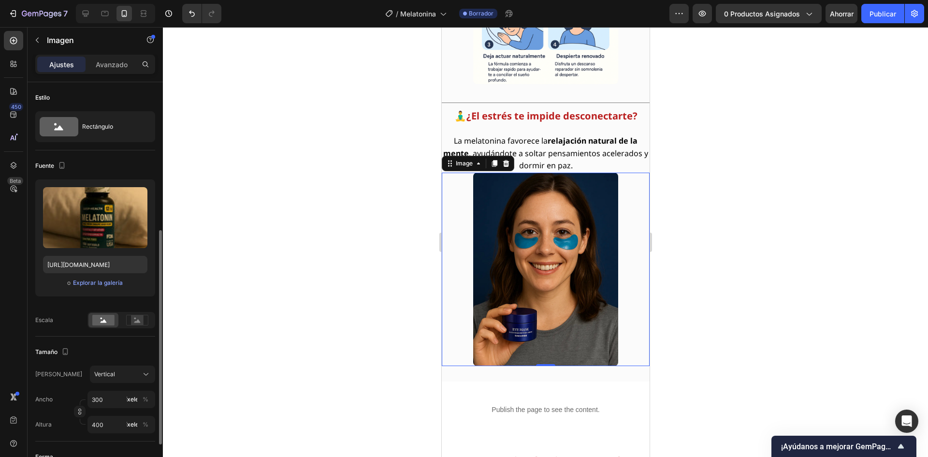
scroll to position [97, 0]
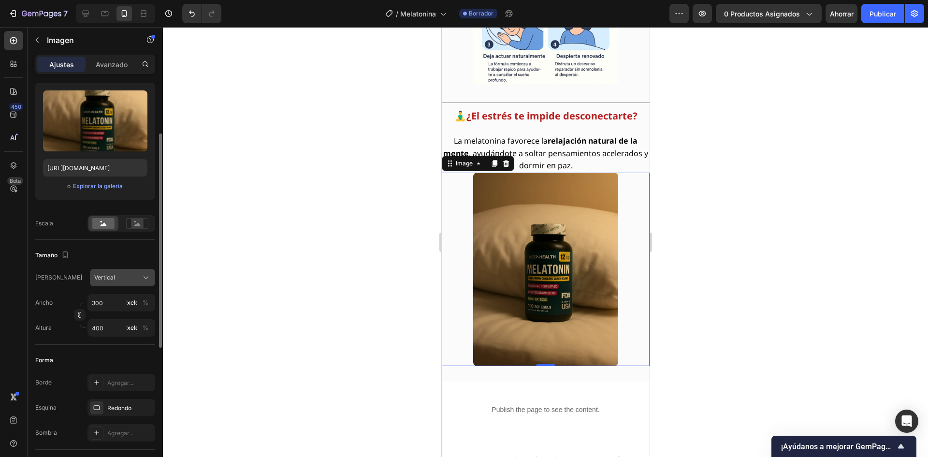
click at [113, 278] on div "Vertical" at bounding box center [116, 277] width 45 height 9
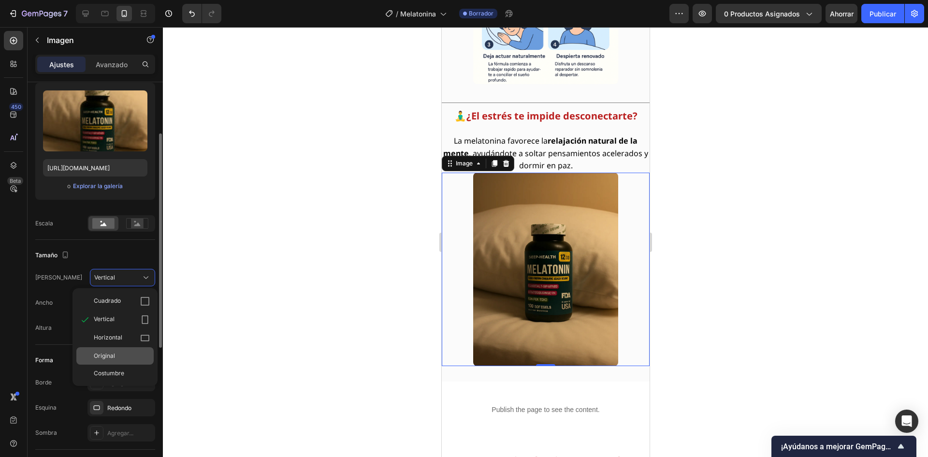
click at [101, 352] on font "Original" at bounding box center [104, 355] width 21 height 7
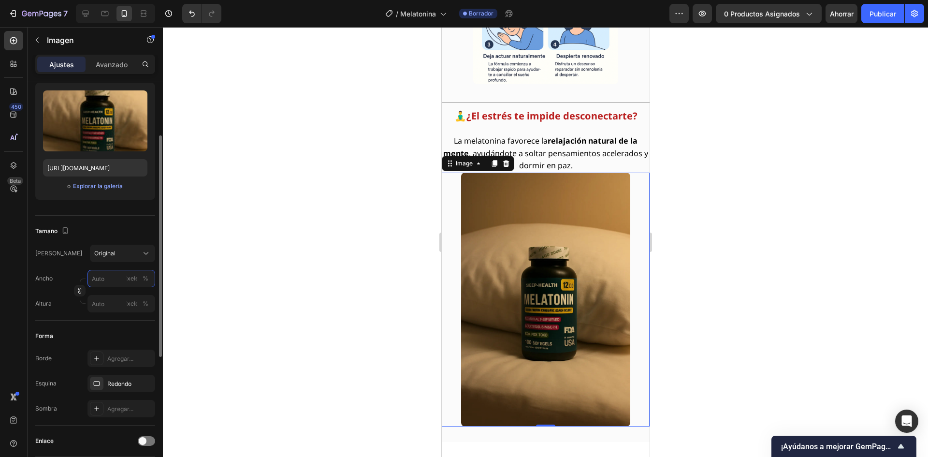
click at [101, 279] on input "píxeles %" at bounding box center [121, 278] width 68 height 17
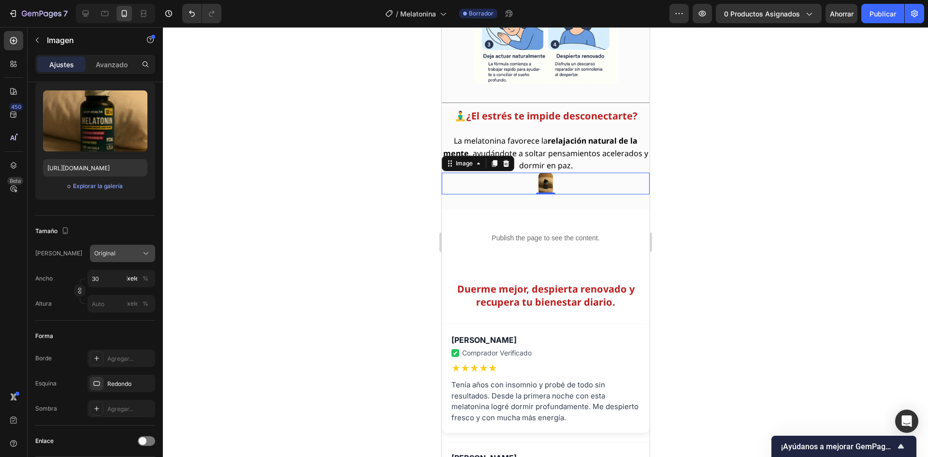
click at [101, 257] on span "Original" at bounding box center [104, 253] width 21 height 9
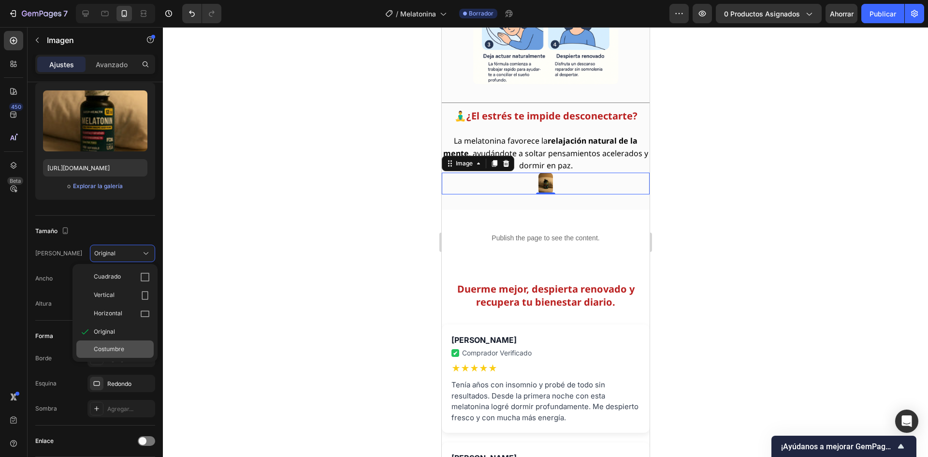
click at [110, 346] on font "Costumbre" at bounding box center [109, 348] width 30 height 7
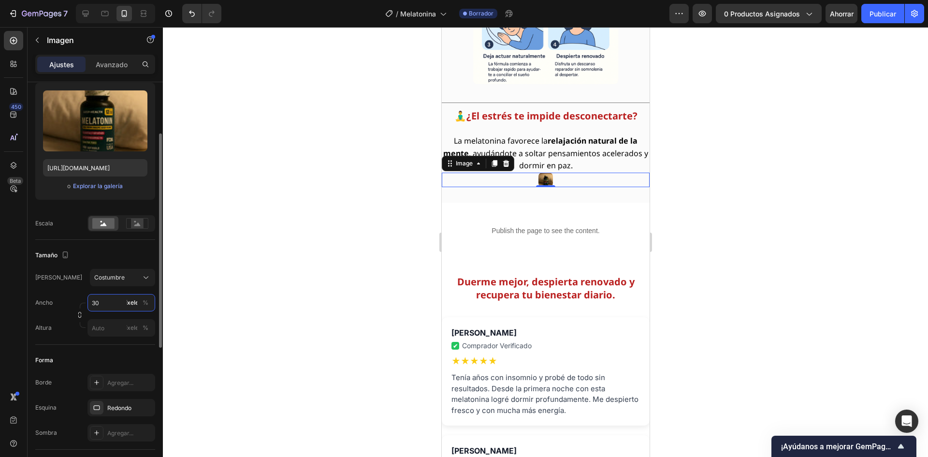
click at [110, 306] on input "30" at bounding box center [121, 302] width 68 height 17
type input "3"
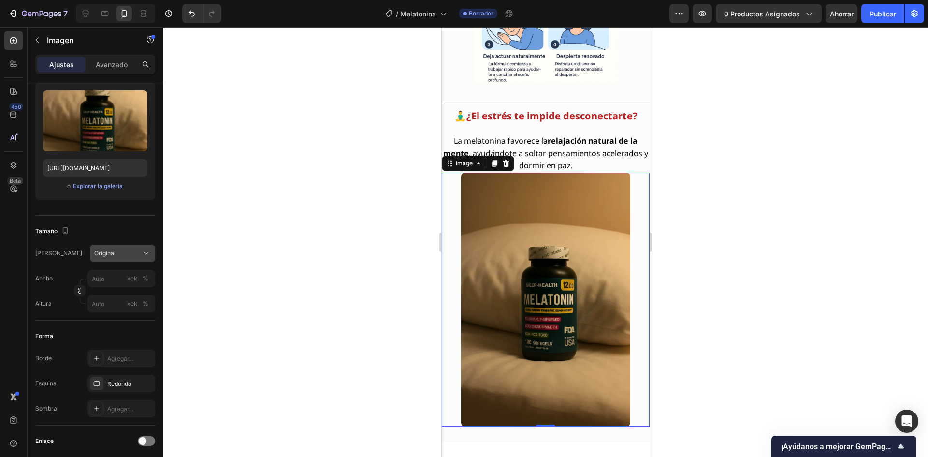
click at [101, 251] on font "Original" at bounding box center [104, 252] width 21 height 7
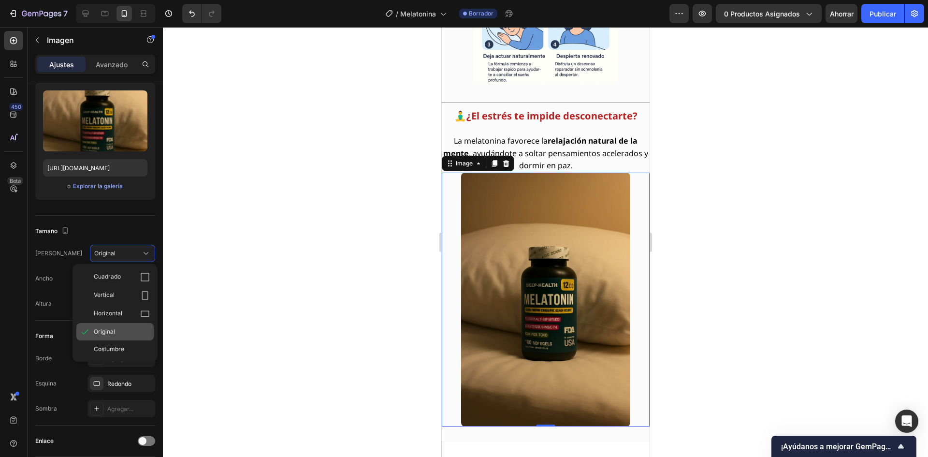
click at [106, 331] on font "Original" at bounding box center [104, 331] width 21 height 7
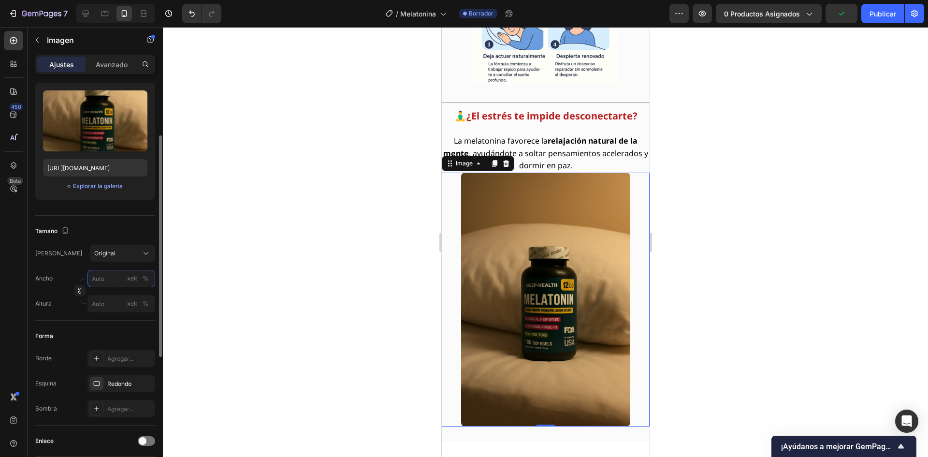
click at [99, 277] on input "píxeles %" at bounding box center [121, 278] width 68 height 17
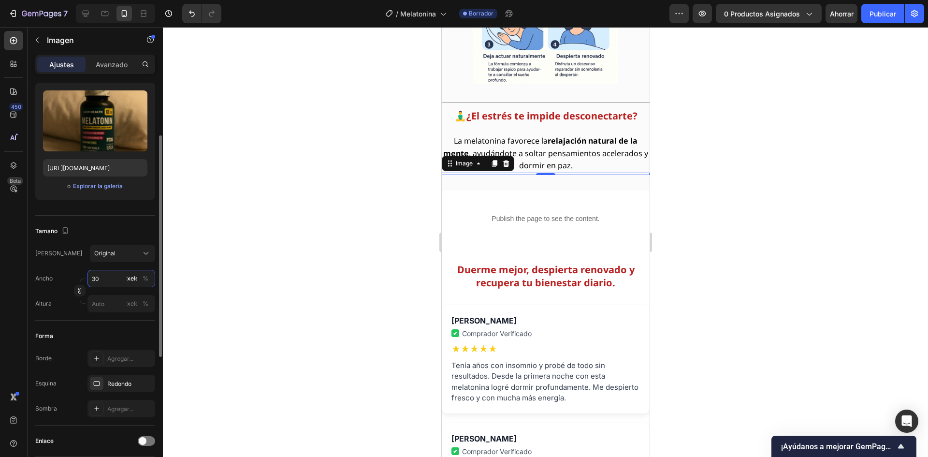
type input "300"
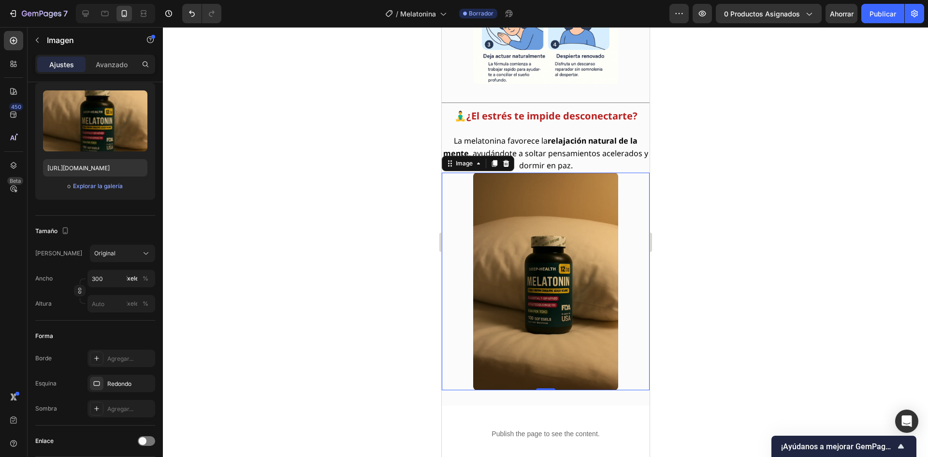
click at [358, 177] on div at bounding box center [545, 242] width 765 height 430
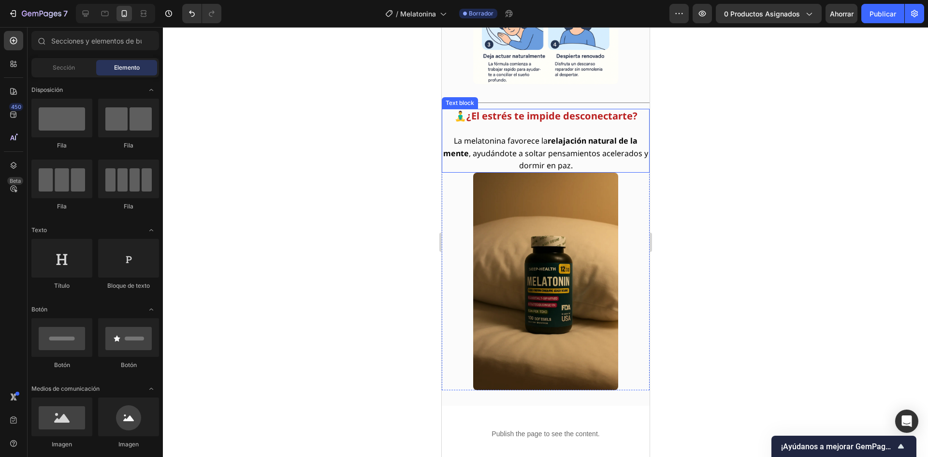
click at [548, 159] on p "La melatonina favorece la relajación natural de la mente , ayudándote a soltar …" at bounding box center [545, 153] width 206 height 37
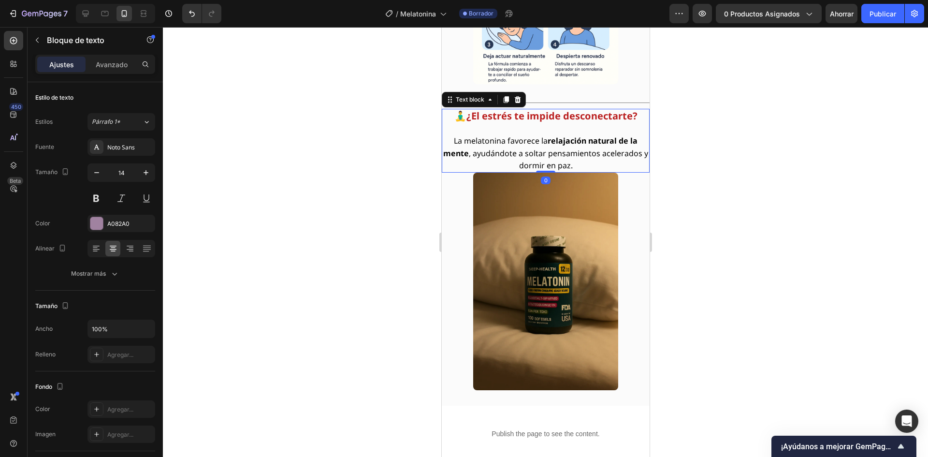
click at [540, 169] on span "La melatonina favorece la relajación natural de la mente , ayudándote a soltar …" at bounding box center [545, 152] width 205 height 35
click at [574, 160] on p "La melatonina favorece la relajación natural de la mente , ayudándote a soltar …" at bounding box center [545, 153] width 206 height 37
click at [571, 171] on p "La melatonina favorece la relajación natural de la mente , ayudándote a soltar …" at bounding box center [545, 153] width 206 height 37
click at [552, 170] on span "La melatonina favorece la relajación natural de la mente , ayudándote a soltar …" at bounding box center [545, 152] width 205 height 35
click at [486, 157] on span "La melatonina favorece la relajación natural de la mente , ayudándote a soltar …" at bounding box center [545, 152] width 205 height 35
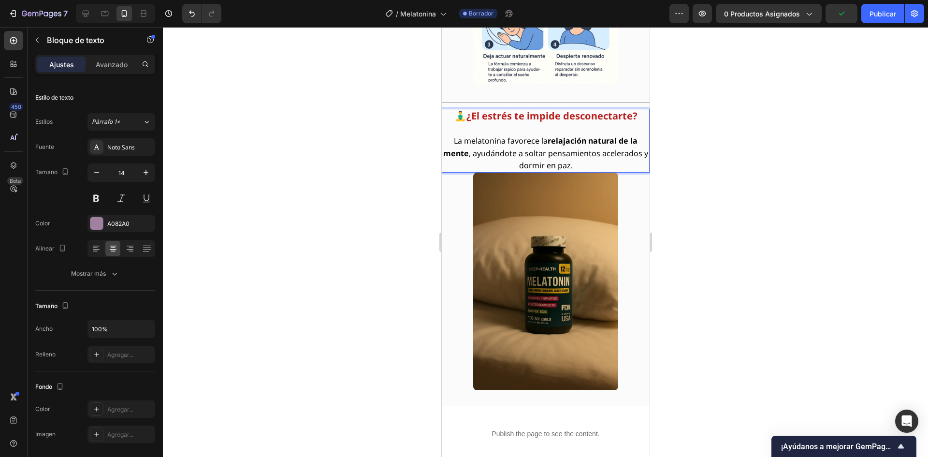
click at [492, 172] on p "La melatonina favorece la relajación natural de la mente , ayudándote a soltar …" at bounding box center [545, 153] width 206 height 37
click at [496, 176] on img at bounding box center [545, 282] width 145 height 218
click at [543, 171] on div "🧘‍♂️ ¿El estrés te impide desconectarte? La melatonina favorece la relajación n…" at bounding box center [545, 141] width 208 height 64
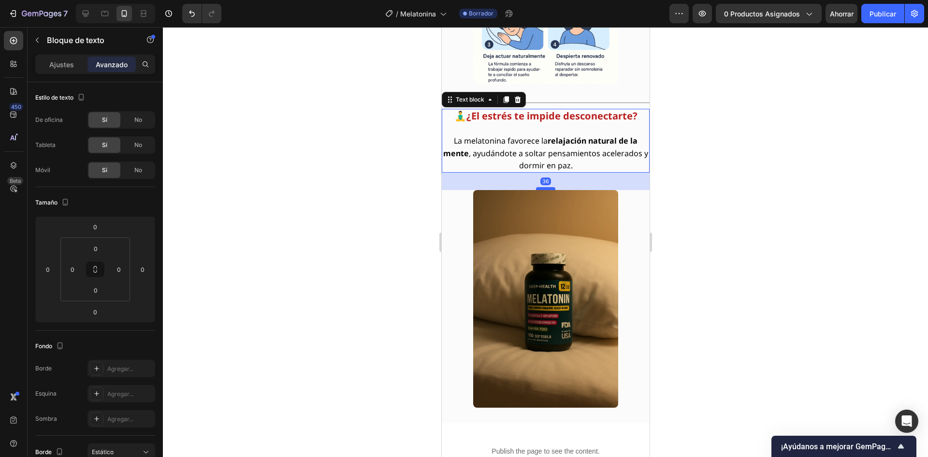
drag, startPoint x: 543, startPoint y: 171, endPoint x: 543, endPoint y: 188, distance: 17.4
click at [543, 188] on div at bounding box center [545, 188] width 19 height 3
type input "36"
click at [381, 225] on div at bounding box center [545, 242] width 765 height 430
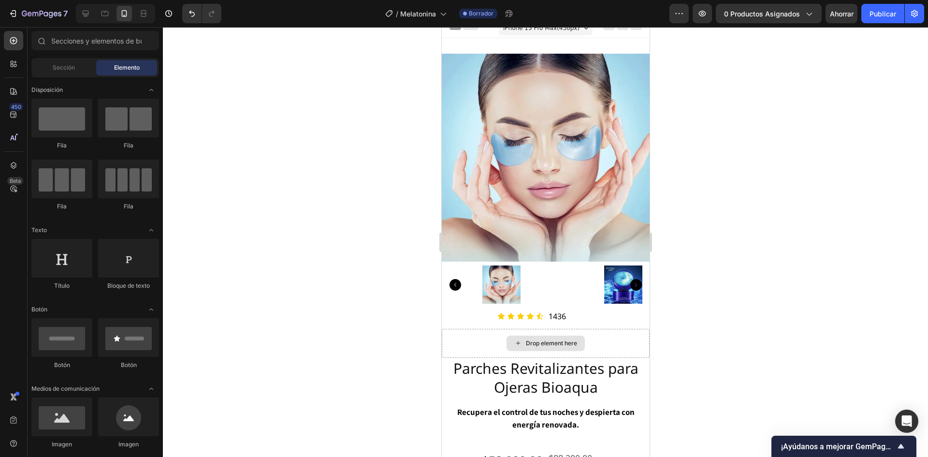
scroll to position [0, 0]
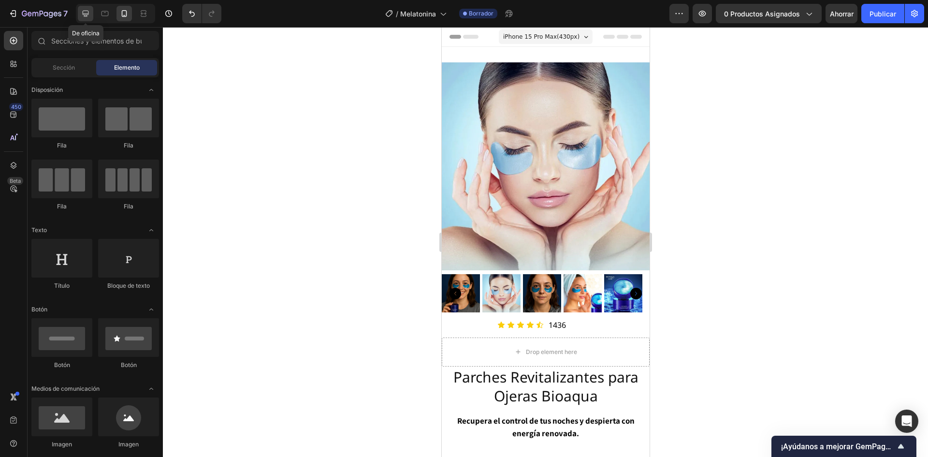
click at [87, 14] on icon at bounding box center [86, 14] width 6 height 6
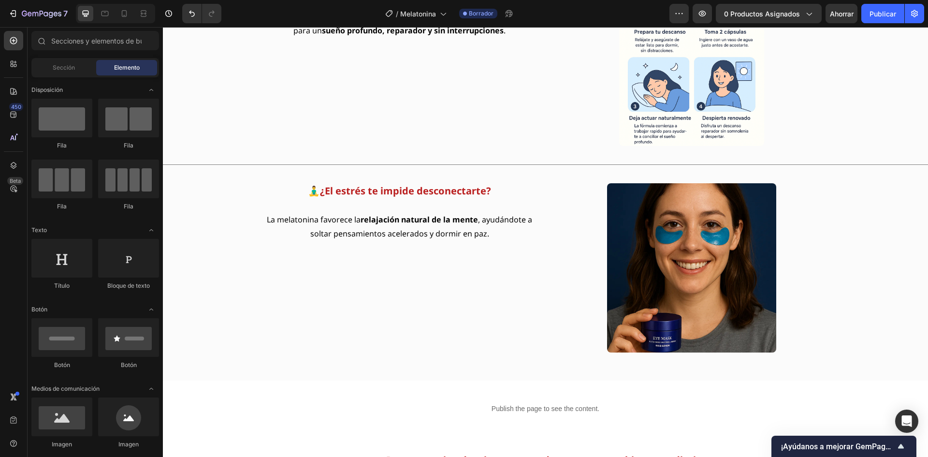
scroll to position [1983, 0]
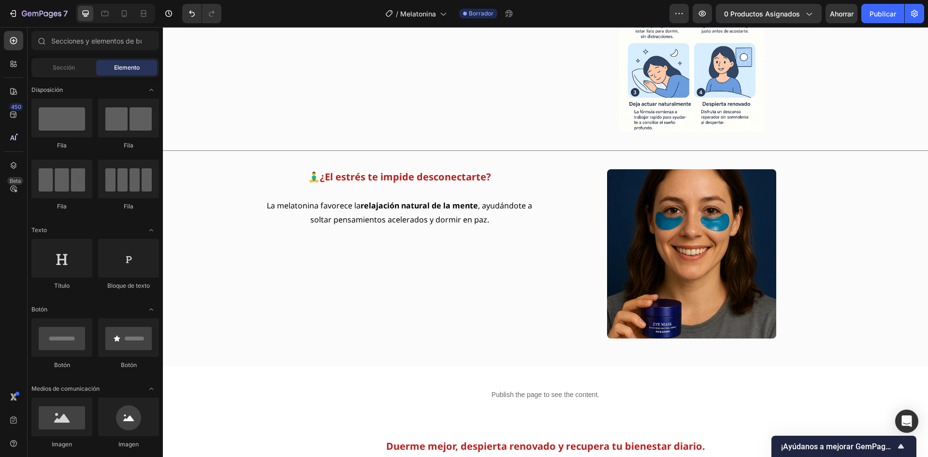
click at [710, 242] on img at bounding box center [691, 253] width 169 height 169
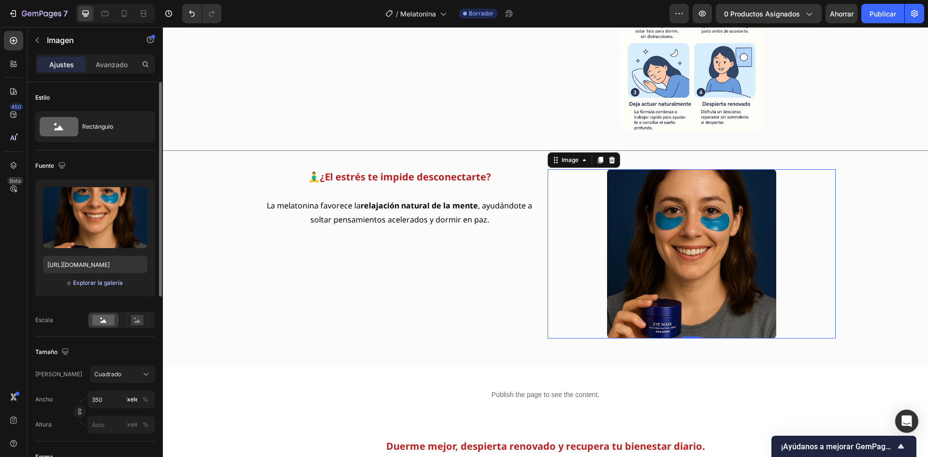
click at [119, 282] on font "Explorar la galería" at bounding box center [98, 282] width 50 height 7
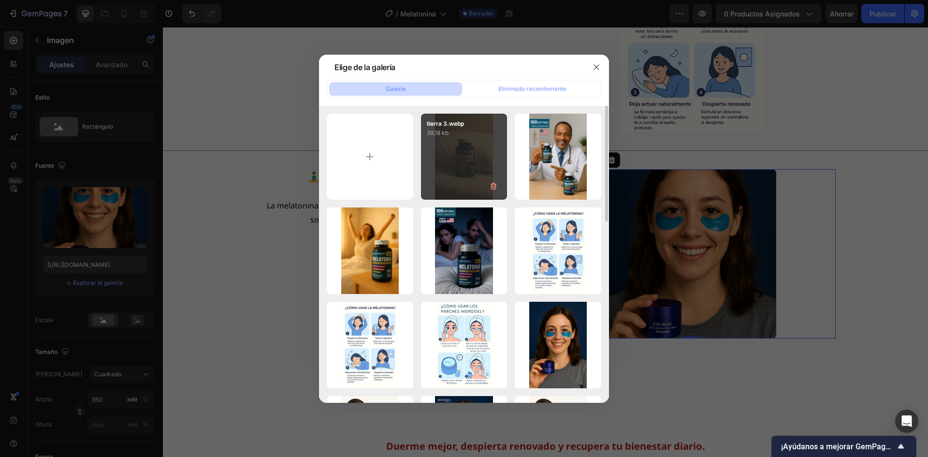
click at [464, 158] on div "tierra 3.webp 39,18 kb" at bounding box center [464, 157] width 87 height 87
type input "[URL][DOMAIN_NAME]"
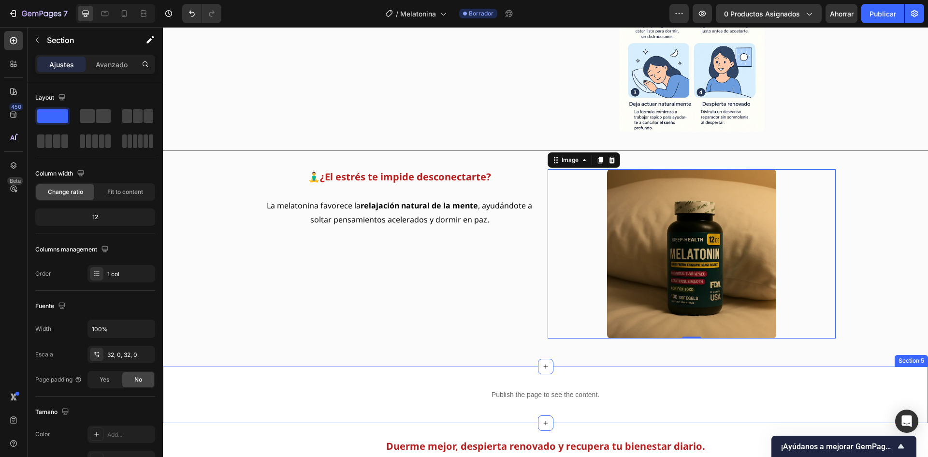
click at [288, 381] on div "Publish the page to see the content. Custom Code Section 5" at bounding box center [545, 394] width 765 height 57
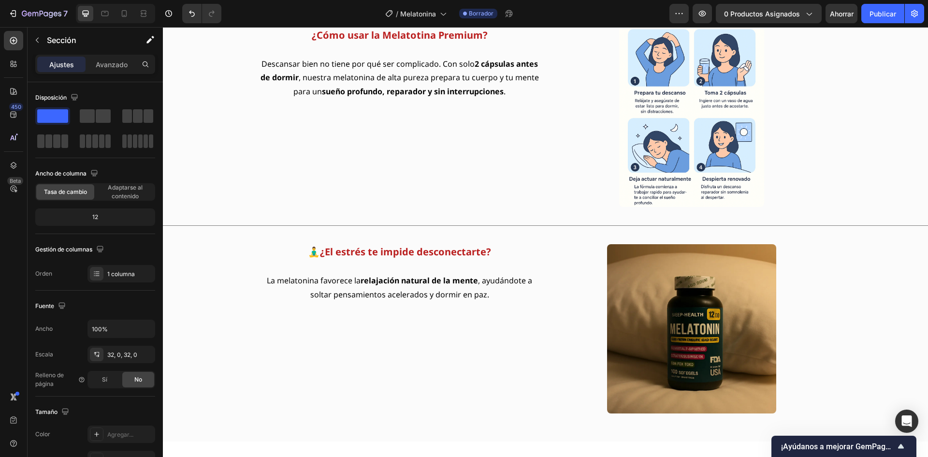
scroll to position [2032, 0]
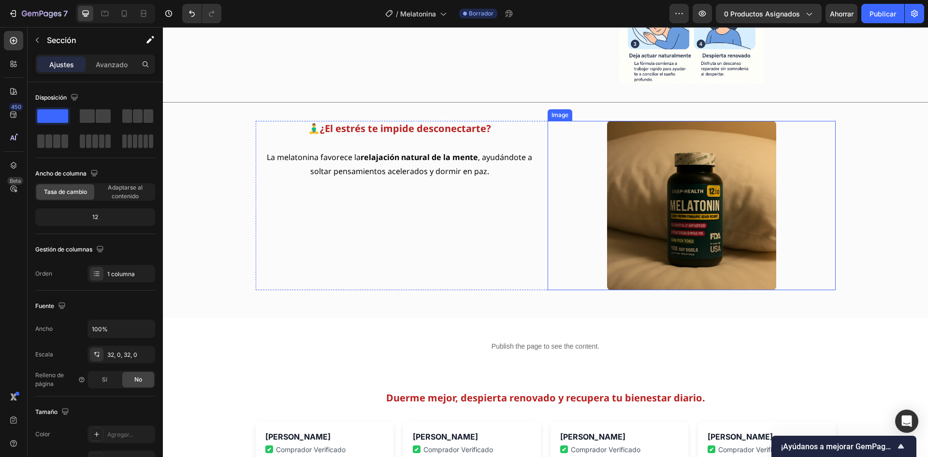
click at [735, 225] on img at bounding box center [691, 205] width 169 height 169
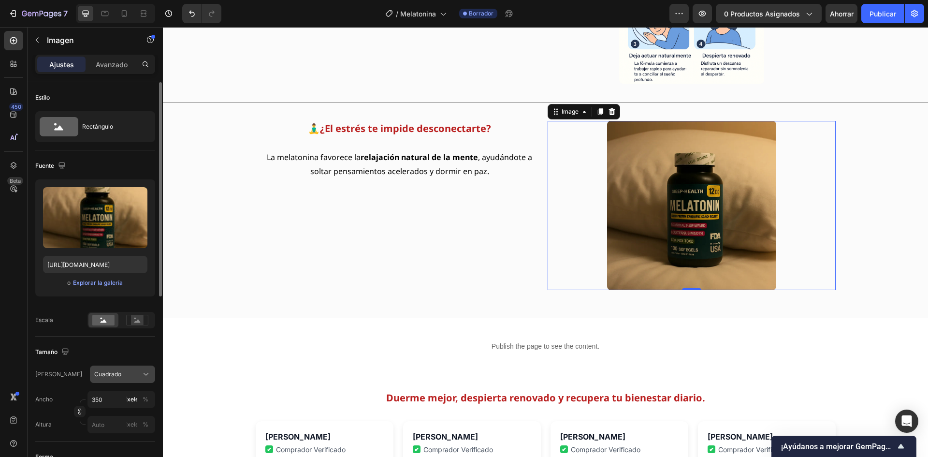
click at [128, 374] on div "Cuadrado" at bounding box center [116, 374] width 45 height 9
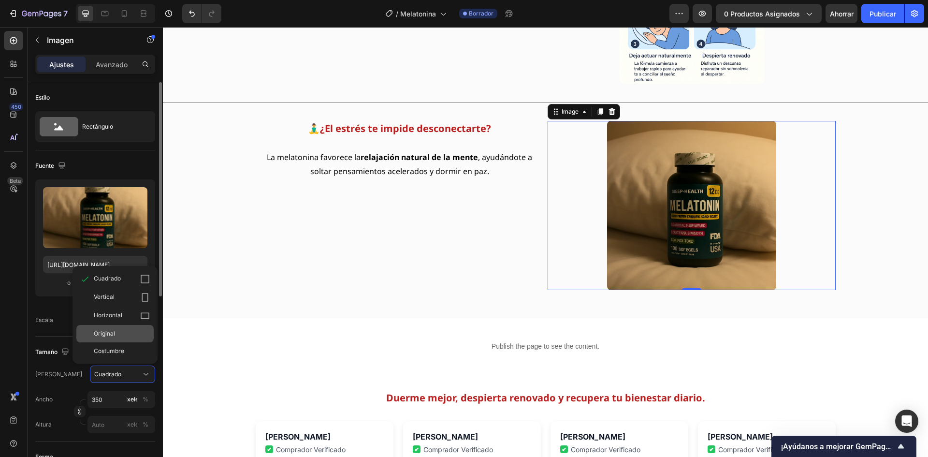
click at [110, 337] on span "Original" at bounding box center [104, 333] width 21 height 9
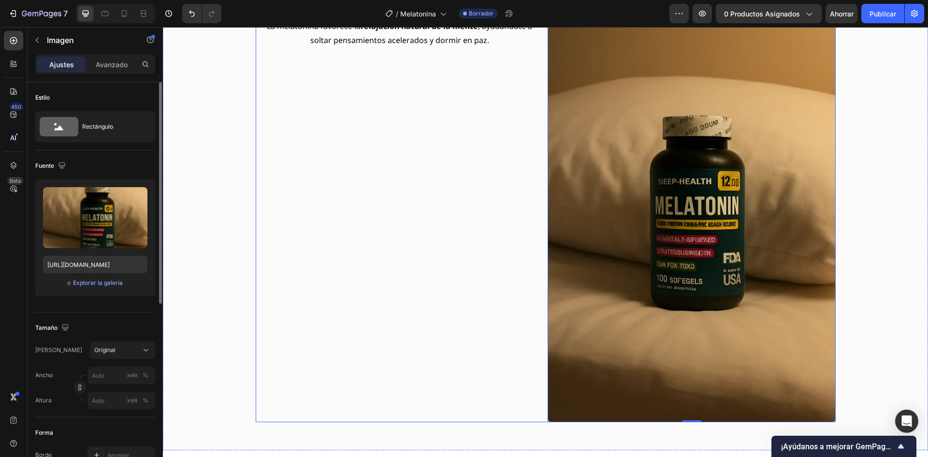
scroll to position [2177, 0]
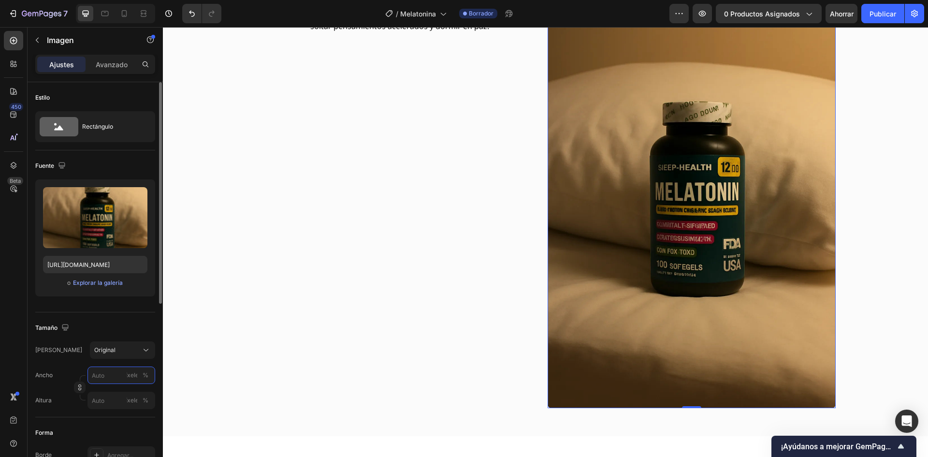
click at [122, 373] on input "píxeles %" at bounding box center [121, 374] width 68 height 17
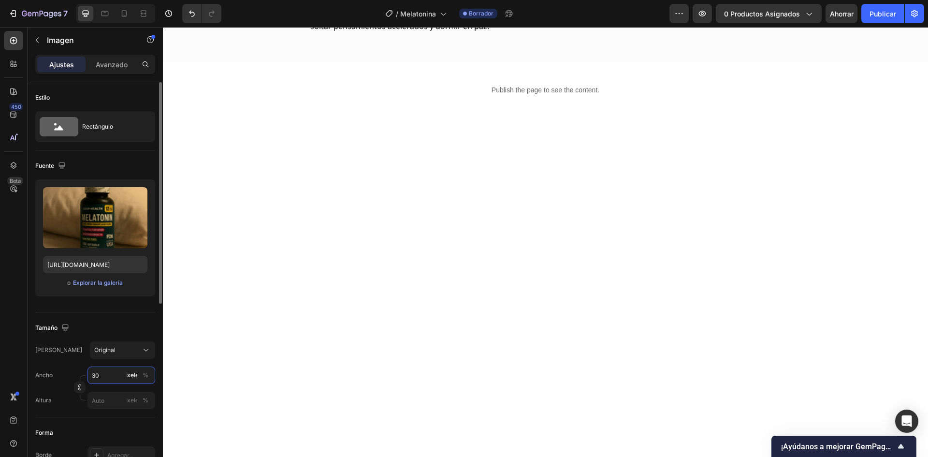
type input "300"
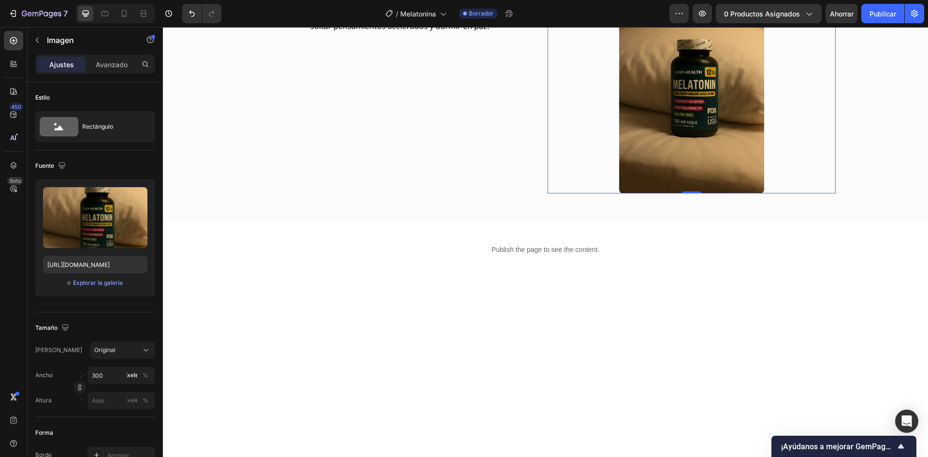
click at [407, 241] on div "Publish the page to see the content." at bounding box center [545, 250] width 765 height 26
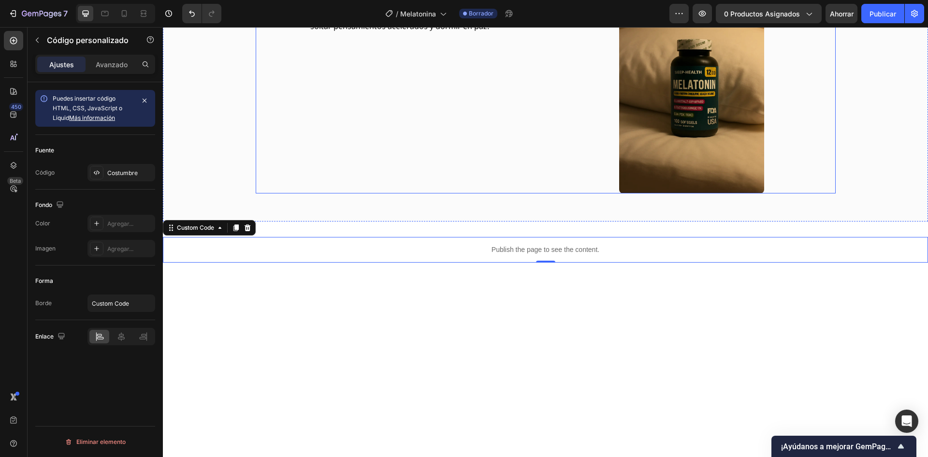
click at [442, 148] on div "🧘‍♂️ ¿El estrés te impide desconectarte? La melatonina favorece la relajación n…" at bounding box center [400, 85] width 288 height 218
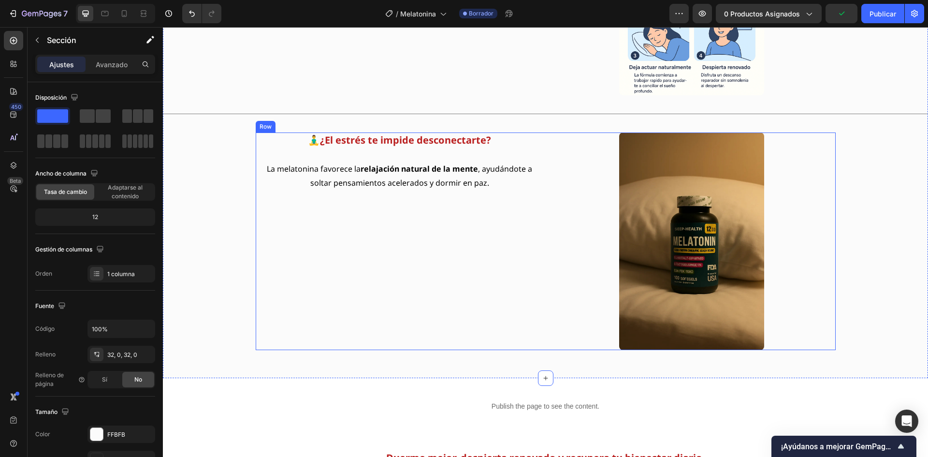
scroll to position [2128, 0]
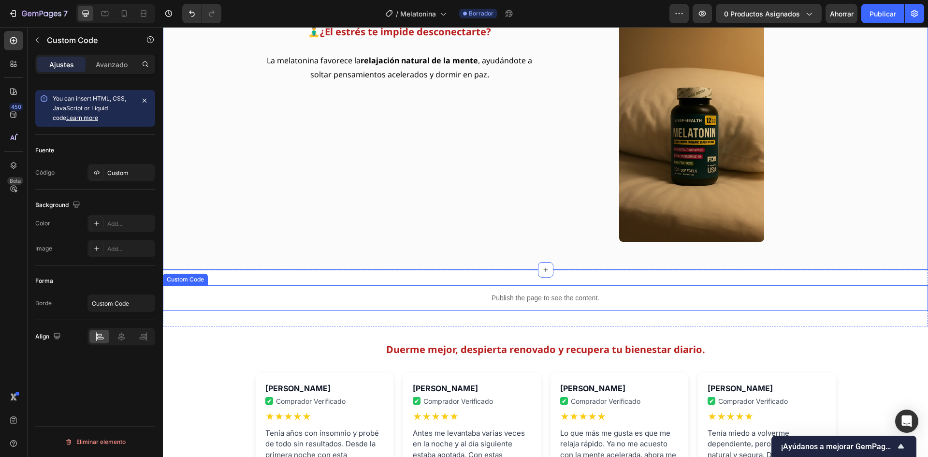
click at [526, 295] on p "Publish the page to see the content." at bounding box center [545, 298] width 765 height 10
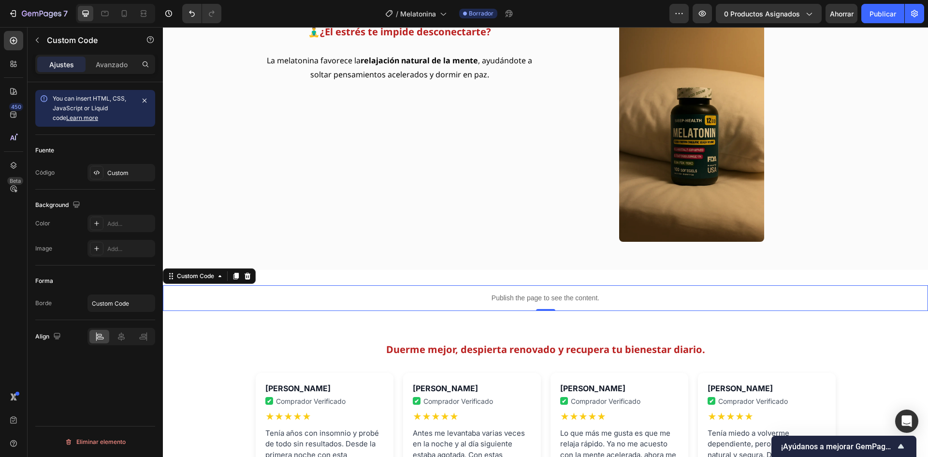
click at [526, 295] on p "Publish the page to see the content." at bounding box center [545, 298] width 765 height 10
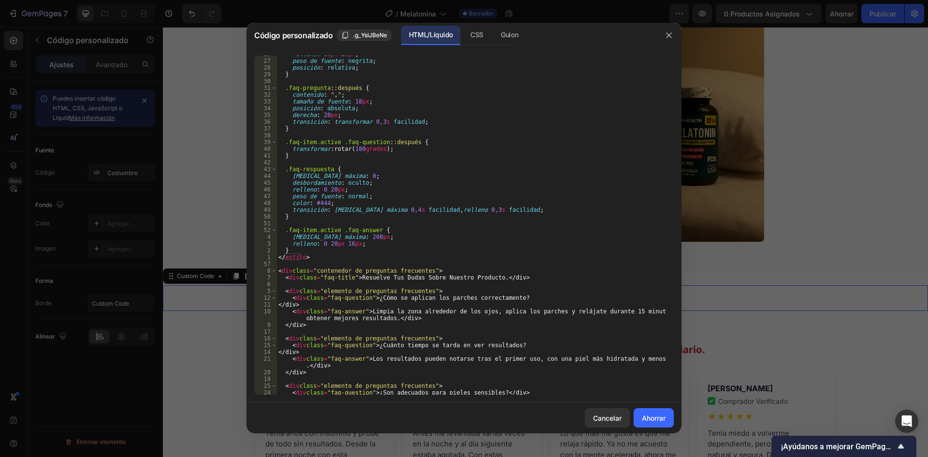
scroll to position [232, 0]
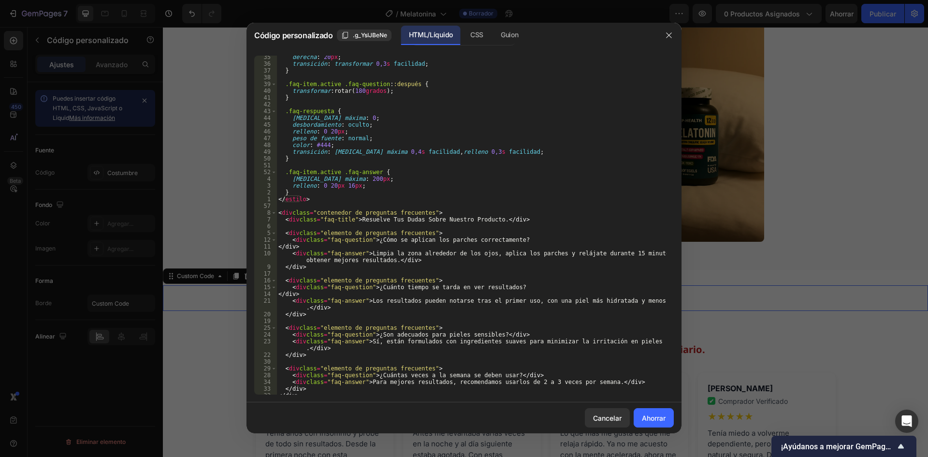
type textarea "<div class="faq-question">¿Cómo se aplican los parches correctamente?"
drag, startPoint x: 389, startPoint y: 240, endPoint x: 531, endPoint y: 240, distance: 142.6
click at [531, 240] on div "derecha : 20 px ; transición : transformar 0,3 s facilidad ; } .faq-item.active…" at bounding box center [472, 230] width 390 height 352
click at [531, 240] on div "derecha : 20 px ; transición : transformar 0,3 s facilidad ; } .faq-item.active…" at bounding box center [472, 225] width 390 height 339
click at [530, 237] on div "derecha : 20 px ; transición : transformar 0,3 s facilidad ; } .faq-item.active…" at bounding box center [472, 230] width 390 height 352
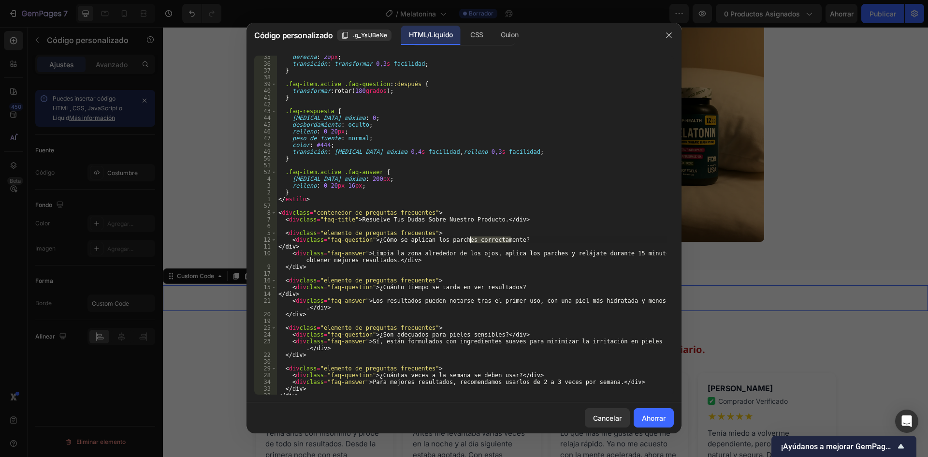
drag, startPoint x: 527, startPoint y: 241, endPoint x: 465, endPoint y: 241, distance: 62.4
click at [465, 241] on div "derecha : 20 px ; transición : transformar 0,3 s facilidad ; } .faq-item.active…" at bounding box center [472, 230] width 390 height 352
click at [513, 238] on div "derecha : 20 px ; transición : transformar 0,3 s facilidad ; } .faq-item.active…" at bounding box center [472, 225] width 390 height 339
drag, startPoint x: 529, startPoint y: 238, endPoint x: 396, endPoint y: 239, distance: 132.5
click at [396, 239] on div "derecha : 20 px ; transición : transformar 0,3 s facilidad ; } .faq-item.active…" at bounding box center [472, 230] width 390 height 352
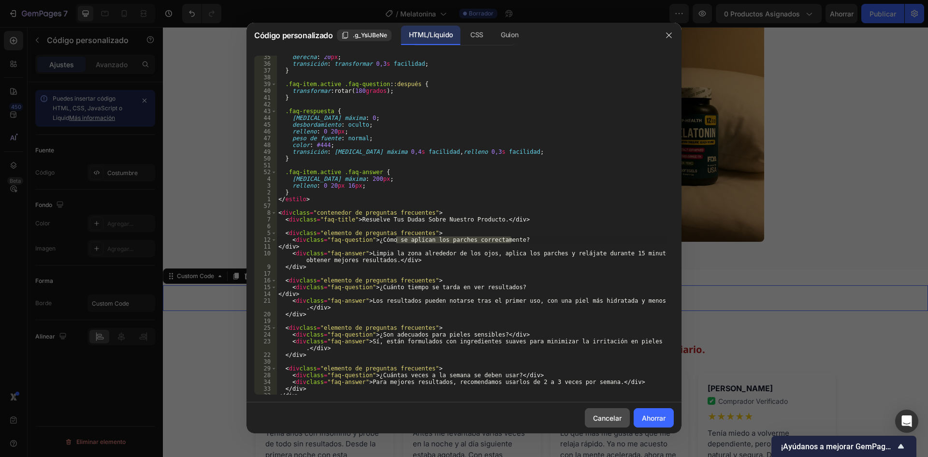
click at [616, 418] on font "Cancelar" at bounding box center [607, 418] width 29 height 8
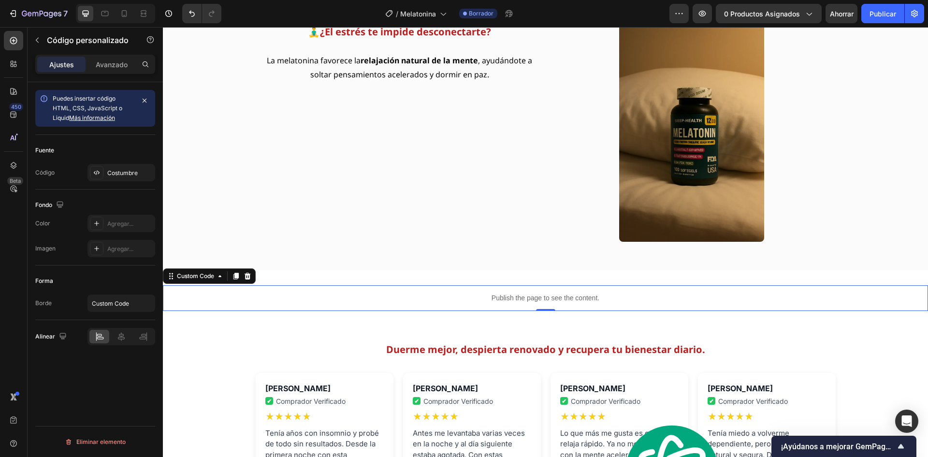
click at [515, 300] on p "Publish the page to see the content." at bounding box center [545, 298] width 765 height 10
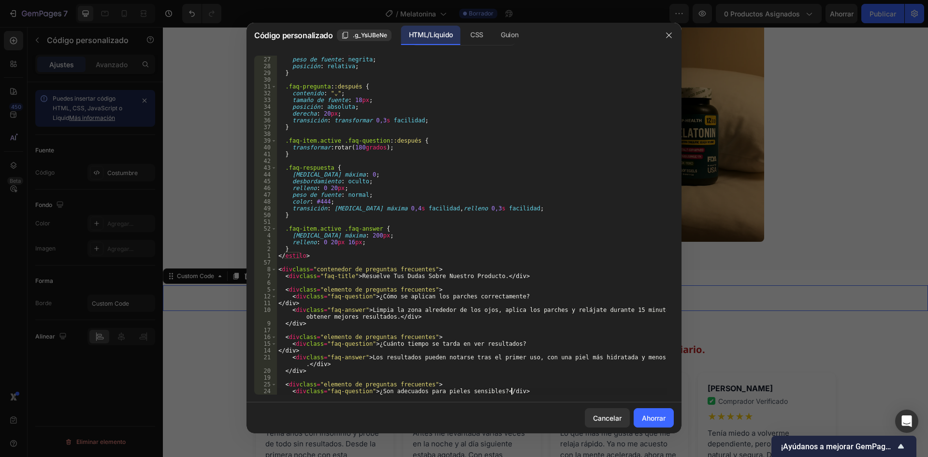
scroll to position [175, 0]
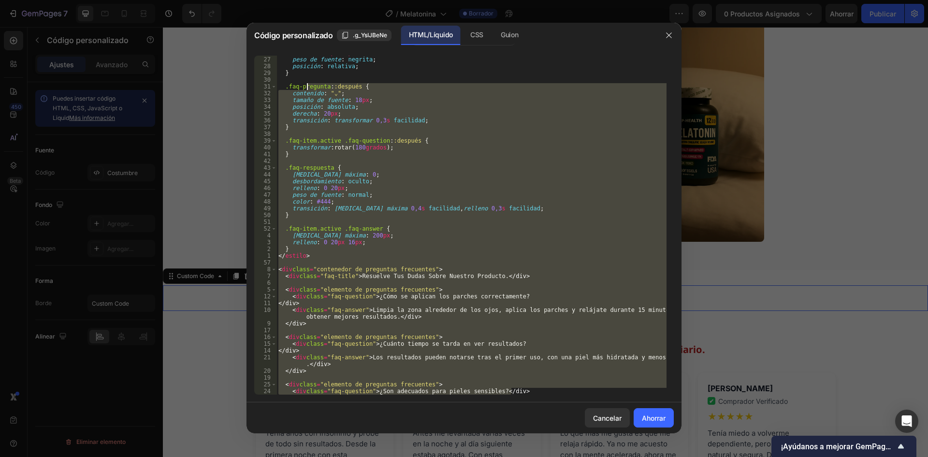
drag, startPoint x: 535, startPoint y: 393, endPoint x: 302, endPoint y: 49, distance: 416.0
click at [302, 49] on div "<div class="faq-question">¿Son adecuados para pieles sensibles?</div> 26 27 28 …" at bounding box center [464, 225] width 435 height 354
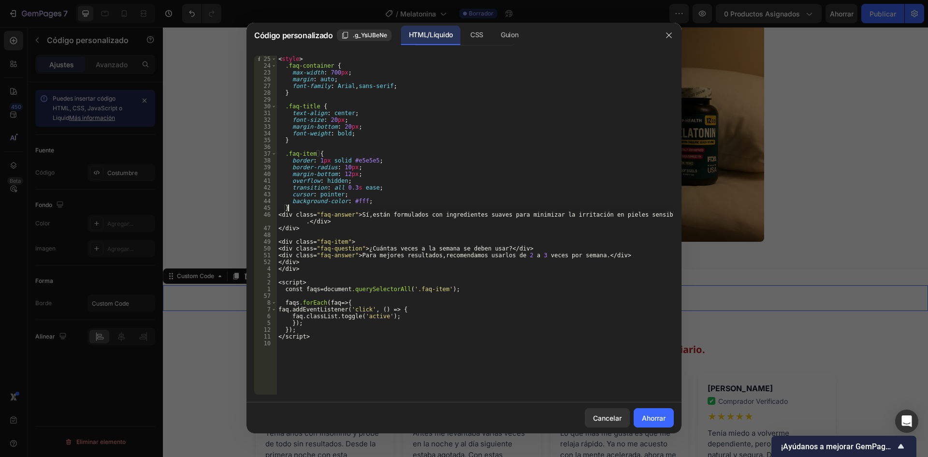
scroll to position [0, 0]
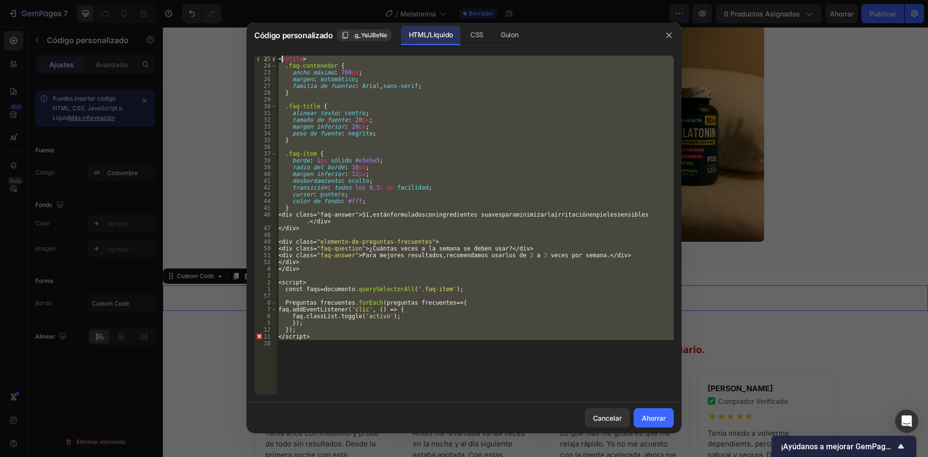
drag, startPoint x: 325, startPoint y: 337, endPoint x: 280, endPoint y: 53, distance: 287.7
click at [280, 53] on div "} 25 24 23 26 27 28 29 30 31 32 33 34 35 36 37 38 39 40 41 42 43 44 45 46 47 48…" at bounding box center [464, 225] width 435 height 354
type textarea "<style> .faq-container {"
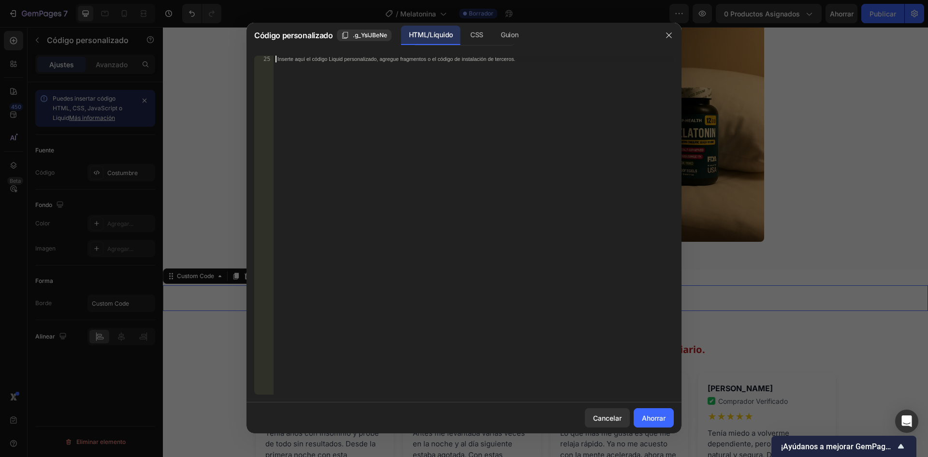
click at [279, 59] on font "Inserte aquí el código Liquid personalizado, agregue fragmentos o el código de …" at bounding box center [396, 59] width 238 height 6
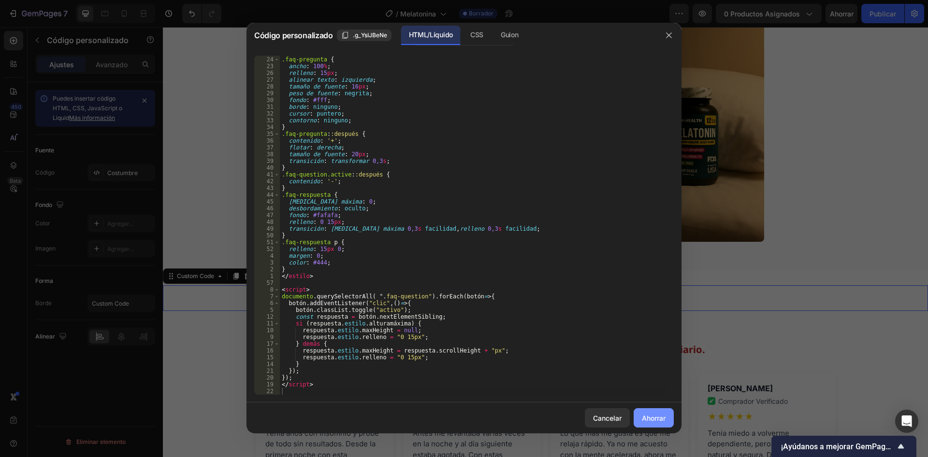
click at [653, 420] on font "Ahorrar" at bounding box center [654, 418] width 24 height 8
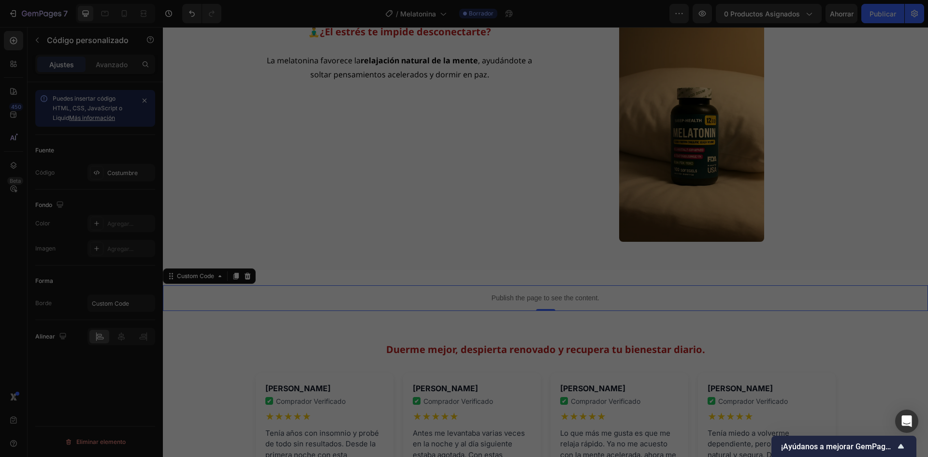
type textarea "</script>"
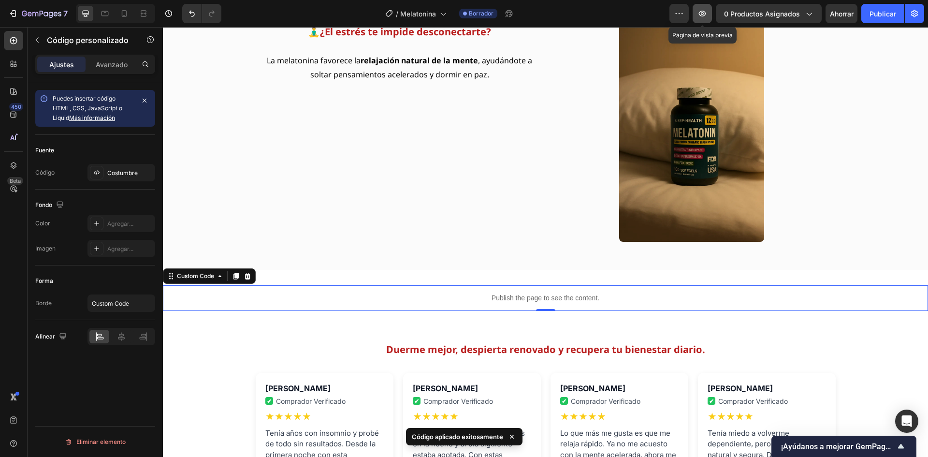
click at [705, 13] on icon "button" at bounding box center [703, 14] width 10 height 10
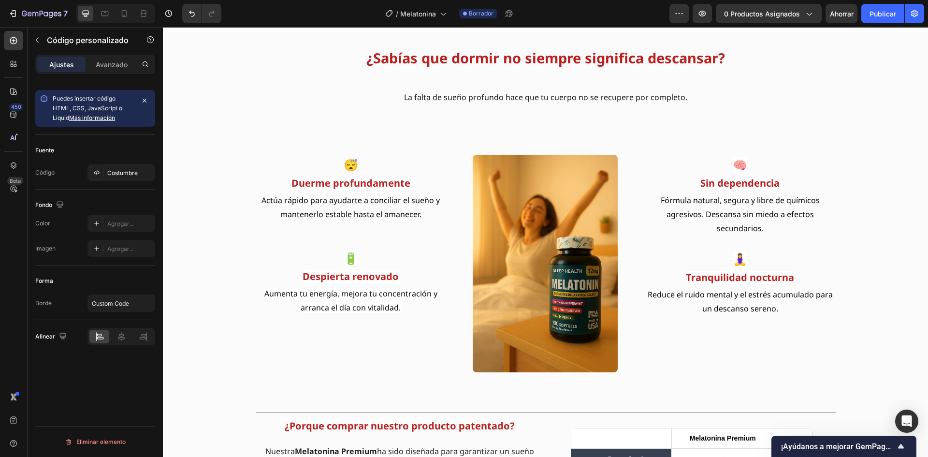
scroll to position [968, 0]
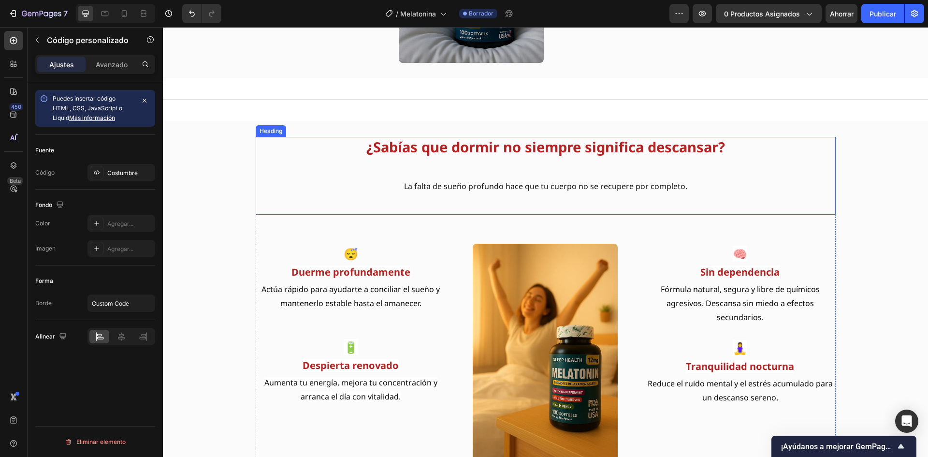
click at [379, 149] on strong "¿Sabías que dormir no siempre significa descansar?" at bounding box center [545, 146] width 359 height 19
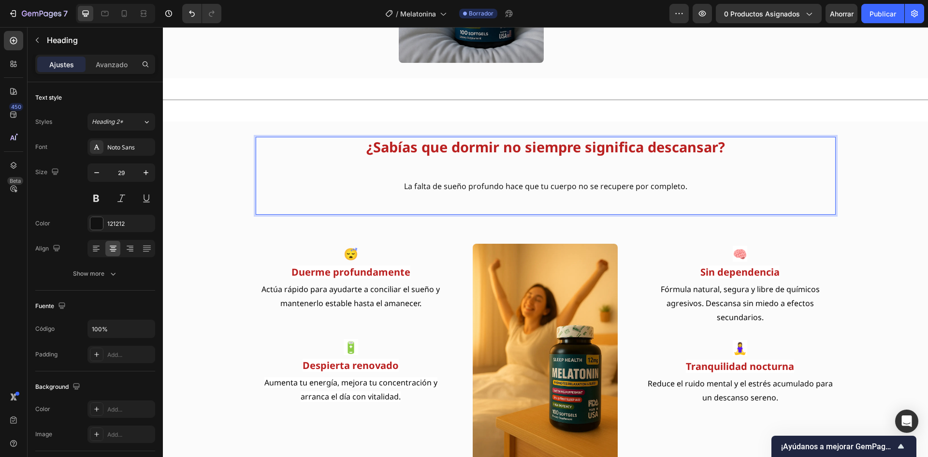
click at [379, 149] on strong "¿Sabías que dormir no siempre significa descansar?" at bounding box center [545, 146] width 359 height 19
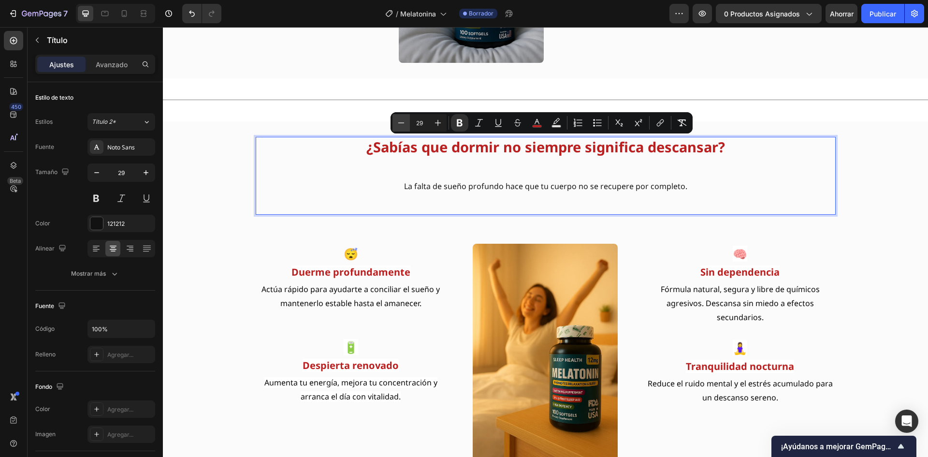
click at [399, 123] on icon "Editor contextual toolbar" at bounding box center [401, 122] width 6 height 0
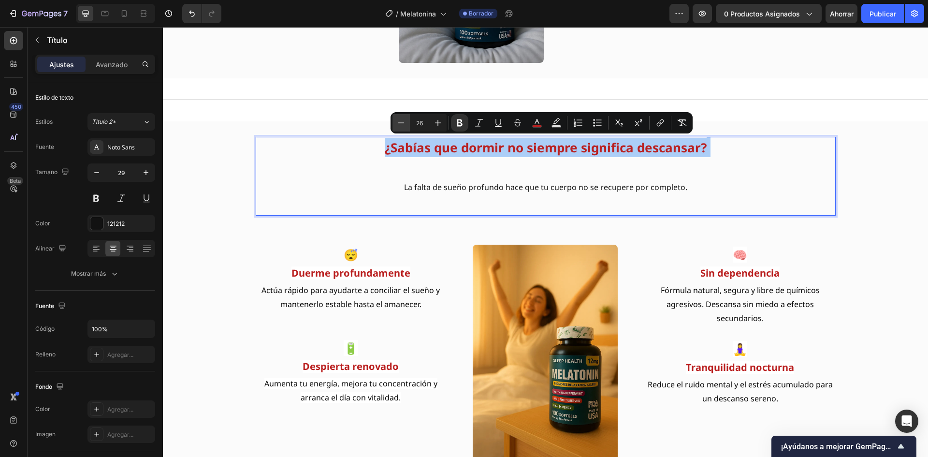
click at [399, 123] on icon "Editor contextual toolbar" at bounding box center [401, 122] width 6 height 0
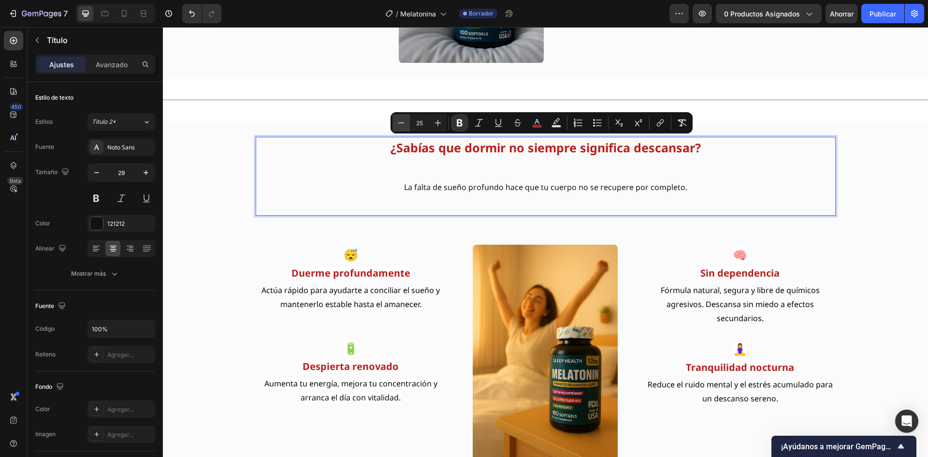
click at [399, 123] on icon "Editor contextual toolbar" at bounding box center [401, 122] width 6 height 0
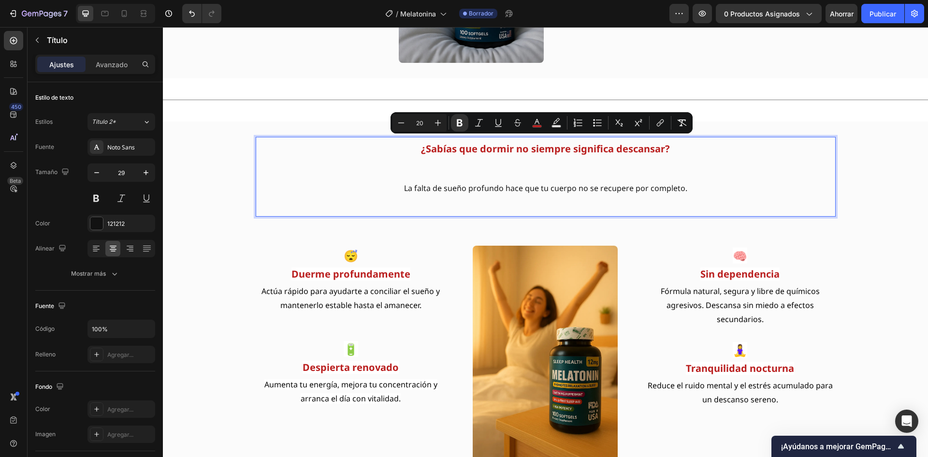
type input "16"
click at [397, 190] on p "¿Sabías que dormir no siempre significa descansar? La falta de sueño profundo h…" at bounding box center [546, 177] width 578 height 78
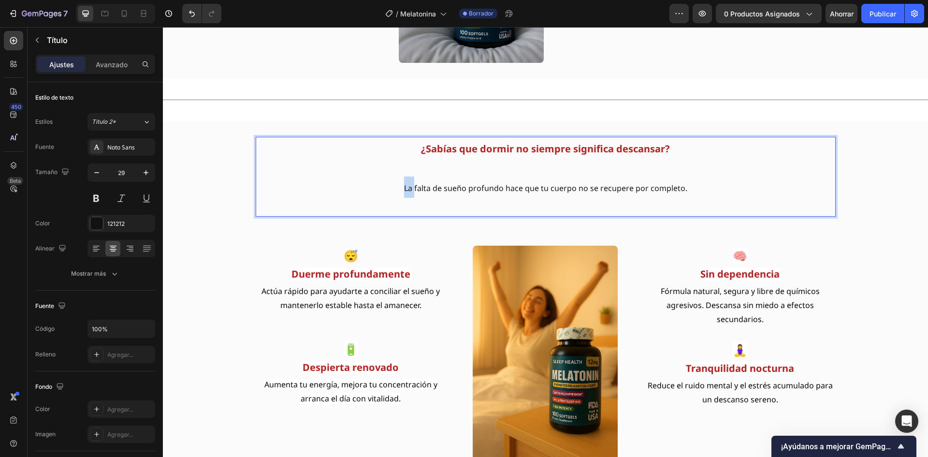
click at [397, 190] on p "¿Sabías que dormir no siempre significa descansar? La falta de sueño profundo h…" at bounding box center [546, 177] width 578 height 78
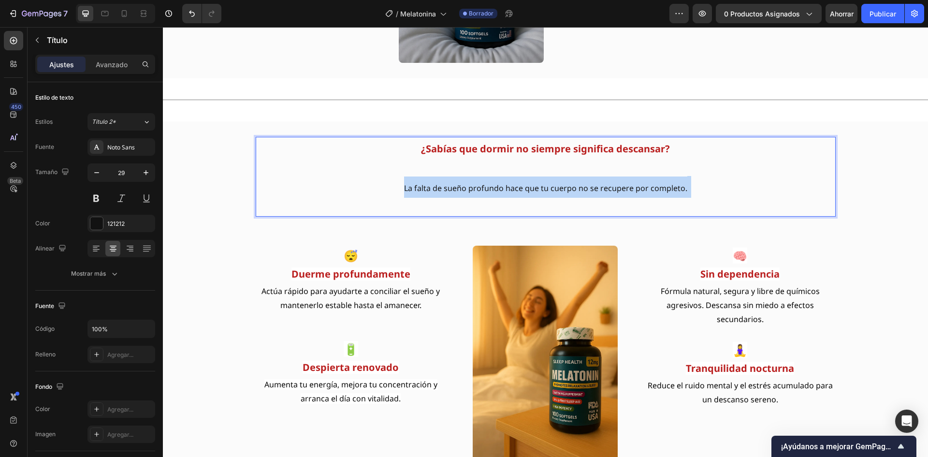
click at [397, 190] on p "¿Sabías que dormir no siempre significa descansar? La falta de sueño profundo h…" at bounding box center [546, 177] width 578 height 78
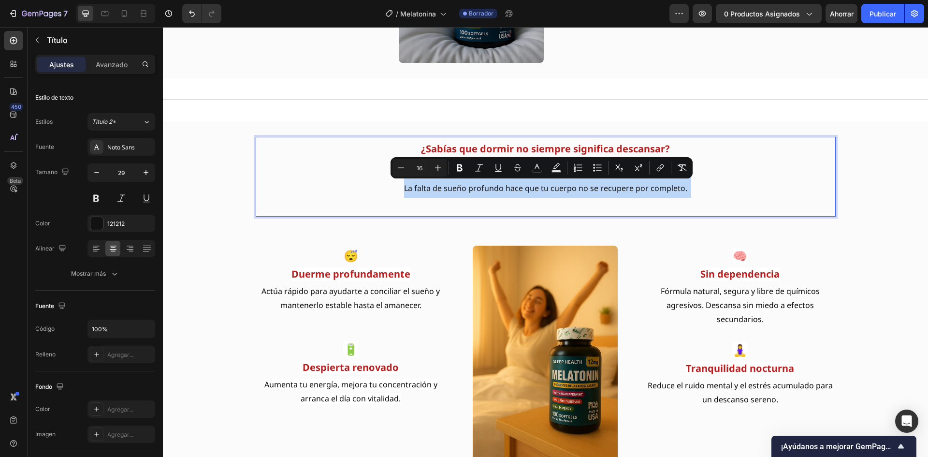
click at [374, 178] on p "¿Sabías que dormir no siempre significa descansar? La falta de sueño profundo h…" at bounding box center [546, 177] width 578 height 78
click at [381, 189] on p "¿Sabías que dormir no siempre significa descansar? La falta de sueño profundo h…" at bounding box center [546, 177] width 578 height 78
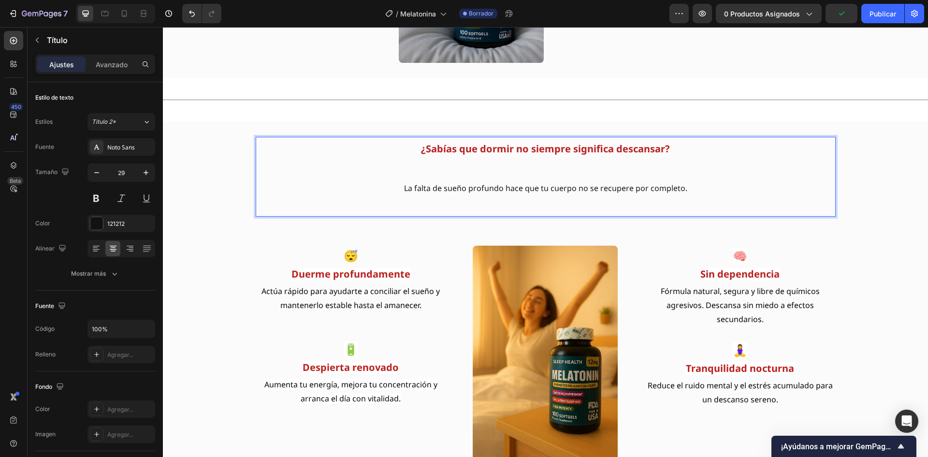
click at [388, 169] on p "¿Sabías que dormir no siempre significa descansar? La falta de sueño profundo h…" at bounding box center [546, 177] width 578 height 78
click at [97, 172] on icon "button" at bounding box center [97, 173] width 10 height 10
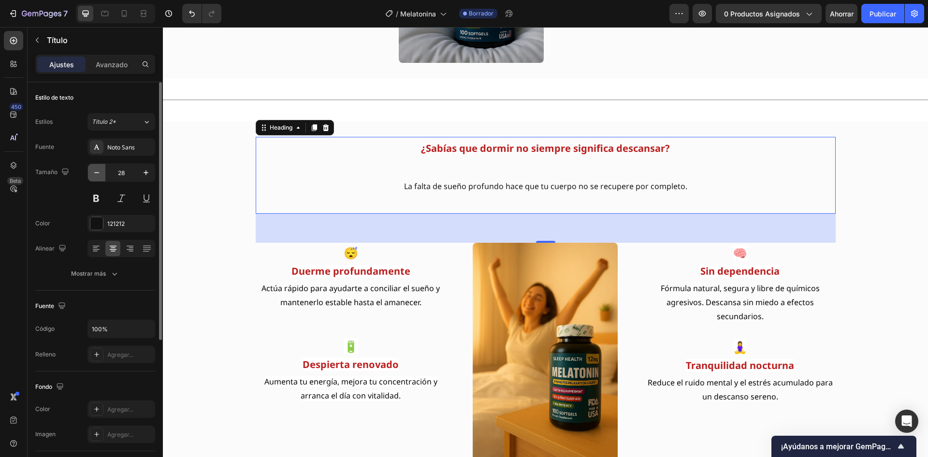
click at [97, 172] on icon "button" at bounding box center [97, 173] width 10 height 10
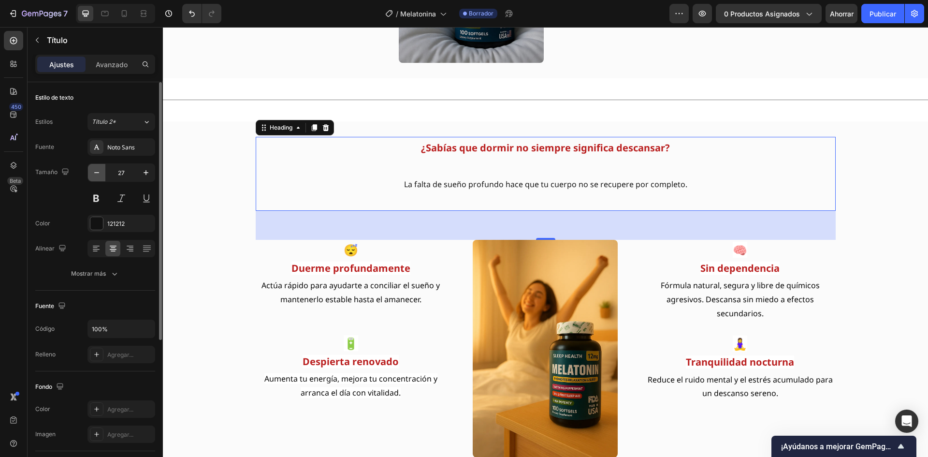
click at [97, 172] on icon "button" at bounding box center [97, 173] width 10 height 10
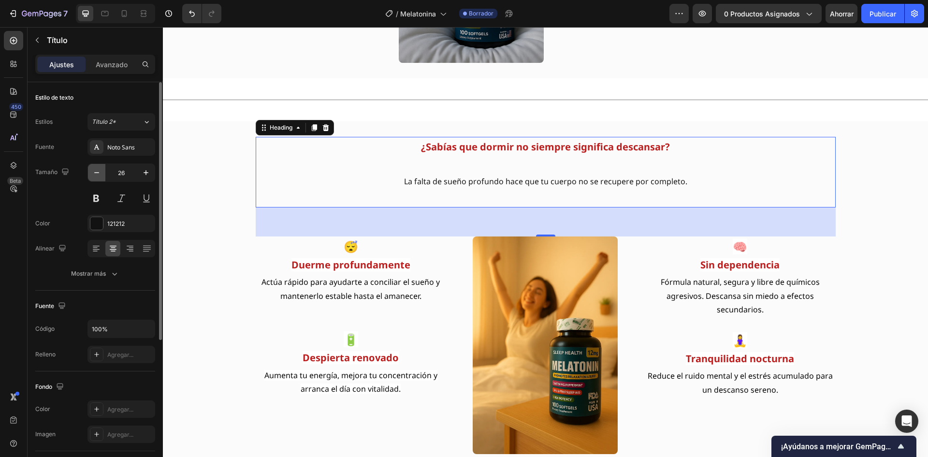
click at [96, 175] on icon "button" at bounding box center [97, 173] width 10 height 10
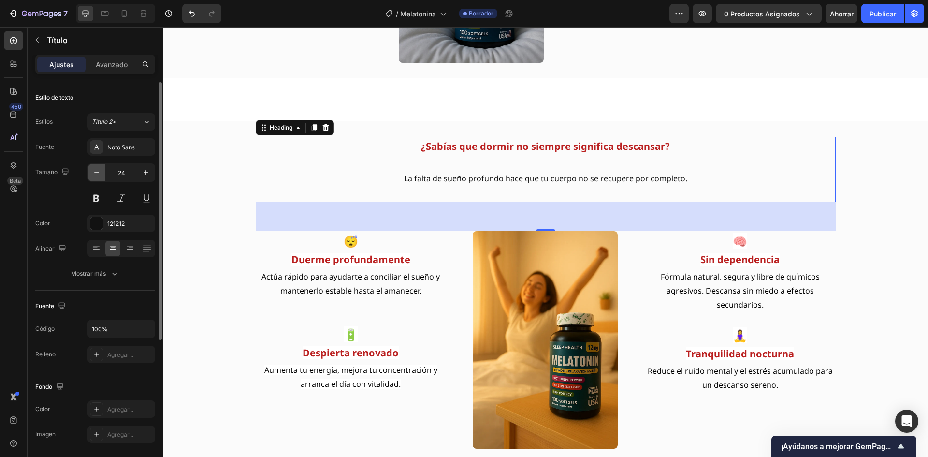
click at [96, 175] on icon "button" at bounding box center [97, 173] width 10 height 10
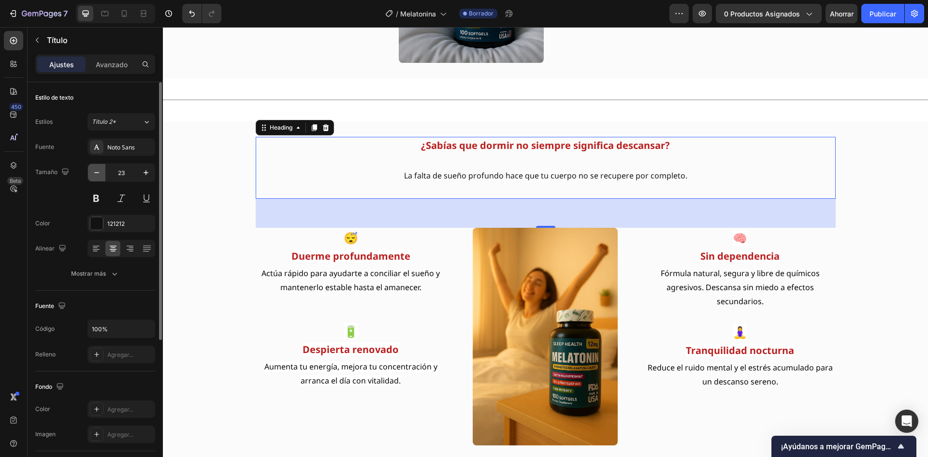
click at [96, 175] on icon "button" at bounding box center [97, 173] width 10 height 10
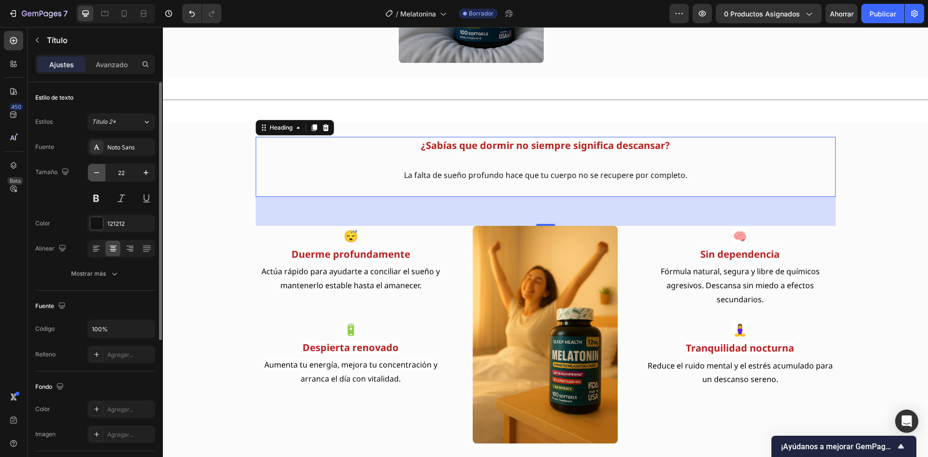
click at [96, 175] on icon "button" at bounding box center [97, 173] width 10 height 10
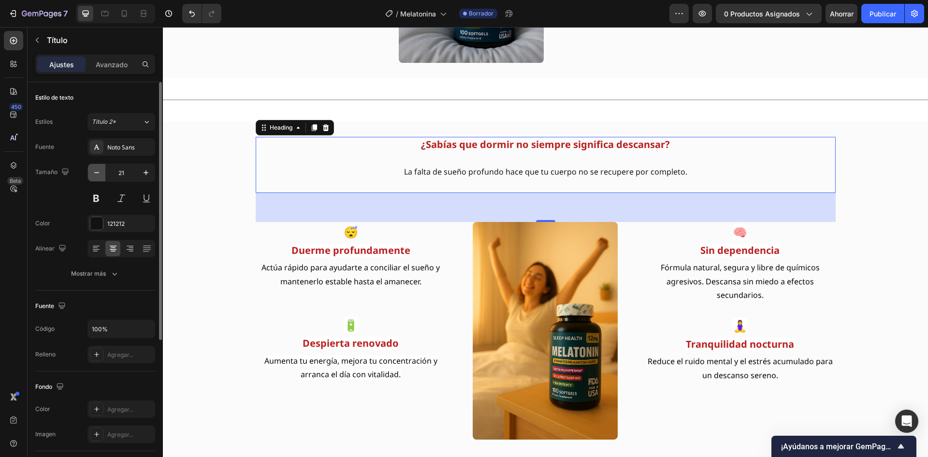
click at [96, 175] on icon "button" at bounding box center [97, 173] width 10 height 10
type input "20"
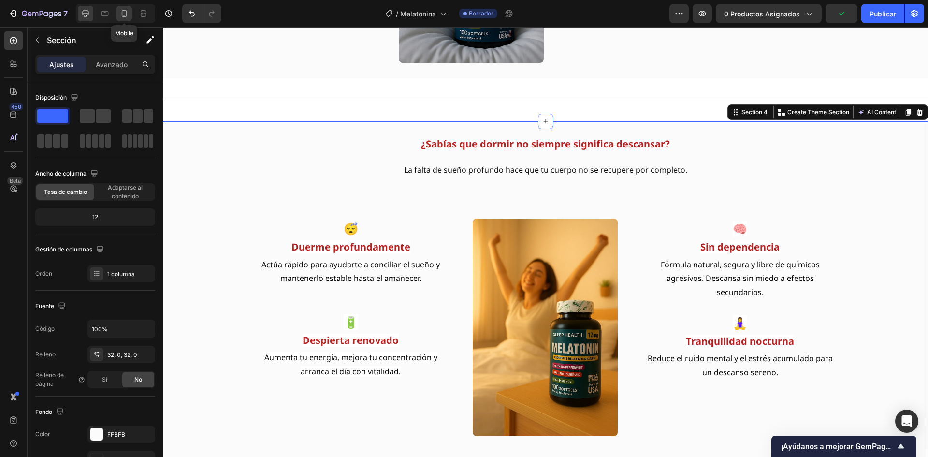
click at [124, 14] on icon at bounding box center [124, 14] width 10 height 10
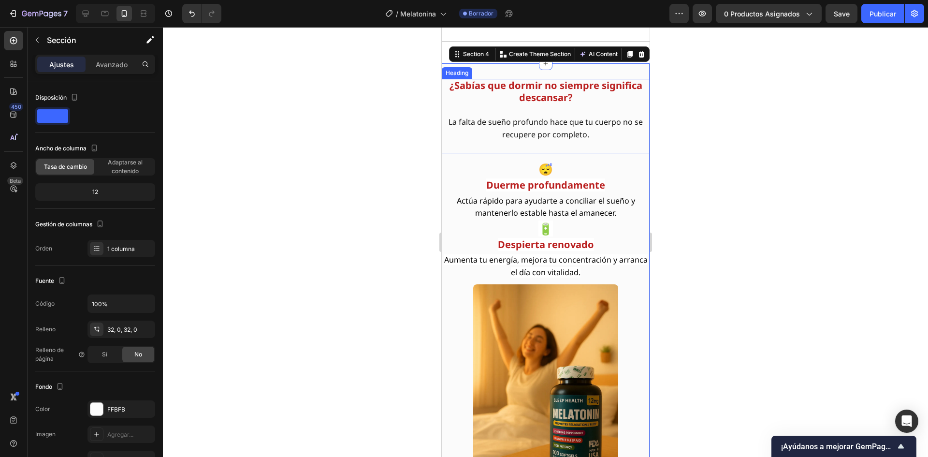
scroll to position [1136, 0]
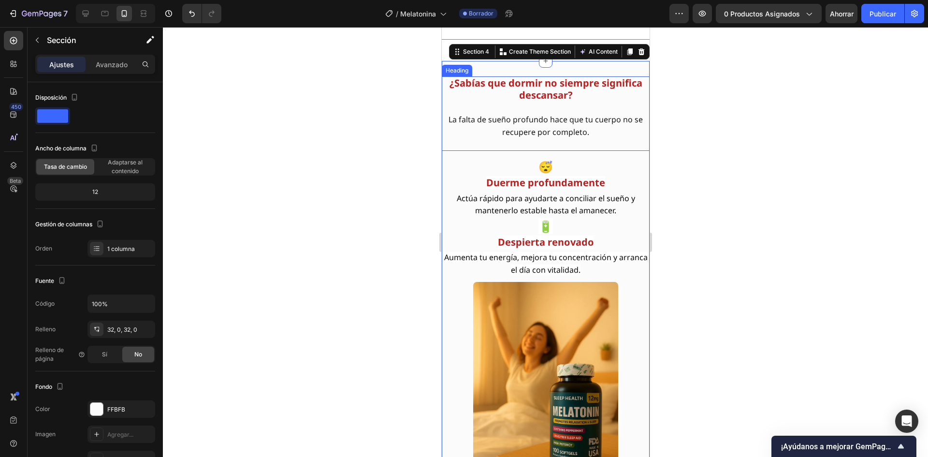
click at [521, 87] on strong "¿Sabías que dormir no siempre significa descansar?" at bounding box center [545, 88] width 193 height 25
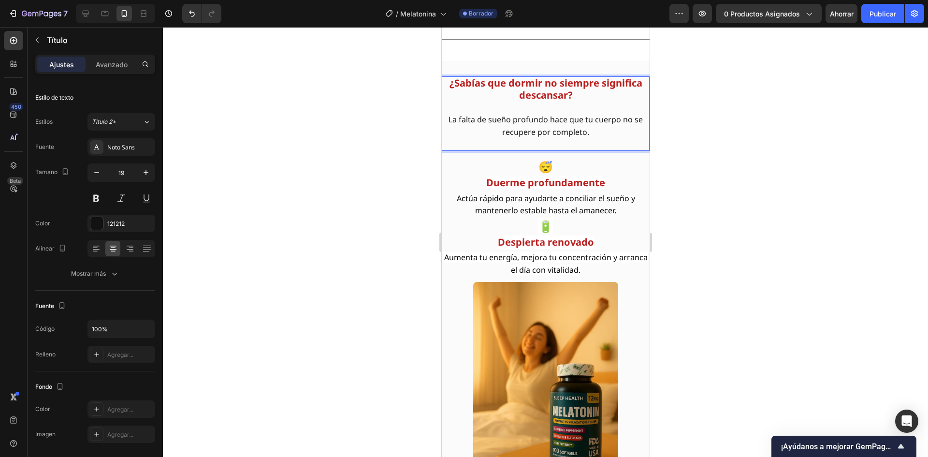
click at [521, 94] on strong "¿Sabías que dormir no siempre significa descansar?" at bounding box center [545, 88] width 193 height 25
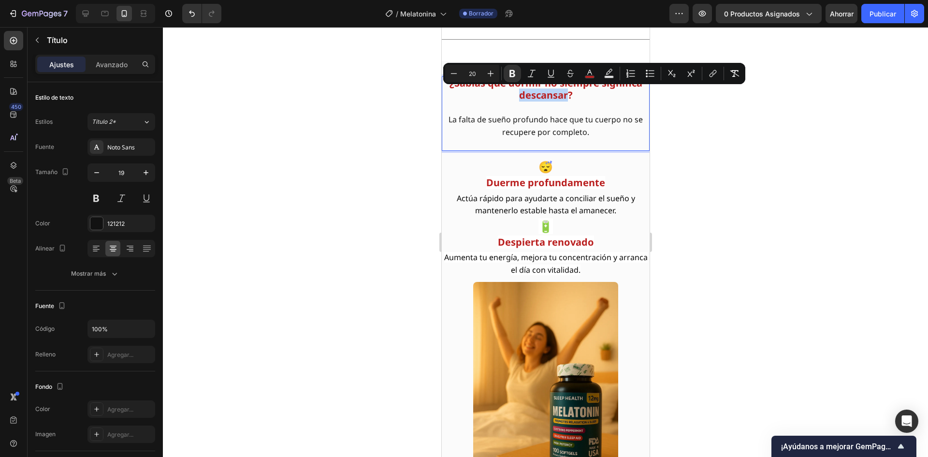
click at [481, 100] on p "¿Sabías que dormir no siempre significa descansar? La falta de sueño profundo h…" at bounding box center [545, 113] width 206 height 73
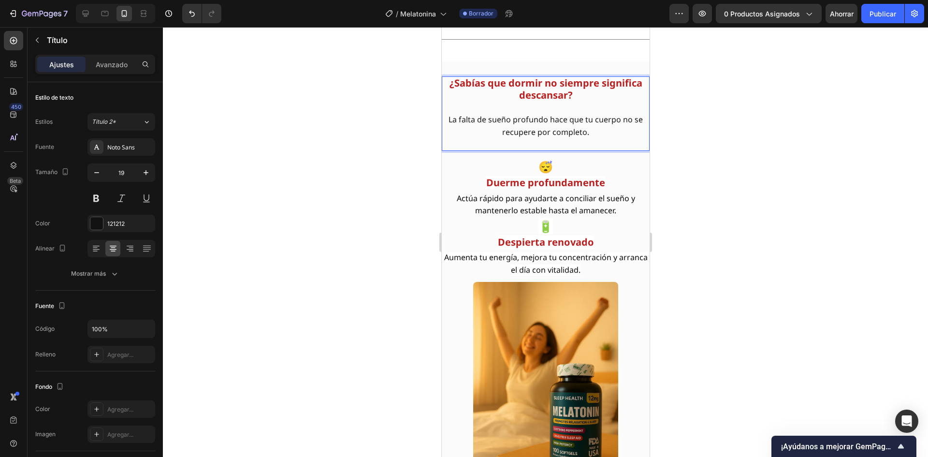
click at [476, 84] on strong "¿Sabías que dormir no siempre significa descansar?" at bounding box center [545, 88] width 193 height 25
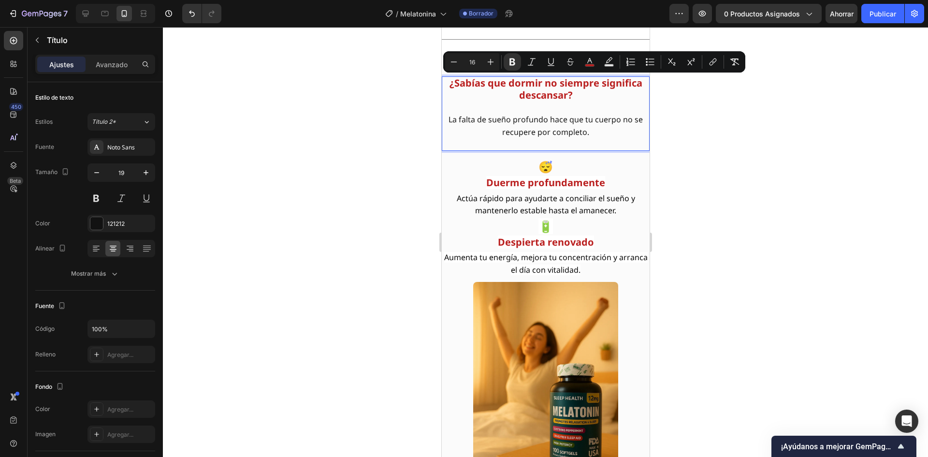
click at [465, 124] on span "La falta de sueño profundo hace que tu cuerpo no se recupere por completo." at bounding box center [545, 125] width 194 height 23
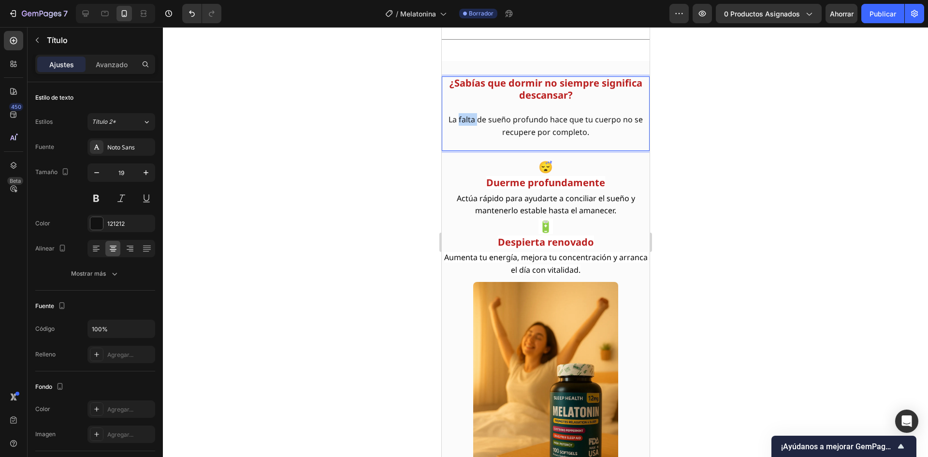
click at [465, 124] on span "La falta de sueño profundo hace que tu cuerpo no se recupere por completo." at bounding box center [545, 125] width 194 height 23
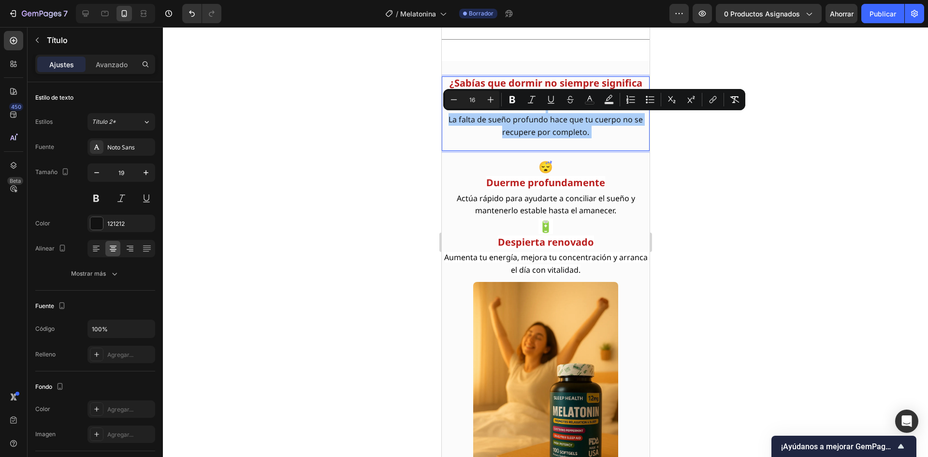
click at [399, 129] on div at bounding box center [545, 242] width 765 height 430
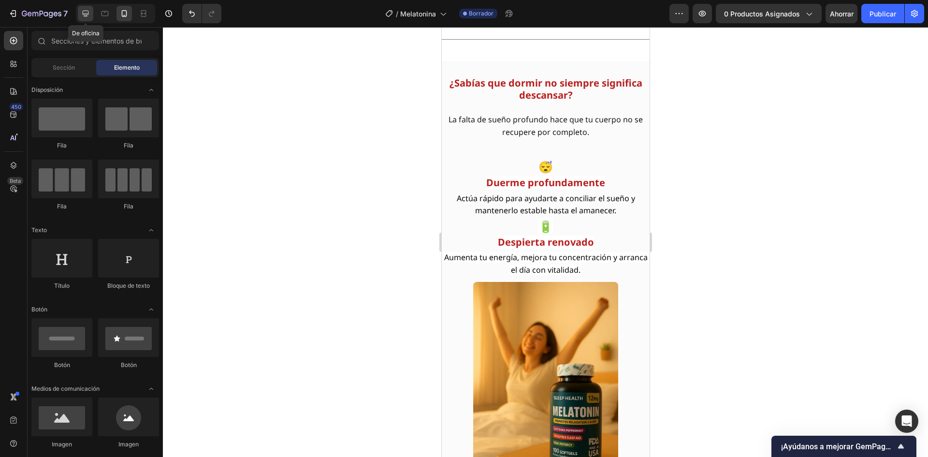
click at [82, 9] on icon at bounding box center [86, 14] width 10 height 10
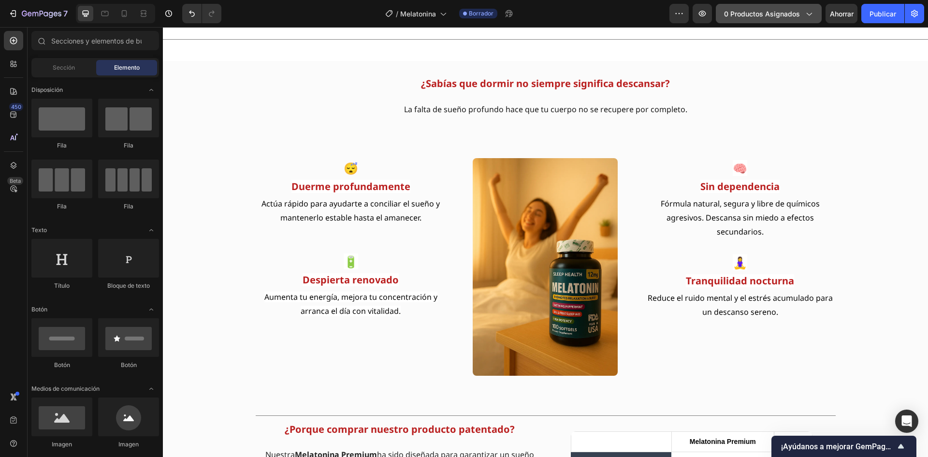
click at [778, 17] on font "0 productos asignados" at bounding box center [762, 14] width 76 height 8
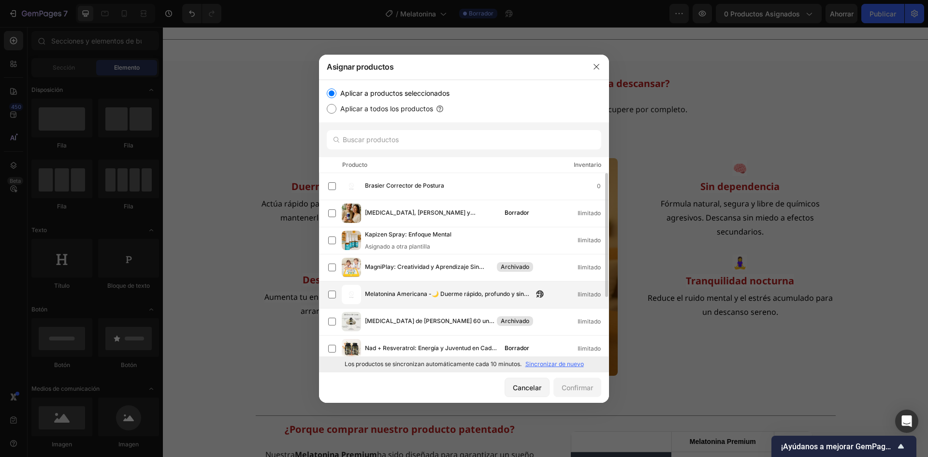
click at [432, 297] on font "Melatonina Americana -🌙 Duerme rápido, profundo y sin preocupaciones" at bounding box center [447, 298] width 164 height 17
click at [570, 389] on font "Confirmar" at bounding box center [577, 387] width 31 height 8
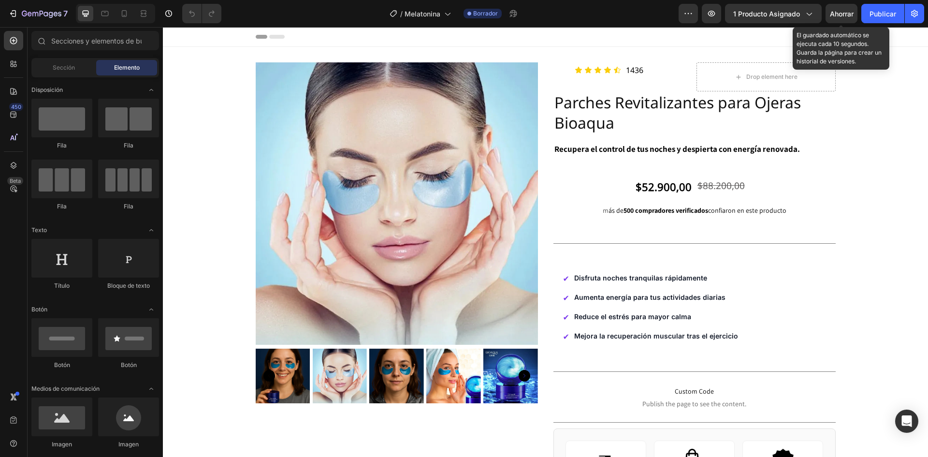
click at [837, 15] on font "Ahorrar" at bounding box center [842, 14] width 24 height 8
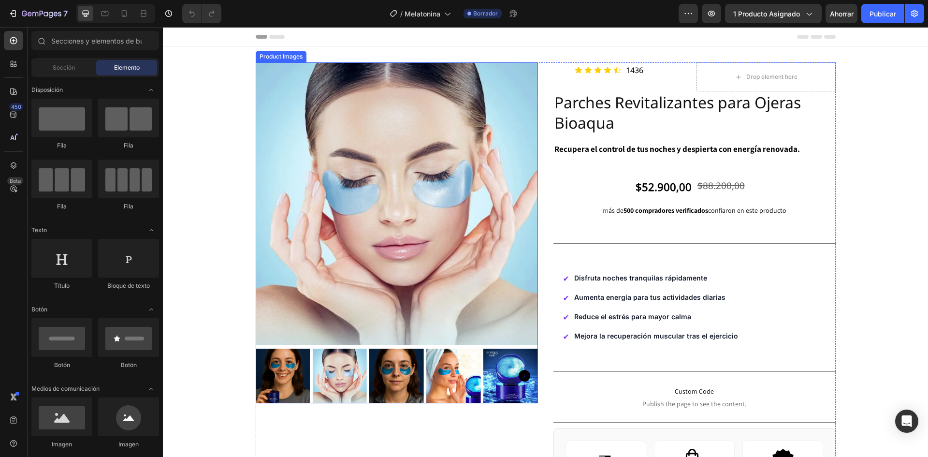
click at [367, 153] on img at bounding box center [397, 203] width 282 height 282
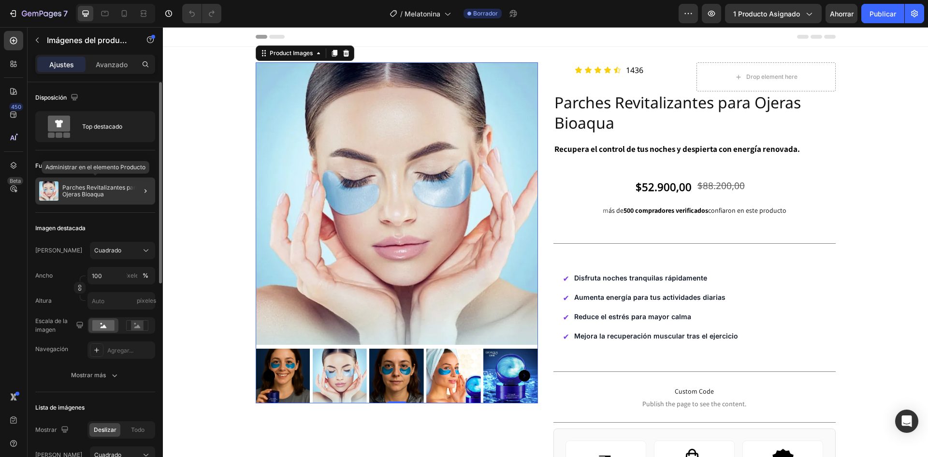
click at [106, 186] on font "Parches Revitalizantes para Ojeras Bioaqua" at bounding box center [101, 191] width 78 height 14
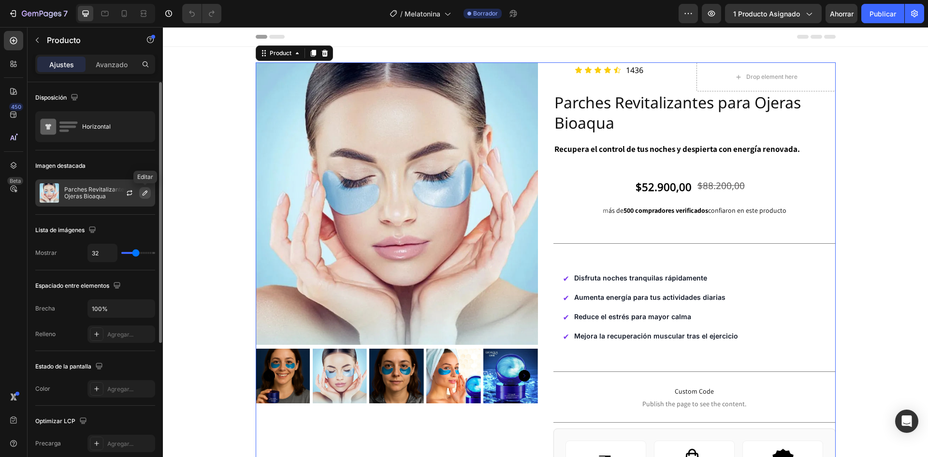
click at [145, 194] on icon "button" at bounding box center [145, 192] width 5 height 5
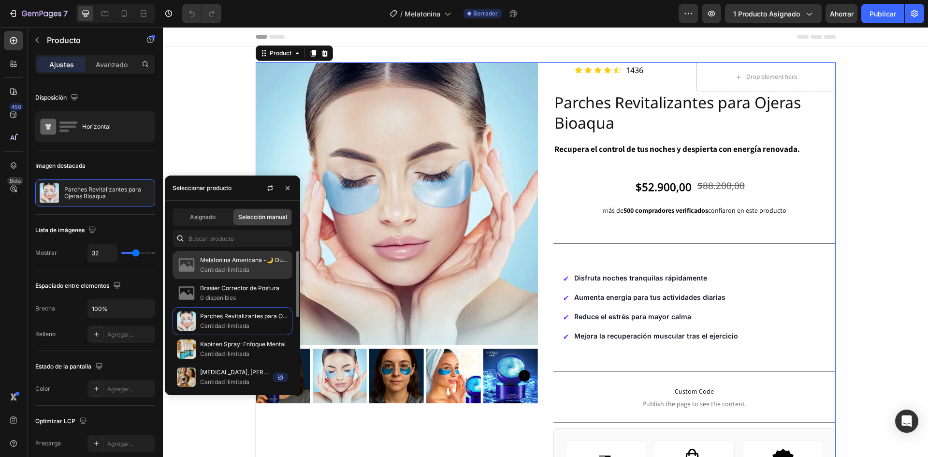
click at [216, 262] on font "Melatonina Americana -🌙 Duerme rápido, profundo y sin preocupaciones" at bounding box center [301, 259] width 203 height 7
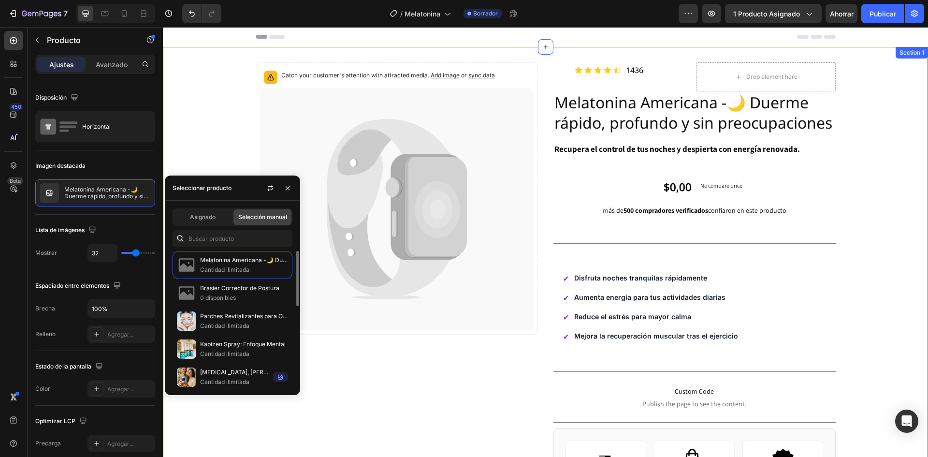
click at [185, 130] on div "Catch your customer's attention with attracted media. Add image or sync data Pr…" at bounding box center [545, 428] width 765 height 732
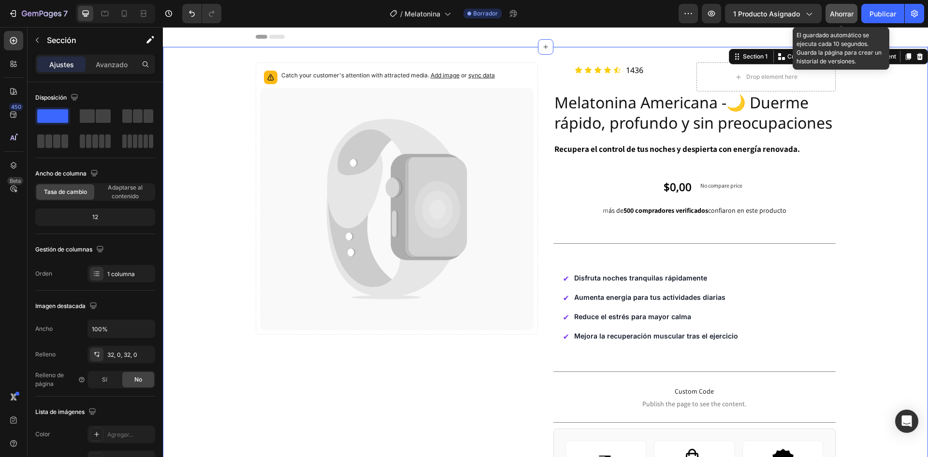
click at [833, 10] on font "Ahorrar" at bounding box center [842, 14] width 24 height 8
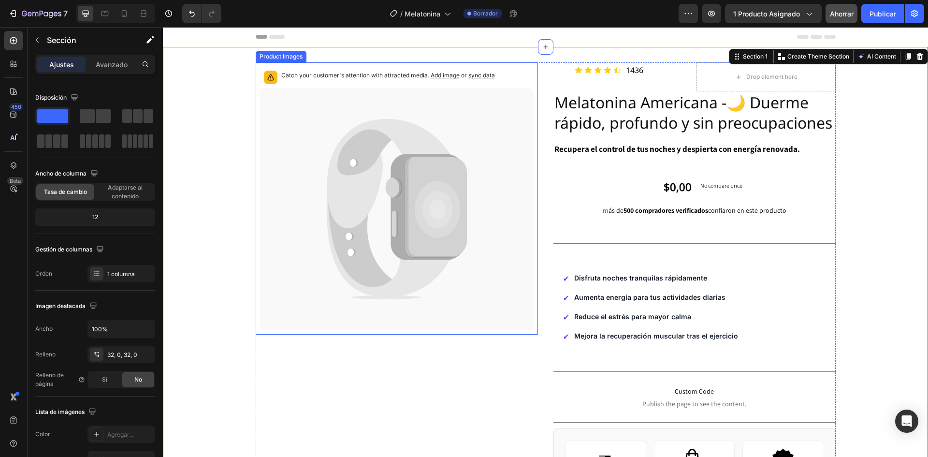
click at [443, 140] on icon at bounding box center [397, 209] width 274 height 242
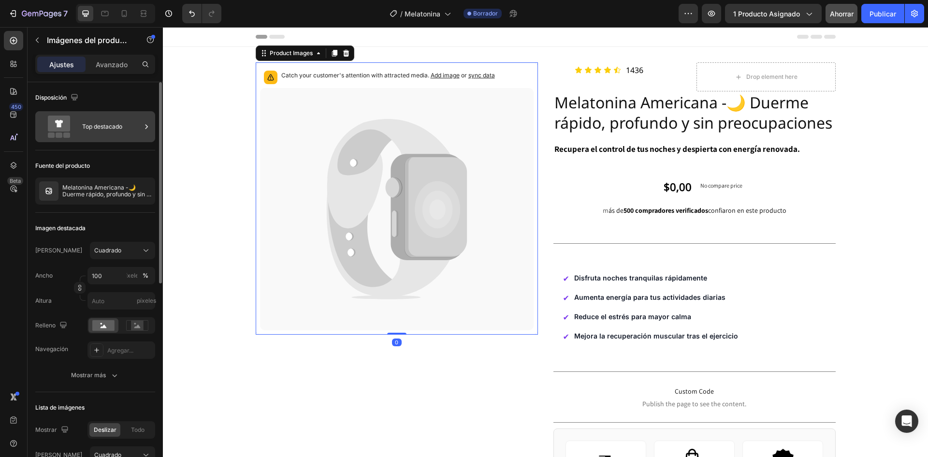
click at [108, 127] on font "Top destacado" at bounding box center [102, 126] width 40 height 7
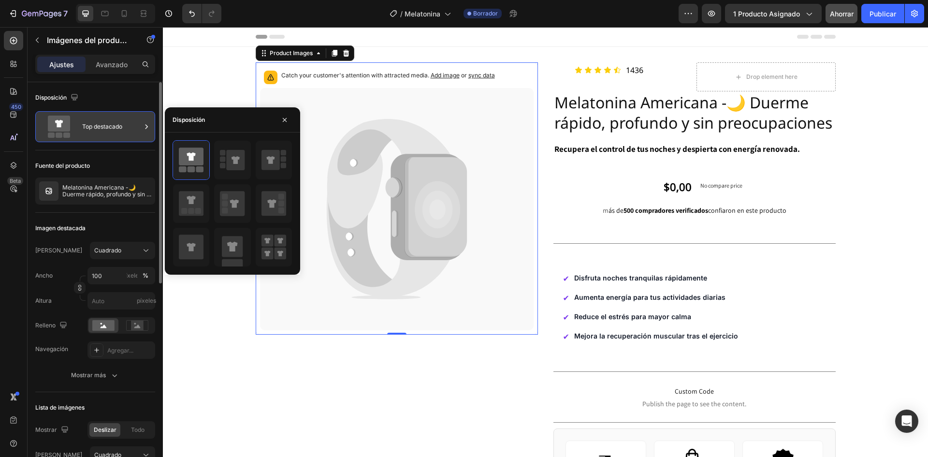
click at [111, 120] on div "Top destacado" at bounding box center [111, 127] width 59 height 22
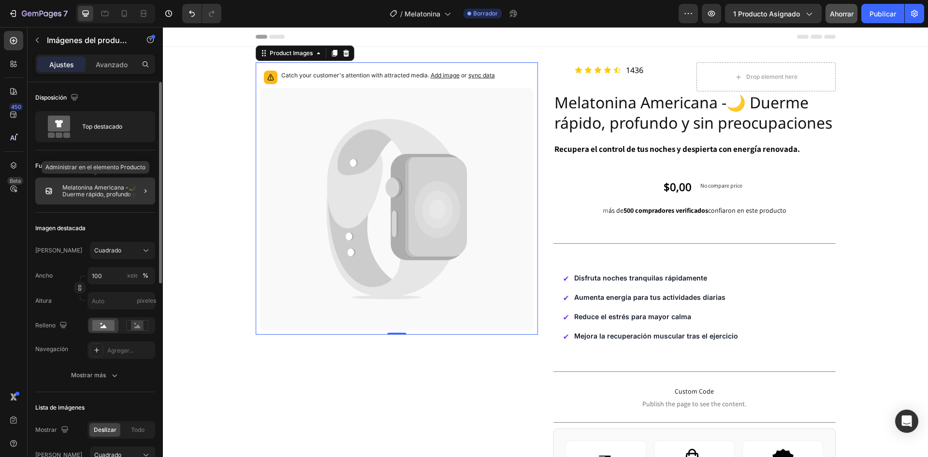
click at [105, 185] on font "Melatonina Americana -🌙 Duerme rápido, profundo y sin preocupaciones" at bounding box center [106, 194] width 89 height 21
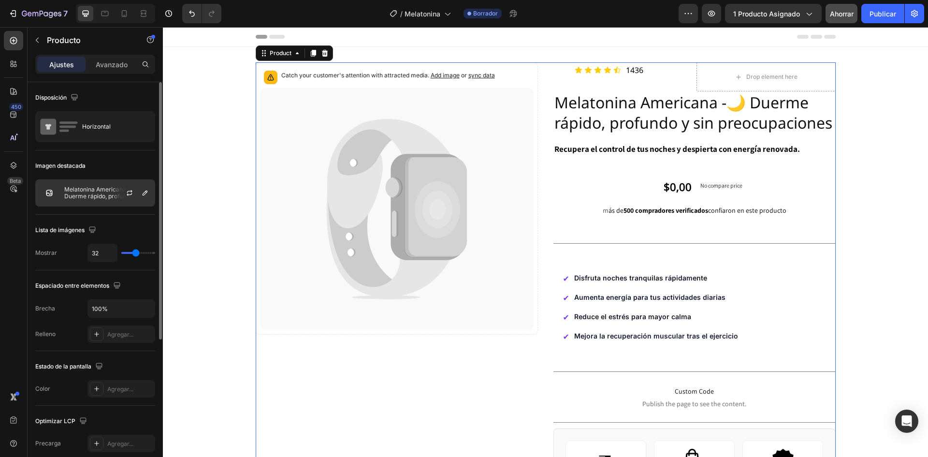
click at [132, 204] on div at bounding box center [133, 193] width 43 height 26
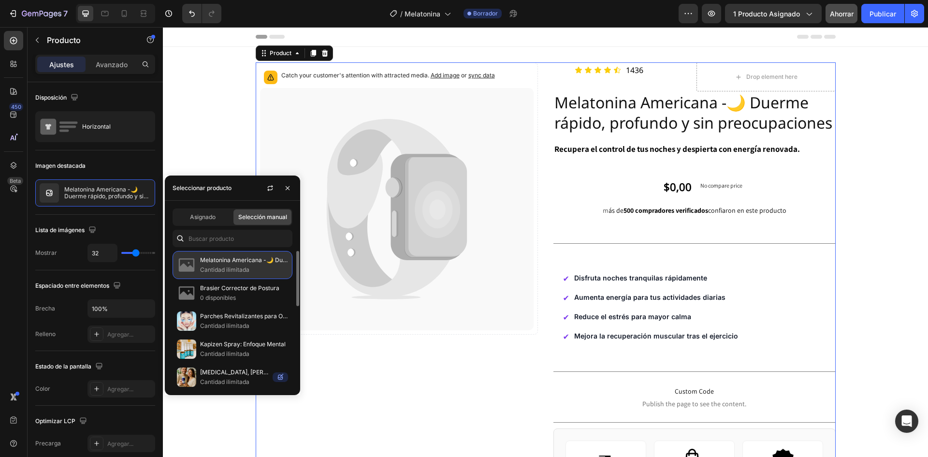
click at [218, 262] on font "Melatonina Americana -🌙 Duerme rápido, profundo y sin preocupaciones" at bounding box center [301, 259] width 203 height 7
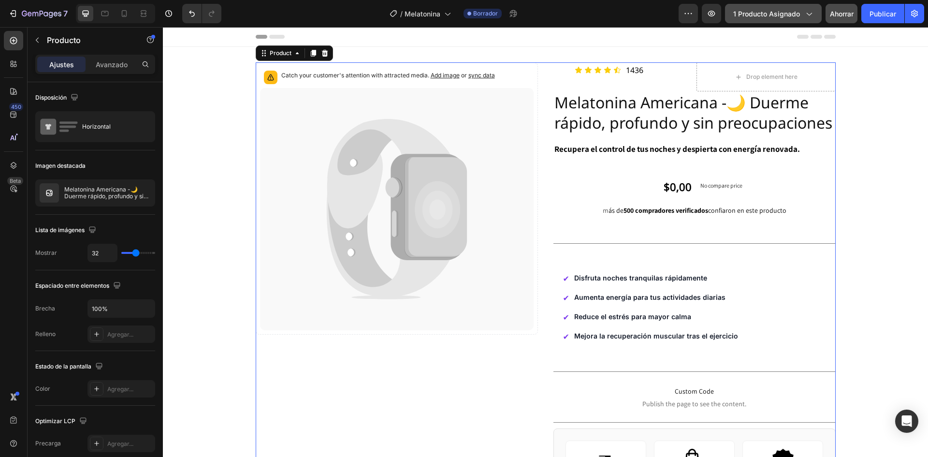
click at [768, 13] on font "1 producto asignado" at bounding box center [766, 14] width 67 height 8
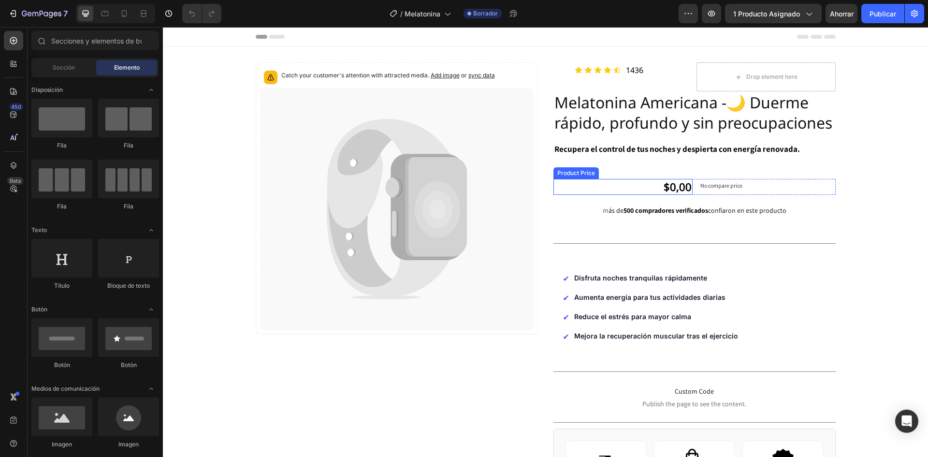
click at [630, 183] on div "$0,00" at bounding box center [622, 187] width 139 height 16
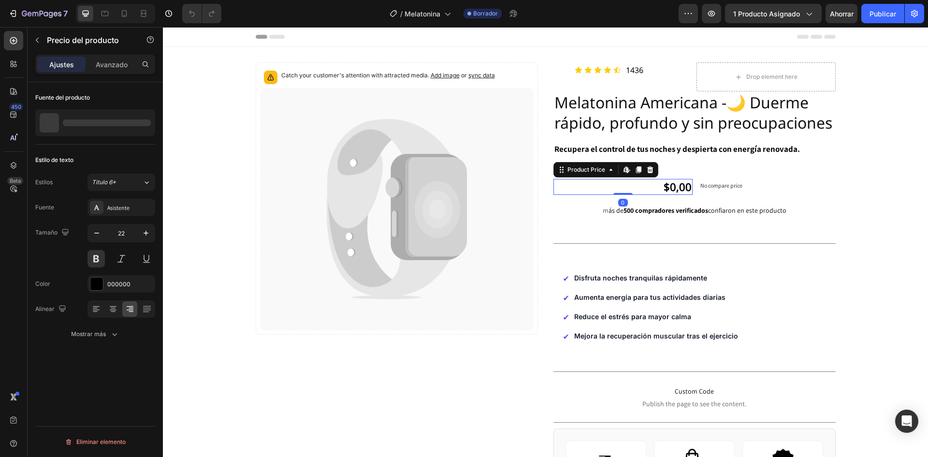
click at [337, 209] on icon at bounding box center [389, 173] width 124 height 109
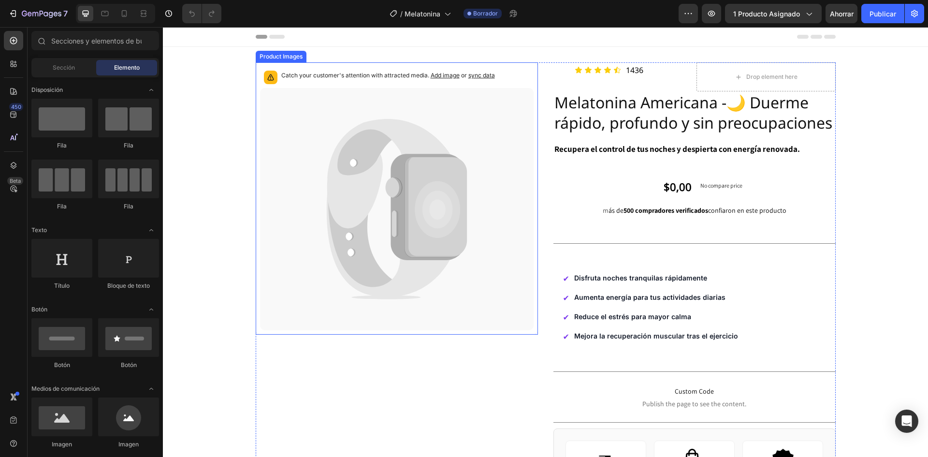
click at [337, 124] on icon at bounding box center [397, 209] width 274 height 242
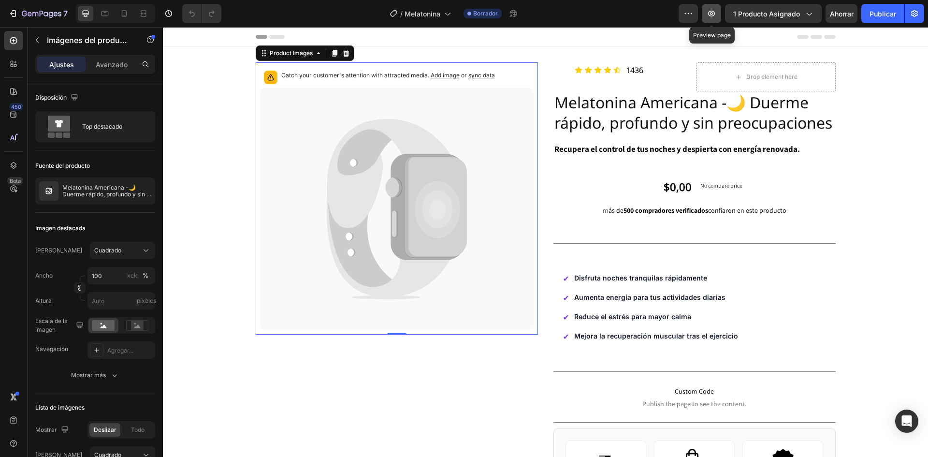
click at [712, 13] on icon "button" at bounding box center [711, 13] width 3 height 3
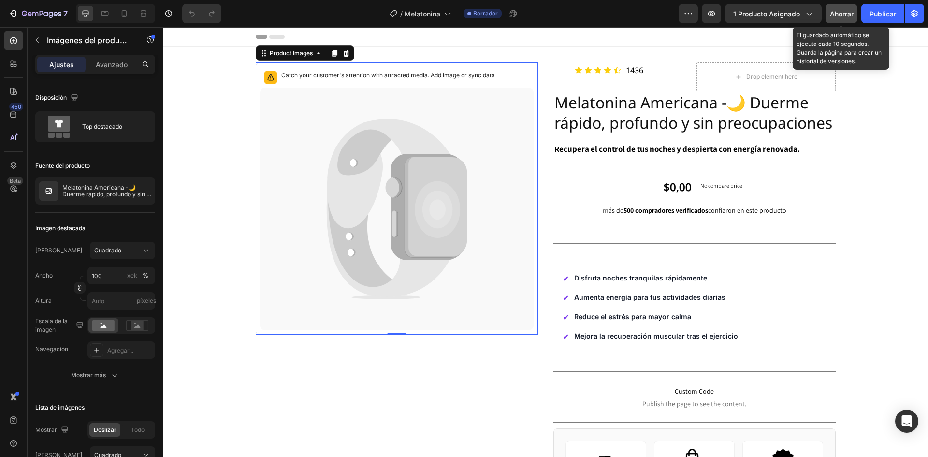
click at [830, 15] on font "Ahorrar" at bounding box center [842, 14] width 24 height 8
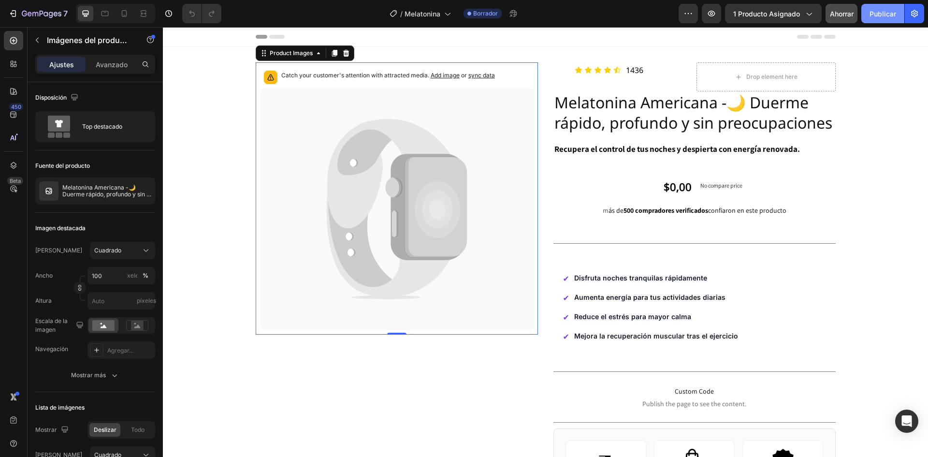
click at [878, 16] on font "Publicar" at bounding box center [883, 14] width 27 height 8
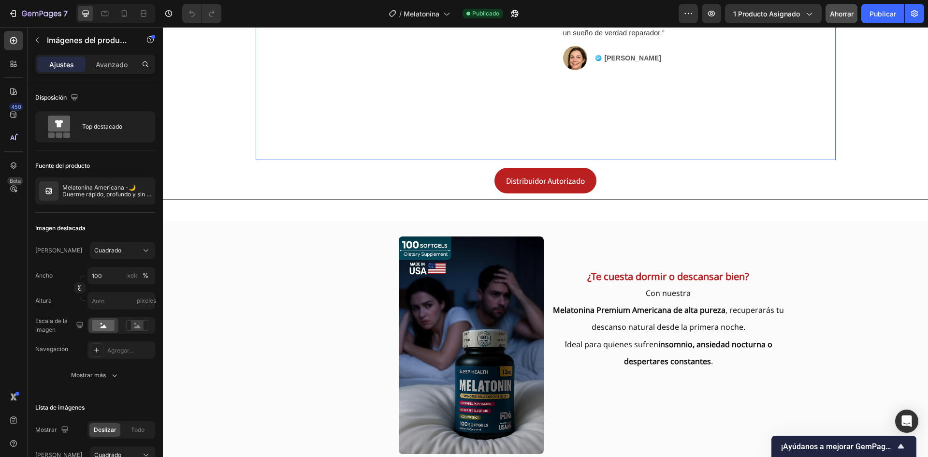
scroll to position [628, 0]
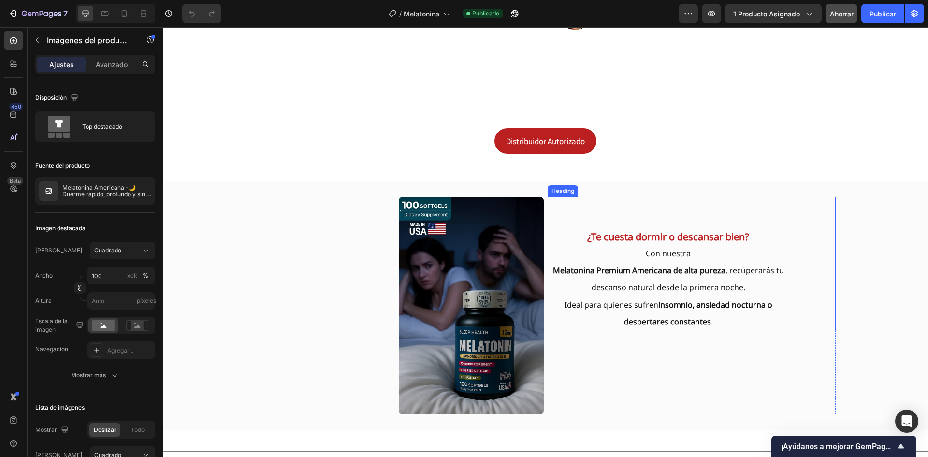
click at [638, 240] on h2 "¿Te cuesta dormir o descansar bien? Con nuestra Melatonina Premium Americana de…" at bounding box center [669, 263] width 242 height 133
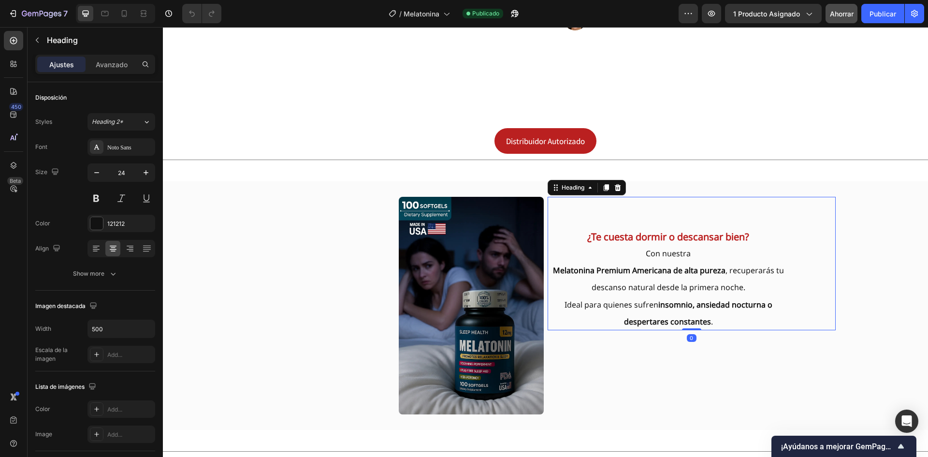
click at [638, 243] on h2 "¿Te cuesta dormir o descansar bien? Con nuestra Melatonina Premium Americana de…" at bounding box center [669, 263] width 242 height 133
click at [121, 15] on icon at bounding box center [124, 14] width 10 height 10
type input "18"
type input "100%"
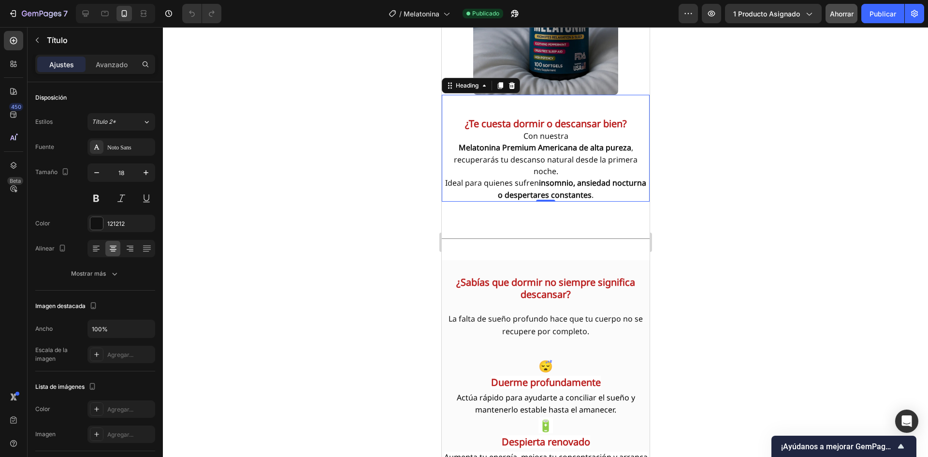
scroll to position [1195, 0]
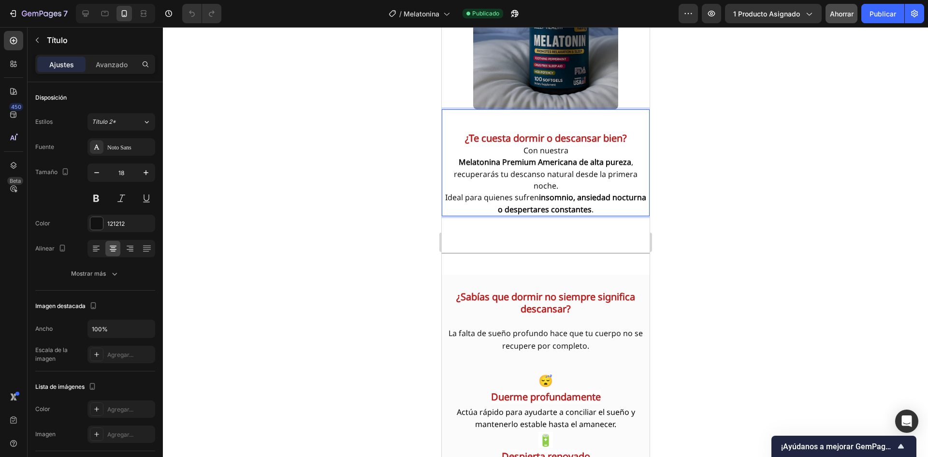
click at [627, 134] on p "⁠⁠⁠⁠⁠⁠⁠ ¿Te cuesta dormir o descansar bien? Con nuestra Melatonina Premium Amer…" at bounding box center [545, 162] width 206 height 105
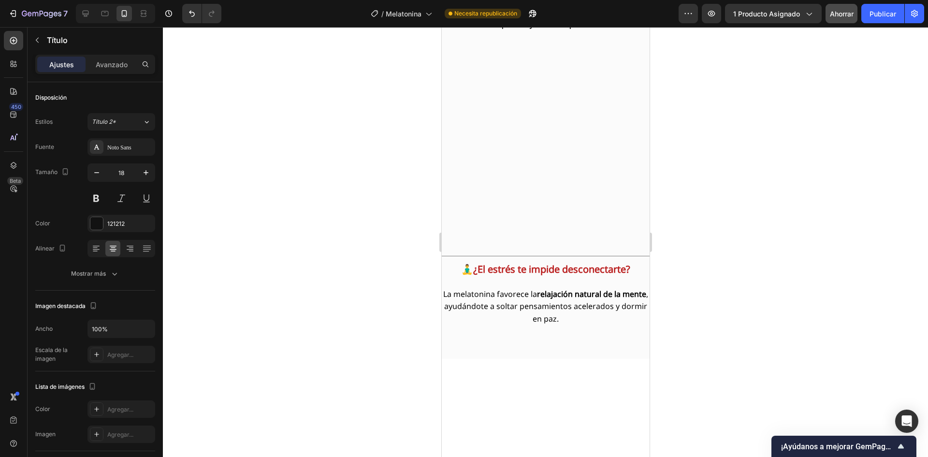
scroll to position [2645, 0]
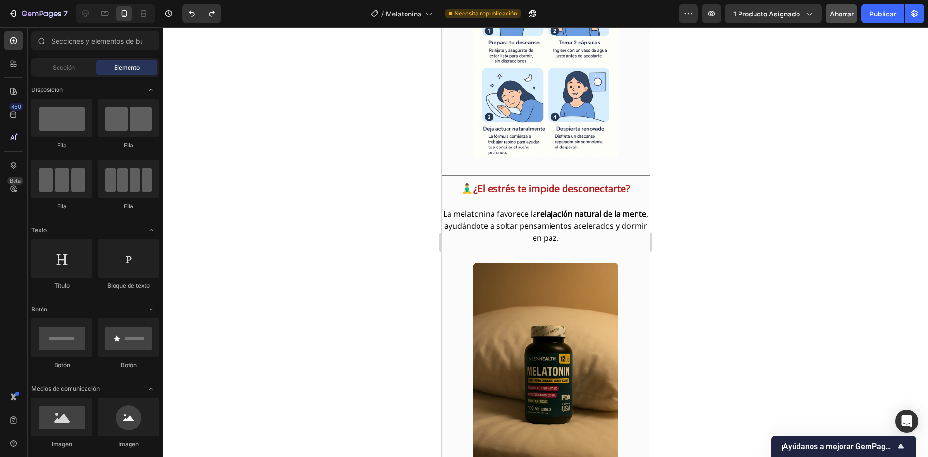
click at [405, 194] on div at bounding box center [545, 242] width 765 height 430
click at [667, 255] on div at bounding box center [545, 242] width 765 height 430
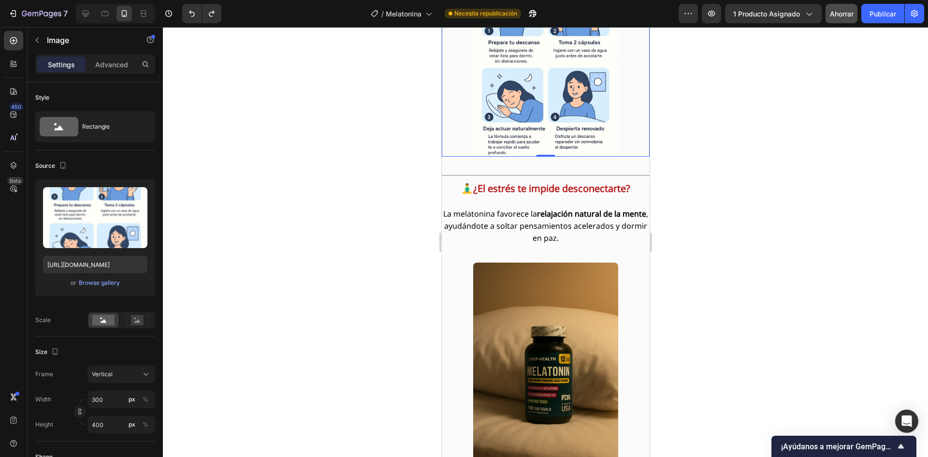
click at [630, 157] on div at bounding box center [545, 59] width 208 height 193
click at [394, 234] on div at bounding box center [545, 242] width 765 height 430
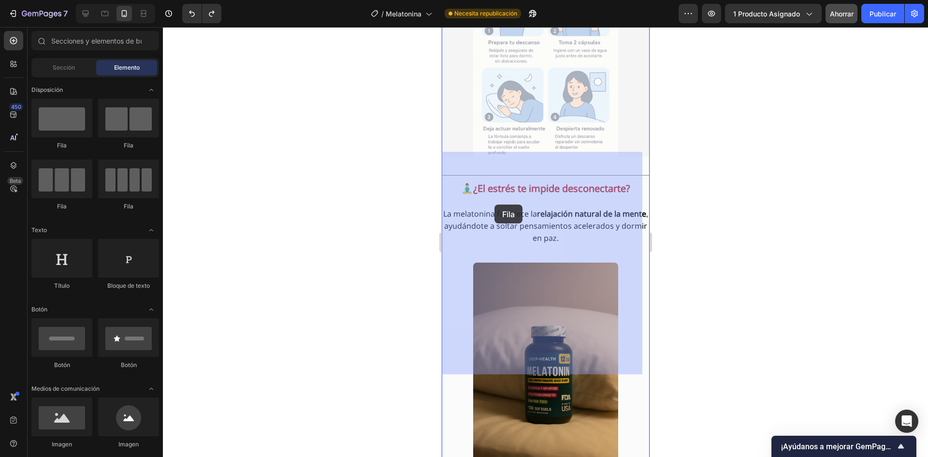
drag, startPoint x: 504, startPoint y: 164, endPoint x: 496, endPoint y: 197, distance: 33.9
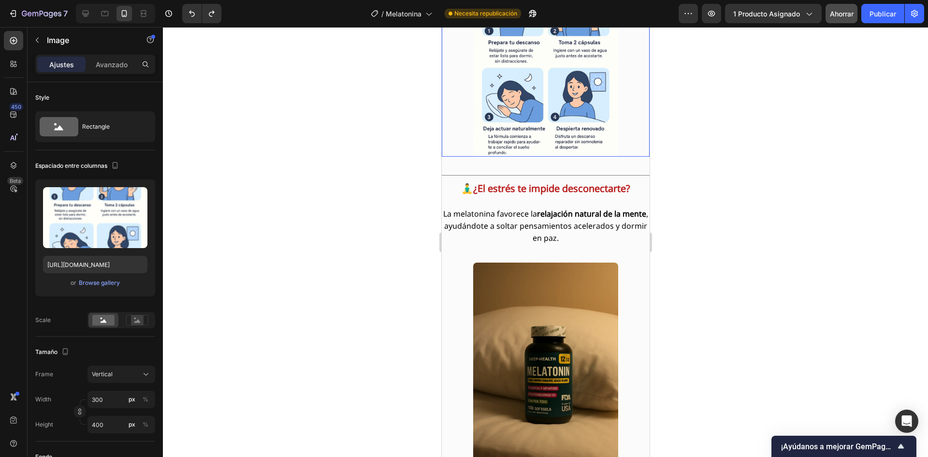
click at [465, 157] on div at bounding box center [545, 59] width 208 height 193
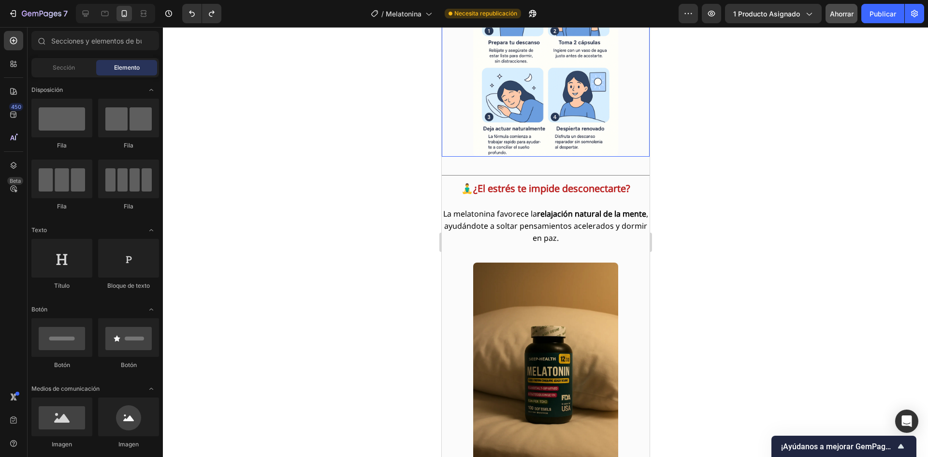
click at [461, 157] on div at bounding box center [545, 59] width 208 height 193
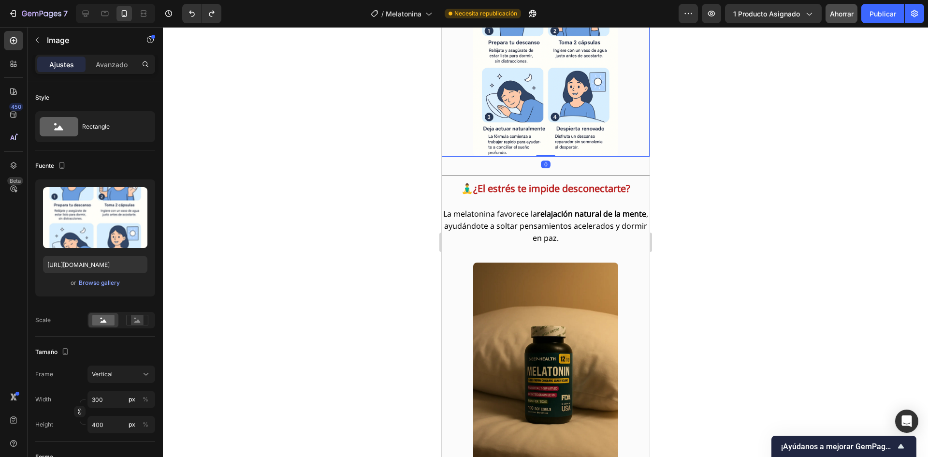
click at [534, 157] on img at bounding box center [545, 59] width 145 height 193
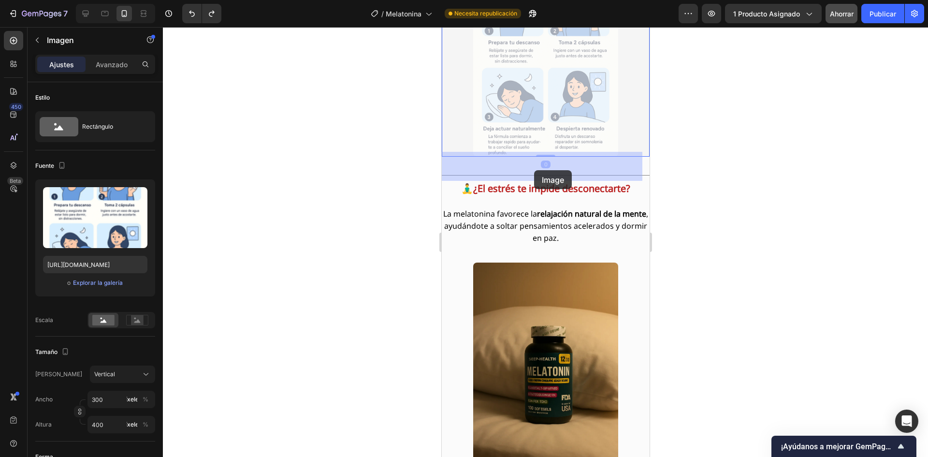
drag, startPoint x: 534, startPoint y: 181, endPoint x: 534, endPoint y: 170, distance: 10.6
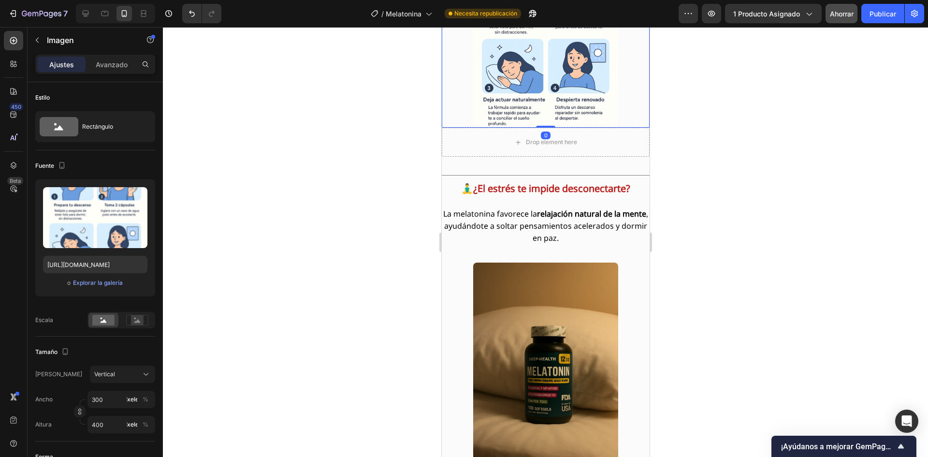
click at [425, 241] on div at bounding box center [545, 242] width 765 height 430
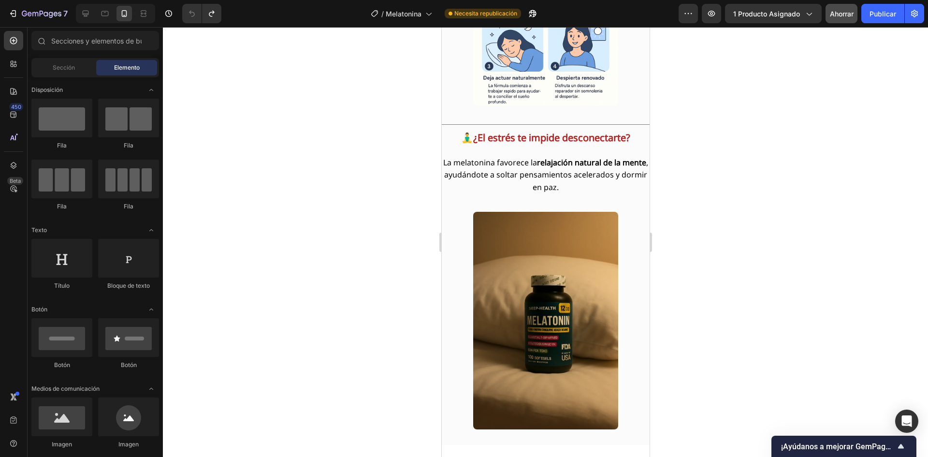
scroll to position [2742, 0]
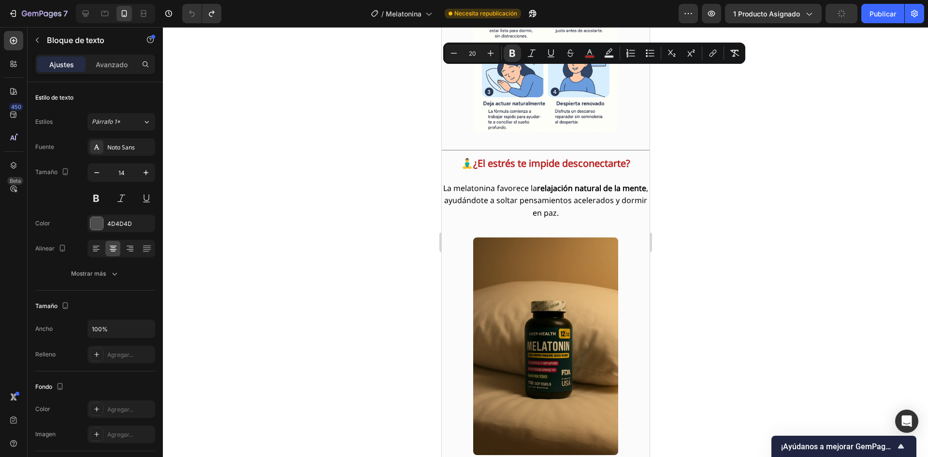
drag, startPoint x: 637, startPoint y: 112, endPoint x: 460, endPoint y: 78, distance: 180.6
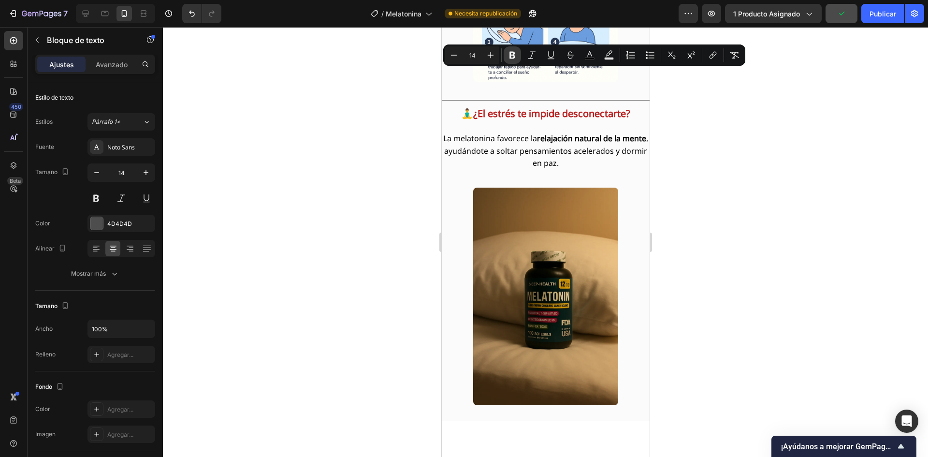
click at [515, 58] on icon "Editor contextual toolbar" at bounding box center [513, 55] width 10 height 10
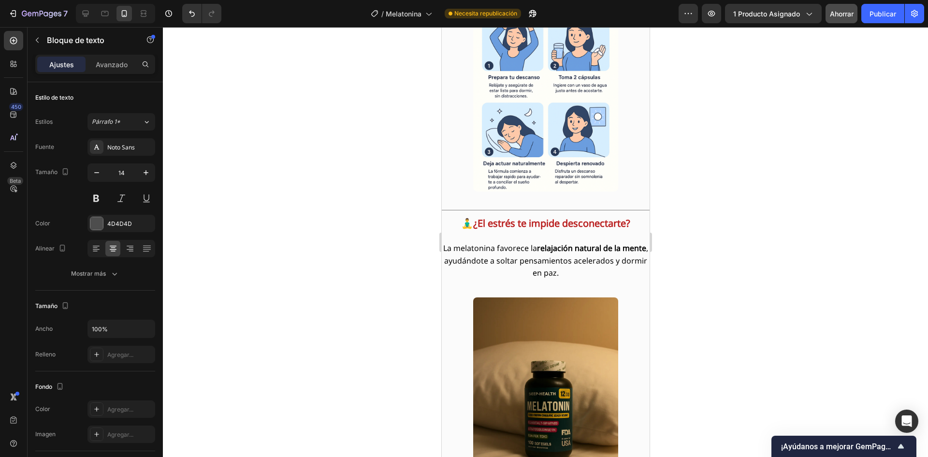
scroll to position [2597, 0]
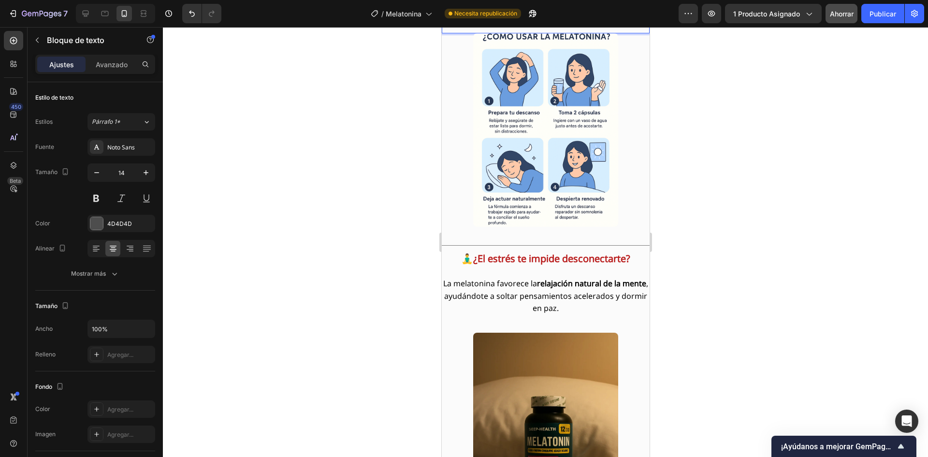
click at [609, 20] on p "Prepara tu cuerpo y tu mente para un sueño profundo, reparador y sin interrupci…" at bounding box center [545, 8] width 206 height 24
click at [564, 18] on strong "Prepara tu cuerpo y tu mente para un sueño profundo, reparador y sin interrupci…" at bounding box center [545, 7] width 179 height 21
drag, startPoint x: 564, startPoint y: 221, endPoint x: 480, endPoint y: 219, distance: 84.1
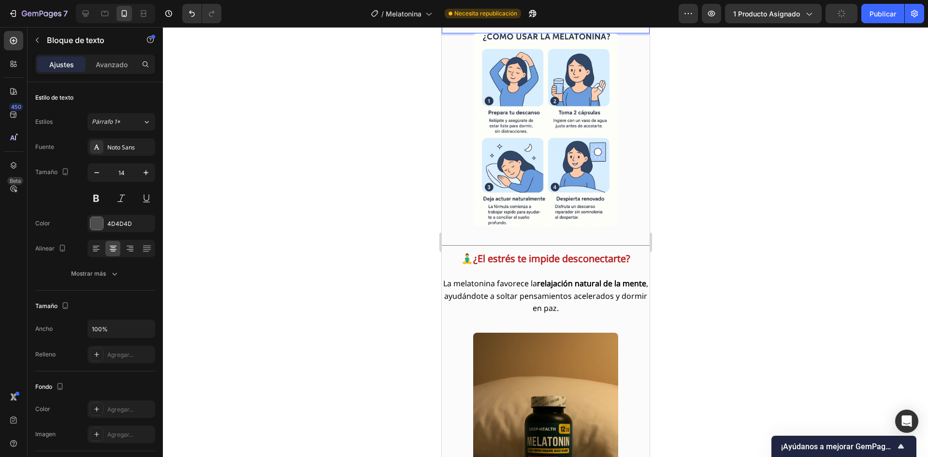
click at [480, 18] on strong "Prepara tu cuerpo y tu mente para un sueño profundo, reparador y sin interrupci…" at bounding box center [545, 7] width 179 height 21
drag, startPoint x: 453, startPoint y: 218, endPoint x: 609, endPoint y: 243, distance: 157.6
click at [546, 18] on strong "Prepara tu cuerpo y tu mente para un sueño profundo, reparador y sin interrupci…" at bounding box center [545, 7] width 179 height 21
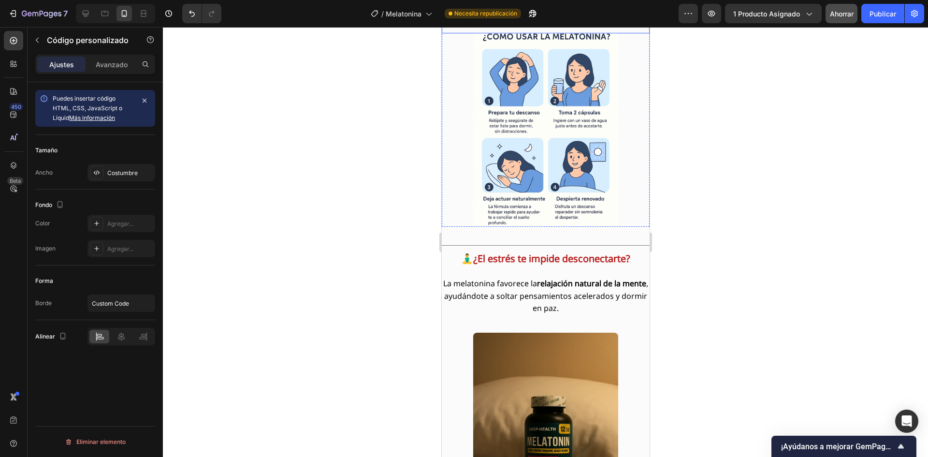
click at [461, 18] on strong "Prepara tu cuerpo y tu mente para un sueño profundo, reparador y sin interrupci…" at bounding box center [545, 7] width 179 height 21
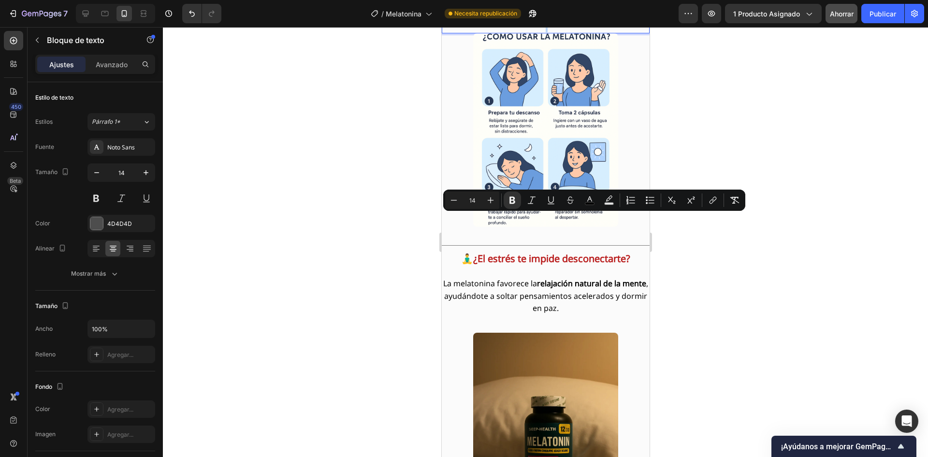
drag, startPoint x: 452, startPoint y: 218, endPoint x: 601, endPoint y: 247, distance: 151.6
click at [586, 202] on icon "Editor contextual toolbar" at bounding box center [590, 200] width 10 height 10
type input "000000"
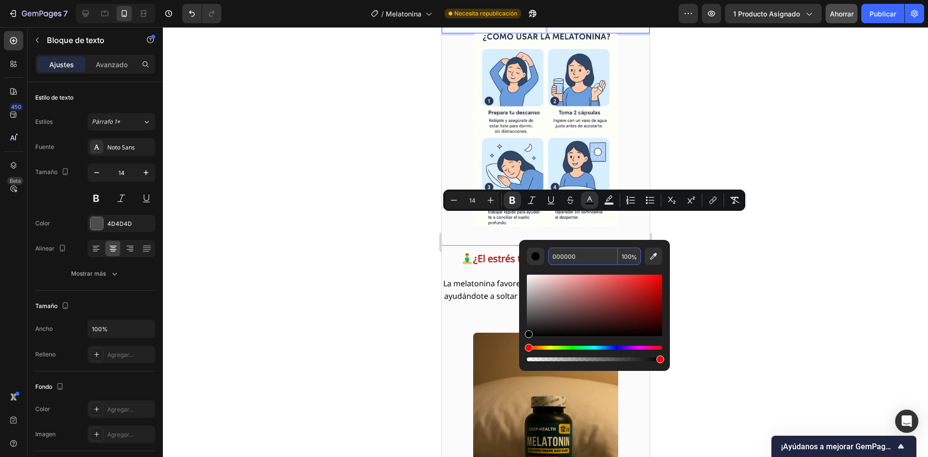
type textarea "000000"
click at [555, 257] on input "000000" at bounding box center [583, 256] width 70 height 17
type input "BA2020"
click at [491, 201] on icon "Editor contextual toolbar" at bounding box center [491, 200] width 10 height 10
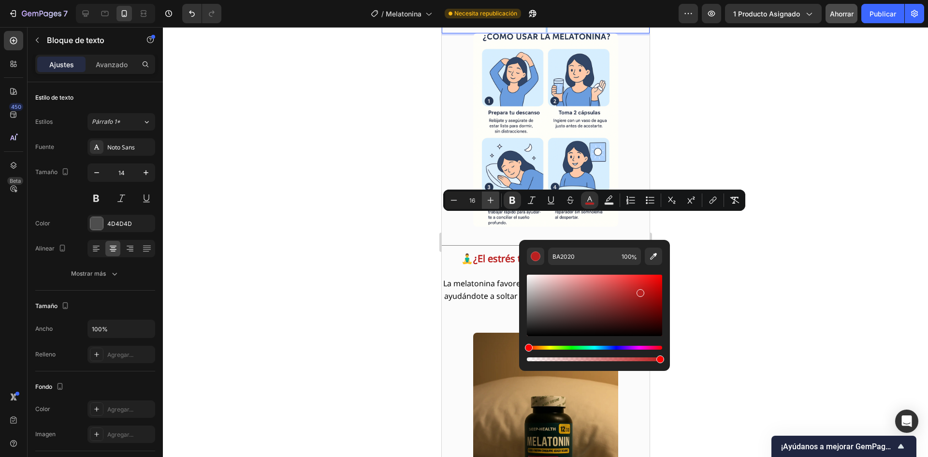
click at [491, 201] on icon "Editor contextual toolbar" at bounding box center [491, 200] width 10 height 10
type input "20"
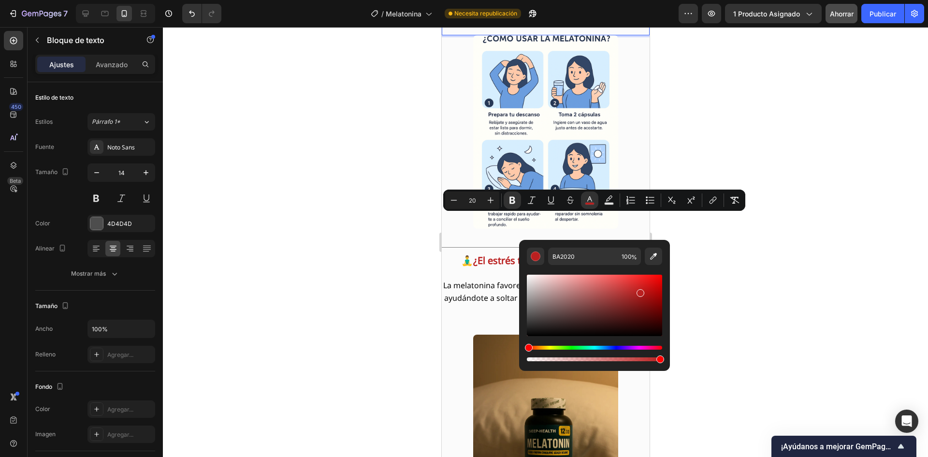
click at [401, 227] on div at bounding box center [545, 242] width 765 height 430
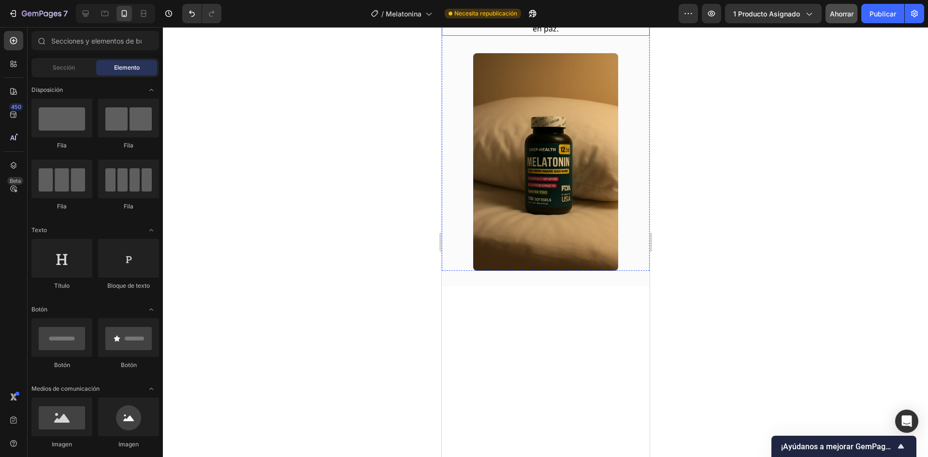
scroll to position [2887, 0]
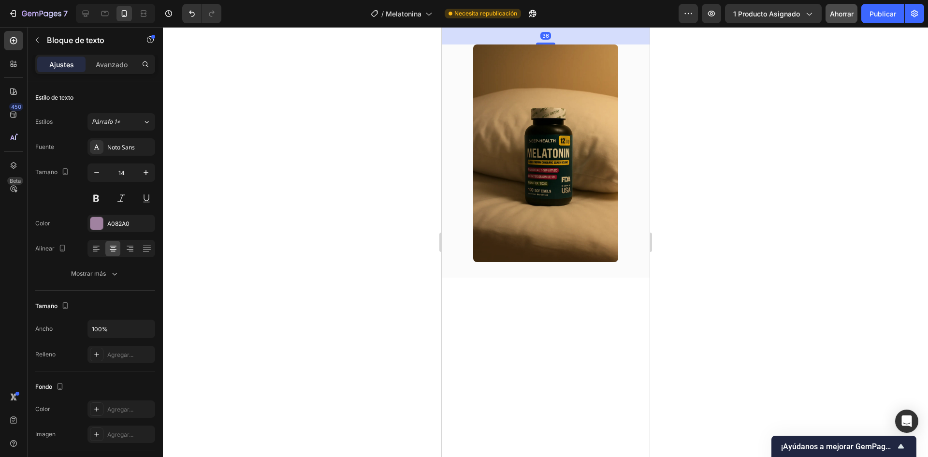
click at [383, 234] on div at bounding box center [545, 242] width 765 height 430
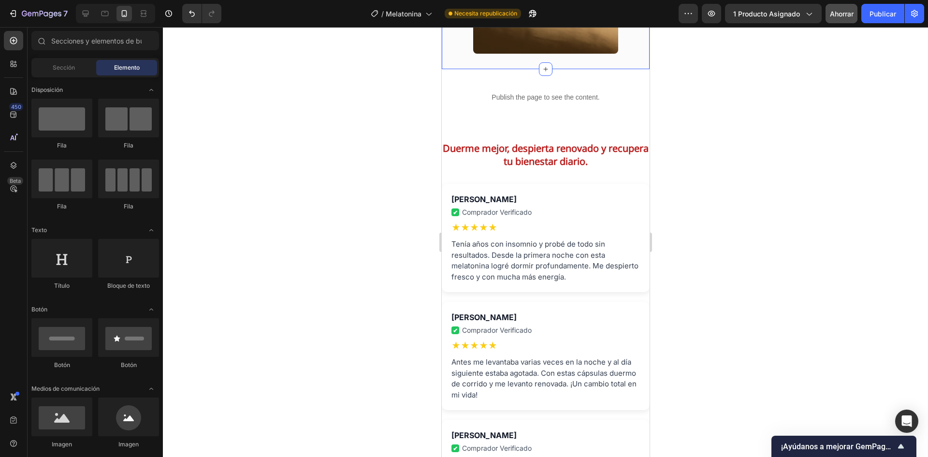
scroll to position [3177, 0]
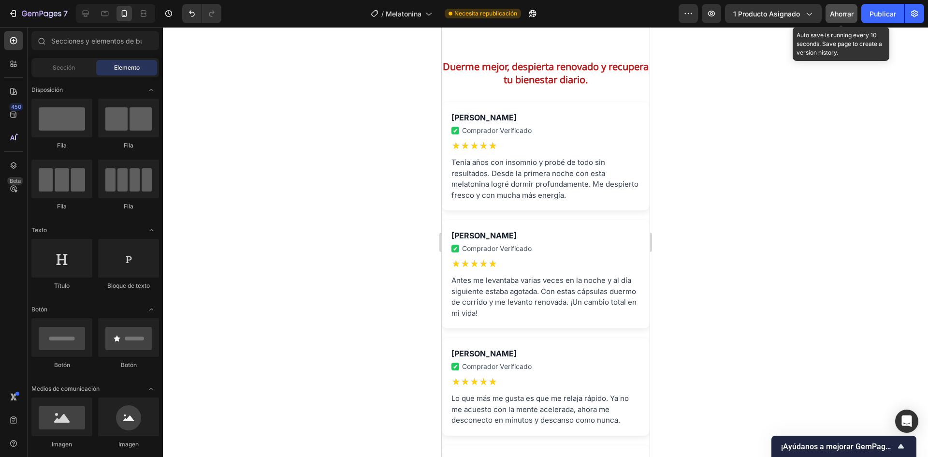
click at [832, 16] on font "Ahorrar" at bounding box center [842, 14] width 24 height 8
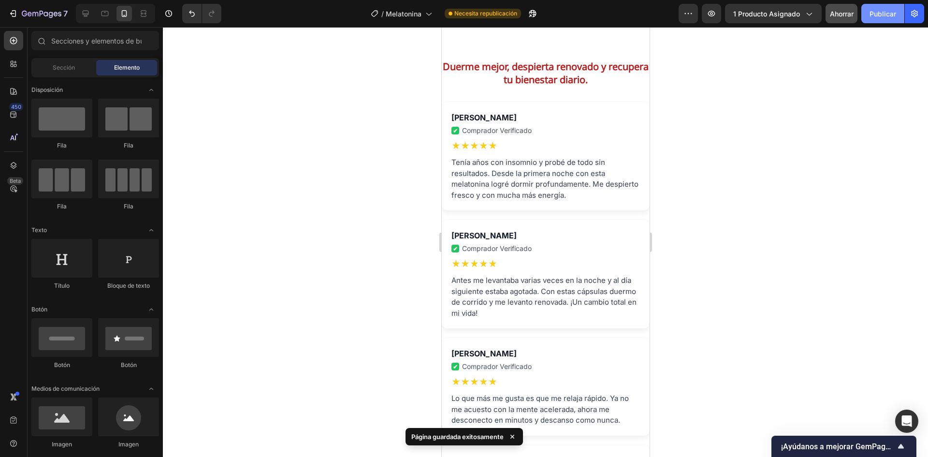
click at [874, 15] on font "Publicar" at bounding box center [883, 14] width 27 height 8
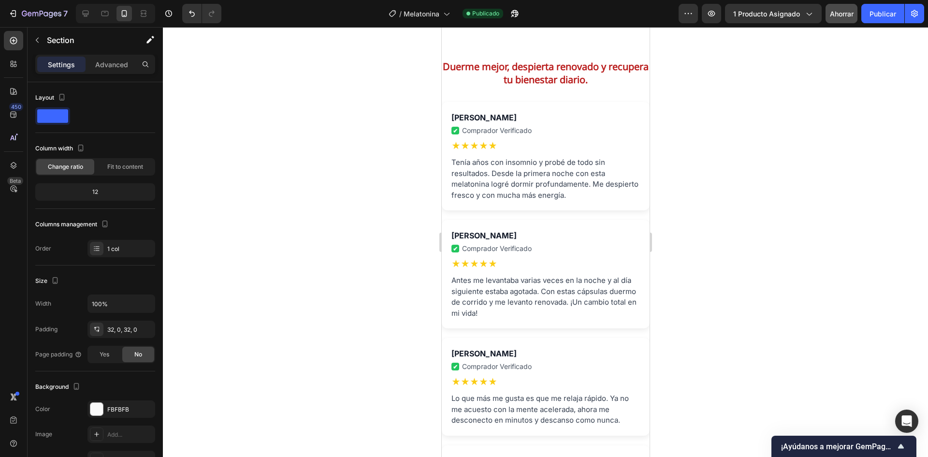
click at [520, 44] on div "Publish the page to see the content. Custom Code Section 5" at bounding box center [545, 15] width 208 height 57
click at [559, 21] on p "Publish the page to see the content." at bounding box center [545, 16] width 208 height 10
click at [559, 44] on div "Publish the page to see the content. Custom Code Section 5 You can create reusa…" at bounding box center [545, 15] width 208 height 57
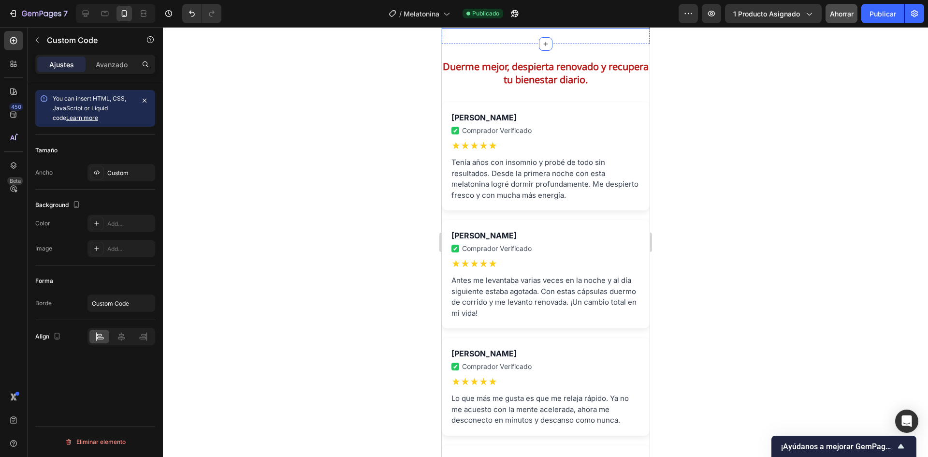
click at [558, 29] on div "Publish the page to see the content." at bounding box center [545, 16] width 208 height 26
click at [555, 21] on p "Publish the page to see the content." at bounding box center [545, 16] width 208 height 10
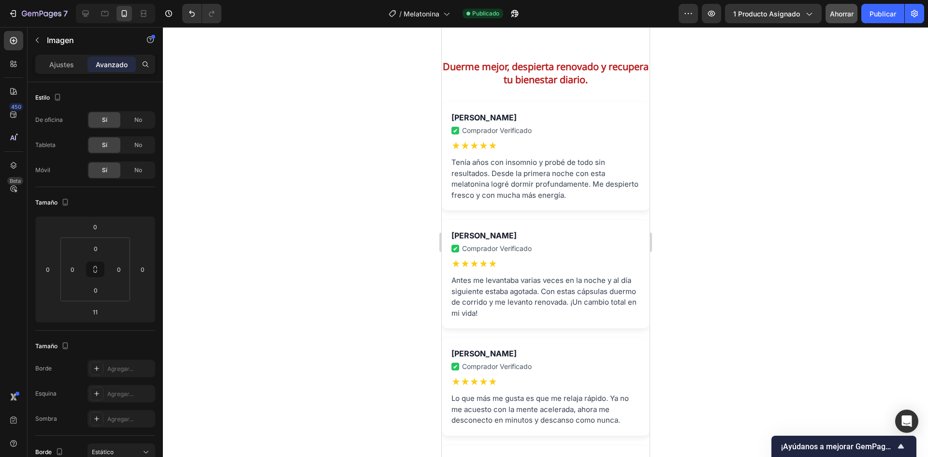
drag, startPoint x: 541, startPoint y: 207, endPoint x: 545, endPoint y: 189, distance: 18.2
type input "0"
click at [892, 14] on font "Publicar" at bounding box center [883, 14] width 27 height 8
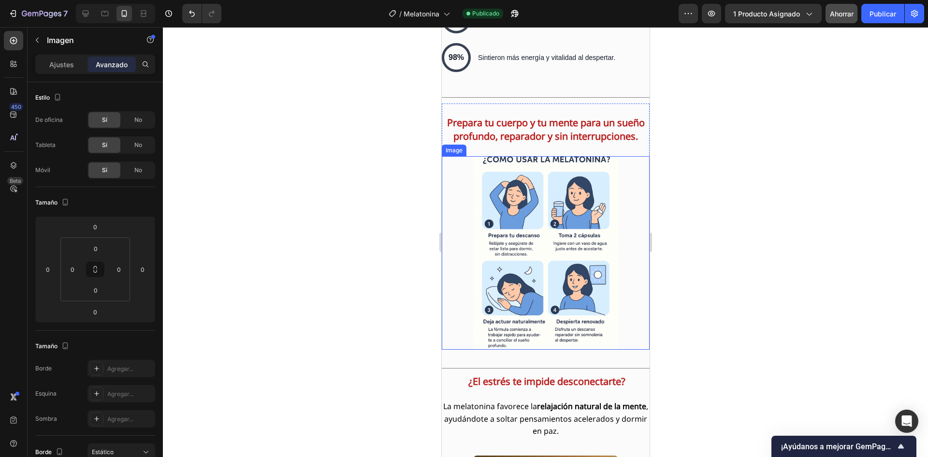
scroll to position [2742, 0]
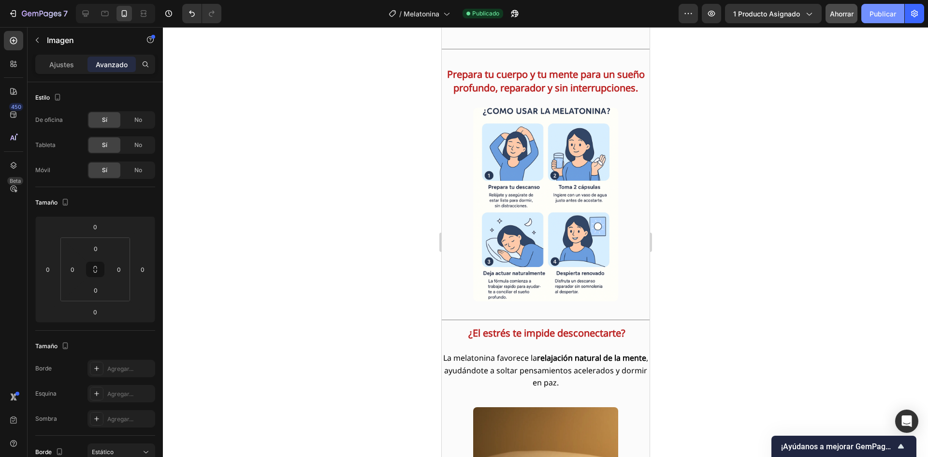
click at [876, 15] on font "Publicar" at bounding box center [883, 14] width 27 height 8
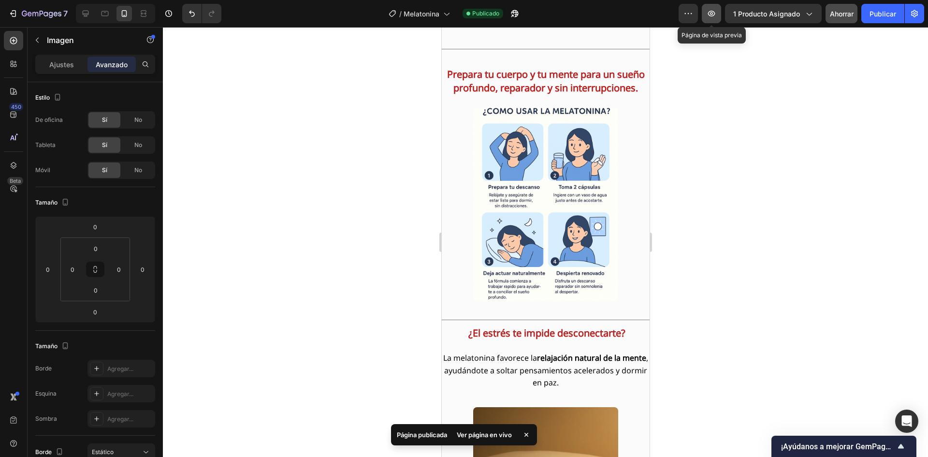
click at [715, 9] on icon "button" at bounding box center [712, 14] width 10 height 10
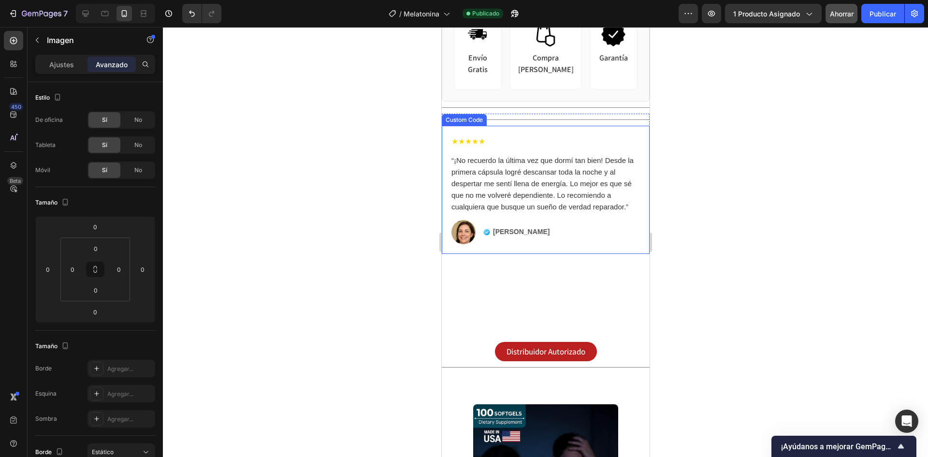
scroll to position [747, 0]
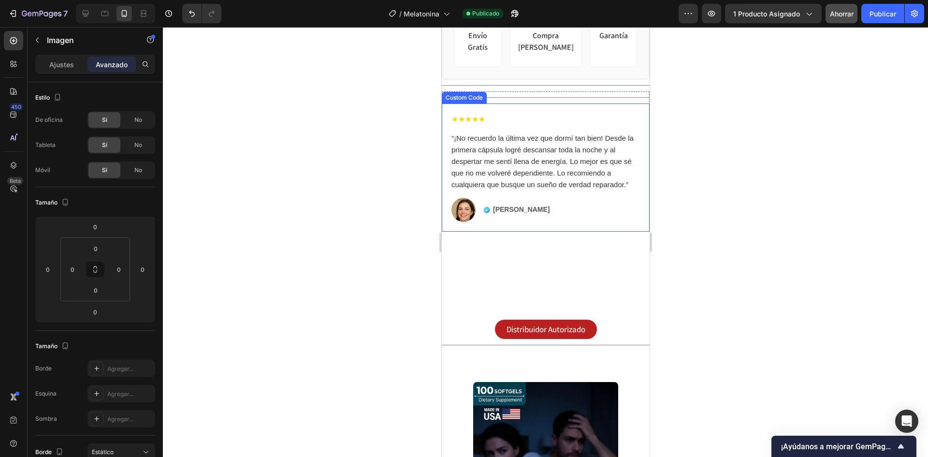
click at [486, 170] on div "“¡No recuerdo la última vez que dormí tan bien! Desde la primera cápsula logré …" at bounding box center [545, 161] width 189 height 58
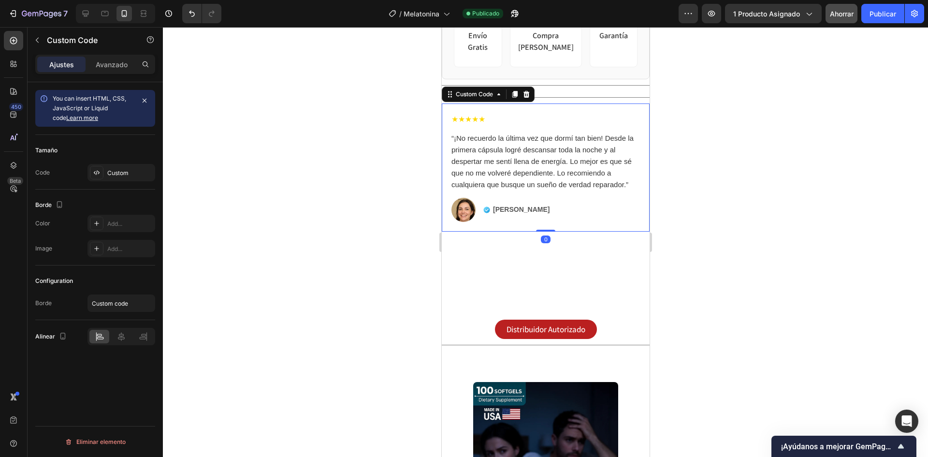
click at [486, 170] on div "“¡No recuerdo la última vez que dormí tan bien! Desde la primera cápsula logré …" at bounding box center [545, 161] width 189 height 58
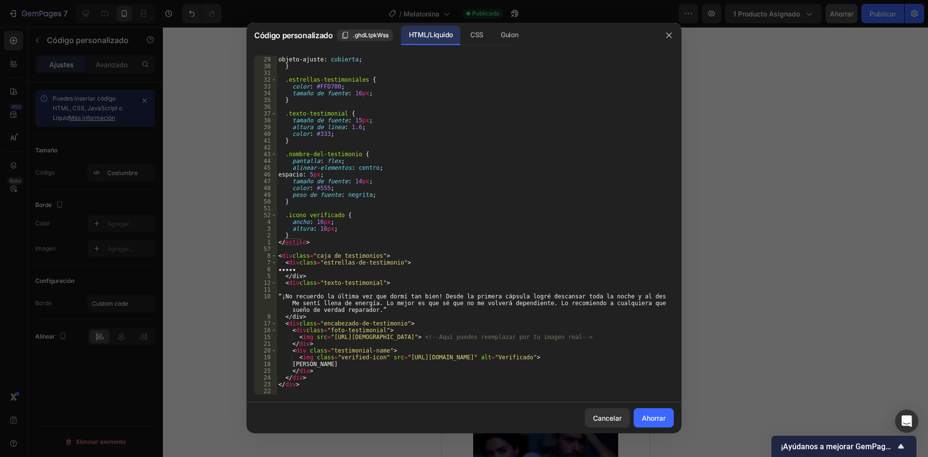
scroll to position [189, 0]
drag, startPoint x: 582, startPoint y: 356, endPoint x: 414, endPoint y: 358, distance: 167.8
click at [414, 358] on div "altura : 100 % ; objeto-ajuste : cubierta ; } .estrellas-testimoniales { color …" at bounding box center [472, 225] width 390 height 352
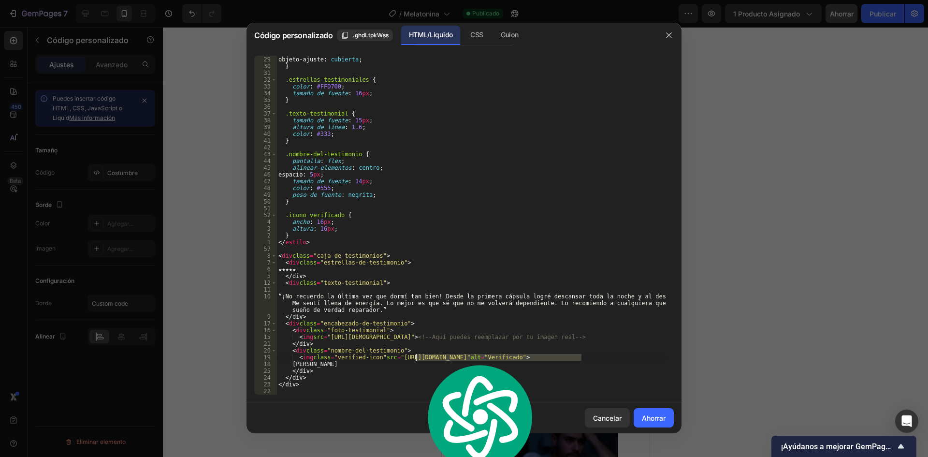
paste textarea "[URL][DOMAIN_NAME]"
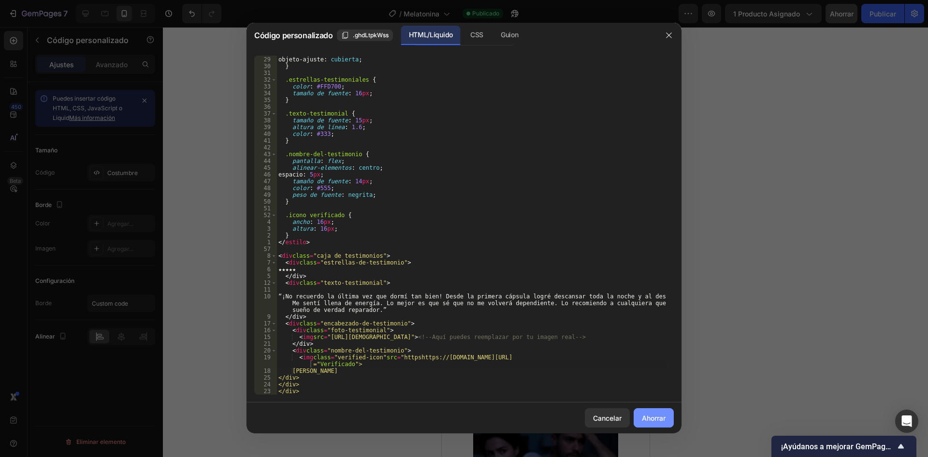
click at [650, 418] on font "Ahorrar" at bounding box center [654, 418] width 24 height 8
type textarea "</div>"
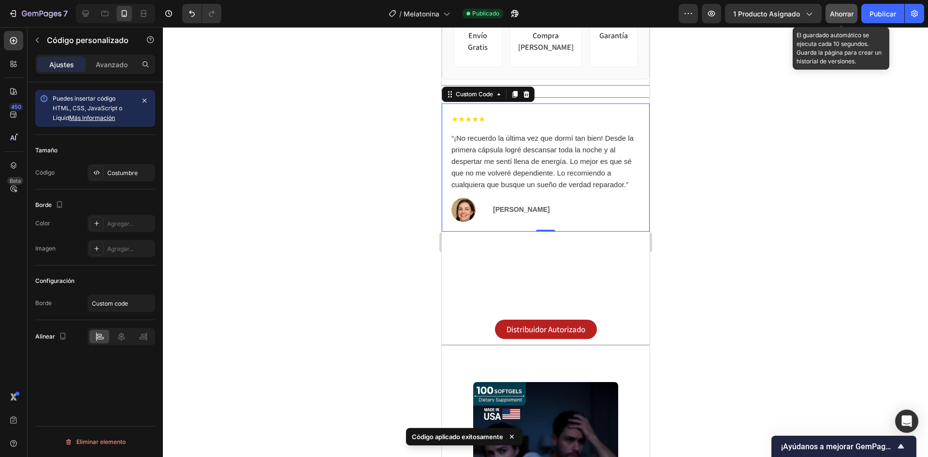
click at [832, 15] on font "Ahorrar" at bounding box center [842, 14] width 24 height 8
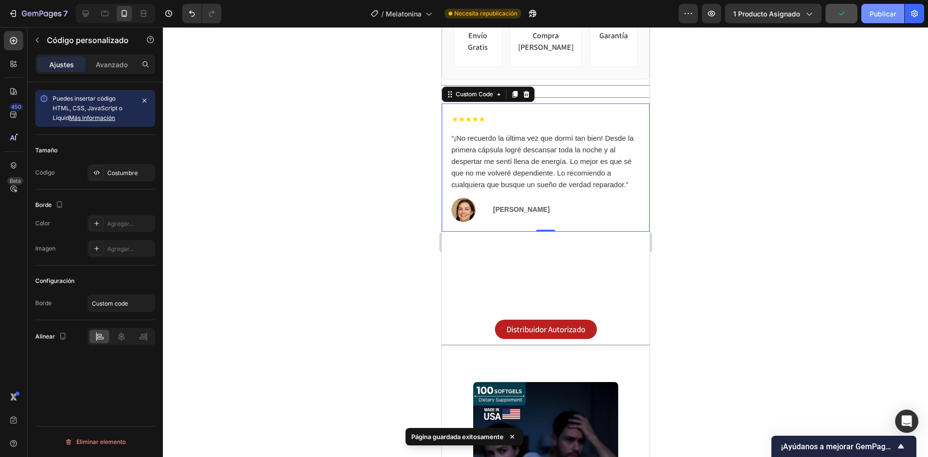
click at [872, 18] on font "Publicar" at bounding box center [883, 14] width 27 height 10
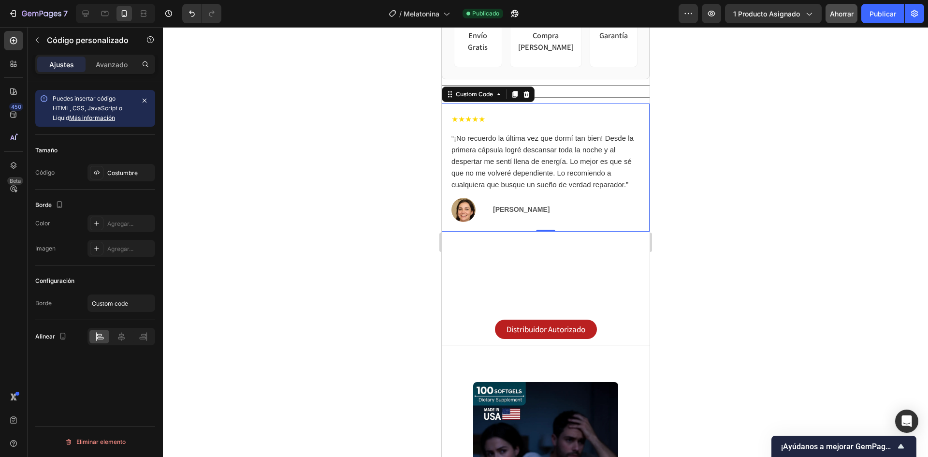
click at [507, 172] on div "“¡No recuerdo la última vez que dormí tan bien! Desde la primera cápsula logré …" at bounding box center [545, 161] width 189 height 58
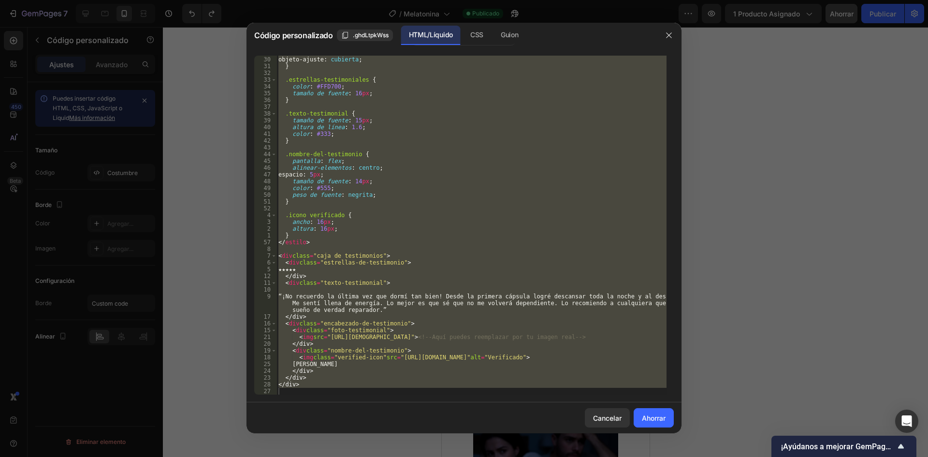
click at [519, 407] on div "Cancelar Ahorrar" at bounding box center [464, 417] width 435 height 31
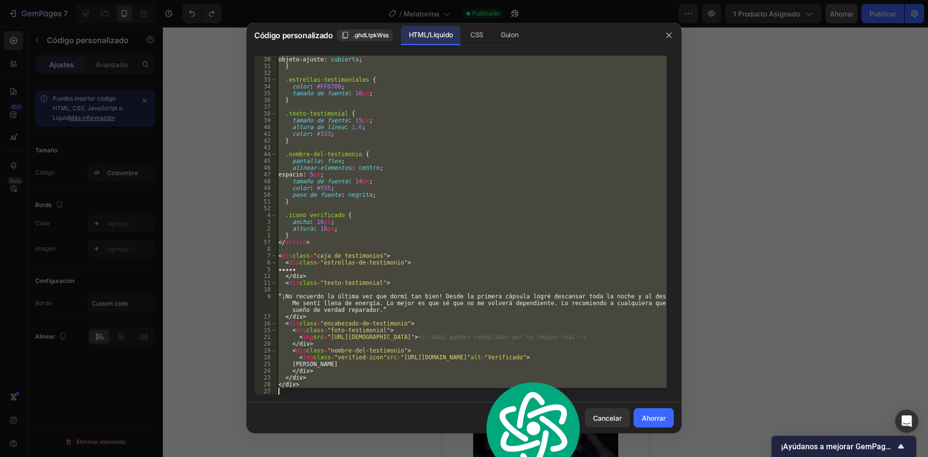
click at [477, 375] on div "altura : 100 % ; objeto-ajuste : cubierta ; } .estrellas-testimoniales { color …" at bounding box center [472, 225] width 390 height 339
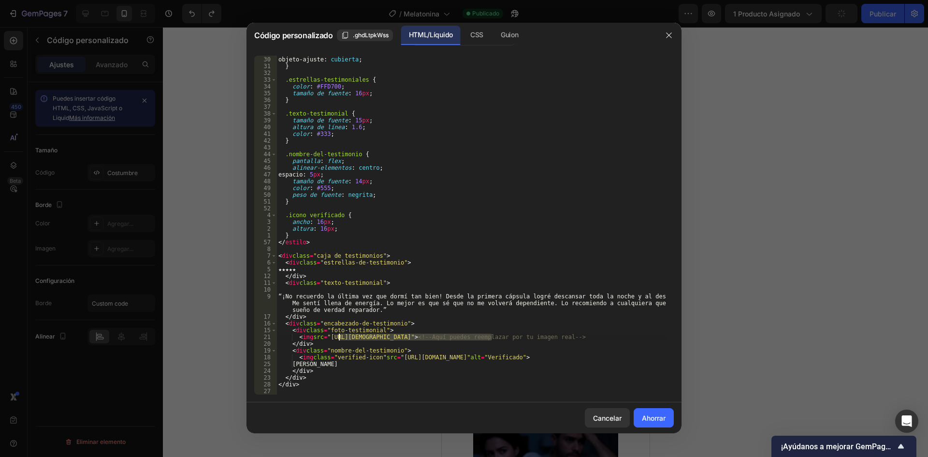
drag, startPoint x: 492, startPoint y: 336, endPoint x: 338, endPoint y: 335, distance: 153.2
click at [339, 335] on div "altura : 100 % ; objeto-ajuste : cubierta ; } .estrellas-testimoniales { color …" at bounding box center [472, 225] width 390 height 352
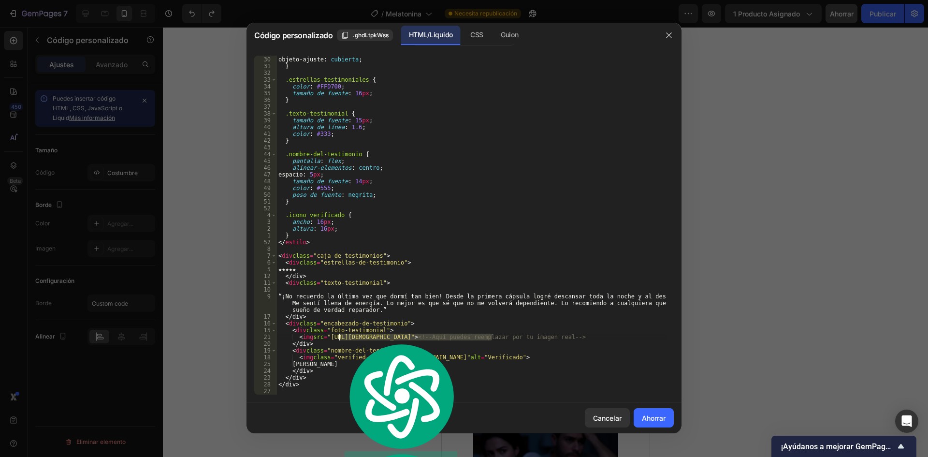
paste textarea "[URL][DOMAIN_NAME]"
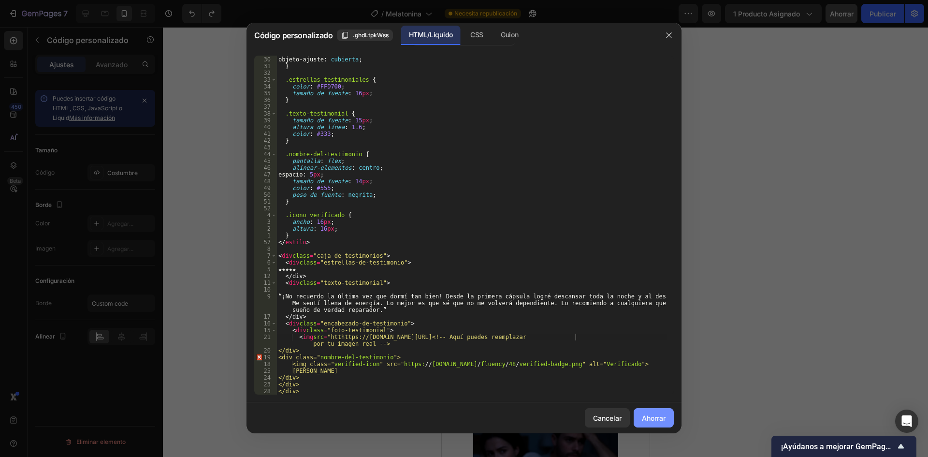
click at [658, 418] on font "Ahorrar" at bounding box center [654, 418] width 24 height 8
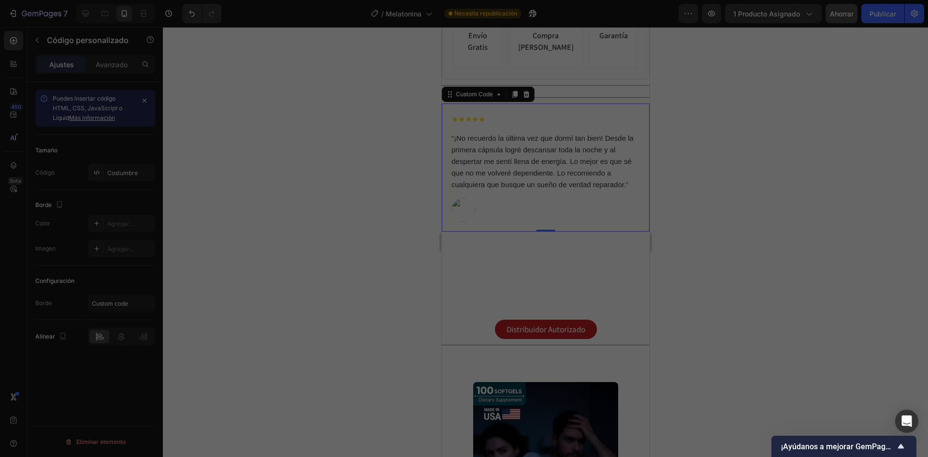
type textarea "</div>"
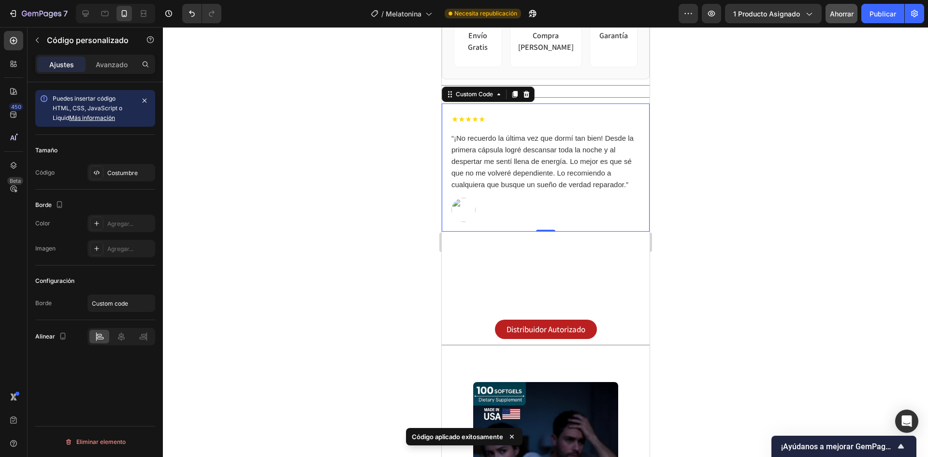
click at [541, 145] on div "“¡No recuerdo la última vez que dormí tan bien! Desde la primera cápsula logré …" at bounding box center [545, 161] width 189 height 58
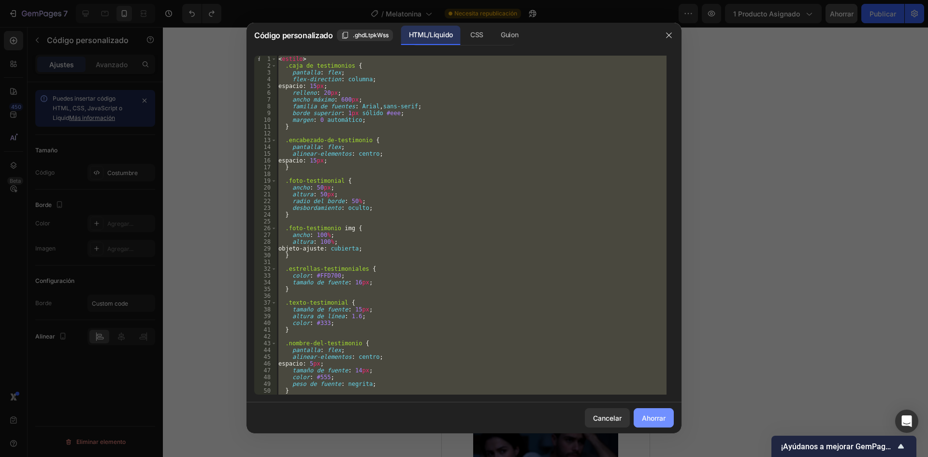
click at [646, 422] on font "Ahorrar" at bounding box center [654, 418] width 24 height 8
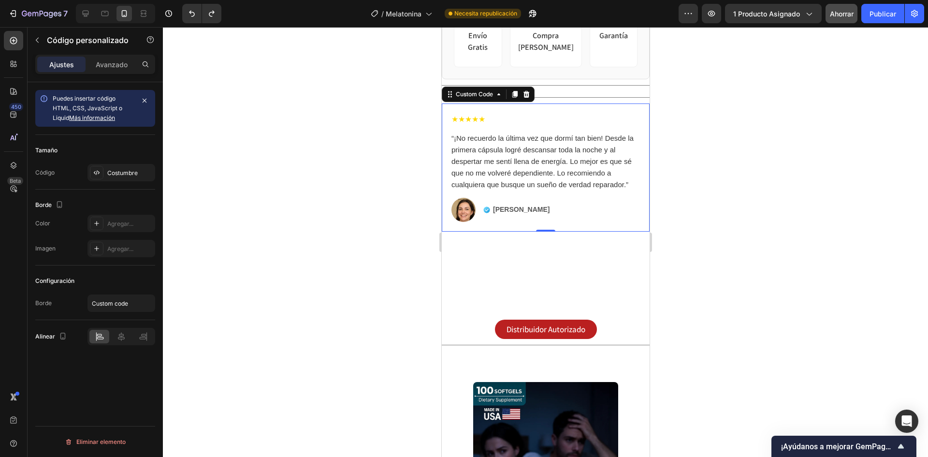
click at [509, 170] on div "“¡No recuerdo la última vez que dormí tan bien! Desde la primera cápsula logré …" at bounding box center [545, 161] width 189 height 58
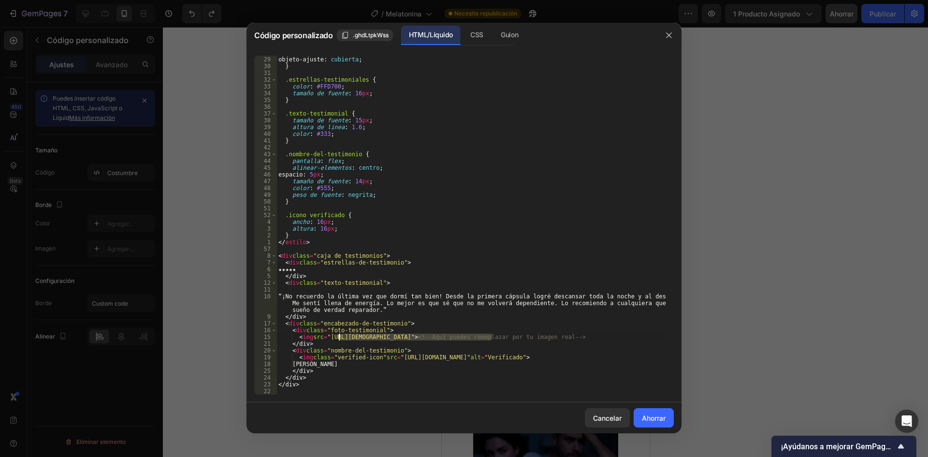
drag, startPoint x: 491, startPoint y: 335, endPoint x: 338, endPoint y: 335, distance: 152.8
click at [338, 335] on div "altura : 100 % ; objeto-ajuste : cubierta ; } .estrellas-testimoniales { color …" at bounding box center [472, 225] width 390 height 352
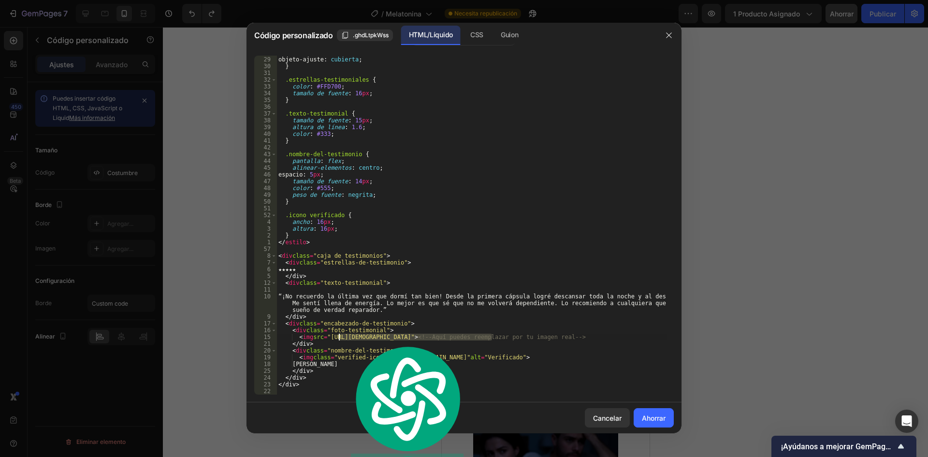
paste textarea "[URL][DOMAIN_NAME]"
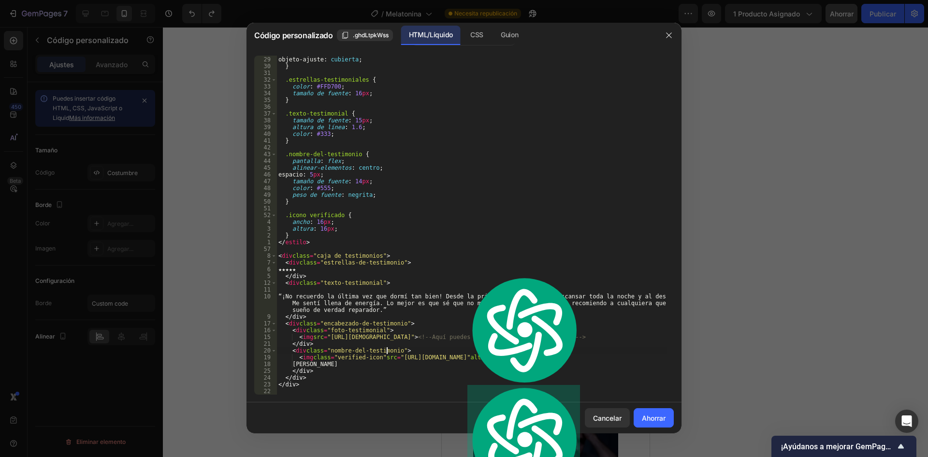
click at [500, 349] on div "altura : 100 % ; objeto-ajuste : cubierta ; } .estrellas-testimoniales { color …" at bounding box center [472, 225] width 390 height 352
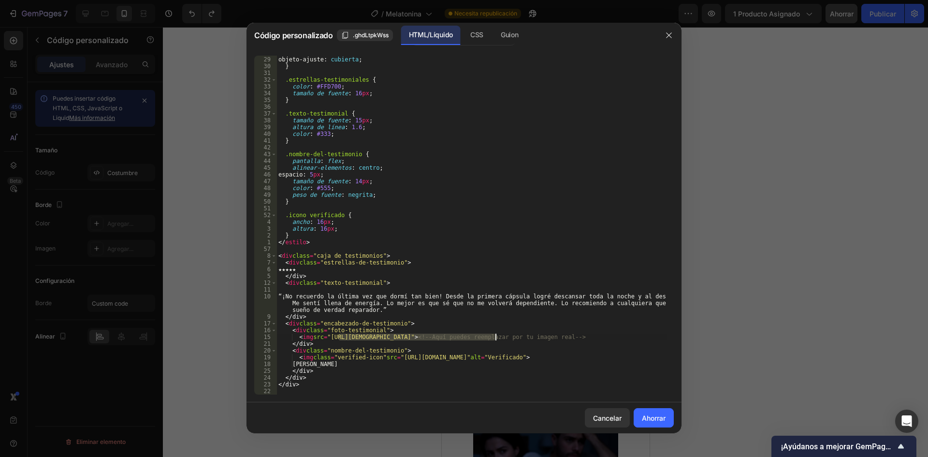
drag, startPoint x: 338, startPoint y: 336, endPoint x: 497, endPoint y: 336, distance: 158.6
click at [497, 336] on div "altura : 100 % ; objeto-ajuste : cubierta ; } .estrellas-testimoniales { color …" at bounding box center [472, 225] width 390 height 352
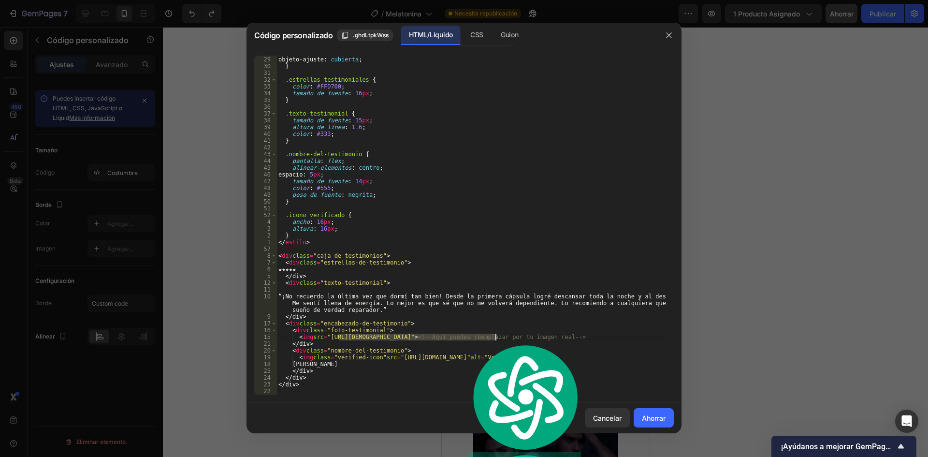
paste textarea "[URL][DOMAIN_NAME]"
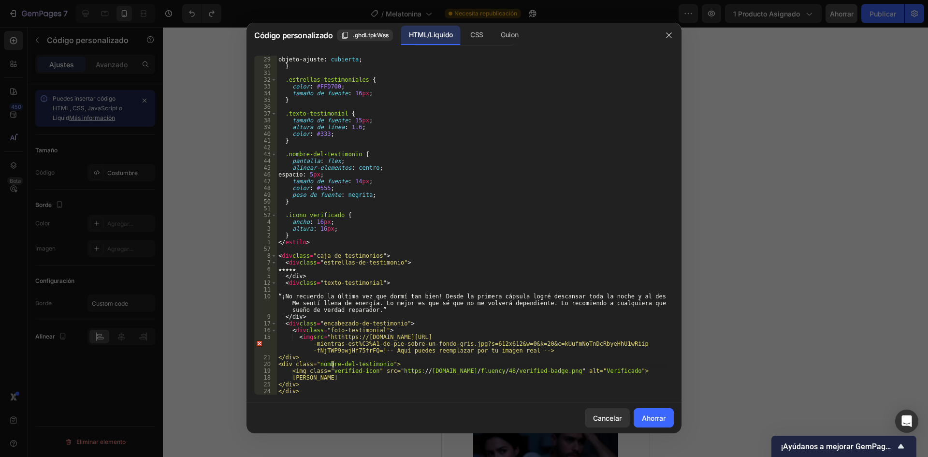
click at [334, 364] on div "altura : 100 % ; objeto-ajuste : cubierta ; } .estrellas-testimoniales { color …" at bounding box center [472, 225] width 390 height 352
click at [647, 417] on font "Ahorrar" at bounding box center [654, 418] width 24 height 8
type textarea "</div>"
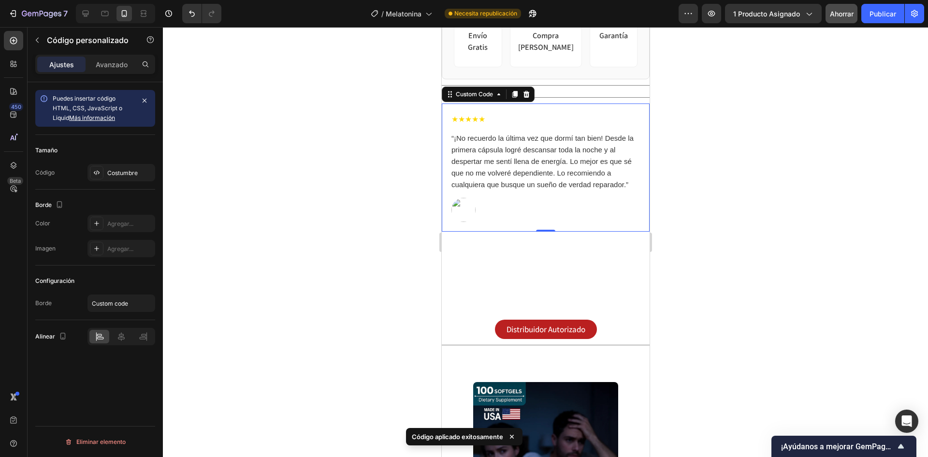
click at [541, 174] on div "“¡No recuerdo la última vez que dormí tan bien! Desde la primera cápsula logré …" at bounding box center [545, 161] width 189 height 58
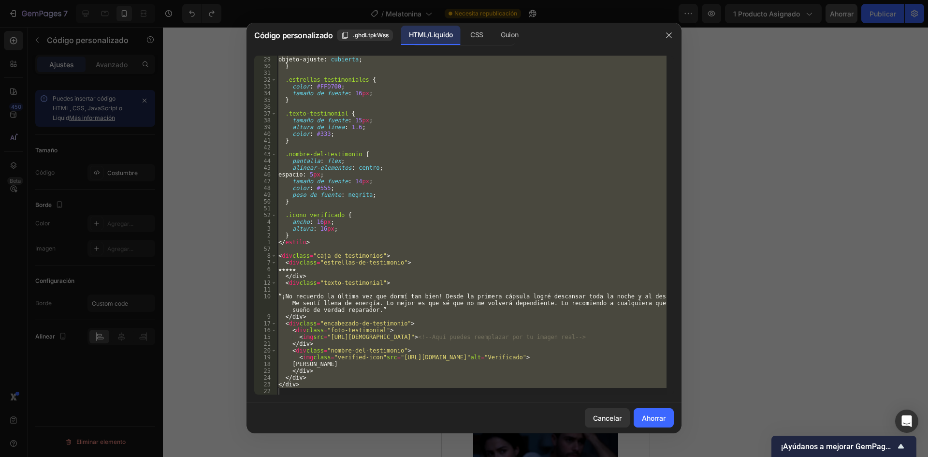
click at [477, 377] on div "altura : 100 % ; objeto-ajuste : cubierta ; } .estrellas-testimoniales { color …" at bounding box center [472, 225] width 390 height 339
type textarea "</div>"
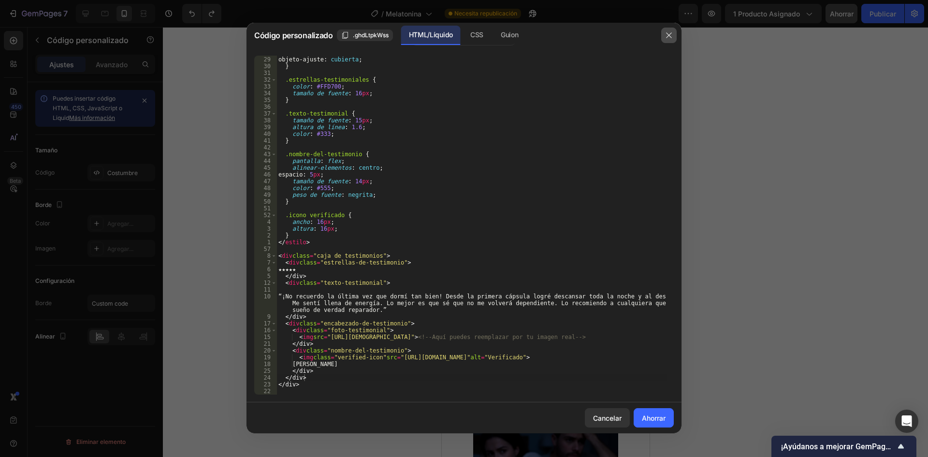
click at [666, 36] on icon "button" at bounding box center [669, 35] width 8 height 8
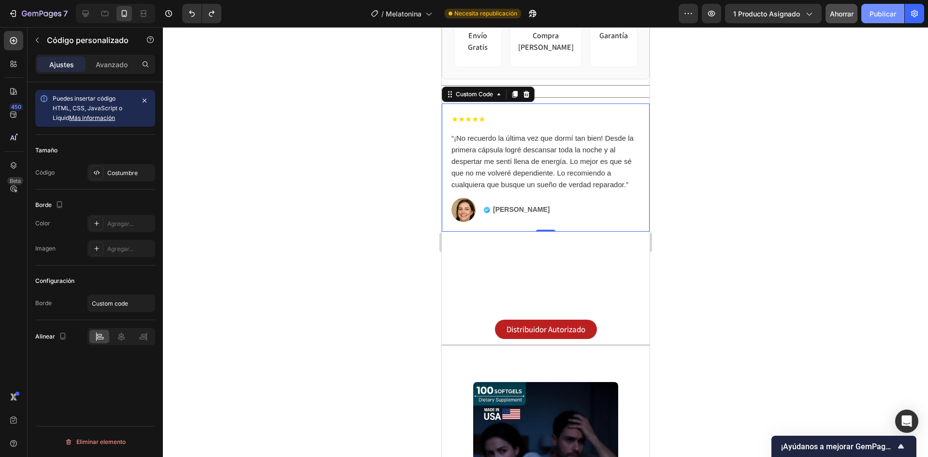
click at [865, 14] on button "Publicar" at bounding box center [882, 13] width 43 height 19
